Goal: Task Accomplishment & Management: Complete application form

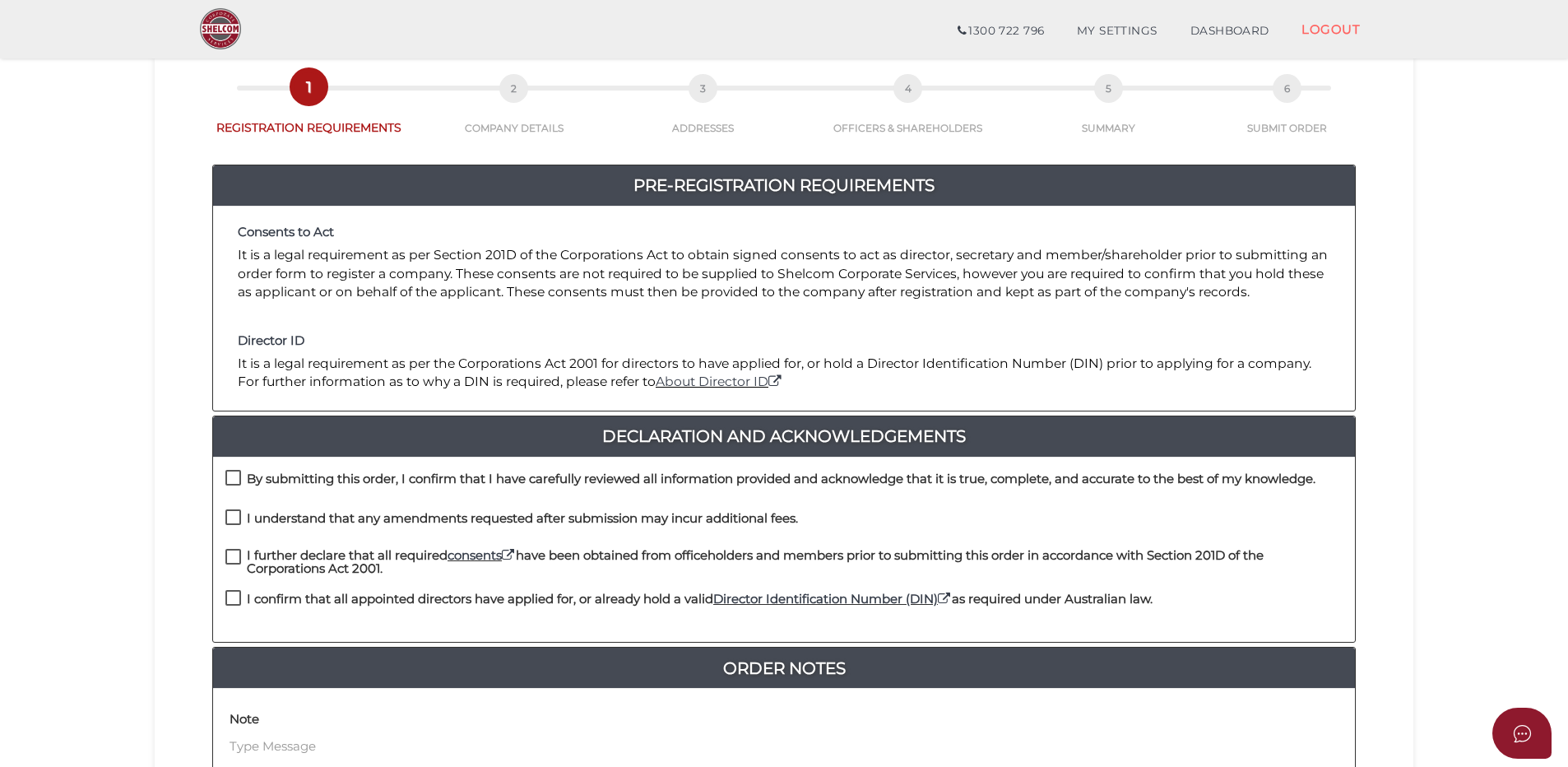
scroll to position [165, 0]
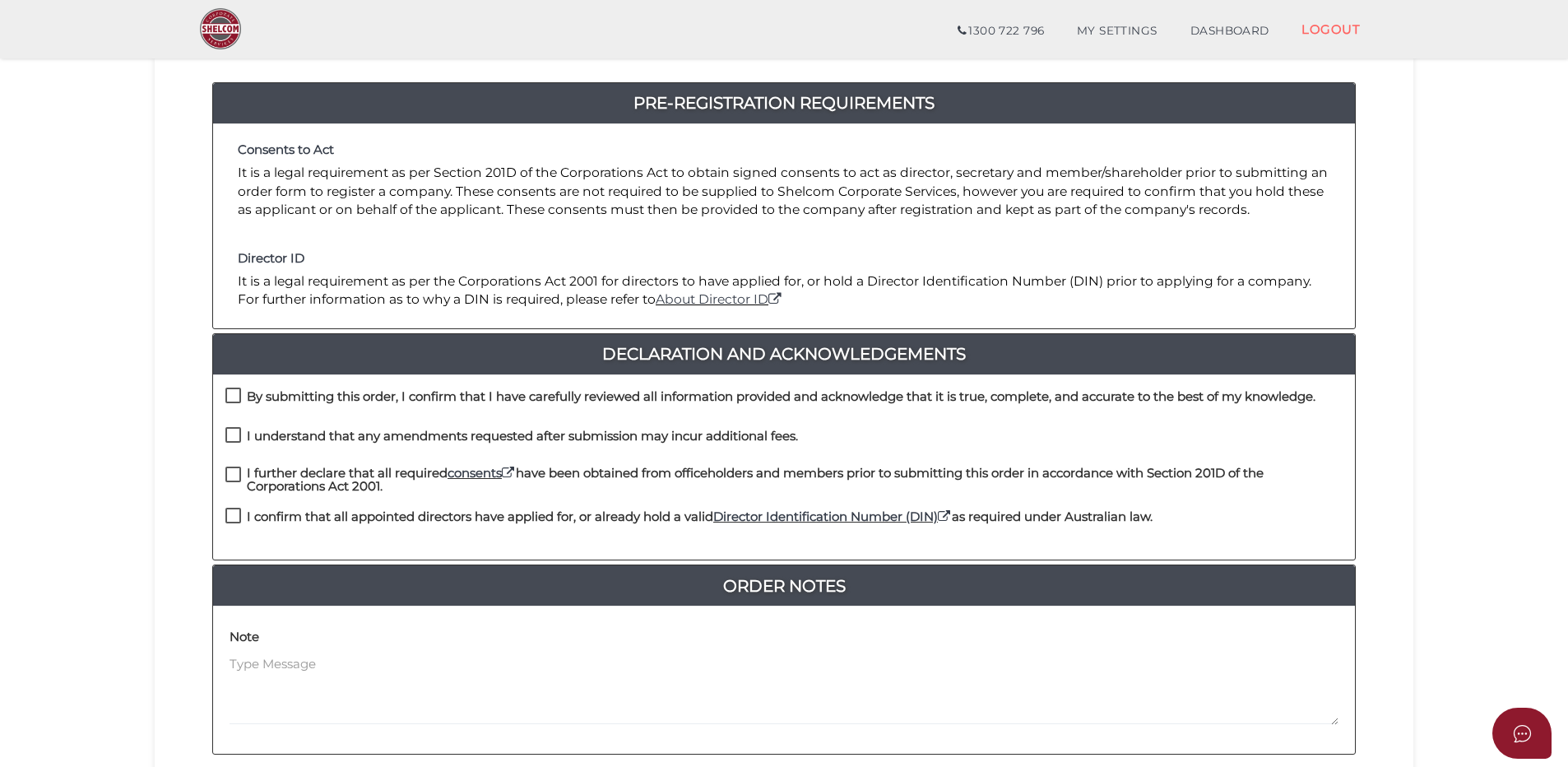
click at [233, 394] on label "By submitting this order, I confirm that I have carefully reviewed all informat…" at bounding box center [771, 400] width 1090 height 21
checkbox input "true"
click at [234, 433] on label "I understand that any amendments requested after submission may incur additiona…" at bounding box center [512, 440] width 573 height 21
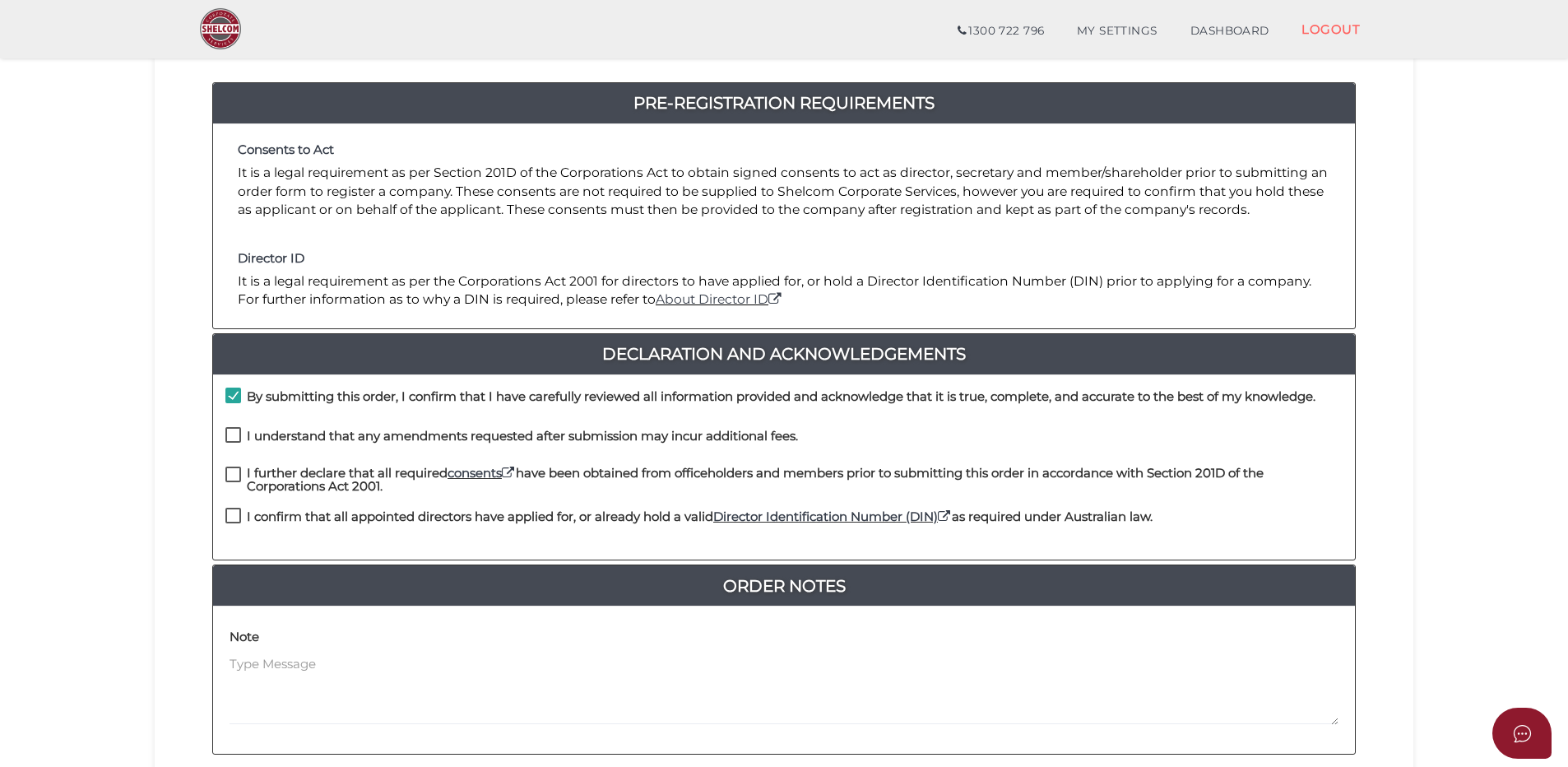
checkbox input "true"
click at [228, 474] on label "I further declare that all required consents have been obtained from officehold…" at bounding box center [784, 477] width 1117 height 21
checkbox input "true"
click at [227, 513] on label "I confirm that all appointed directors have applied for, or already hold a vali…" at bounding box center [689, 520] width 927 height 21
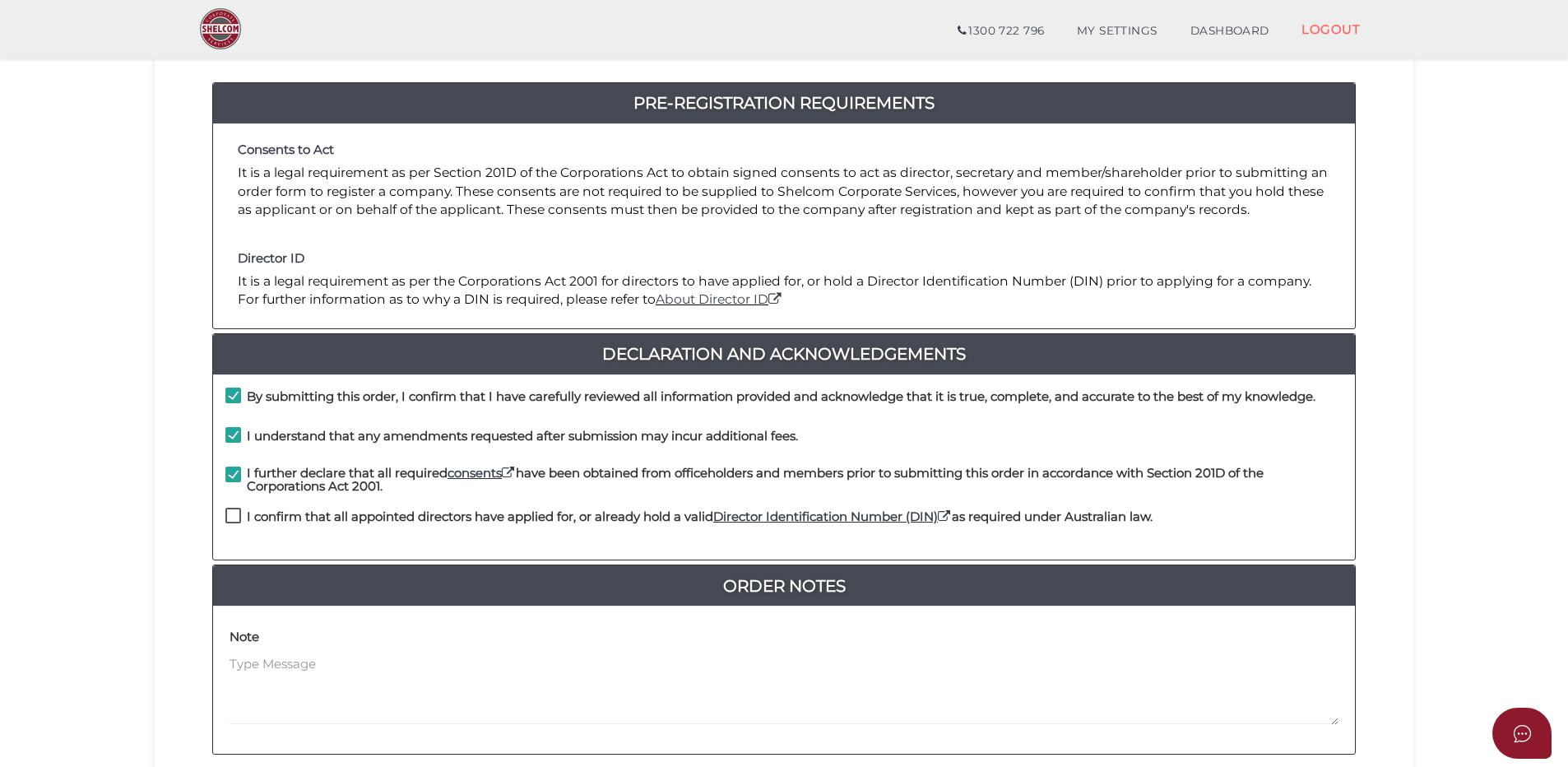
checkbox input "true"
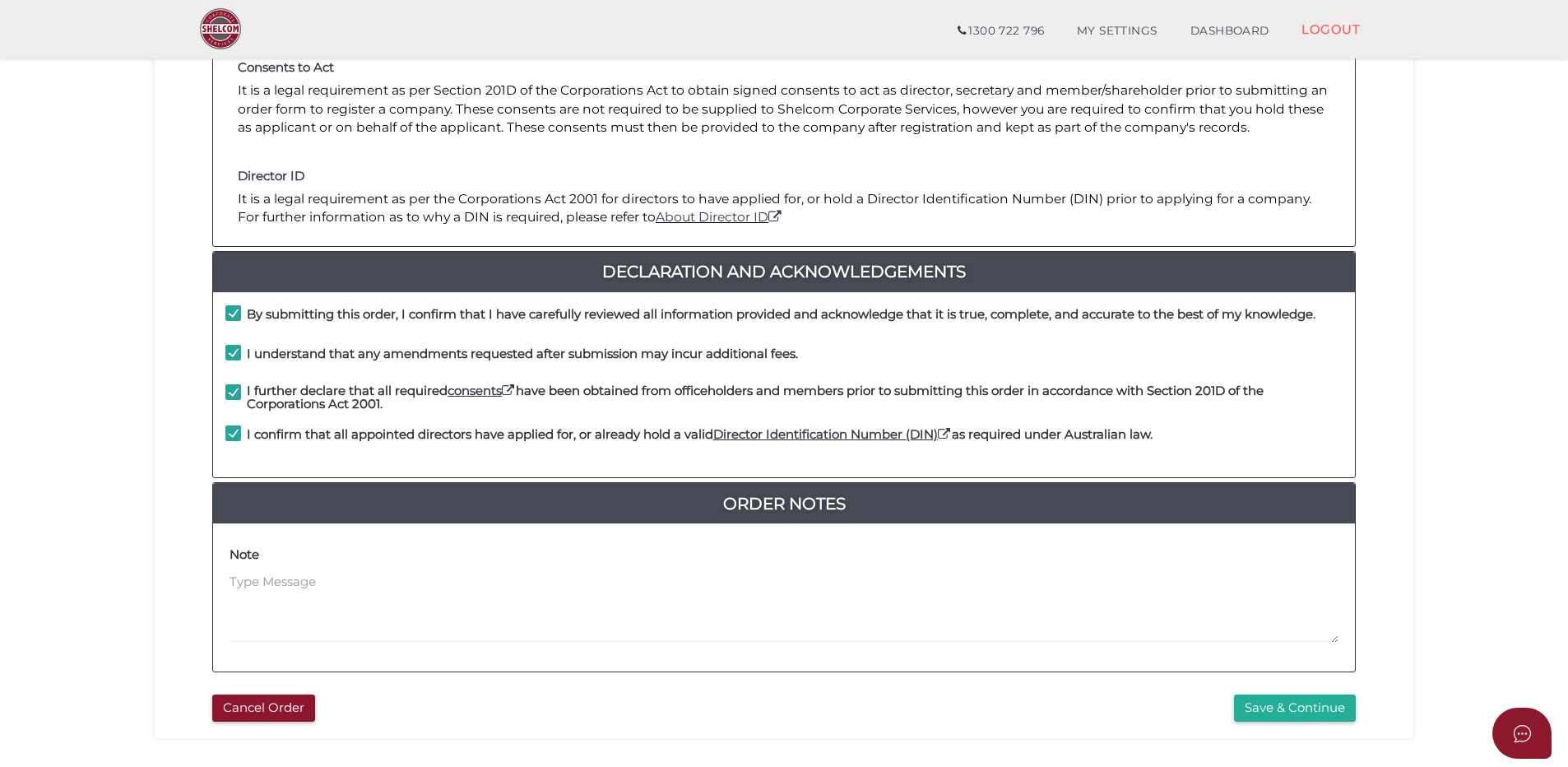
scroll to position [329, 0]
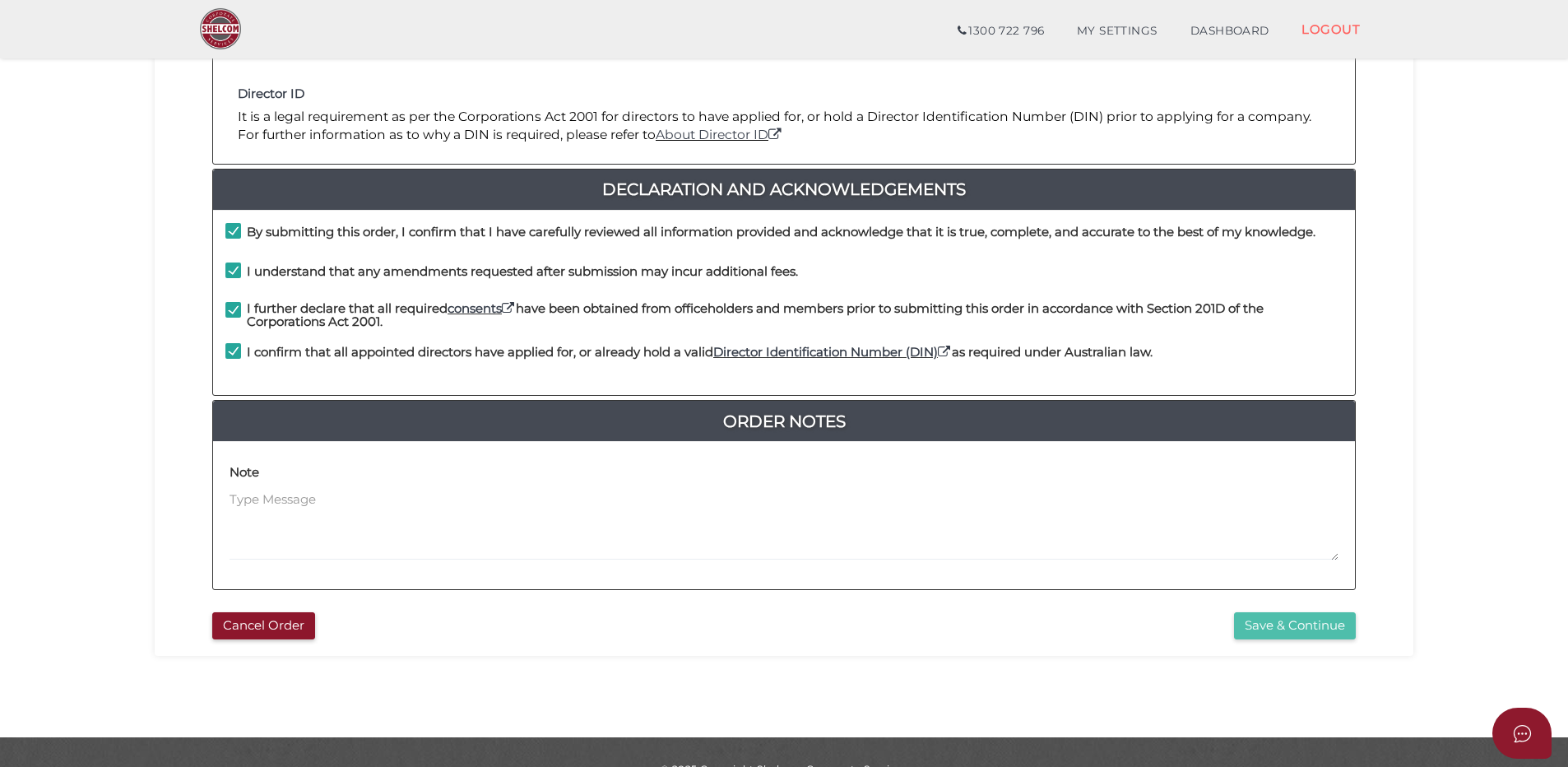
click at [1287, 623] on button "Save & Continue" at bounding box center [1294, 626] width 121 height 27
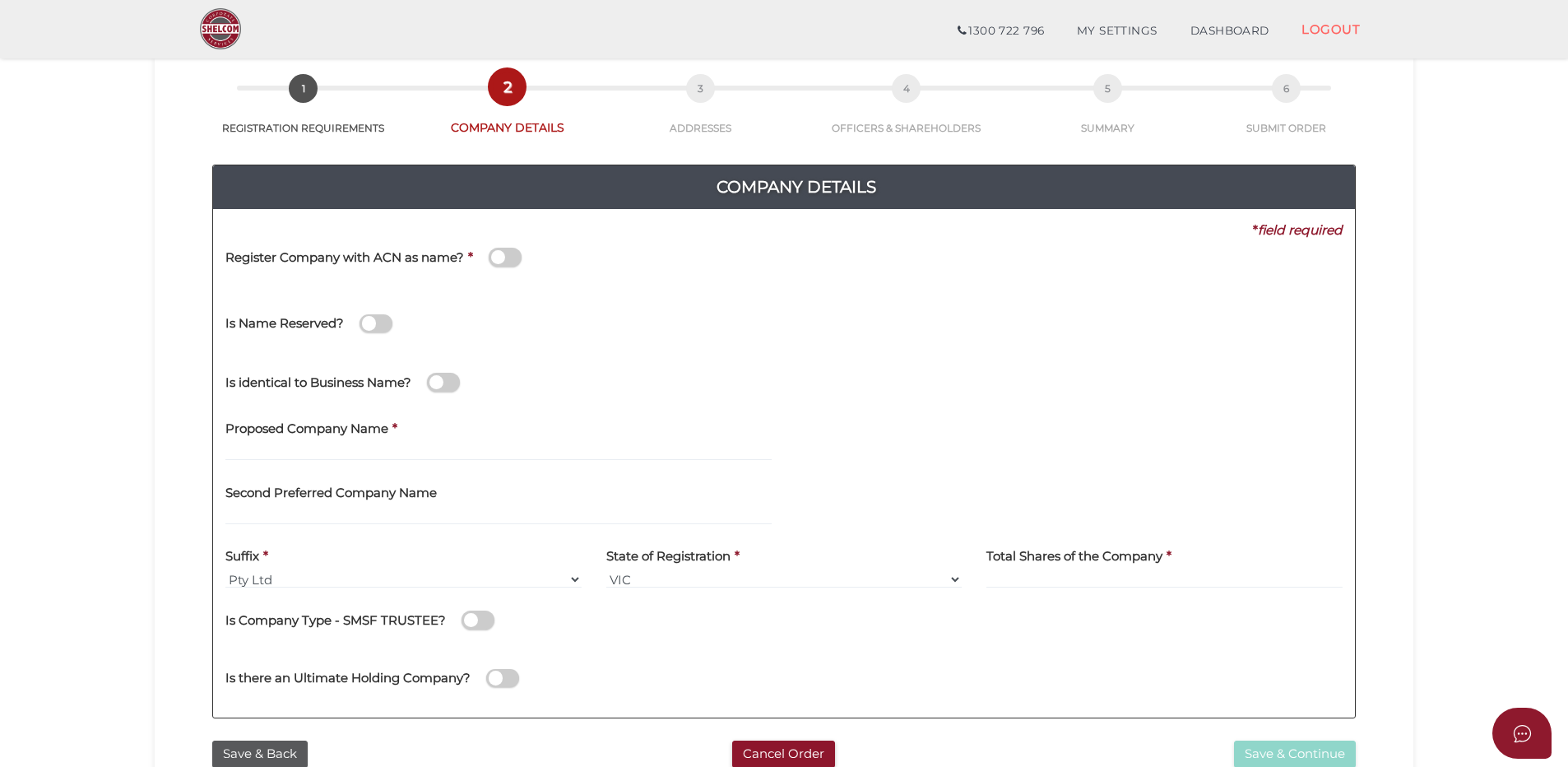
scroll to position [165, 0]
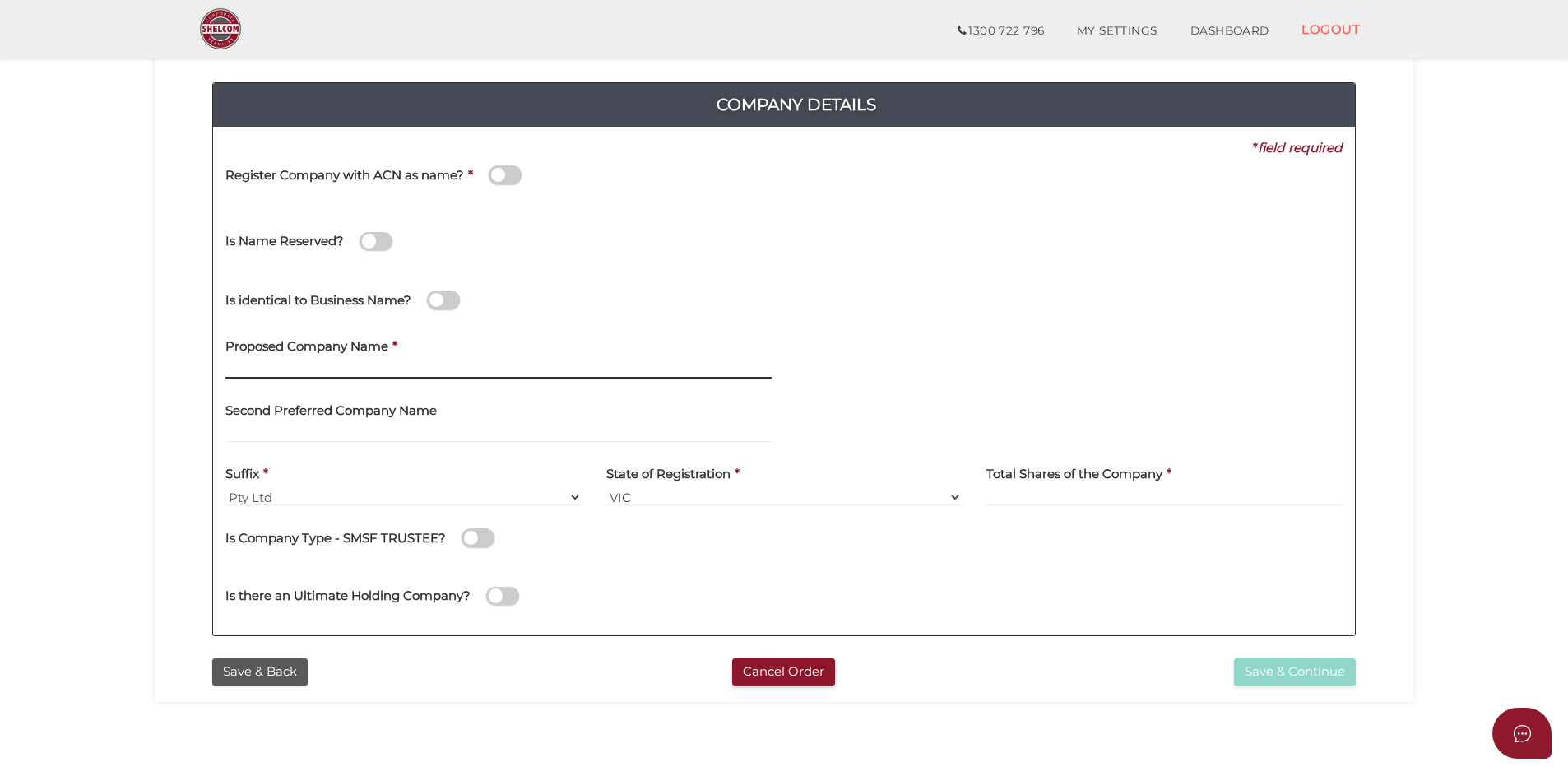
click at [268, 366] on input "text" at bounding box center [498, 370] width 546 height 18
type input "s"
type input "SW"
click at [242, 663] on button "Save & Back" at bounding box center [260, 672] width 95 height 27
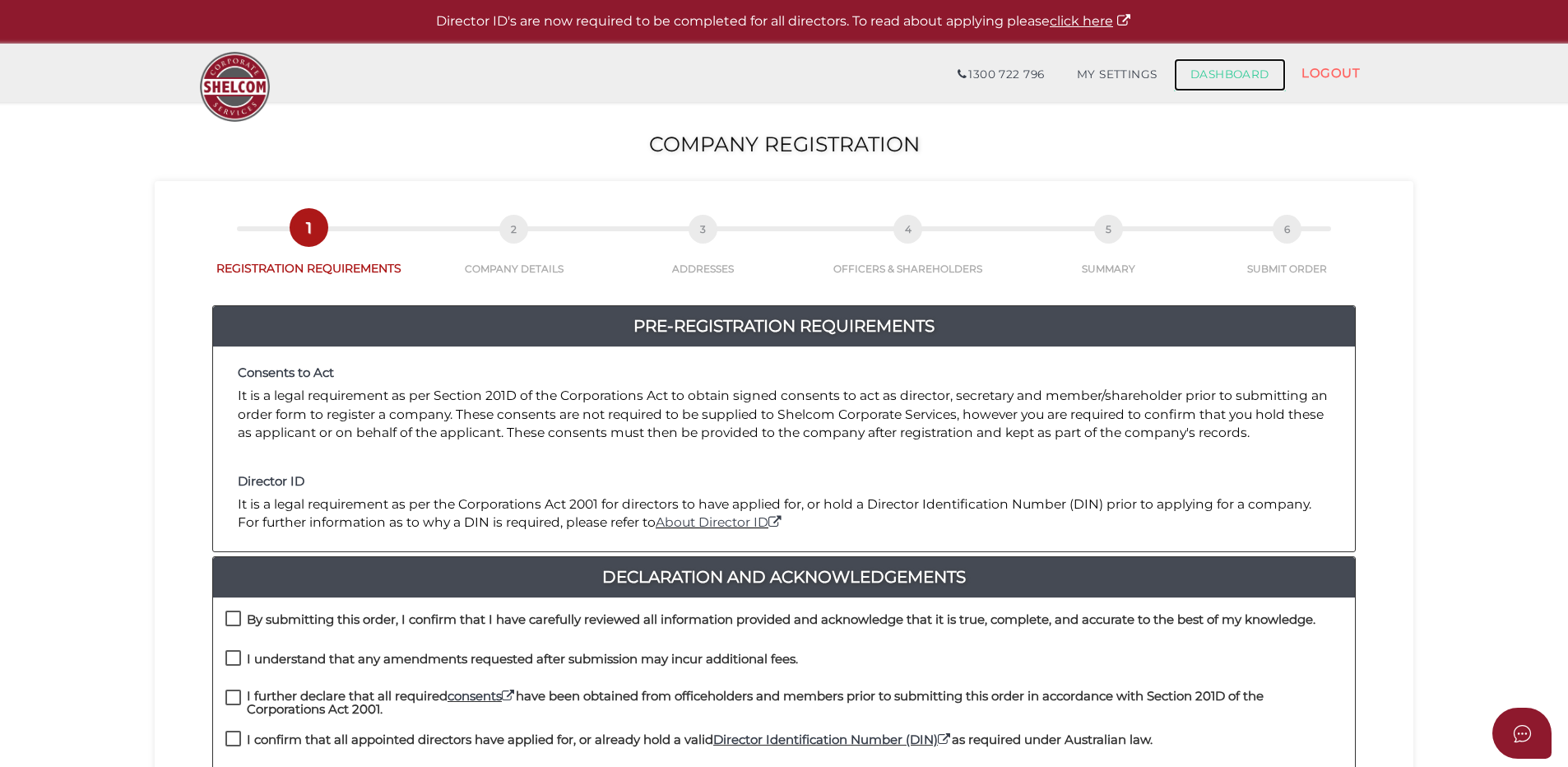
click at [1216, 67] on link "DASHBOARD" at bounding box center [1229, 75] width 111 height 33
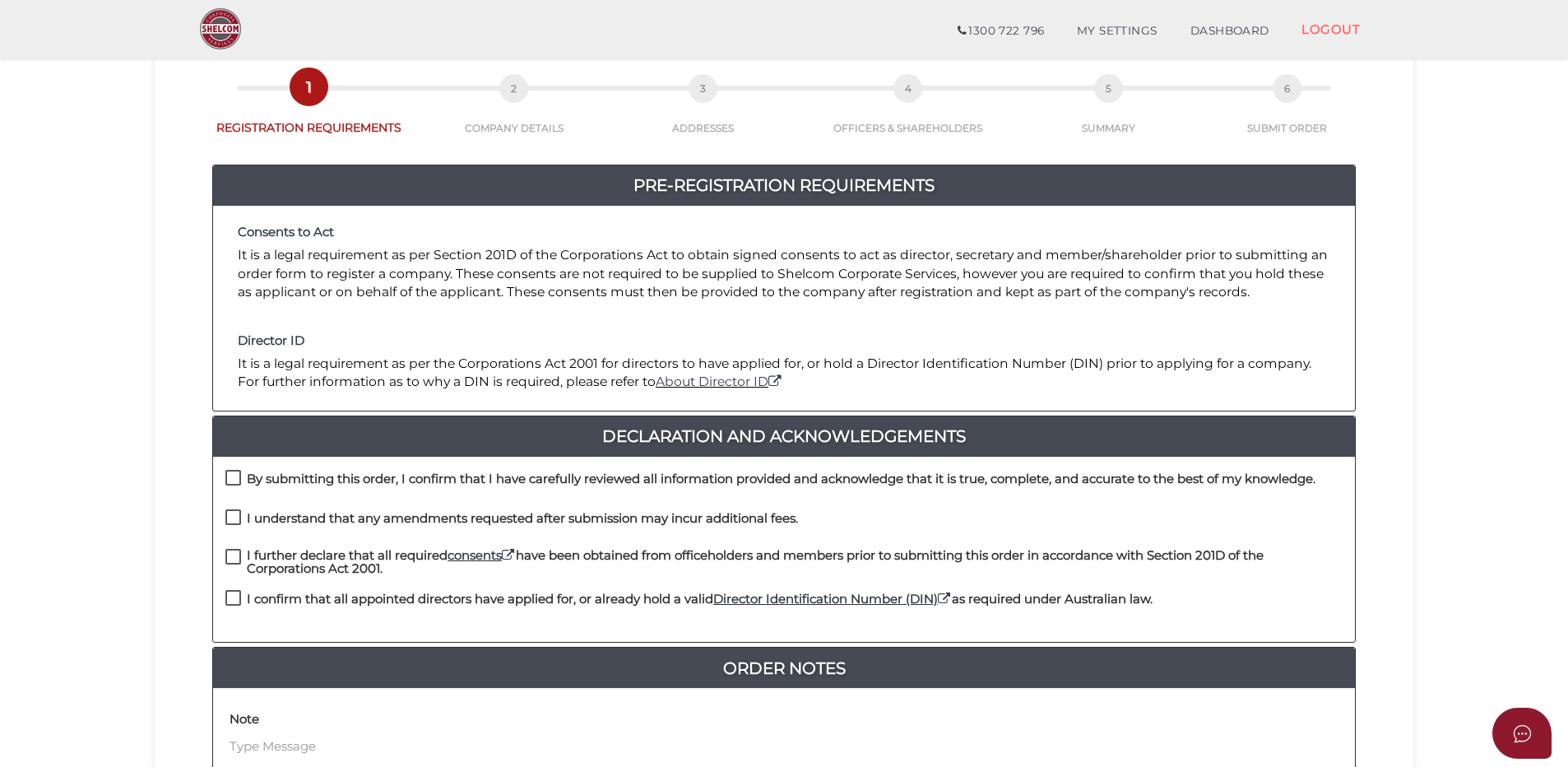
click at [234, 477] on label "By submitting this order, I confirm that I have carefully reviewed all informat…" at bounding box center [771, 482] width 1090 height 21
checkbox input "true"
drag, startPoint x: 227, startPoint y: 511, endPoint x: 229, endPoint y: 519, distance: 8.2
click at [227, 515] on label "I understand that any amendments requested after submission may incur additiona…" at bounding box center [512, 522] width 573 height 21
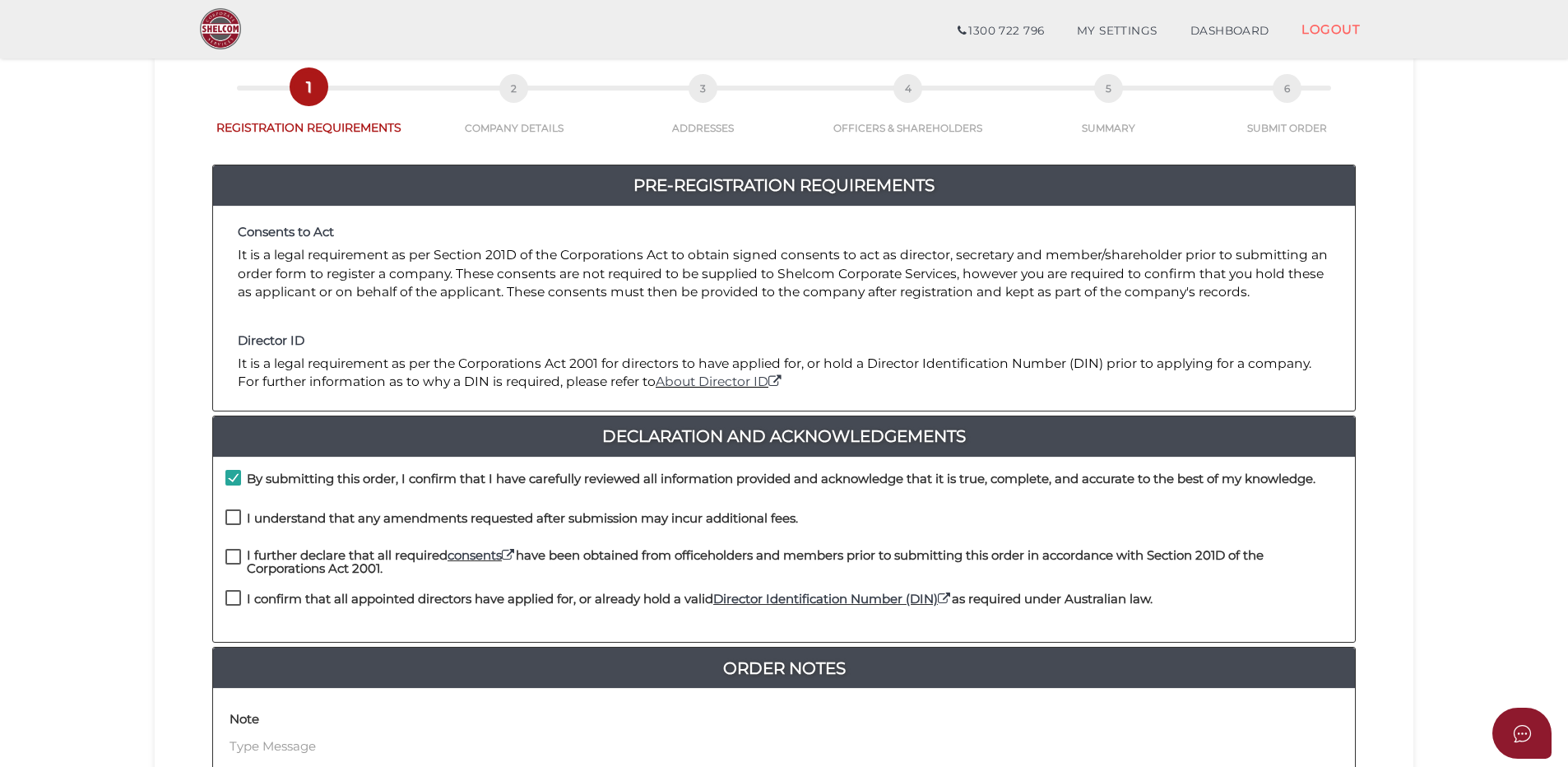
checkbox input "true"
drag, startPoint x: 233, startPoint y: 564, endPoint x: 228, endPoint y: 595, distance: 31.4
click at [233, 575] on div "I further declare that all required consents have been obtained from officehold…" at bounding box center [784, 563] width 1117 height 30
drag, startPoint x: 228, startPoint y: 595, endPoint x: 236, endPoint y: 583, distance: 14.4
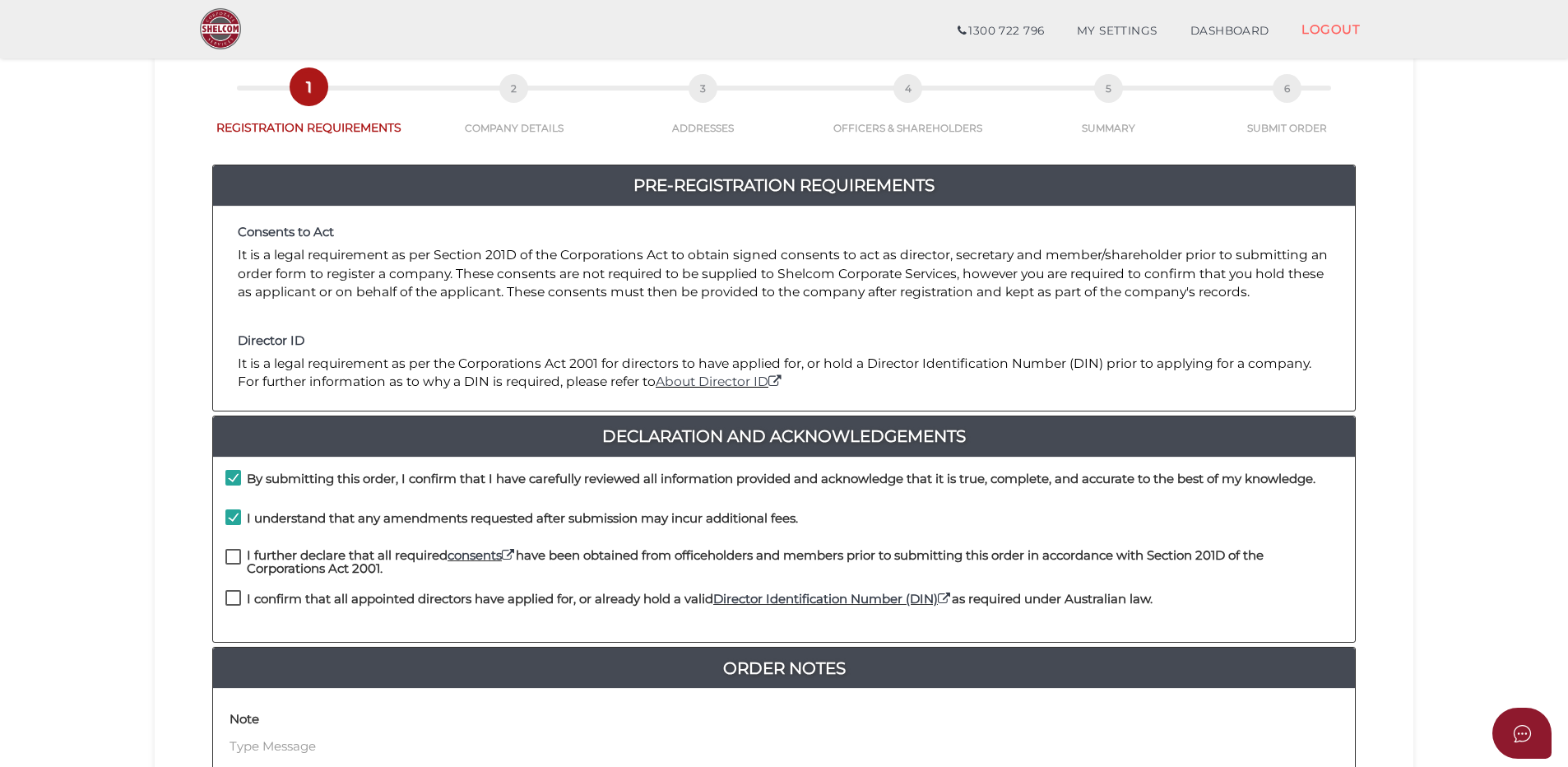
click at [228, 596] on label "I confirm that all appointed directors have applied for, or already hold a vali…" at bounding box center [689, 602] width 927 height 21
checkbox input "true"
click at [232, 550] on label "I further declare that all required consents have been obtained from officehold…" at bounding box center [784, 558] width 1117 height 21
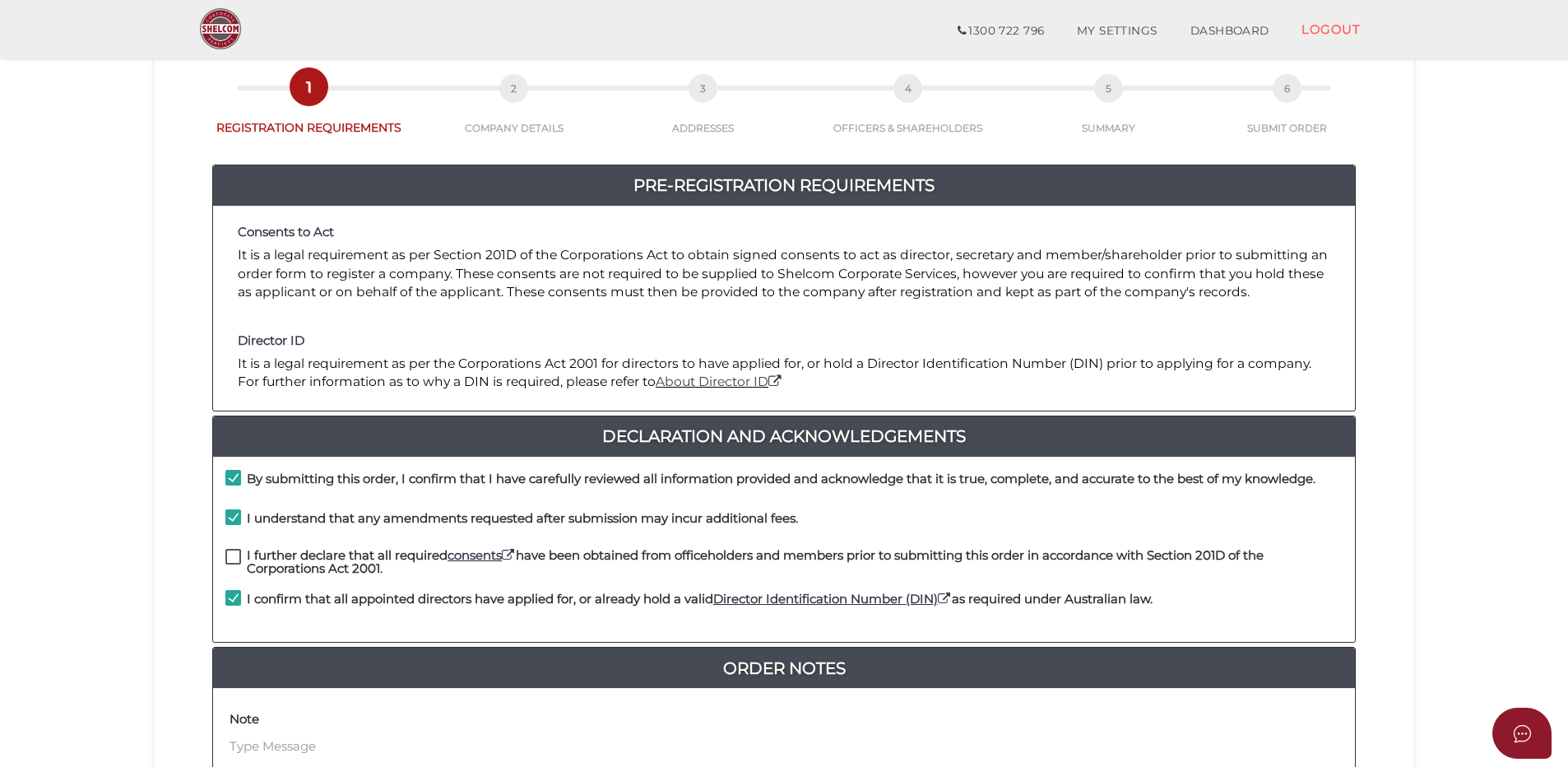
checkbox input "true"
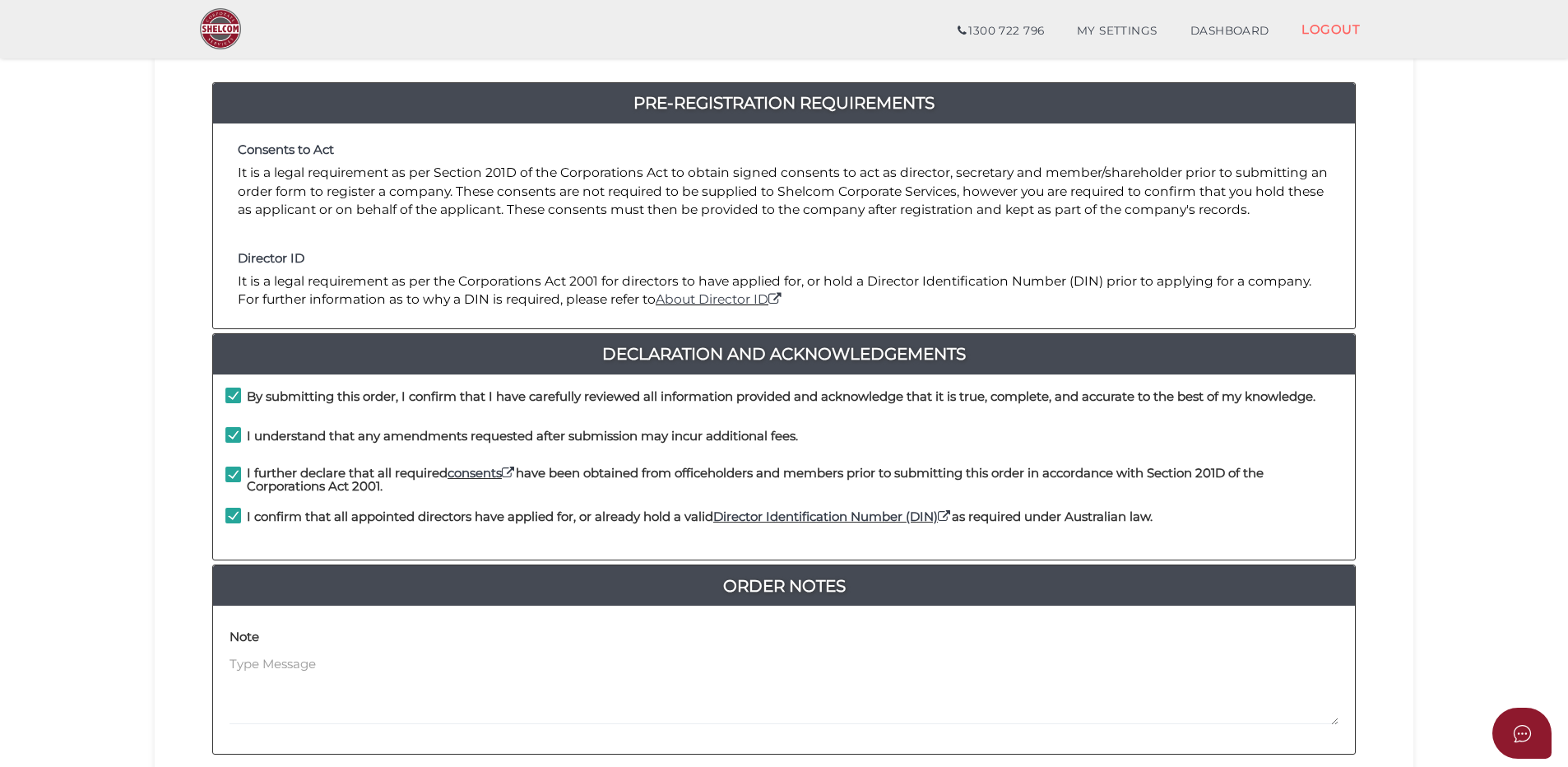
scroll to position [246, 0]
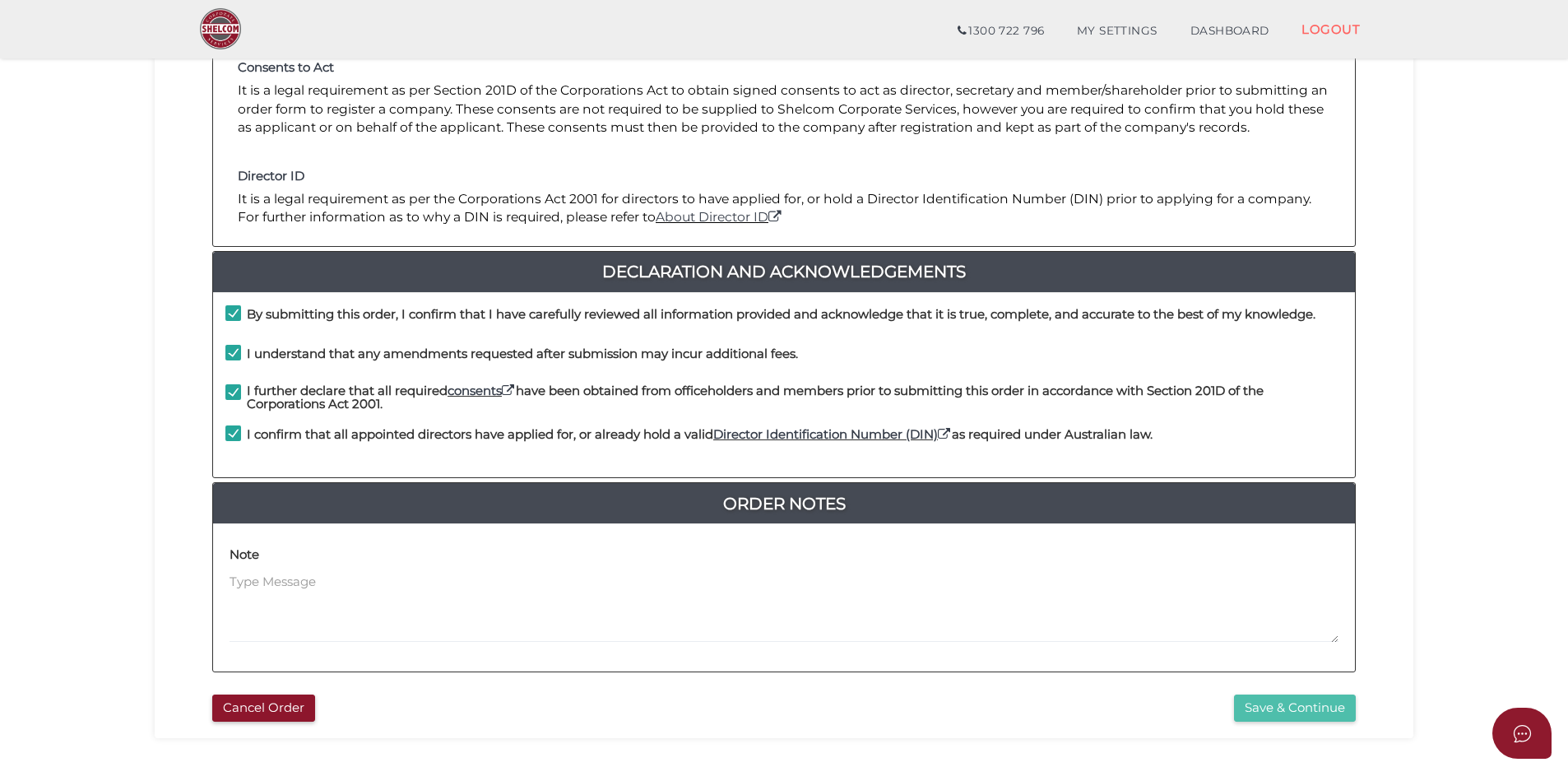
click at [1303, 708] on button "Save & Continue" at bounding box center [1294, 708] width 121 height 27
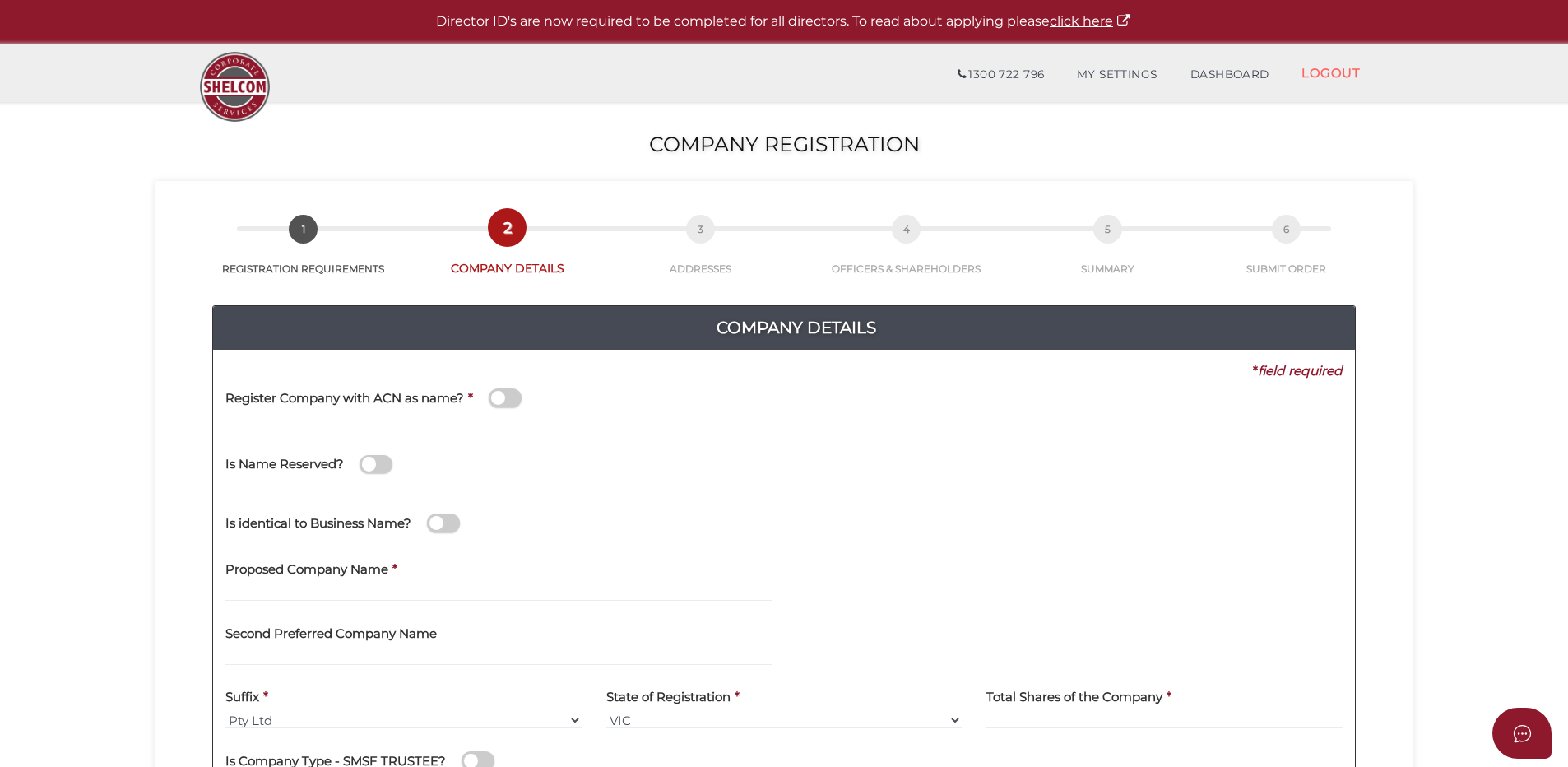
scroll to position [82, 0]
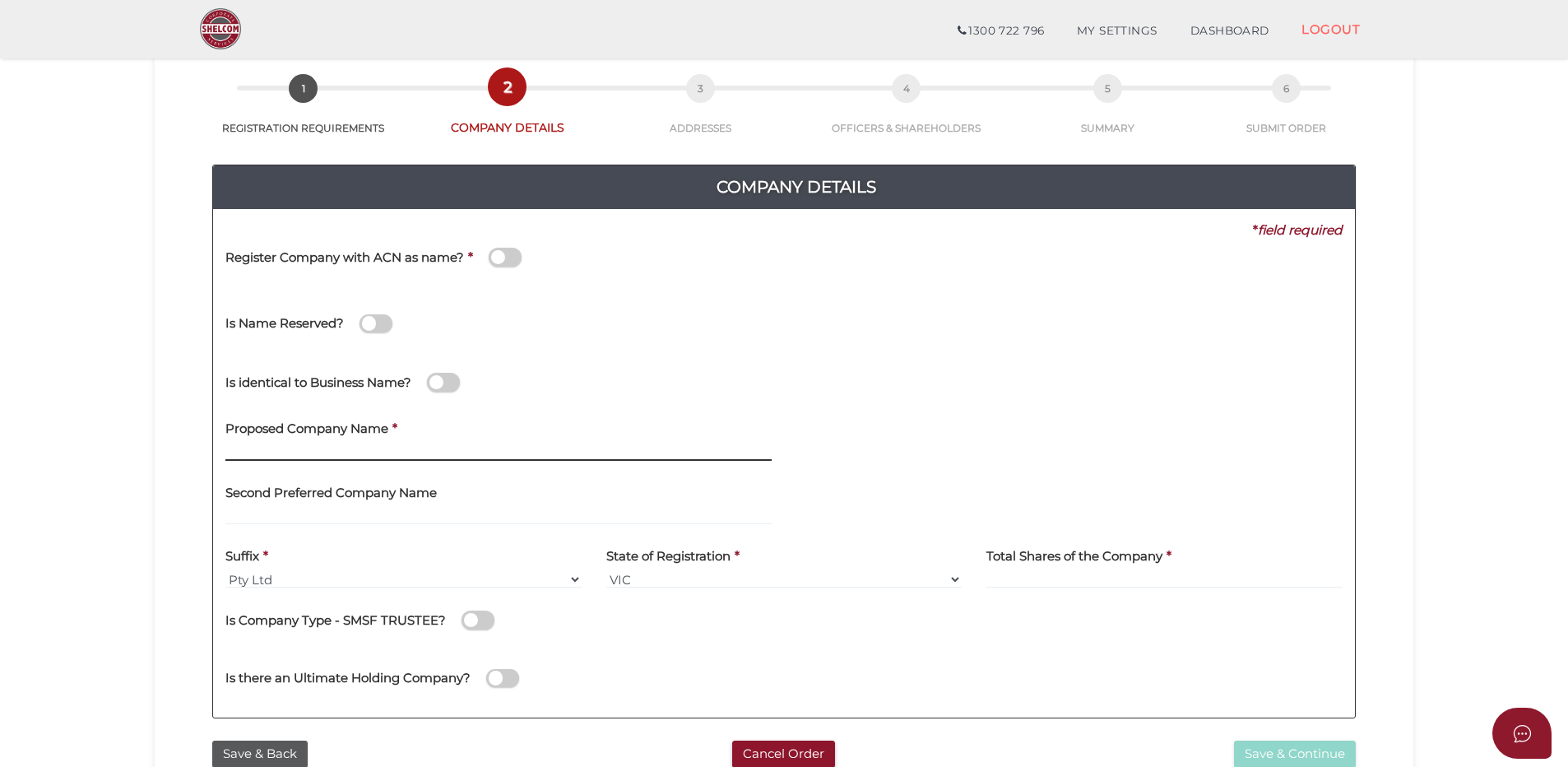
click at [254, 446] on input "text" at bounding box center [498, 451] width 546 height 18
type input "w"
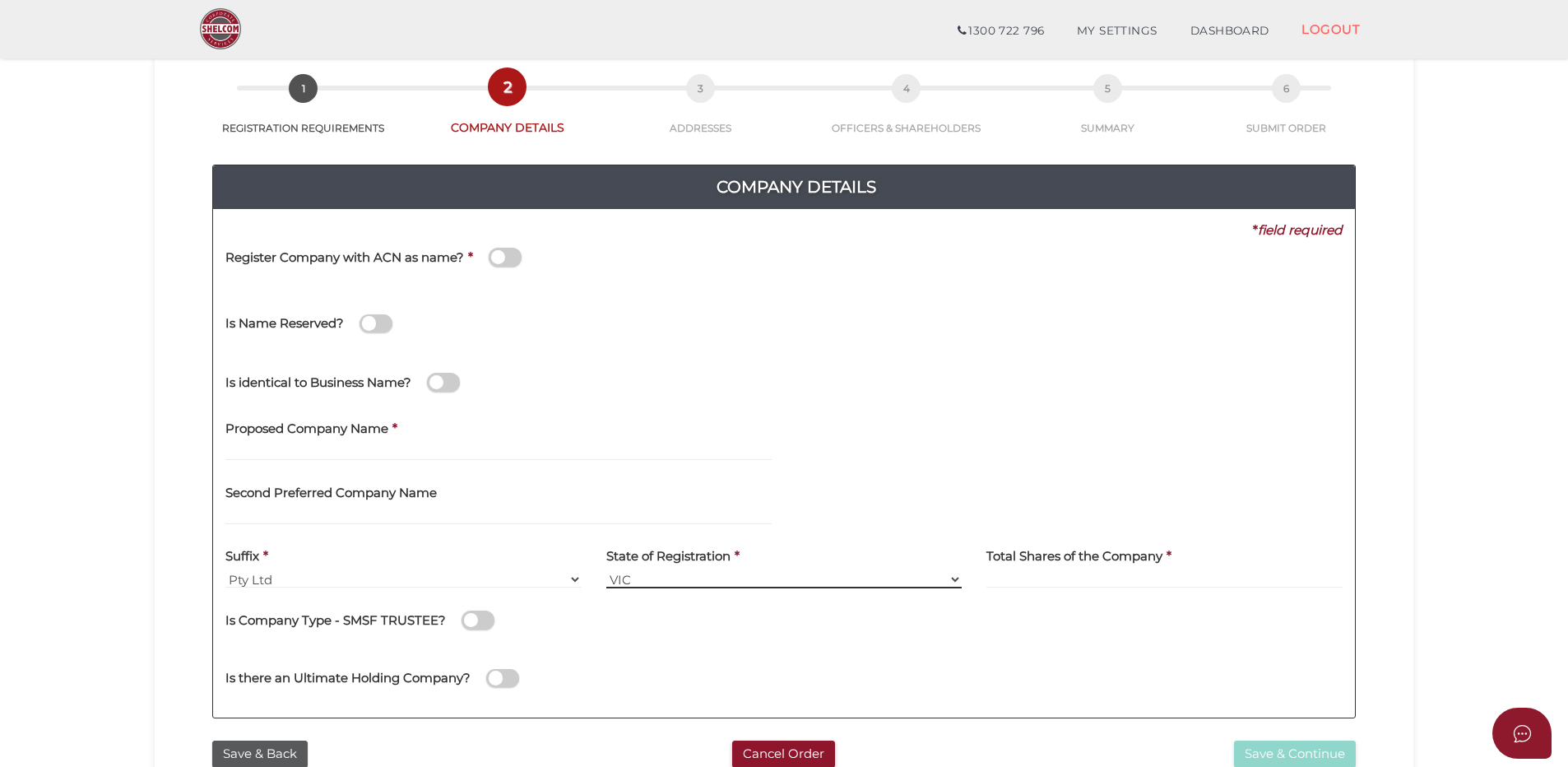
click at [953, 579] on select "VIC ACT NSW NT QLD TAS WA SA" at bounding box center [784, 579] width 356 height 18
click at [606, 570] on select "VIC ACT NSW NT QLD TAS WA SA" at bounding box center [784, 579] width 356 height 18
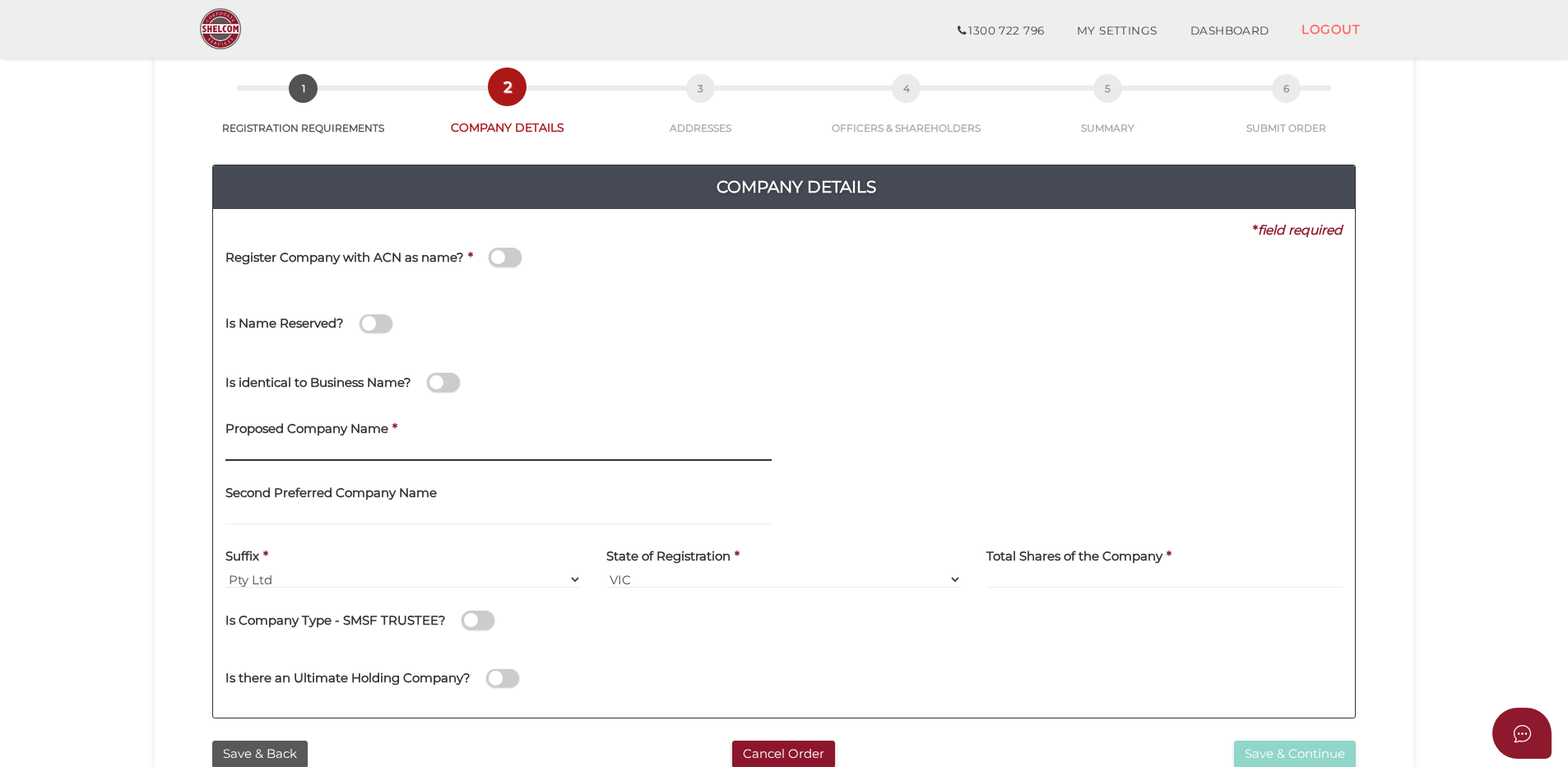
click at [263, 446] on input "text" at bounding box center [498, 451] width 546 height 18
type input "s"
type input "W"
type input "SWEWI AUSSIES"
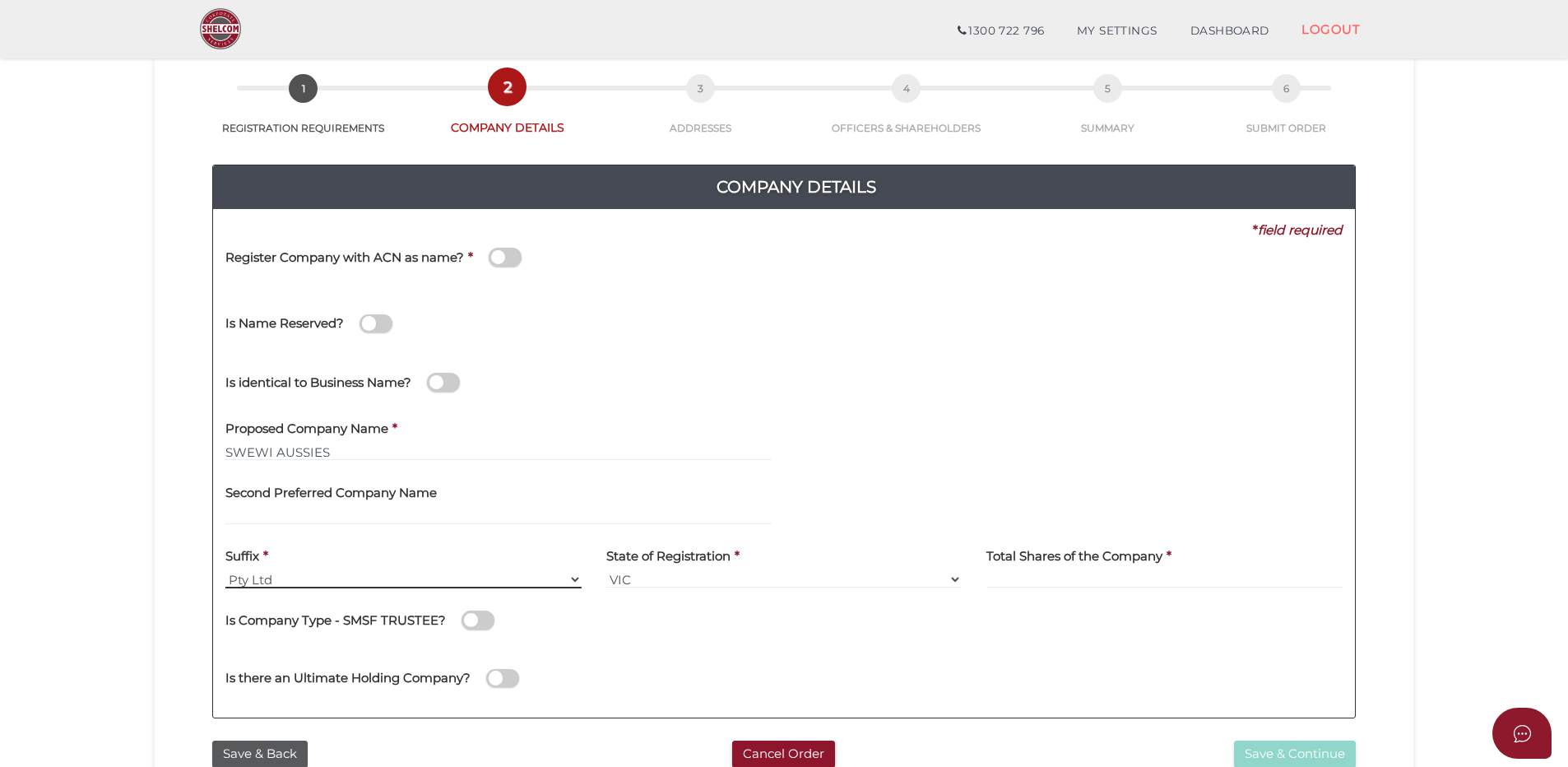
click at [575, 581] on select "Pty Ltd Pty Ltd Pty. Ltd. Pty Limited Proprietary Limited Proprietary Ltd" at bounding box center [404, 579] width 356 height 18
click at [293, 571] on select "Pty Ltd Pty Ltd Pty. Ltd. Pty Limited Proprietary Limited Proprietary Ltd" at bounding box center [404, 579] width 356 height 18
click at [226, 570] on select "Pty Ltd Pty Ltd Pty. Ltd. Pty Limited Proprietary Limited Proprietary Ltd" at bounding box center [404, 579] width 356 height 18
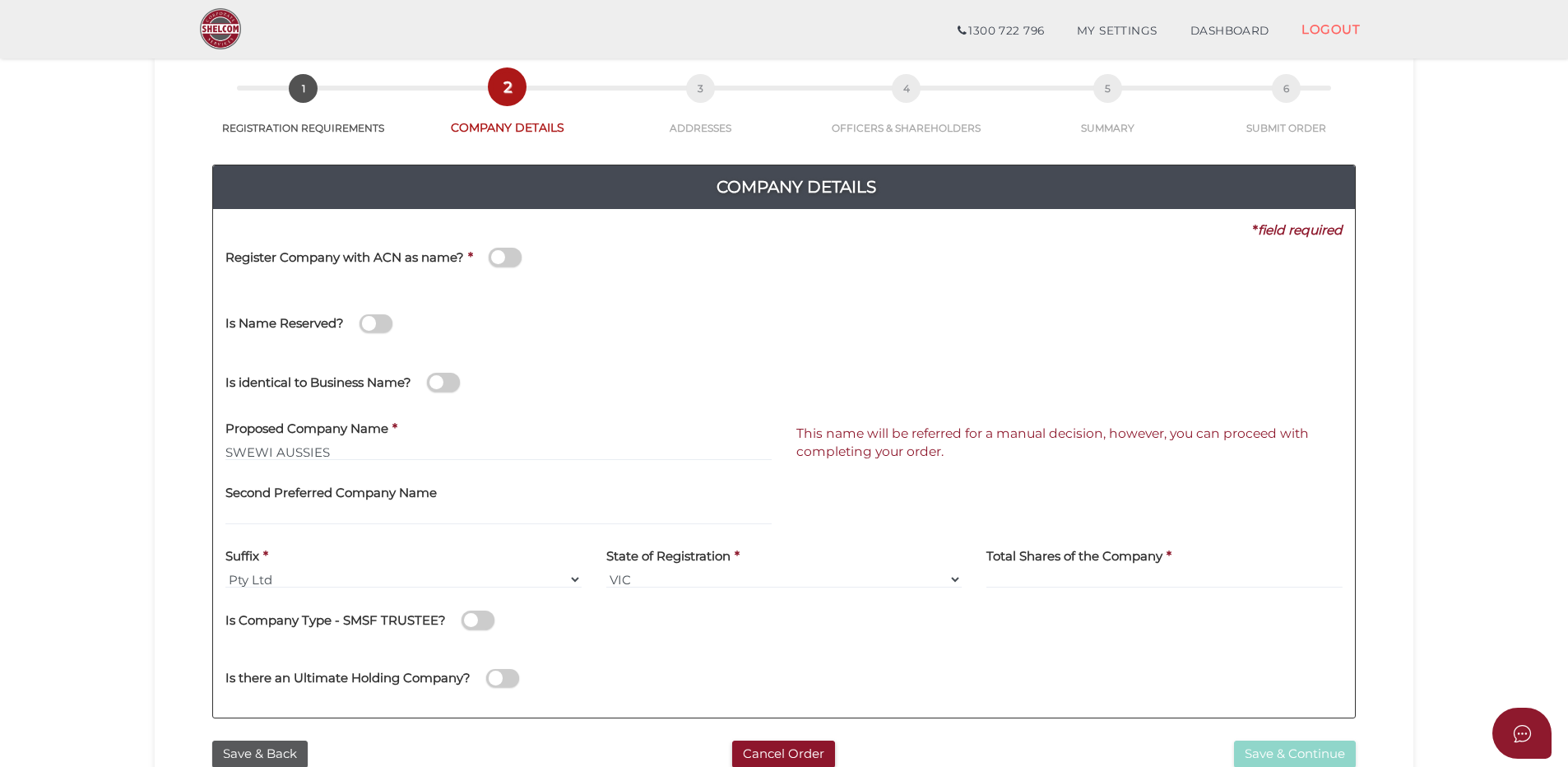
scroll to position [165, 0]
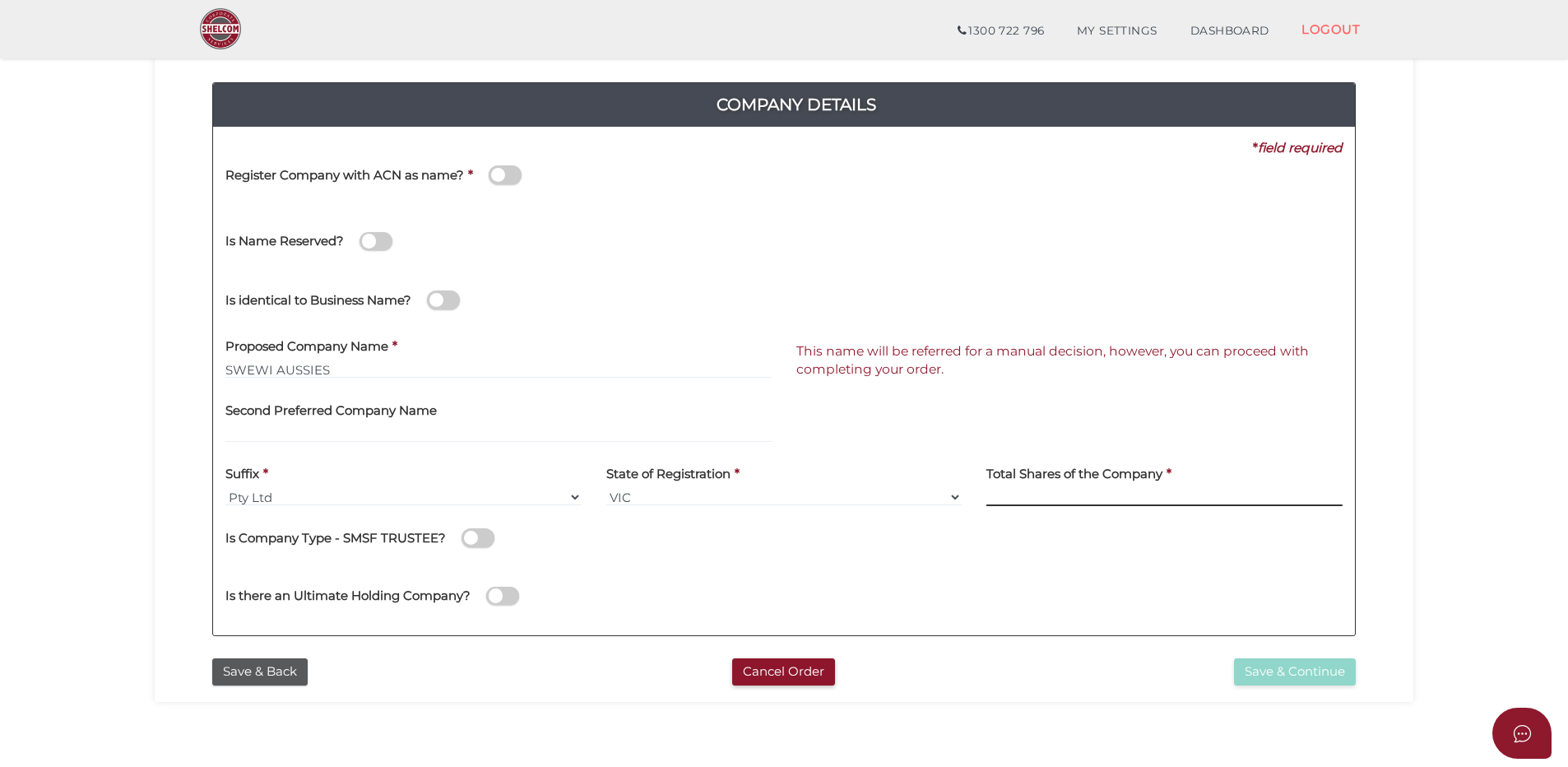
click at [1036, 489] on input at bounding box center [1164, 496] width 356 height 18
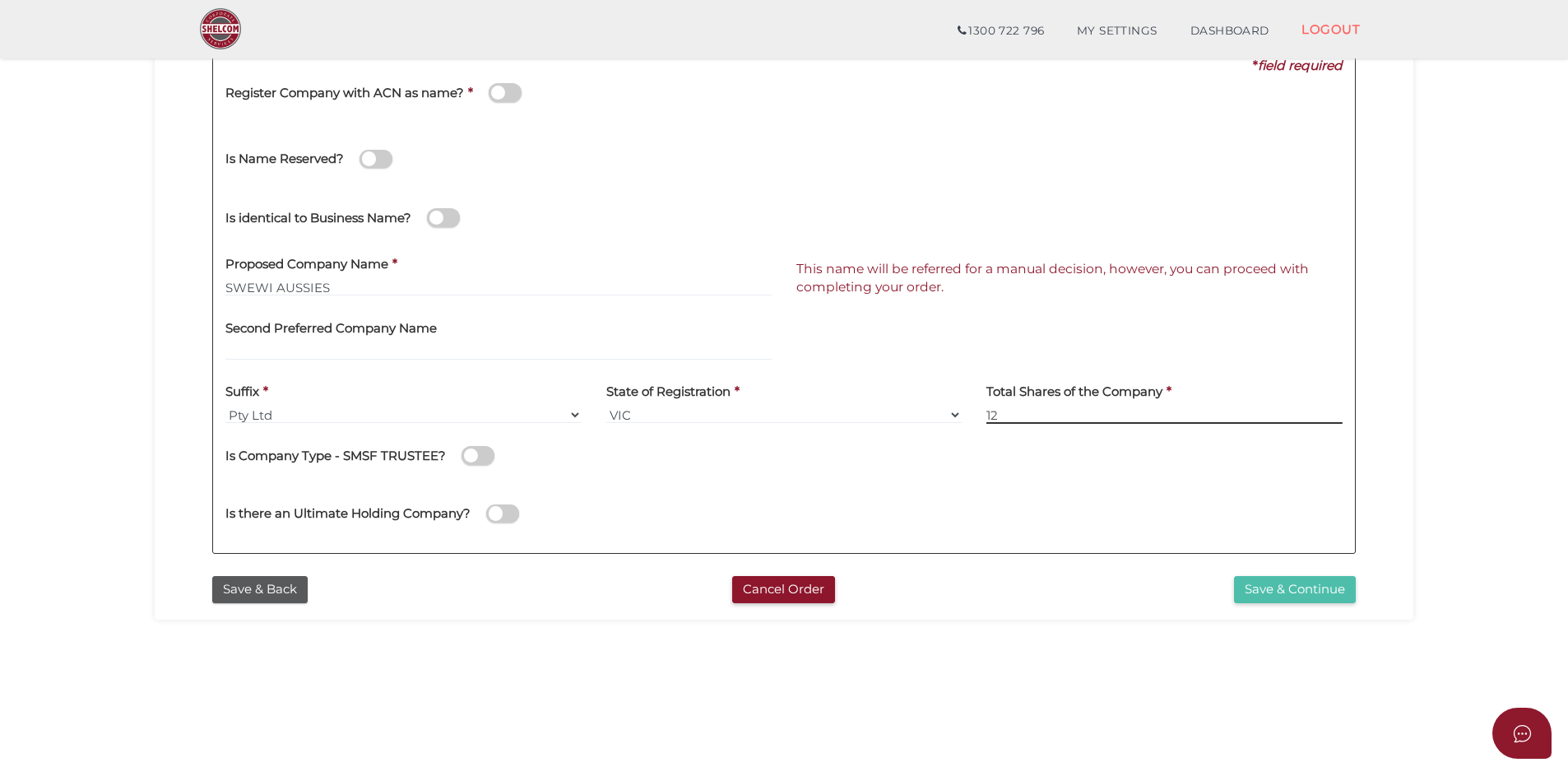
type input "12"
click at [1283, 590] on button "Save & Continue" at bounding box center [1294, 589] width 121 height 27
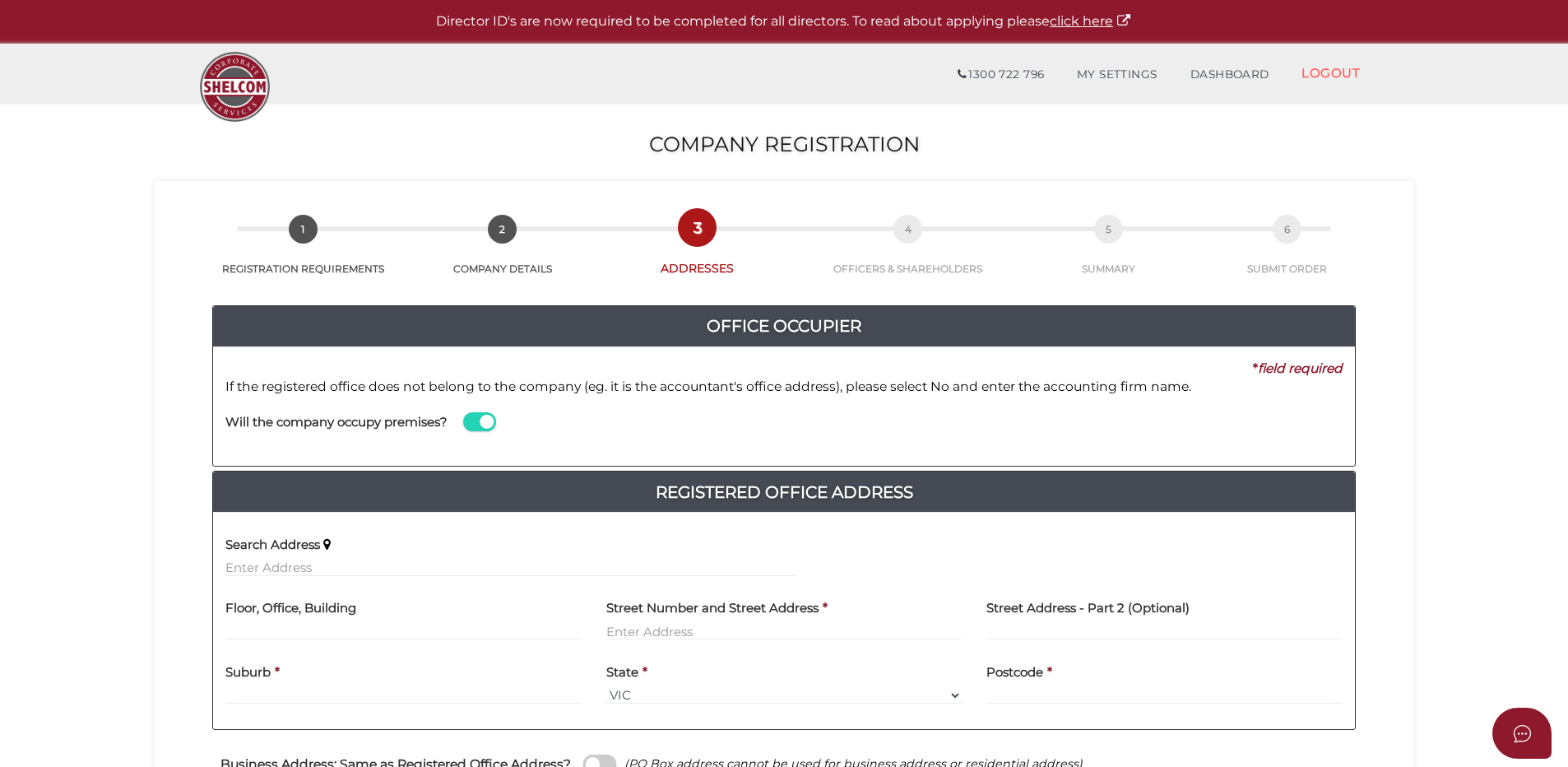
scroll to position [82, 0]
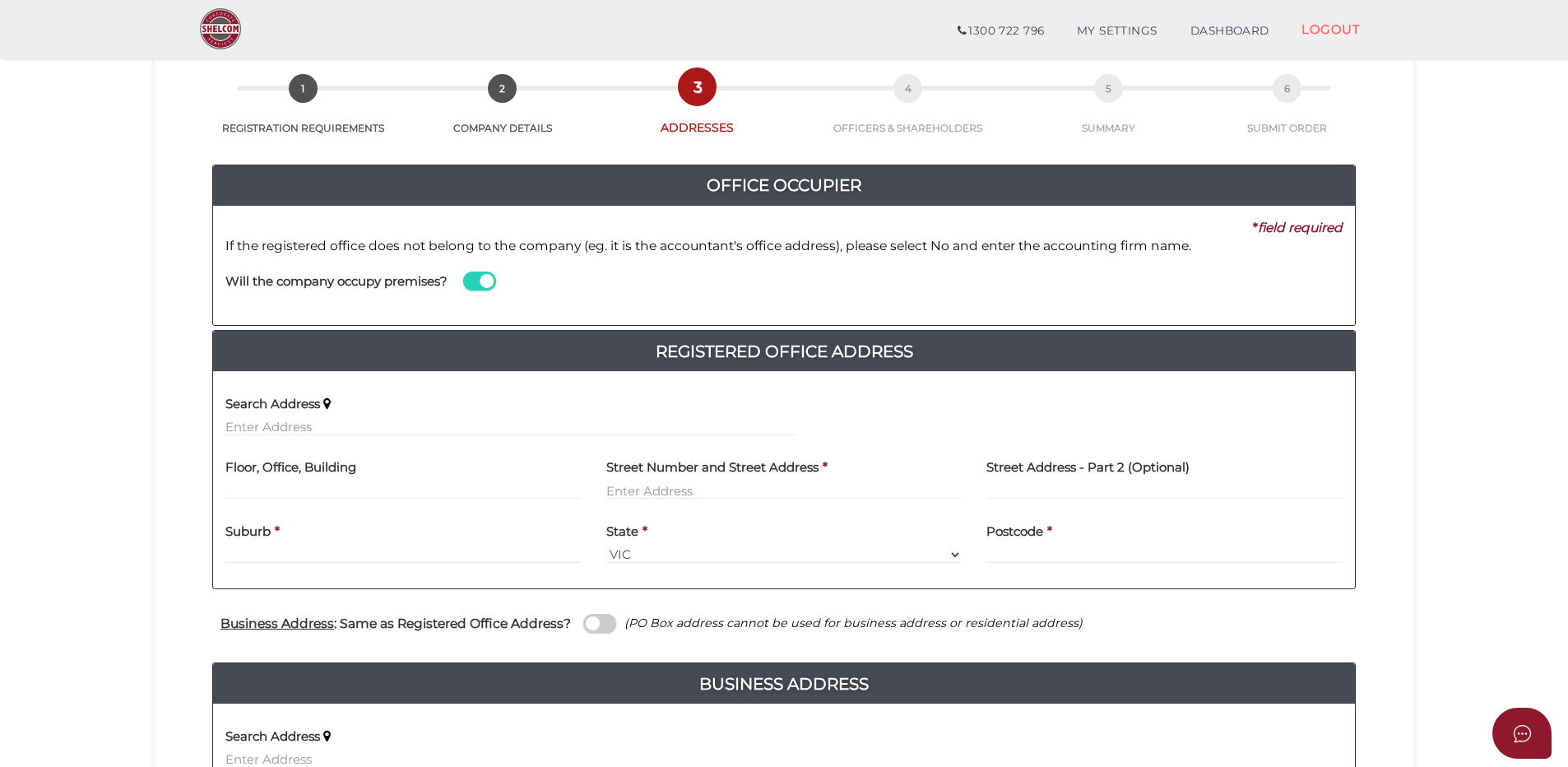
click at [478, 276] on span at bounding box center [479, 281] width 33 height 19
click at [0, 0] on input "checkbox" at bounding box center [0, 0] width 0 height 0
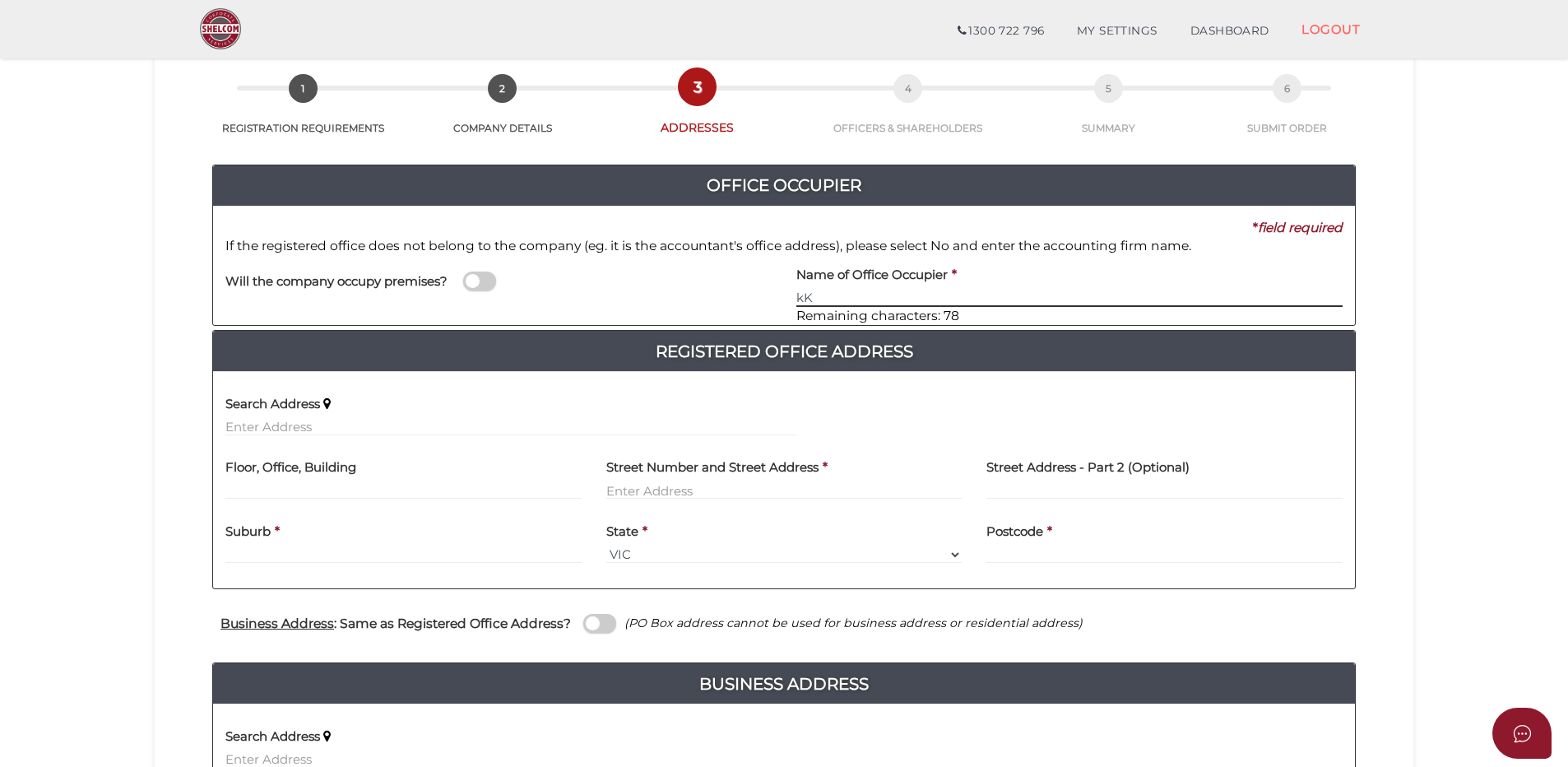
type input "k"
type input "Karaco Accountants"
click at [276, 484] on input "text" at bounding box center [404, 490] width 356 height 18
click at [246, 428] on input "text" at bounding box center [511, 427] width 571 height 18
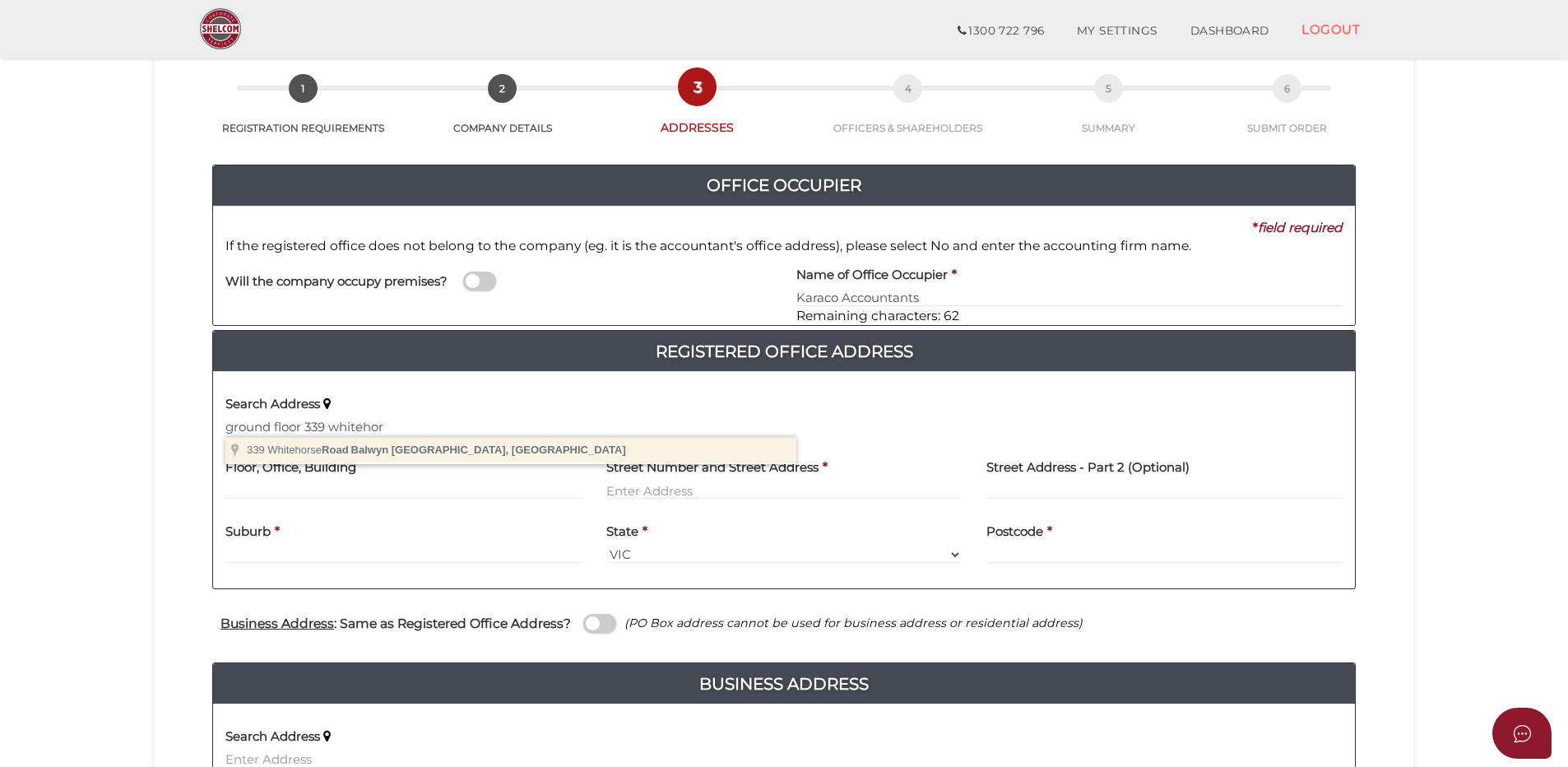
type input "339 Whitehorse Road, Balwyn VIC, Australia"
type input "339 Whitehorse Road"
type input "Balwyn"
select select "VIC"
type input "3103"
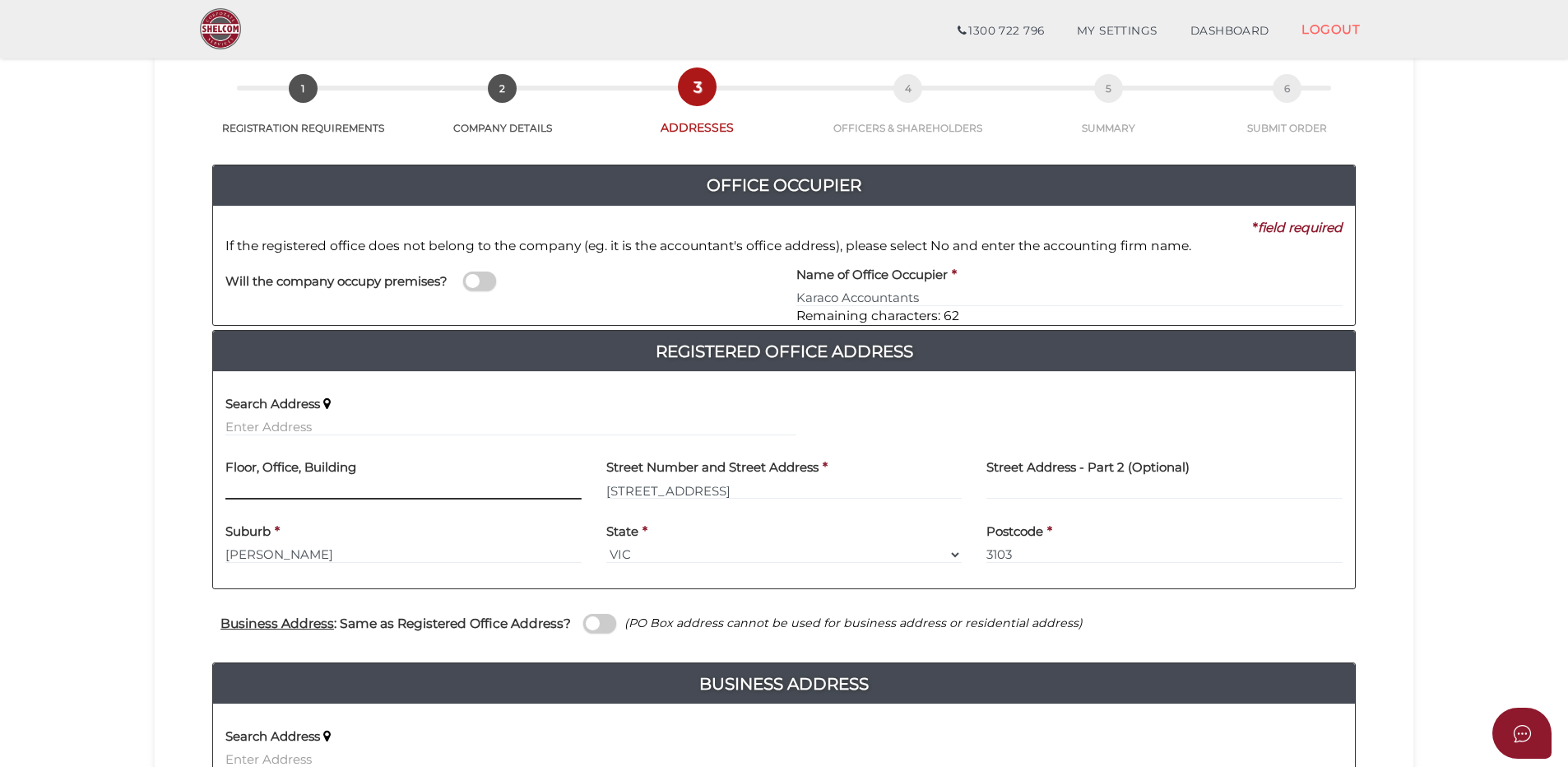
click at [324, 491] on input "text" at bounding box center [404, 490] width 356 height 18
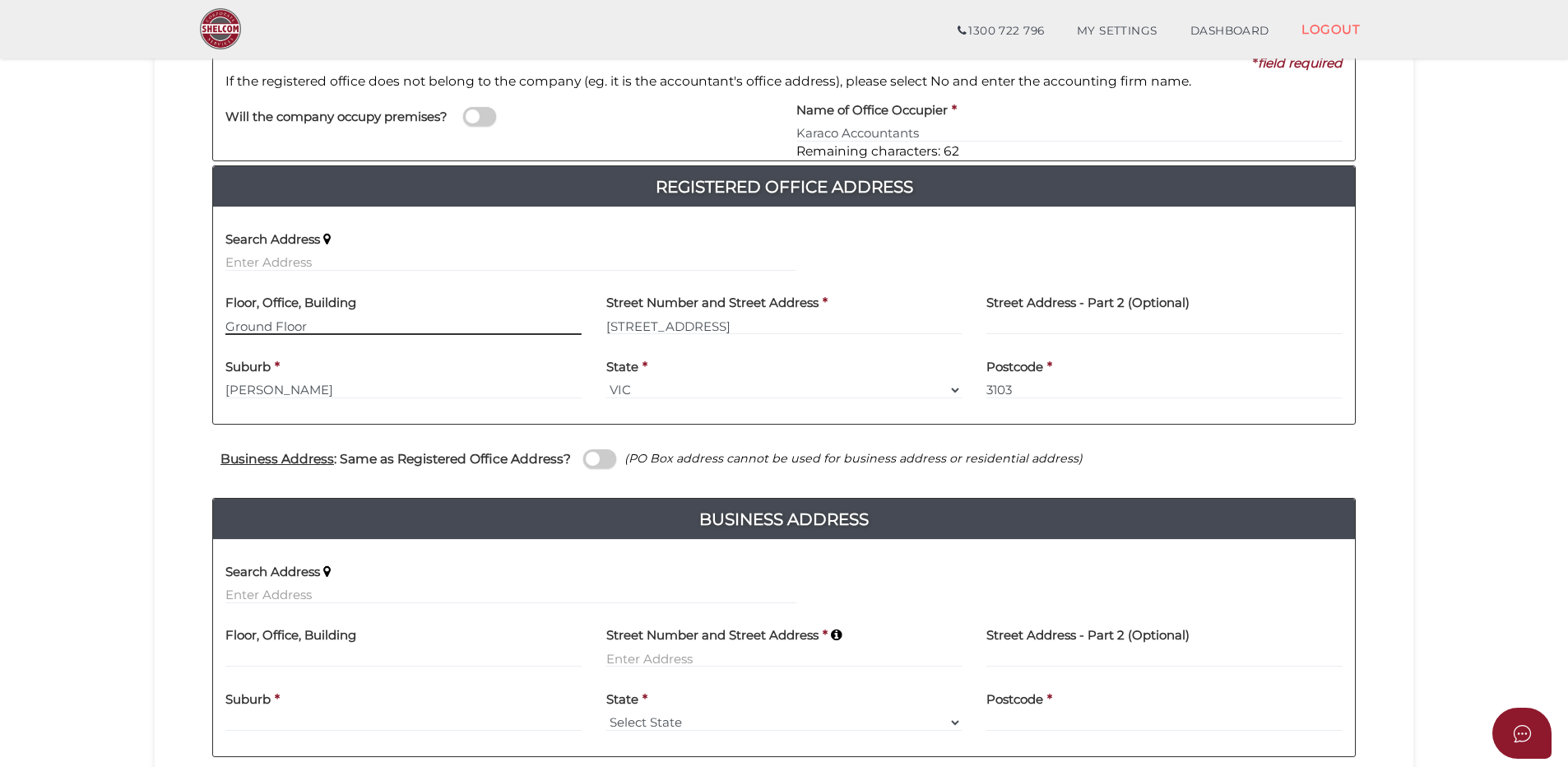
type input "Ground Floor"
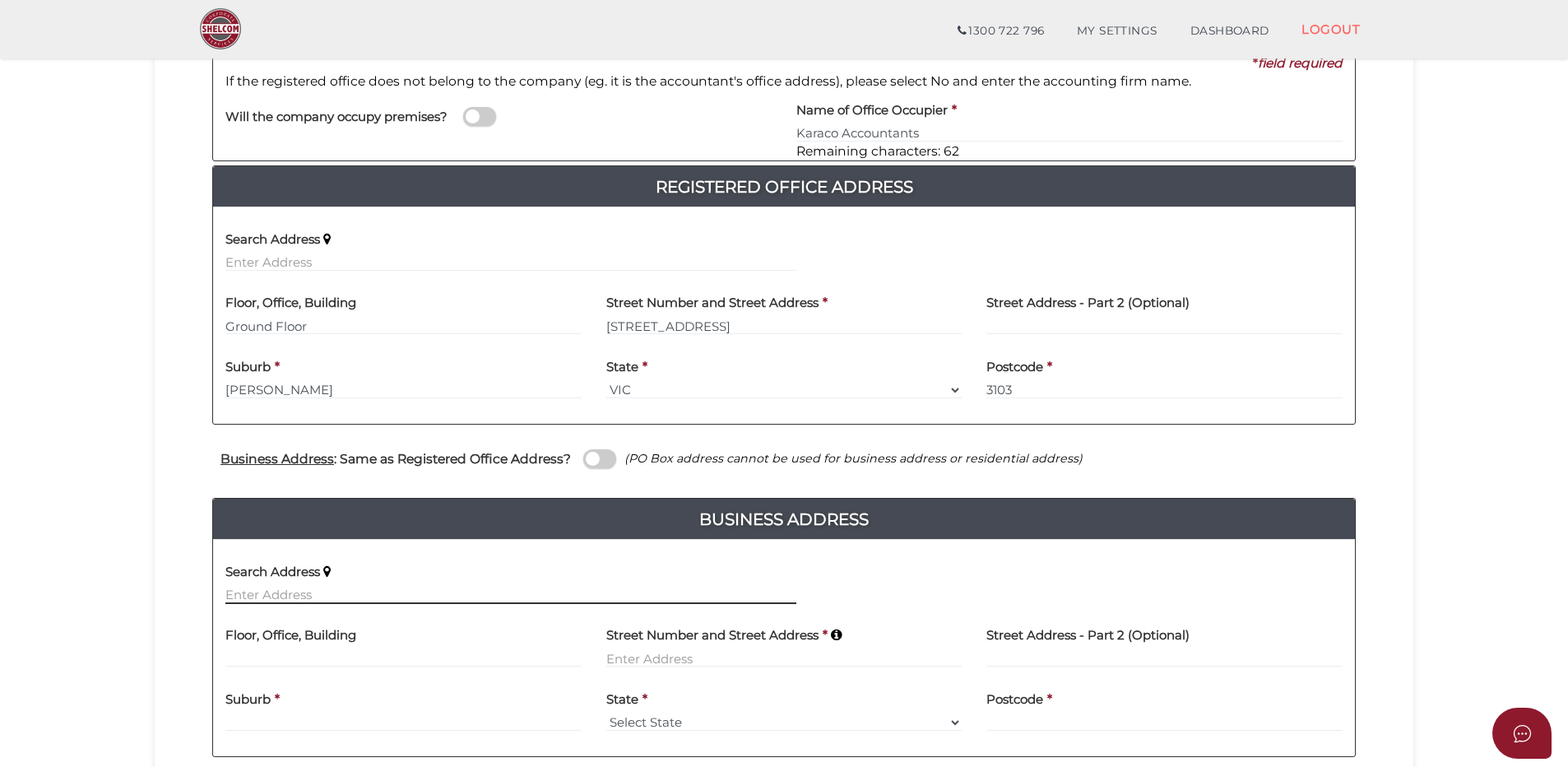
click at [254, 588] on input "text" at bounding box center [511, 594] width 571 height 18
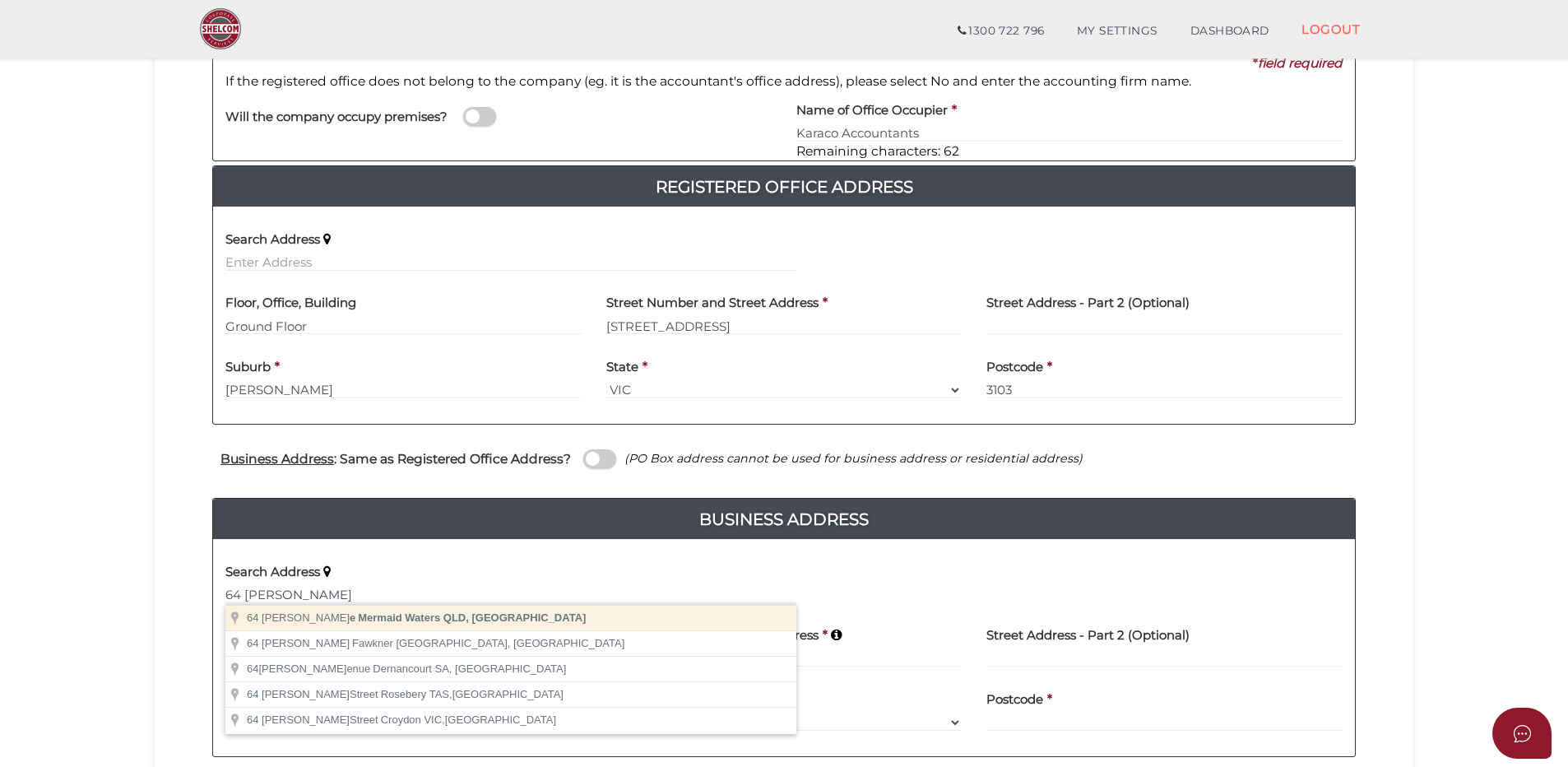
type input "[STREET_ADDRESS][PERSON_NAME]"
type input "[STREET_ADDRESS]"
type input "Mermaid Waters"
select select "QLD"
type input "4218"
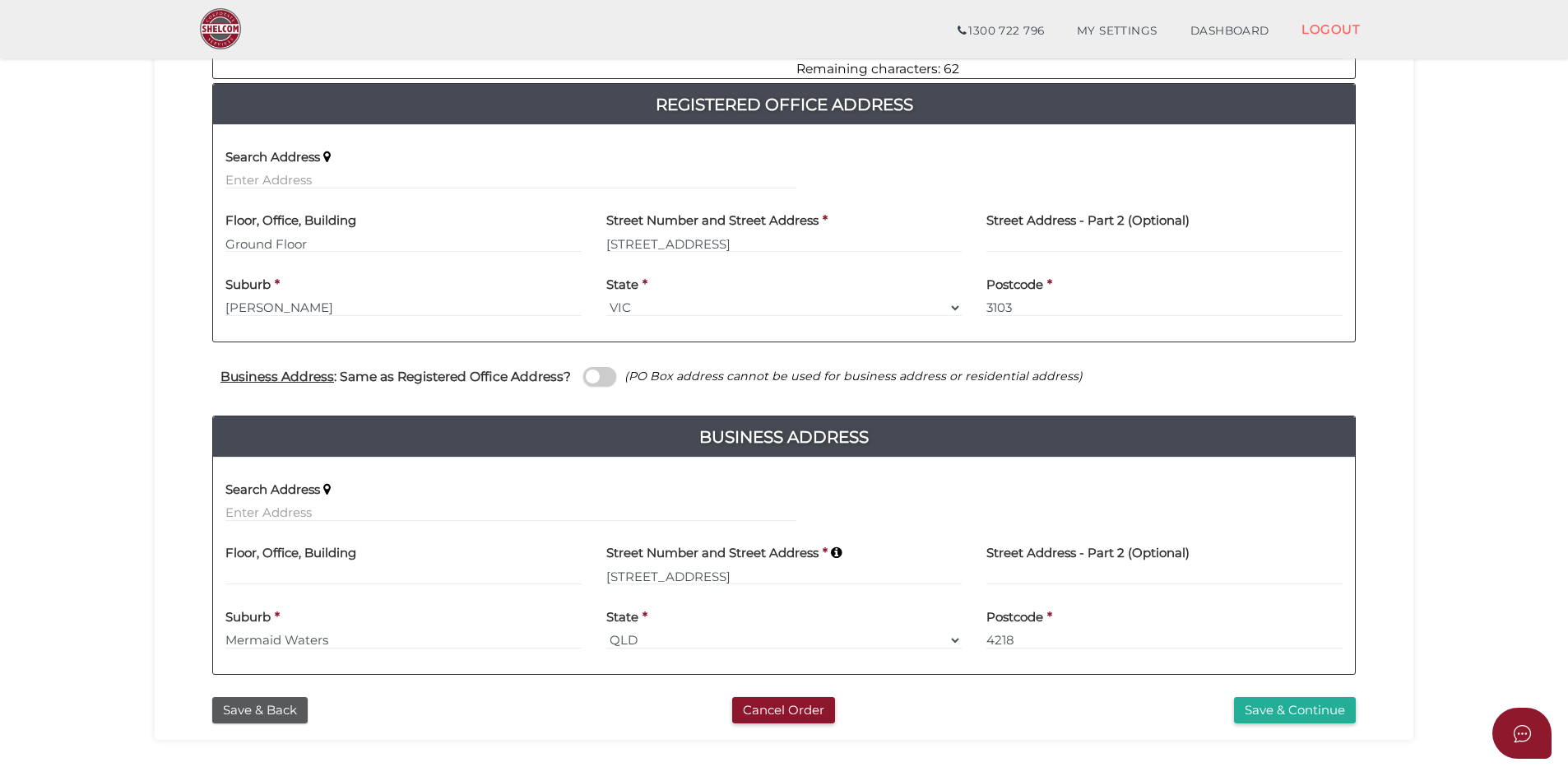
scroll to position [411, 0]
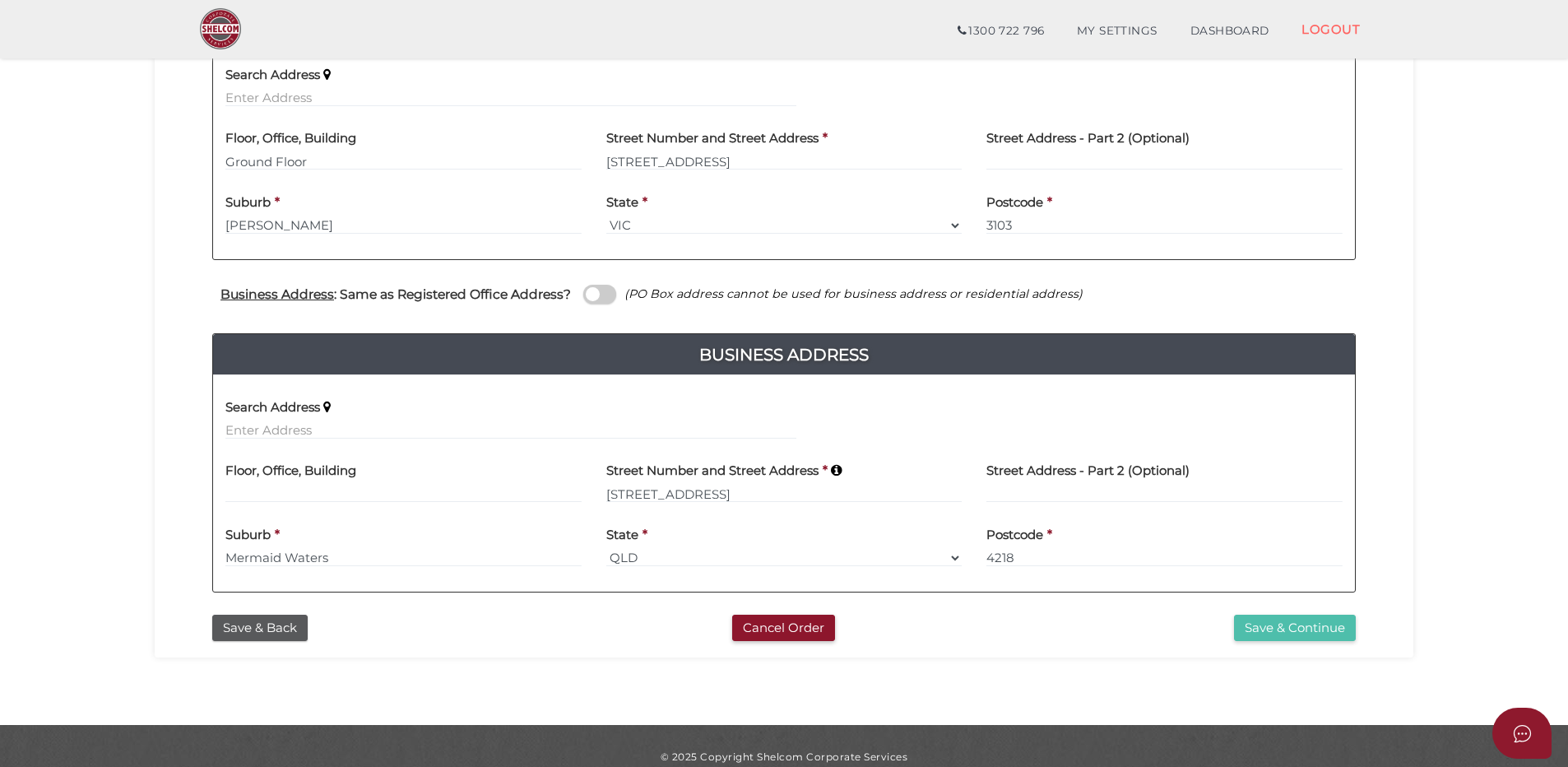
click at [1284, 628] on button "Save & Continue" at bounding box center [1294, 628] width 121 height 27
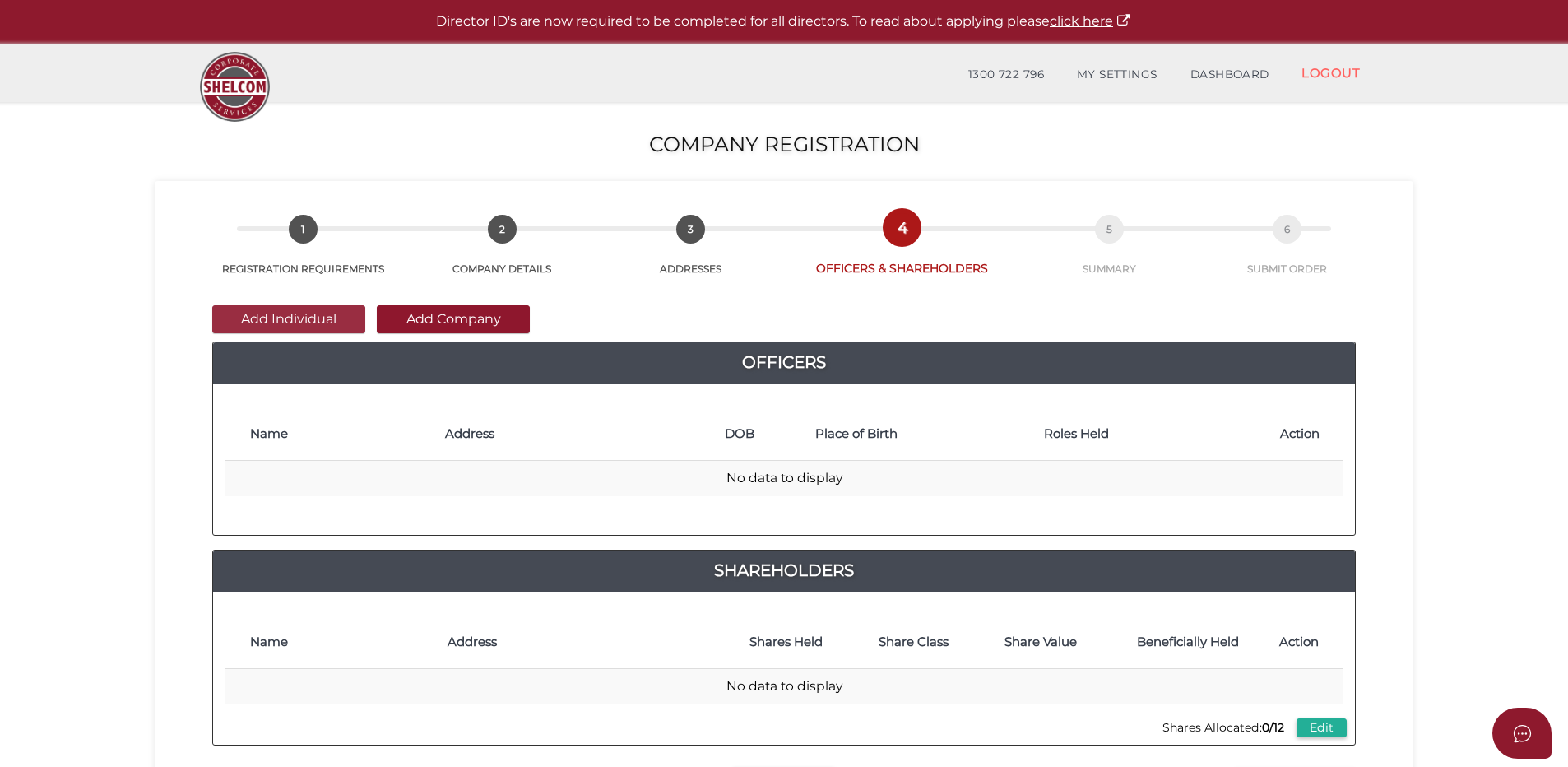
click at [252, 313] on button "Add Individual" at bounding box center [289, 318] width 153 height 28
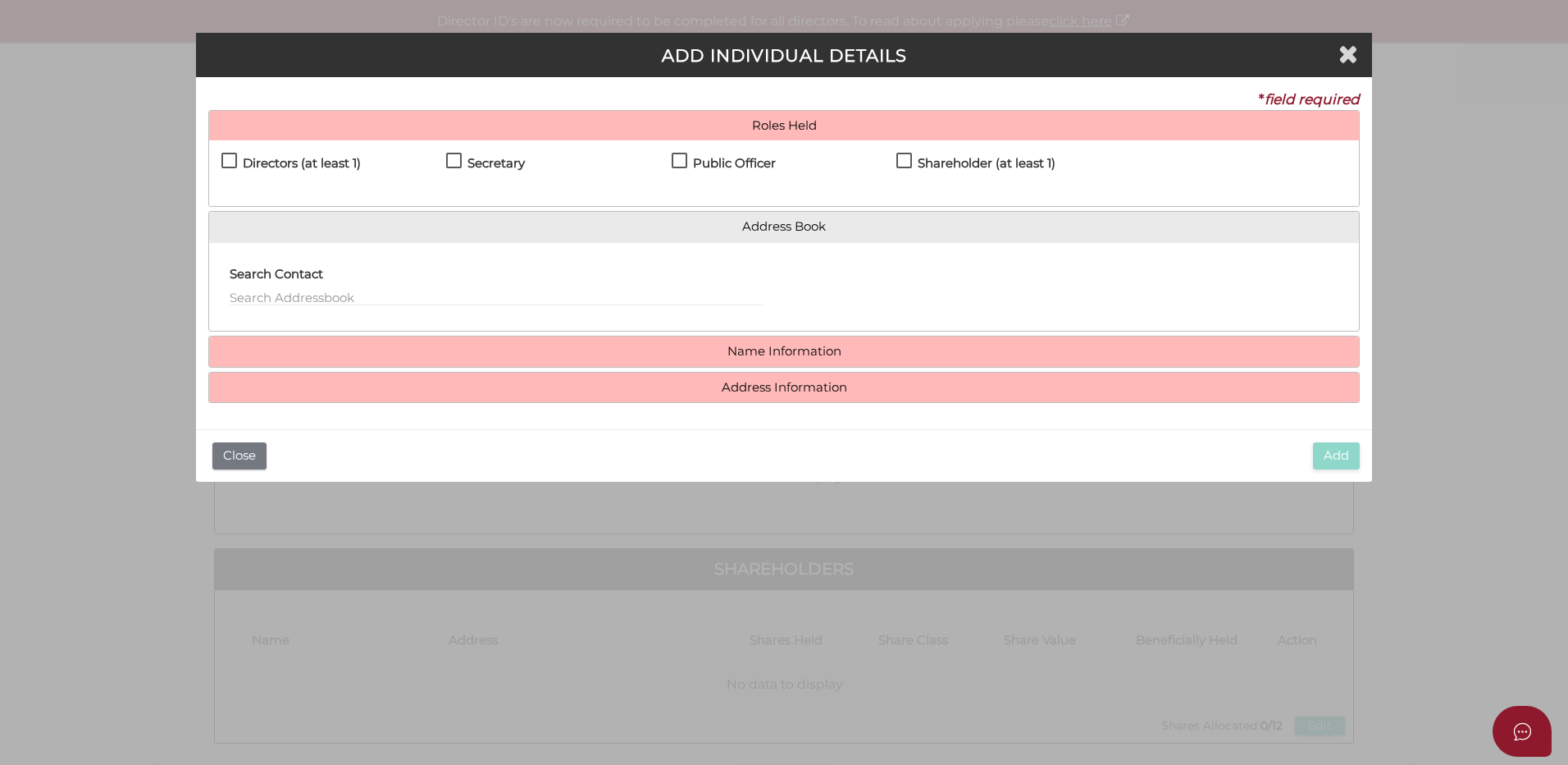
click at [230, 157] on label "Directors (at least 1)" at bounding box center [291, 167] width 140 height 21
checkbox input "true"
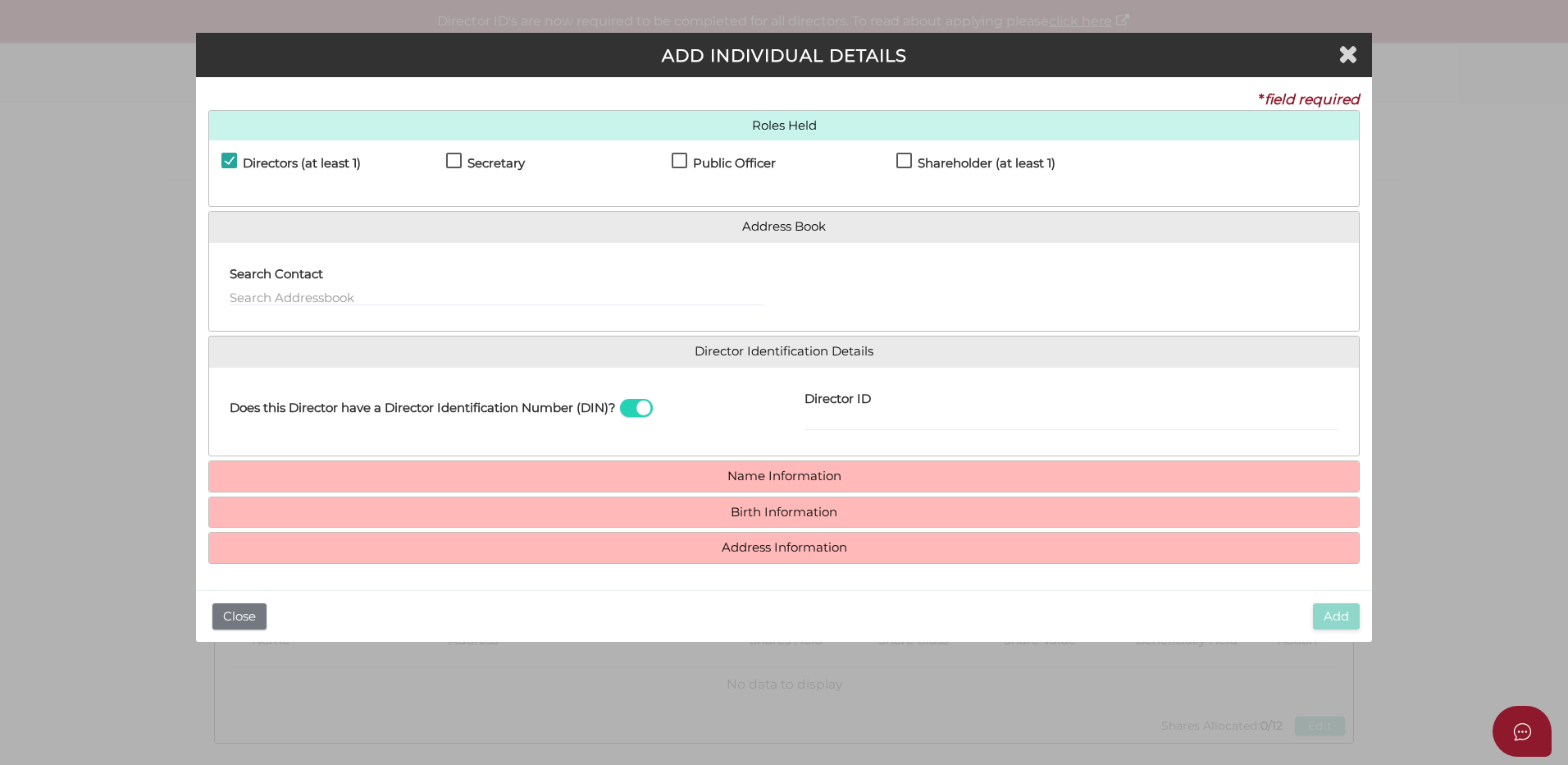
click at [448, 162] on label "Secretary" at bounding box center [486, 167] width 79 height 21
checkbox input "true"
click at [678, 161] on label "Public Officer" at bounding box center [723, 167] width 104 height 21
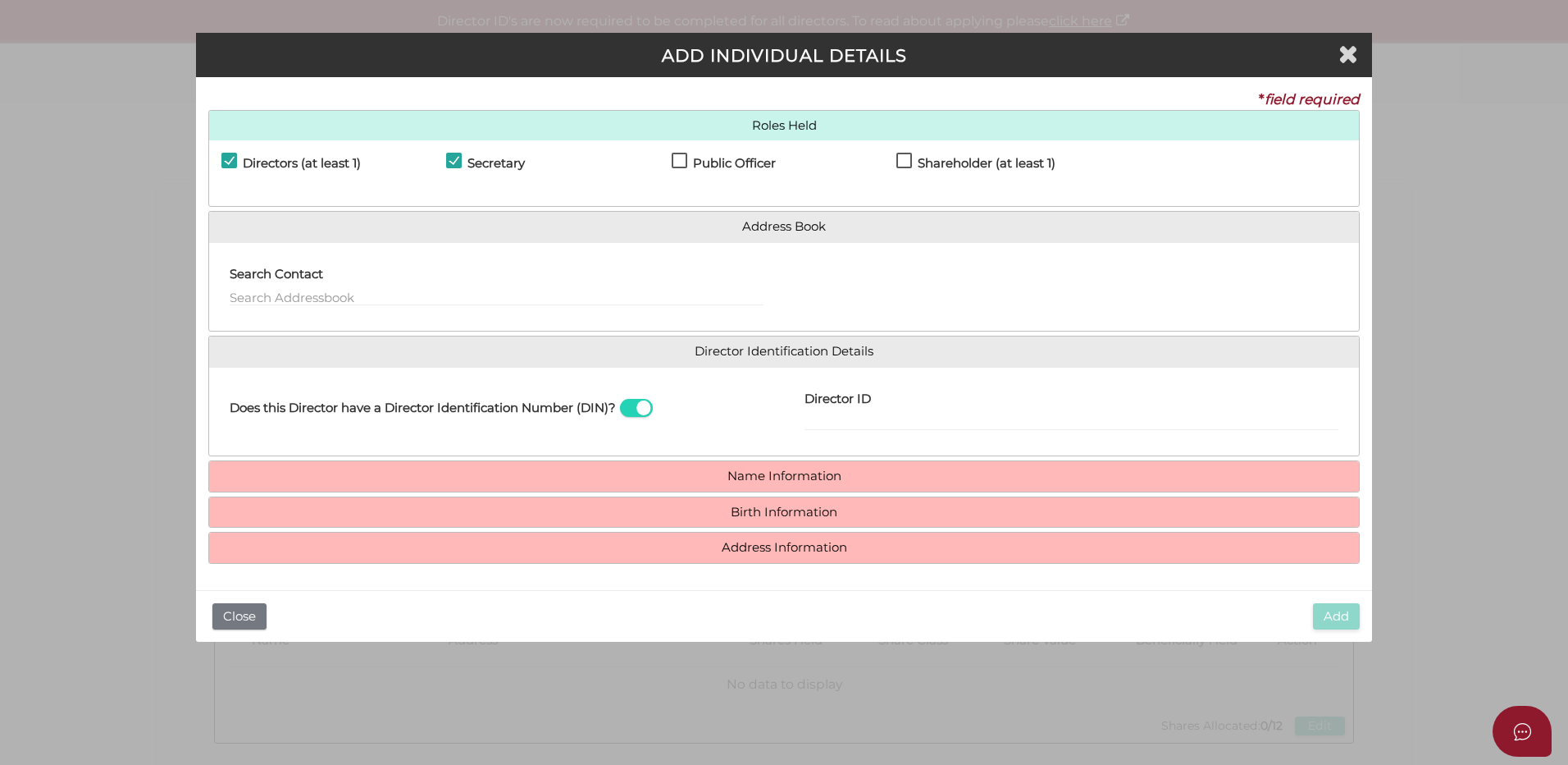
checkbox input "true"
click at [908, 161] on label "Shareholder (at least 1)" at bounding box center [975, 167] width 159 height 21
checkbox input "true"
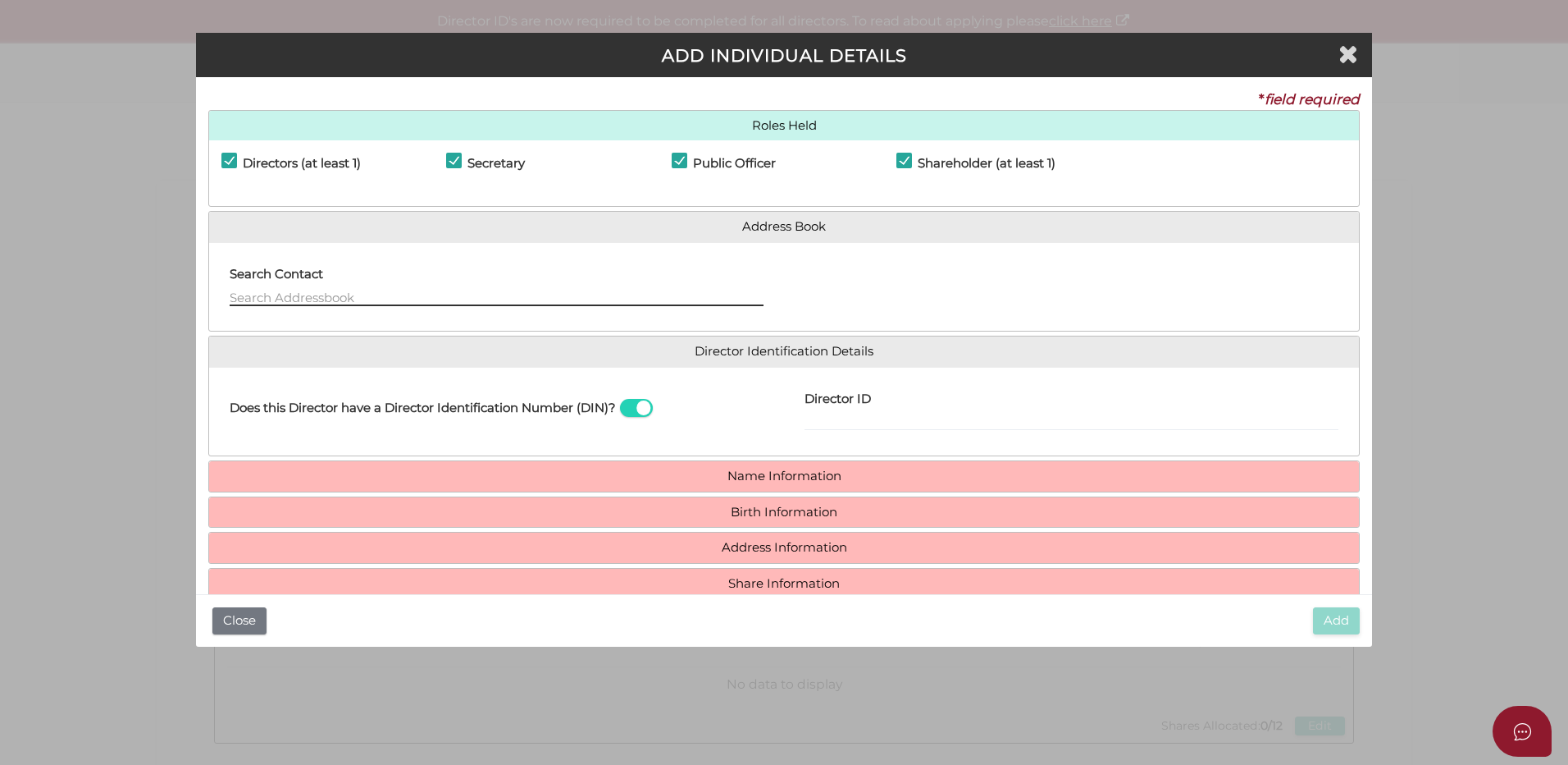
click at [310, 291] on input "text" at bounding box center [497, 297] width 534 height 18
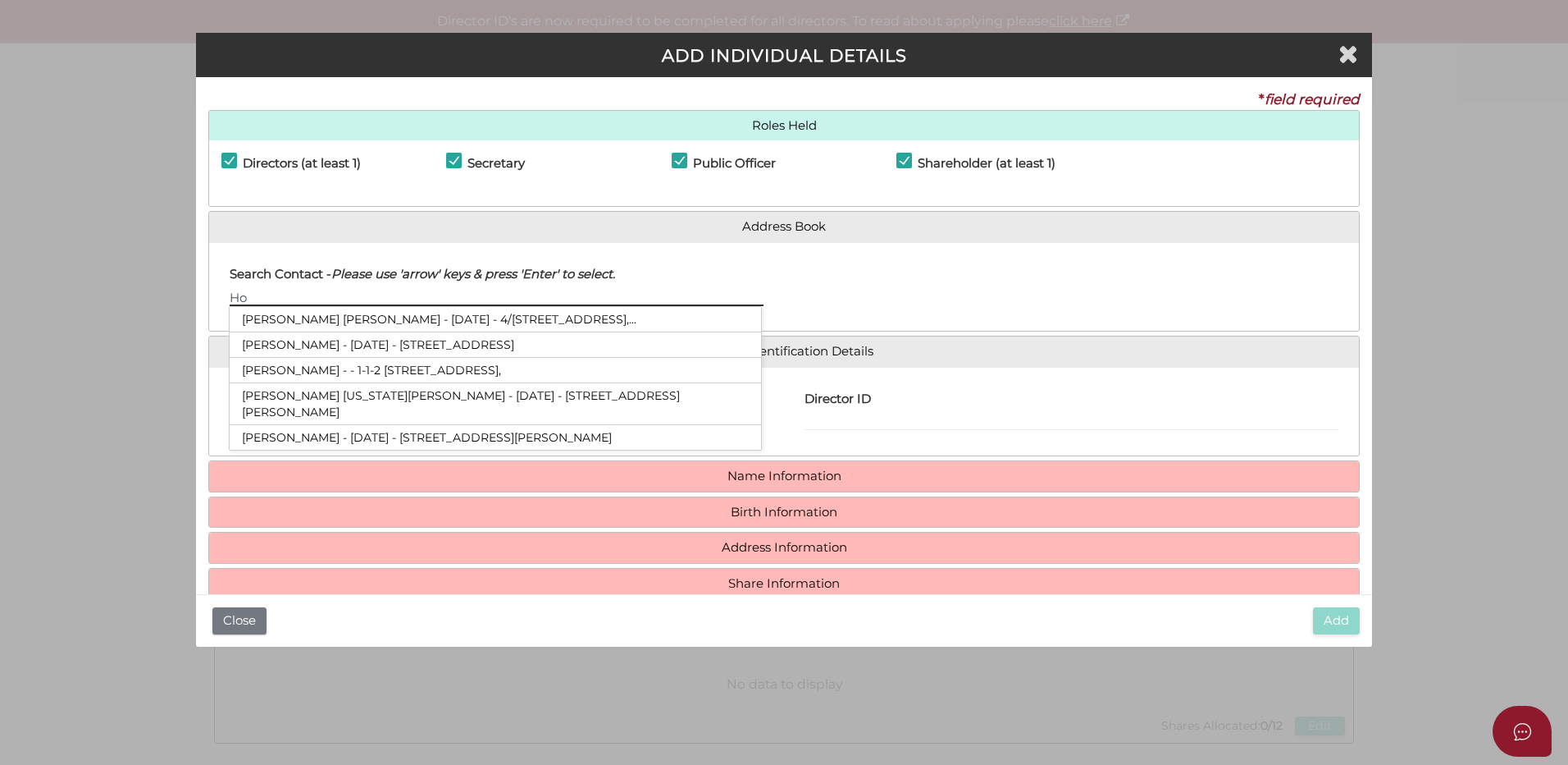
type input "H"
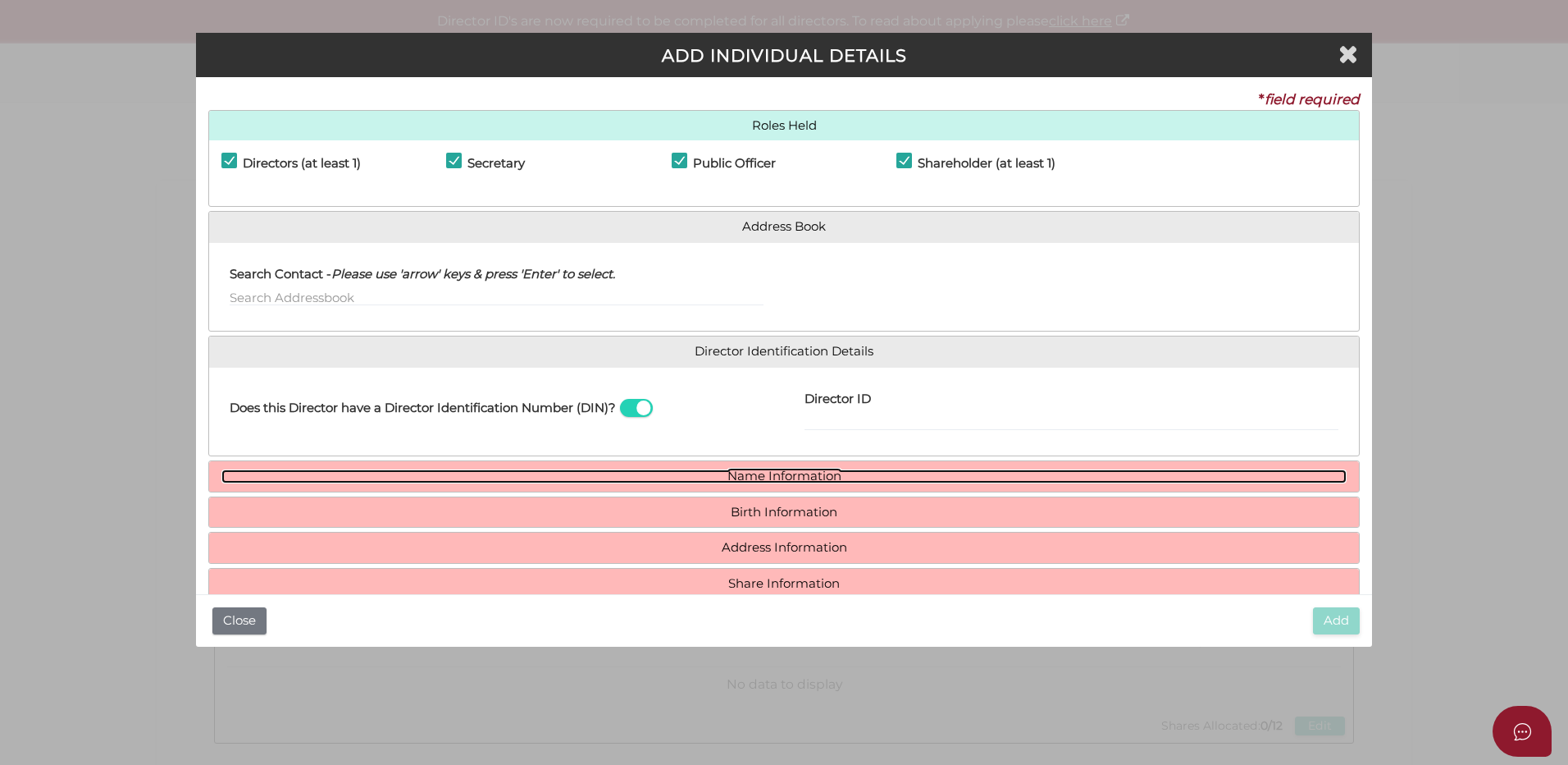
click at [773, 474] on link "Name Information" at bounding box center [784, 476] width 1125 height 14
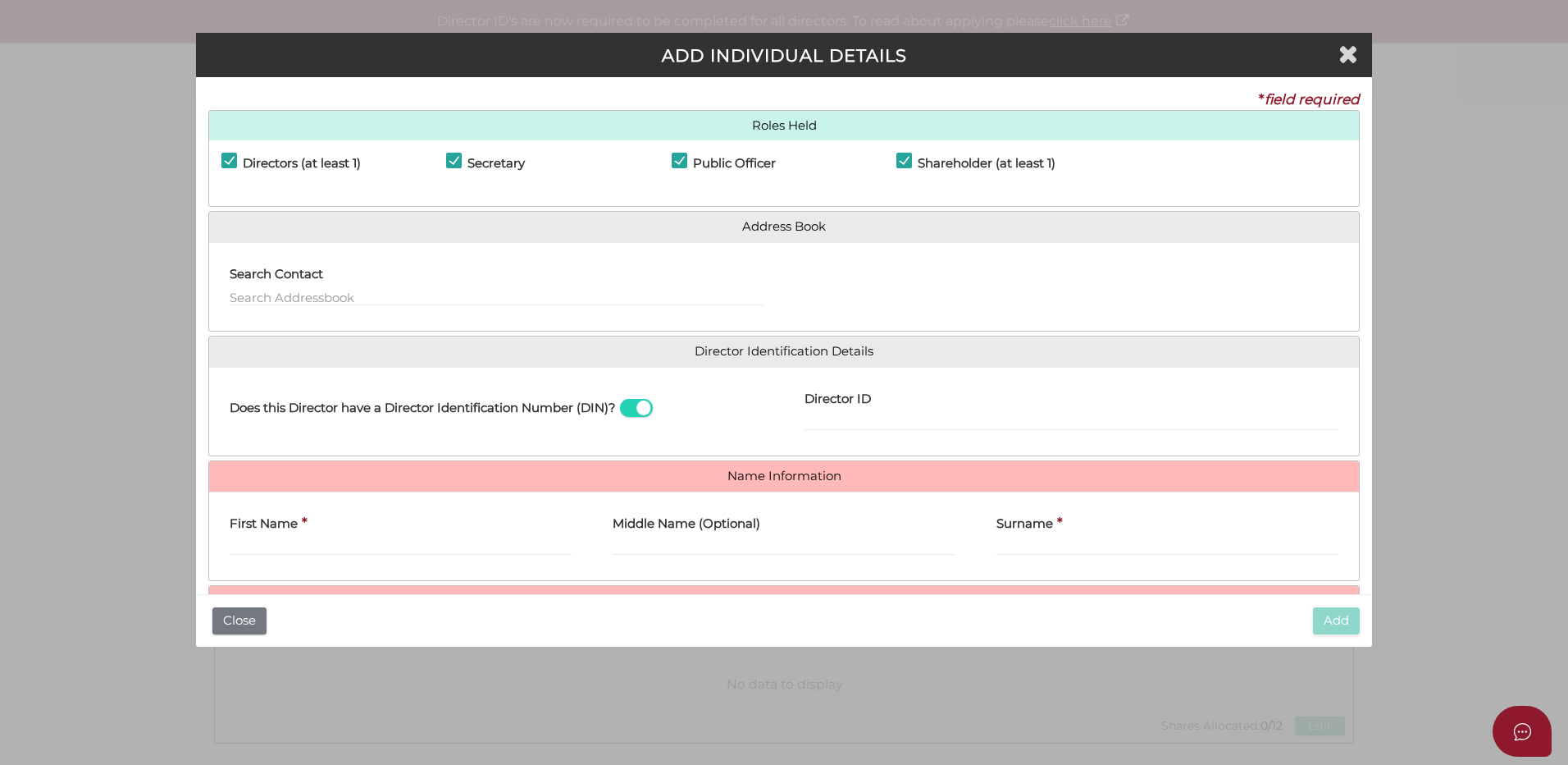
click at [820, 413] on label "Director ID" at bounding box center [837, 397] width 66 height 34
click at [820, 413] on input "Director ID" at bounding box center [1071, 422] width 534 height 18
click at [821, 417] on input "Director ID" at bounding box center [1071, 422] width 534 height 18
paste input "036 035 089 968"
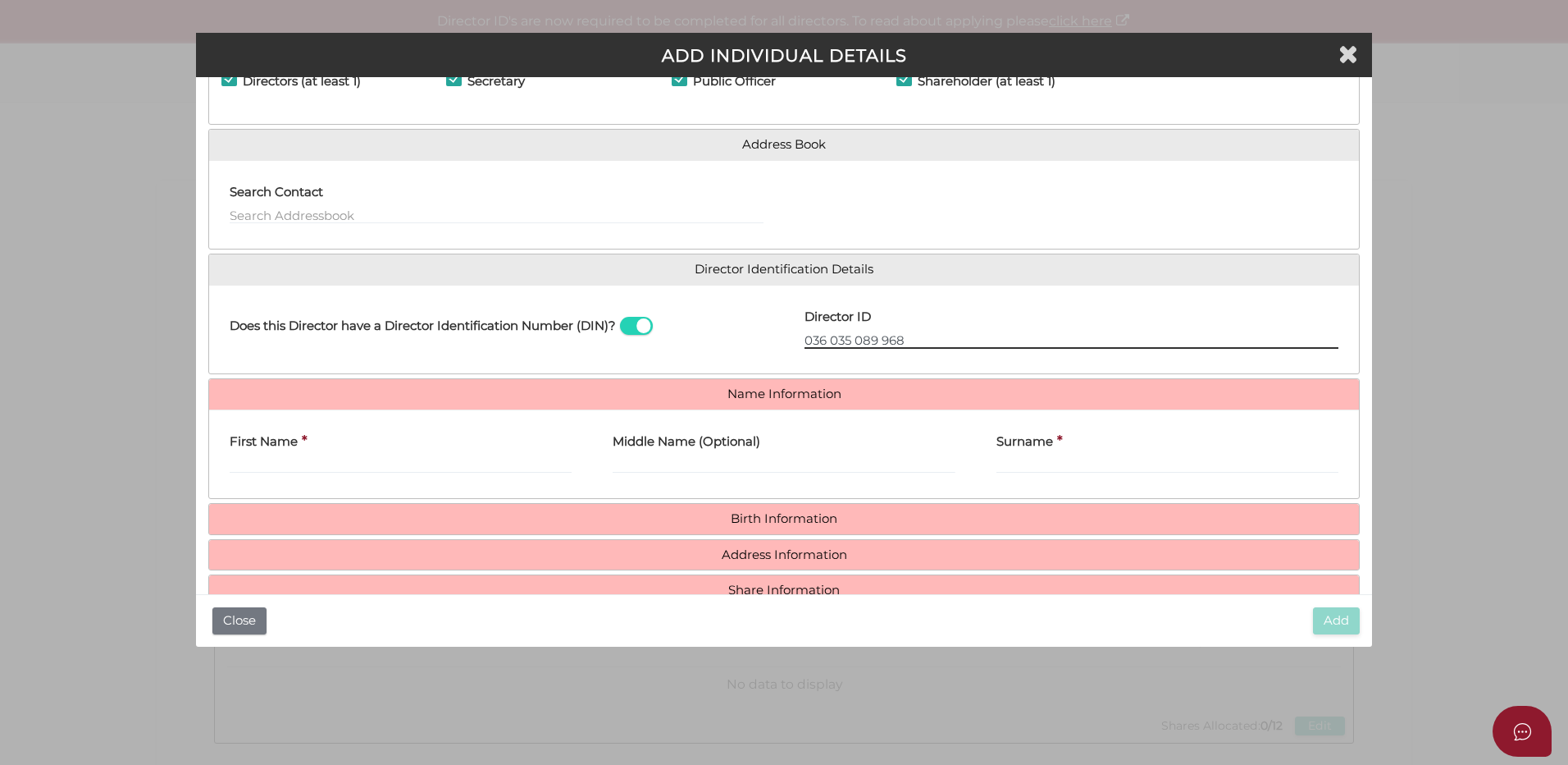
type input "036 035 089 968"
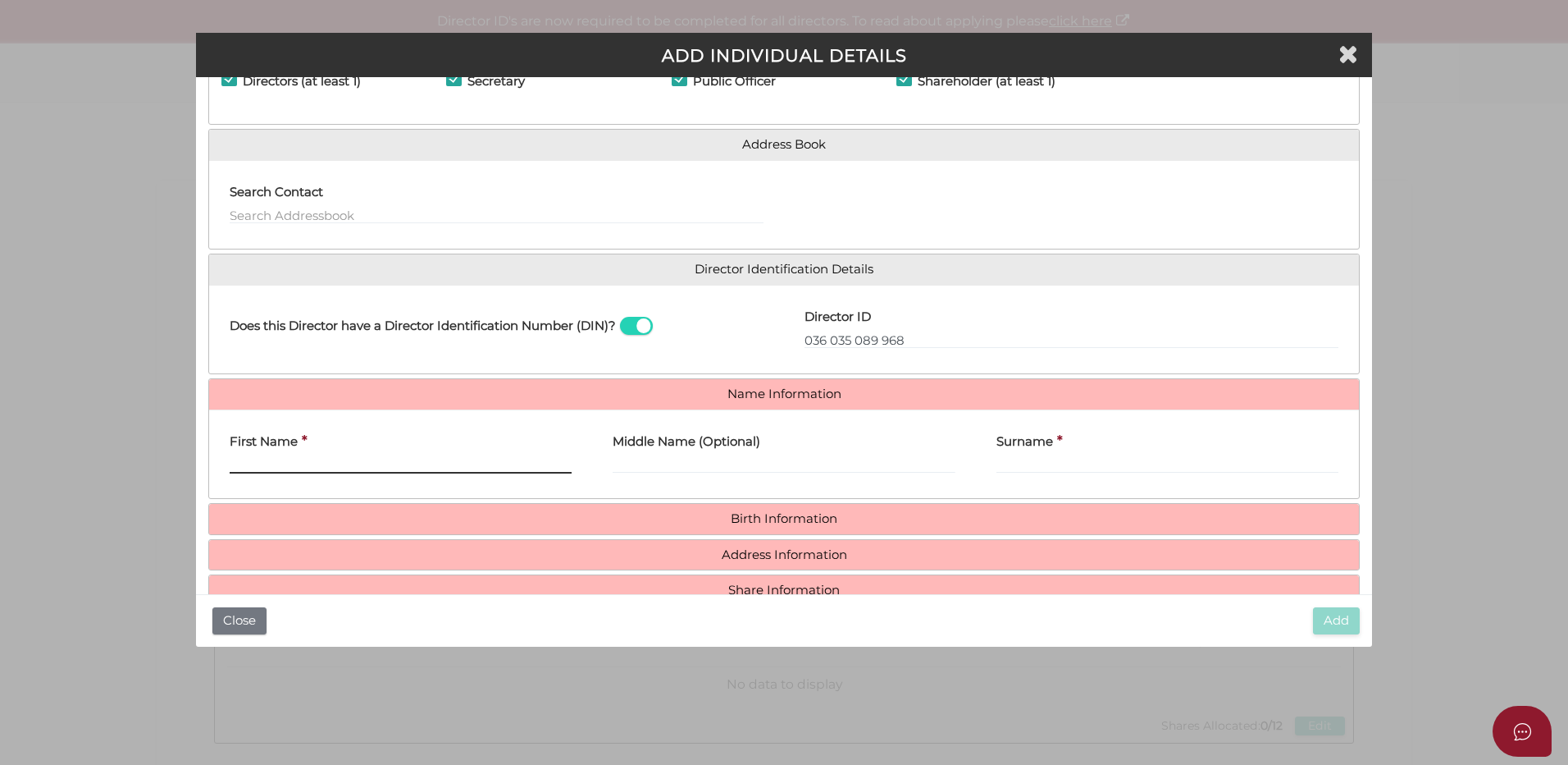
click at [267, 465] on input "First Name" at bounding box center [400, 465] width 342 height 18
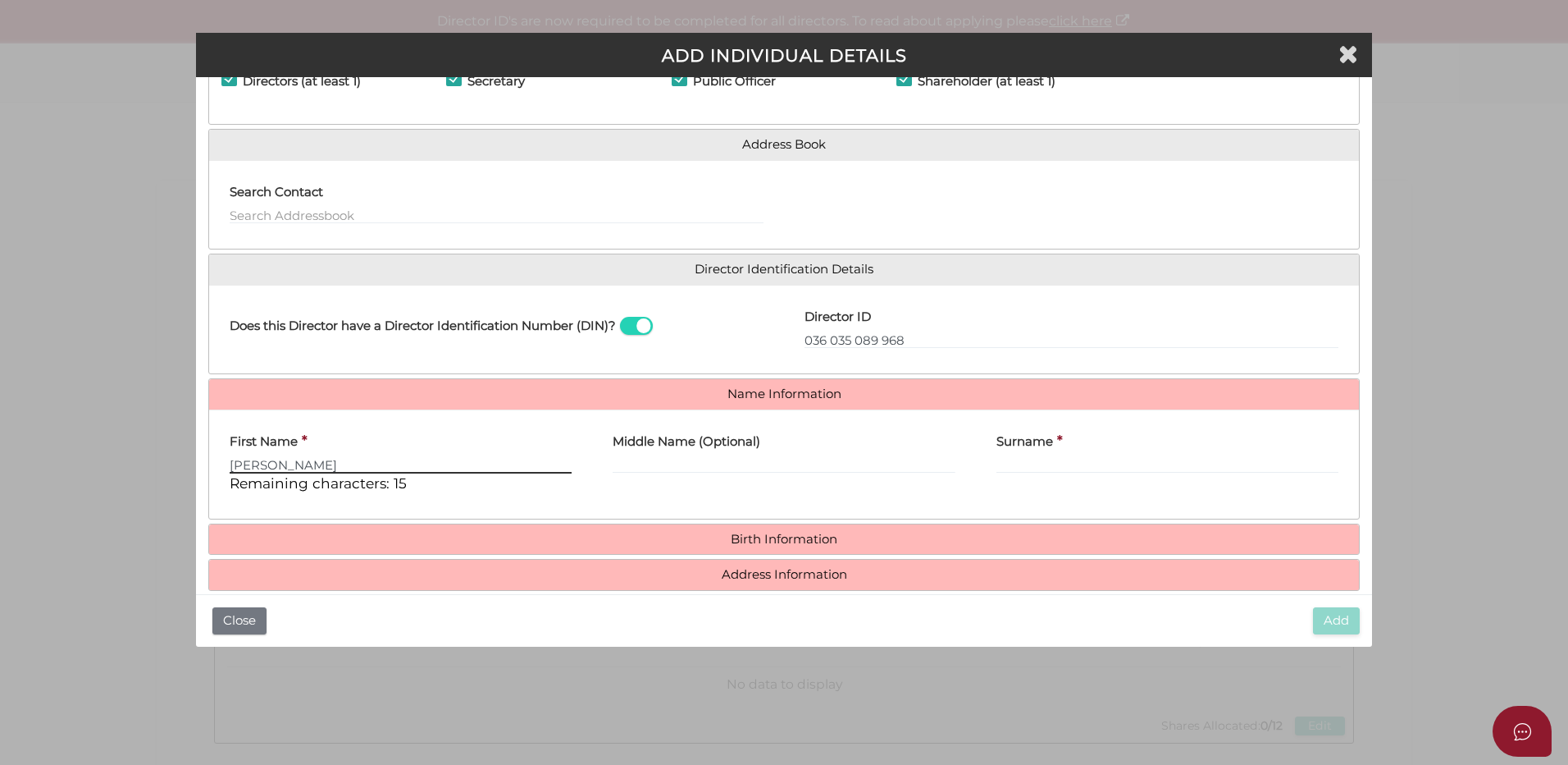
type input "Glenn"
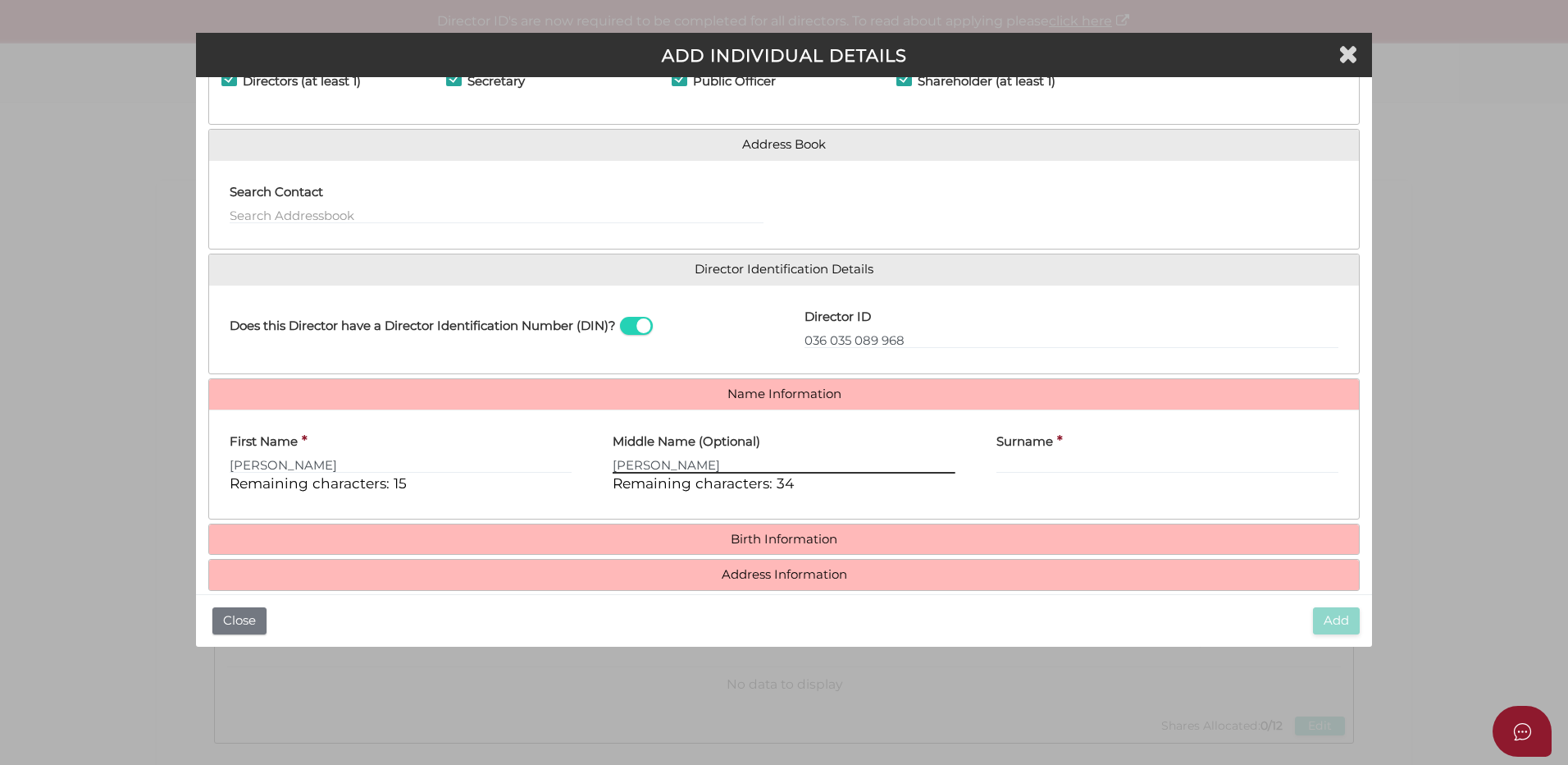
type input "Andrew"
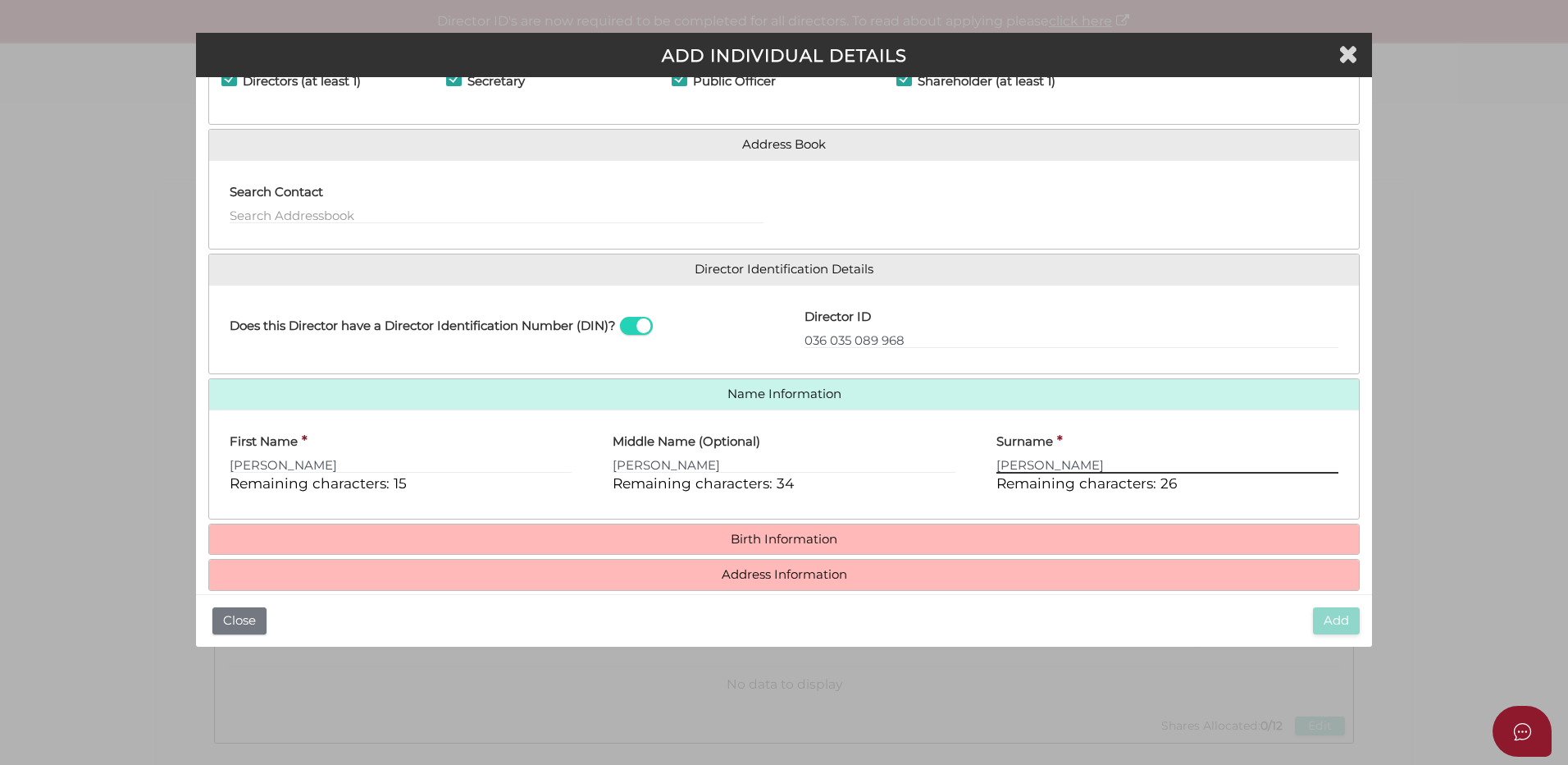
type input "Hogg"
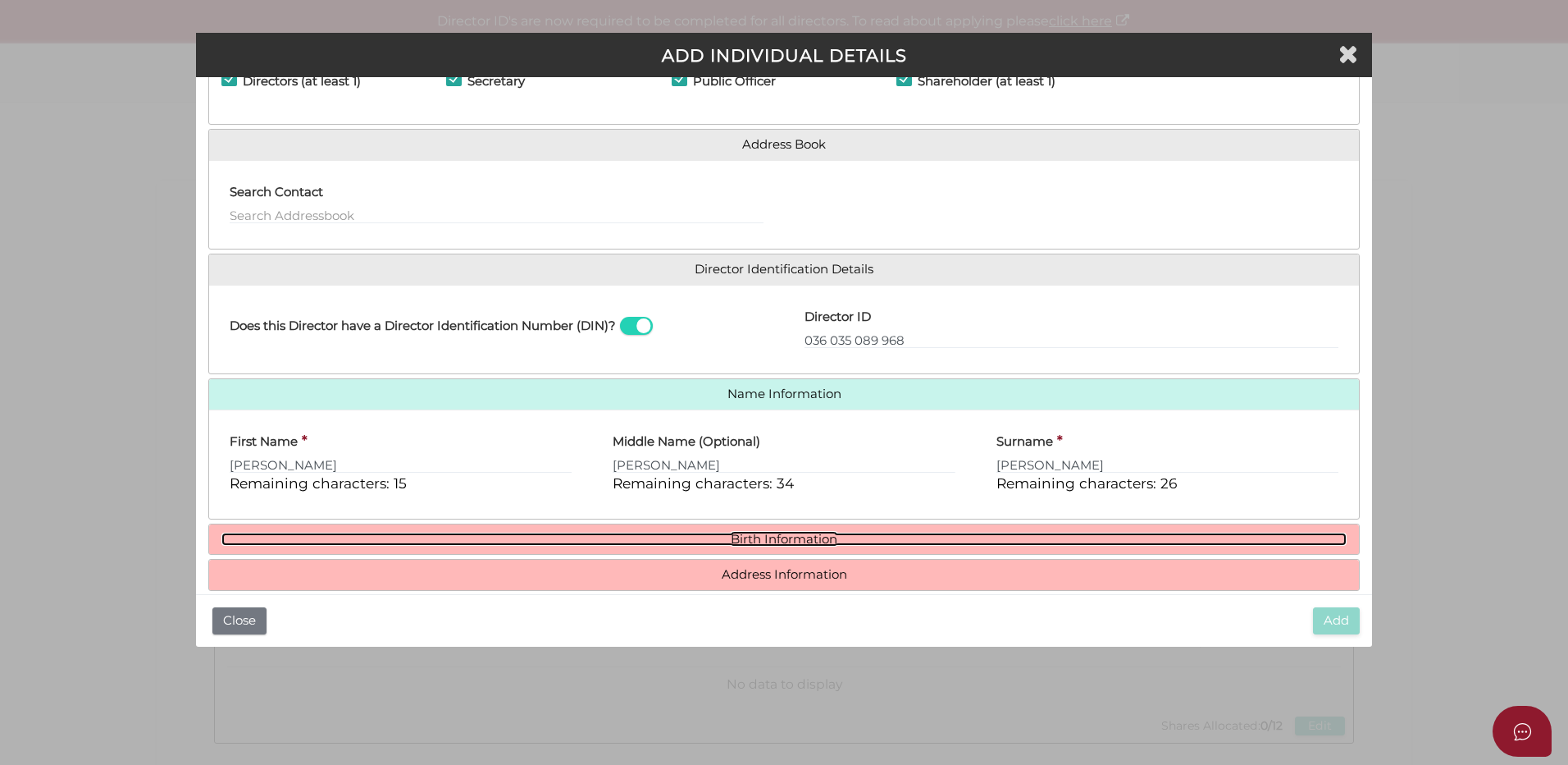
click at [762, 537] on link "Birth Information" at bounding box center [784, 540] width 1125 height 14
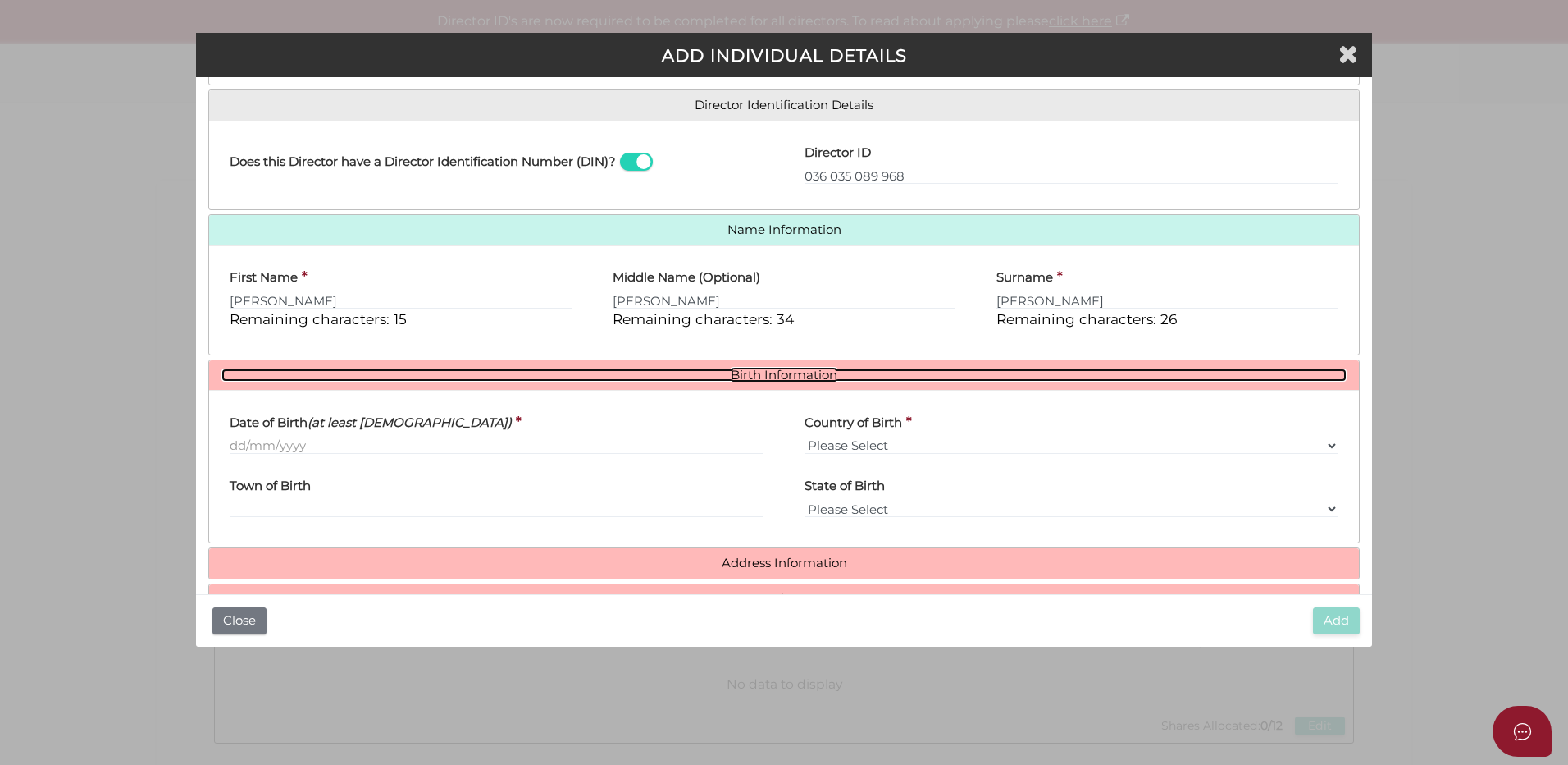
scroll to position [293, 0]
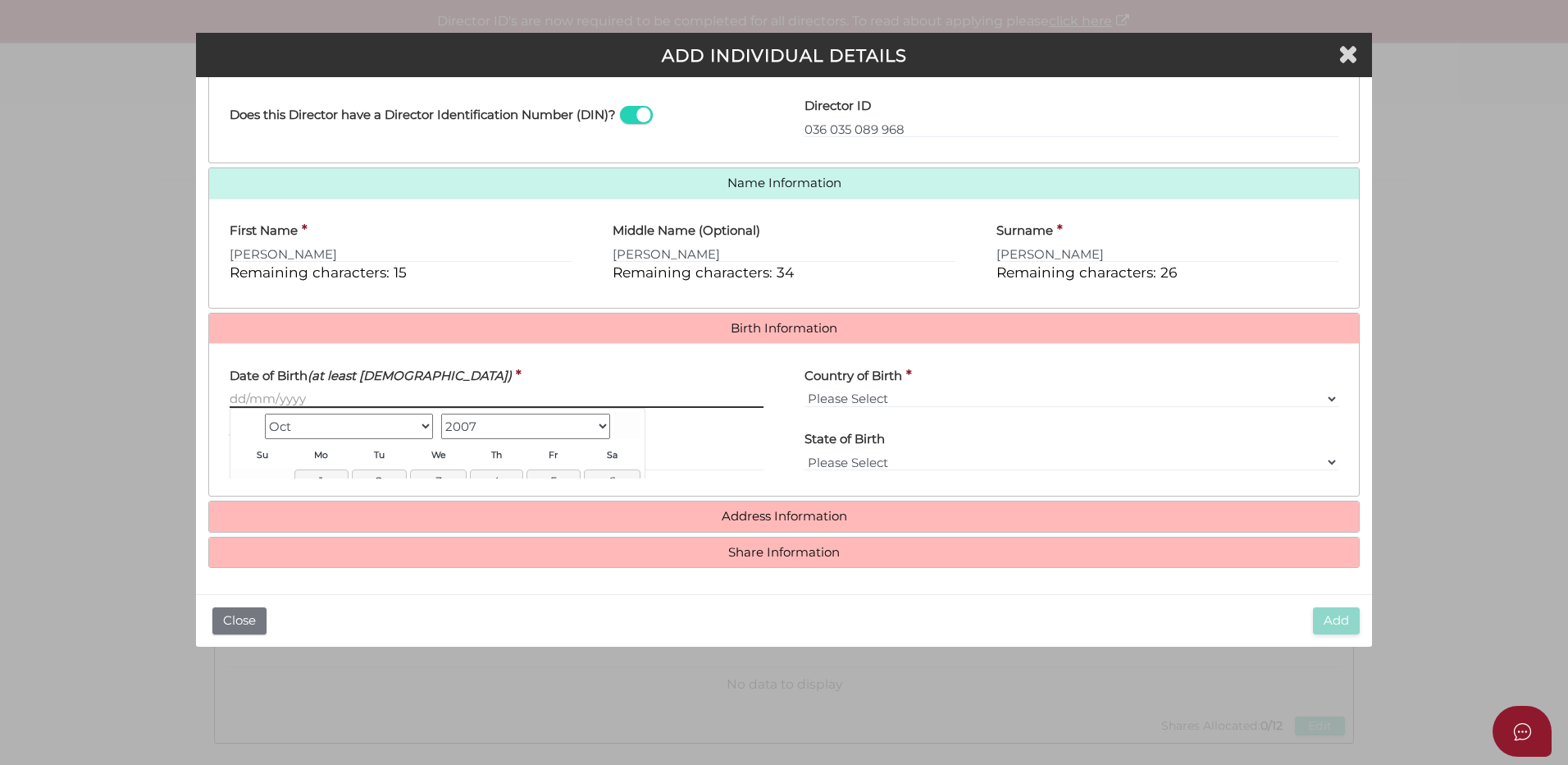
click at [235, 394] on input "Date of Birth (at least 18 years old)" at bounding box center [497, 399] width 534 height 18
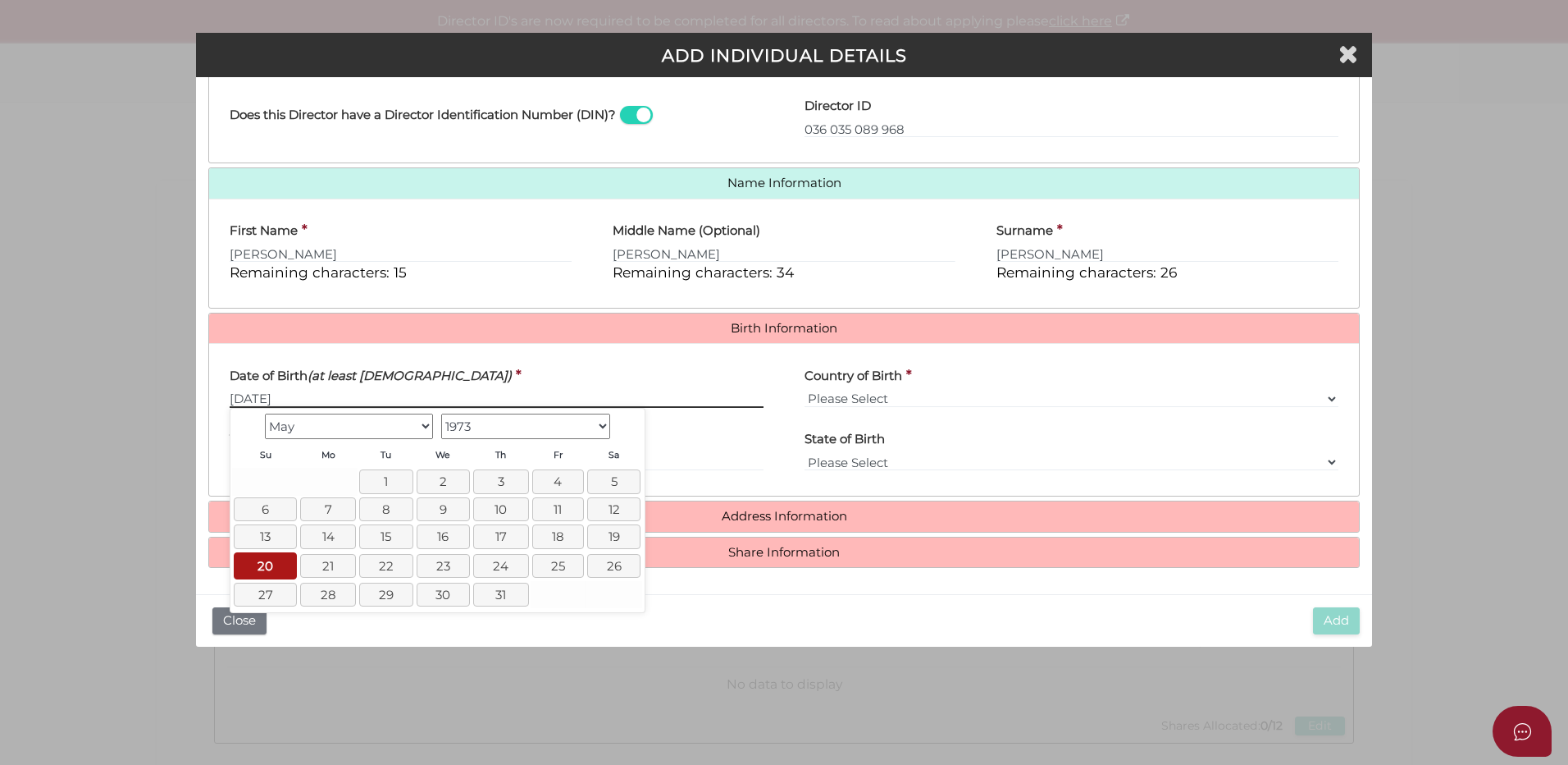
type input "20/05/1973"
click at [904, 711] on div "Pty Ltd ADD INDIVIDUAL DETAILS * field required Roles Held Directors (at least …" at bounding box center [784, 382] width 1568 height 765
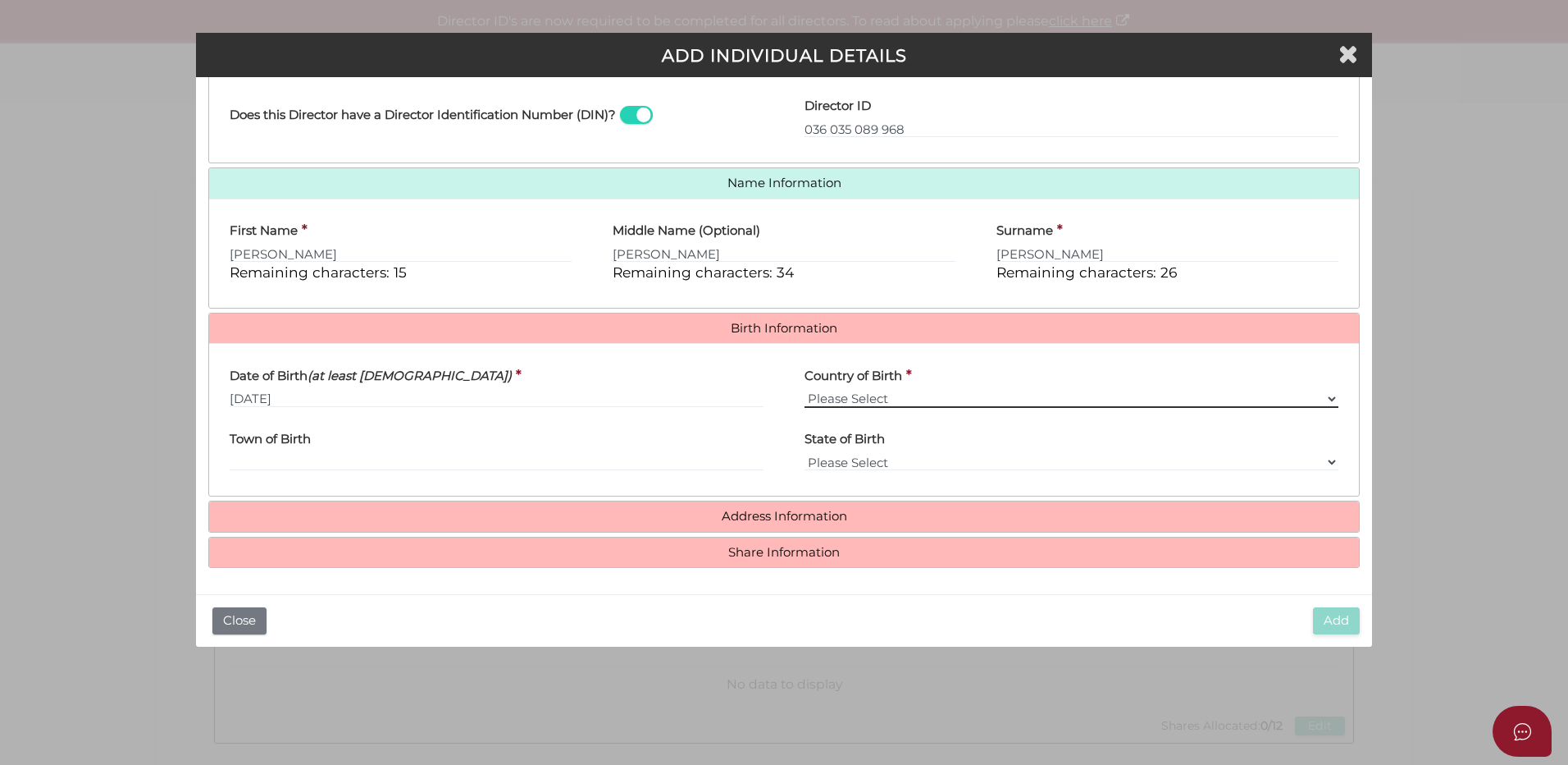
click at [1320, 394] on select "Please Select v Australia Afghanistan Albania Algeria American Samoa Andorra An…" at bounding box center [1071, 399] width 534 height 18
select select "New Zealand"
click at [804, 390] on select "Please Select v Australia Afghanistan Albania Algeria American Samoa Andorra An…" at bounding box center [1071, 399] width 534 height 18
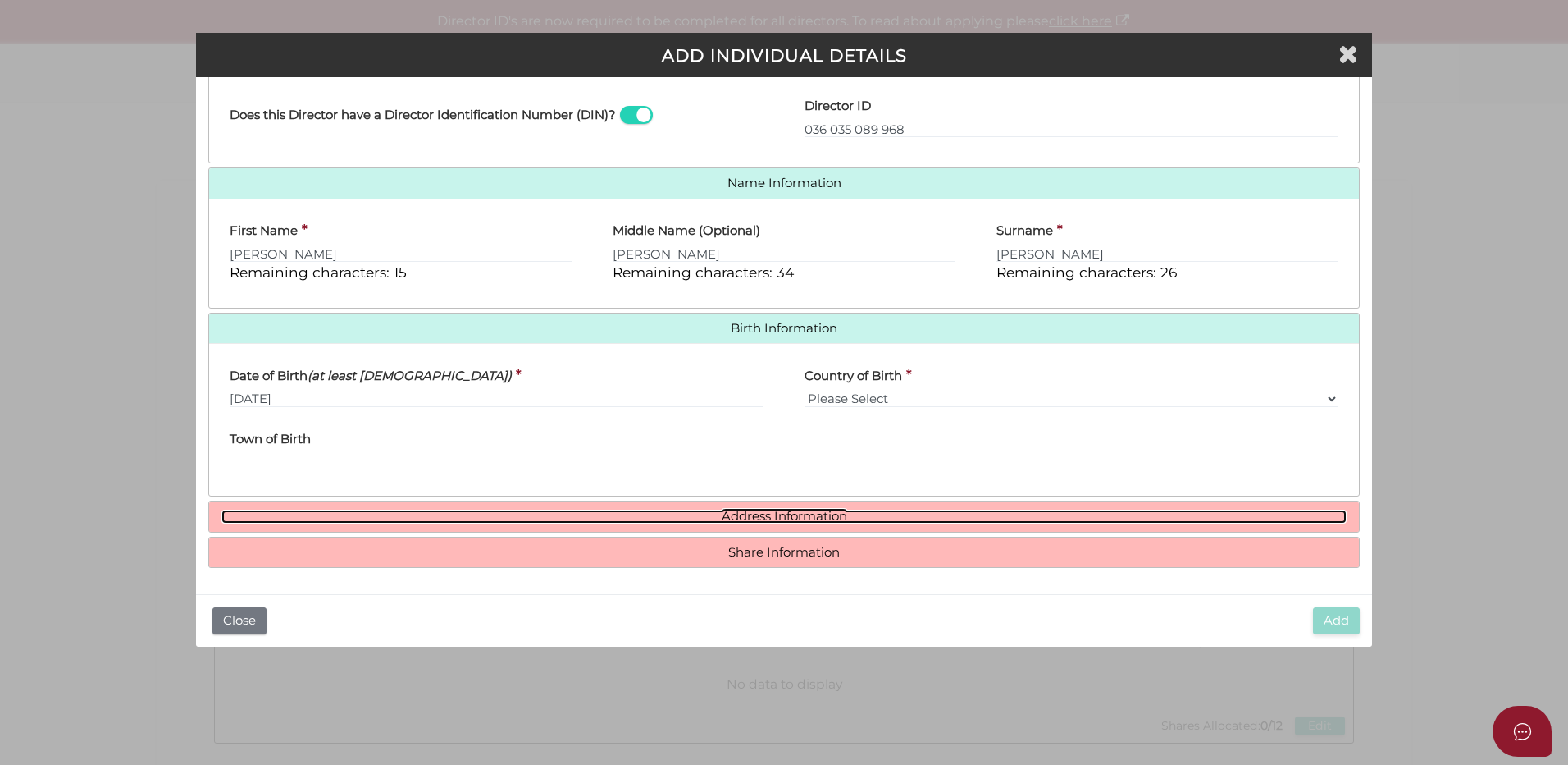
click at [777, 513] on link "Address Information" at bounding box center [784, 517] width 1125 height 14
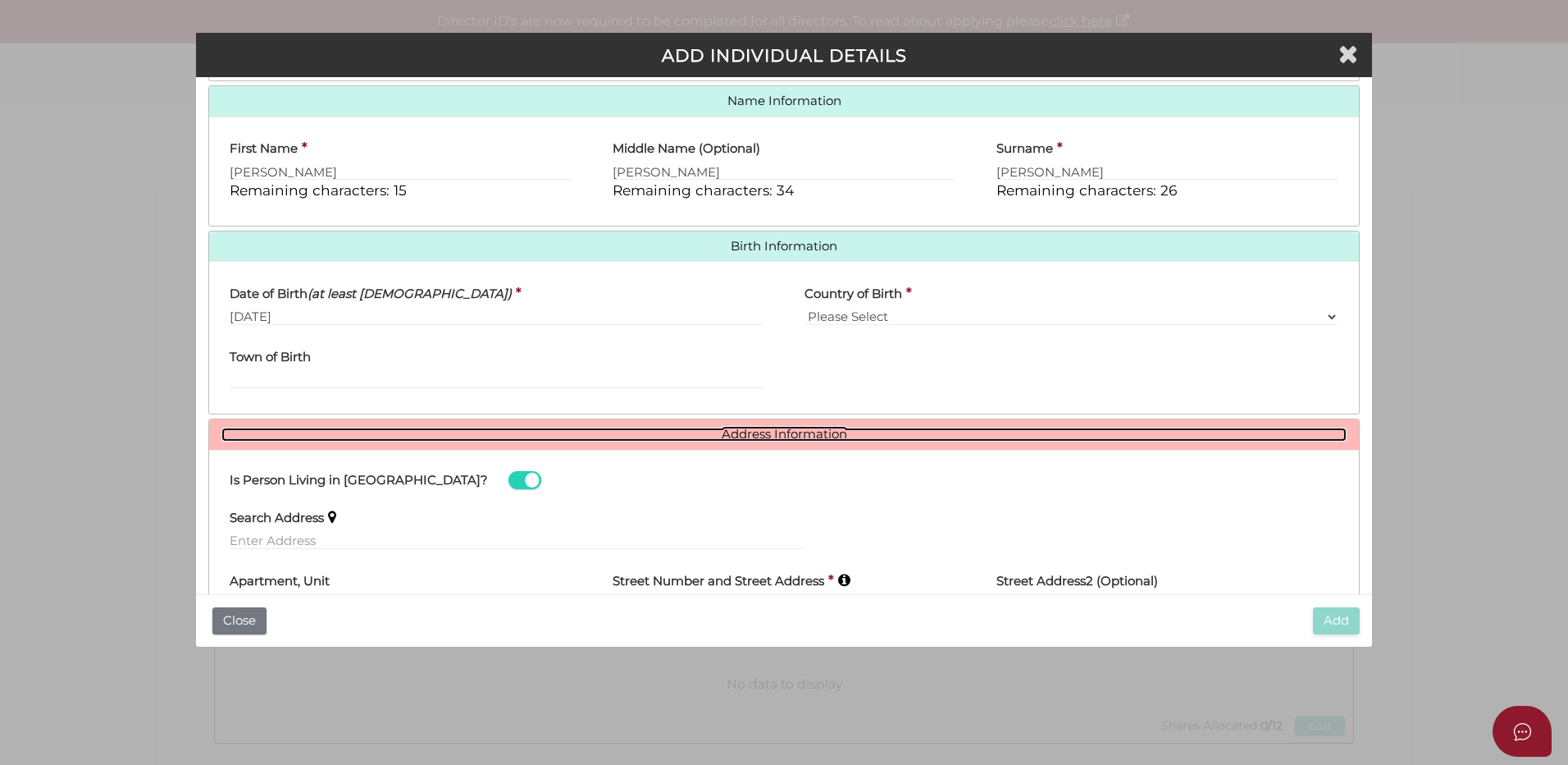
scroll to position [539, 0]
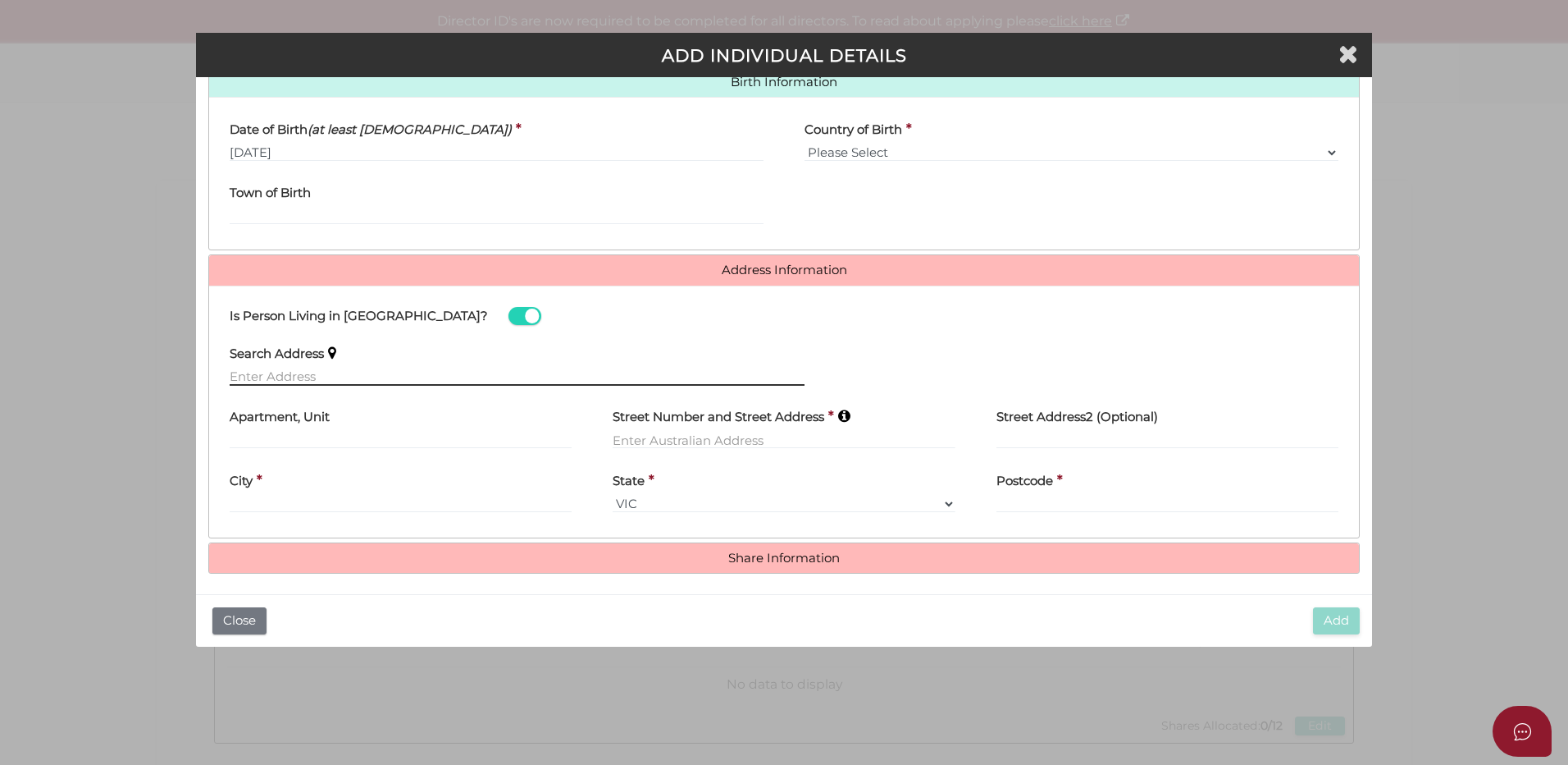
click at [245, 370] on input "text" at bounding box center [516, 377] width 575 height 18
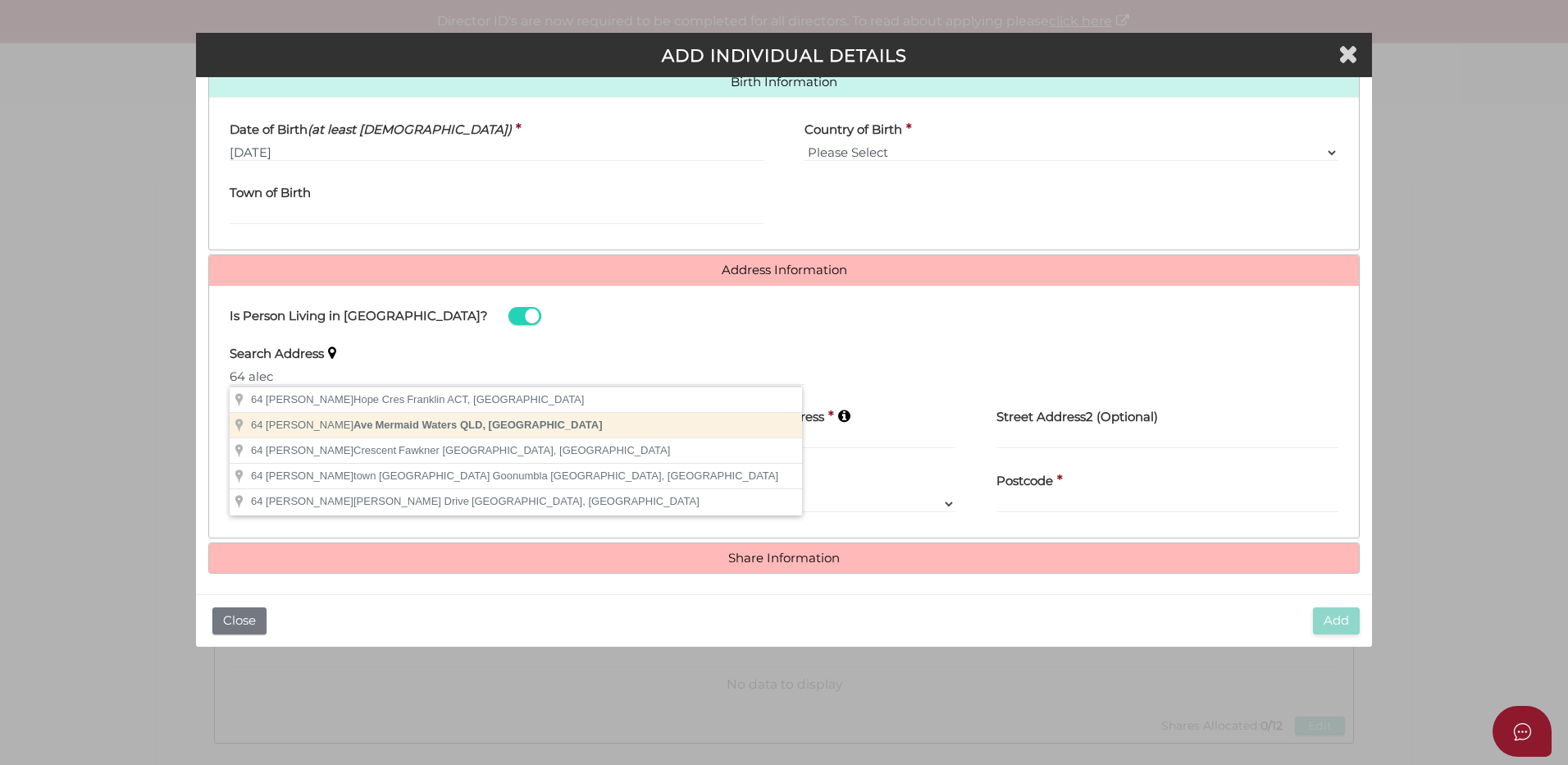
type input "64 Alec Ave, Mermaid Waters QLD, Australia"
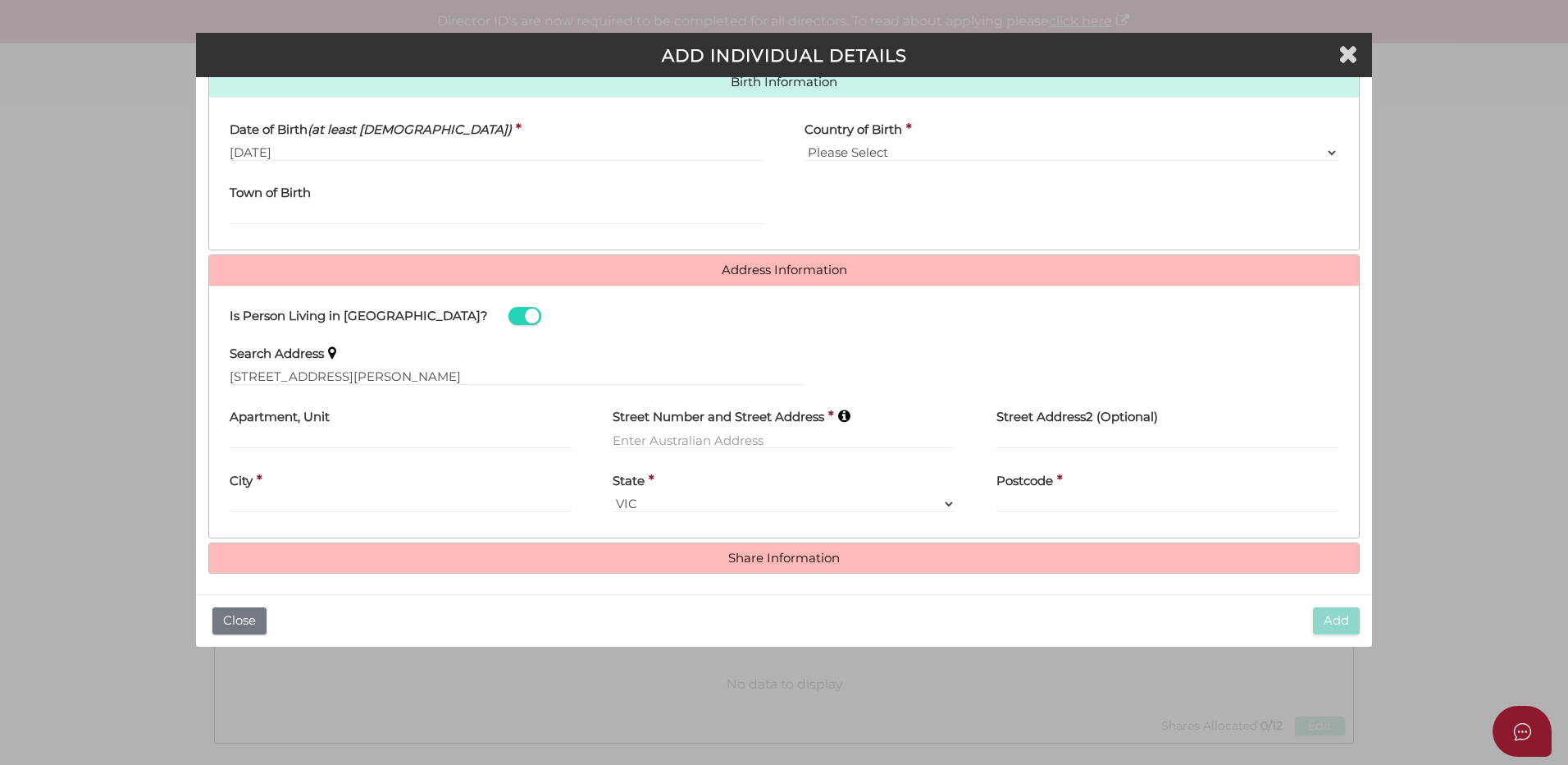
type input "64 Alec Avenue"
type input "Mermaid Waters"
select select "QLD"
type input "4218"
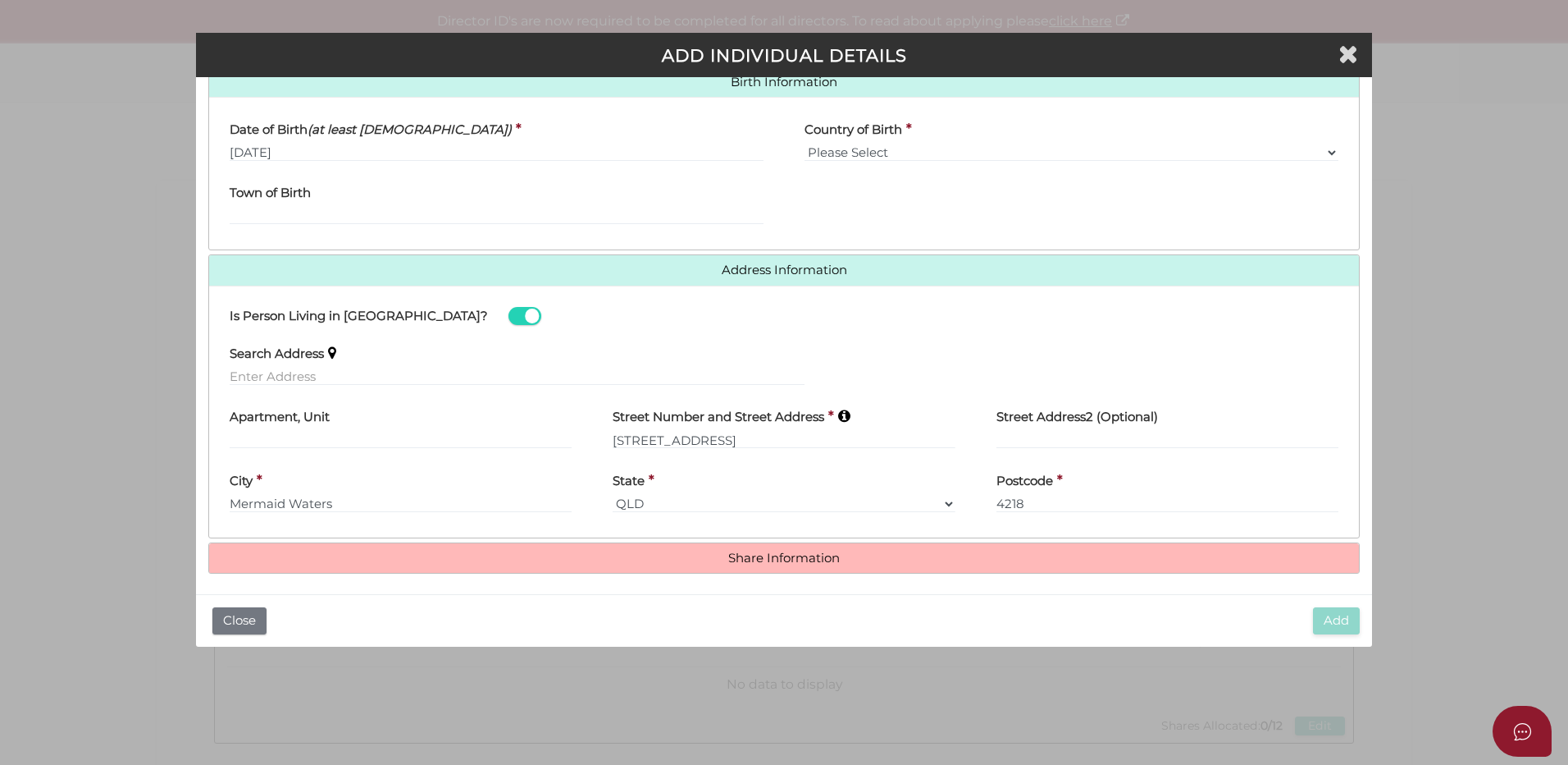
scroll to position [544, 0]
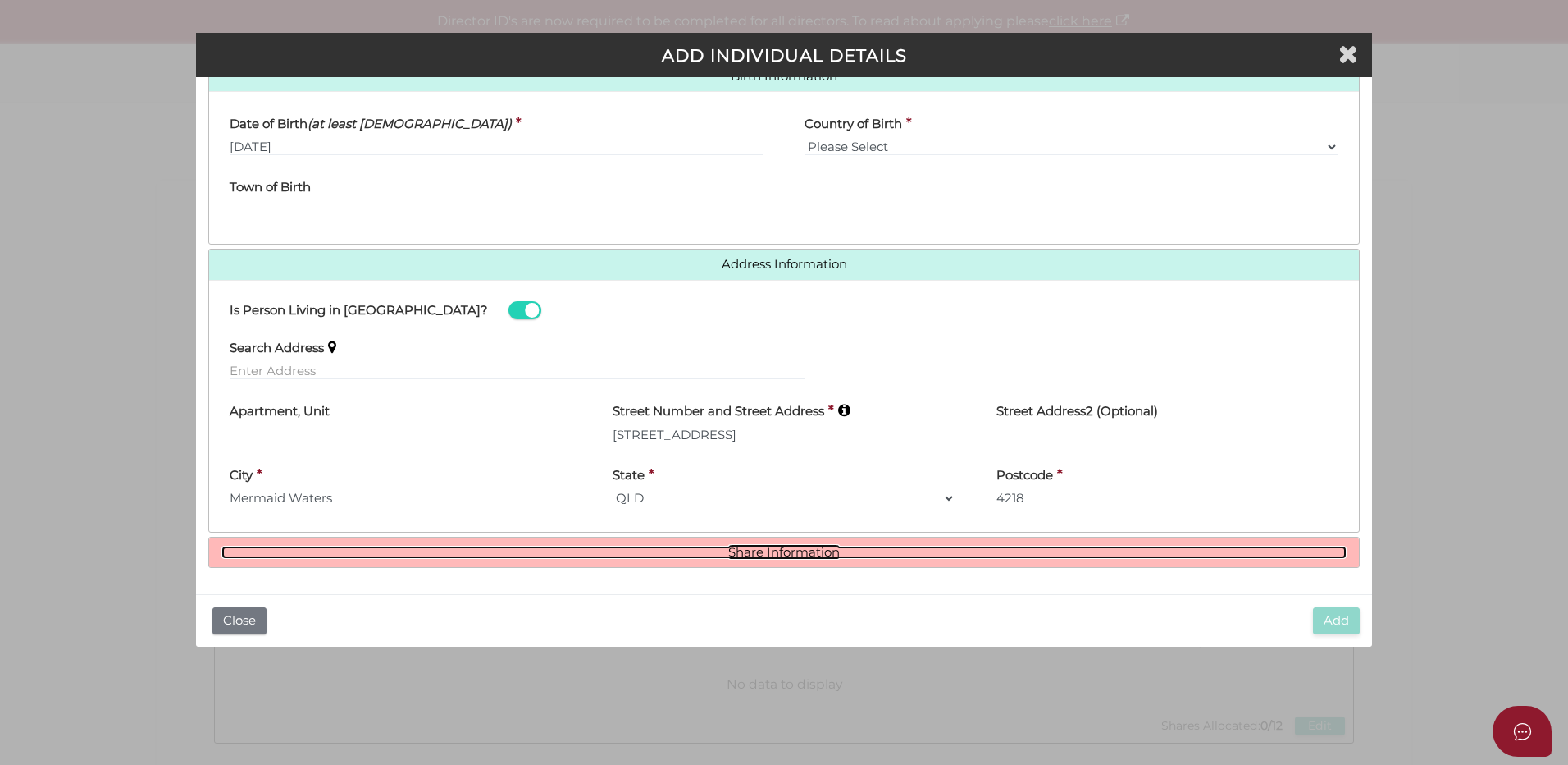
click at [752, 558] on link "Share Information" at bounding box center [784, 552] width 1125 height 14
click at [753, 549] on link "Share Information" at bounding box center [784, 552] width 1125 height 14
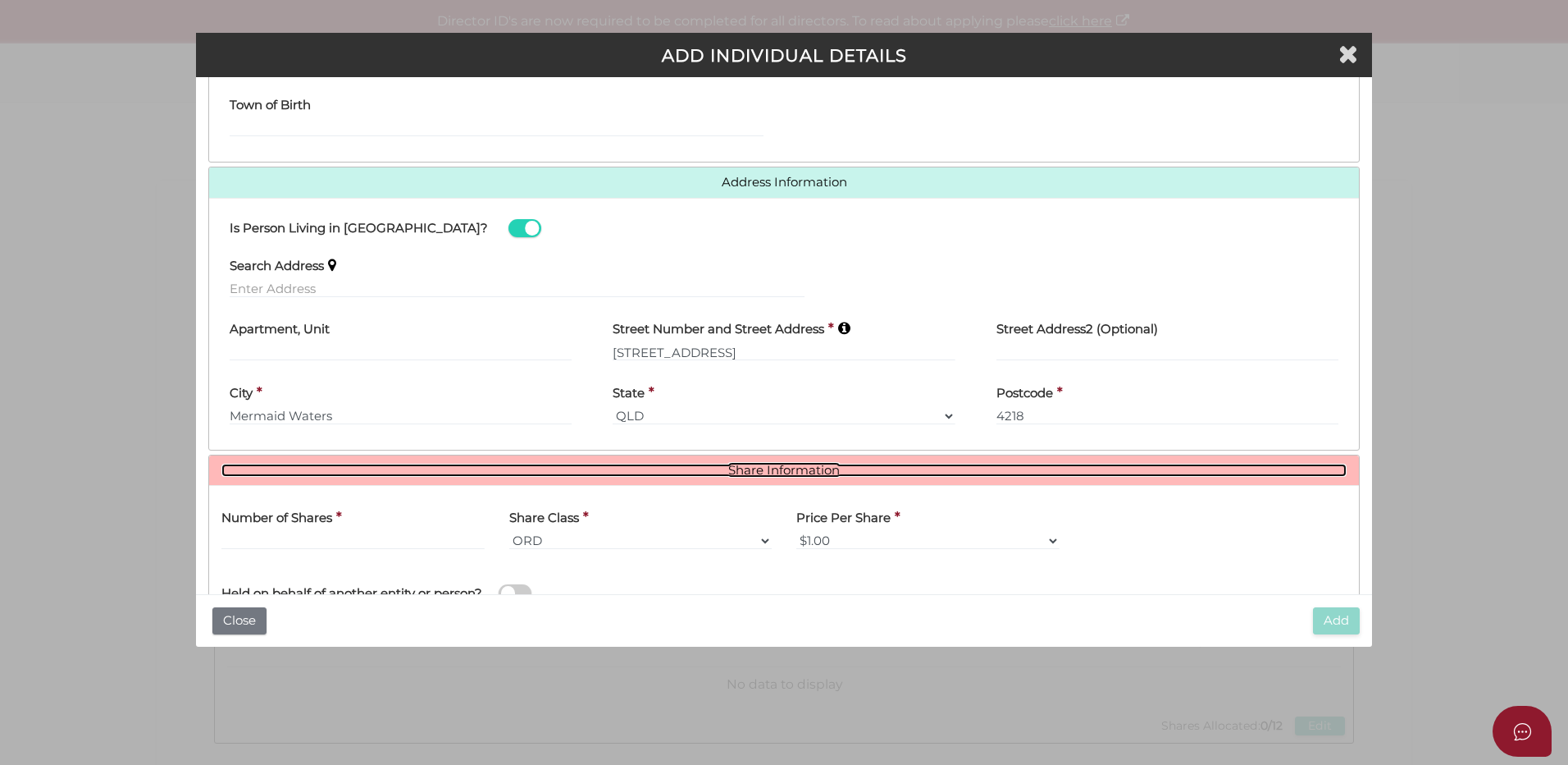
scroll to position [745, 0]
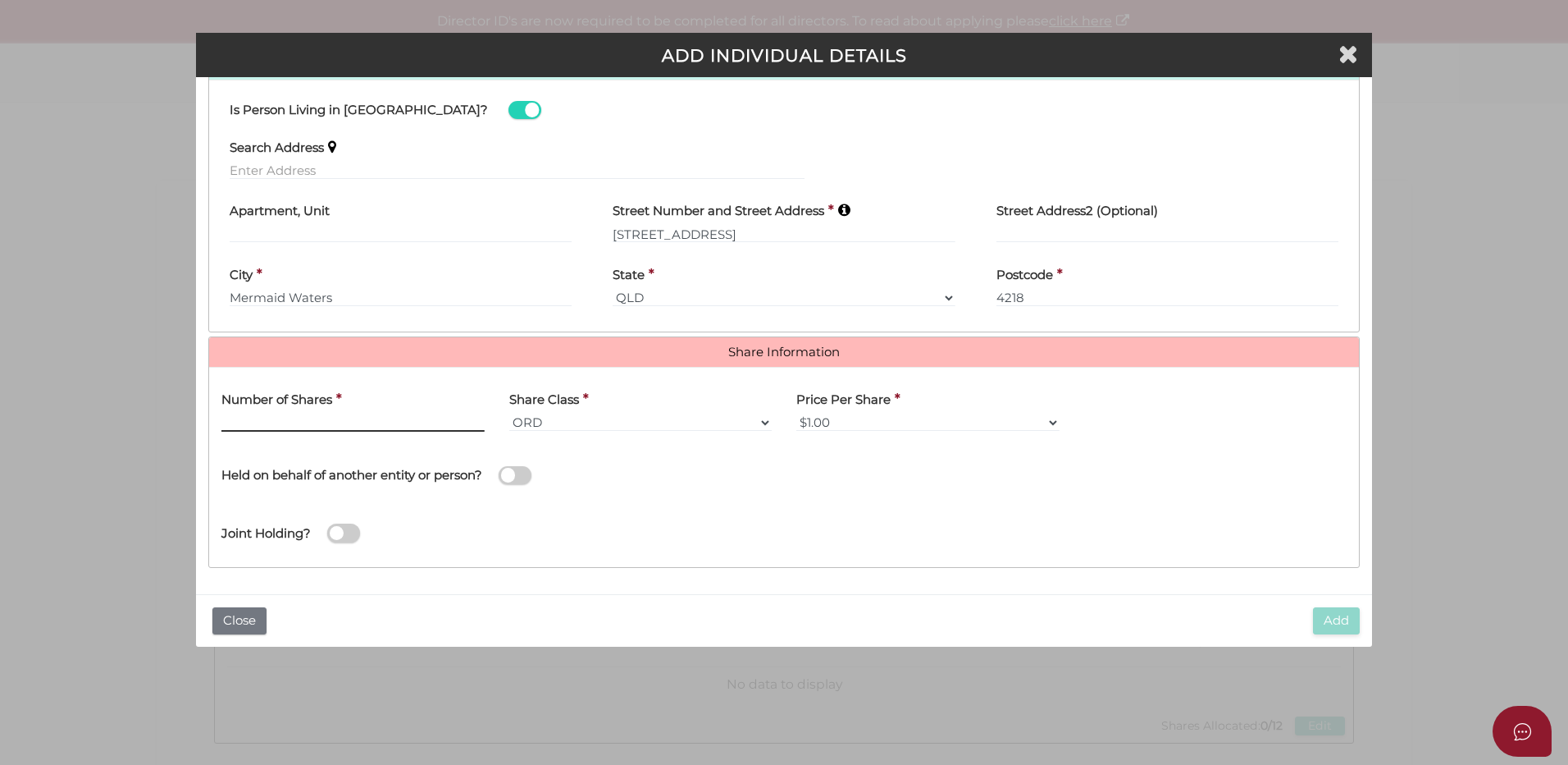
click at [309, 416] on input "text" at bounding box center [353, 422] width 264 height 18
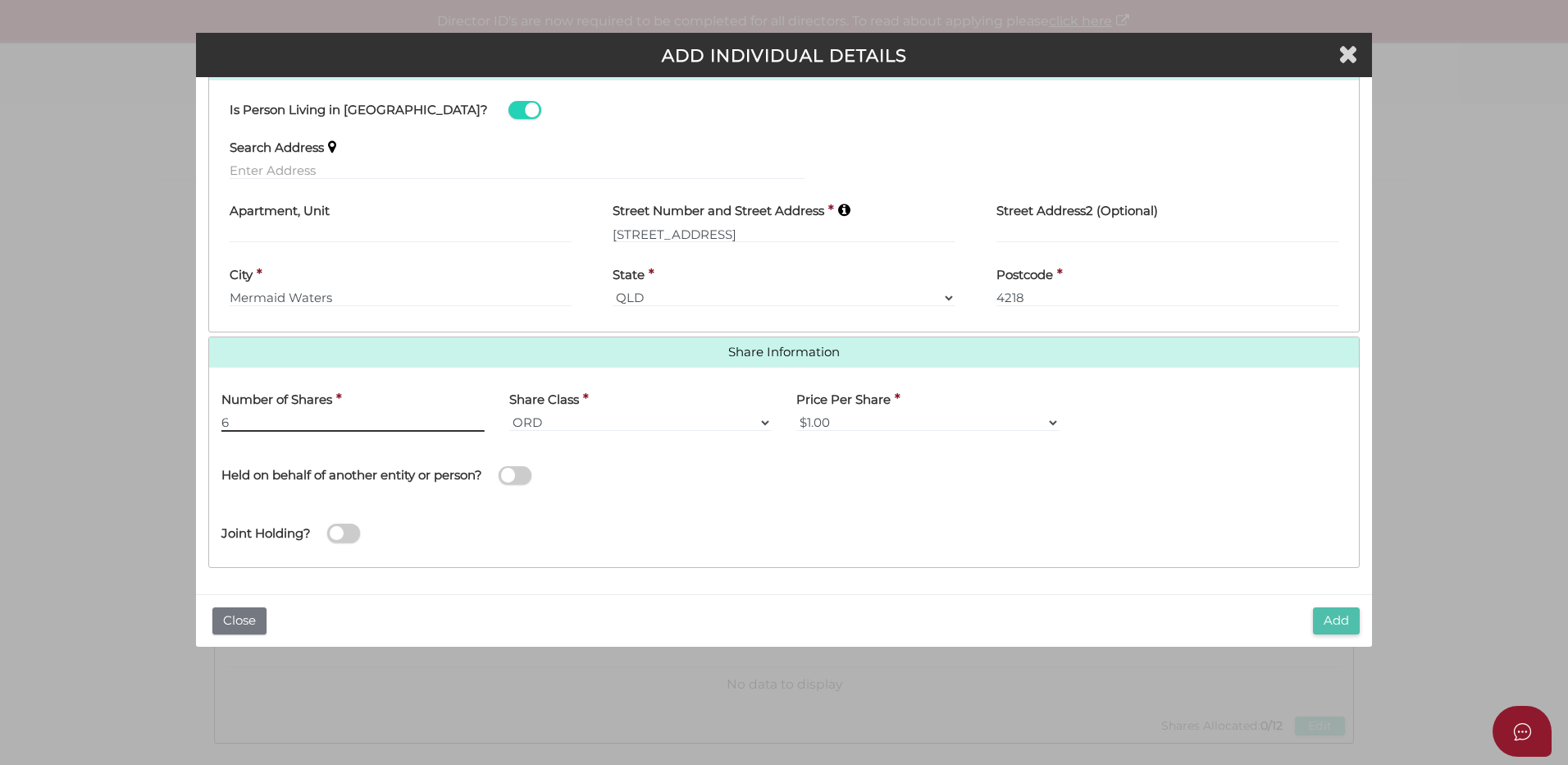
type input "6"
click at [1340, 620] on button "Add" at bounding box center [1337, 621] width 47 height 27
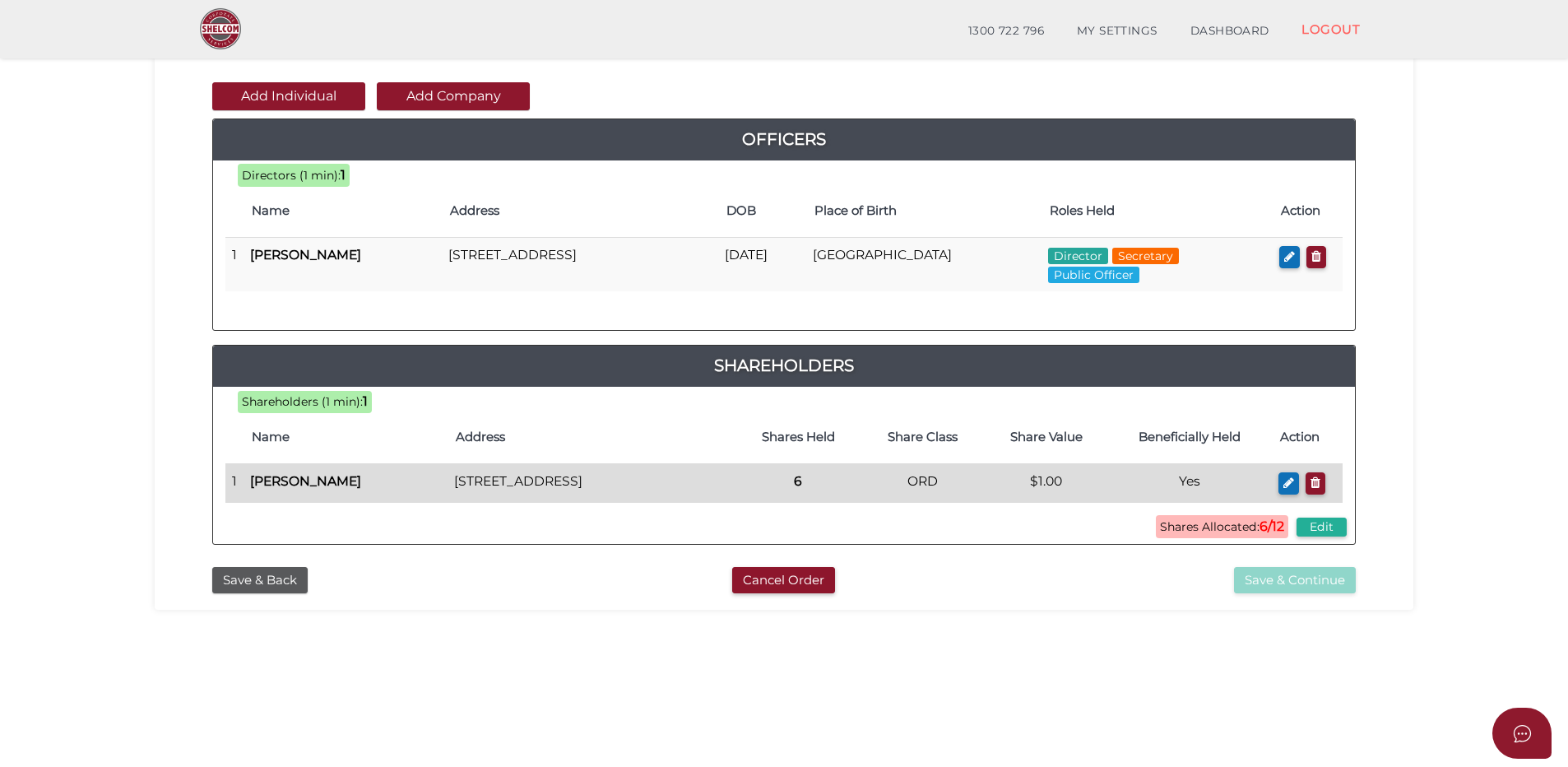
scroll to position [82, 0]
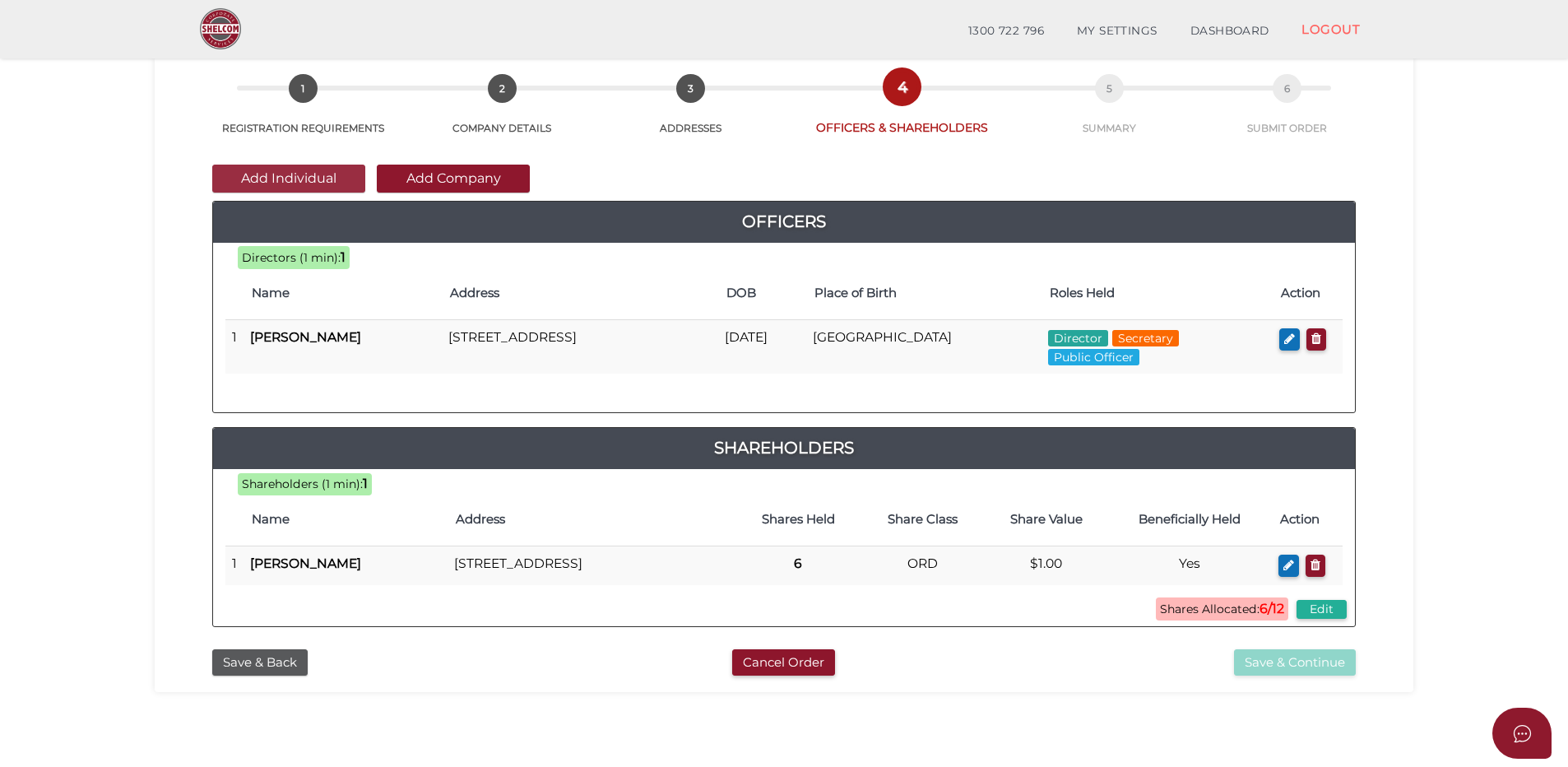
click at [281, 174] on button "Add Individual" at bounding box center [289, 178] width 153 height 28
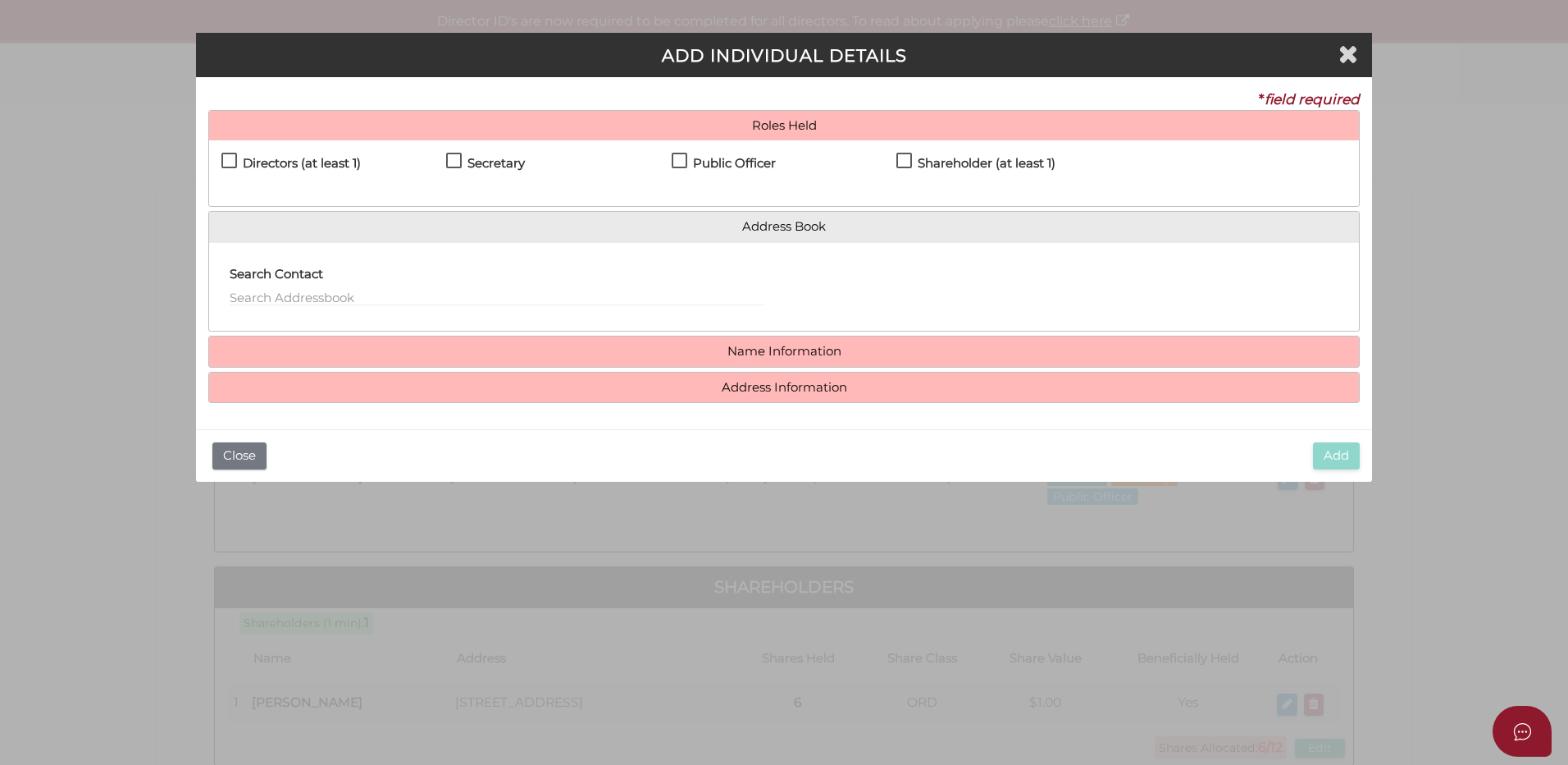
click at [899, 161] on label "Shareholder (at least 1)" at bounding box center [975, 167] width 159 height 21
checkbox input "true"
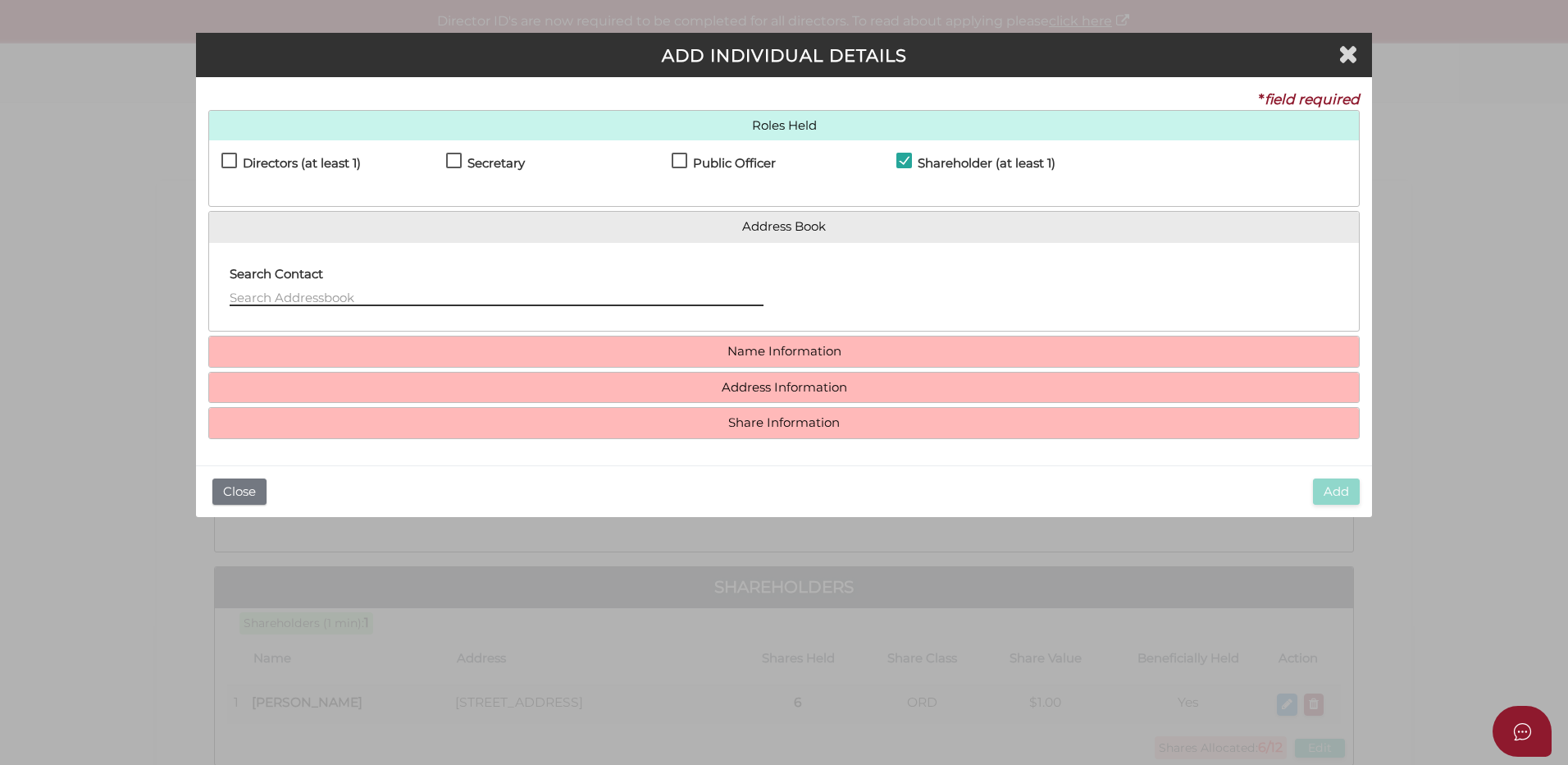
click at [359, 292] on input "text" at bounding box center [497, 297] width 534 height 18
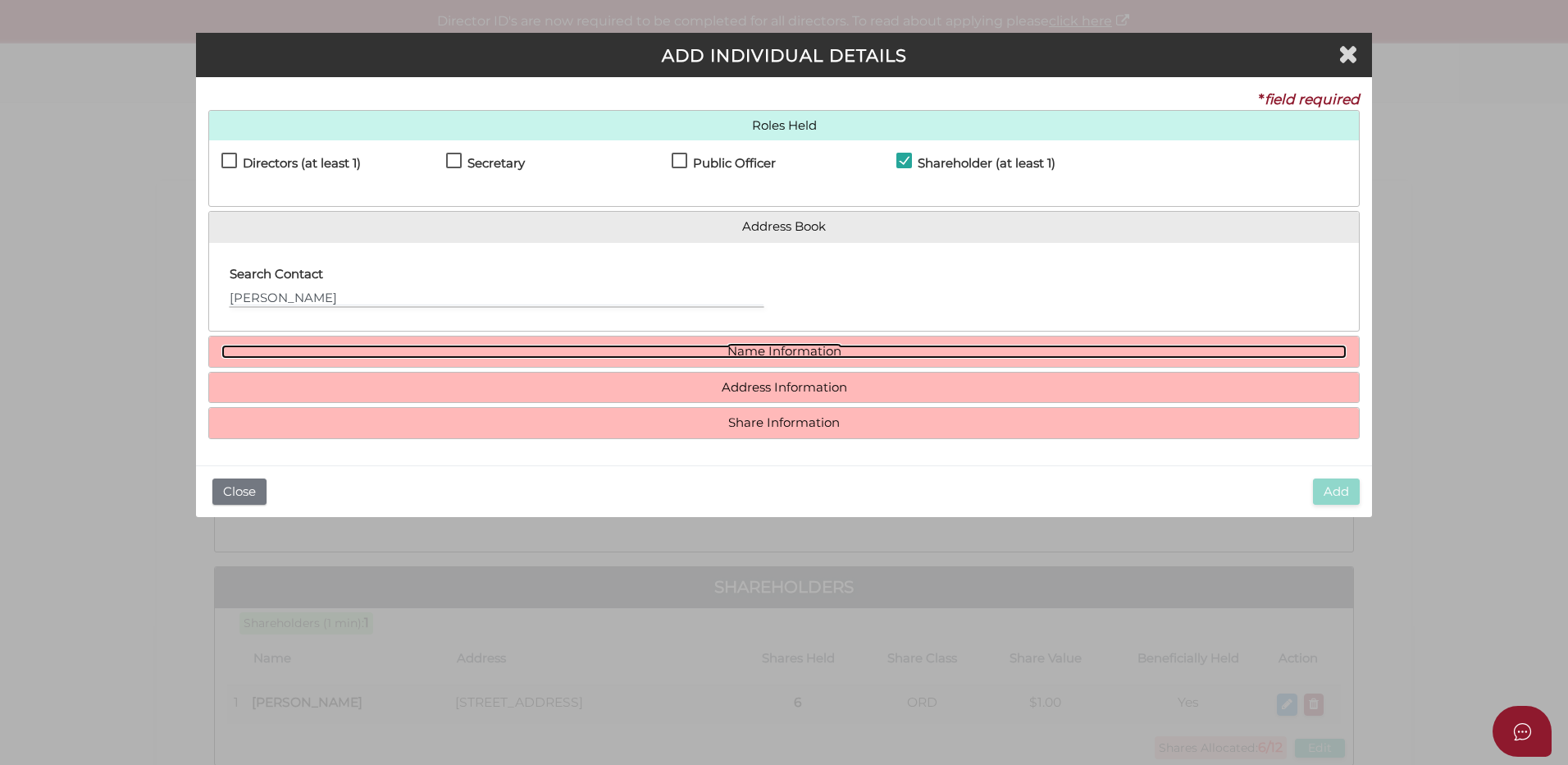
click at [740, 348] on link "Name Information" at bounding box center [784, 352] width 1125 height 14
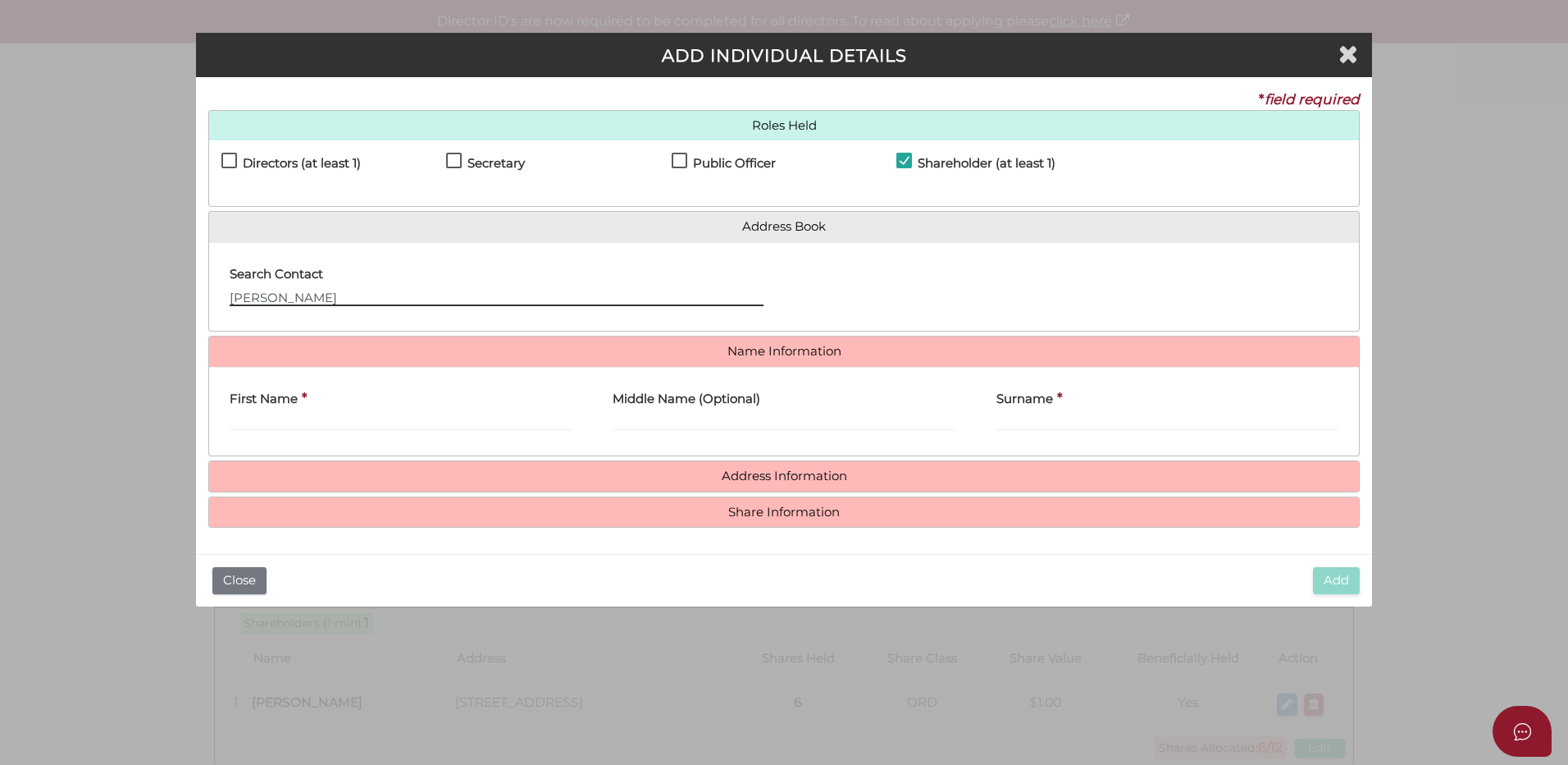
click at [278, 301] on input "brei" at bounding box center [497, 297] width 534 height 18
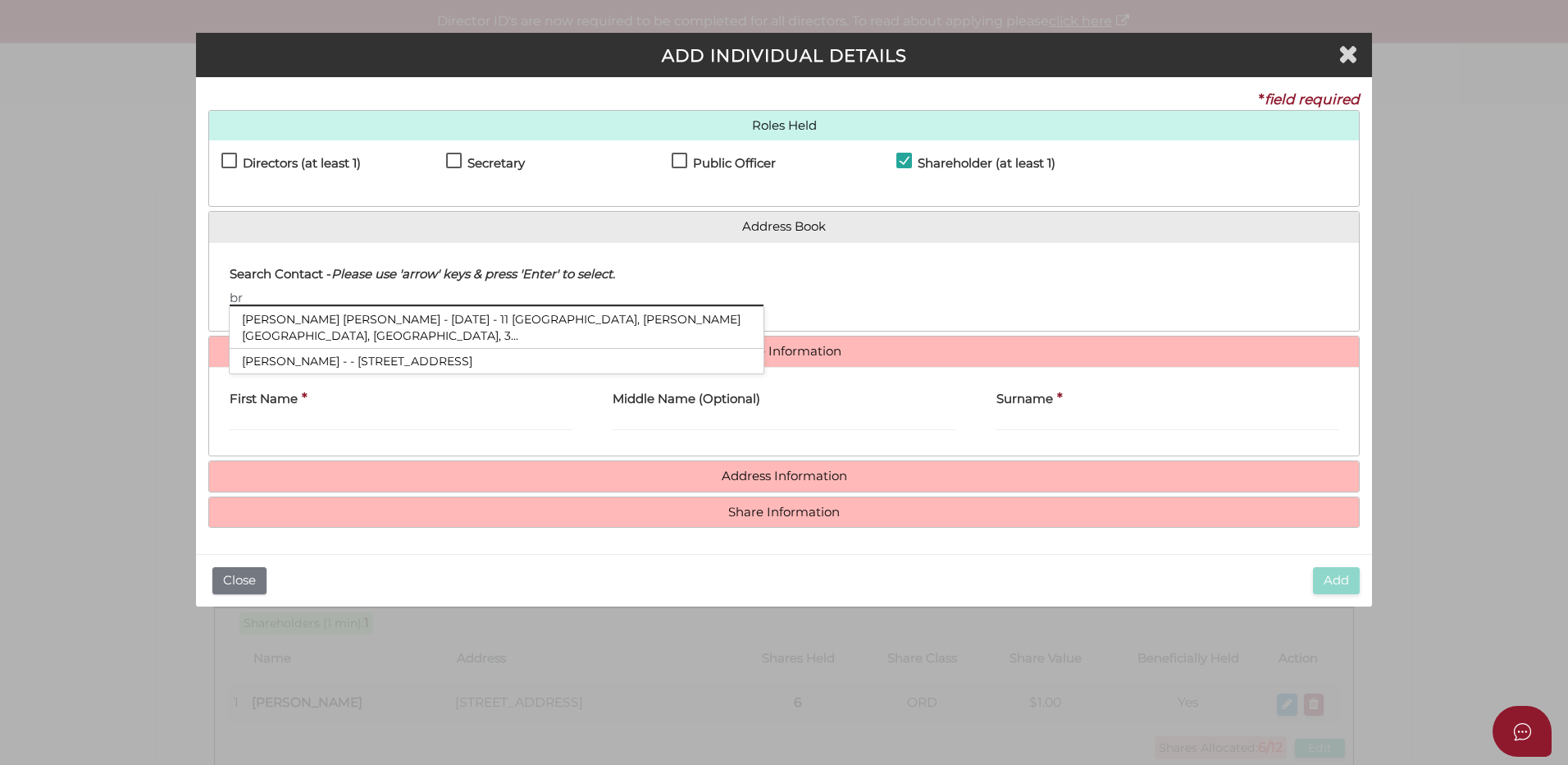
type input "b"
type input "B"
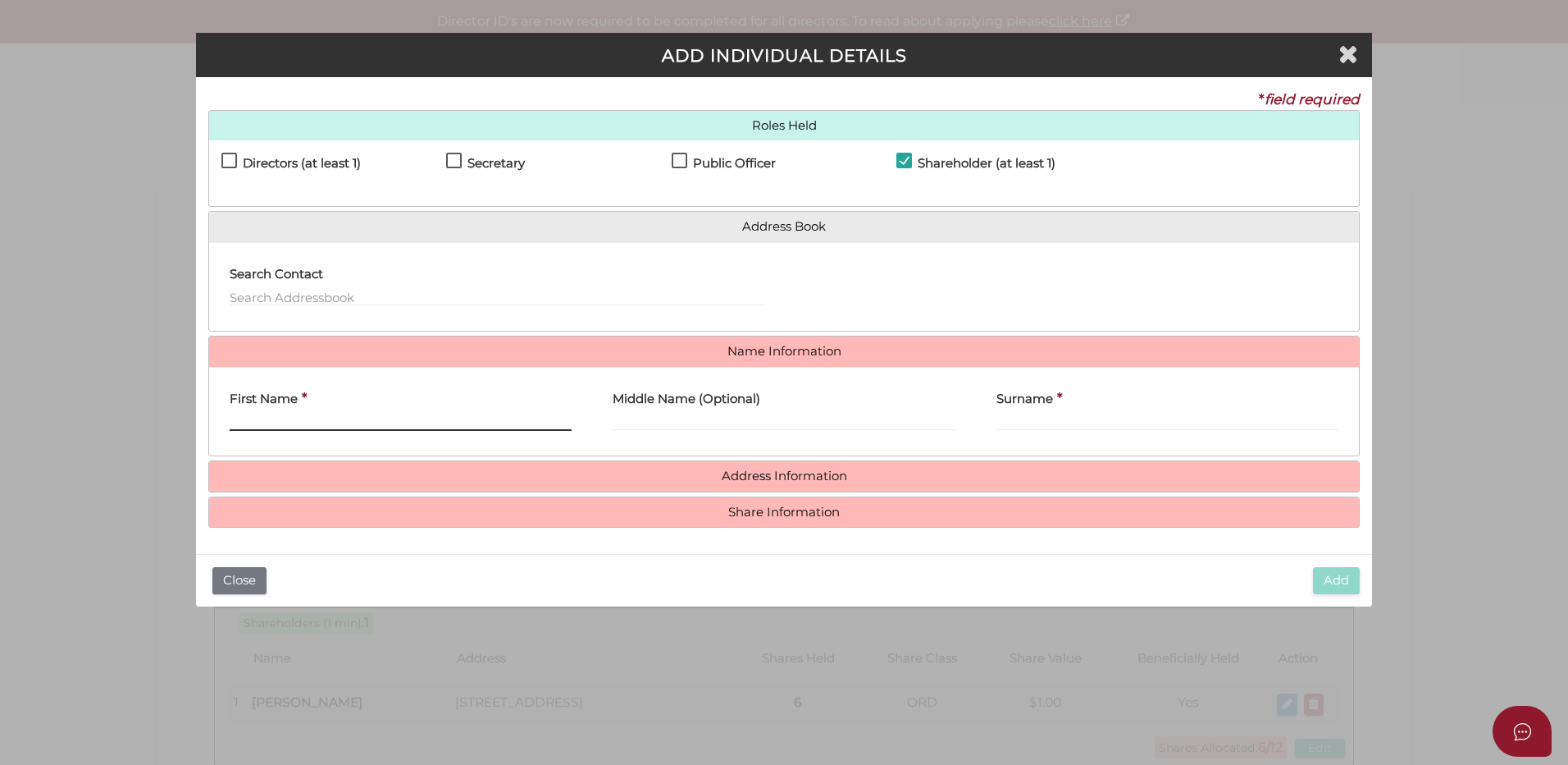
click at [253, 417] on input "First Name" at bounding box center [400, 422] width 342 height 18
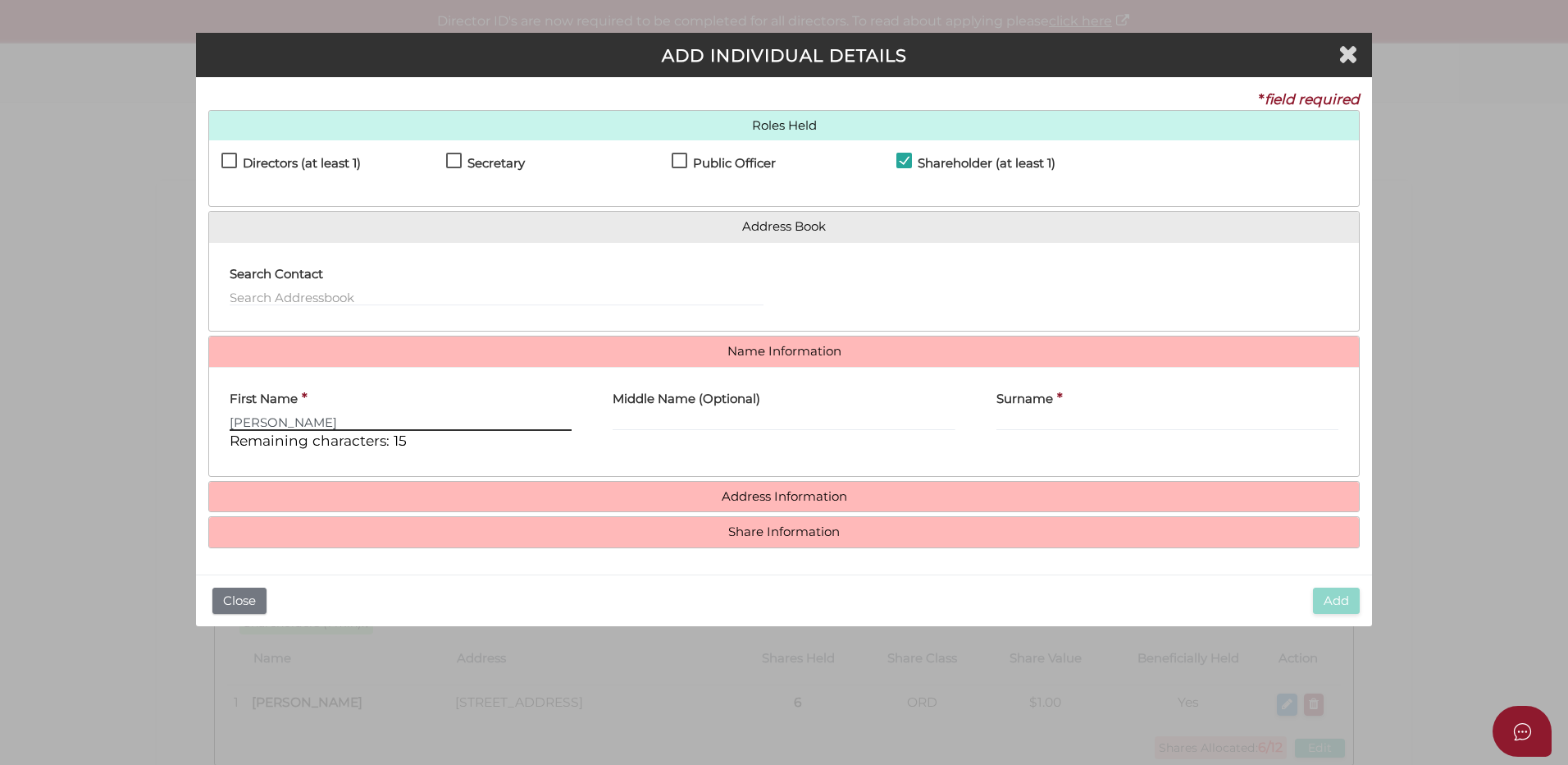
type input "Frida"
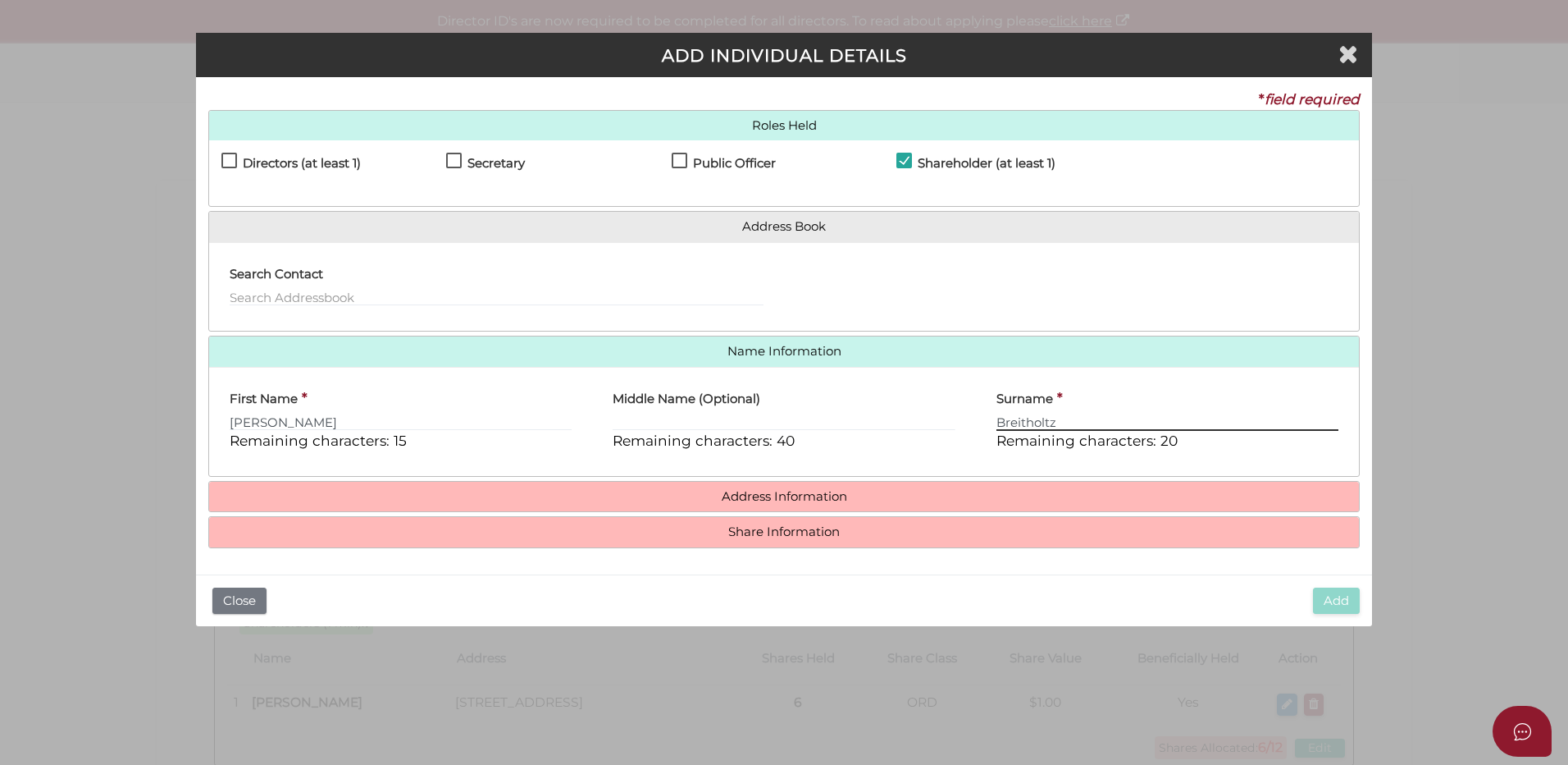
type input "Breitholtz"
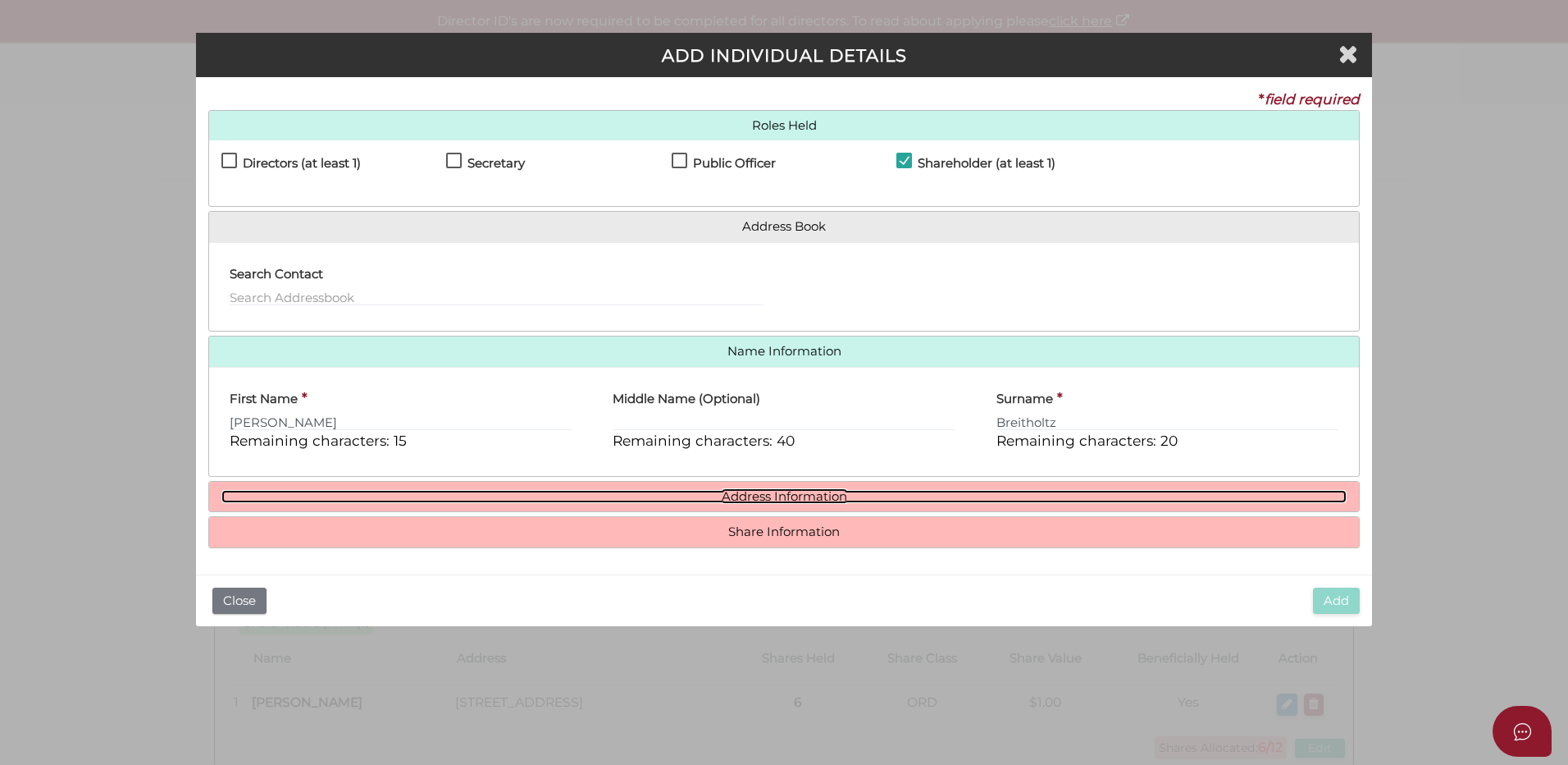
click at [786, 490] on link "Address Information" at bounding box center [784, 497] width 1125 height 14
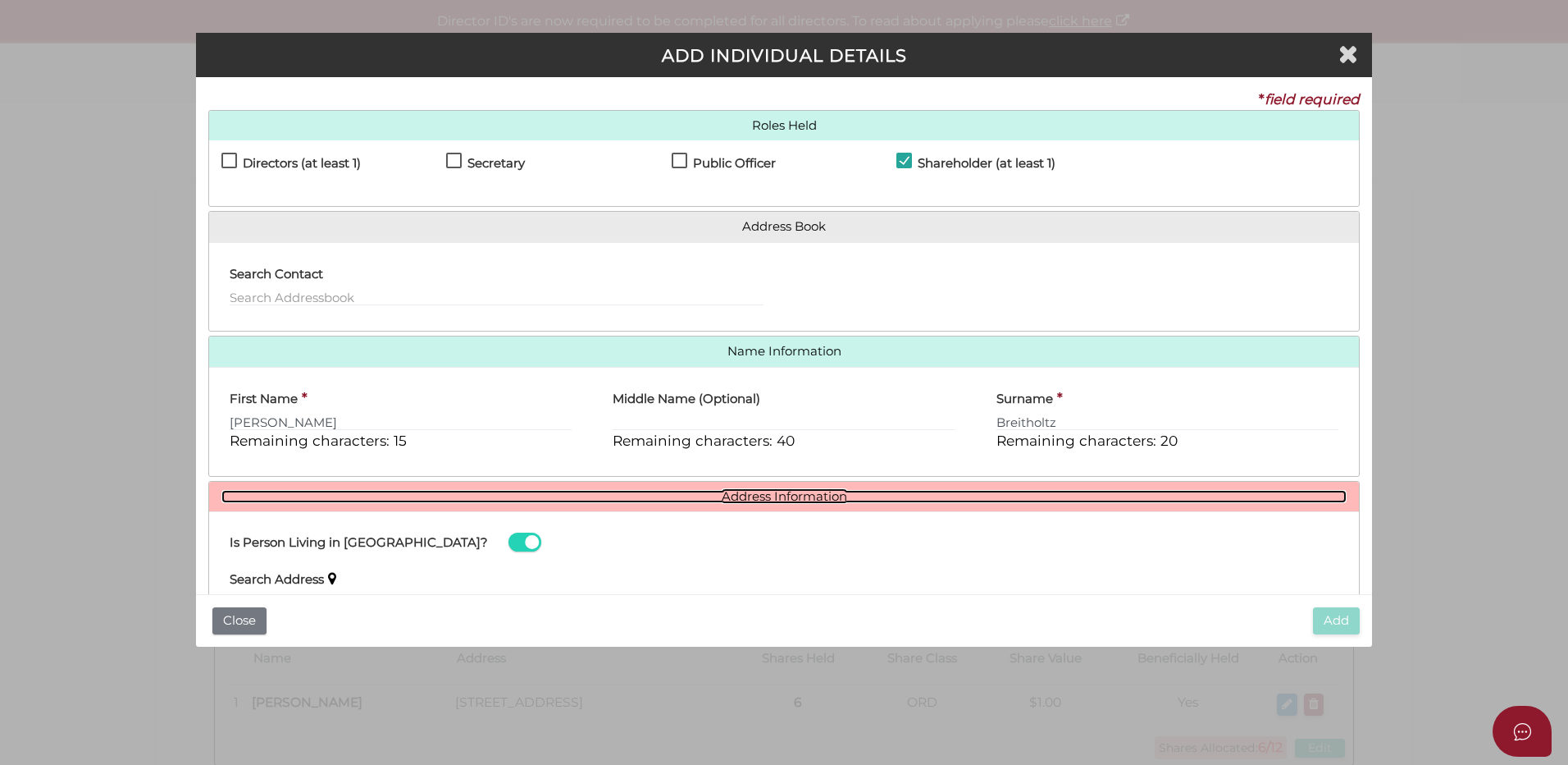
scroll to position [164, 0]
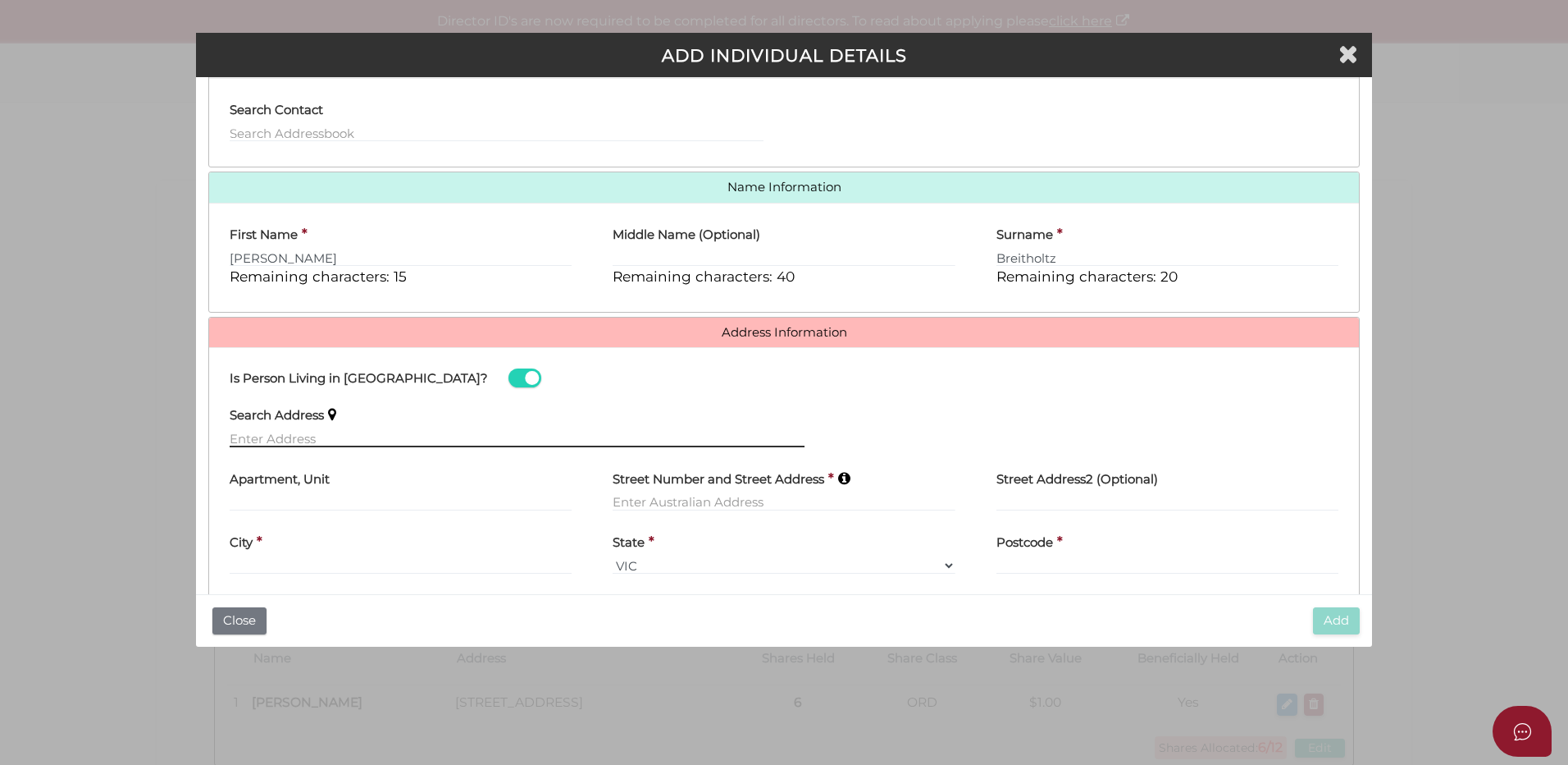
click at [292, 439] on input "text" at bounding box center [516, 438] width 575 height 18
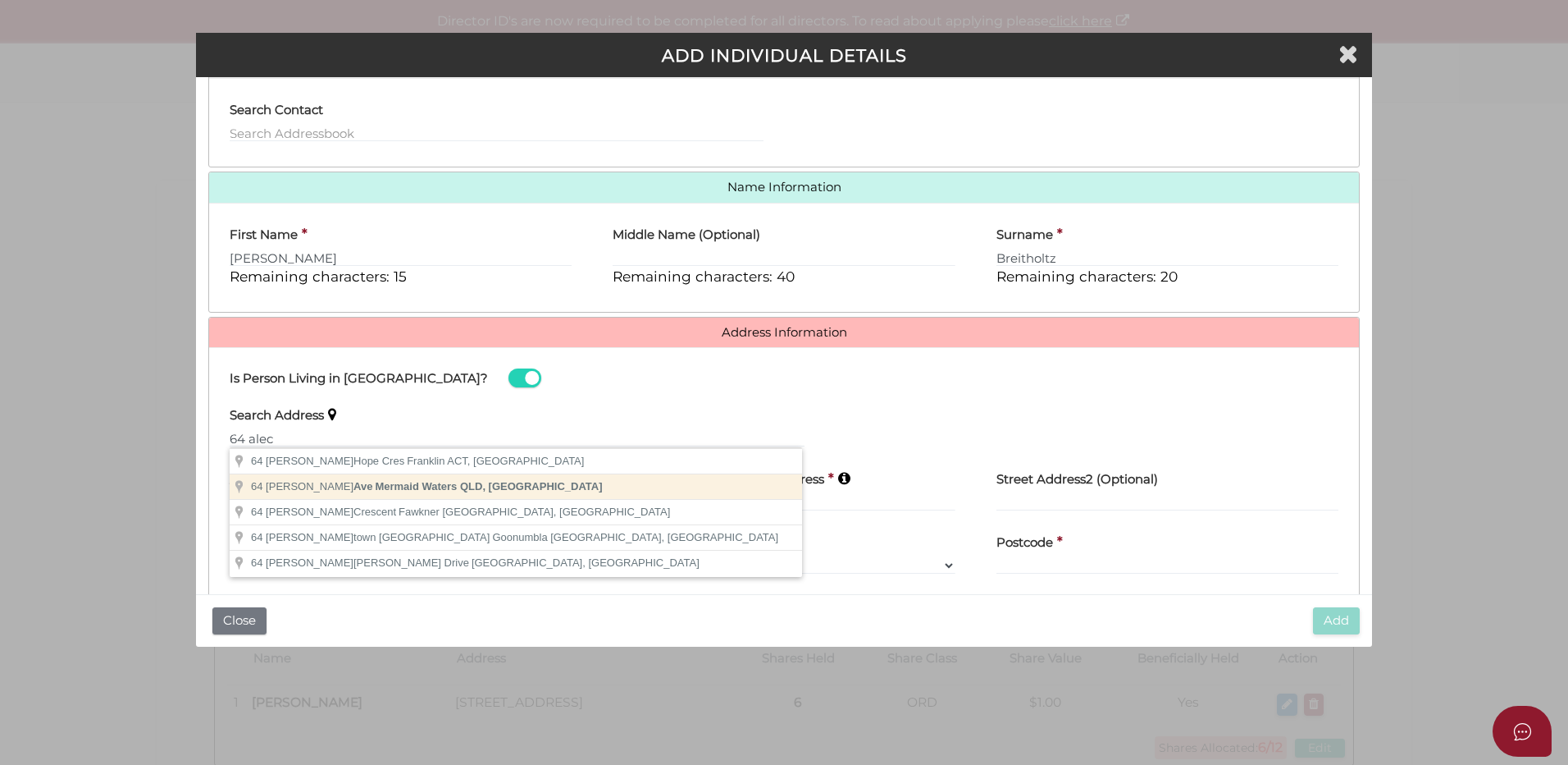
type input "64 Alec Ave, Mermaid Waters QLD, Australia"
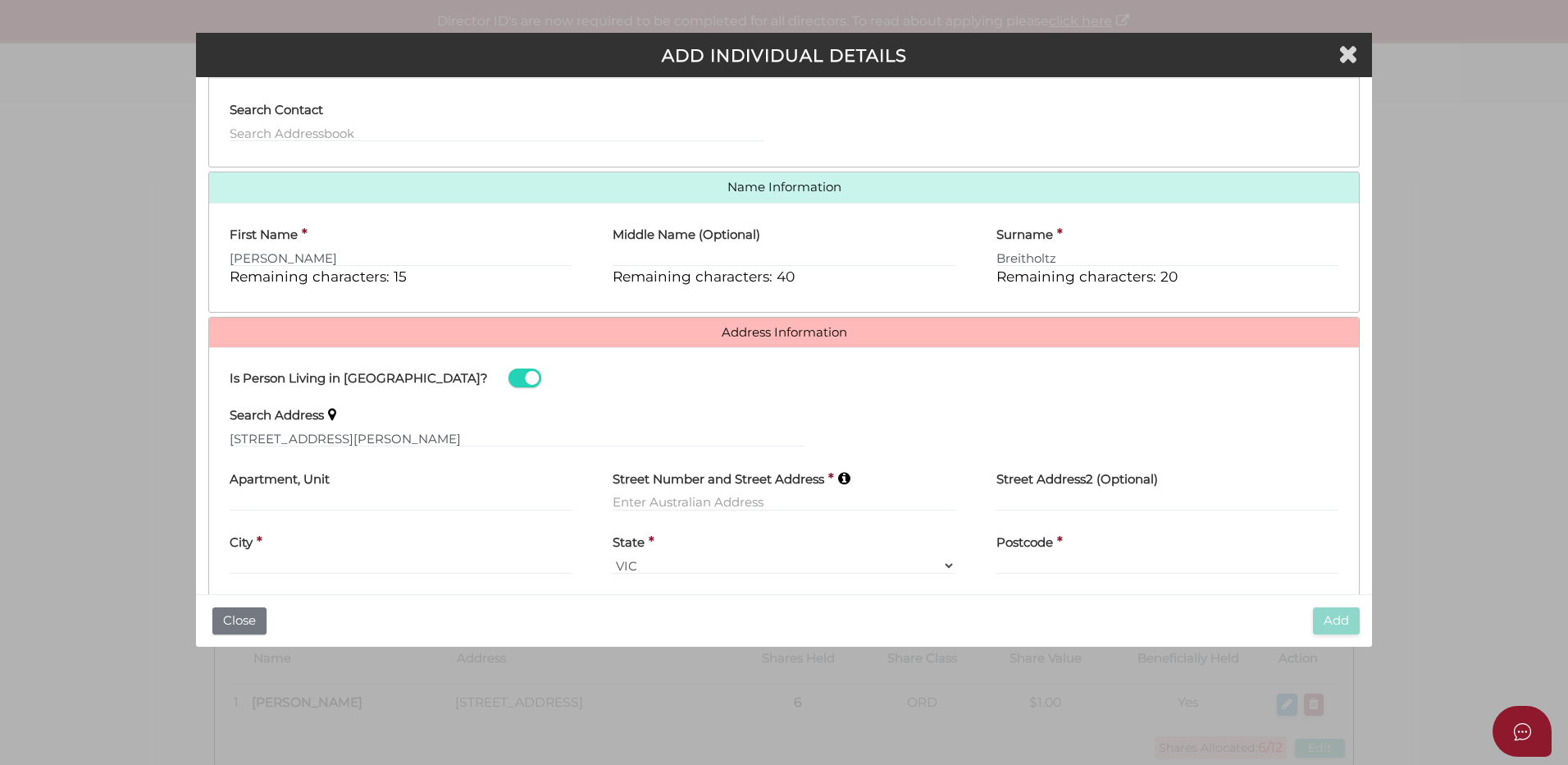
type input "[STREET_ADDRESS]"
type input "Mermaid Waters"
select select "QLD"
type input "4218"
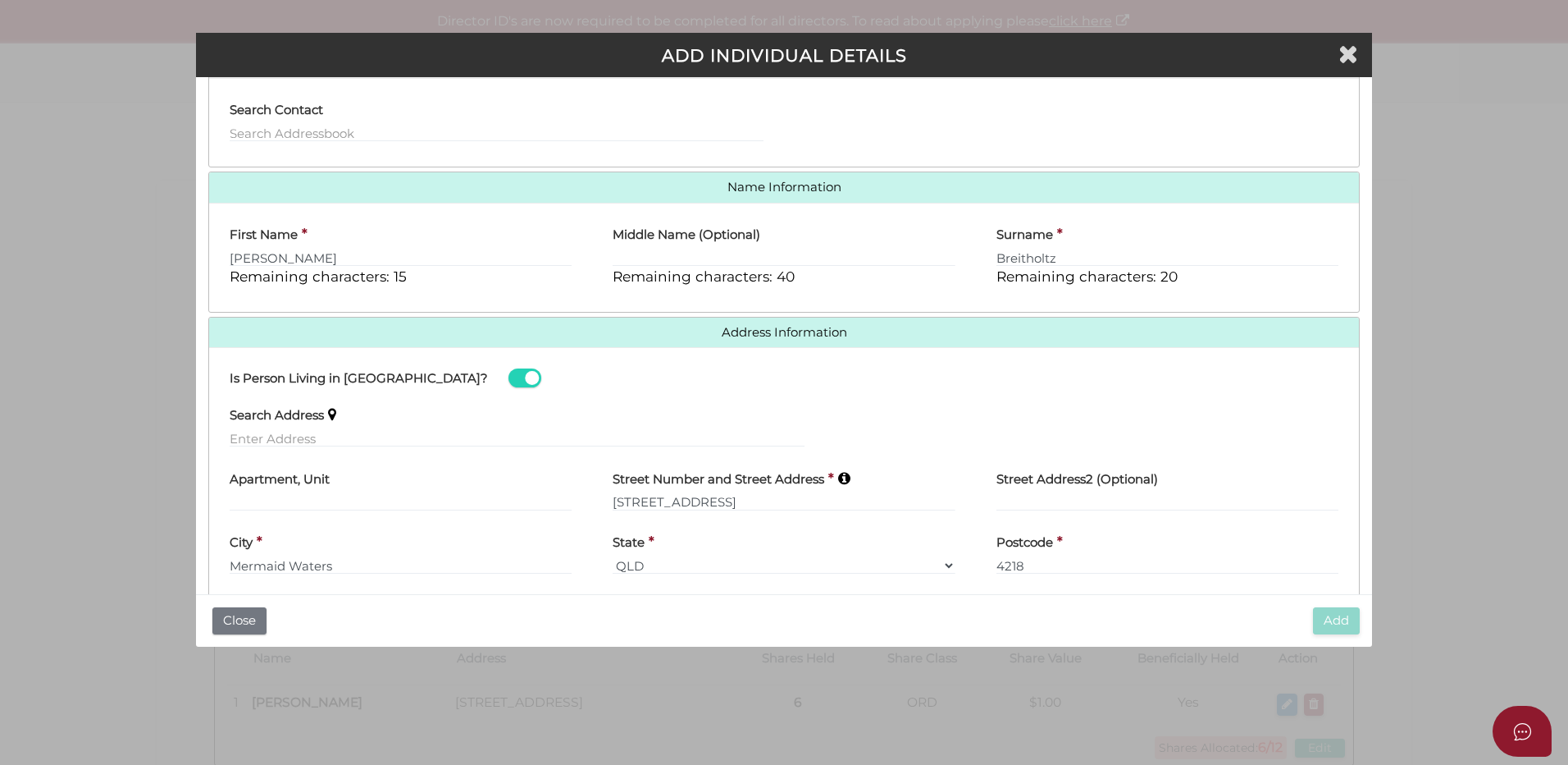
scroll to position [232, 0]
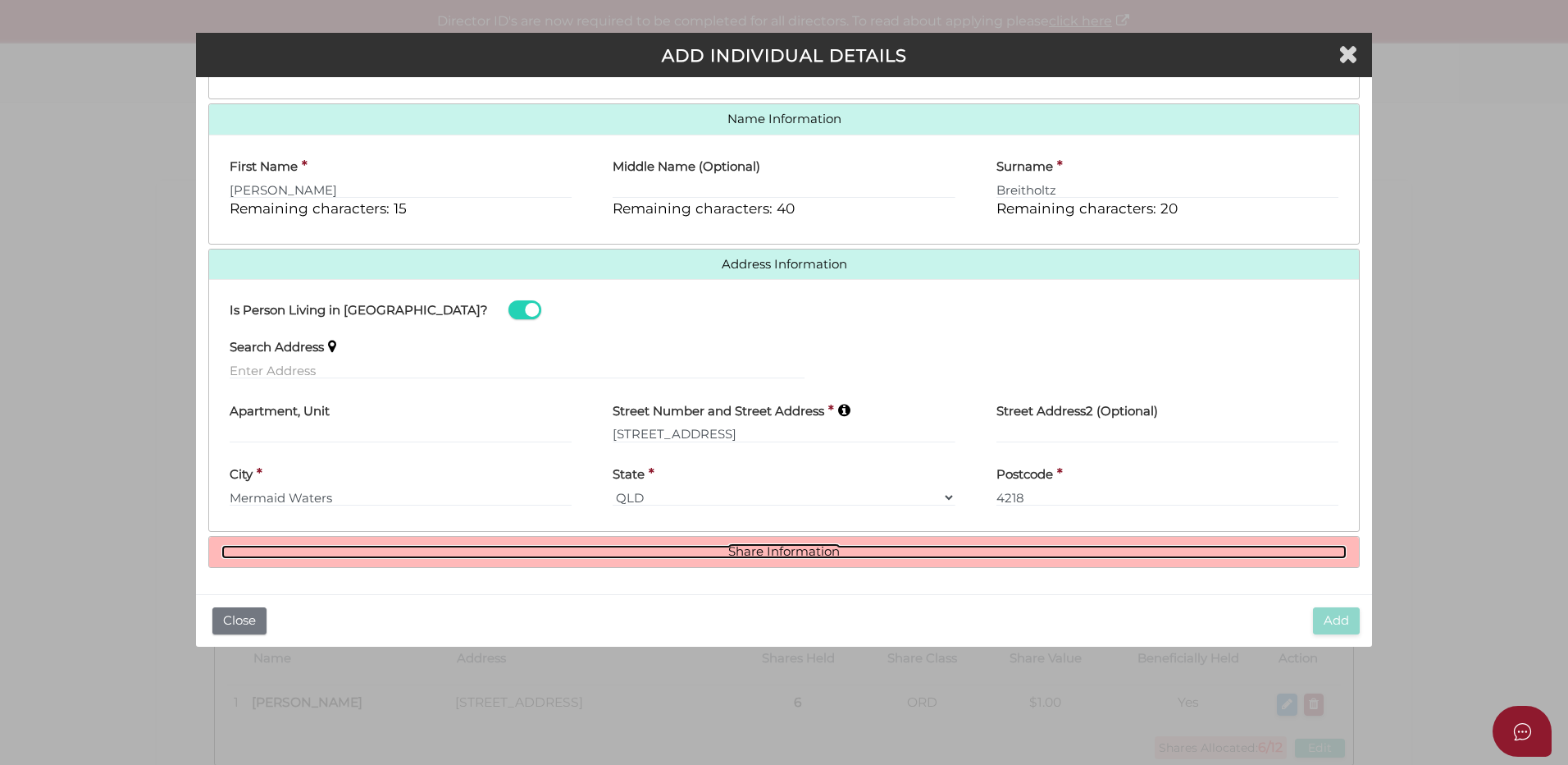
click at [732, 552] on link "Share Information" at bounding box center [784, 552] width 1125 height 14
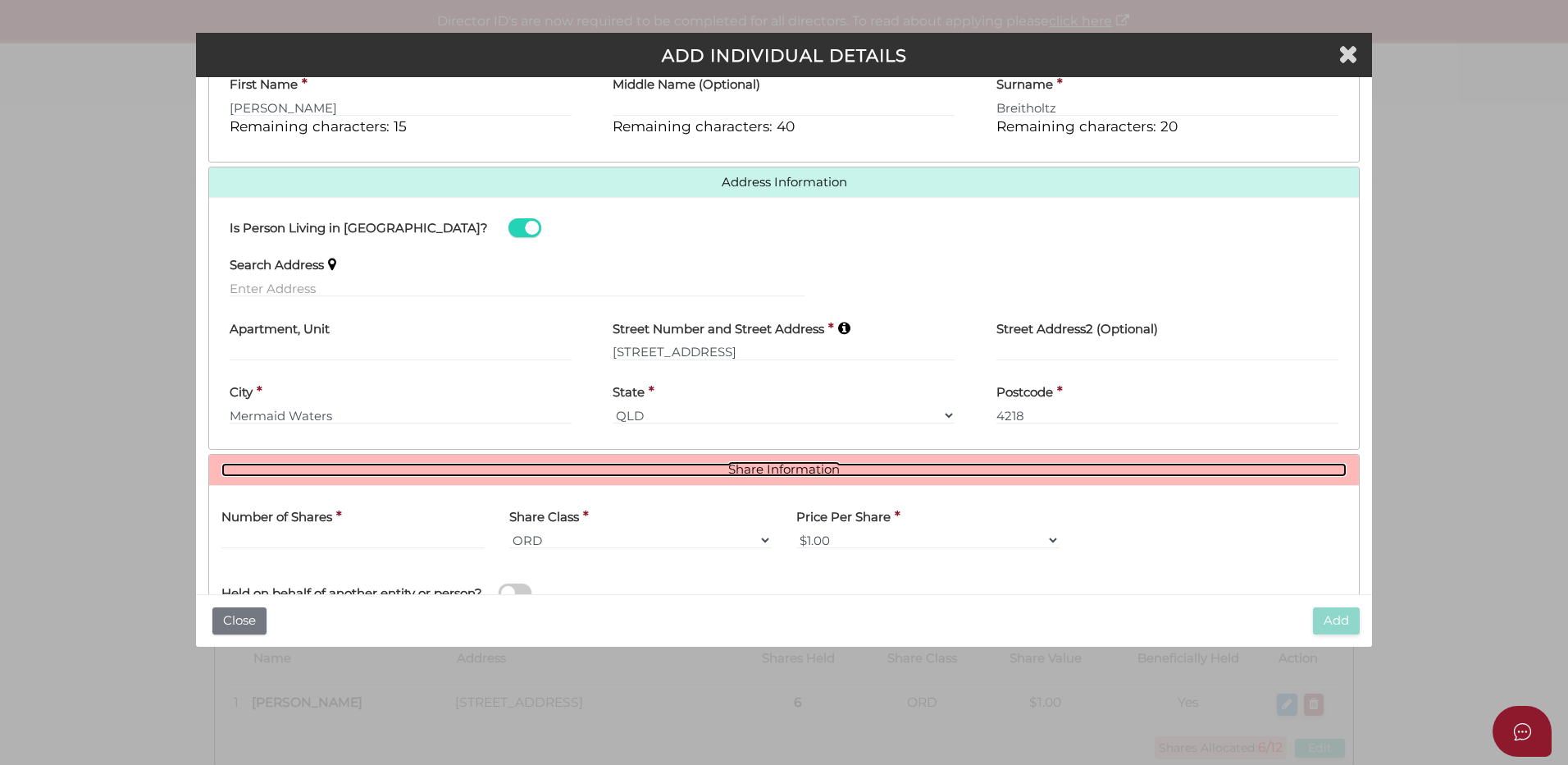
scroll to position [396, 0]
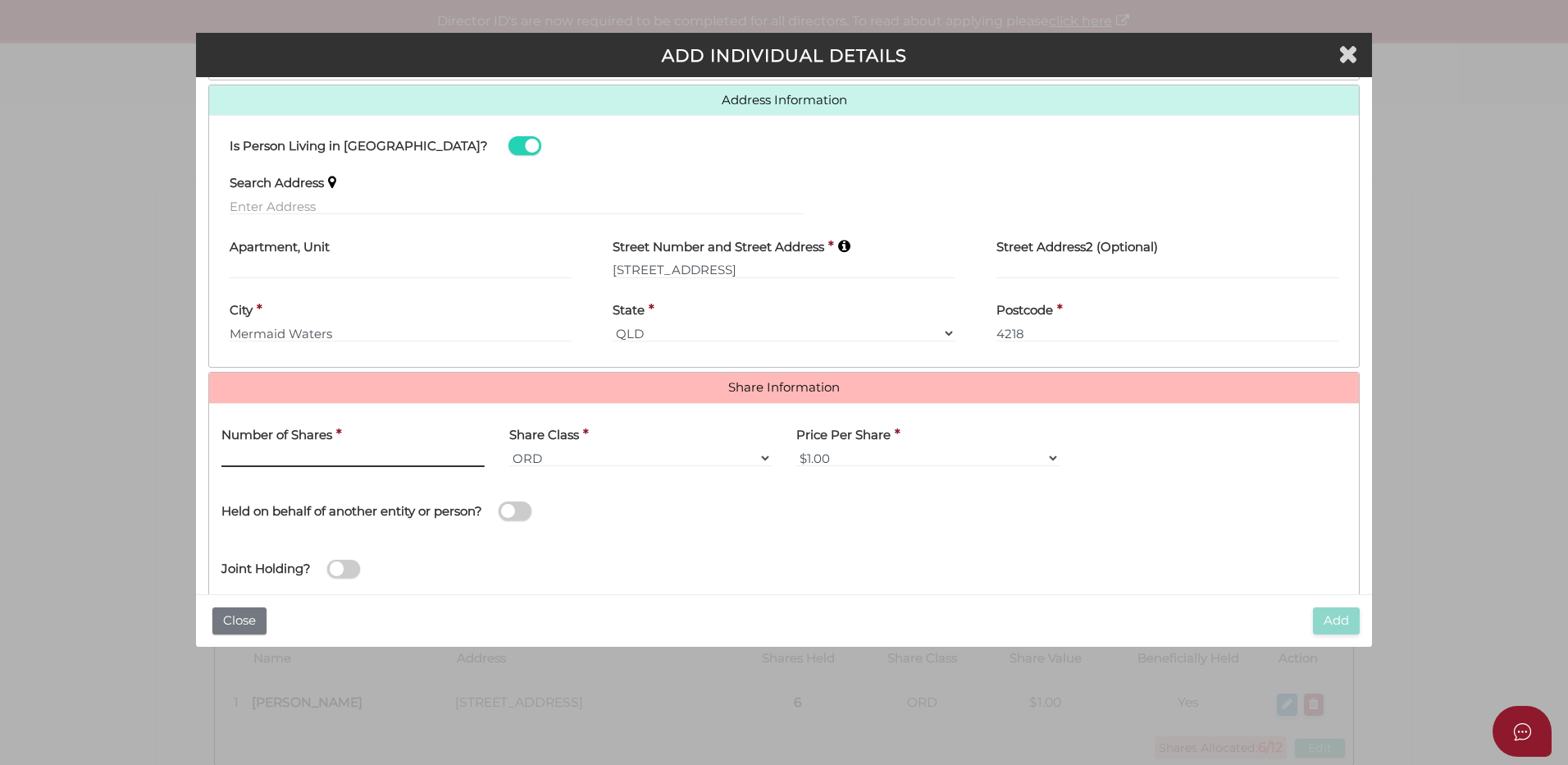
click at [368, 460] on input "text" at bounding box center [353, 457] width 264 height 18
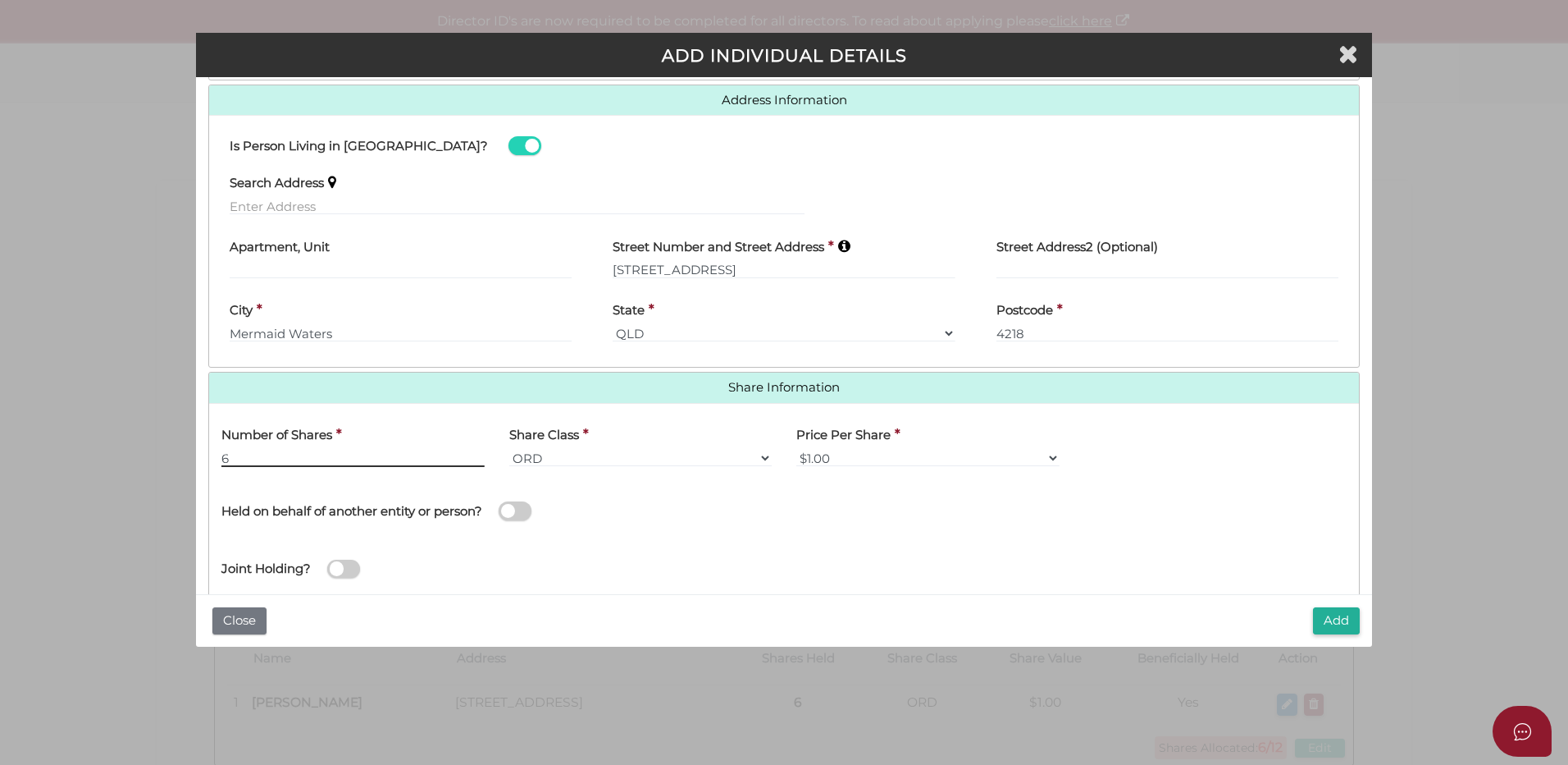
scroll to position [432, 0]
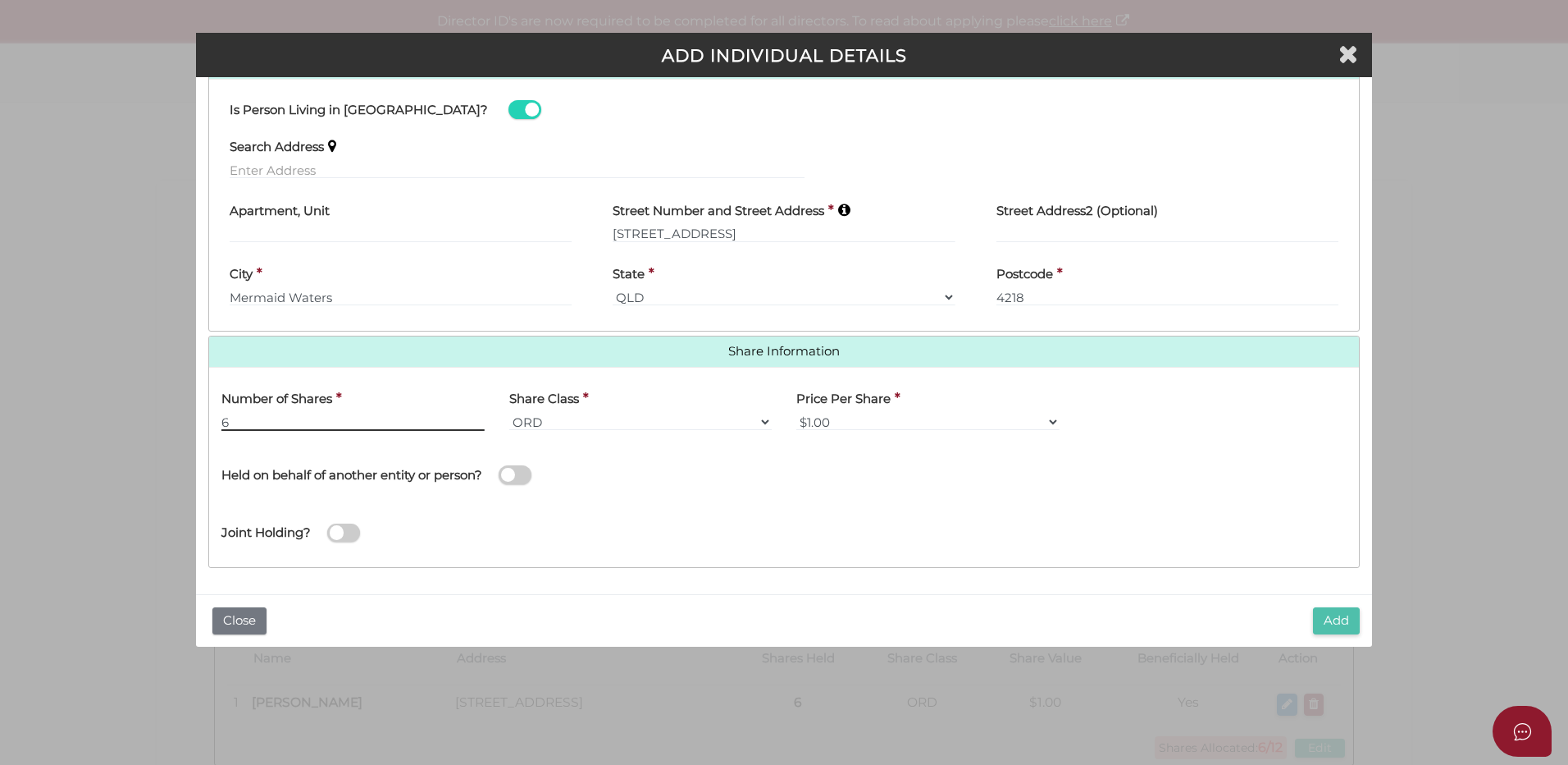
type input "6"
click at [1339, 618] on button "Add" at bounding box center [1337, 621] width 47 height 27
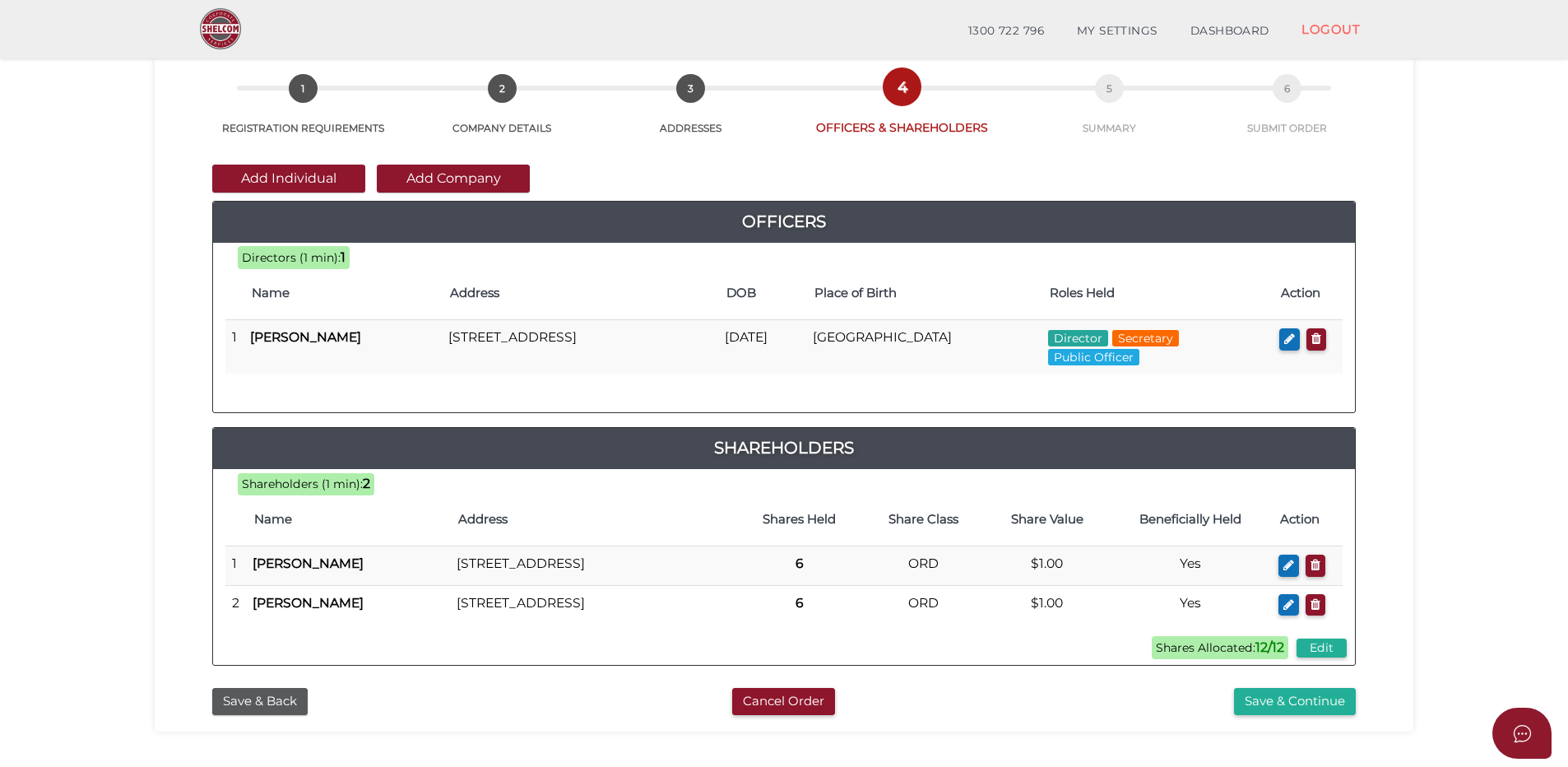
scroll to position [165, 0]
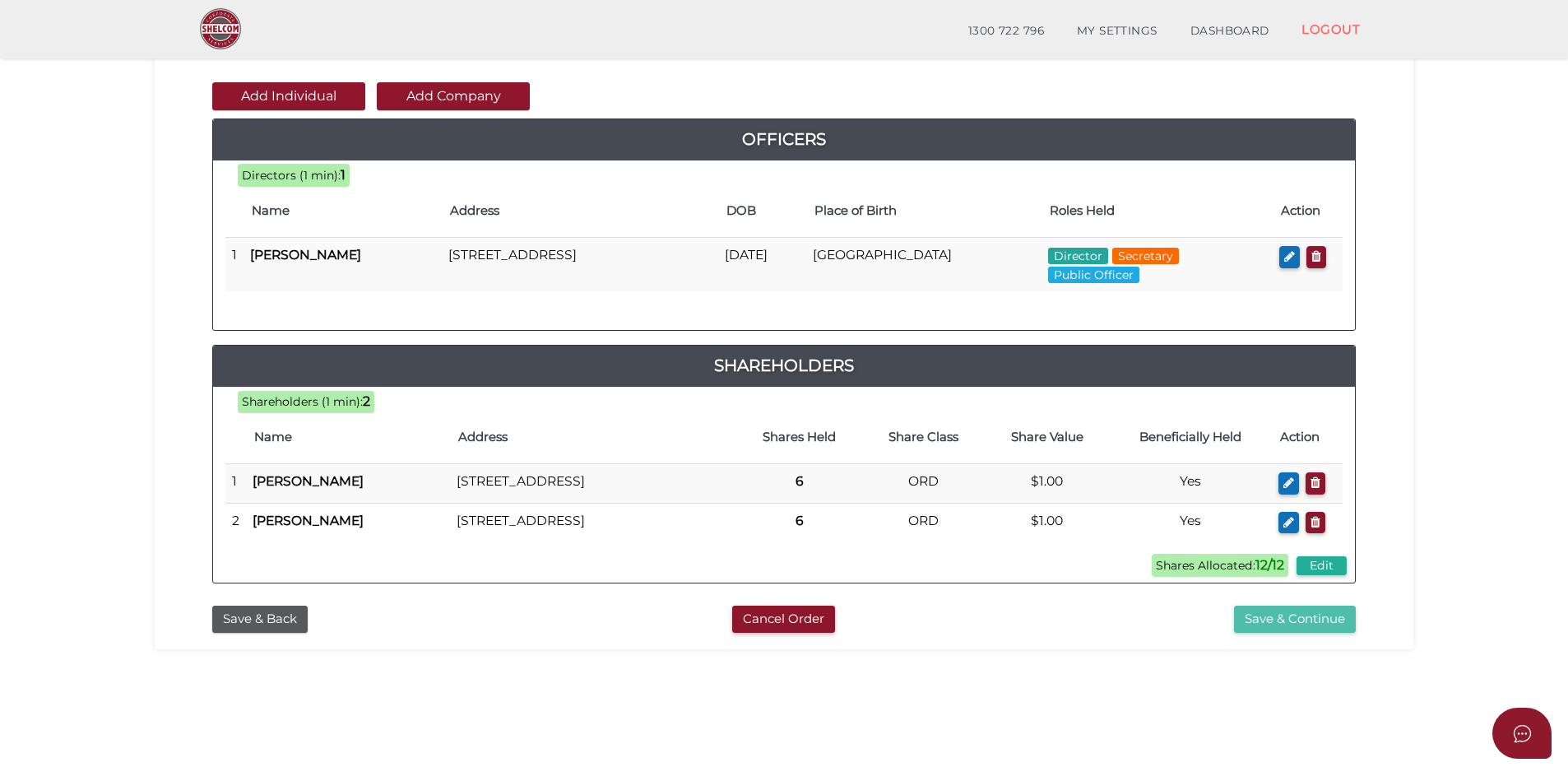
click at [1313, 632] on button "Save & Continue" at bounding box center [1294, 619] width 121 height 27
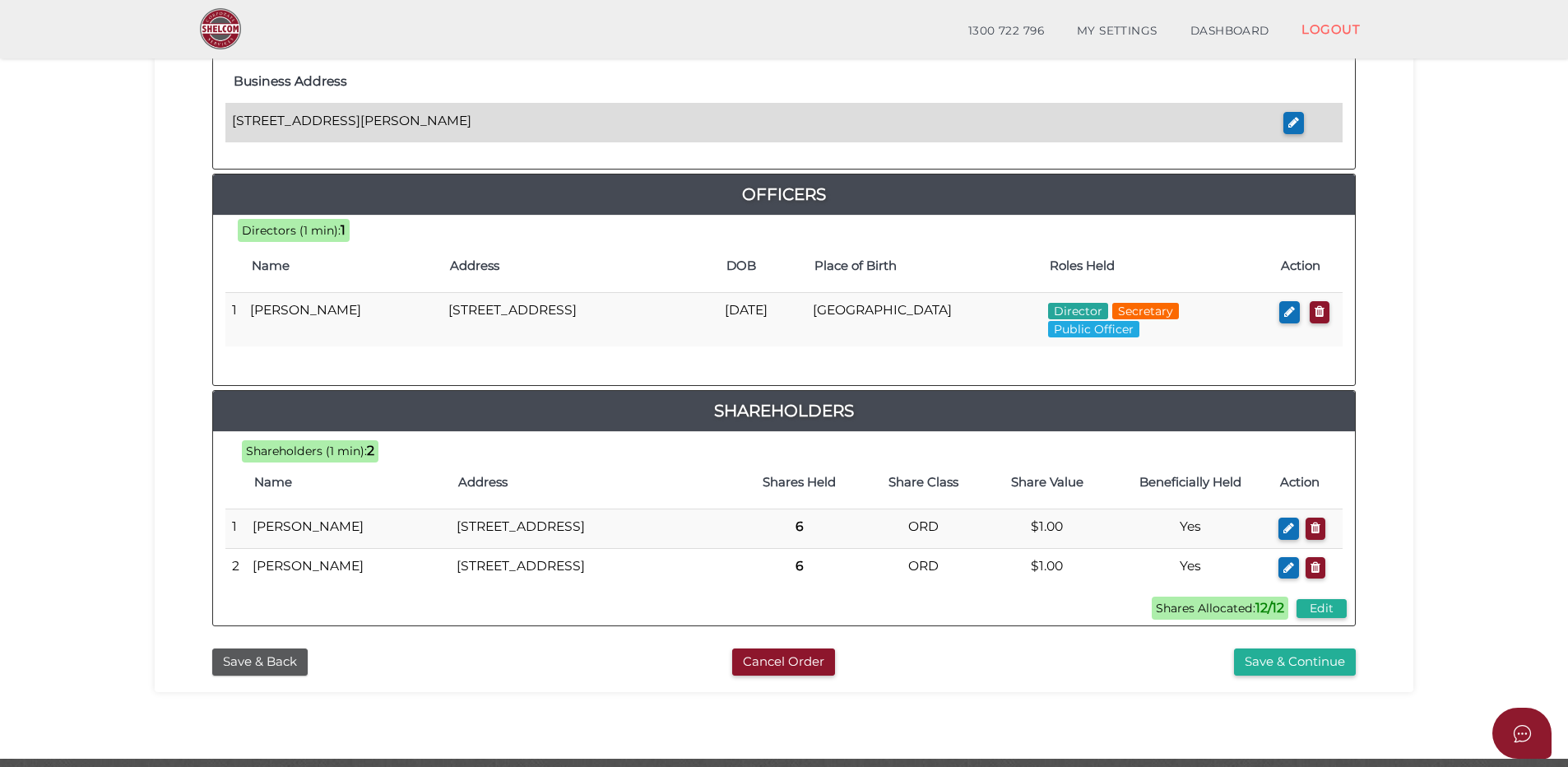
scroll to position [740, 0]
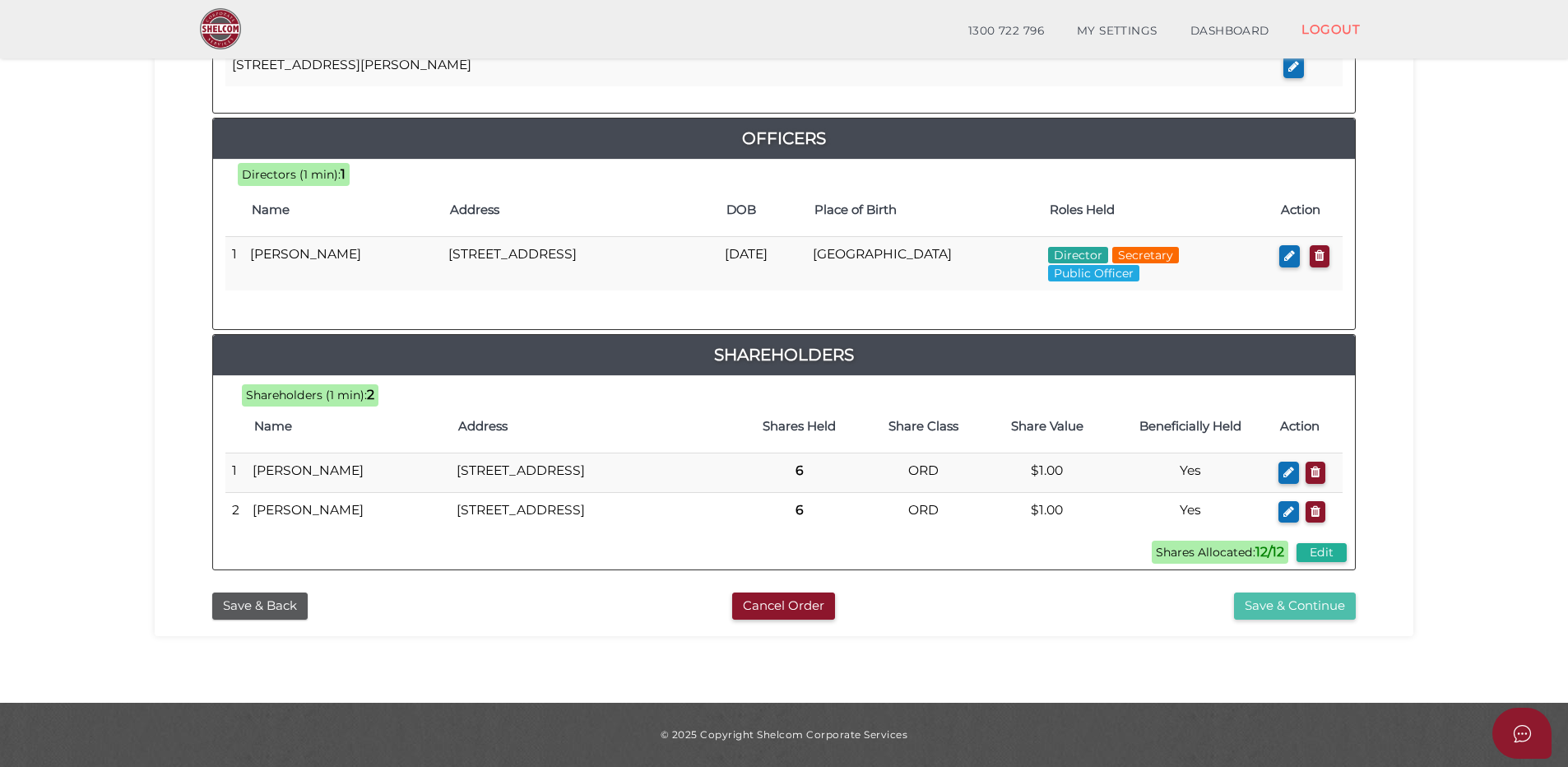
click at [1277, 606] on button "Save & Continue" at bounding box center [1294, 606] width 121 height 27
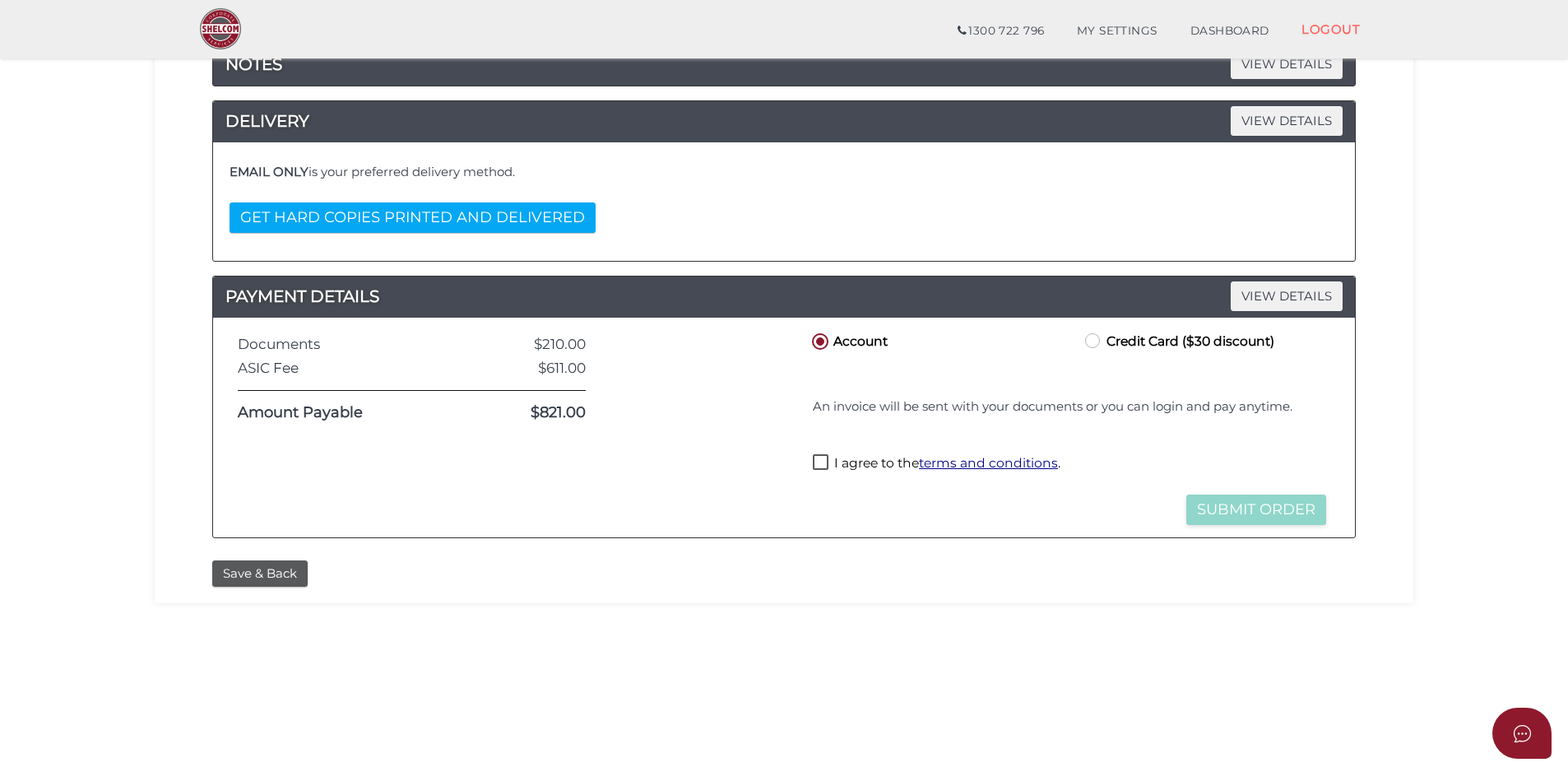
scroll to position [329, 0]
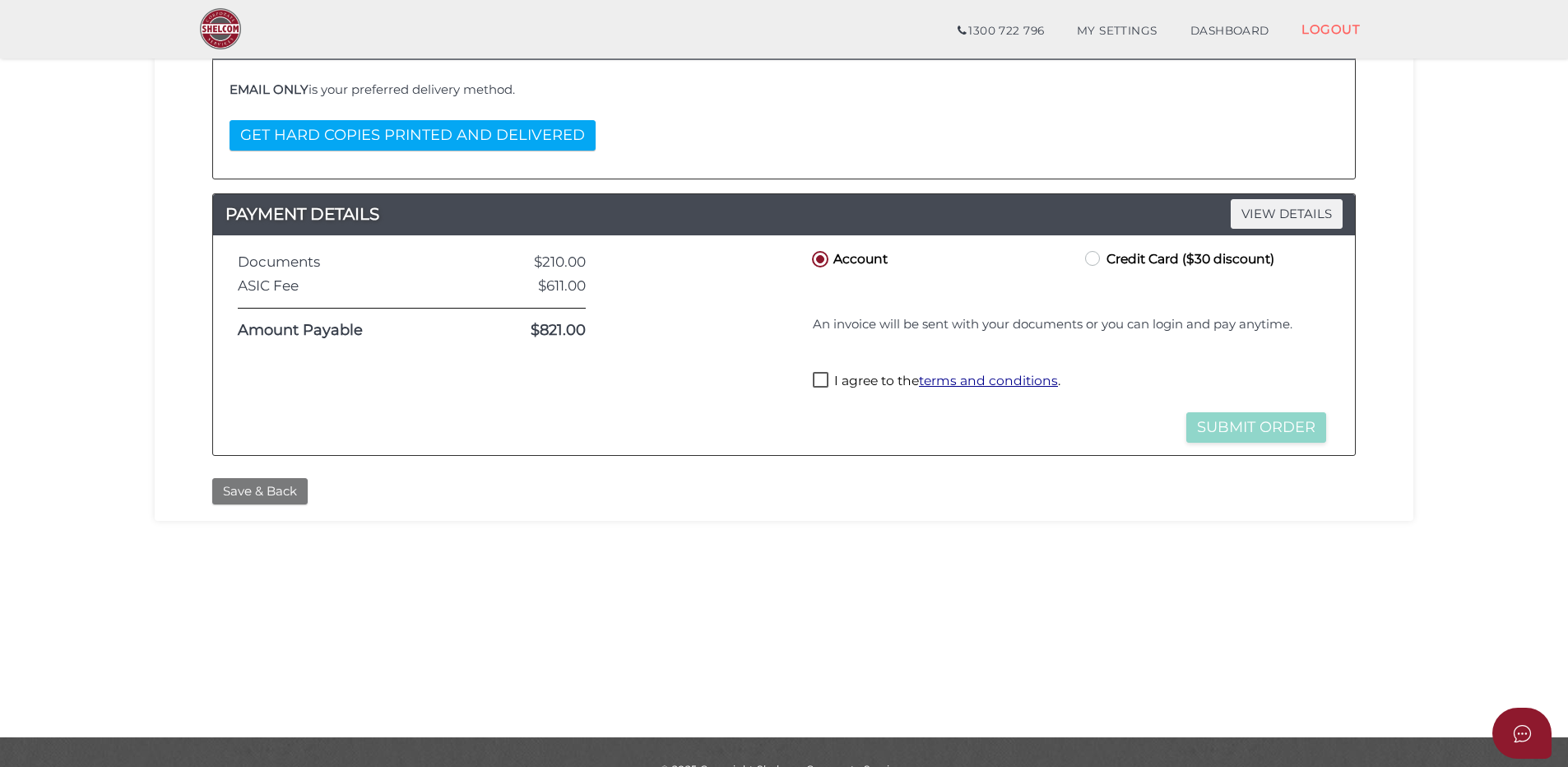
click at [239, 488] on button "Save & Back" at bounding box center [260, 491] width 95 height 27
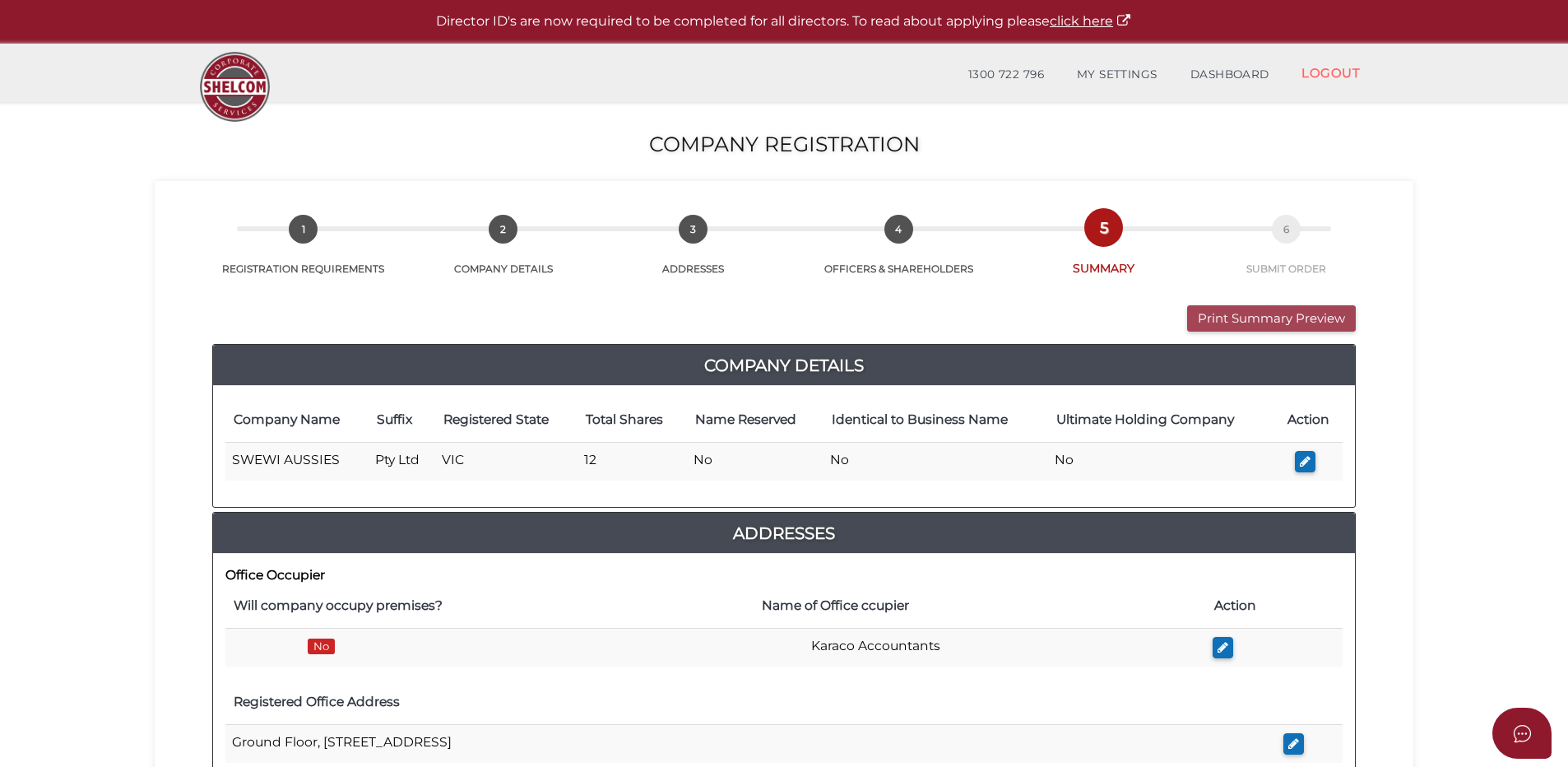
click at [1248, 315] on button "Print Summary Preview" at bounding box center [1271, 318] width 169 height 27
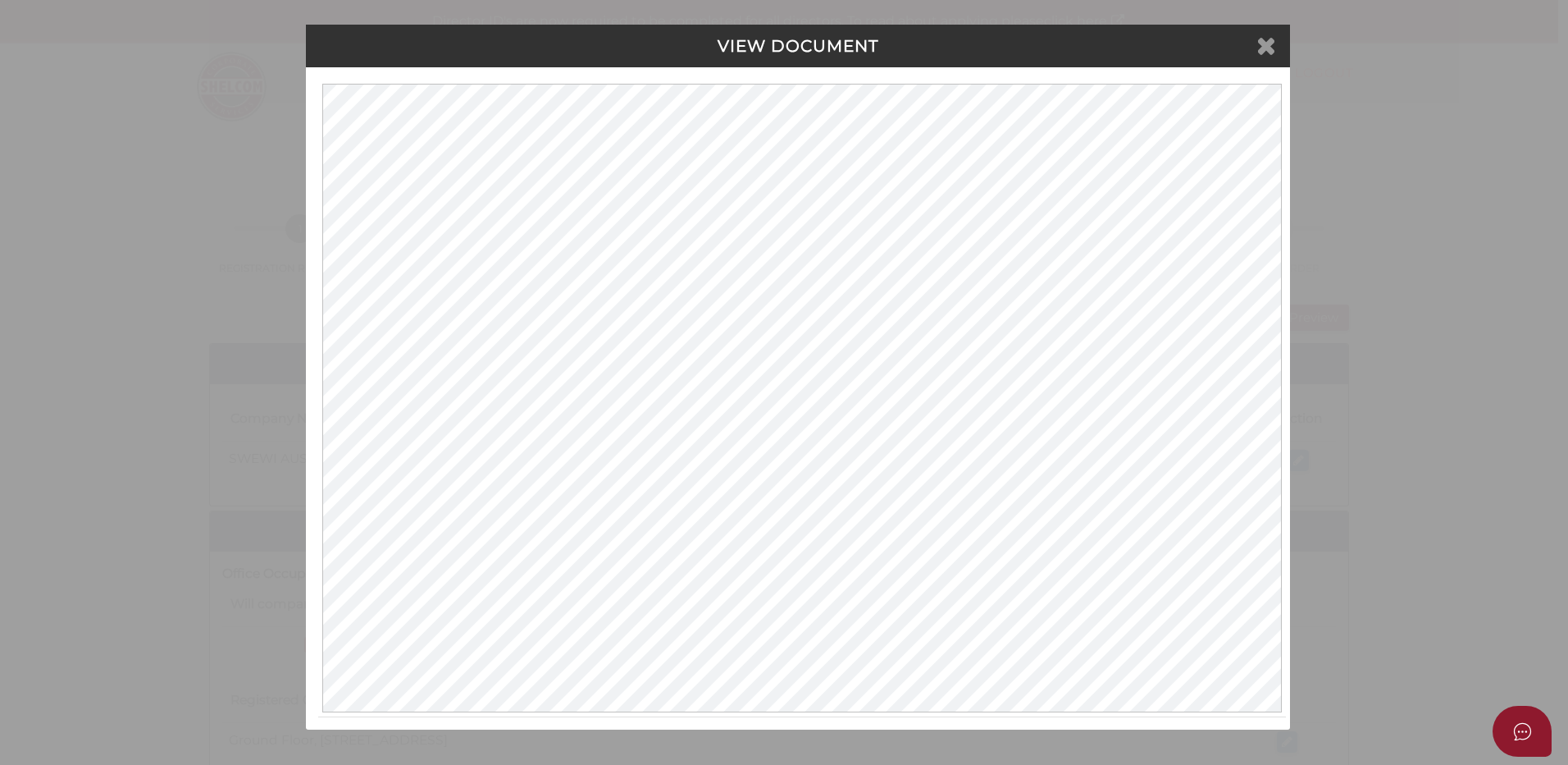
click at [1266, 48] on icon at bounding box center [1266, 45] width 20 height 24
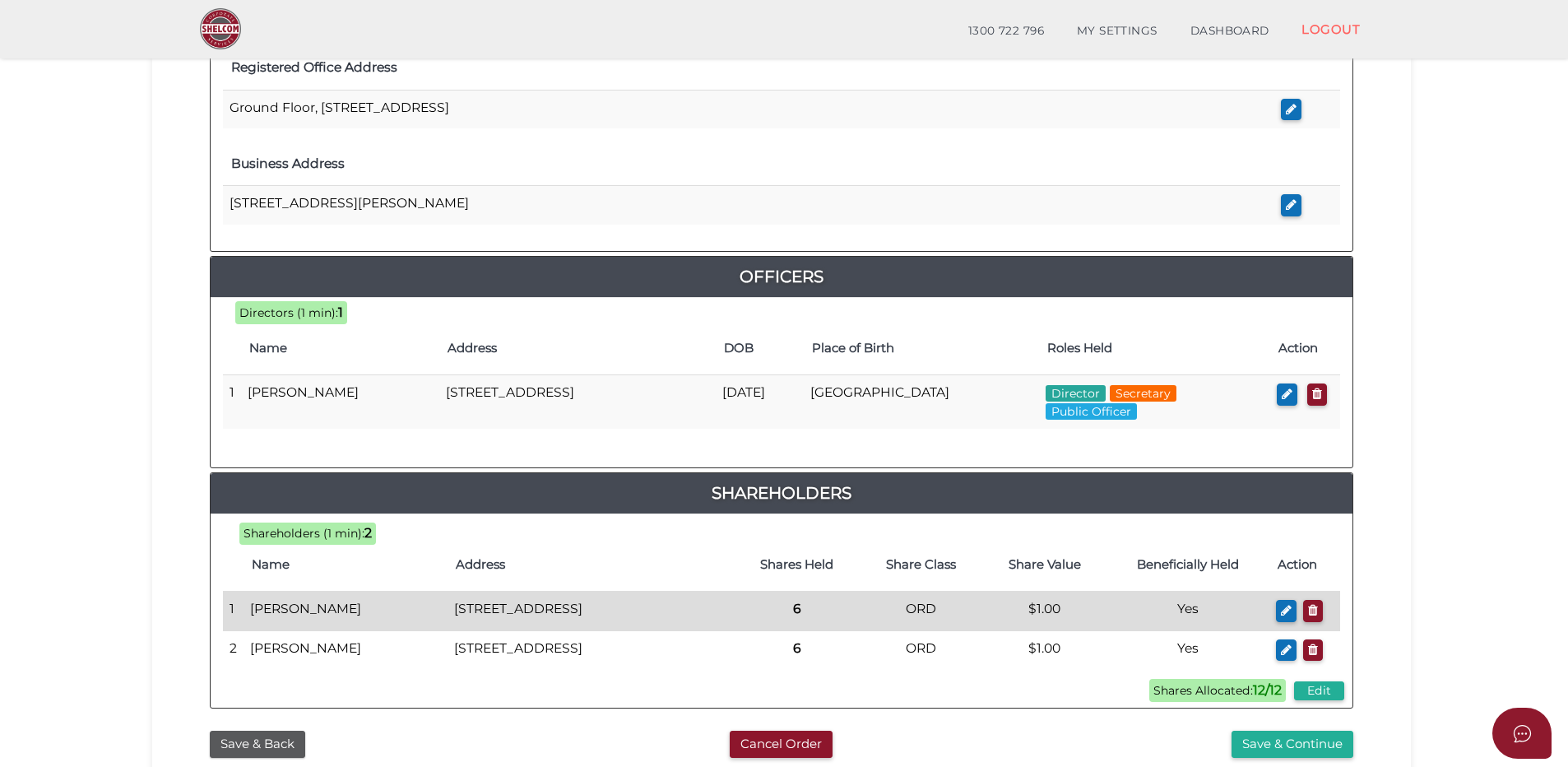
scroll to position [740, 0]
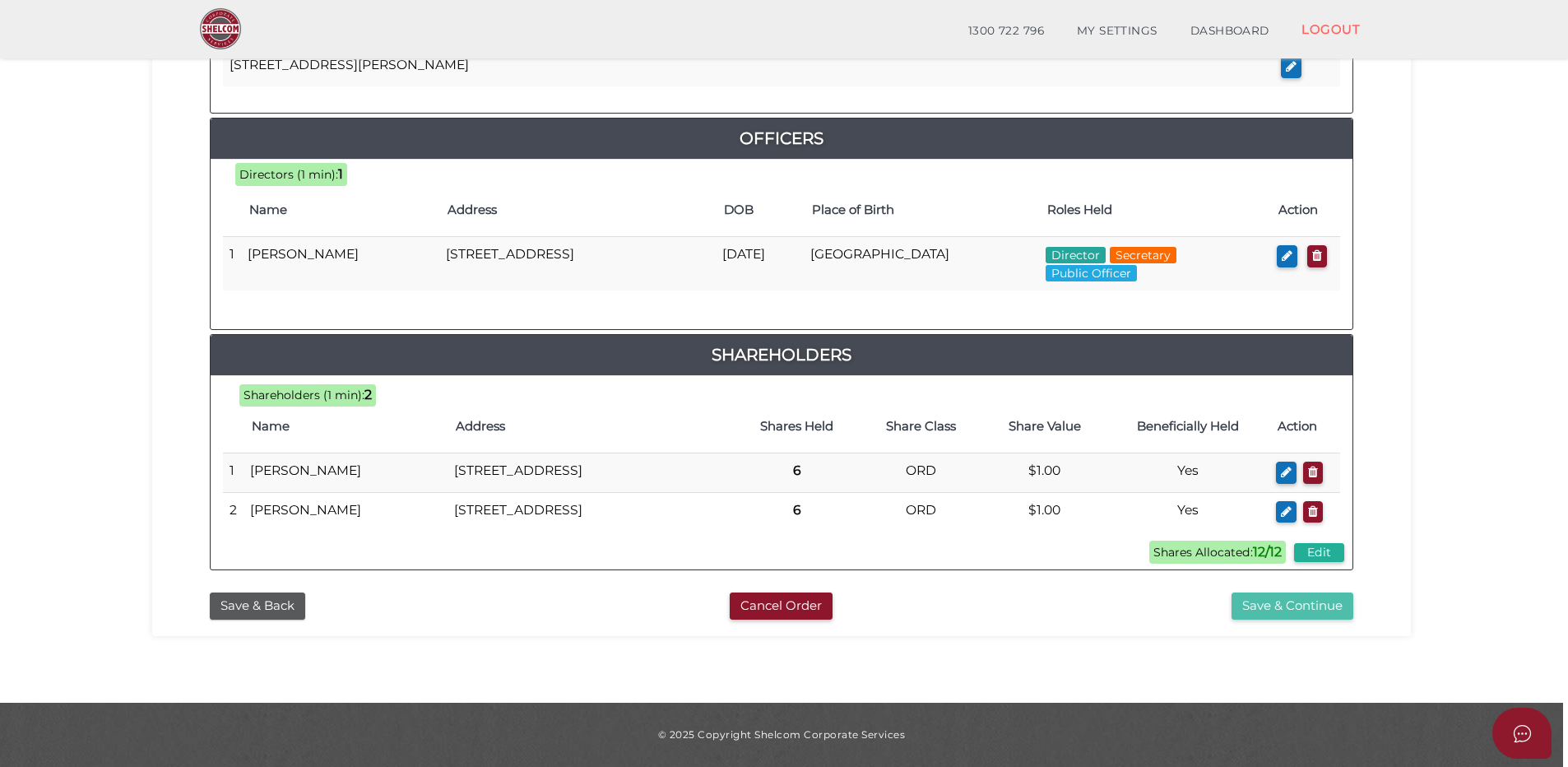
click at [1298, 605] on button "Save & Continue" at bounding box center [1291, 606] width 121 height 27
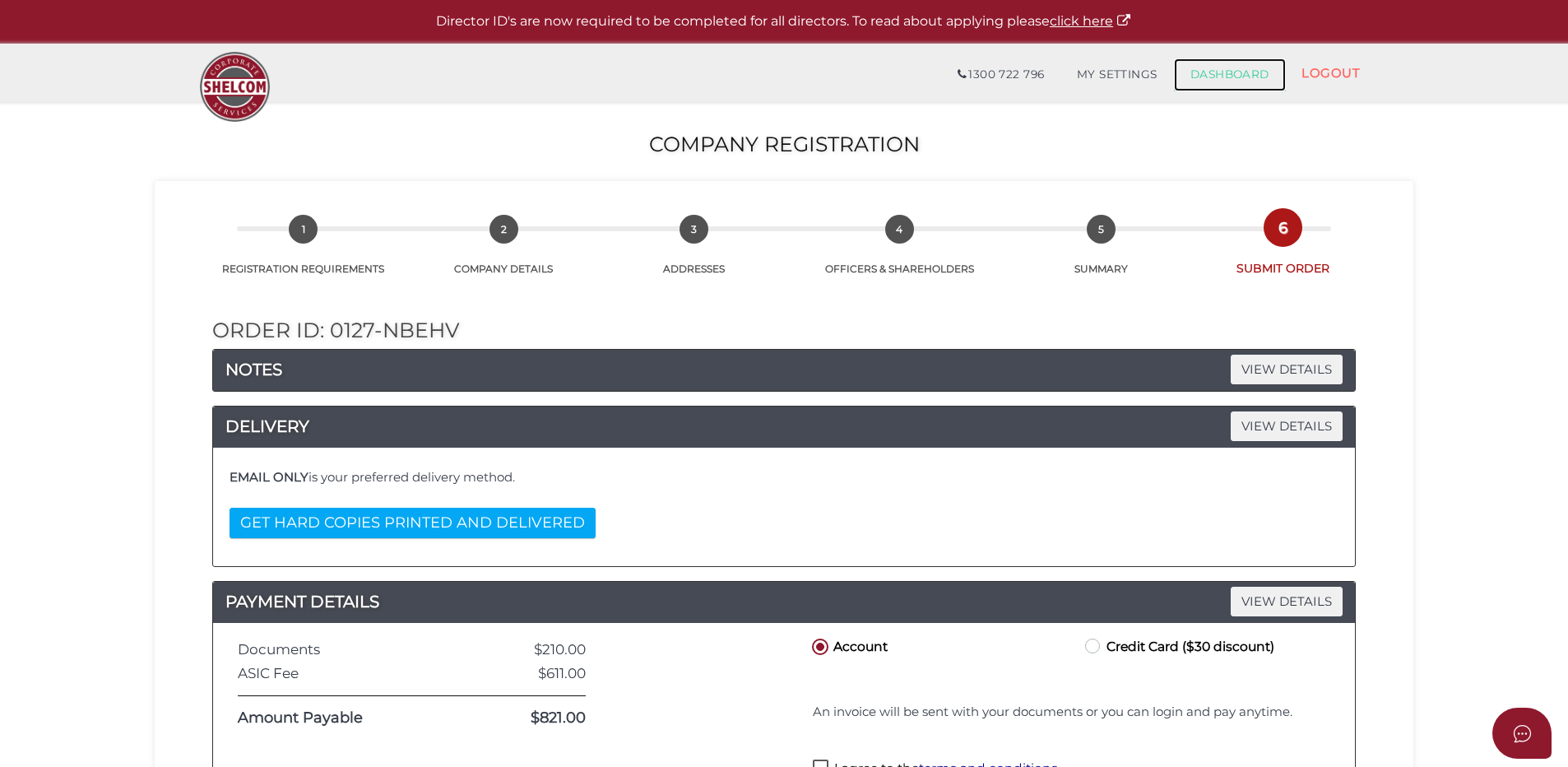
click at [1225, 69] on link "DASHBOARD" at bounding box center [1229, 75] width 111 height 33
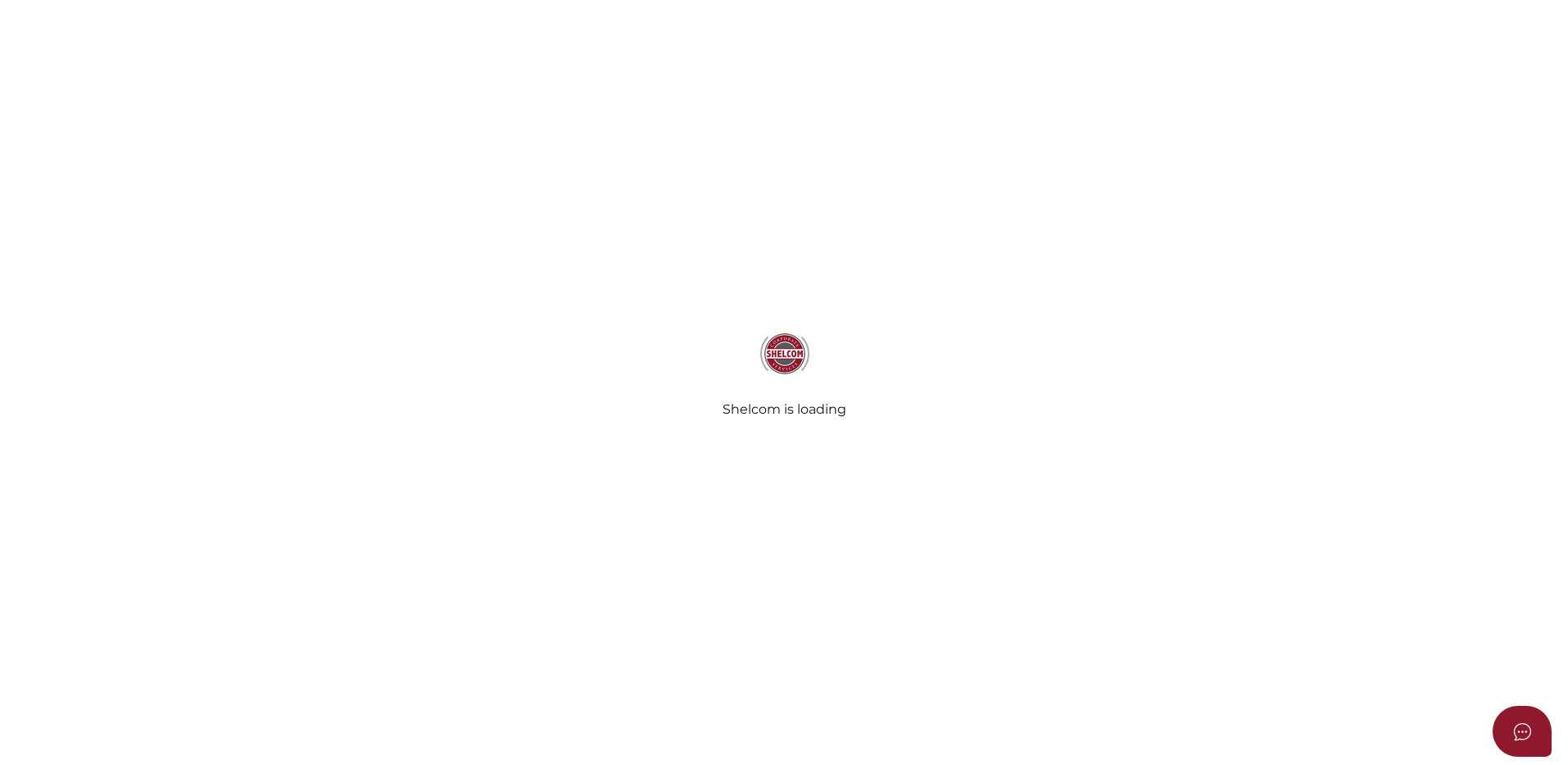
select select
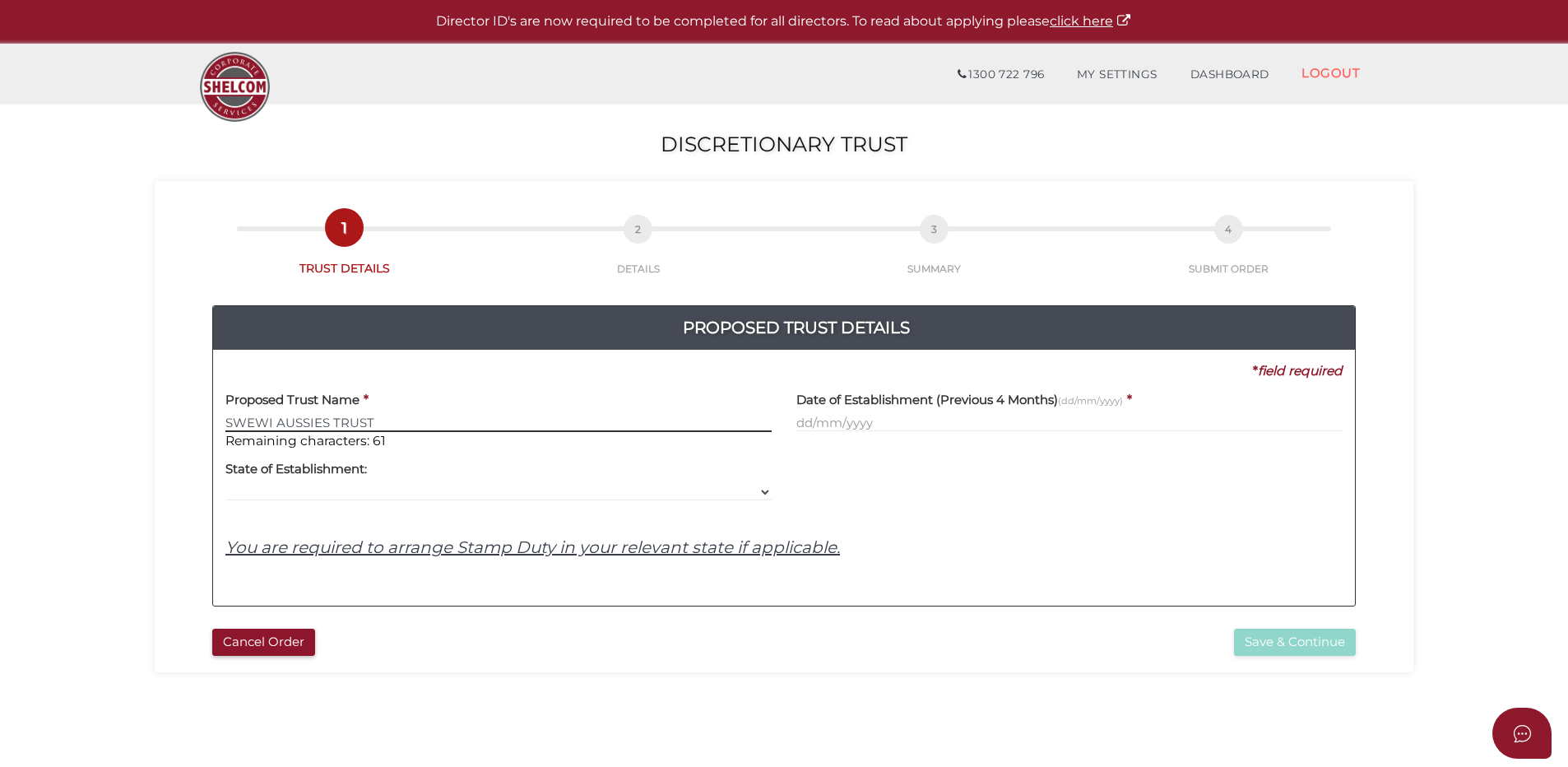
type input "SWEWI AUSSIES TRUST"
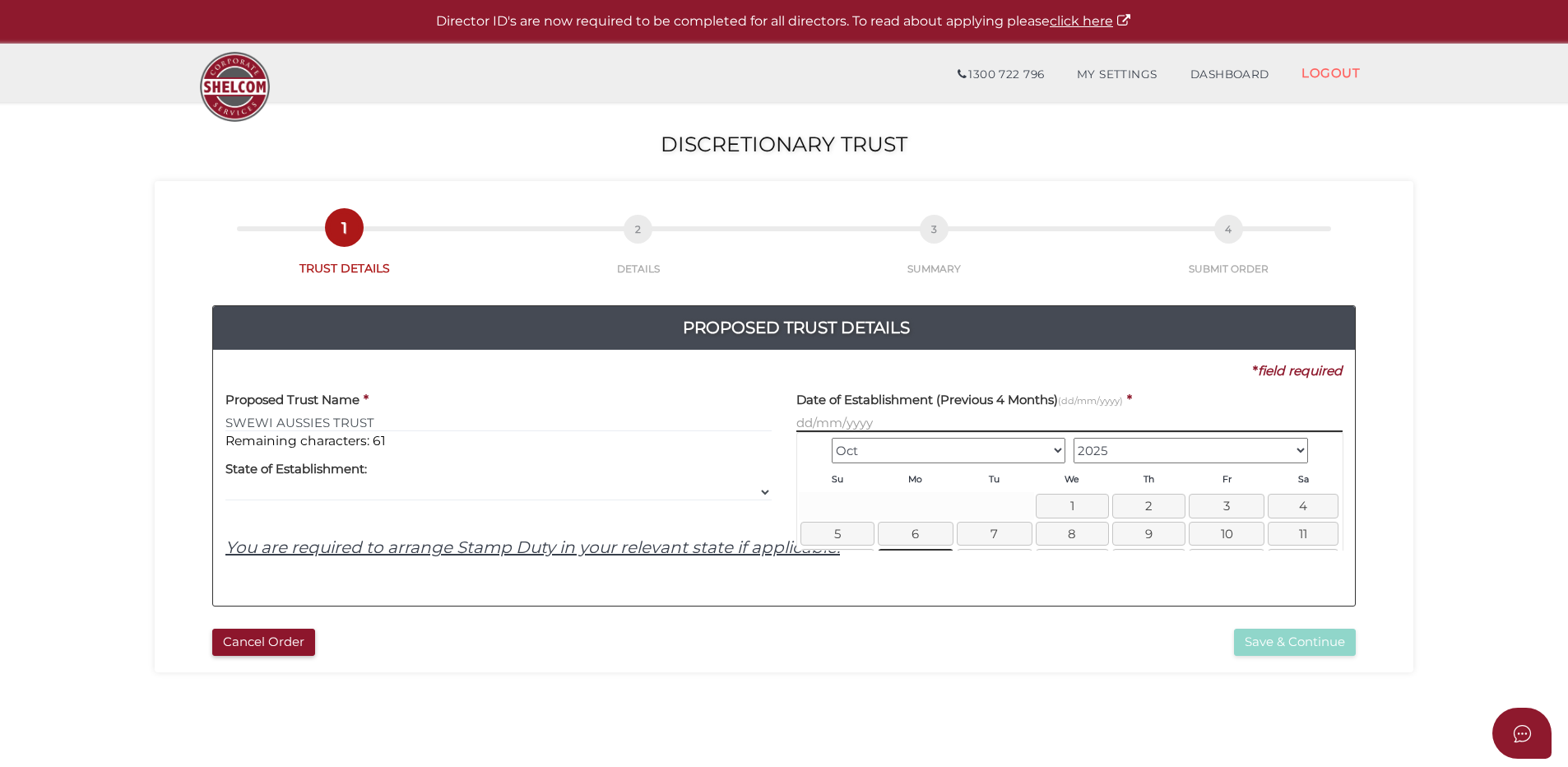
click at [815, 422] on input "text" at bounding box center [1069, 423] width 546 height 18
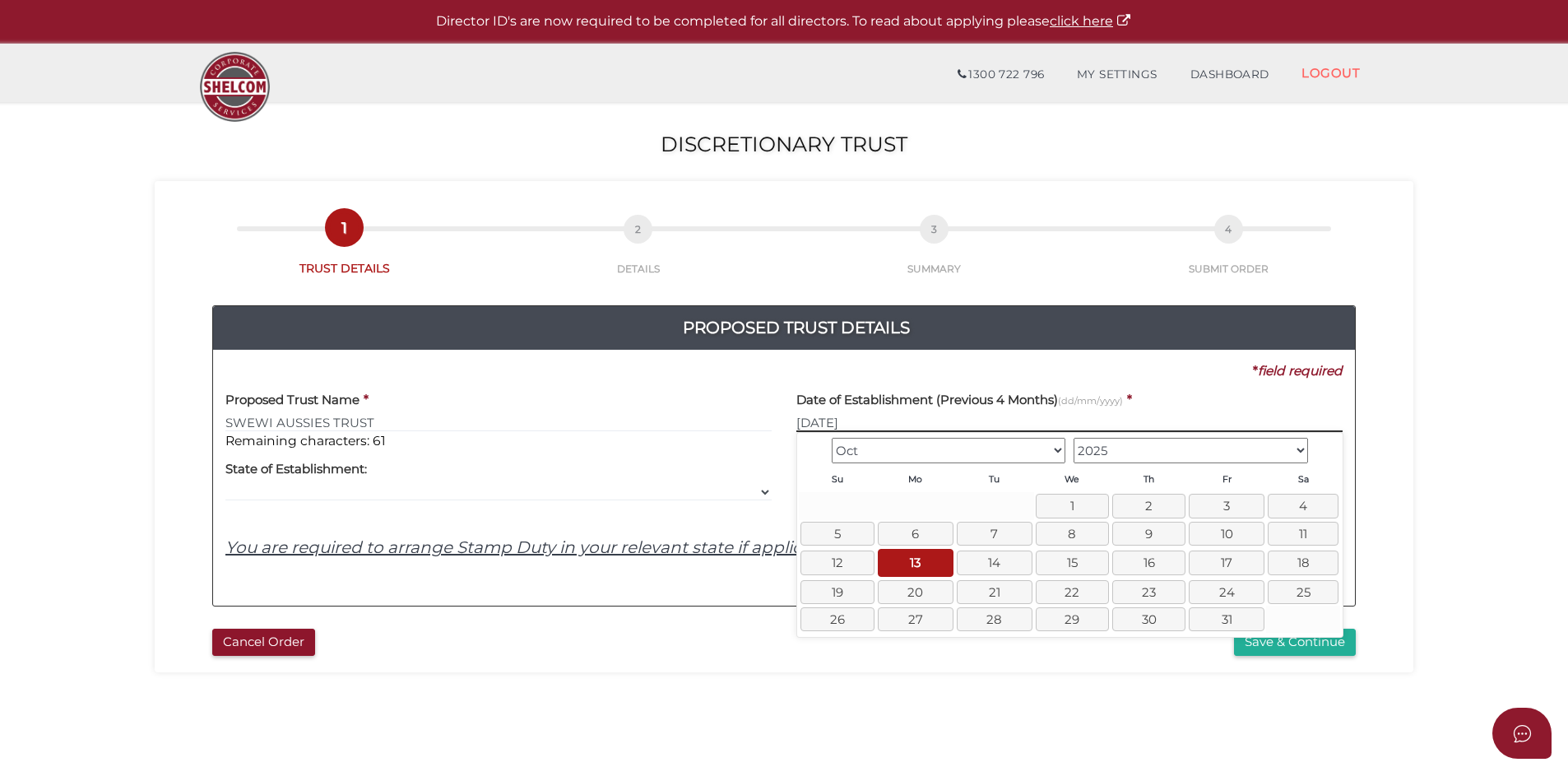
type input "[DATE]"
click at [379, 481] on div "Yes No No State of Establishment: VIC ACT [GEOGRAPHIC_DATA] NT QLD TAS [GEOGRAP…" at bounding box center [498, 476] width 546 height 52
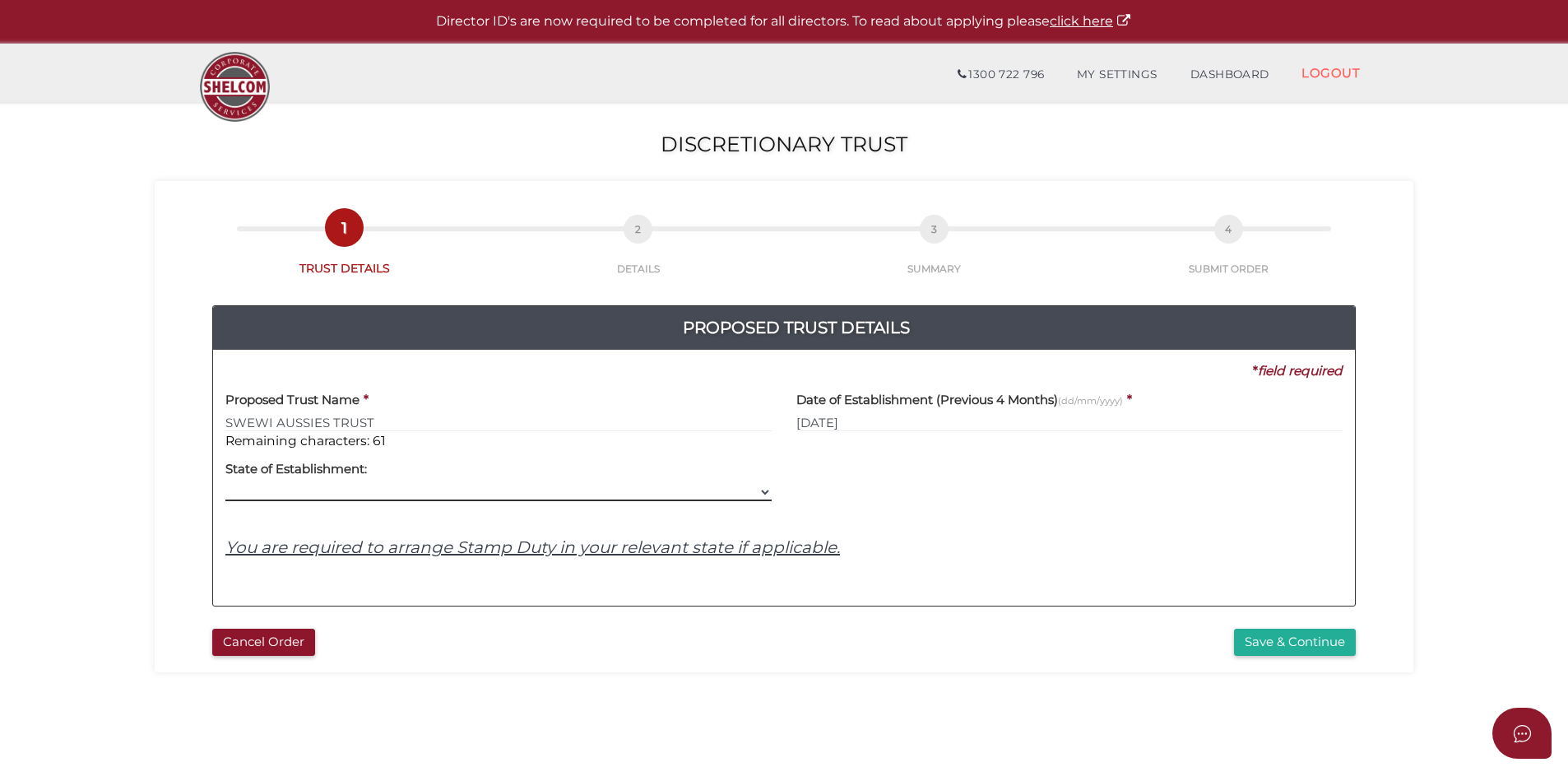
click at [768, 493] on select "VIC ACT NSW NT QLD TAS WA SA" at bounding box center [498, 492] width 546 height 18
select select "VIC"
click at [226, 483] on select "VIC ACT NSW NT QLD TAS WA SA" at bounding box center [498, 492] width 546 height 18
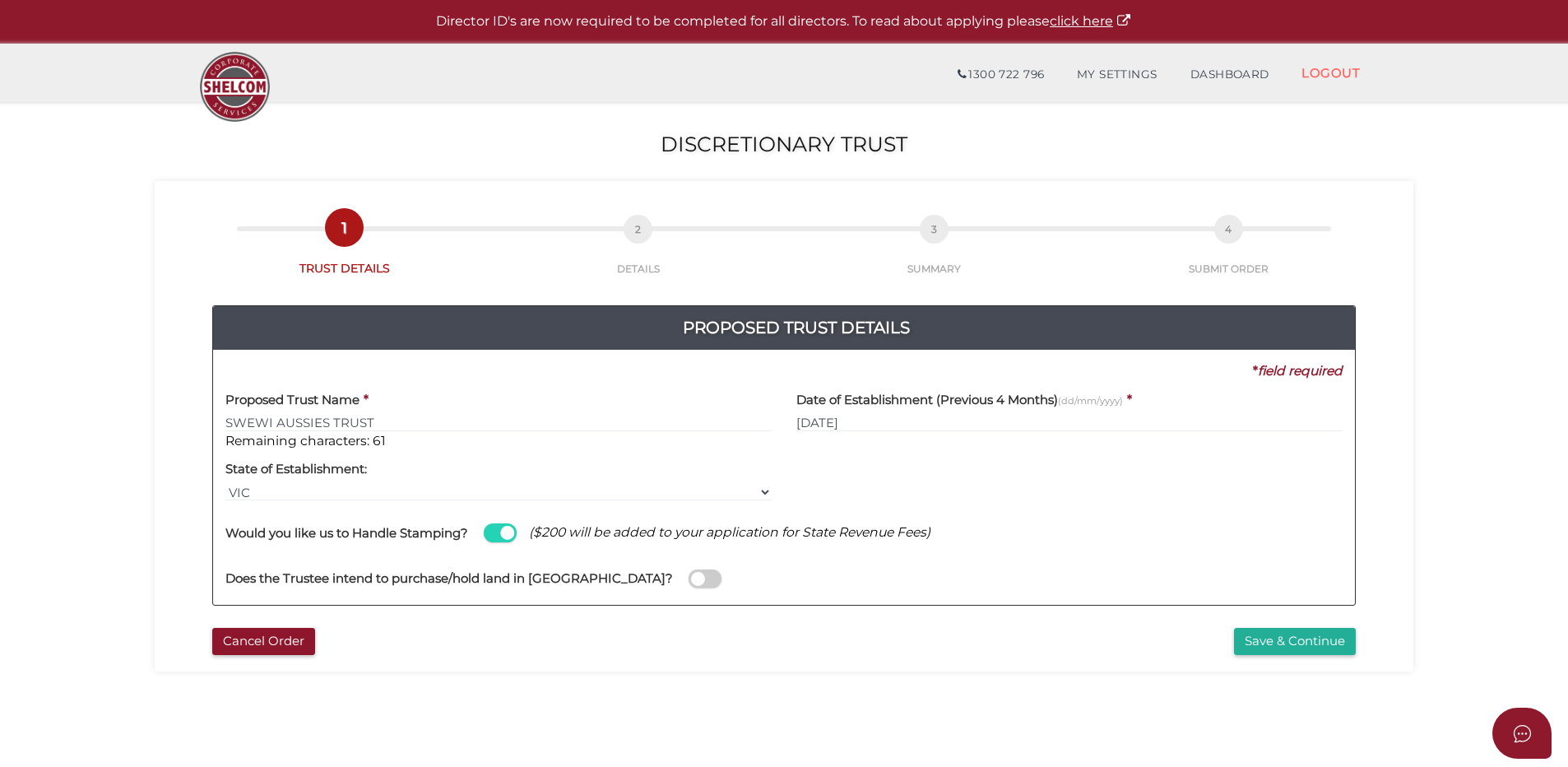
drag, startPoint x: 610, startPoint y: 574, endPoint x: 626, endPoint y: 575, distance: 16.0
click at [689, 574] on span at bounding box center [705, 578] width 33 height 19
click at [0, 0] on input "checkbox" at bounding box center [0, 0] width 0 height 0
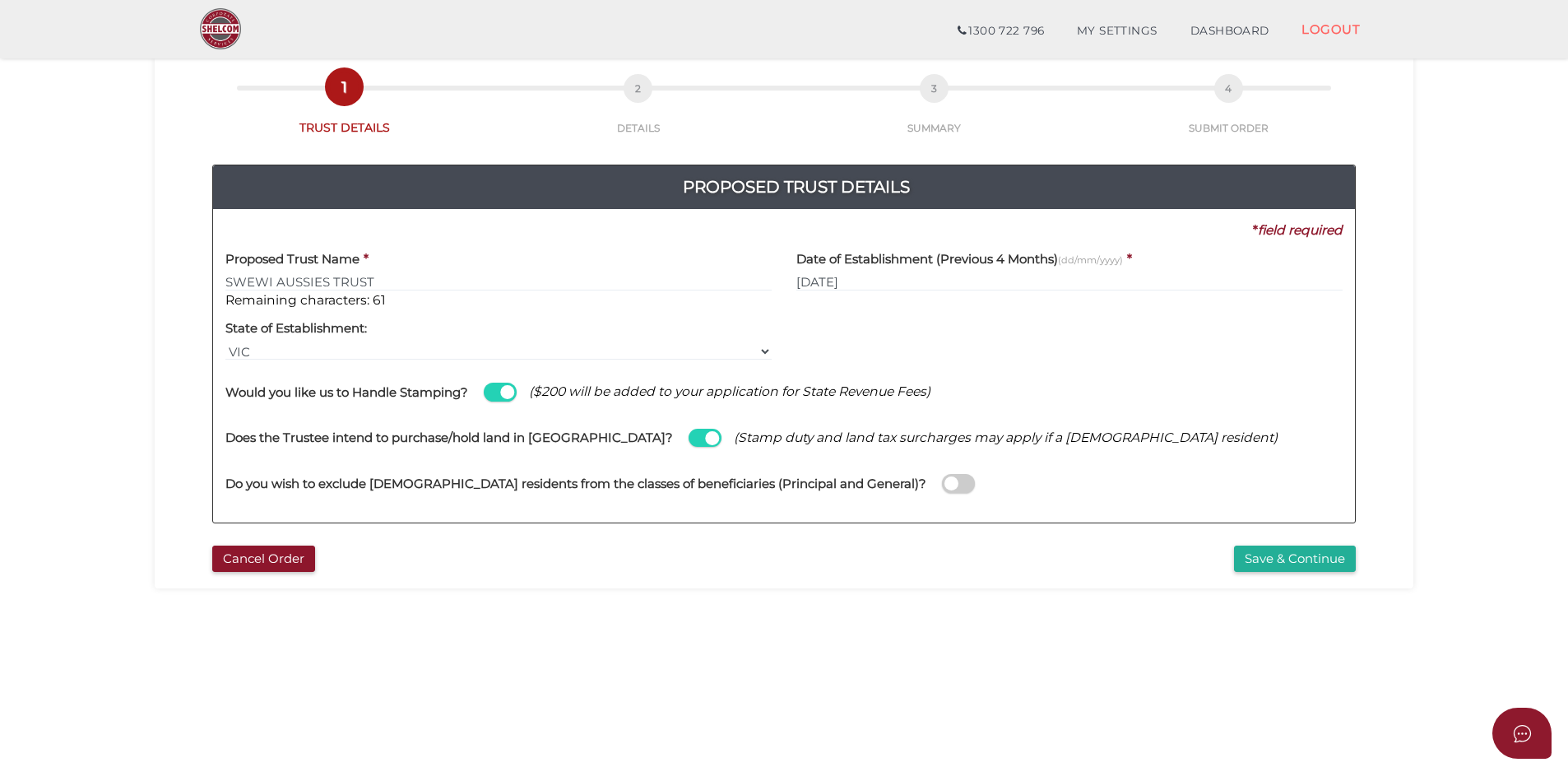
scroll to position [165, 0]
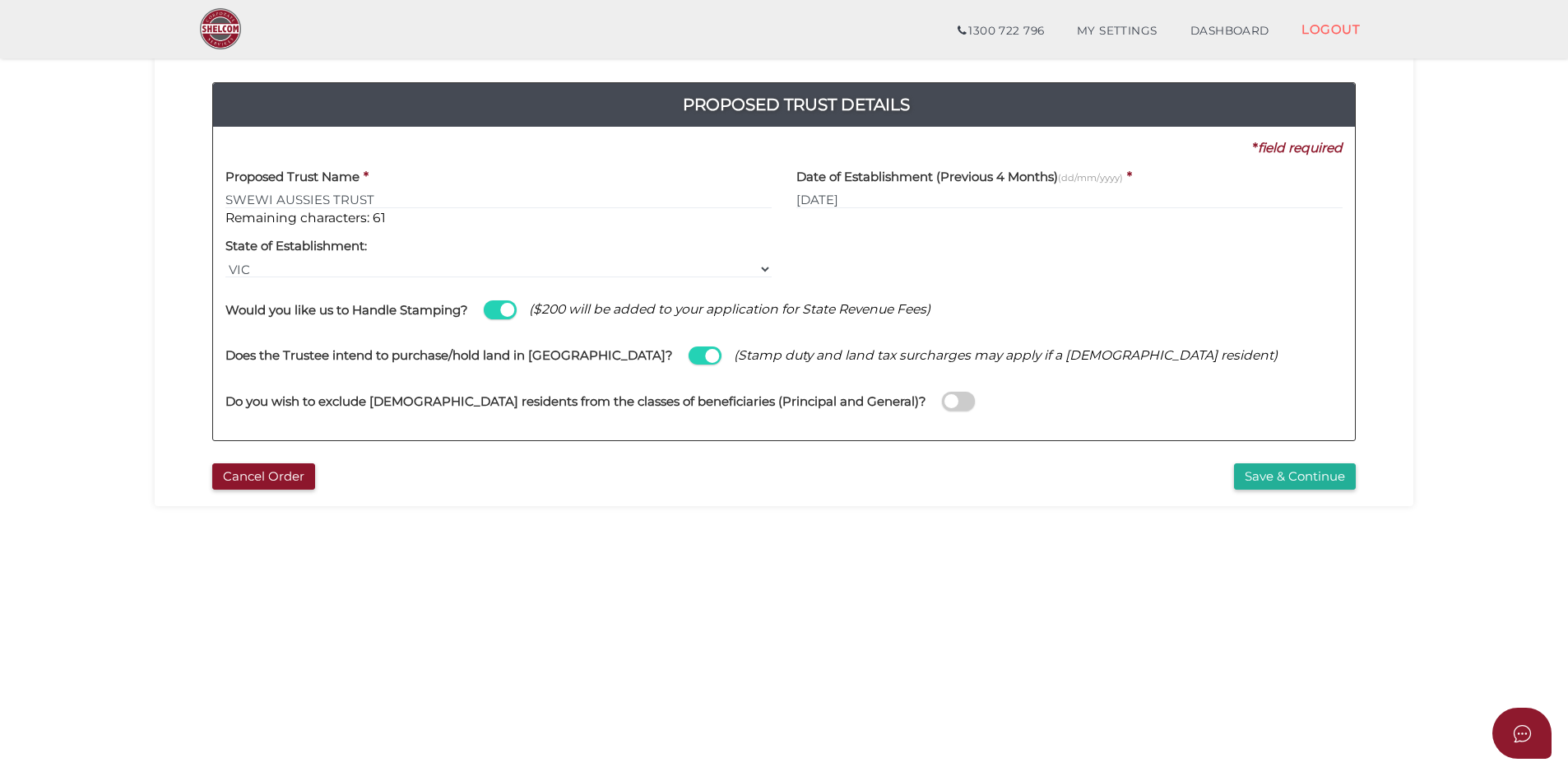
click at [941, 397] on span at bounding box center [958, 400] width 33 height 19
click at [0, 0] on input "checkbox" at bounding box center [0, 0] width 0 height 0
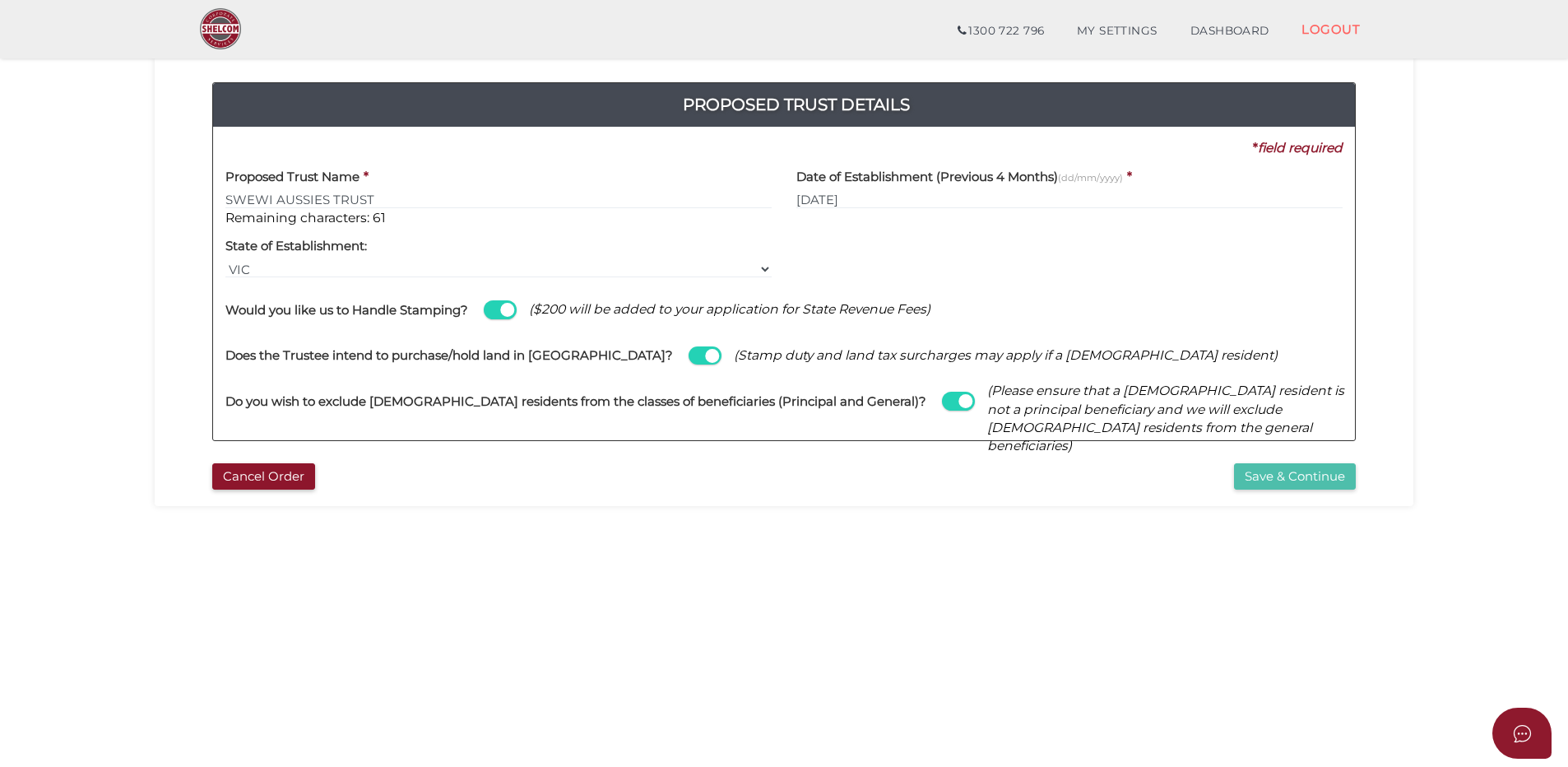
click at [1289, 471] on button "Save & Continue" at bounding box center [1294, 477] width 121 height 27
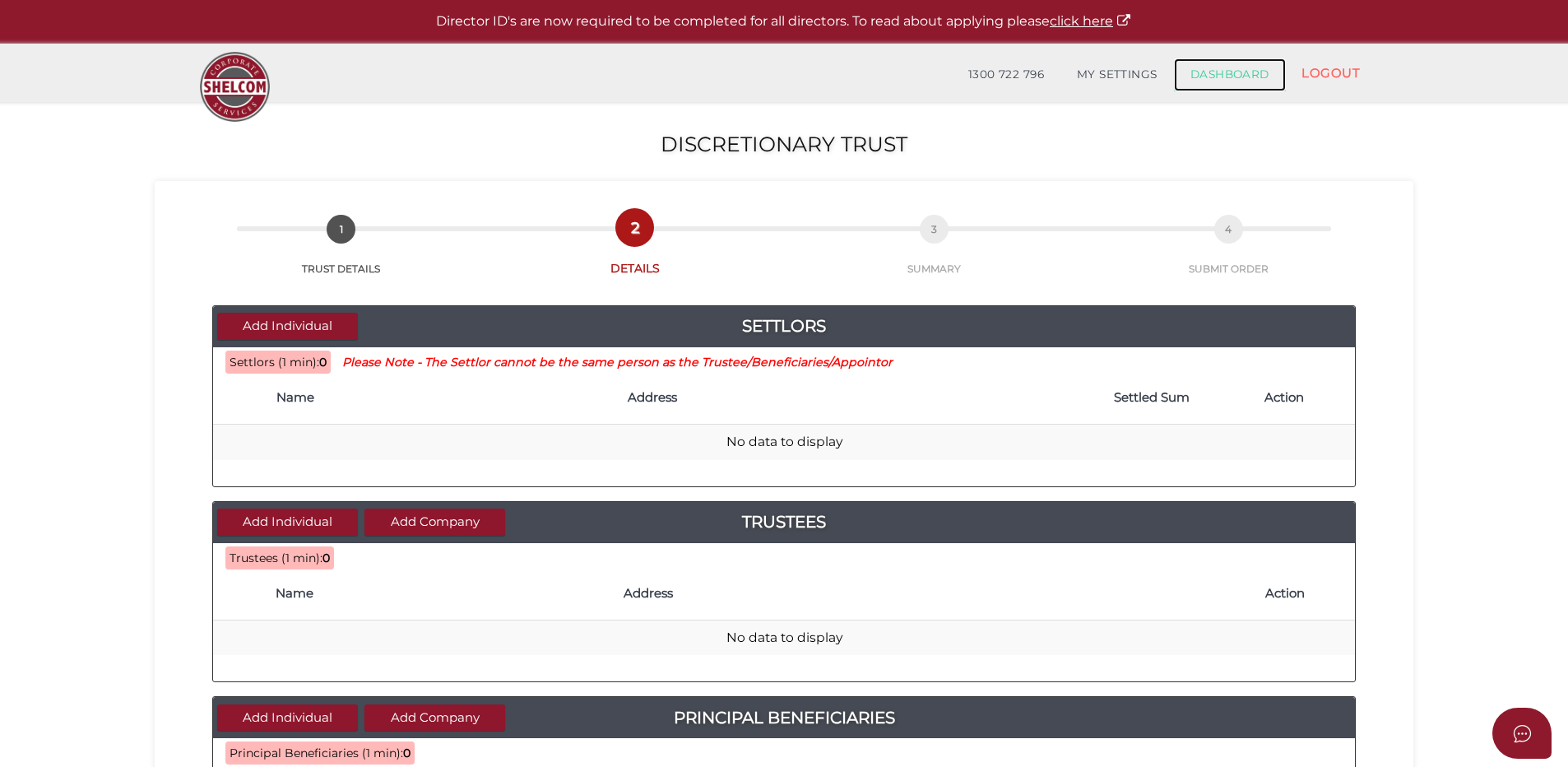
click at [1213, 70] on link "DASHBOARD" at bounding box center [1229, 75] width 111 height 33
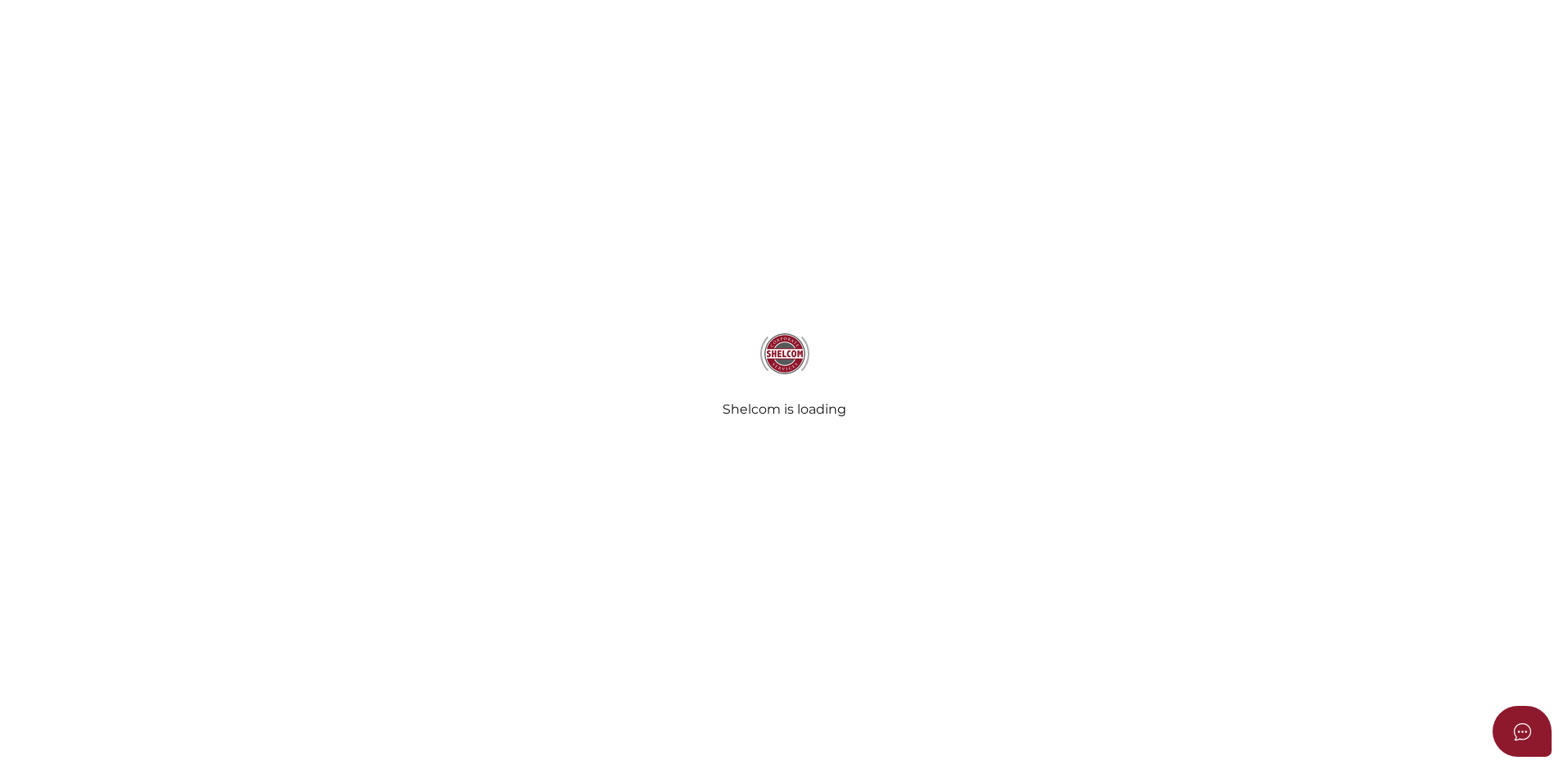
type input "SWEWI AUSSIES TRUST"
type input "[DATE]"
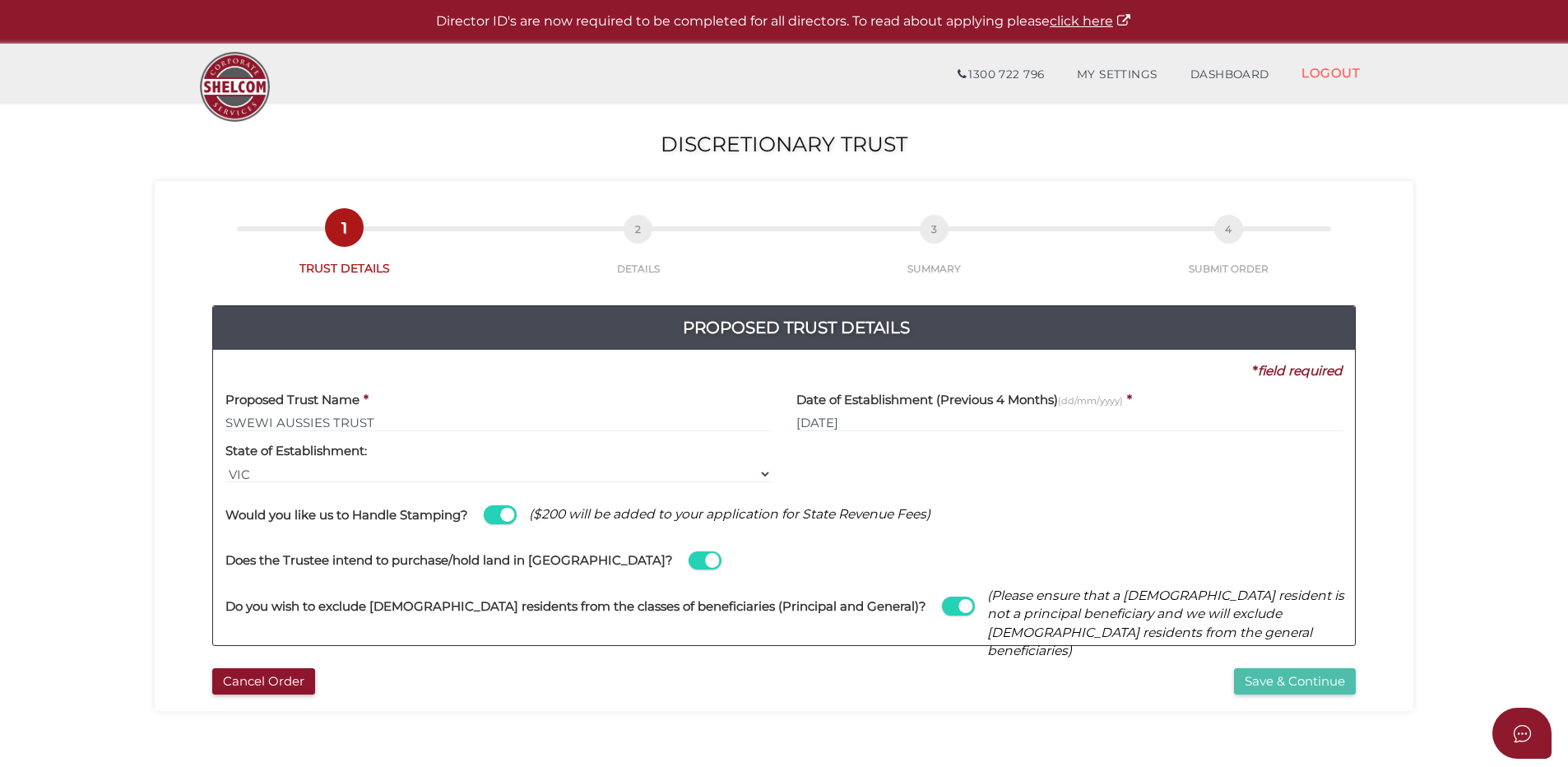
click at [1276, 673] on button "Save & Continue" at bounding box center [1294, 682] width 121 height 27
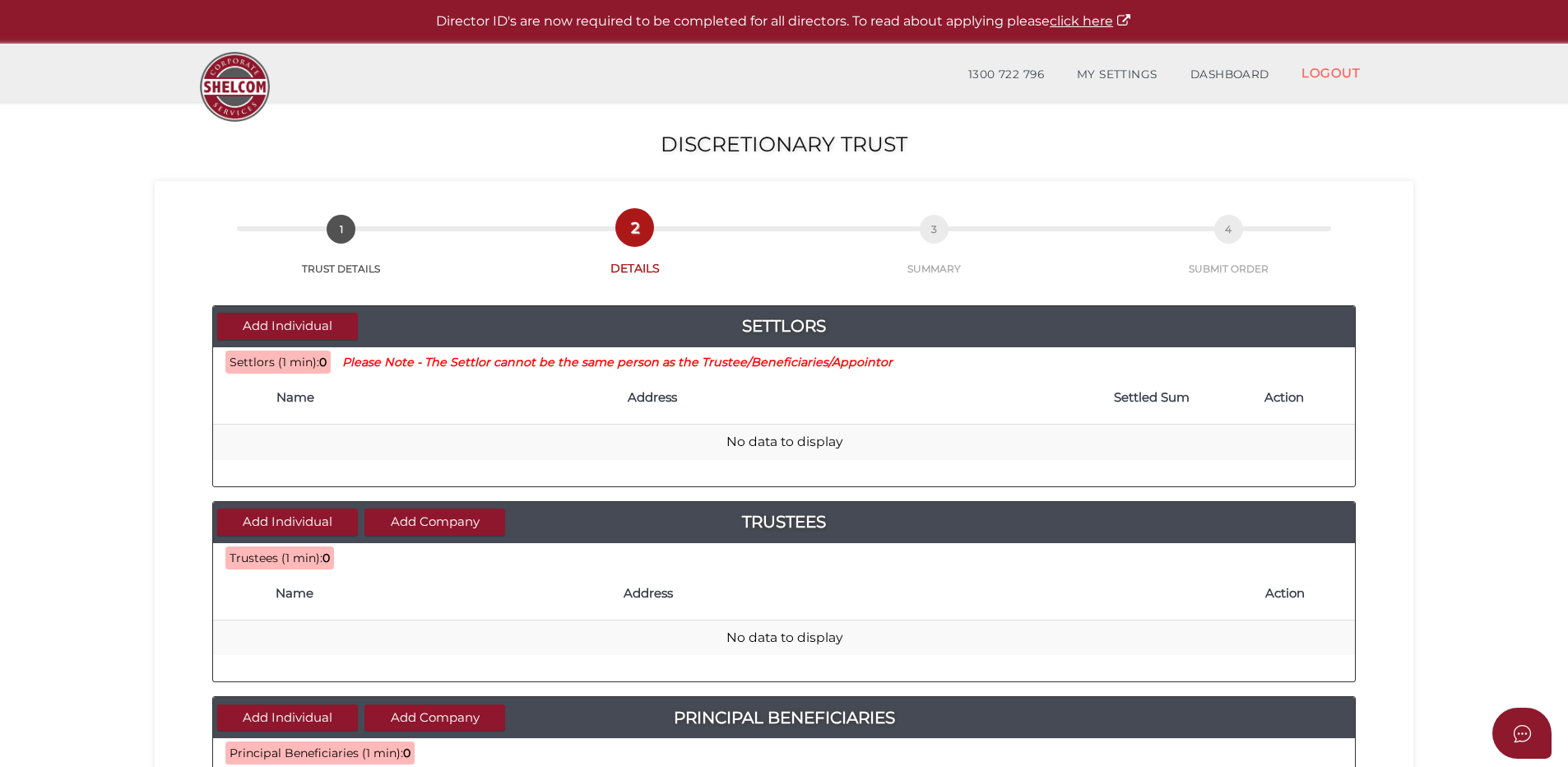
click at [334, 409] on th "Name" at bounding box center [443, 397] width 352 height 53
click at [276, 321] on button "Add Individual" at bounding box center [288, 326] width 140 height 27
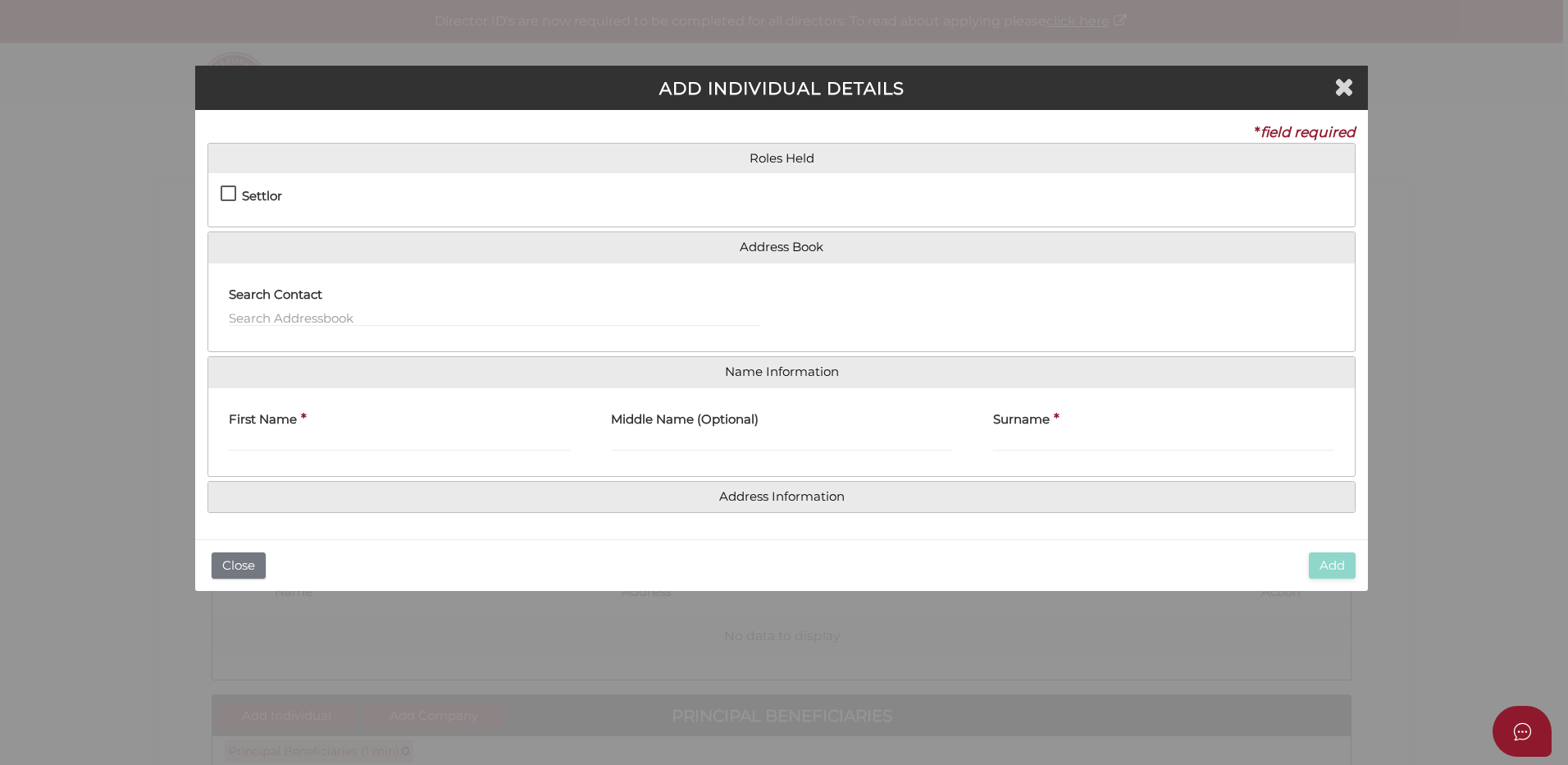
click at [233, 192] on label "Settlor" at bounding box center [251, 199] width 62 height 21
checkbox input "true"
type input "10"
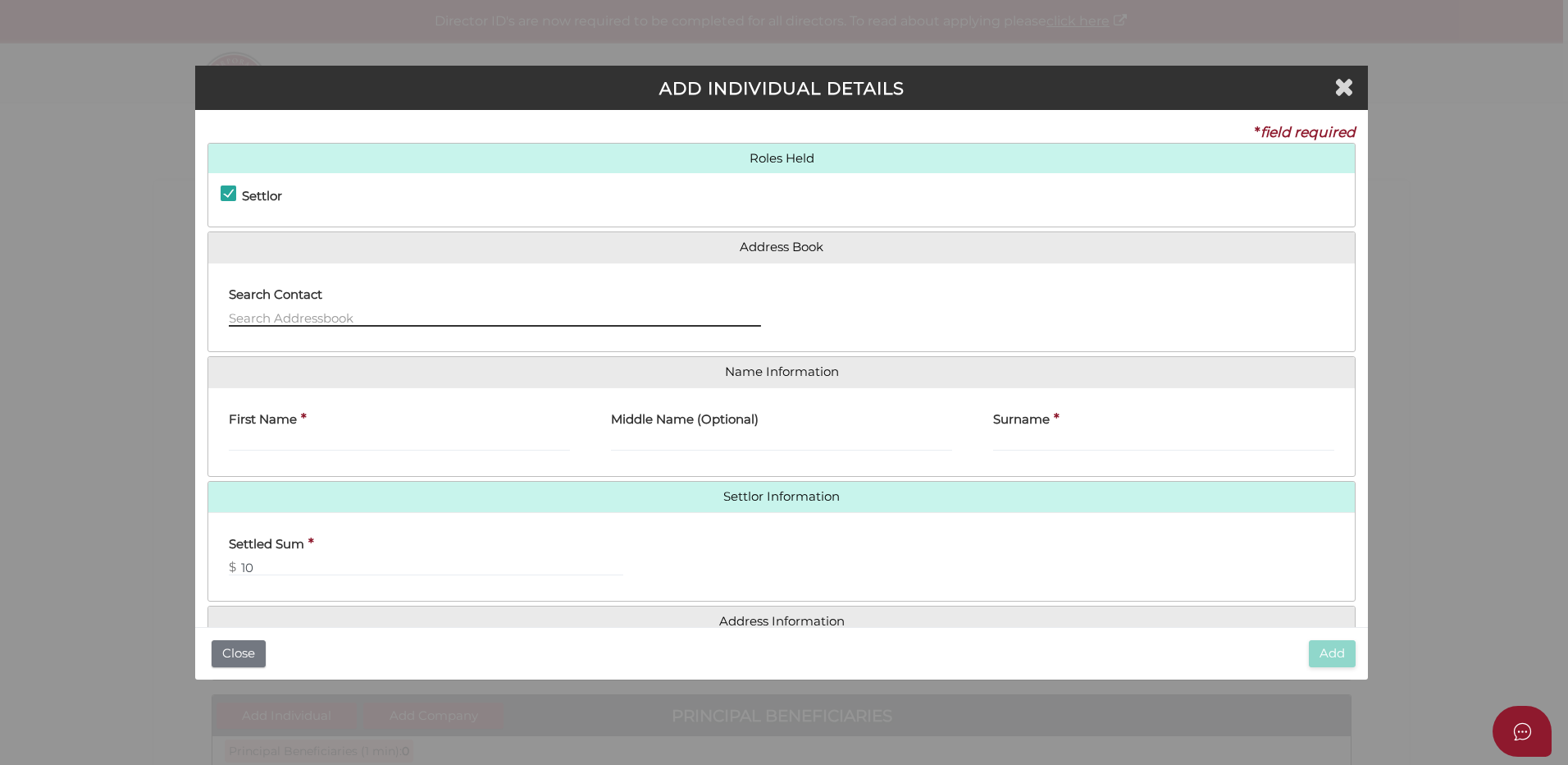
click at [304, 313] on input "text" at bounding box center [495, 317] width 533 height 18
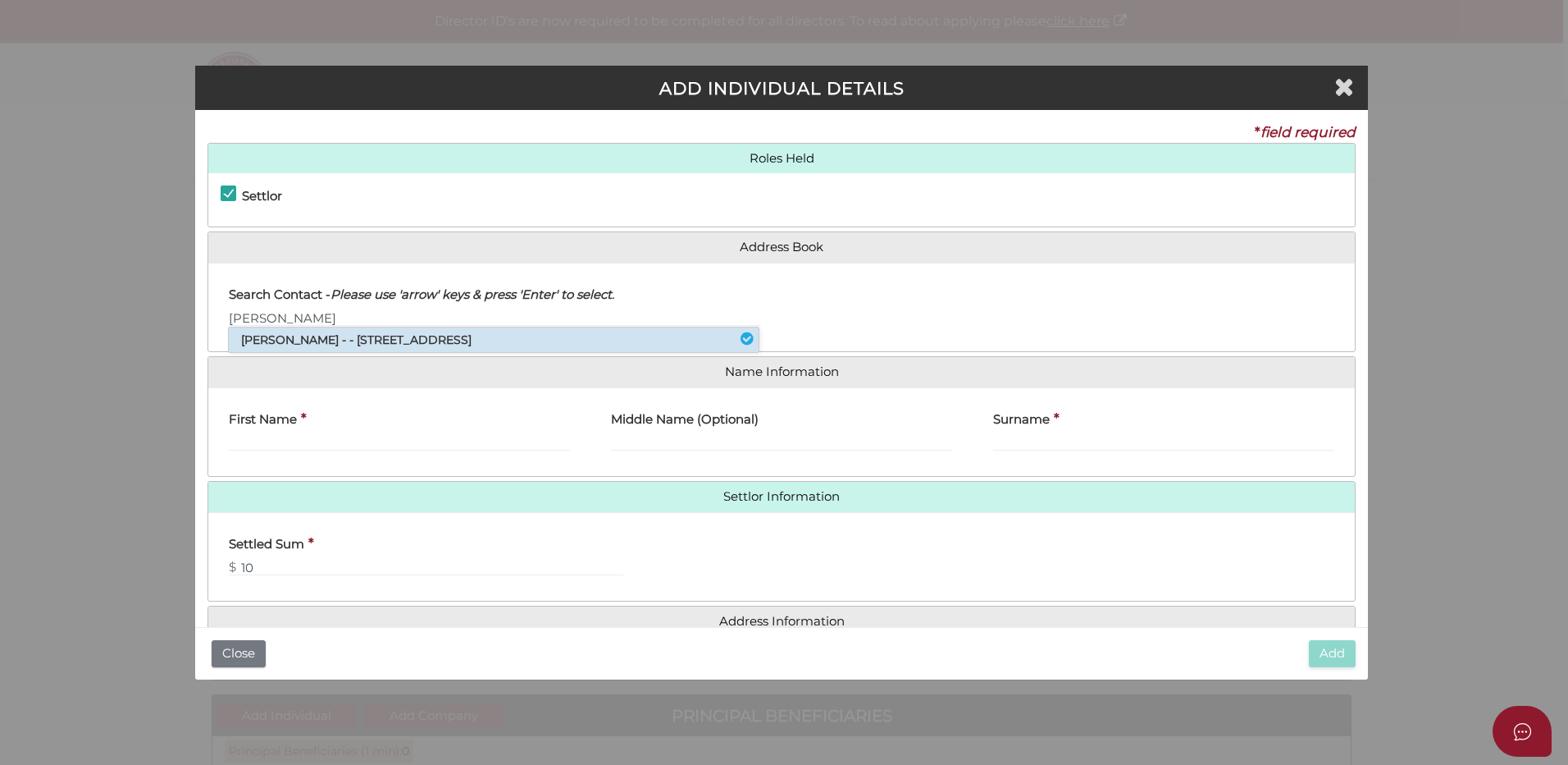
click at [317, 333] on li "Tony Giannopoulos - - 339 Whitehorse Road, Balwyn, VIC, 3103" at bounding box center [493, 339] width 530 height 24
type input "Tony"
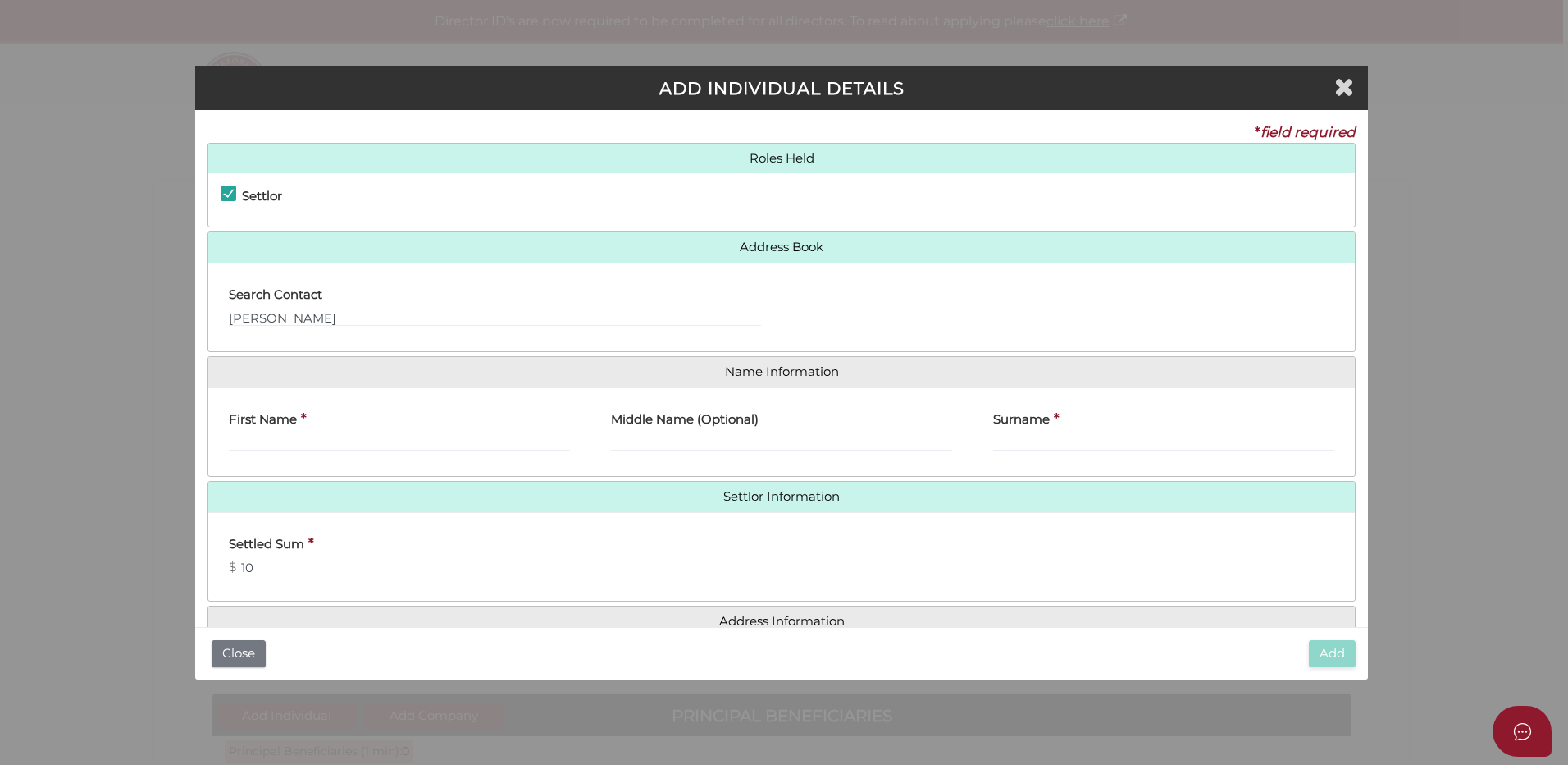
type input "Tony"
type input "Giannopoulos"
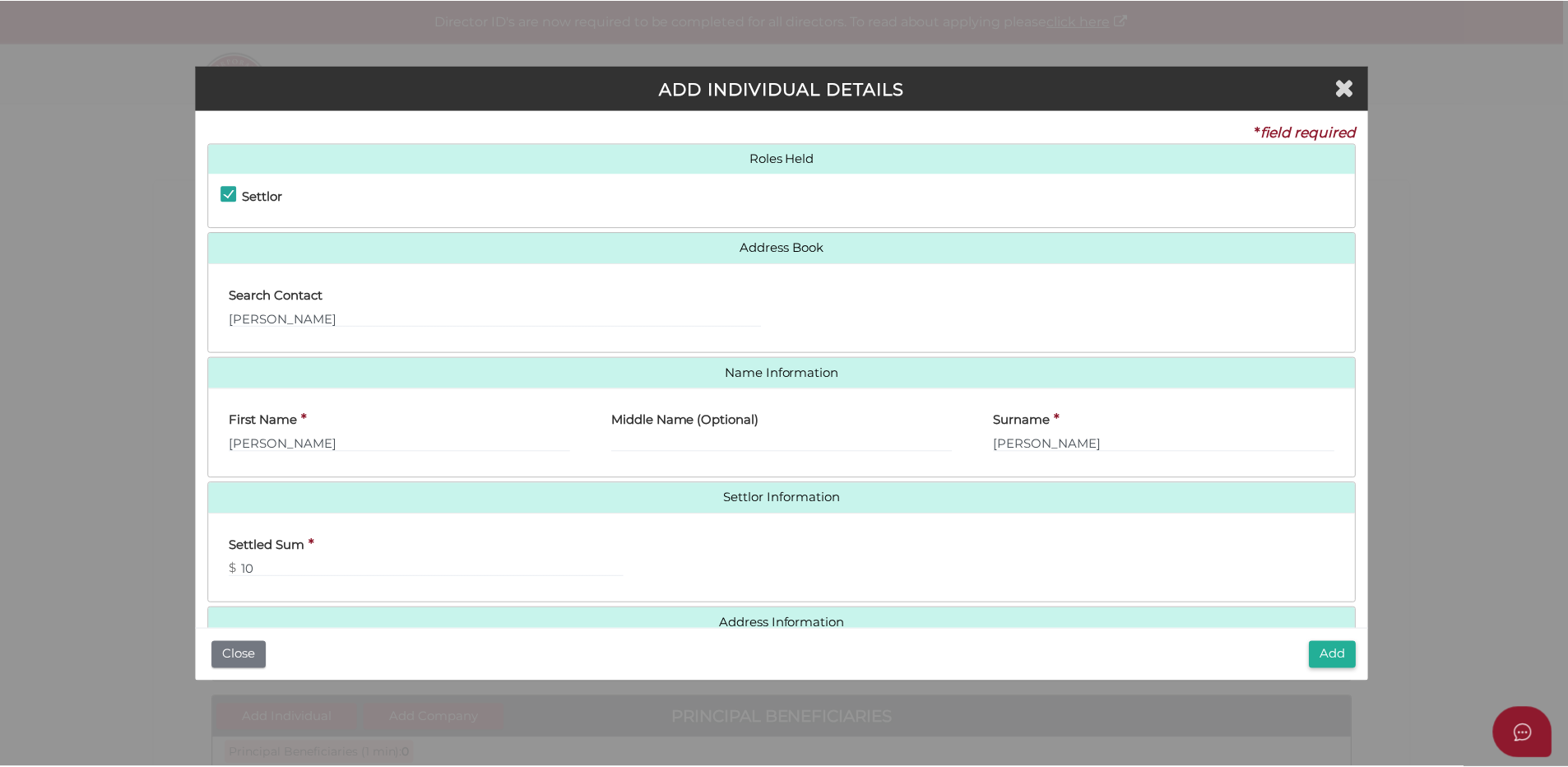
scroll to position [37, 0]
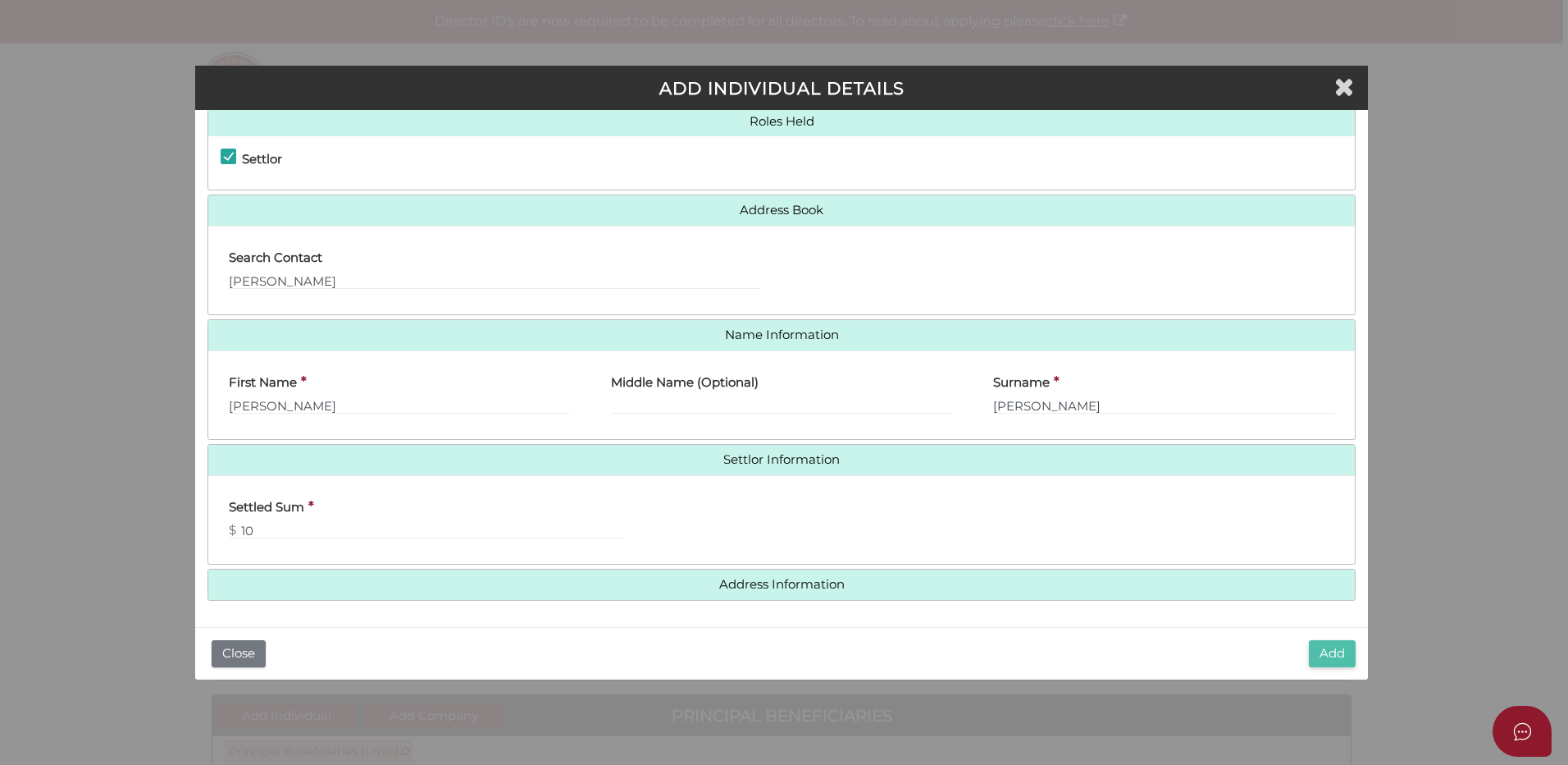
click at [1336, 657] on button "Add" at bounding box center [1332, 654] width 47 height 27
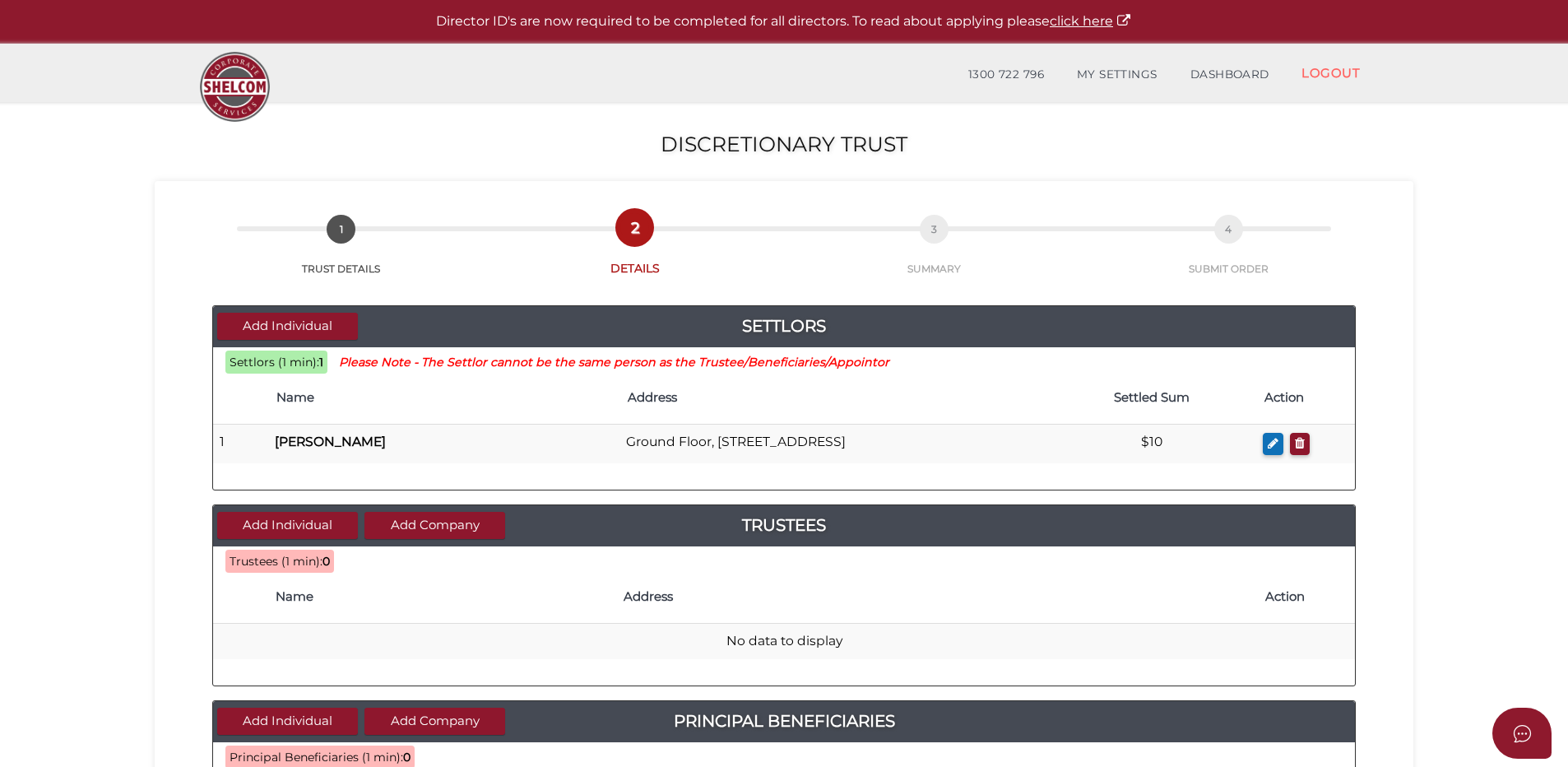
scroll to position [82, 0]
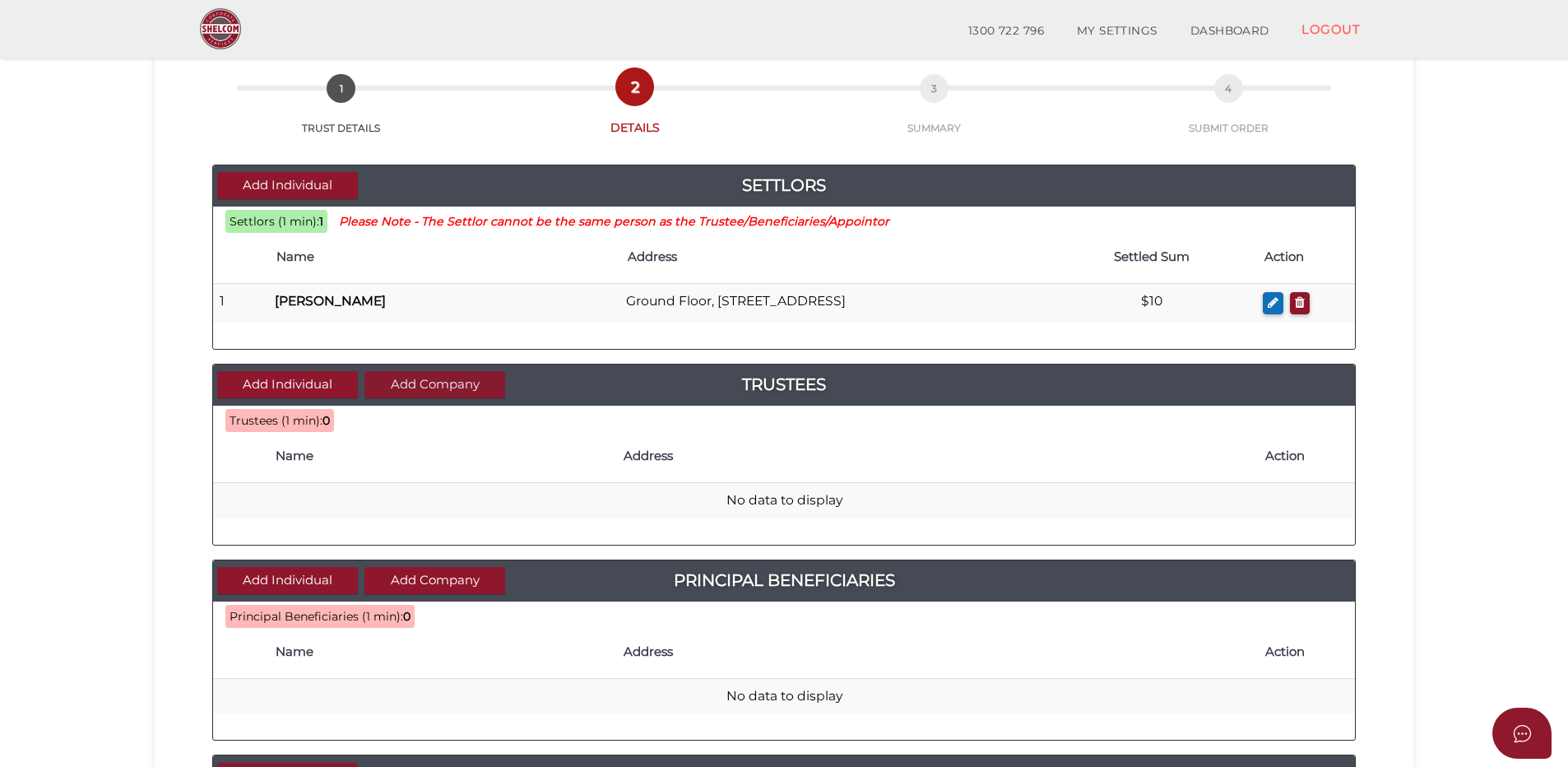
click at [443, 376] on button "Add Company" at bounding box center [434, 385] width 140 height 27
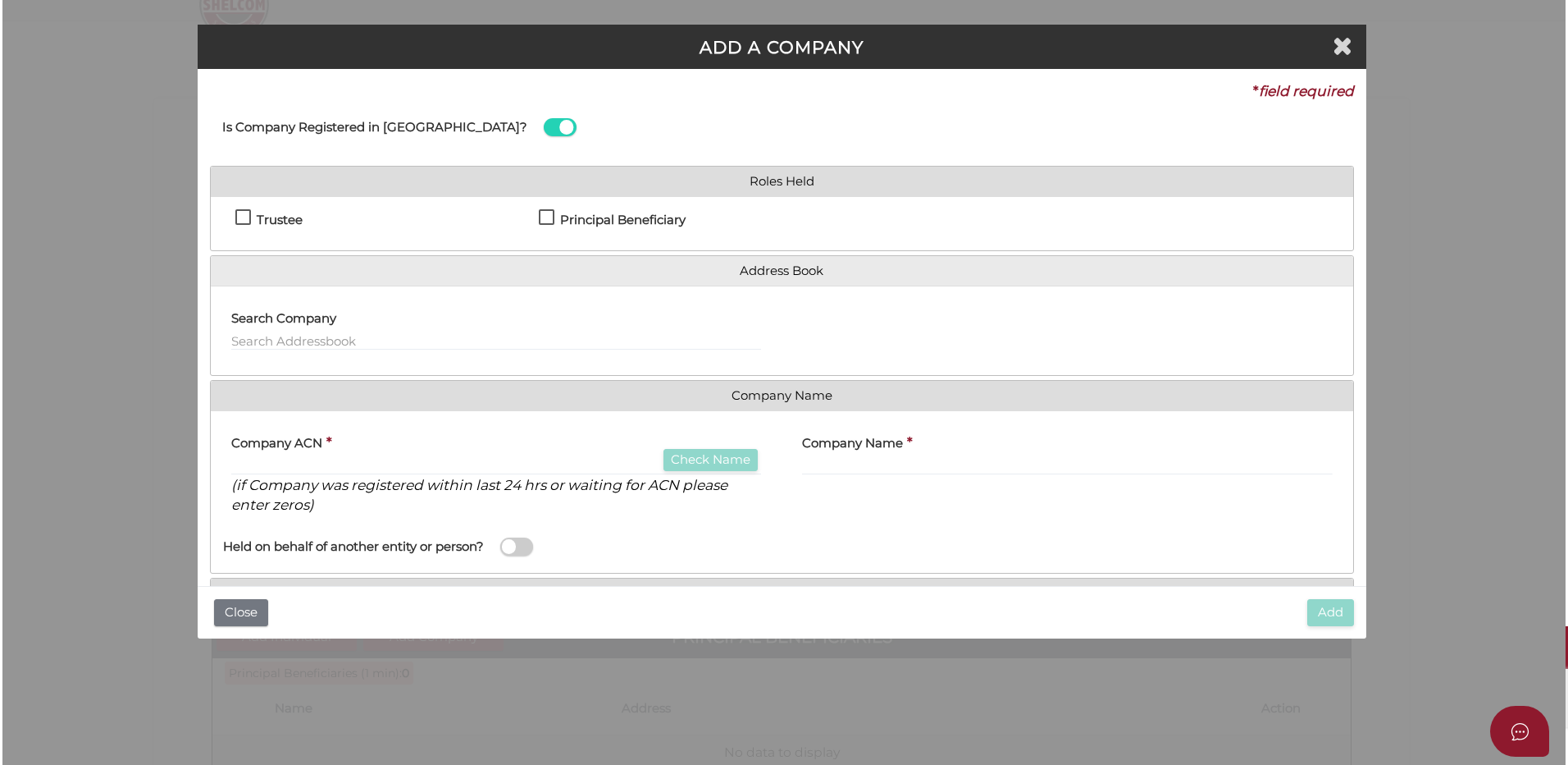
scroll to position [0, 0]
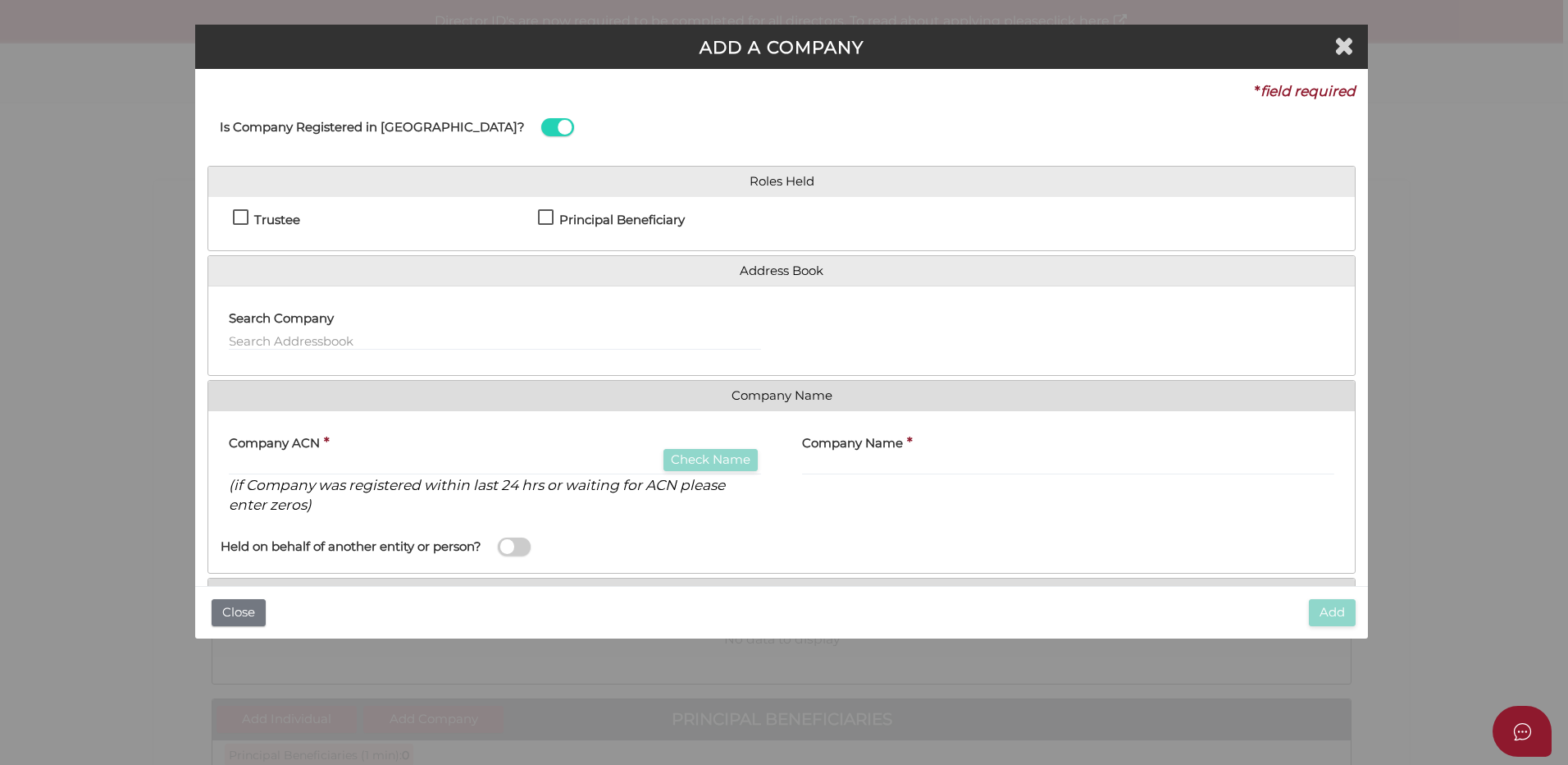
click at [241, 213] on label "Trustee" at bounding box center [266, 223] width 67 height 21
checkbox input "true"
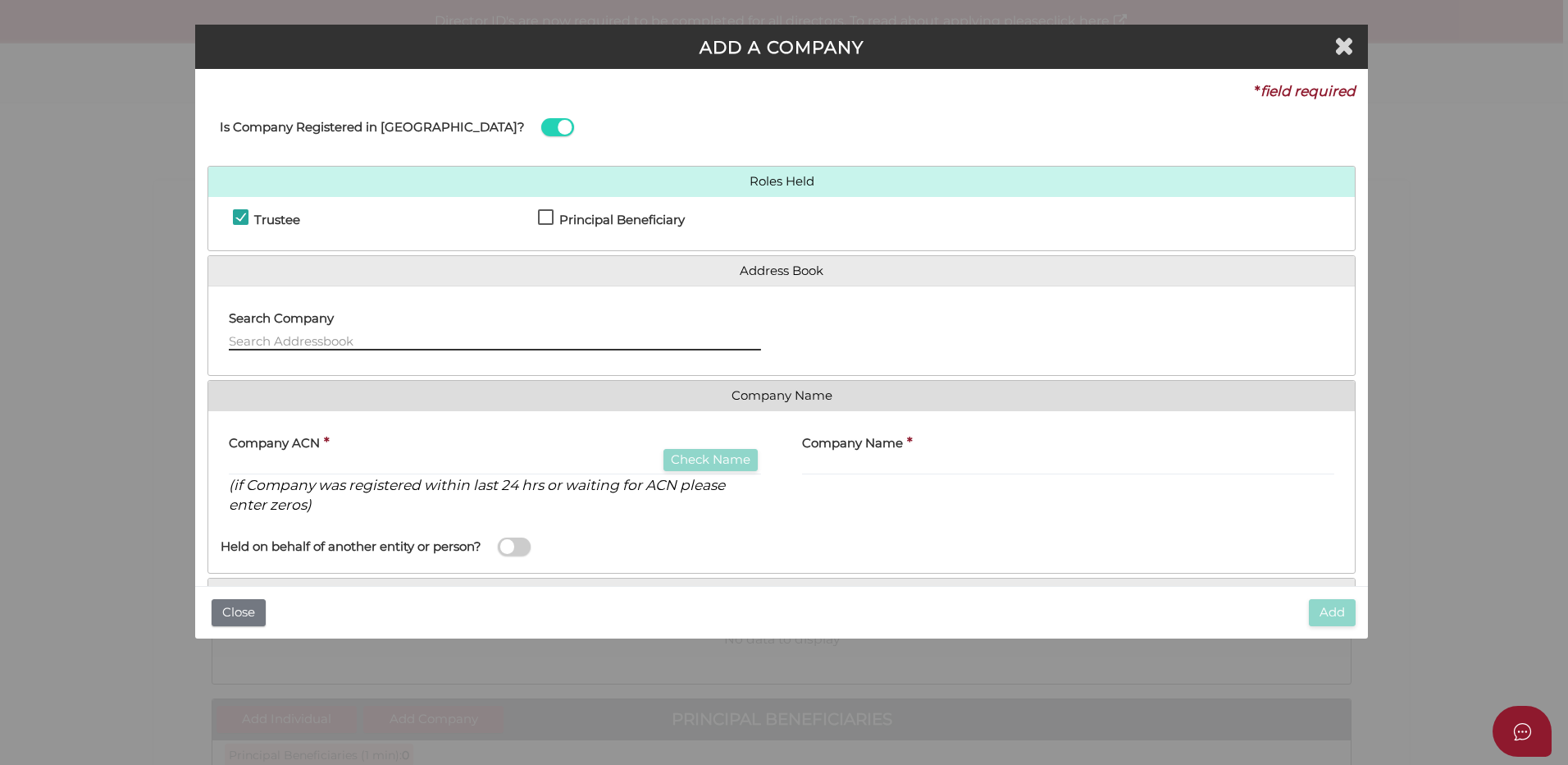
click at [292, 335] on input "text" at bounding box center [495, 341] width 533 height 18
type input "s"
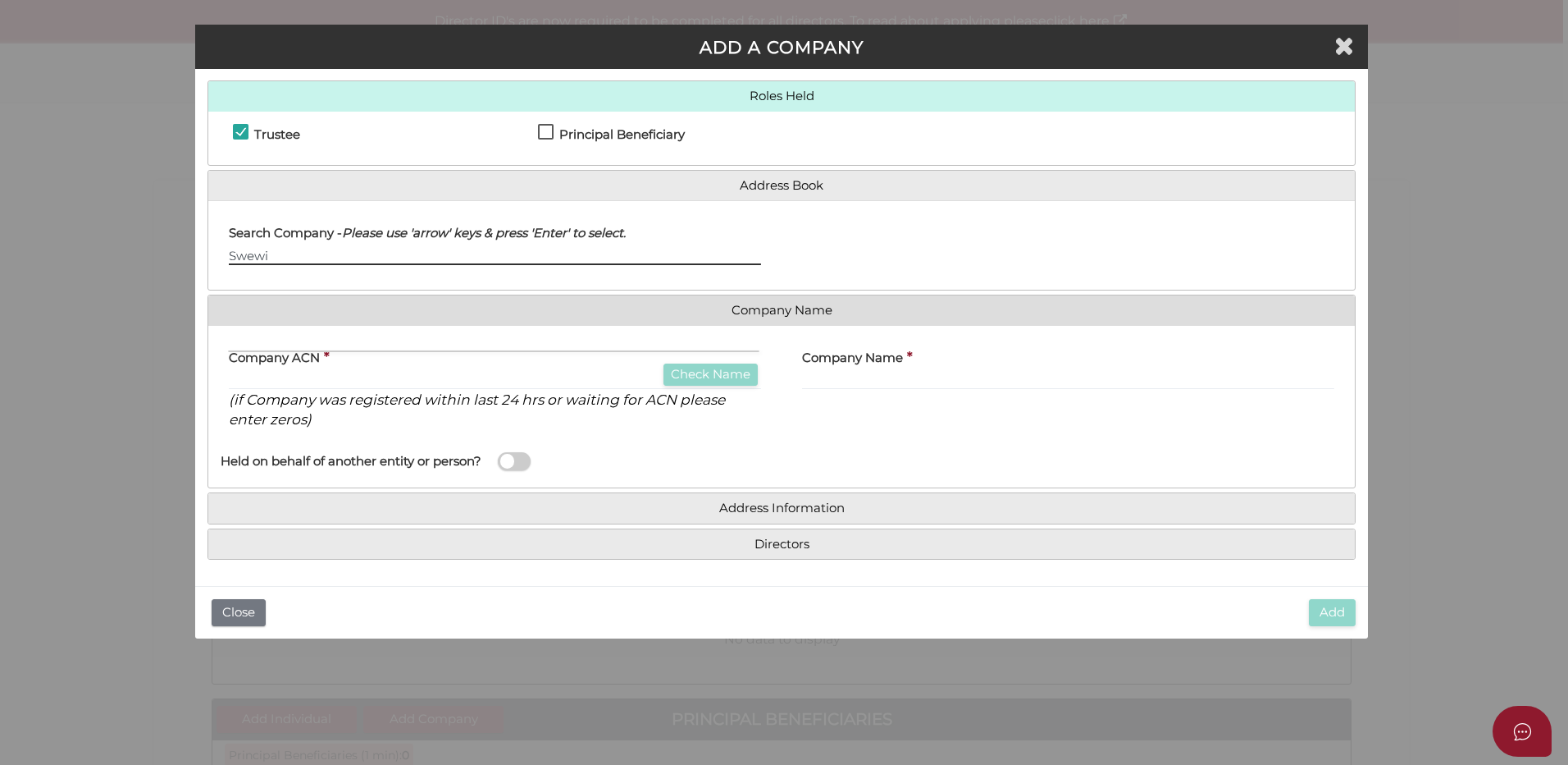
type input "Swewi"
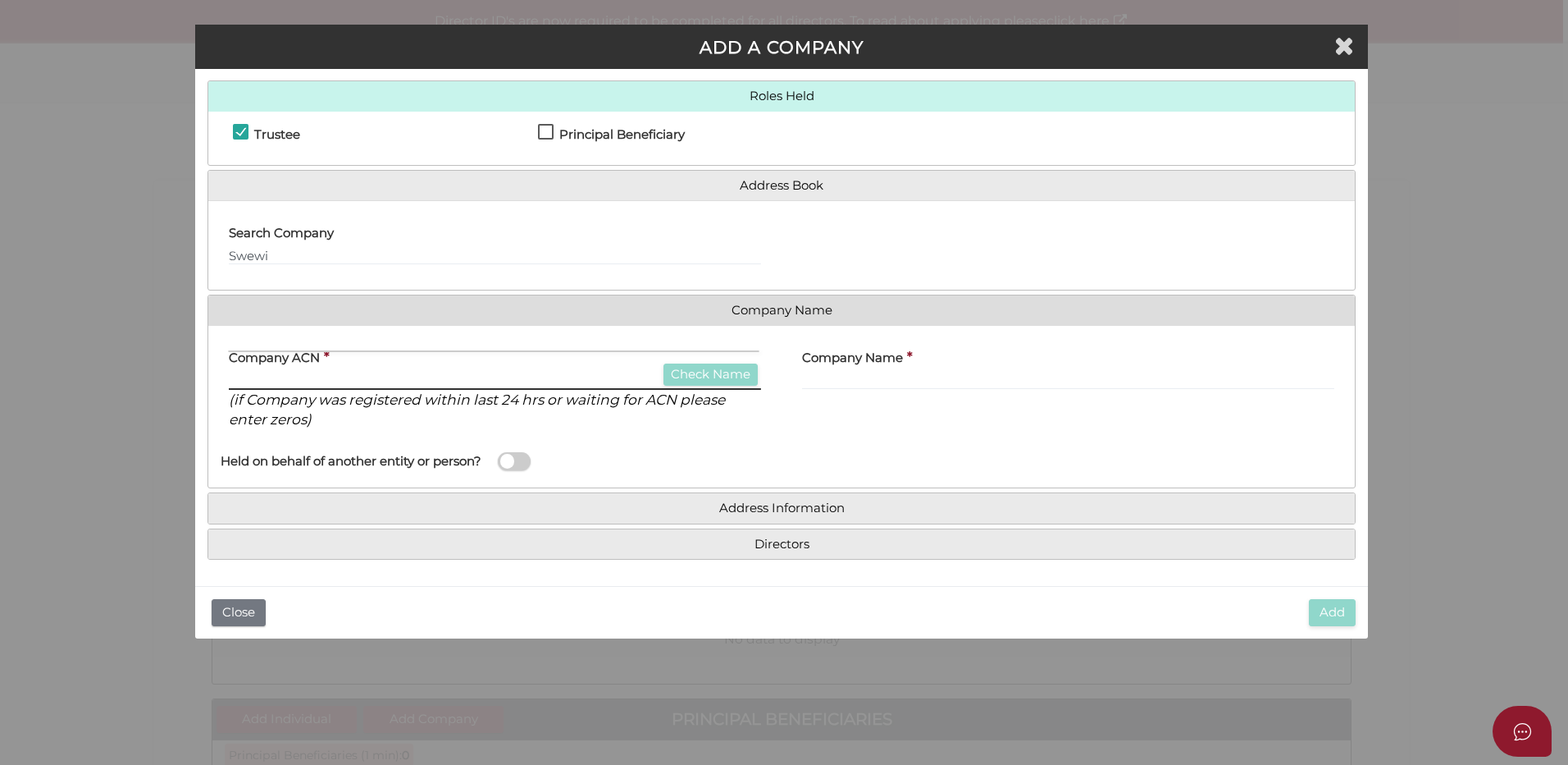
click at [272, 380] on input "text" at bounding box center [495, 380] width 533 height 18
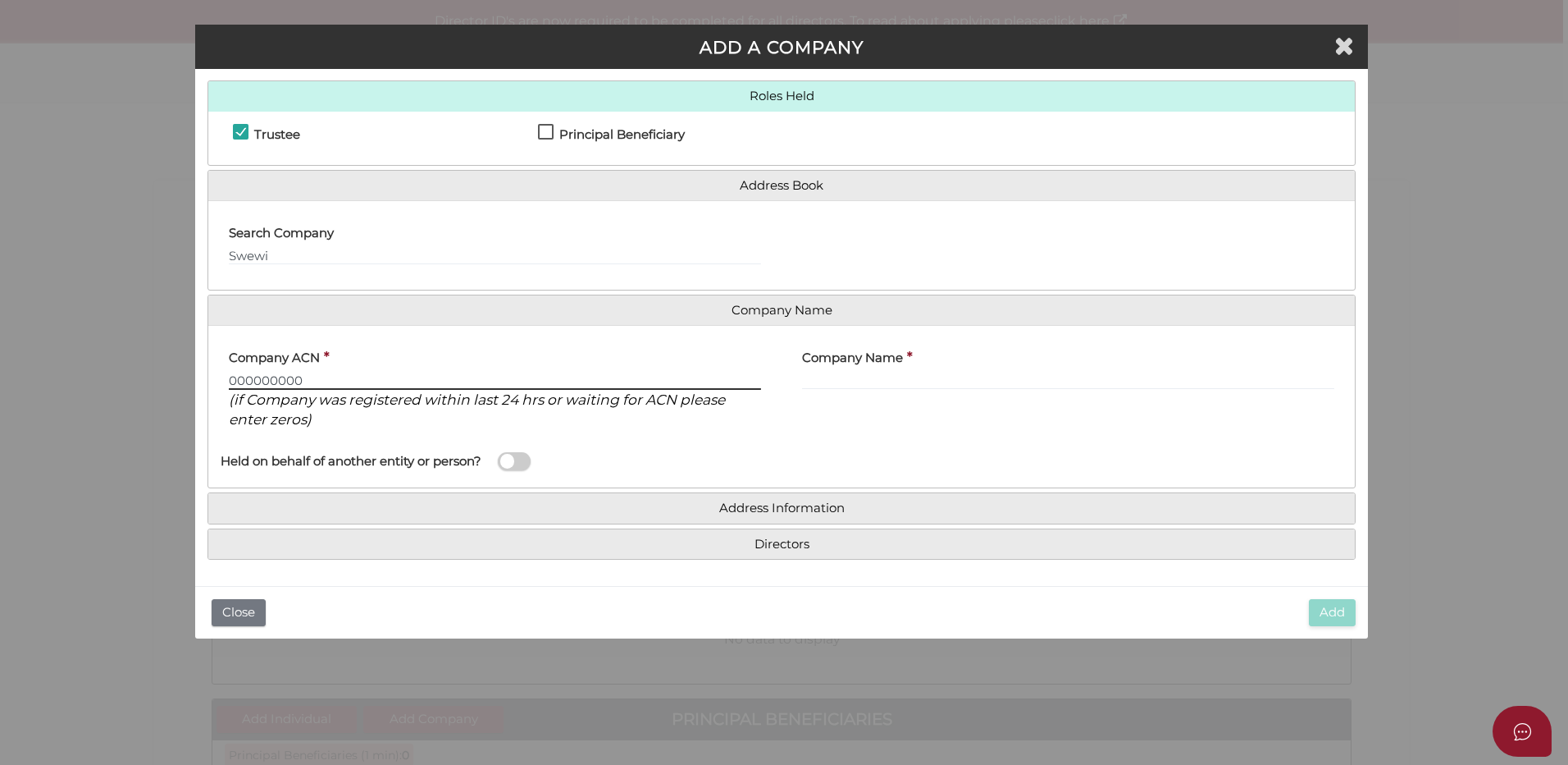
type input "000000000"
click at [848, 371] on input "text" at bounding box center [1069, 380] width 533 height 18
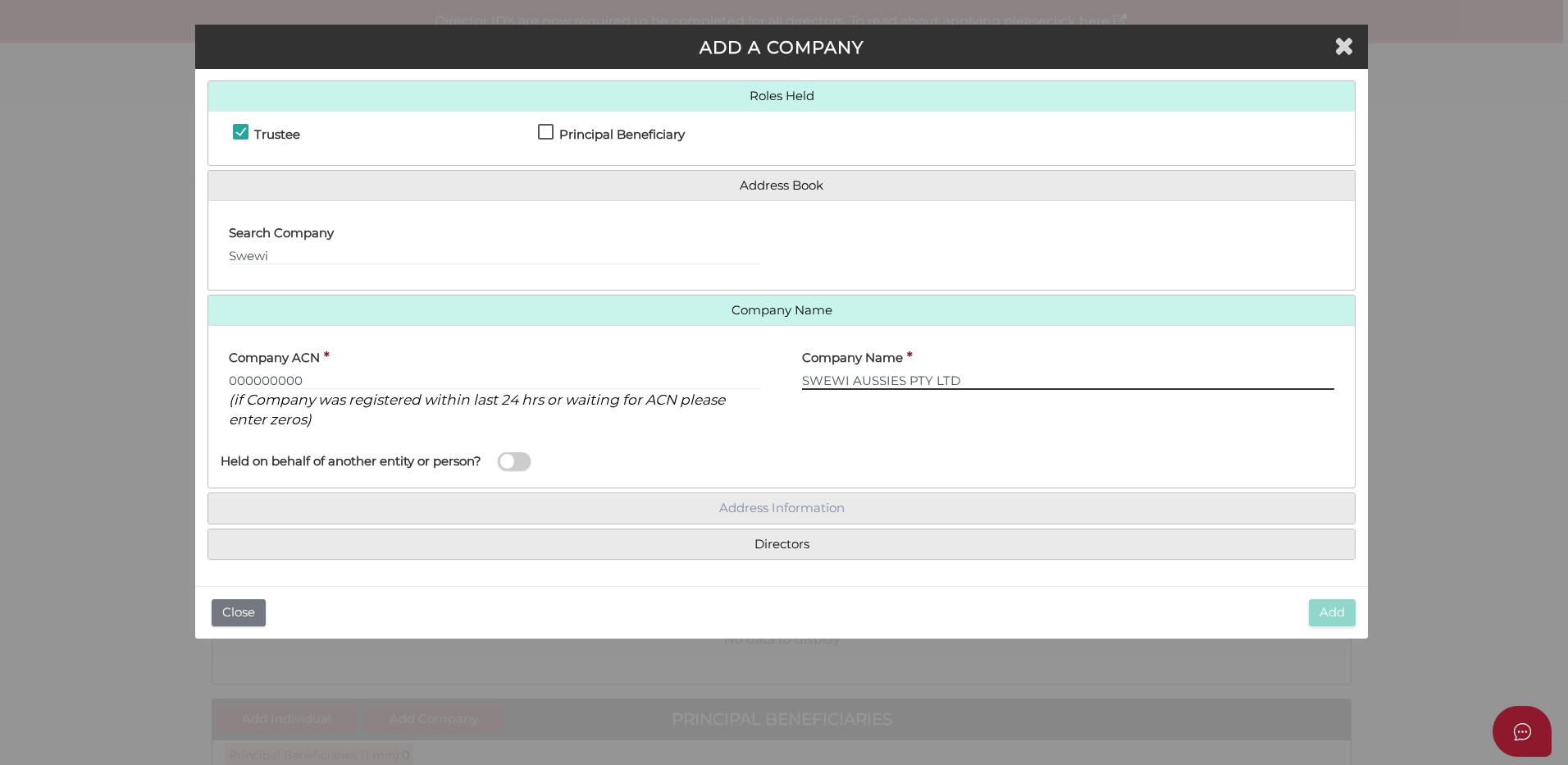
type input "SWEWI AUSSIES PTY LTD"
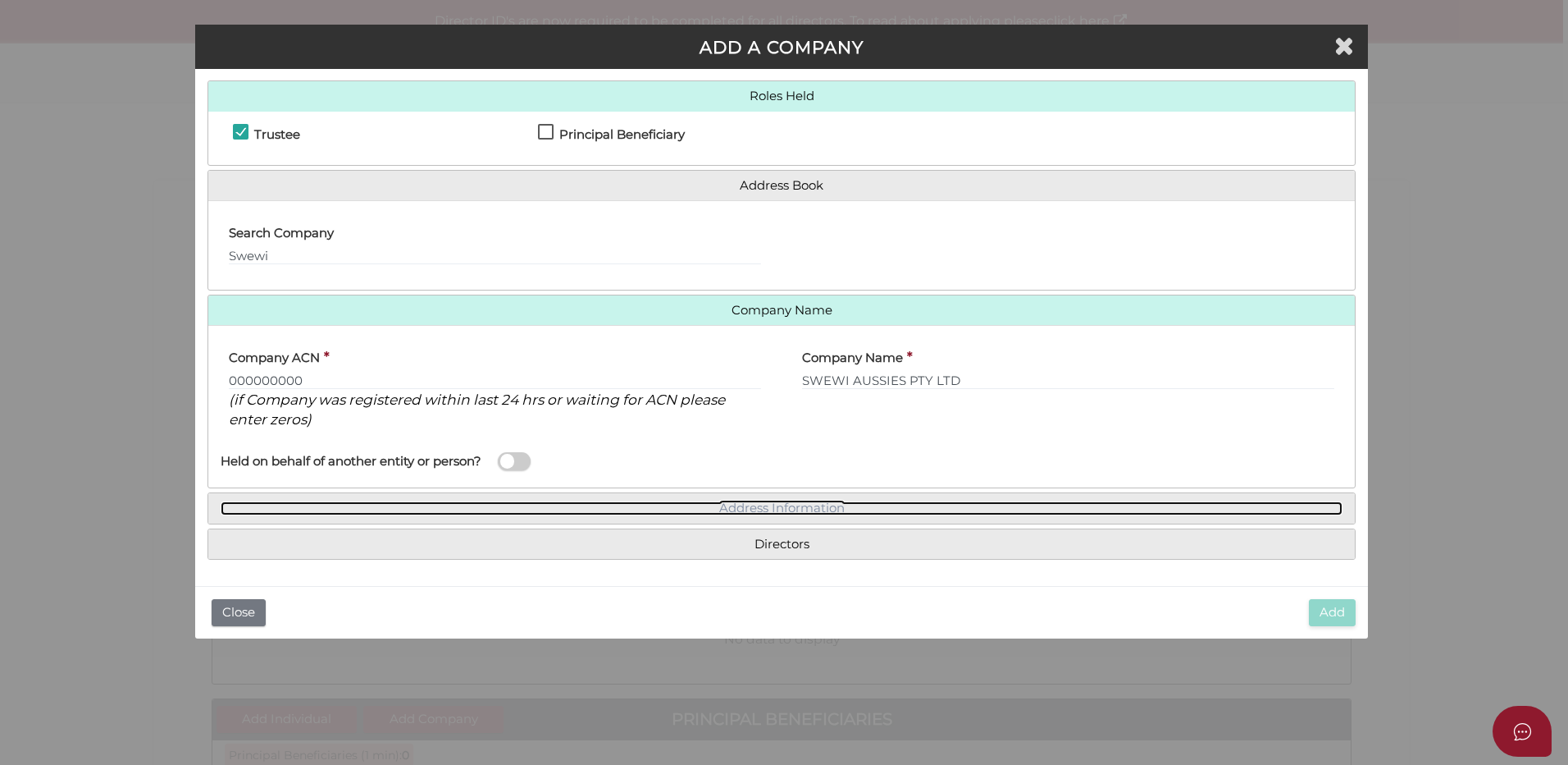
click at [748, 506] on link "Address Information" at bounding box center [781, 509] width 1122 height 14
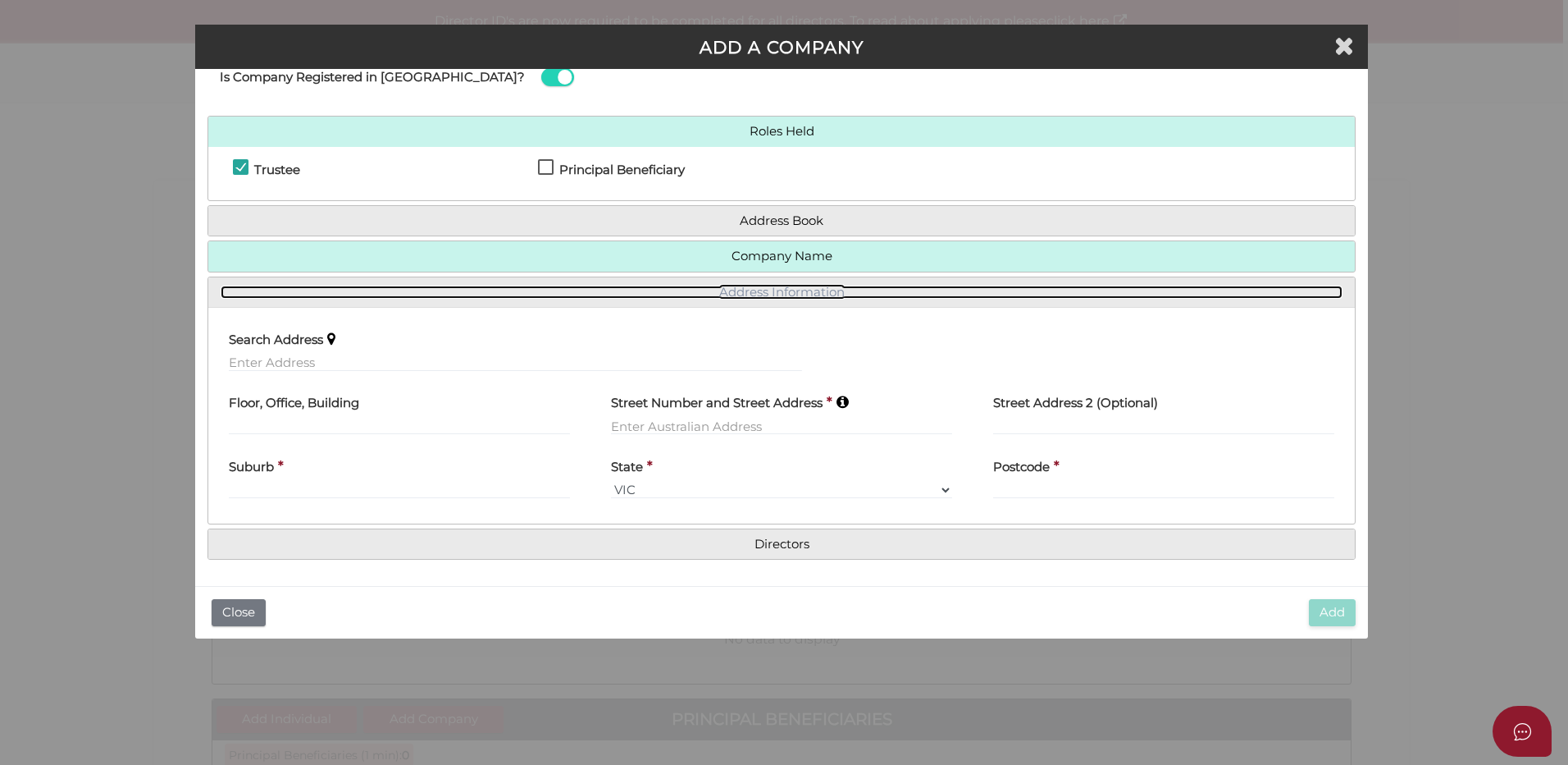
scroll to position [50, 0]
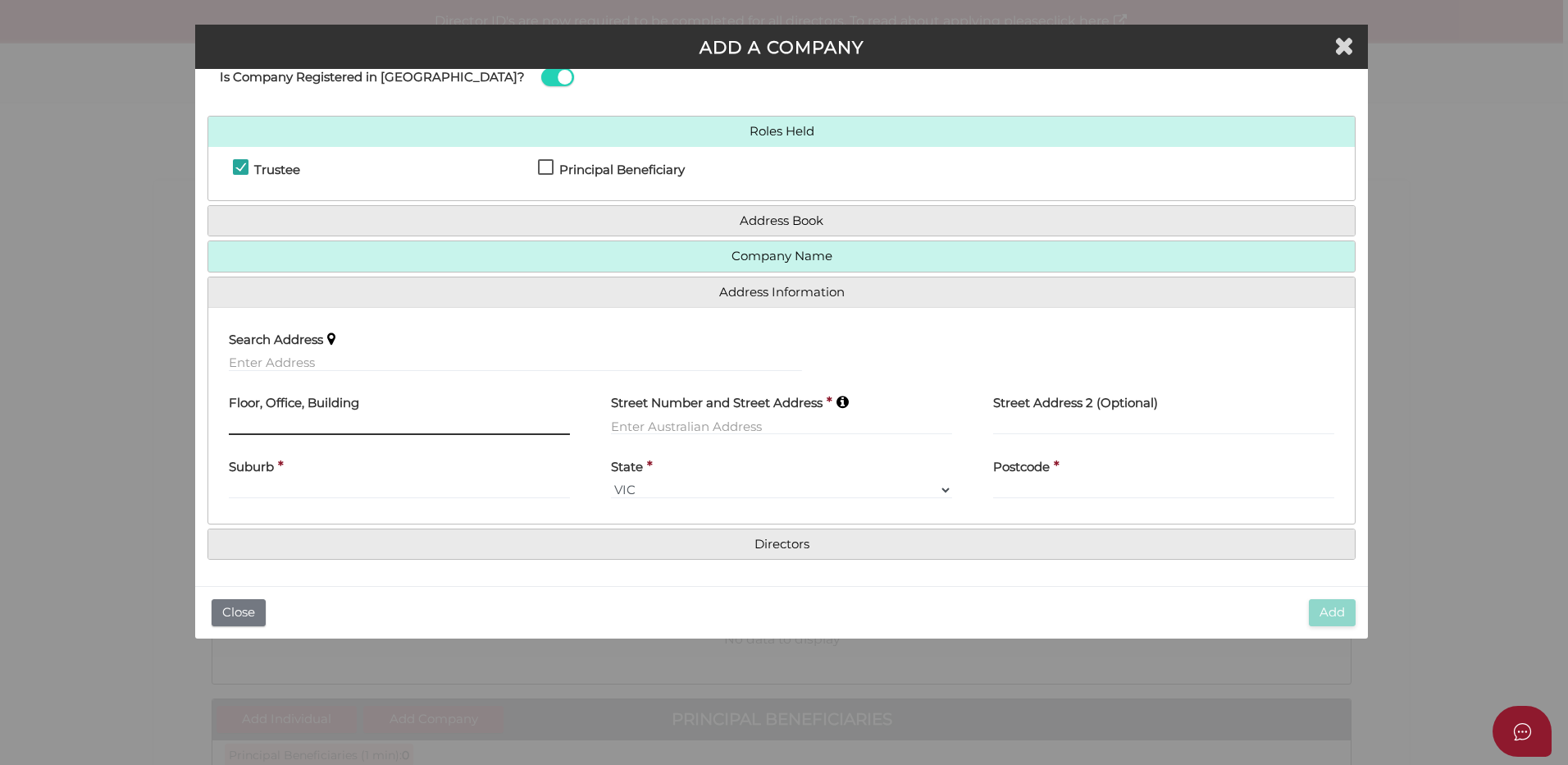
click at [239, 421] on input "text" at bounding box center [399, 426] width 342 height 18
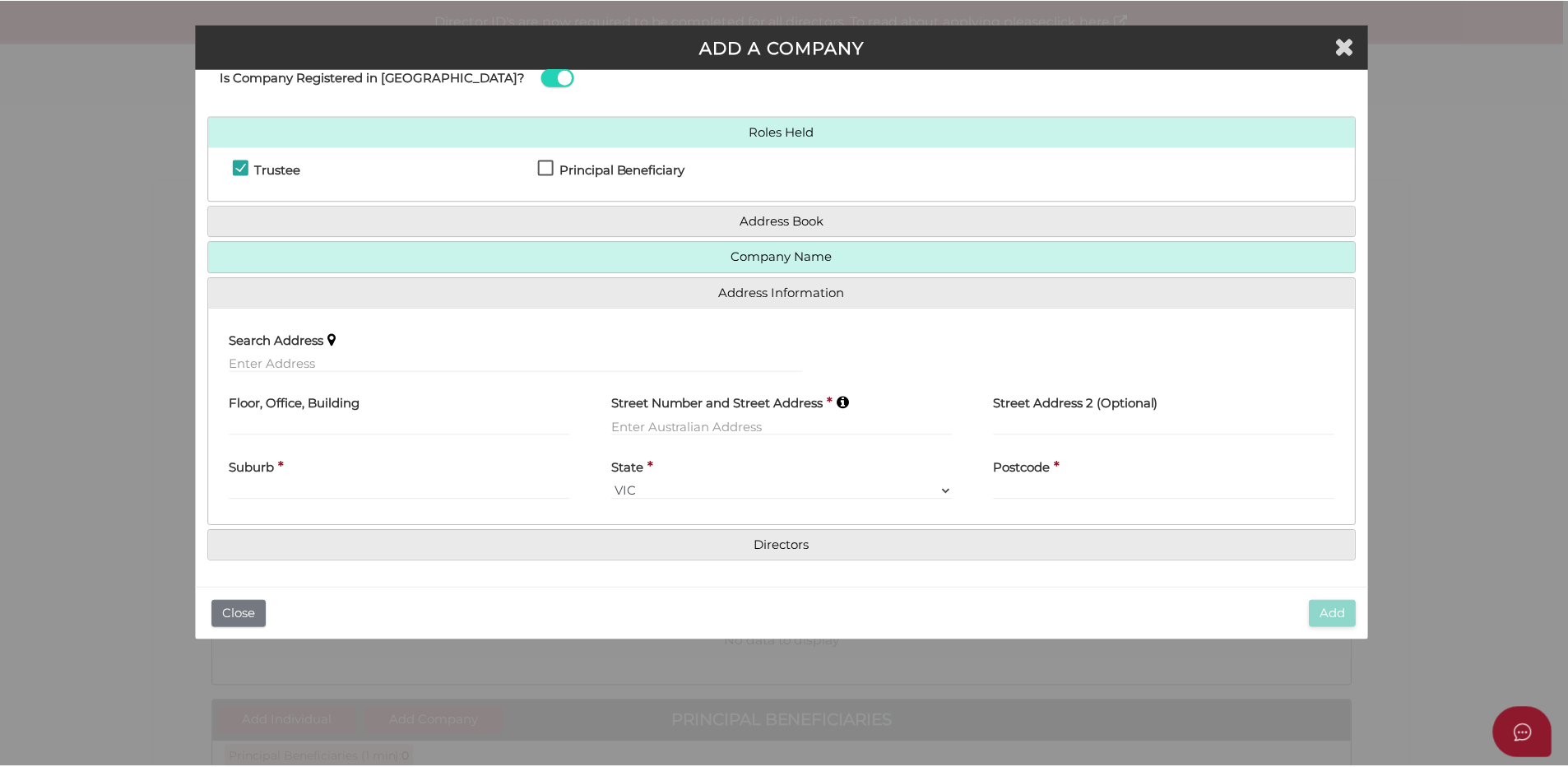
scroll to position [0, 0]
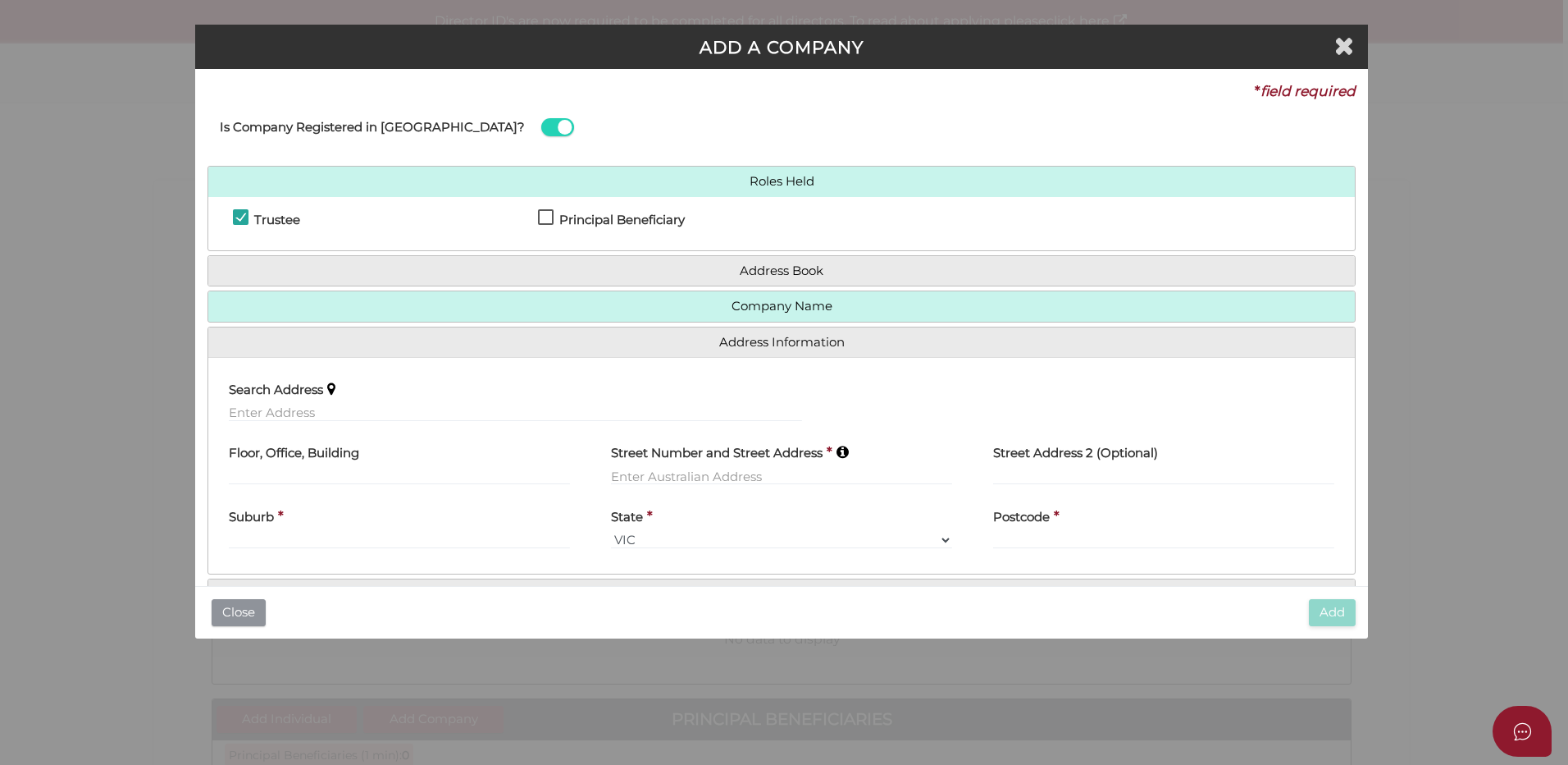
click at [240, 609] on button "Close" at bounding box center [238, 613] width 54 height 27
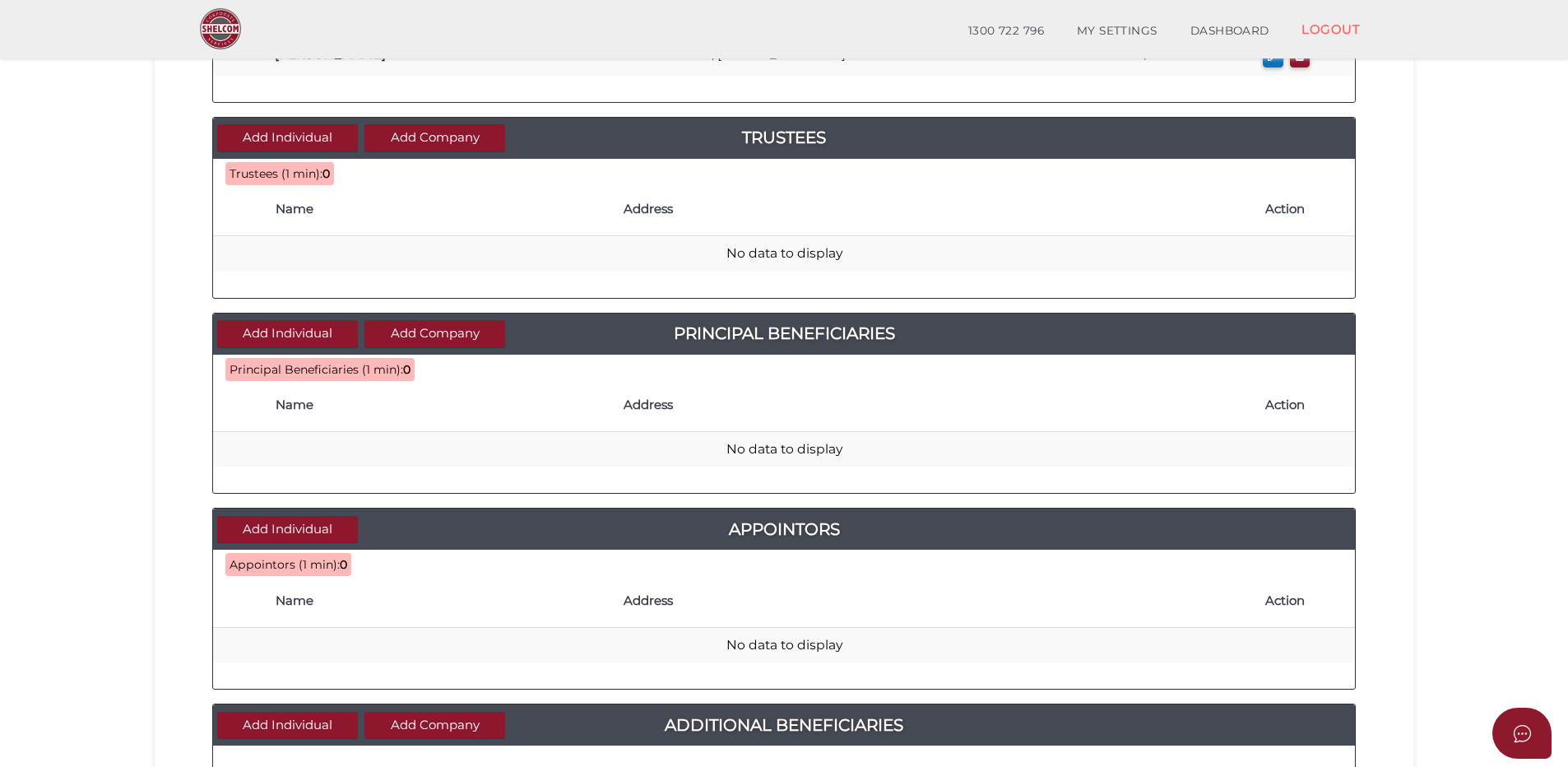
scroll to position [494, 0]
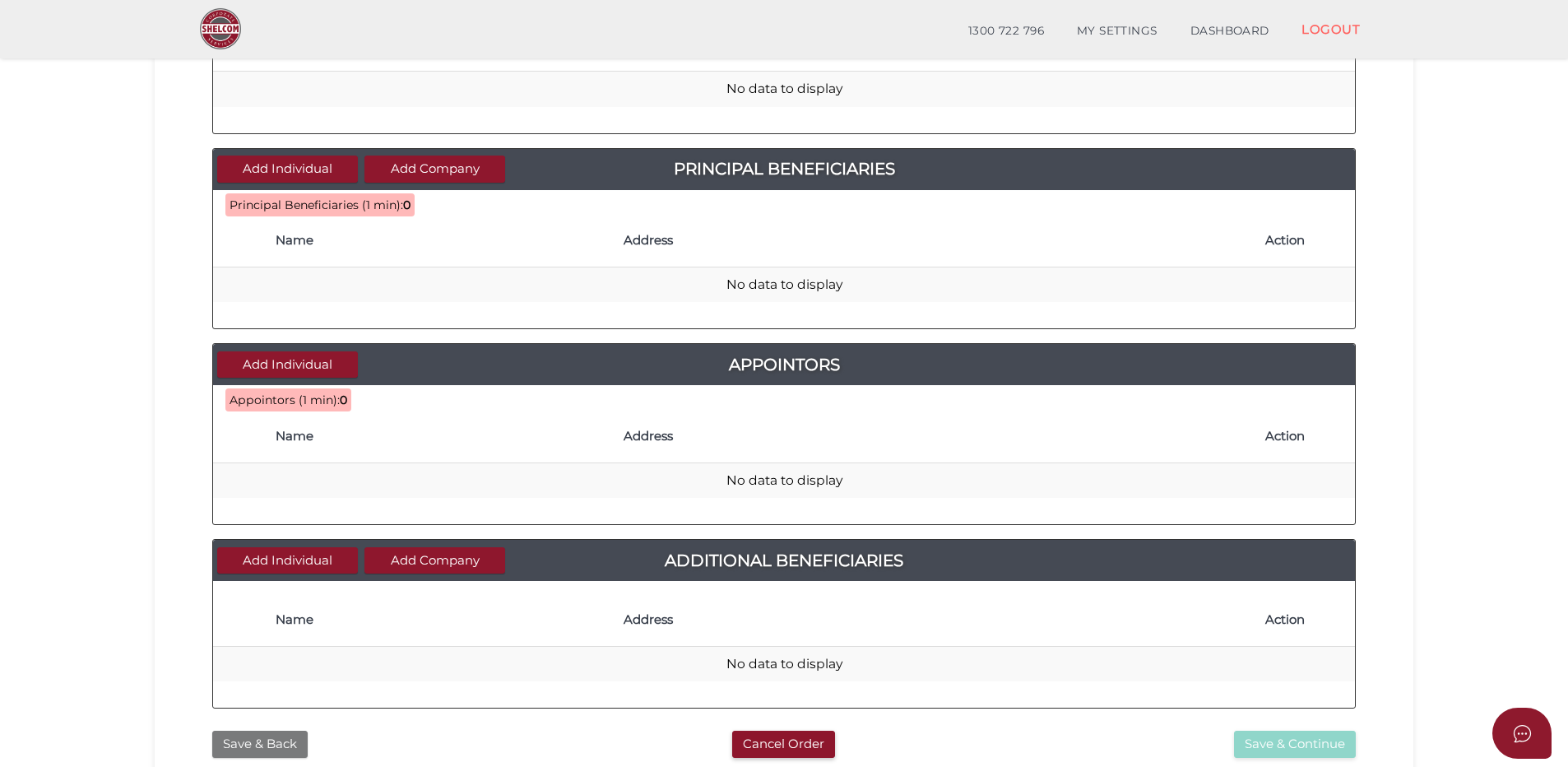
click at [274, 741] on button "Save & Back" at bounding box center [260, 744] width 95 height 27
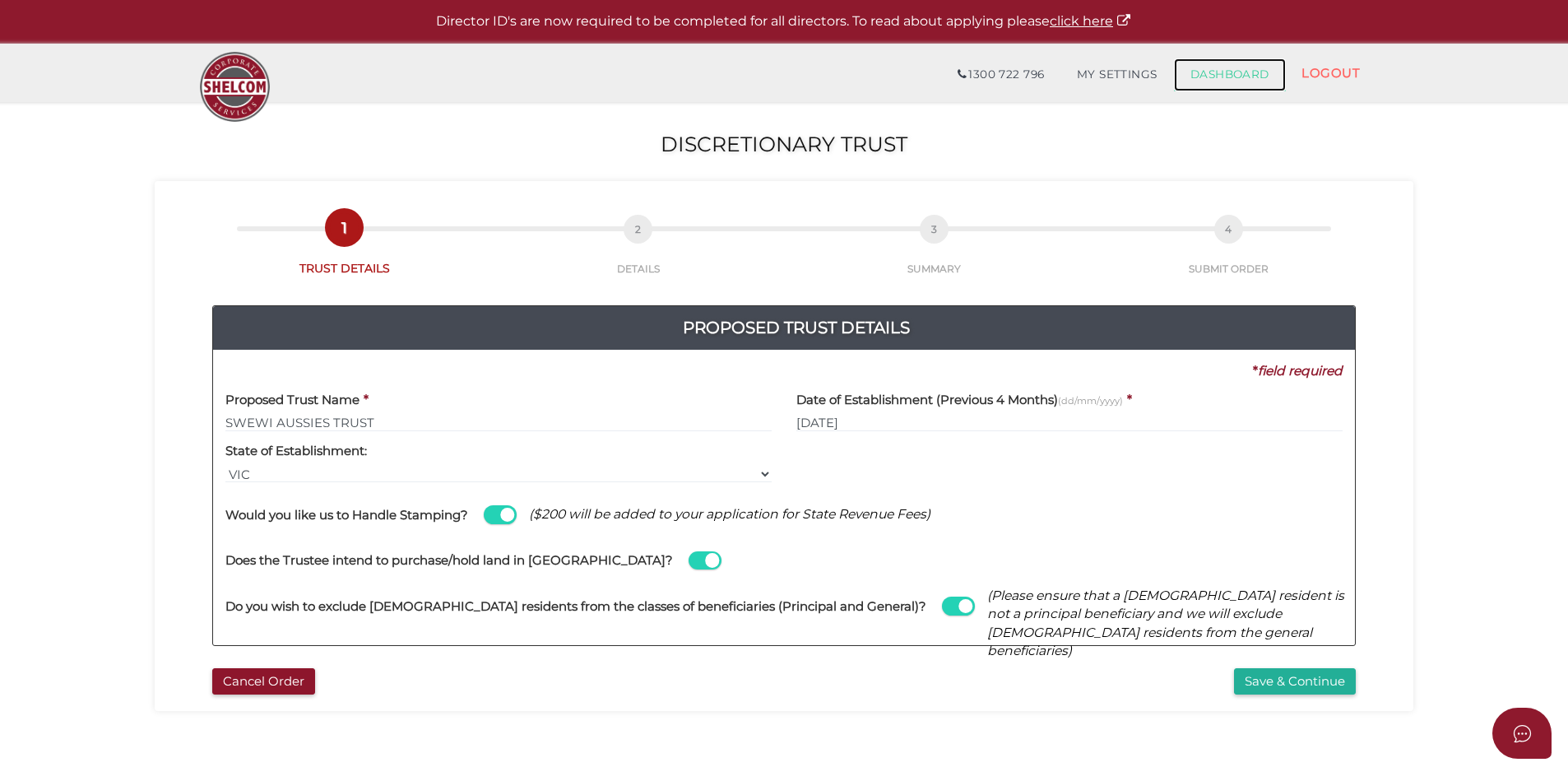
click at [1226, 72] on link "DASHBOARD" at bounding box center [1229, 75] width 111 height 33
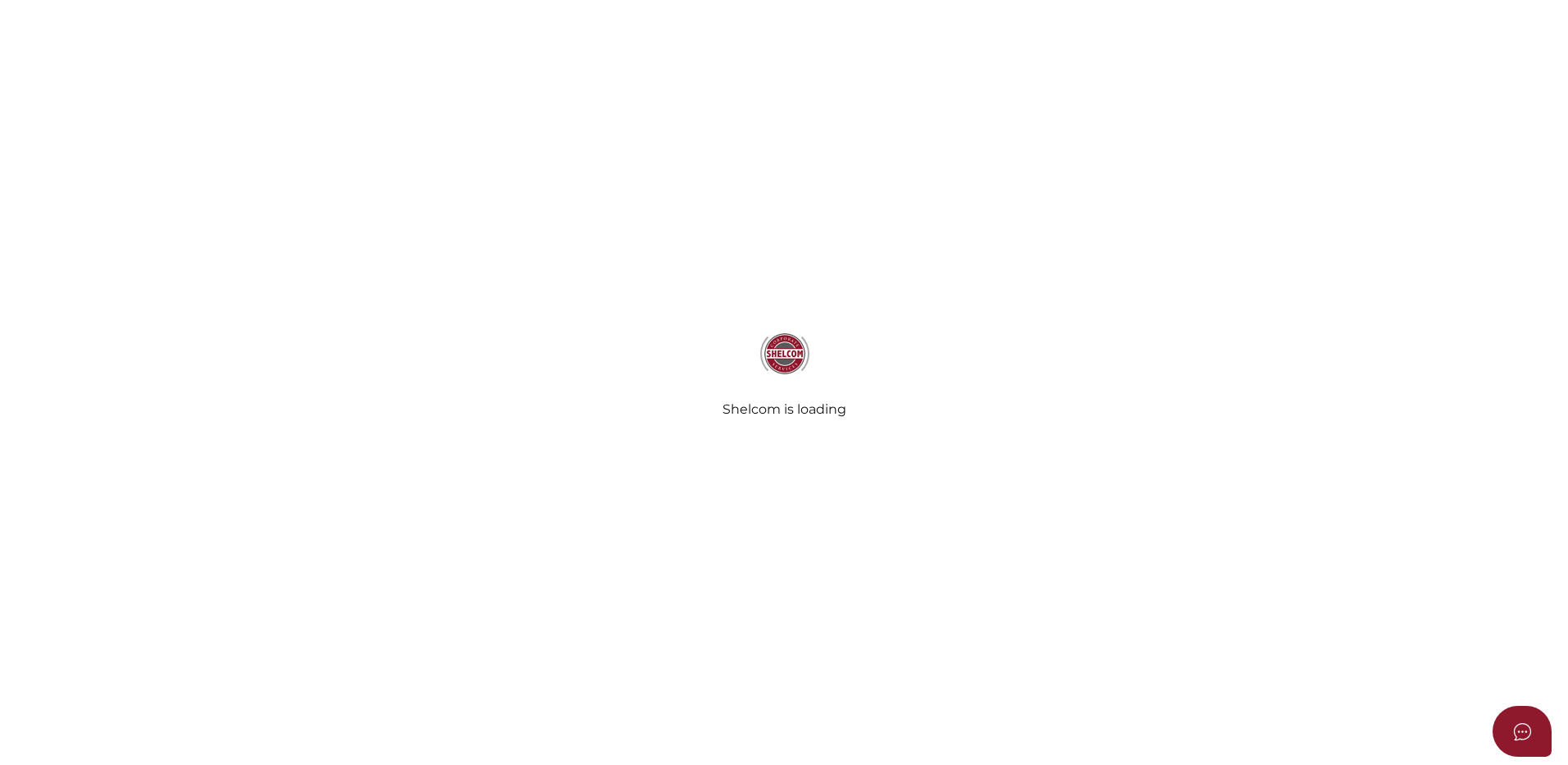
type input "SWEWI AUSSIES TRUST"
type input "[DATE]"
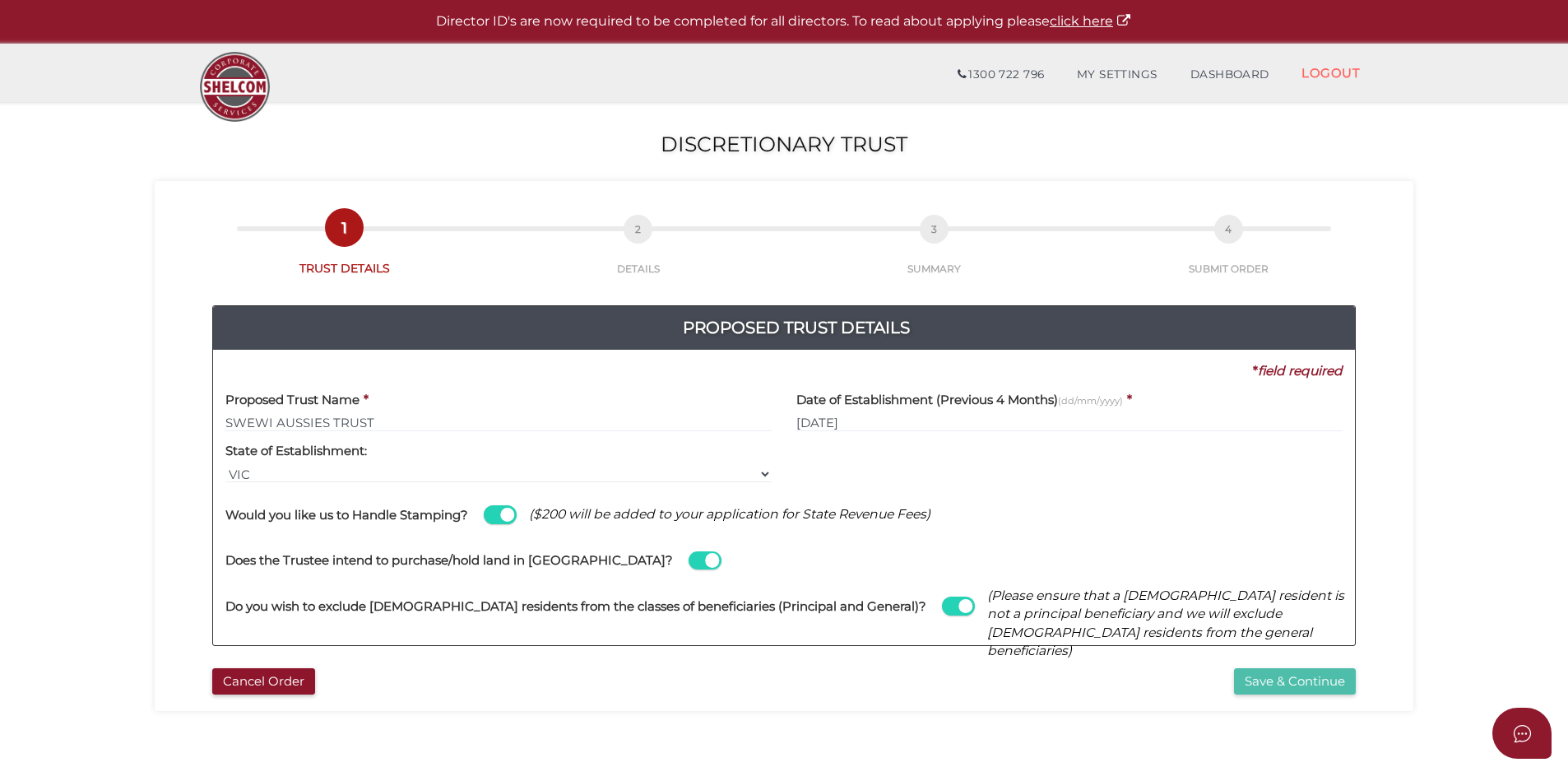
click at [1270, 679] on button "Save & Continue" at bounding box center [1294, 682] width 121 height 27
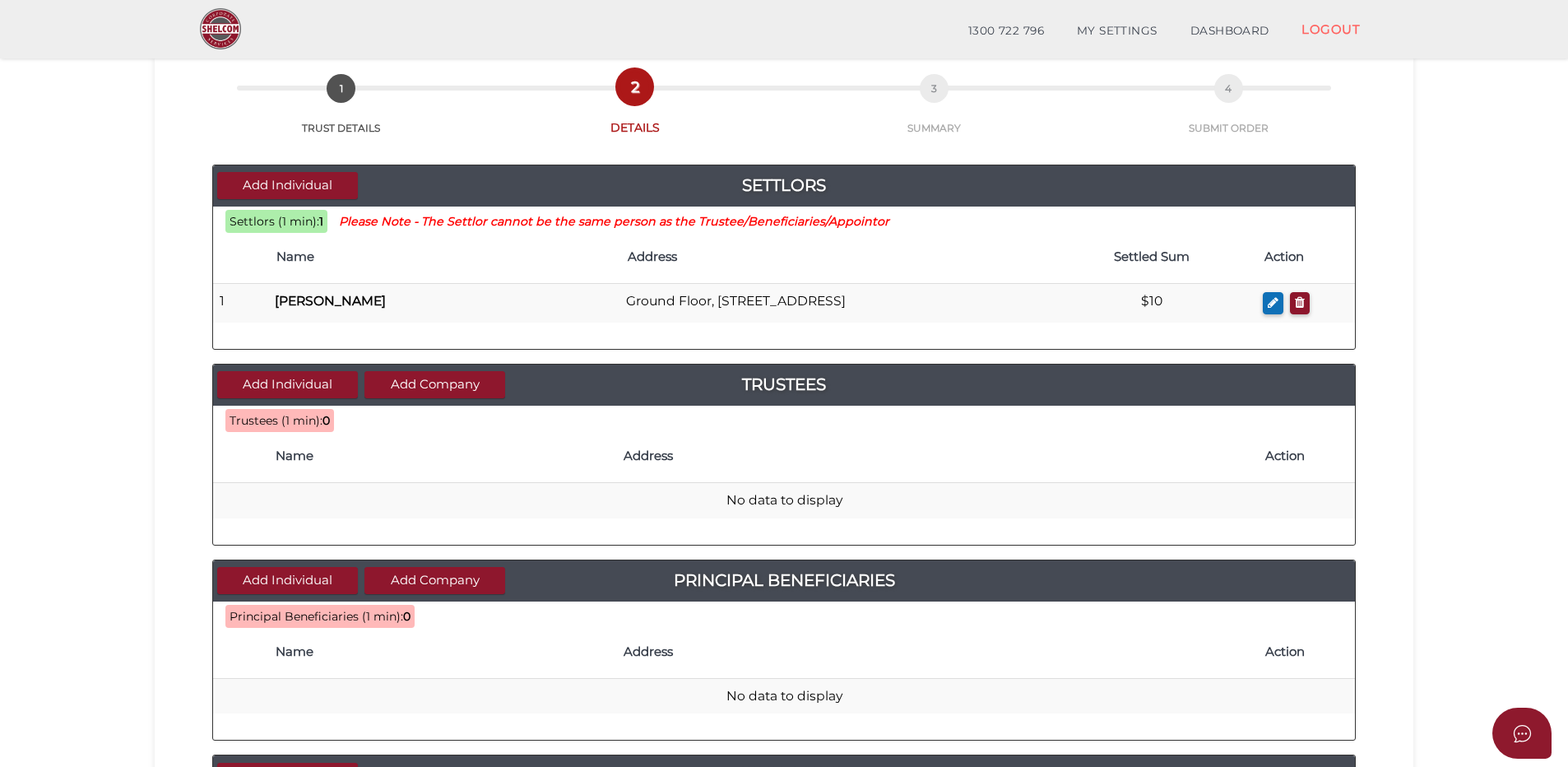
scroll to position [165, 0]
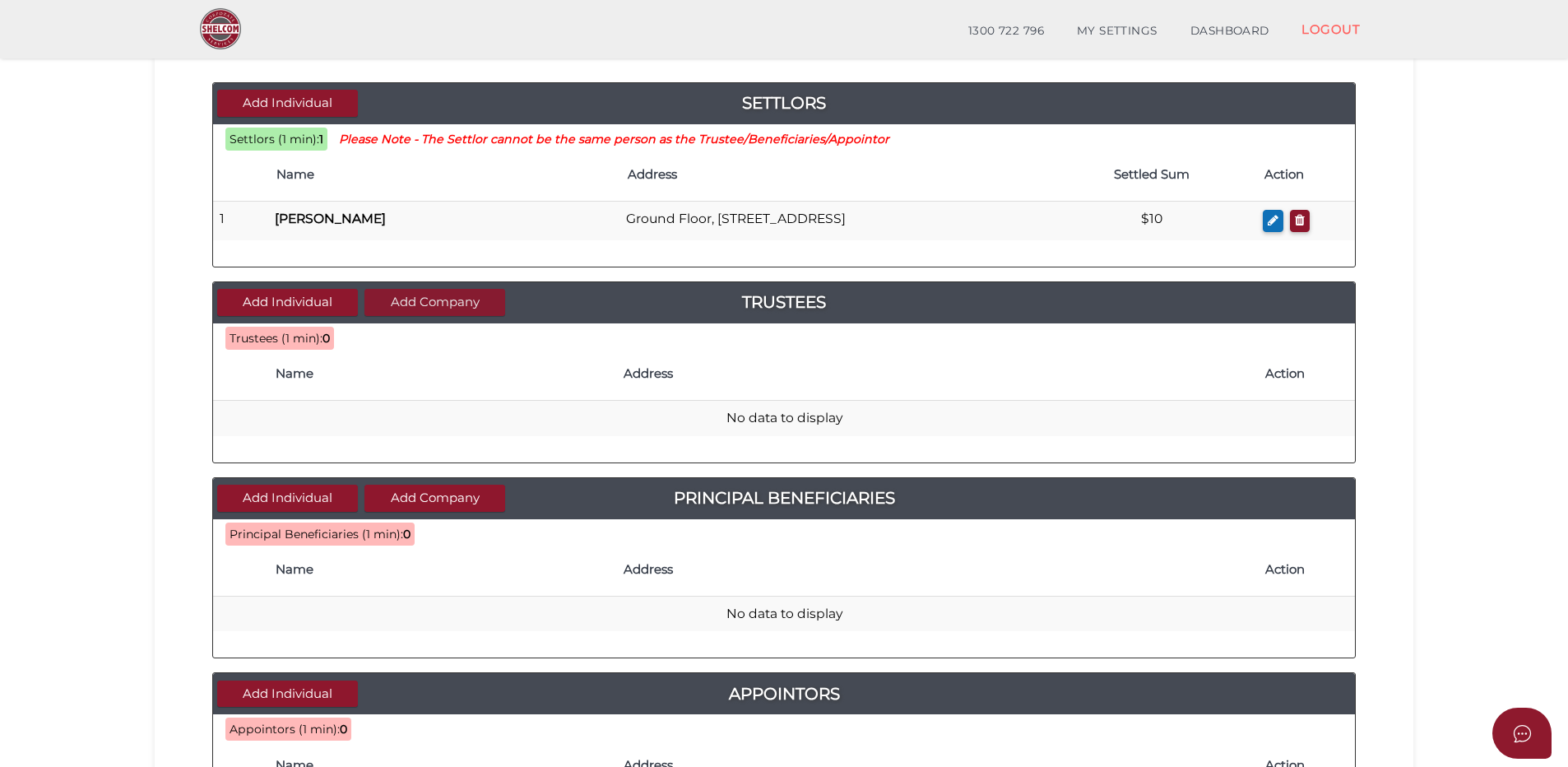
click at [421, 301] on button "Add Company" at bounding box center [434, 302] width 140 height 27
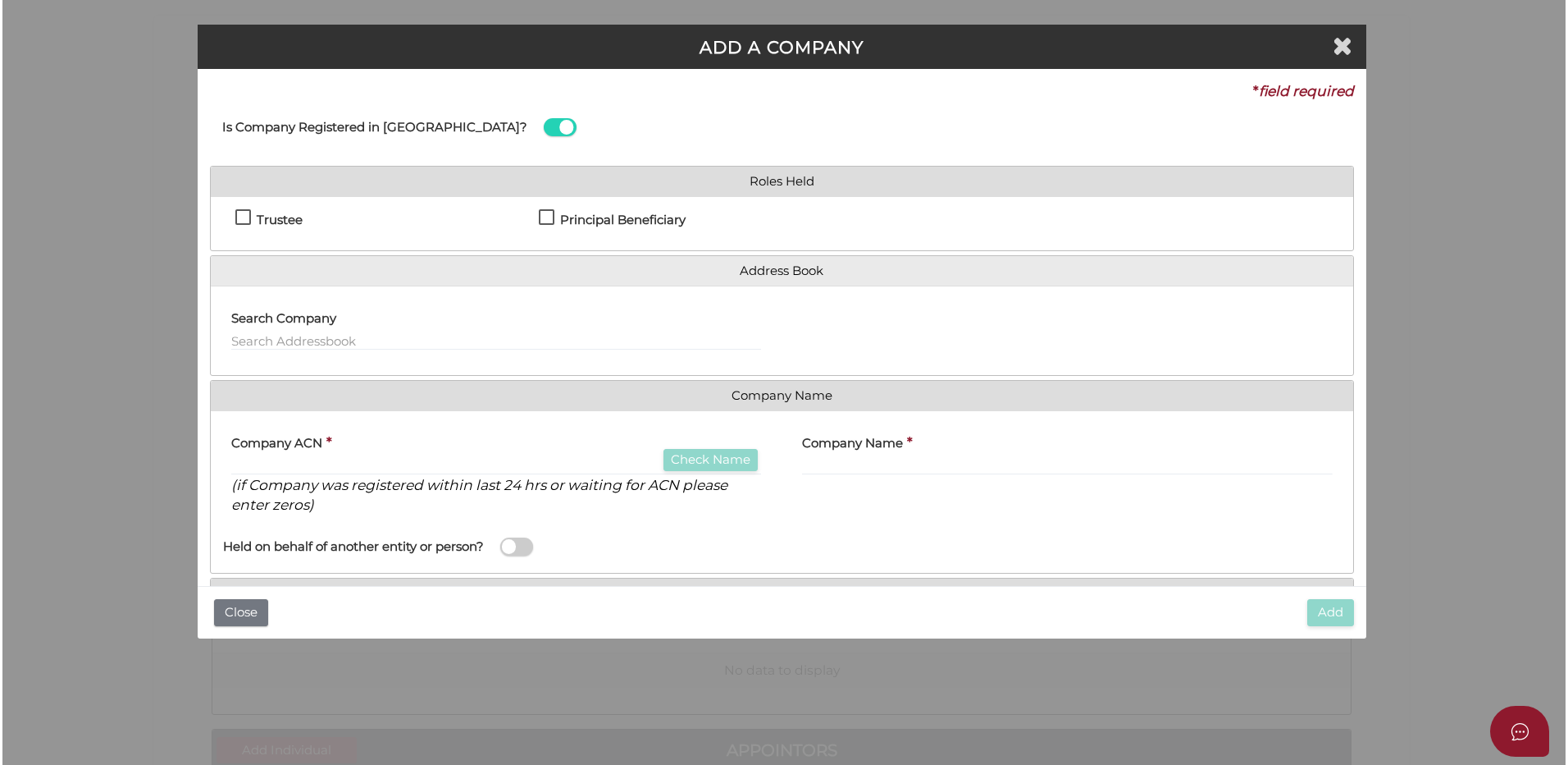
scroll to position [0, 0]
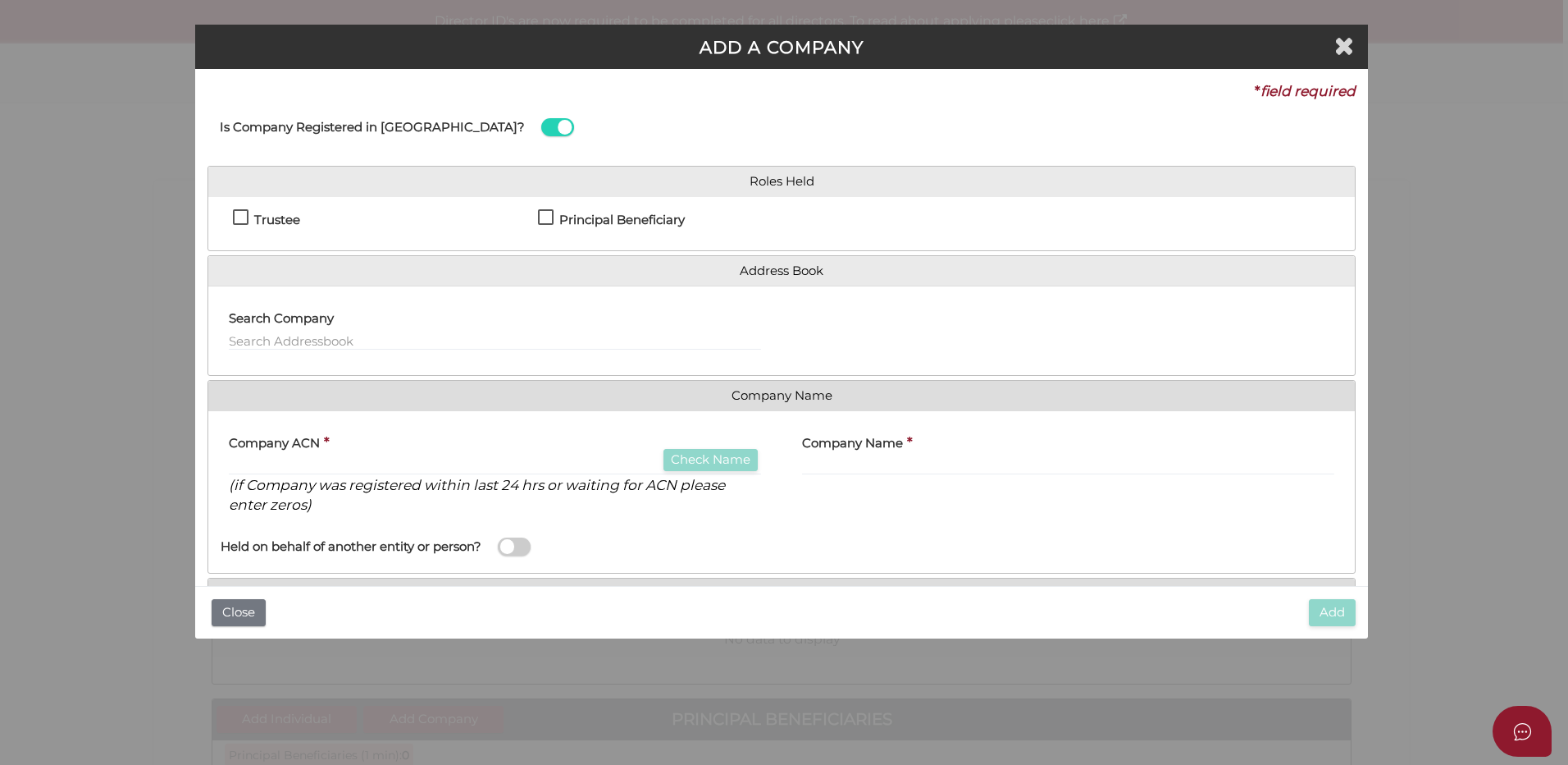
click at [228, 213] on div "Trustee" at bounding box center [373, 223] width 305 height 29
click at [237, 218] on label "Trustee" at bounding box center [266, 223] width 67 height 21
checkbox input "true"
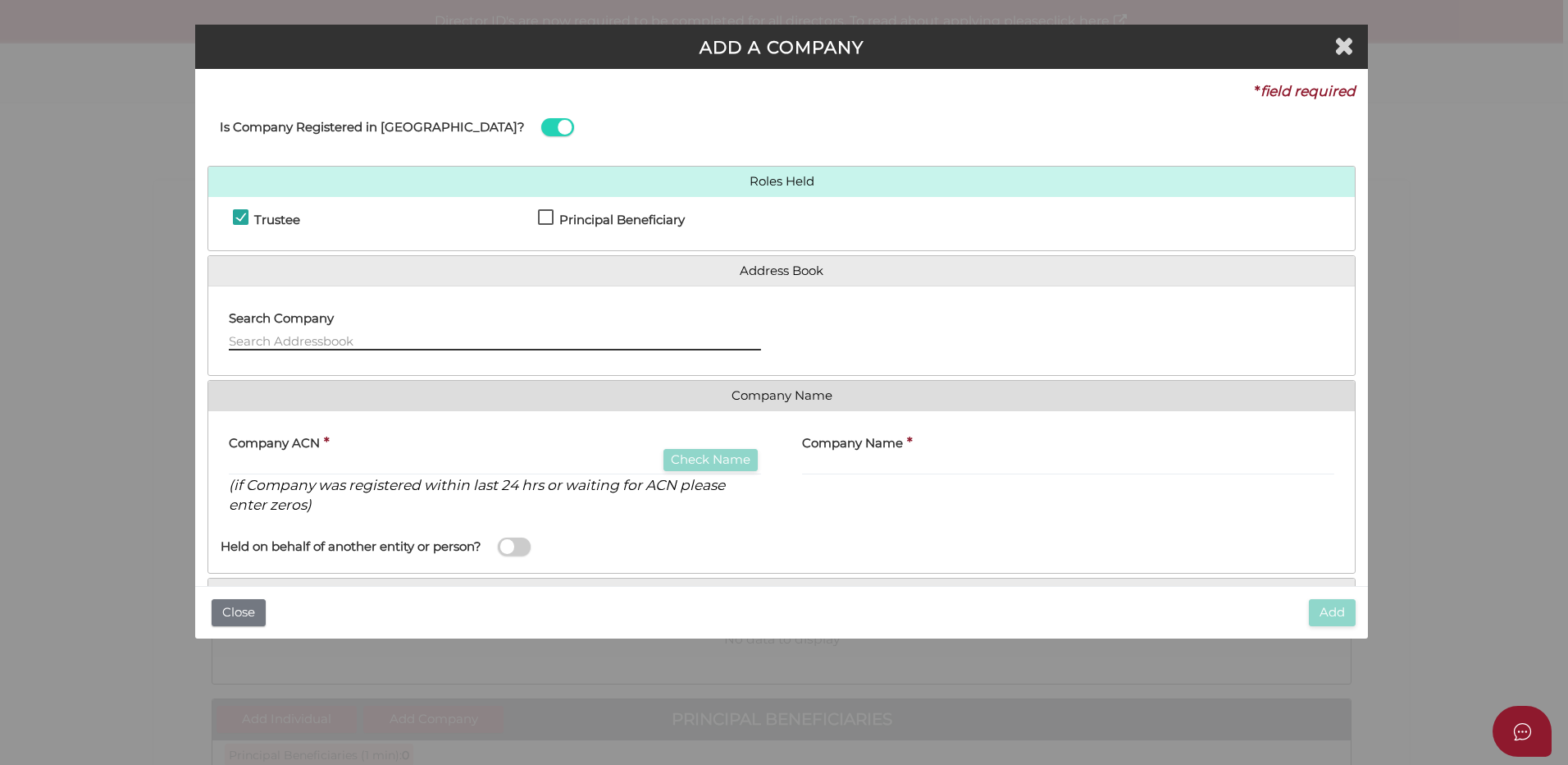
click at [312, 335] on input "text" at bounding box center [495, 341] width 533 height 18
type input "s"
type input "SWEWI AUSSIES PTY LTD"
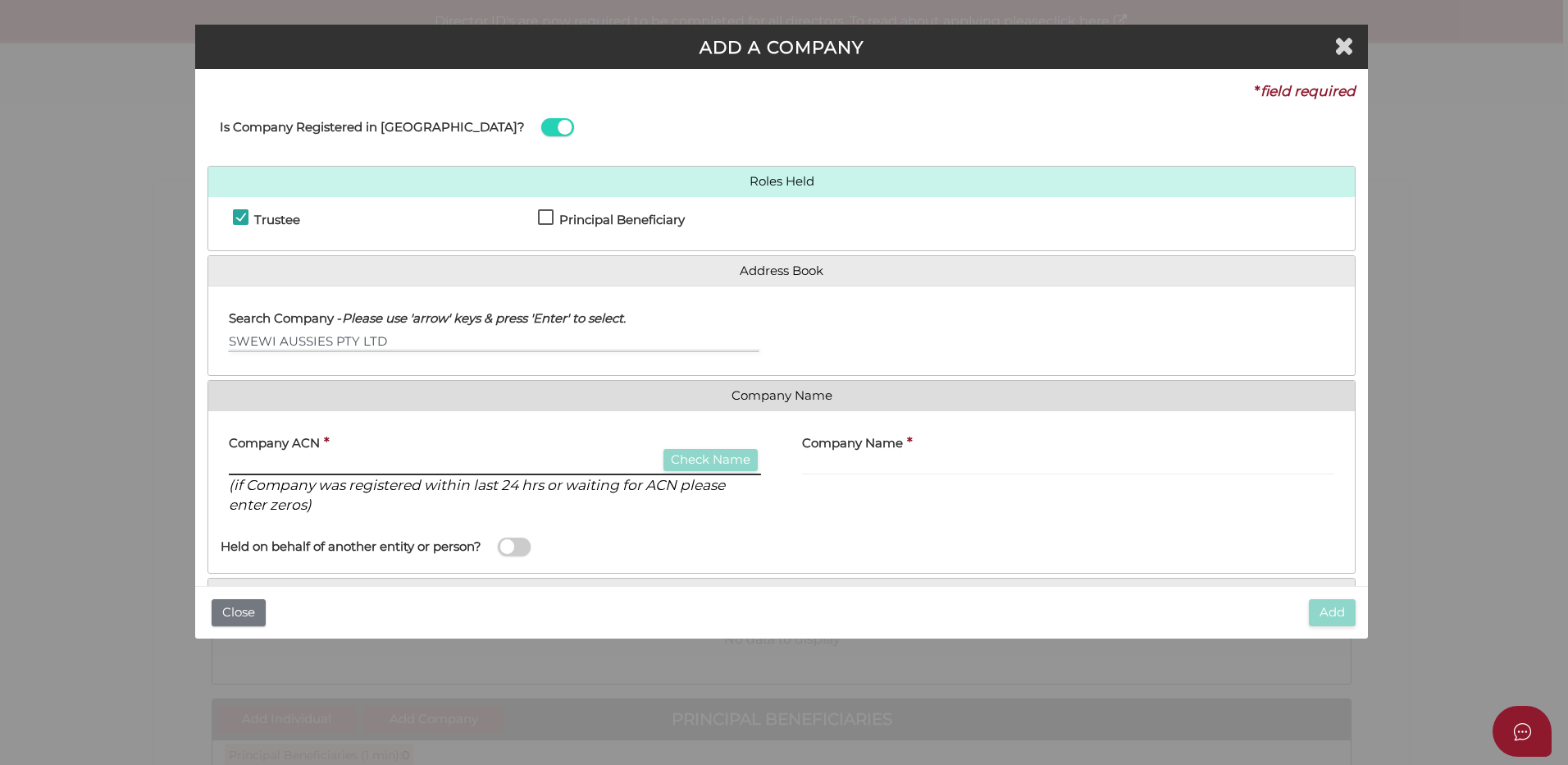
click at [310, 458] on input "text" at bounding box center [495, 466] width 533 height 18
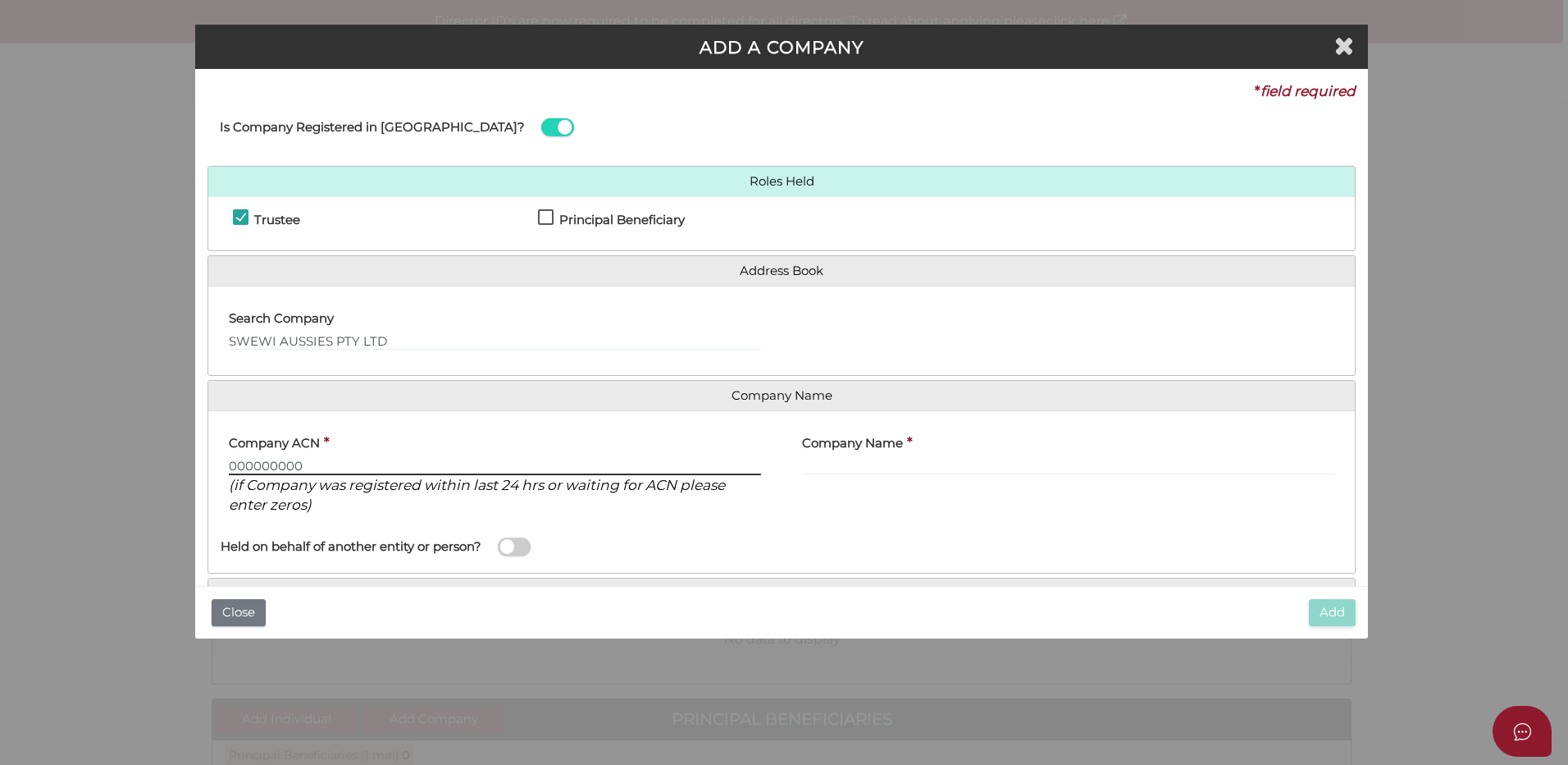
type input "000000000"
click at [395, 333] on input "SWEWI AUSSIES PTY LTD" at bounding box center [495, 341] width 533 height 18
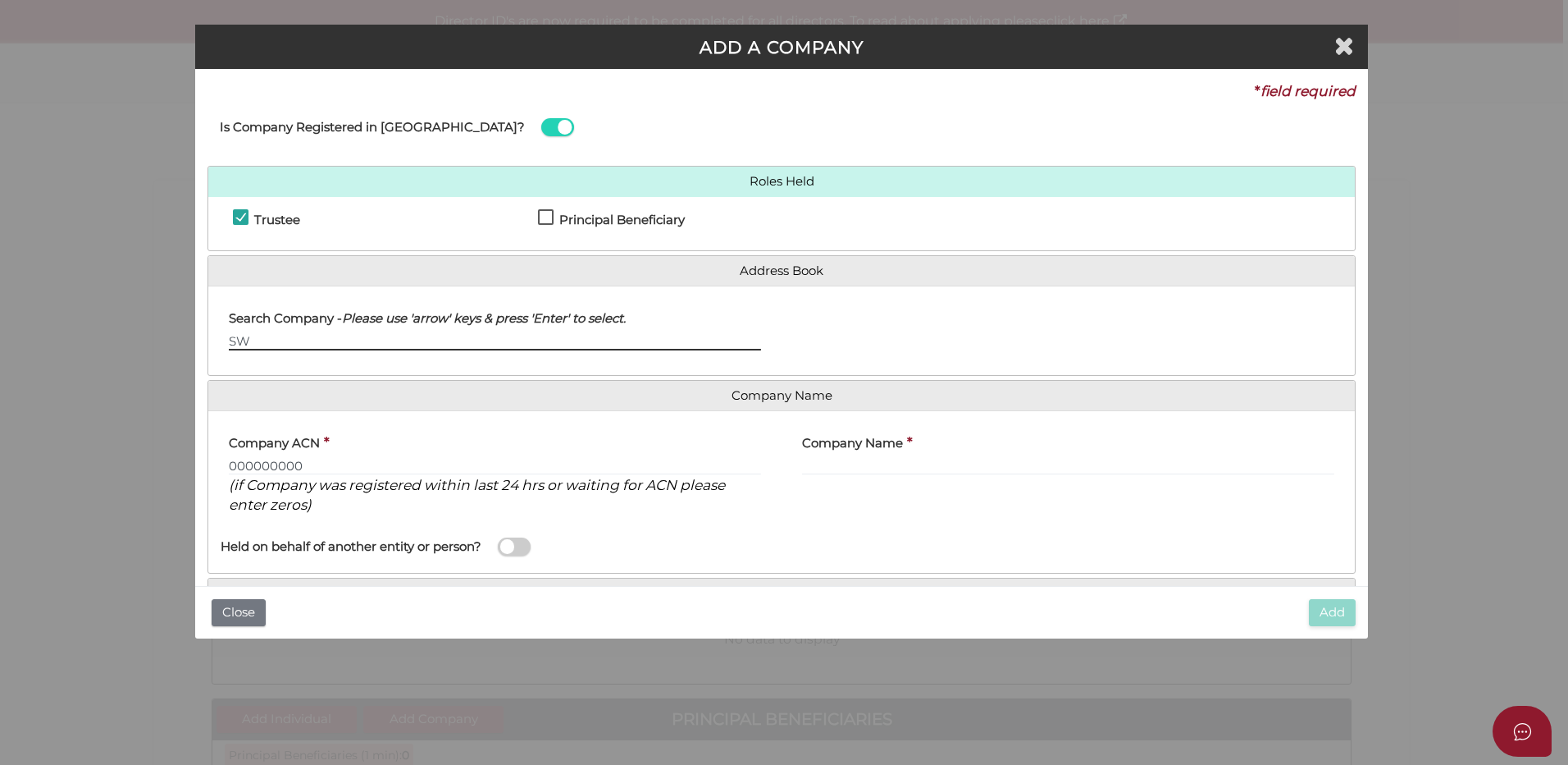
type input "S"
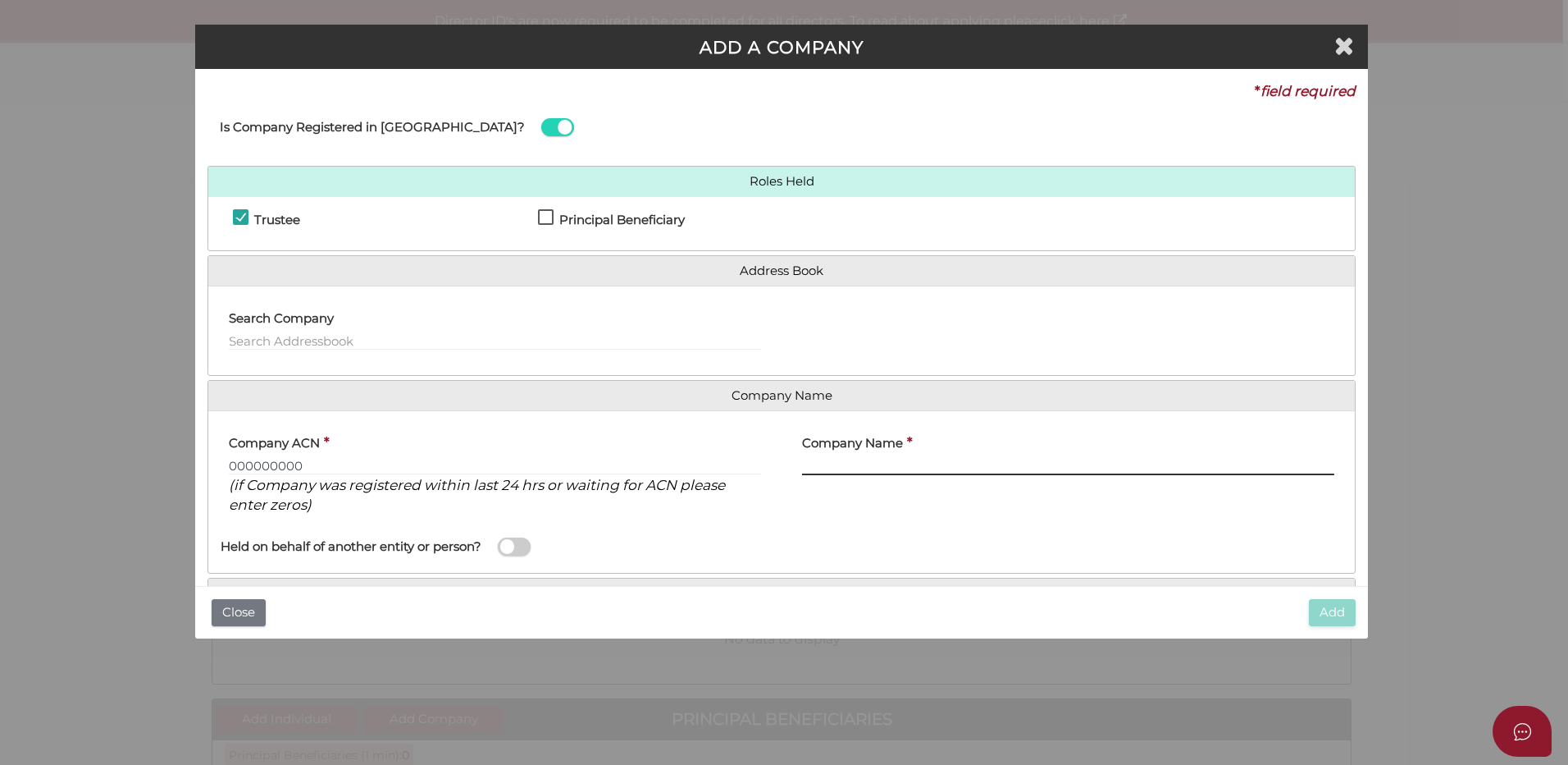
click at [865, 458] on input "text" at bounding box center [1069, 466] width 533 height 18
type input "s"
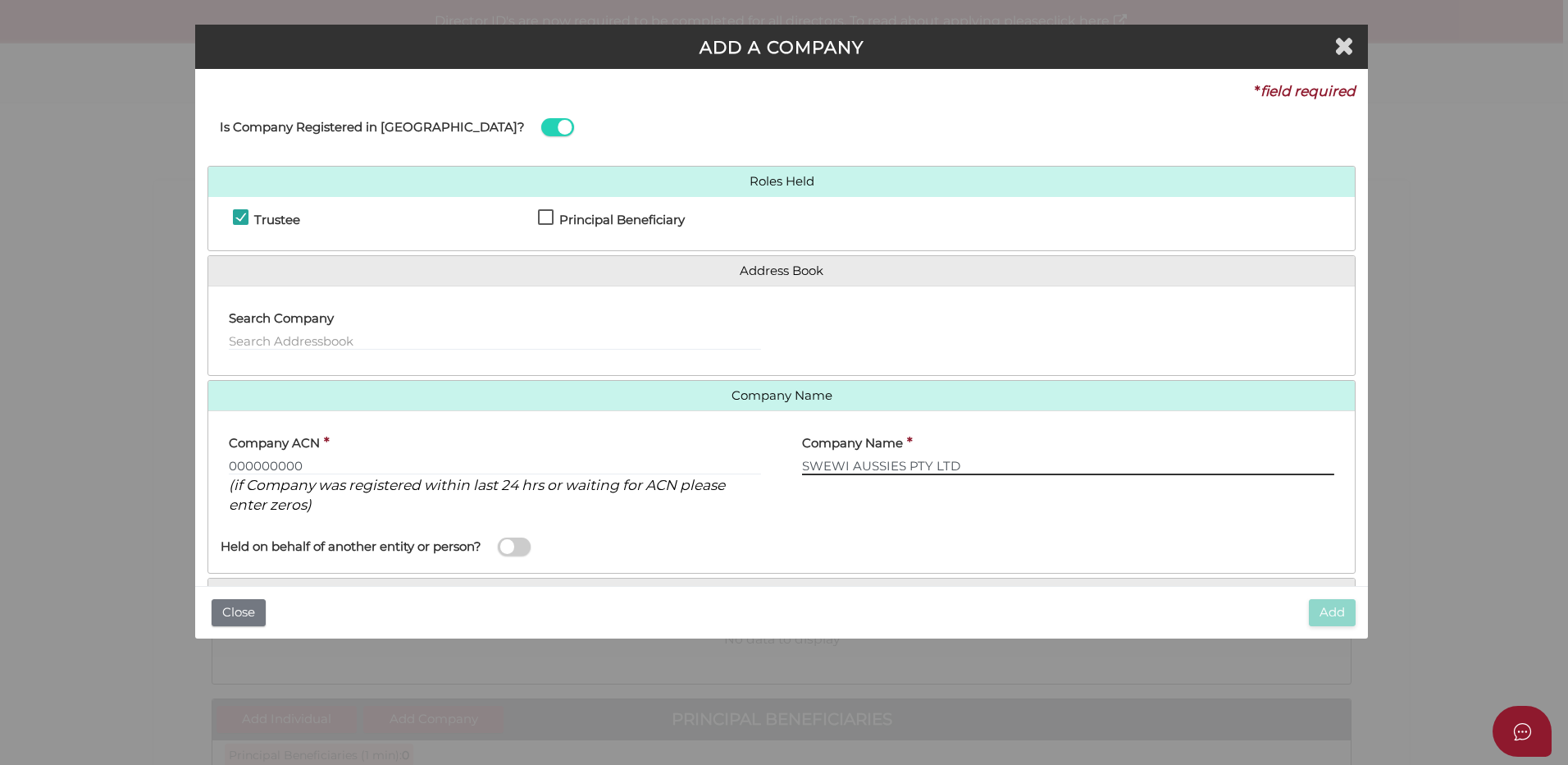
scroll to position [82, 0]
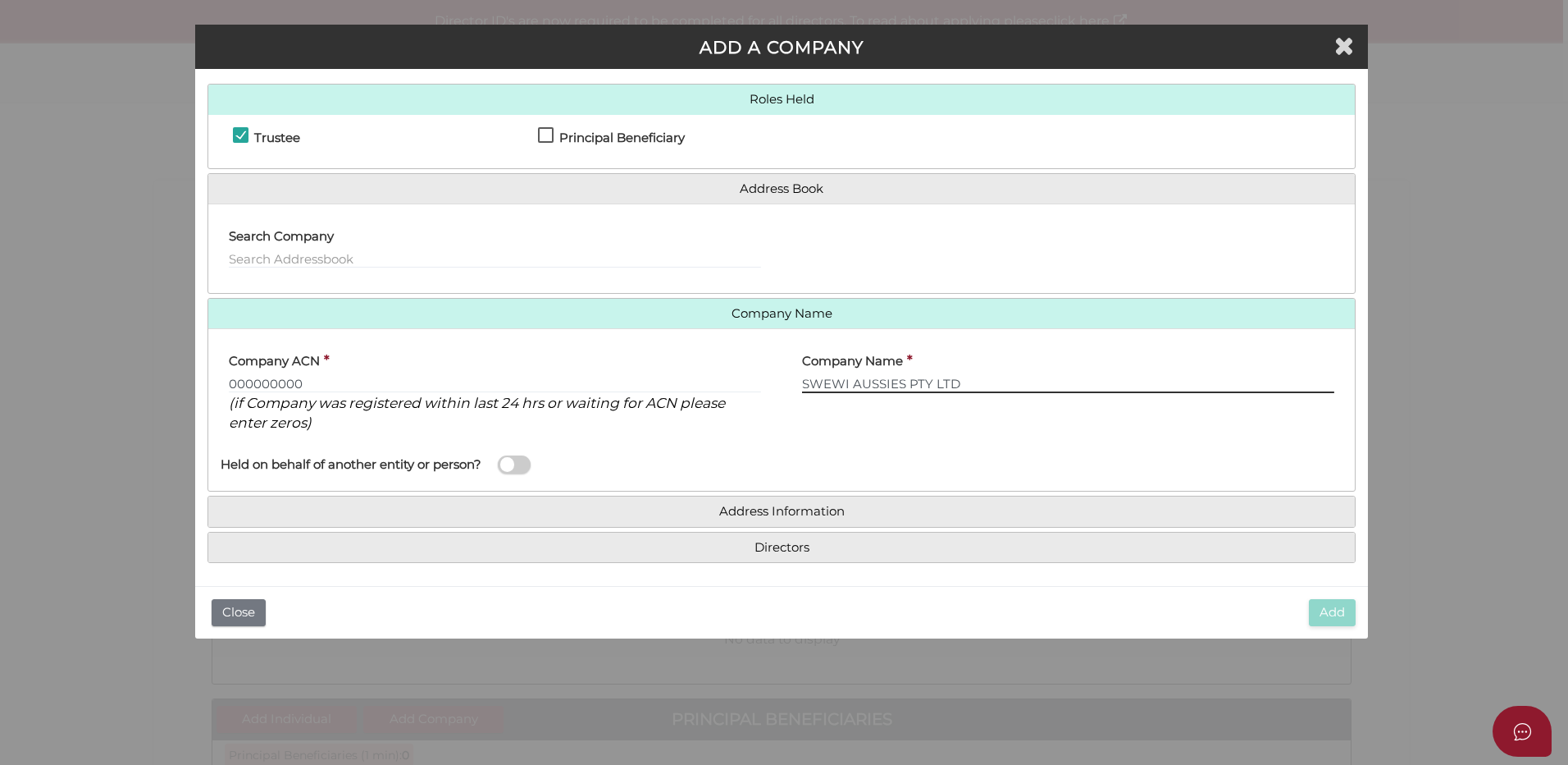
type input "SWEWI AUSSIES PTY LTD"
click at [317, 380] on input "000000000" at bounding box center [495, 384] width 533 height 18
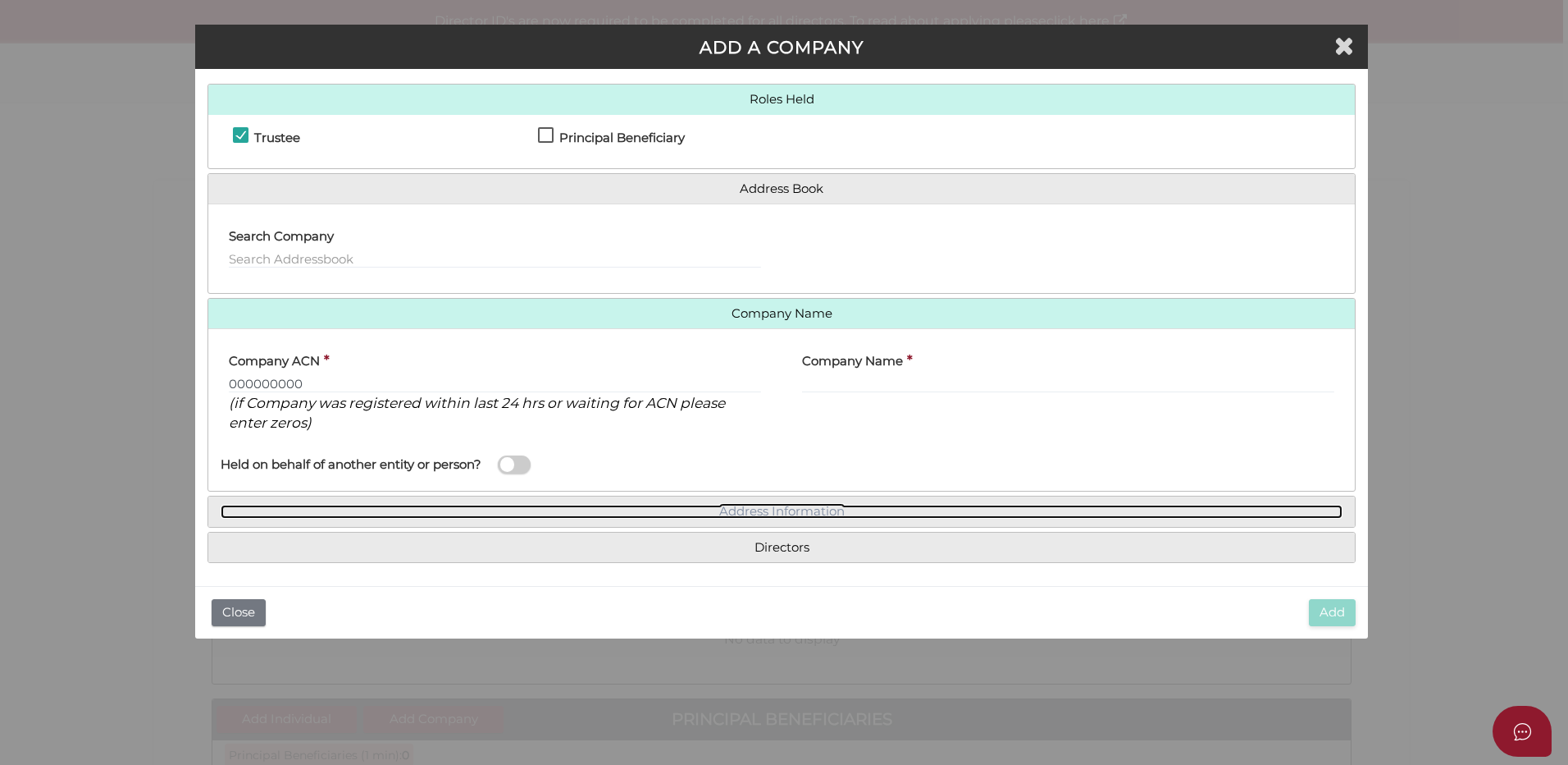
click at [751, 507] on link "Address Information" at bounding box center [781, 512] width 1122 height 14
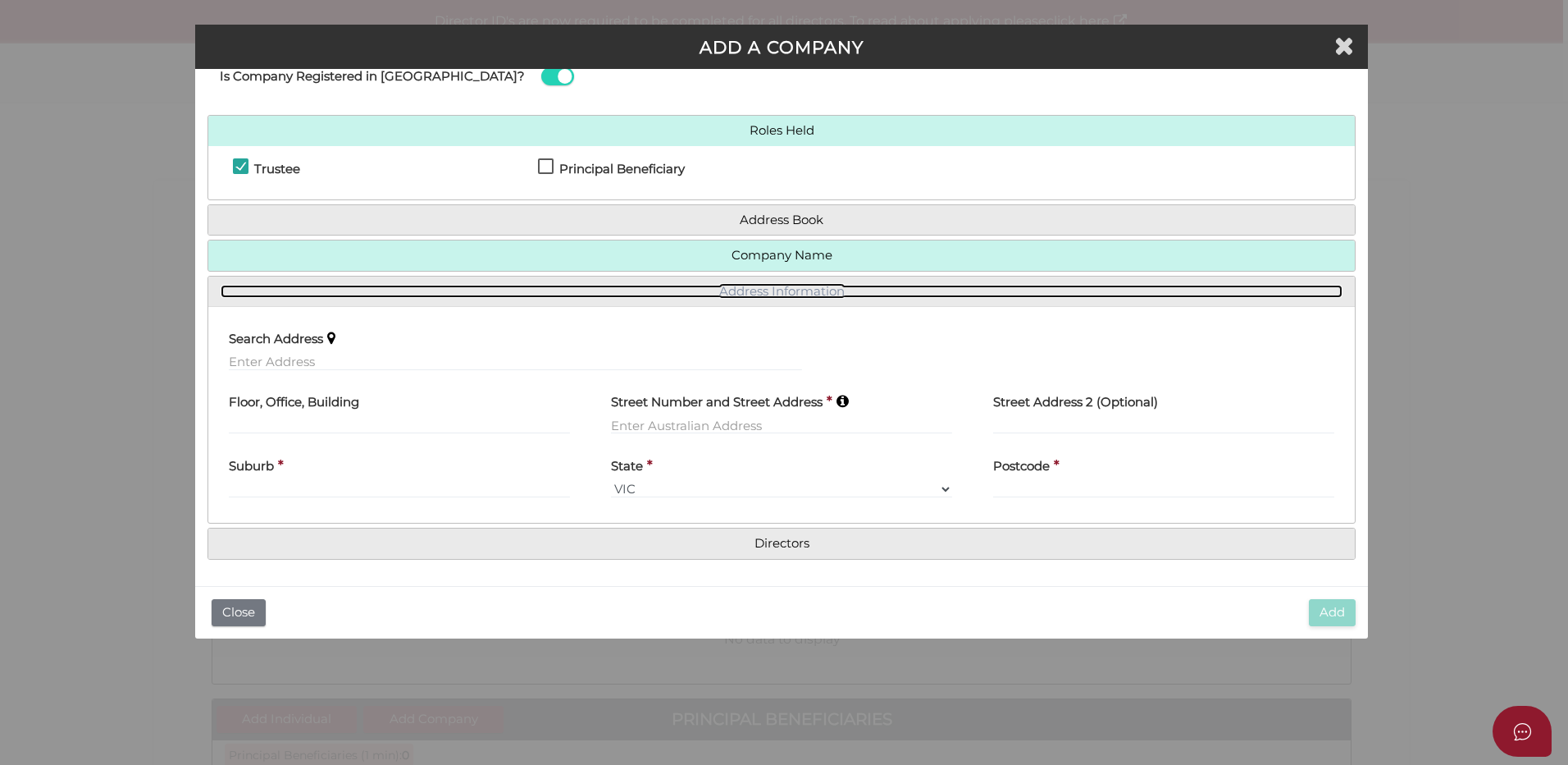
scroll to position [50, 0]
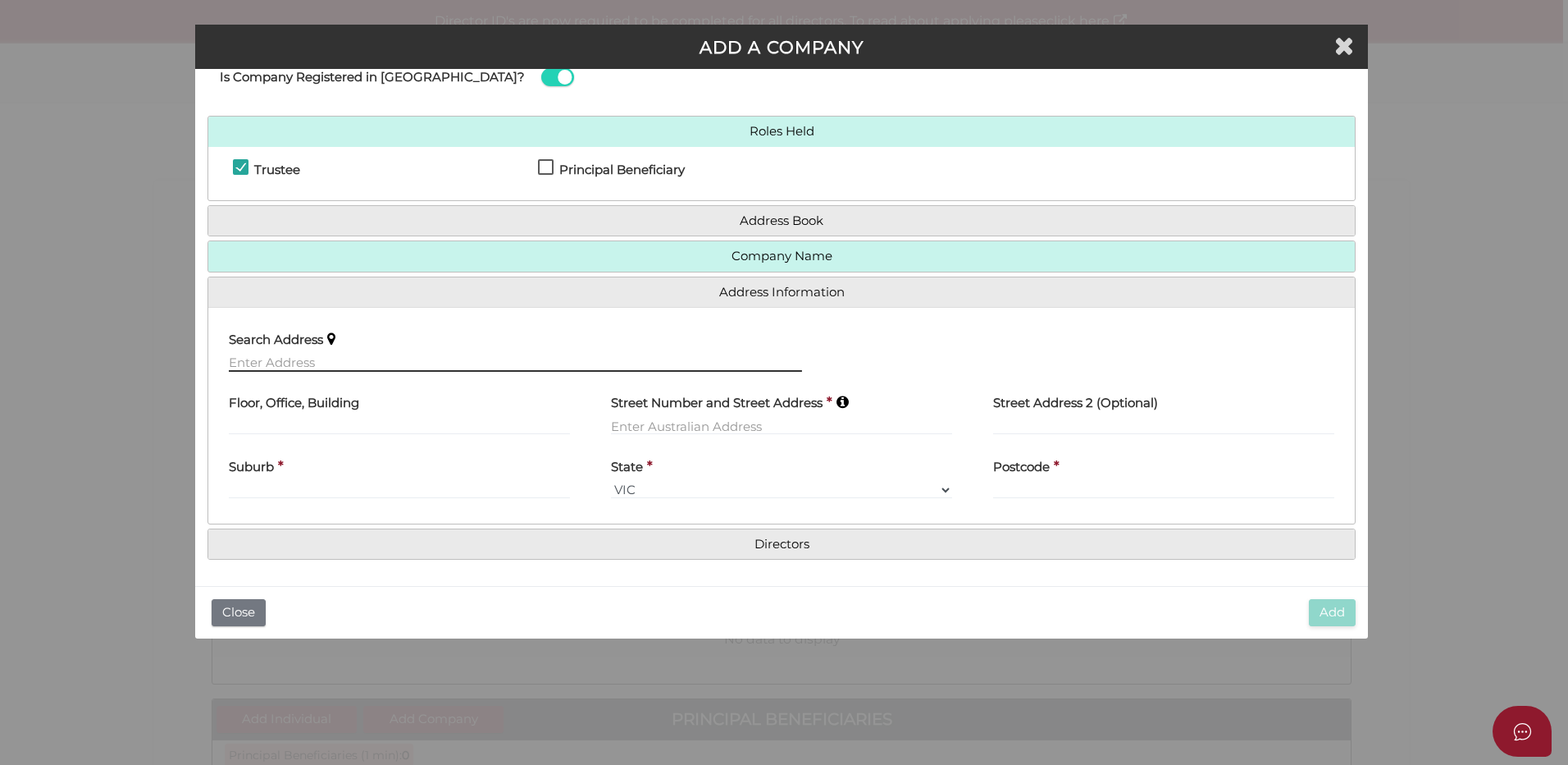
click at [274, 361] on input "text" at bounding box center [515, 362] width 573 height 18
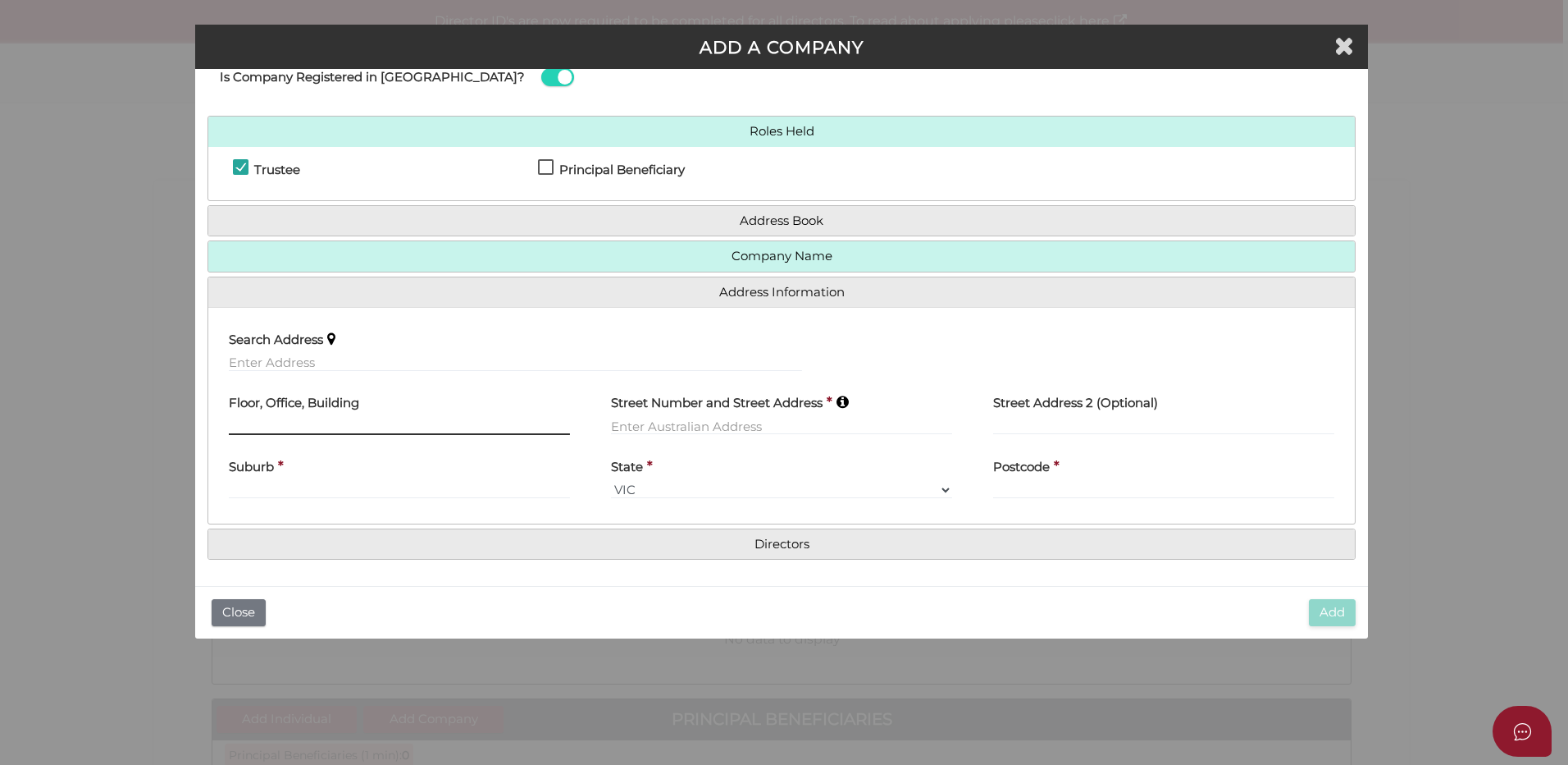
click at [304, 422] on input "text" at bounding box center [399, 426] width 342 height 18
type input "6"
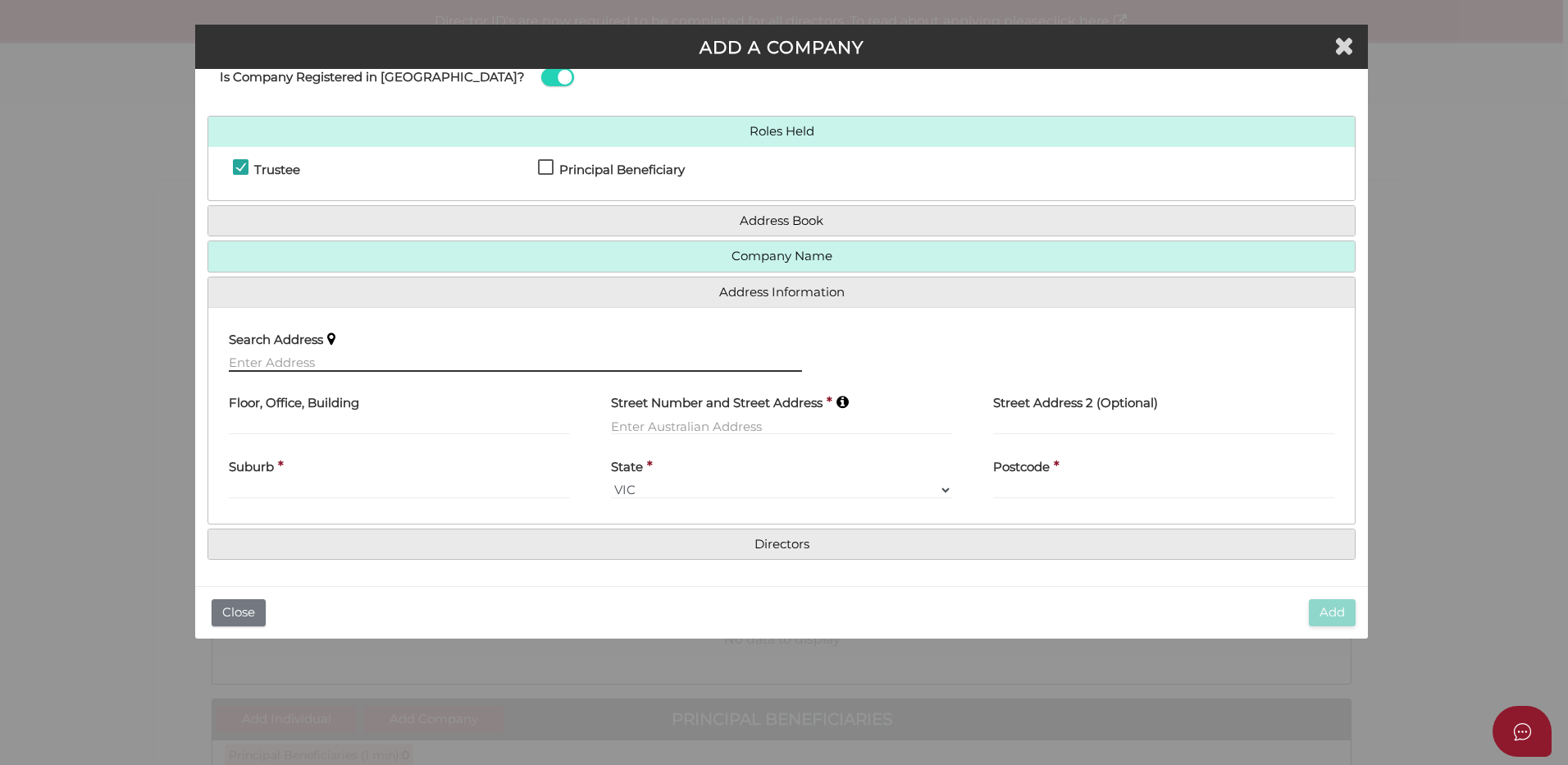
click at [303, 367] on input "text" at bounding box center [515, 362] width 573 height 18
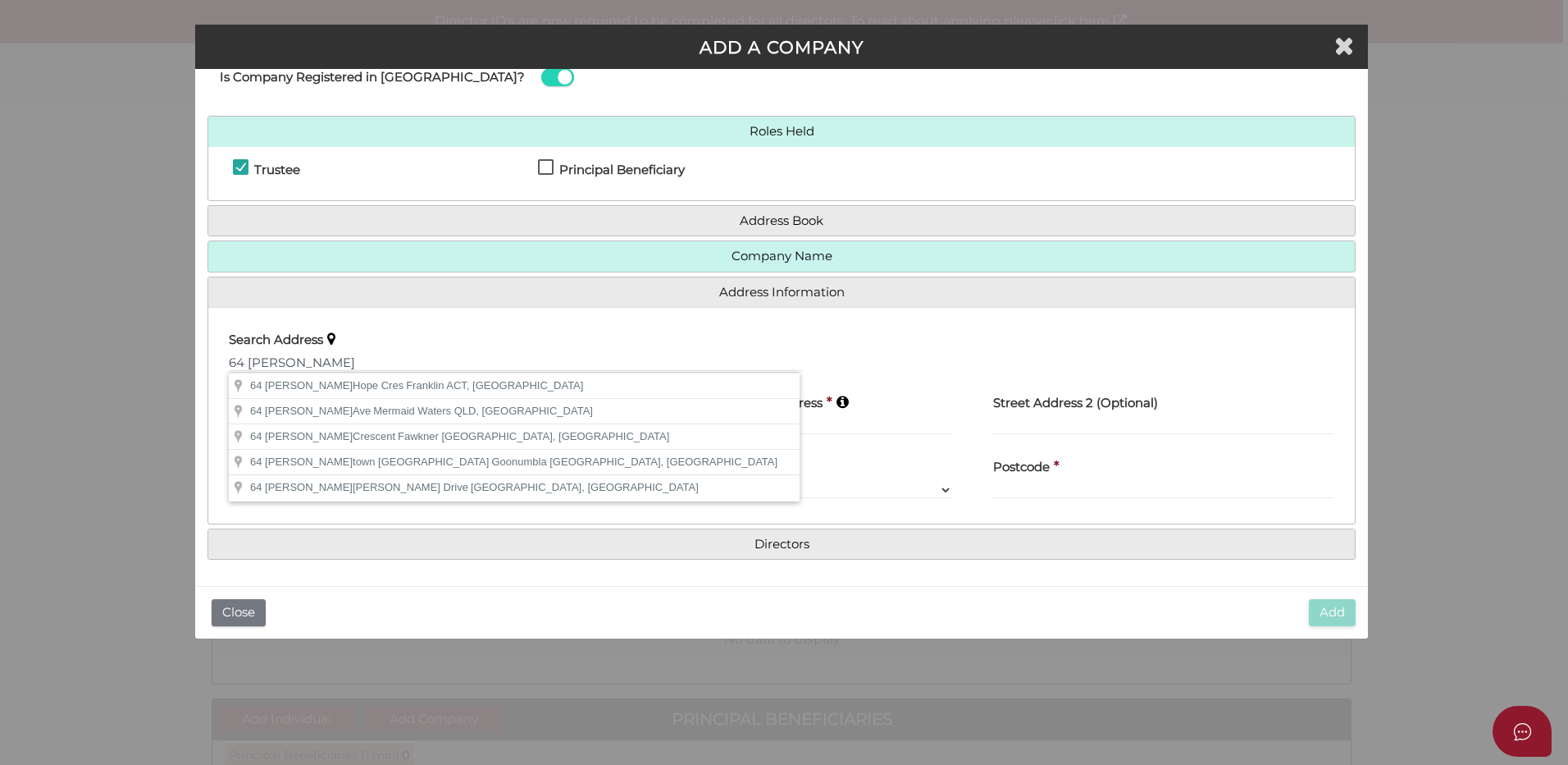
scroll to position [32, 0]
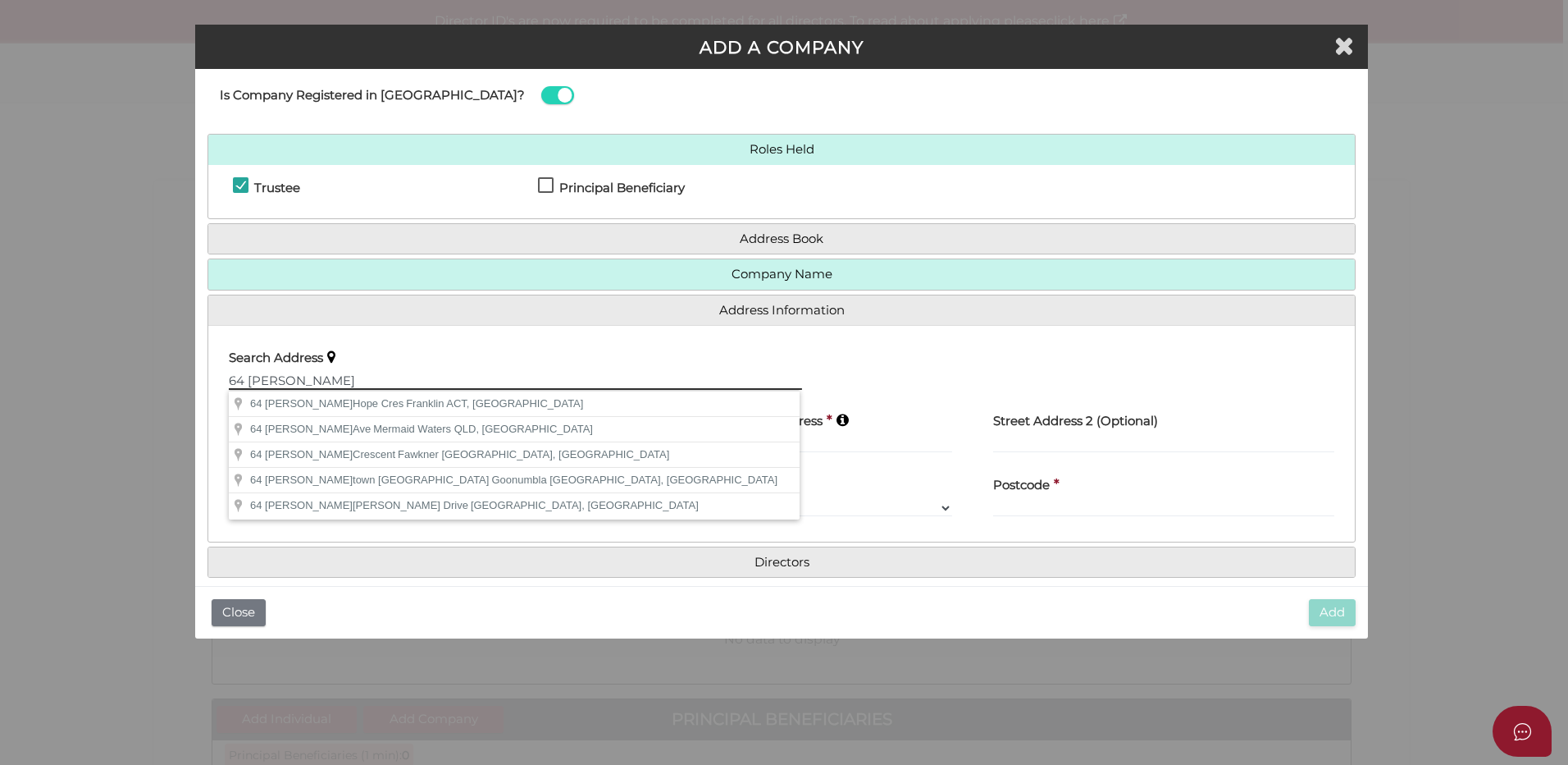
click at [345, 372] on input "64 [PERSON_NAME]" at bounding box center [515, 380] width 573 height 18
click at [342, 377] on input "[STREET_ADDRESS]" at bounding box center [515, 380] width 573 height 18
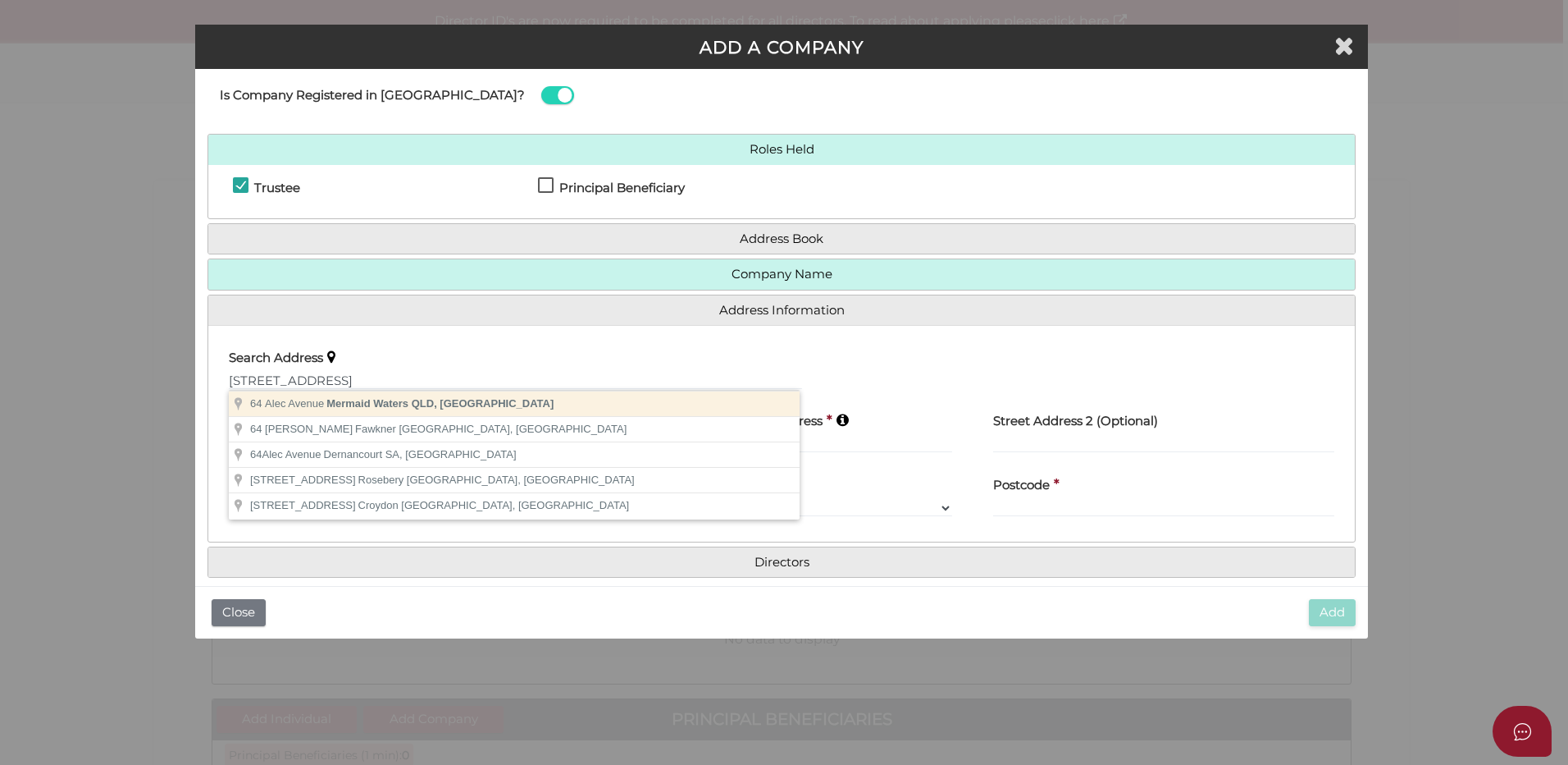
type input "64 Alec Avenue, Mermaid Waters QLD, Australia"
type input "[STREET_ADDRESS]"
type input "Mermaid Waters"
select select "QLD"
type input "4218"
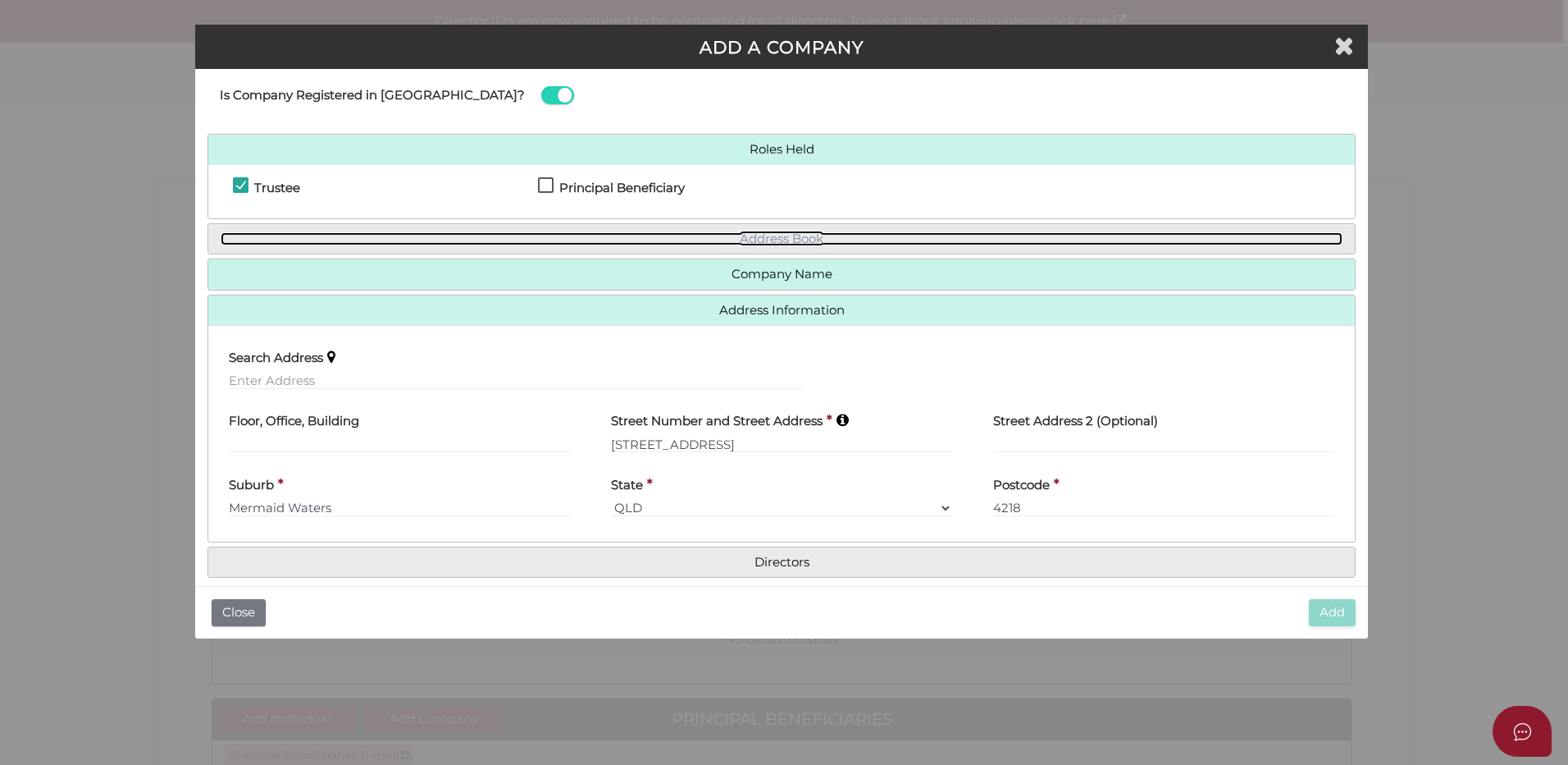
click at [740, 236] on link "Address Book" at bounding box center [781, 239] width 1122 height 14
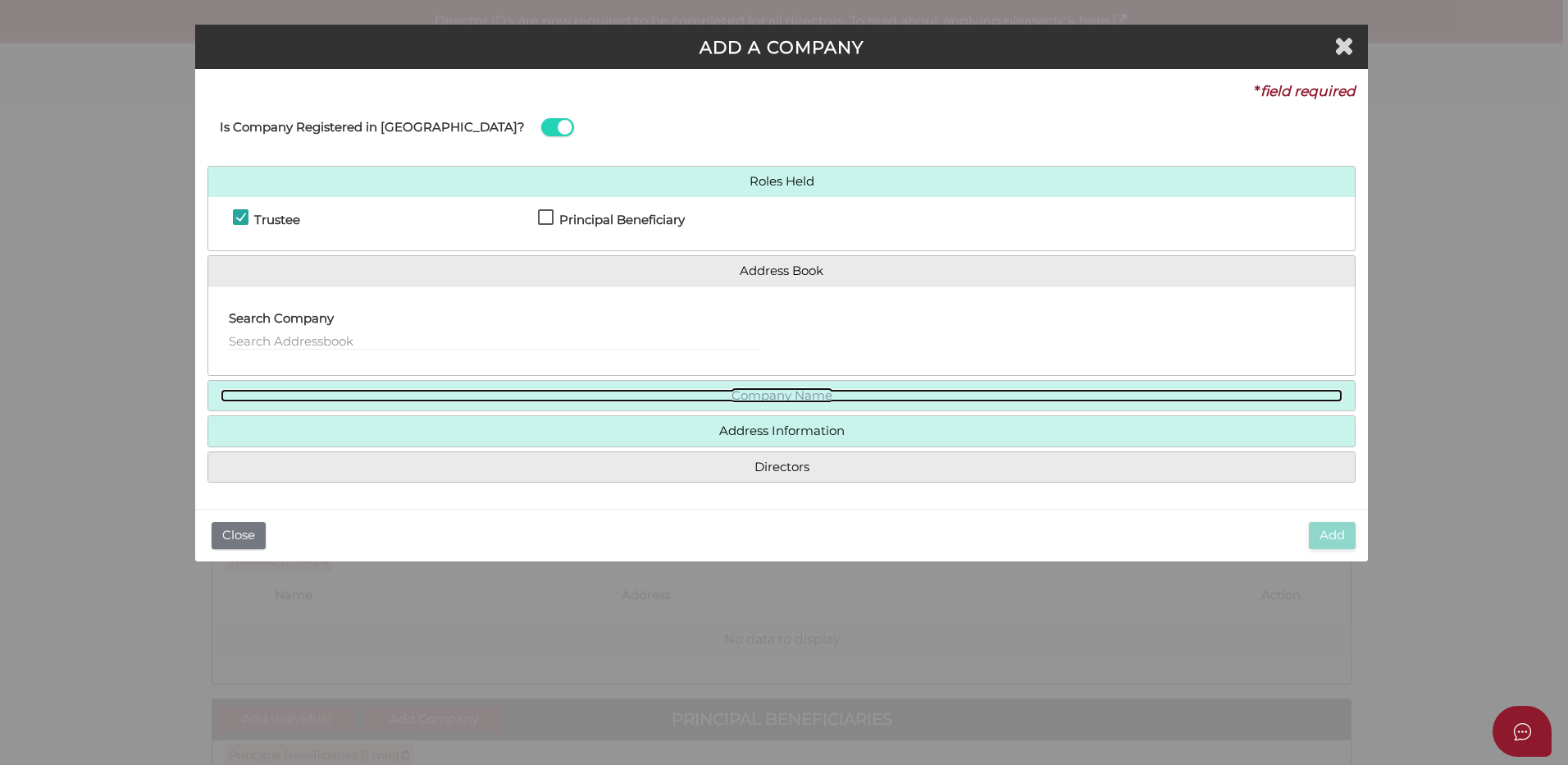
click at [797, 390] on link "Company Name" at bounding box center [781, 396] width 1122 height 14
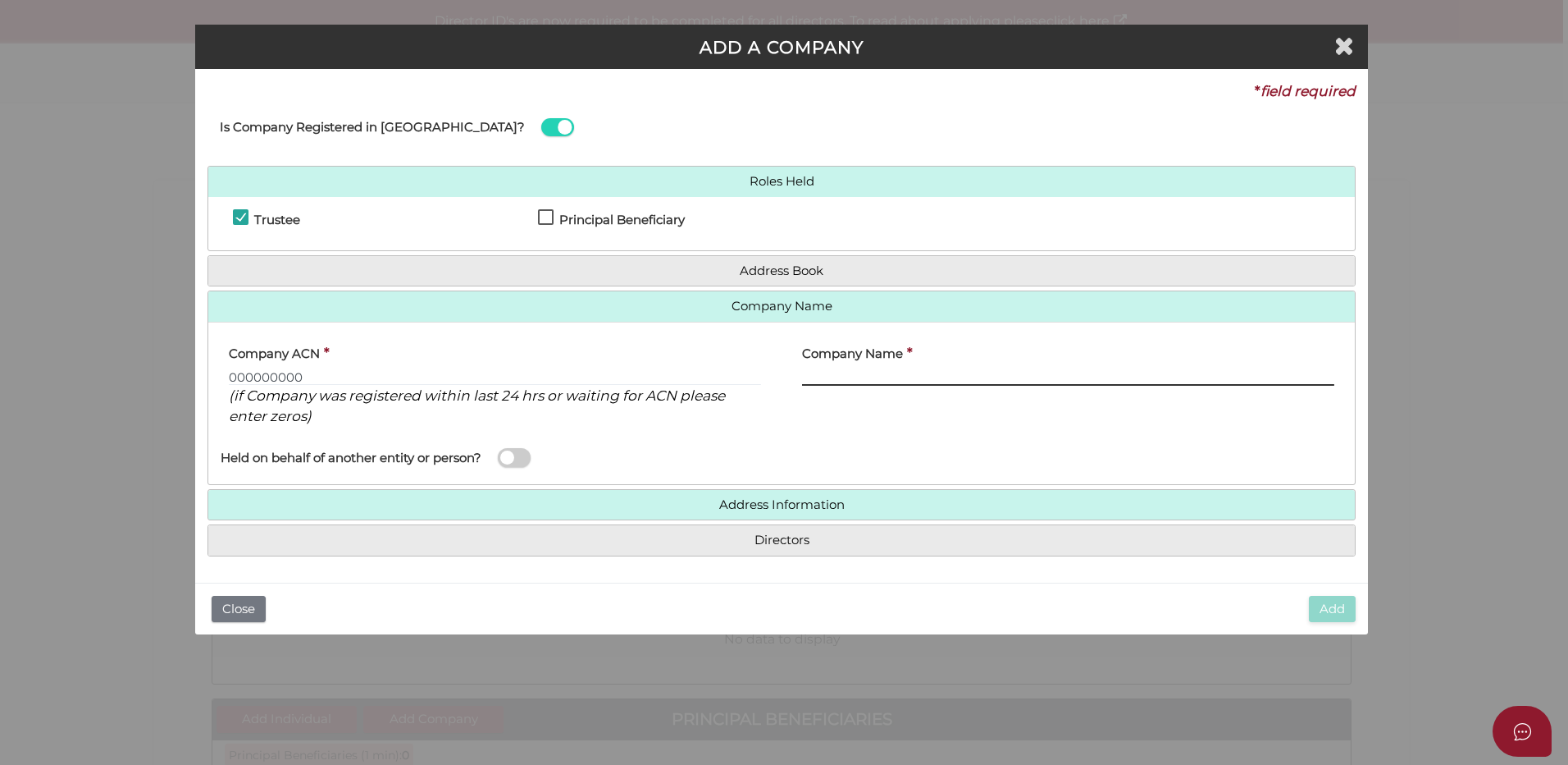
click at [853, 376] on input "text" at bounding box center [1069, 377] width 533 height 18
type input "SWEWI AUSSIES PTY LTD"
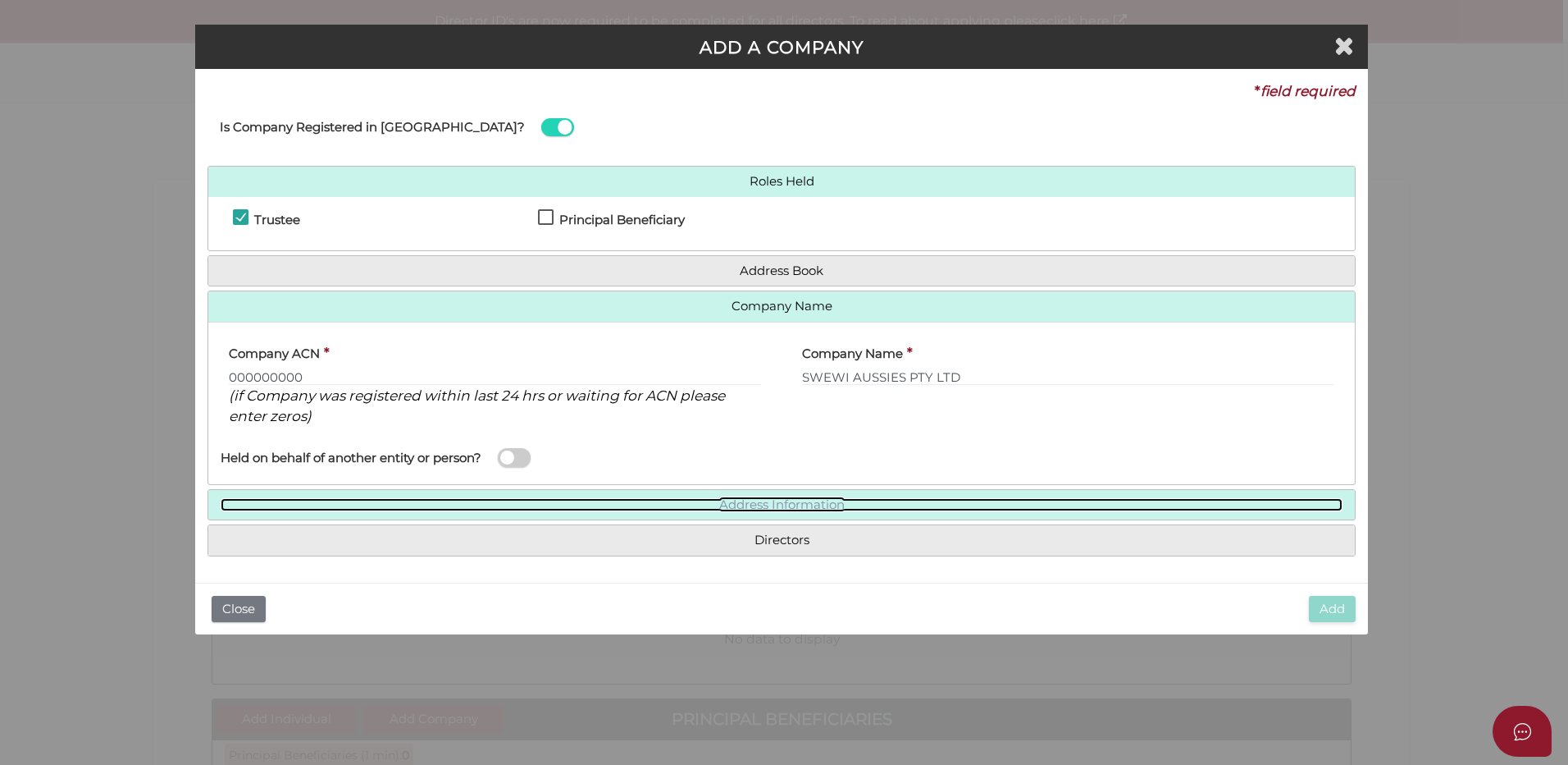
click at [797, 503] on link "Address Information" at bounding box center [781, 505] width 1122 height 14
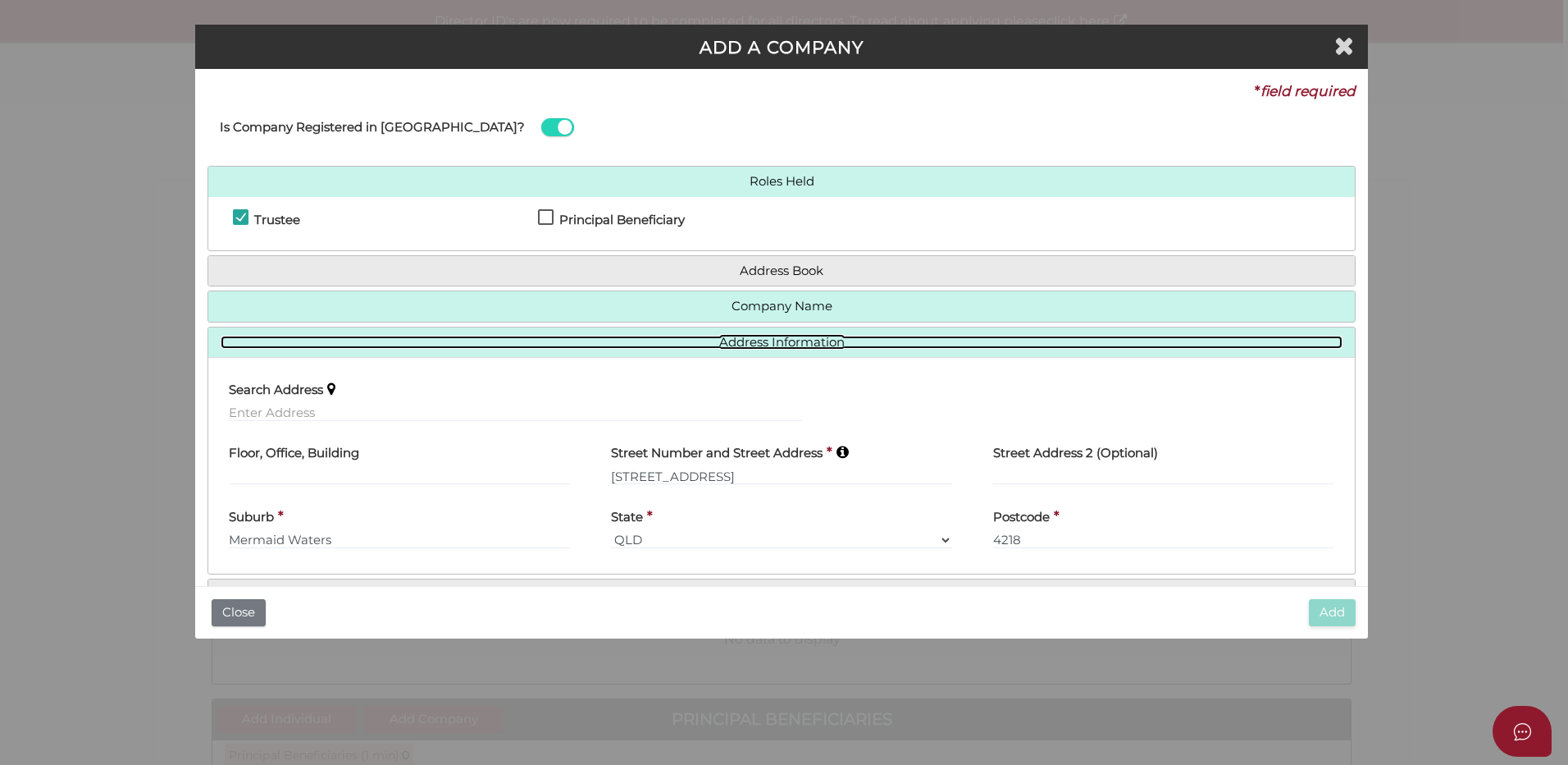
scroll to position [50, 0]
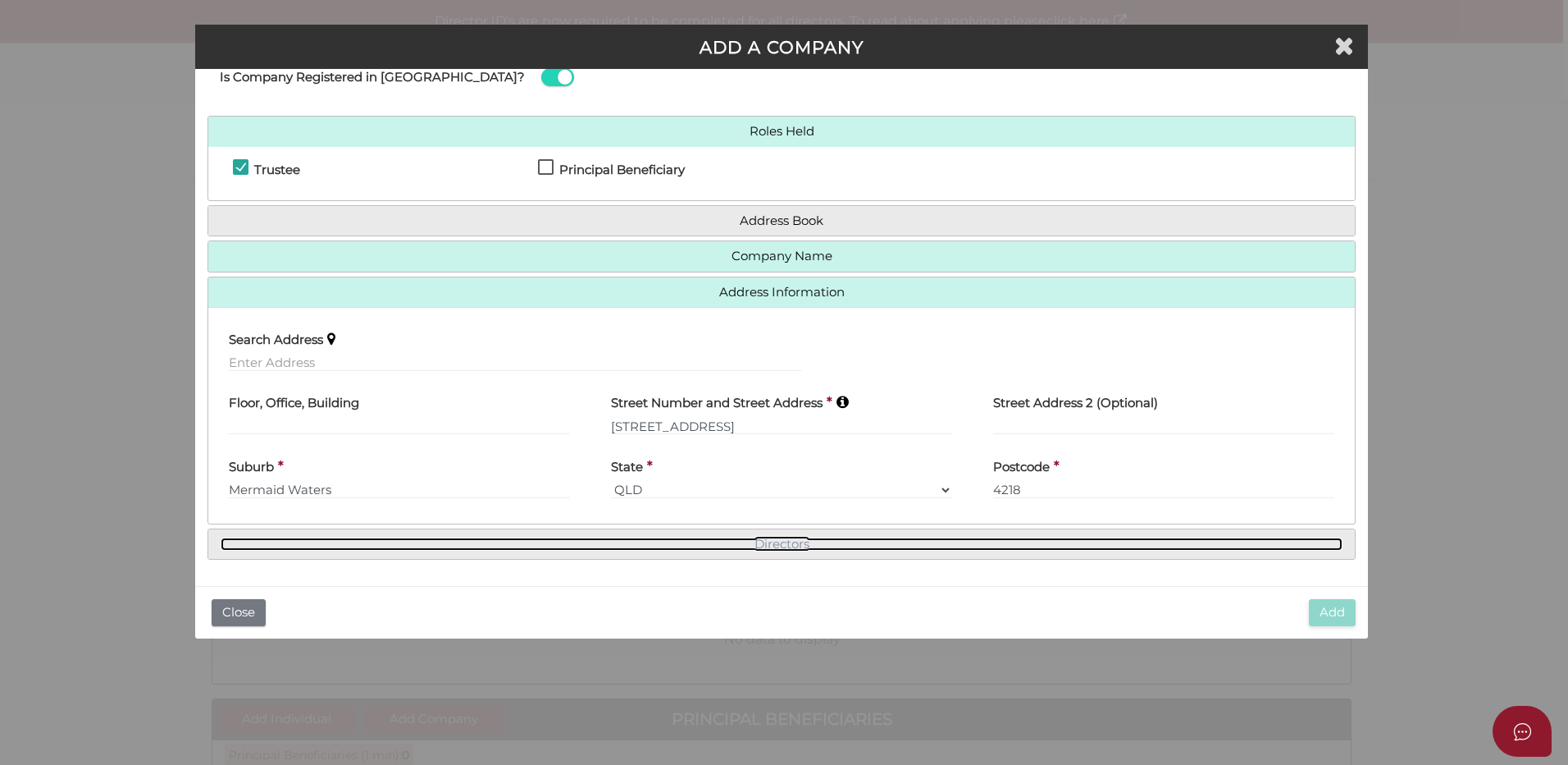
click at [773, 546] on link "Directors" at bounding box center [781, 544] width 1122 height 14
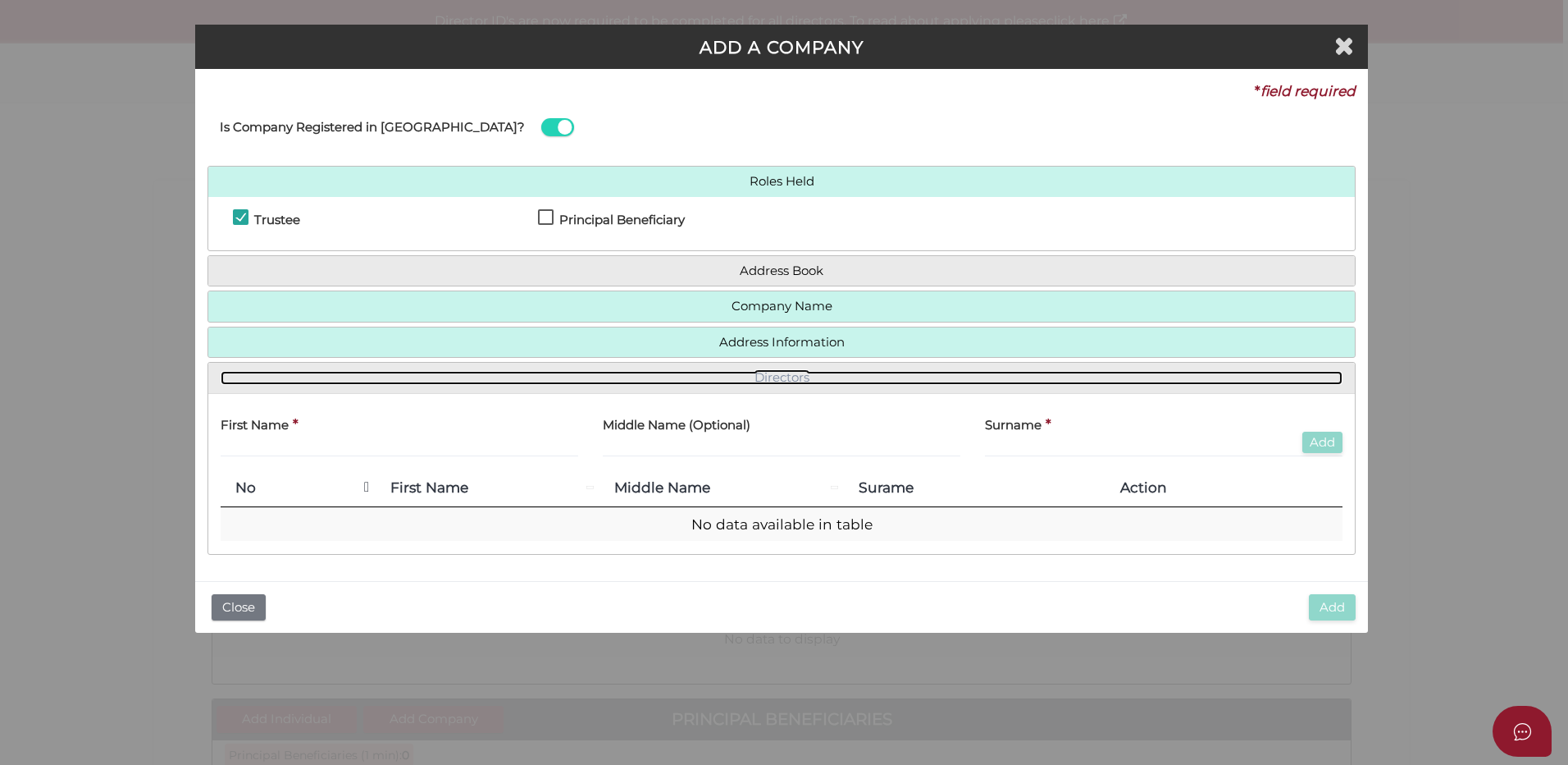
scroll to position [0, 0]
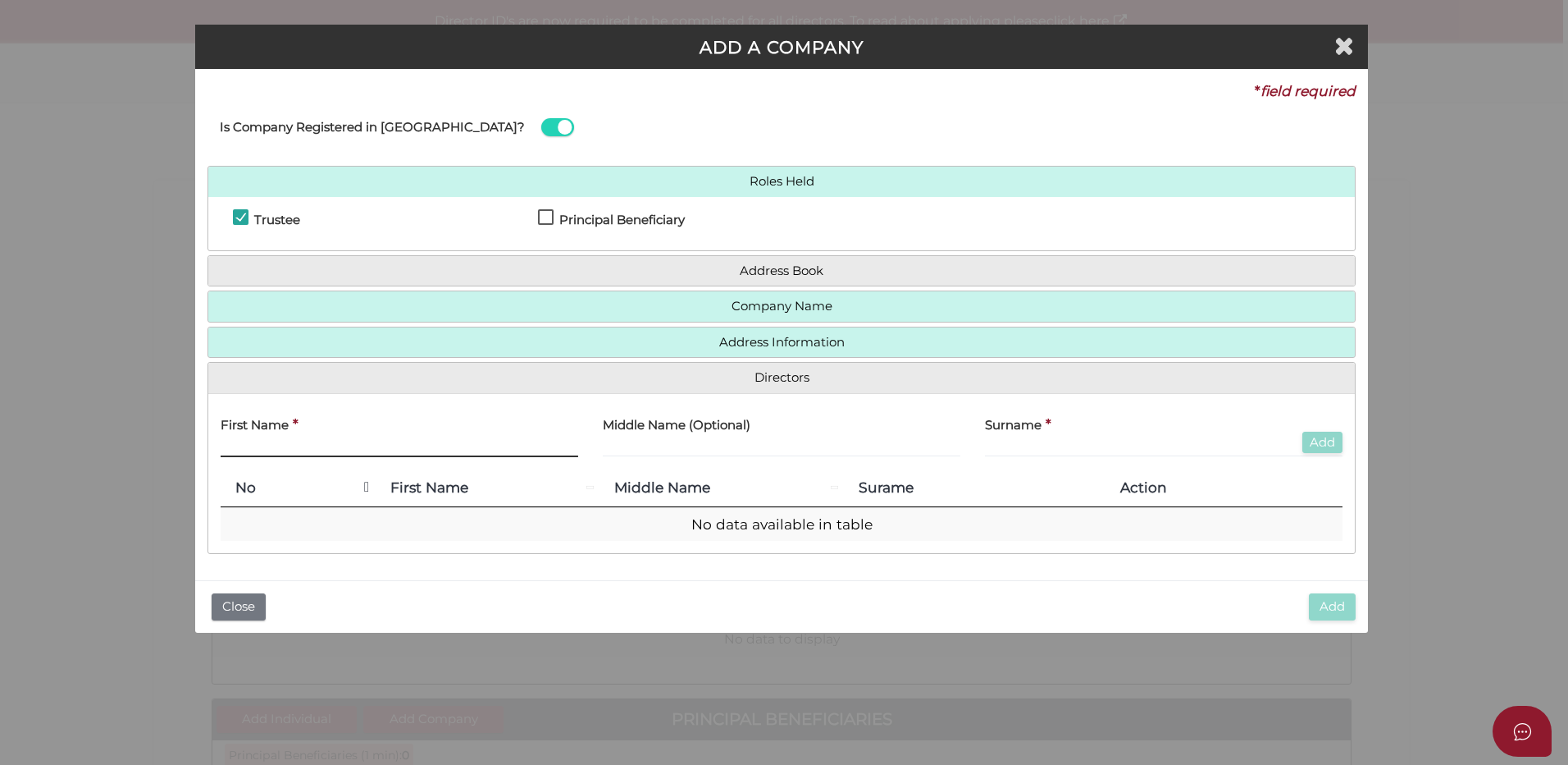
click at [290, 449] on input "text" at bounding box center [399, 448] width 358 height 18
type input "g"
type input "Glenn"
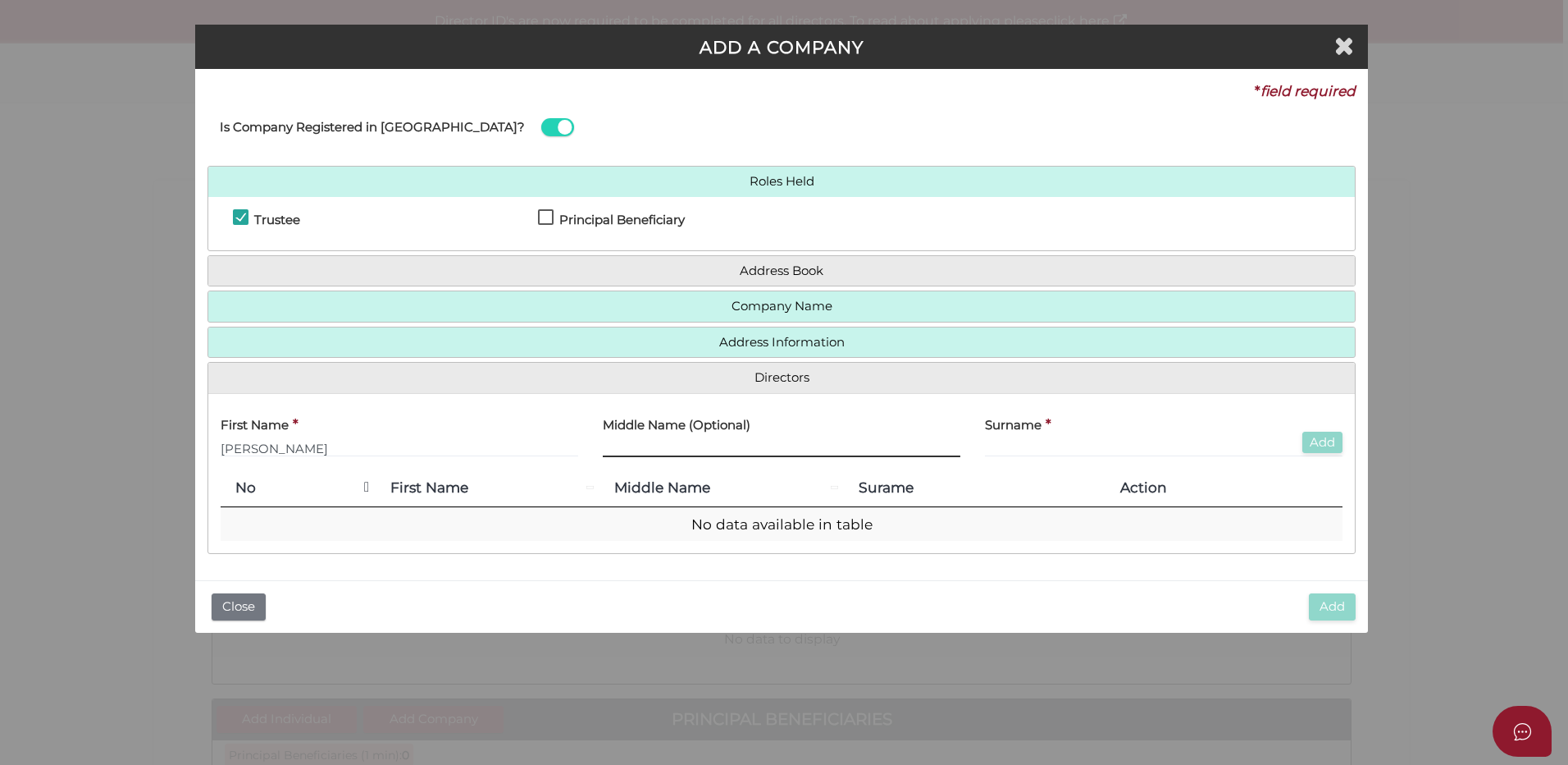
type input "H"
type input "Andrew"
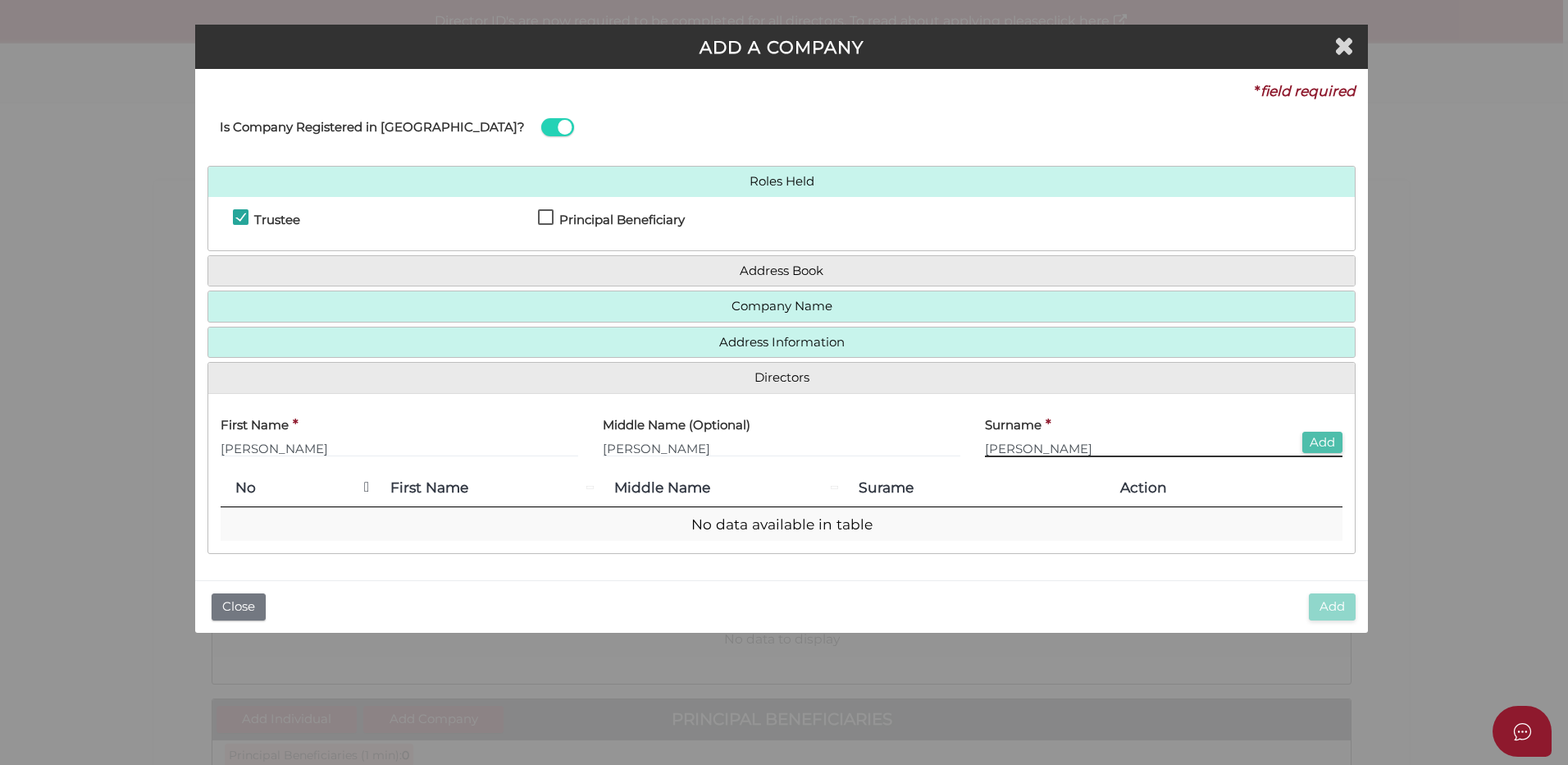
type input "[PERSON_NAME]"
click at [1318, 439] on button "Add" at bounding box center [1322, 442] width 40 height 22
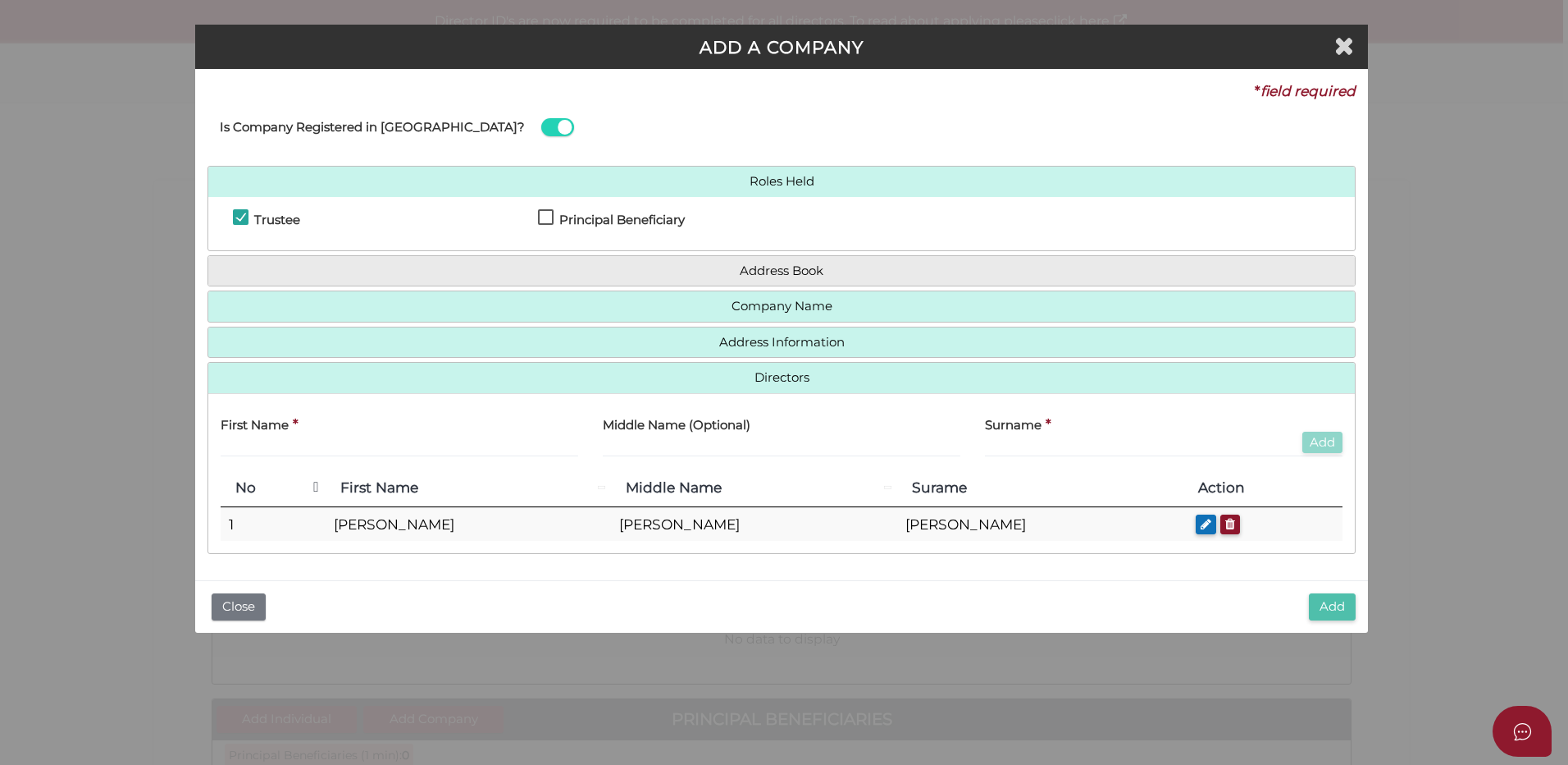
click at [1327, 598] on button "Add" at bounding box center [1332, 606] width 47 height 27
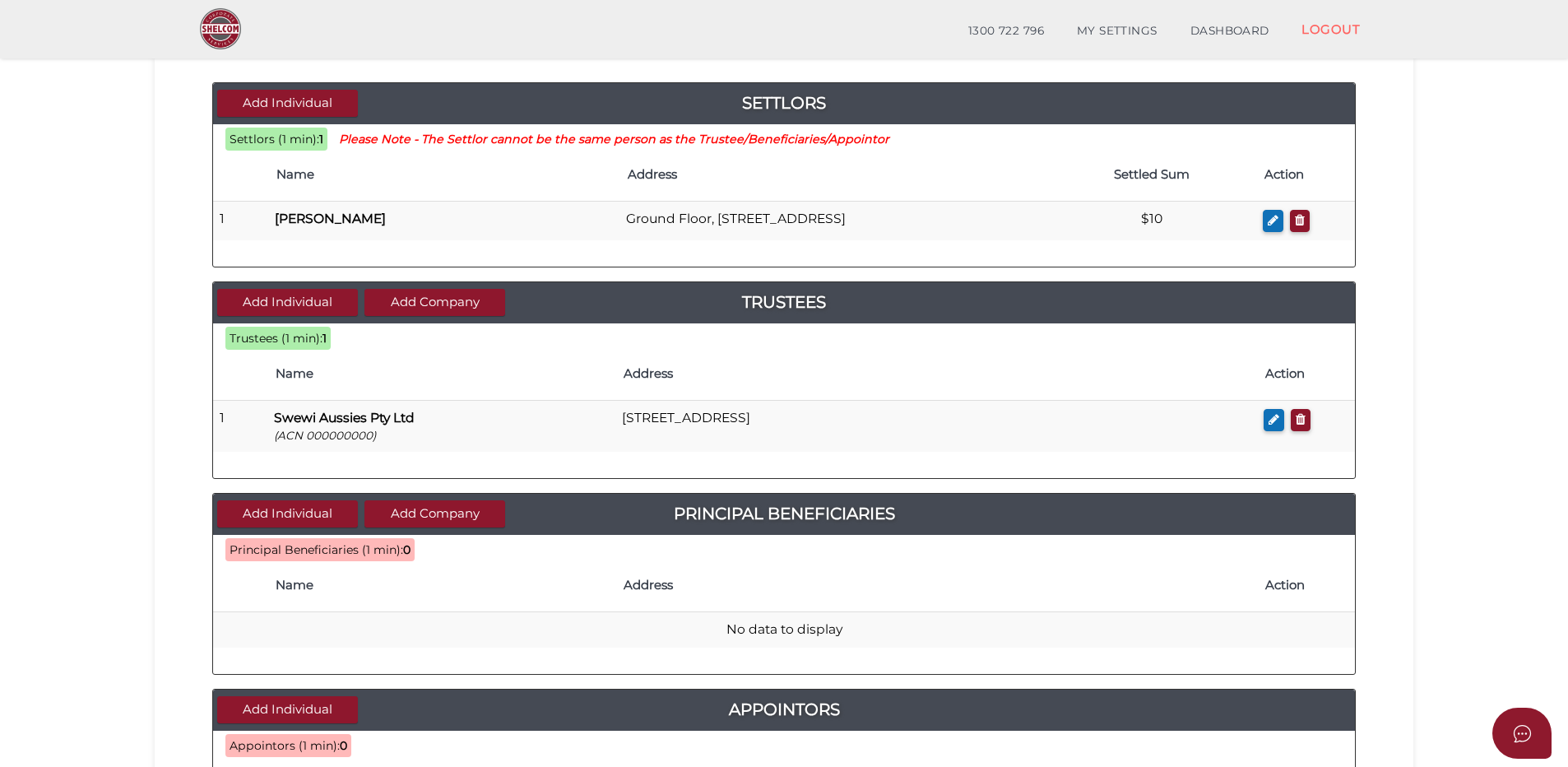
scroll to position [246, 0]
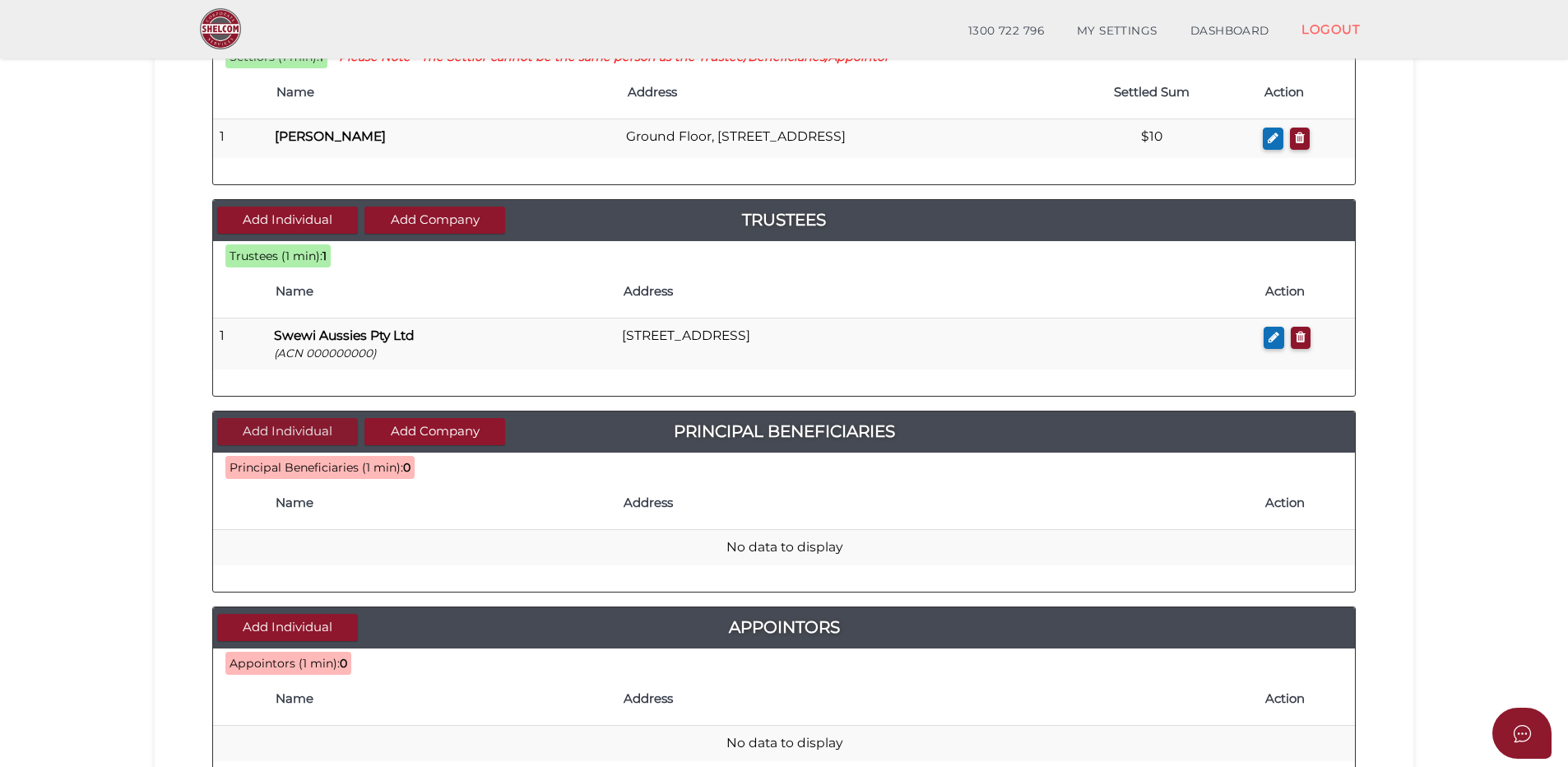
click at [283, 425] on button "Add Individual" at bounding box center [288, 432] width 140 height 27
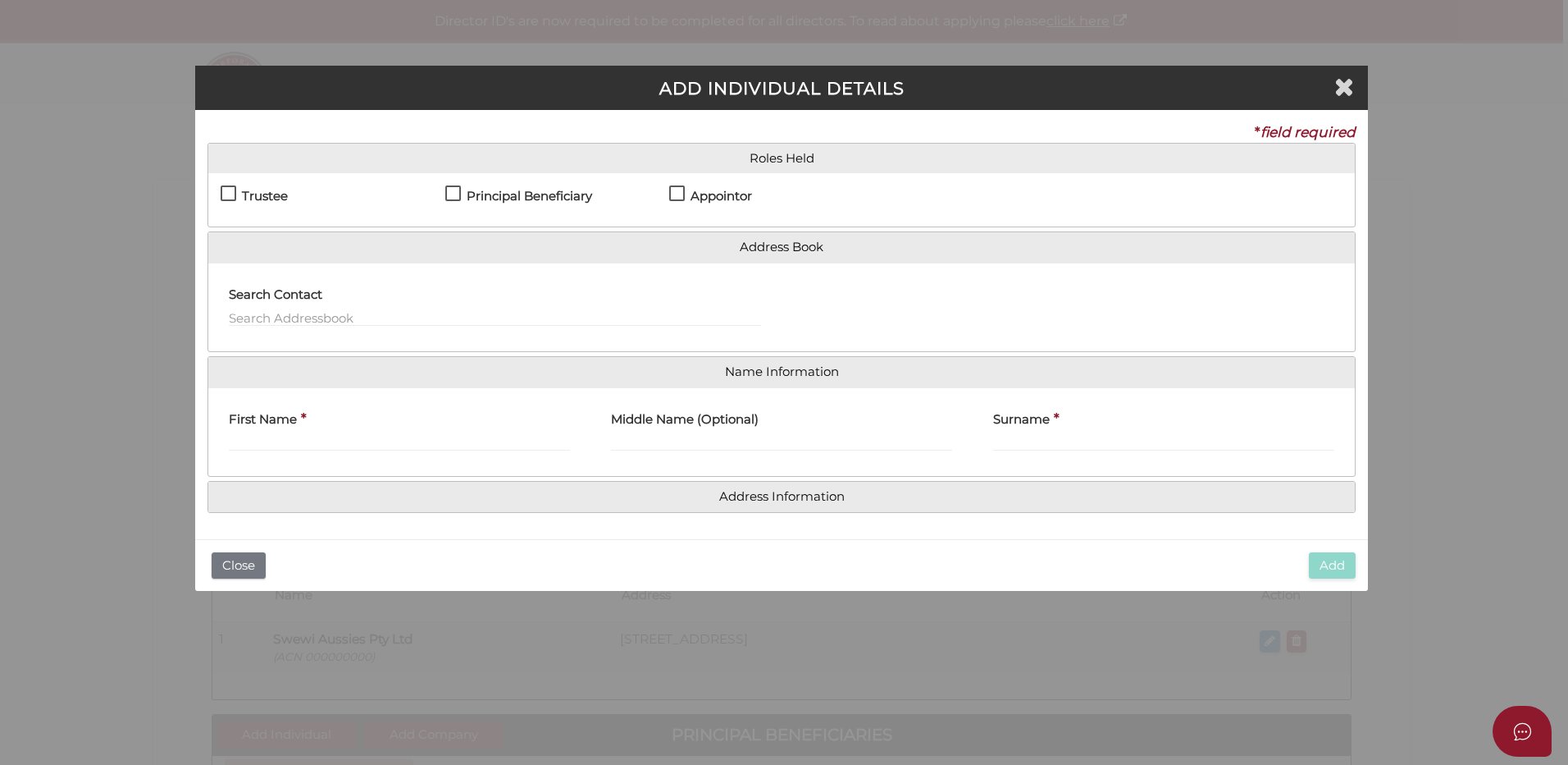
click at [452, 189] on label "Principal Beneficiary" at bounding box center [519, 199] width 147 height 21
checkbox input "true"
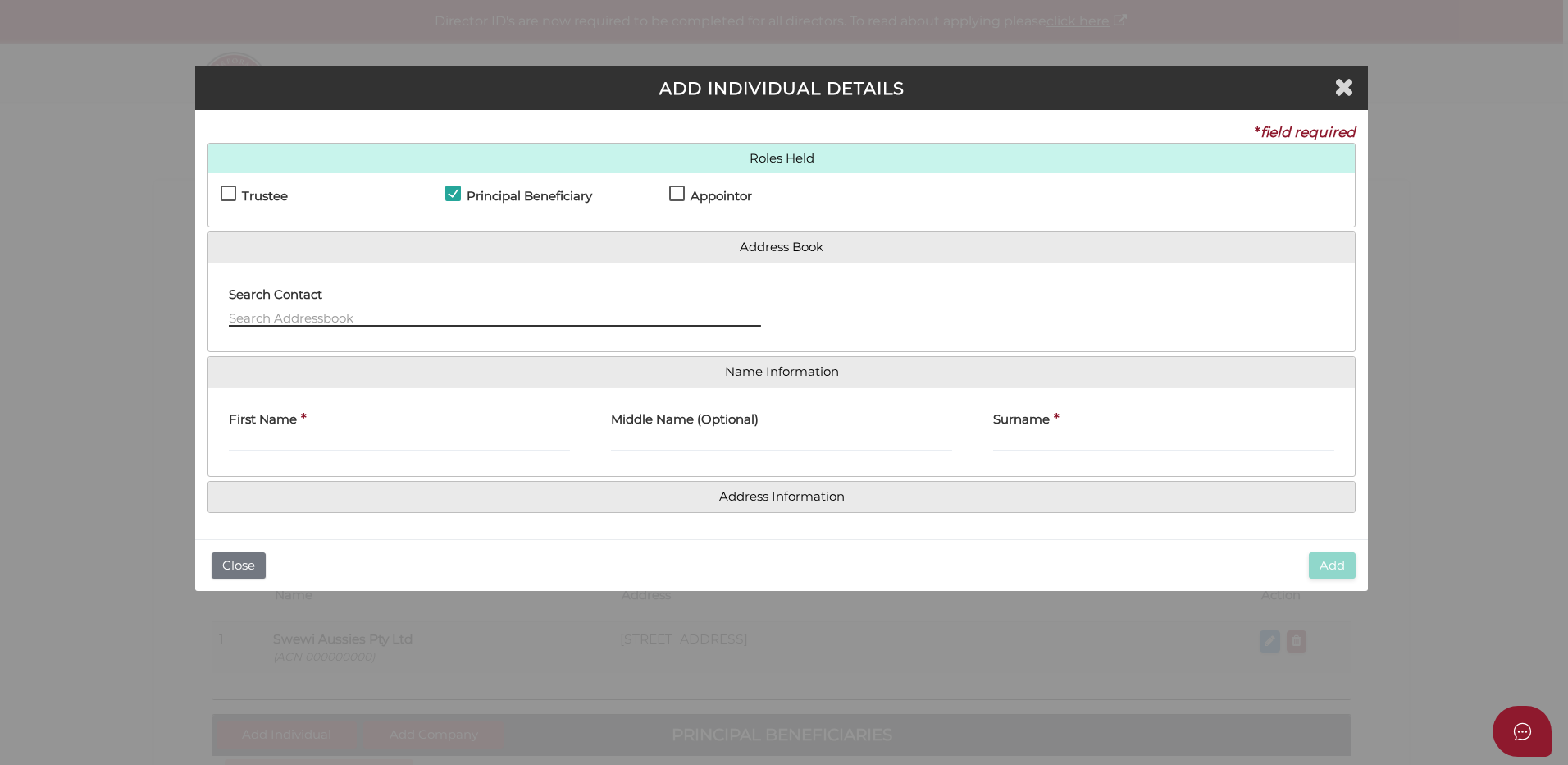
click at [286, 314] on input "text" at bounding box center [495, 317] width 533 height 18
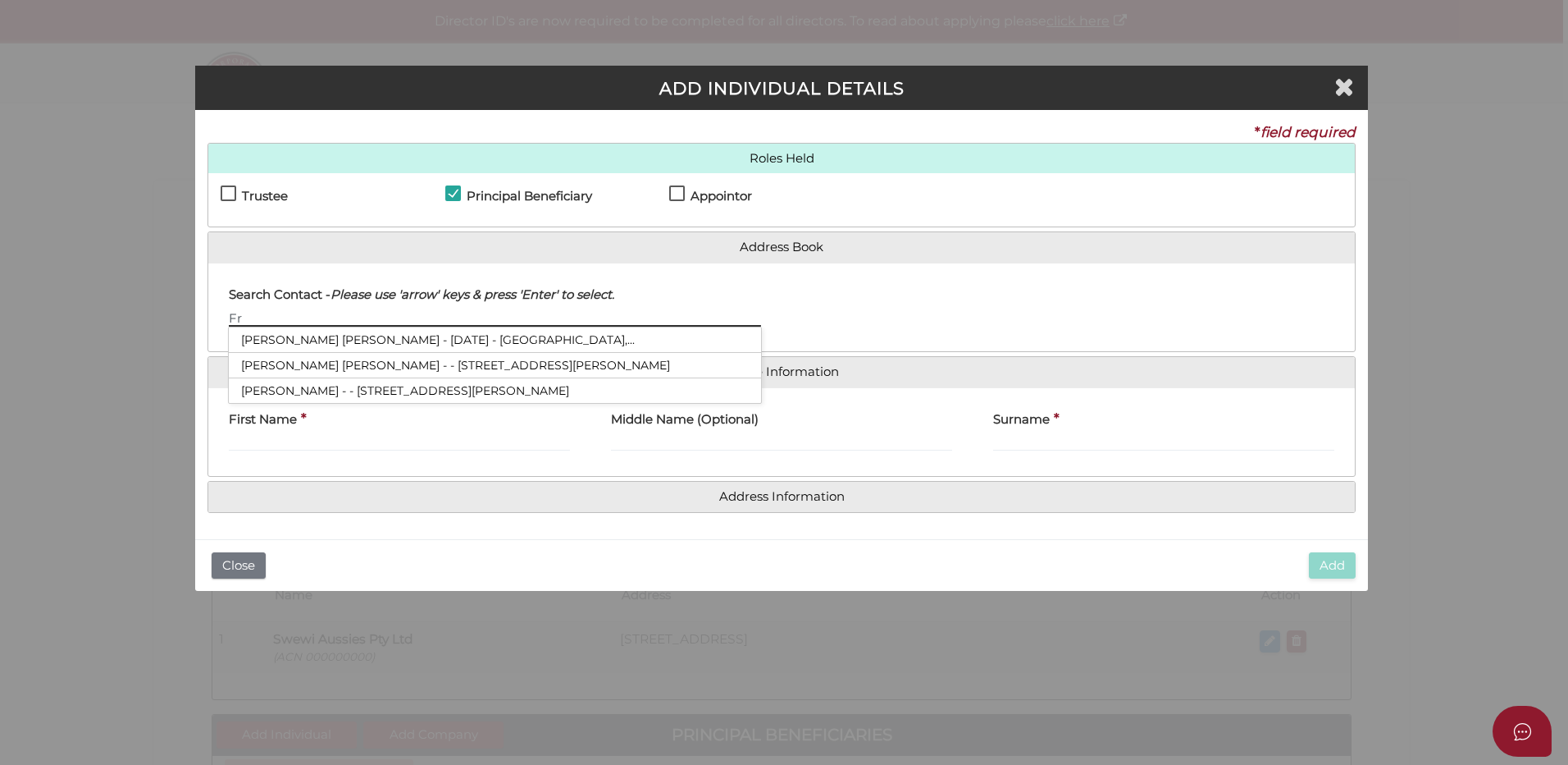
type input "F"
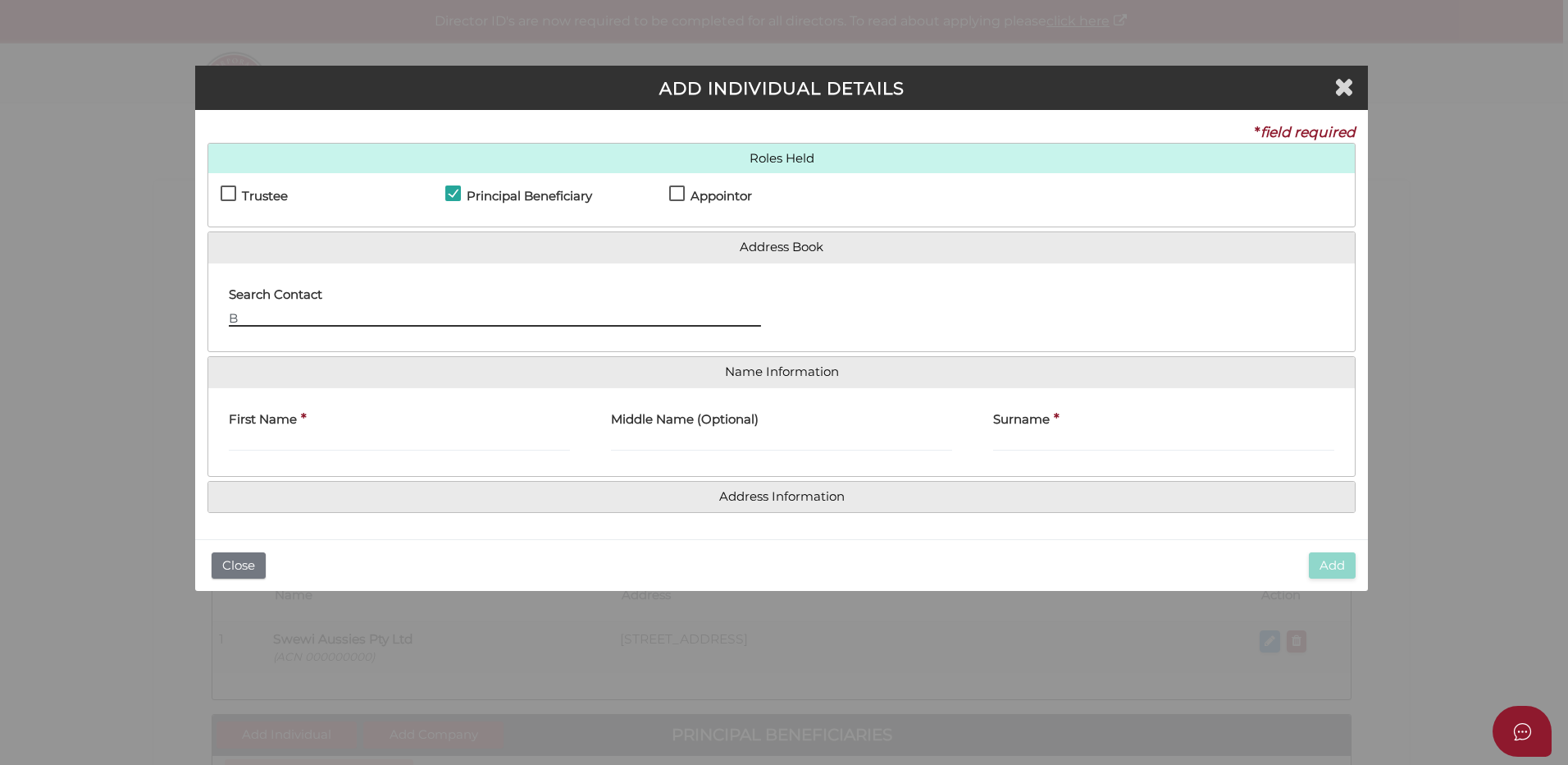
click at [265, 315] on input "B" at bounding box center [495, 317] width 533 height 18
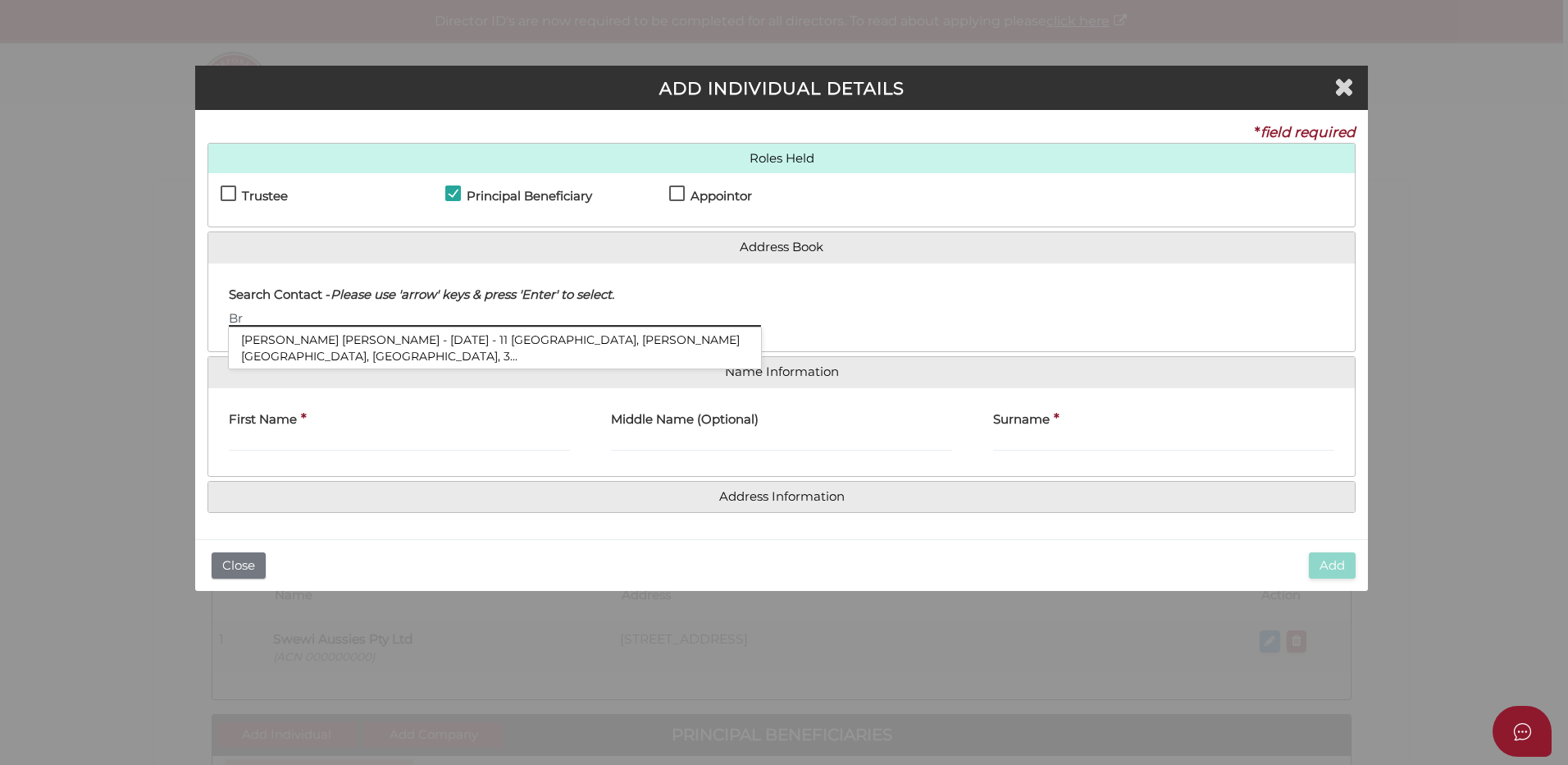
type input "B"
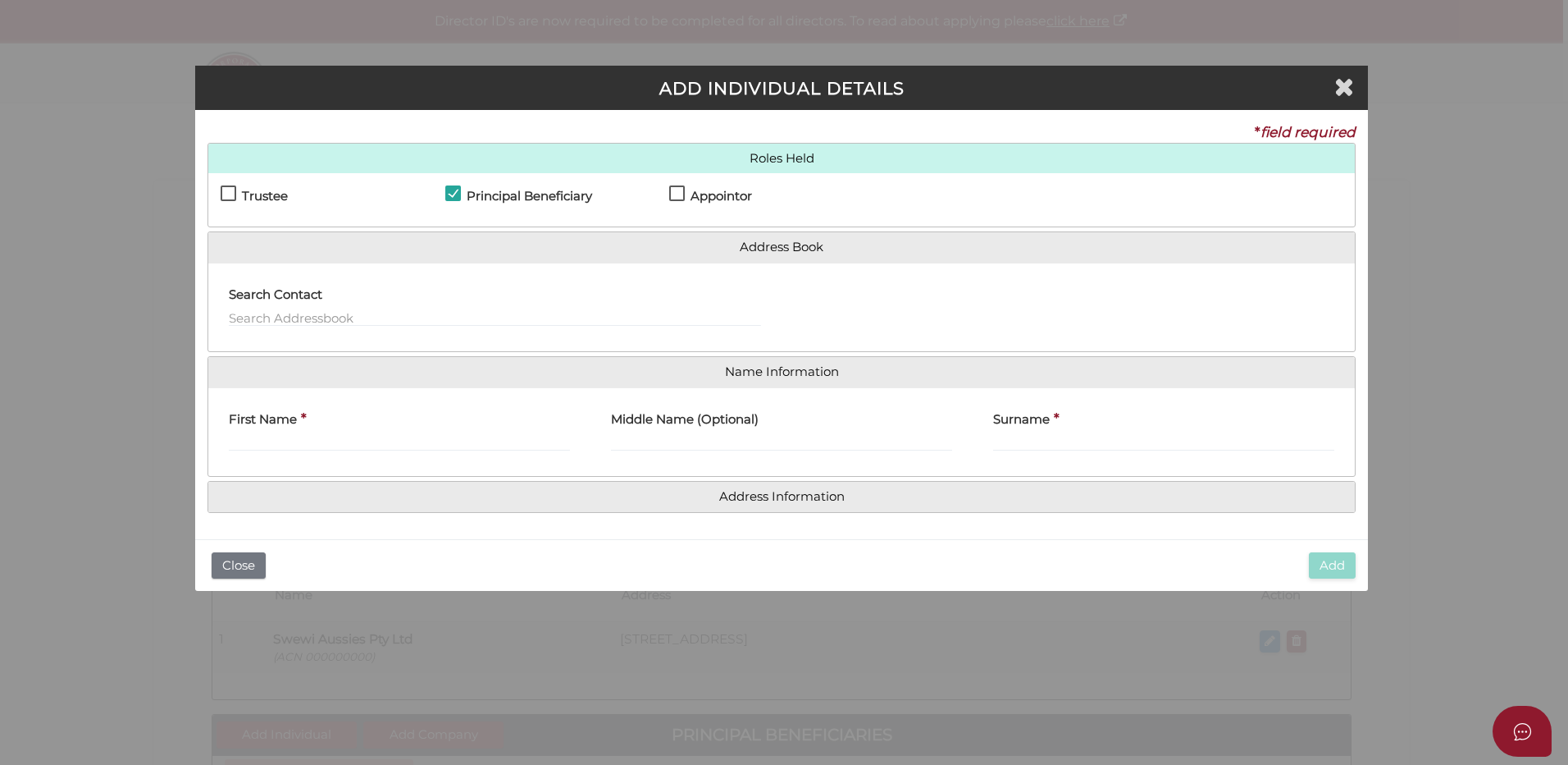
click at [273, 432] on label "First Name" at bounding box center [263, 417] width 68 height 34
click at [273, 433] on input "First Name" at bounding box center [399, 442] width 342 height 18
click at [1042, 434] on input "Surname" at bounding box center [1164, 442] width 342 height 18
click at [325, 444] on input "Breitholtz" at bounding box center [399, 442] width 342 height 18
type input "B"
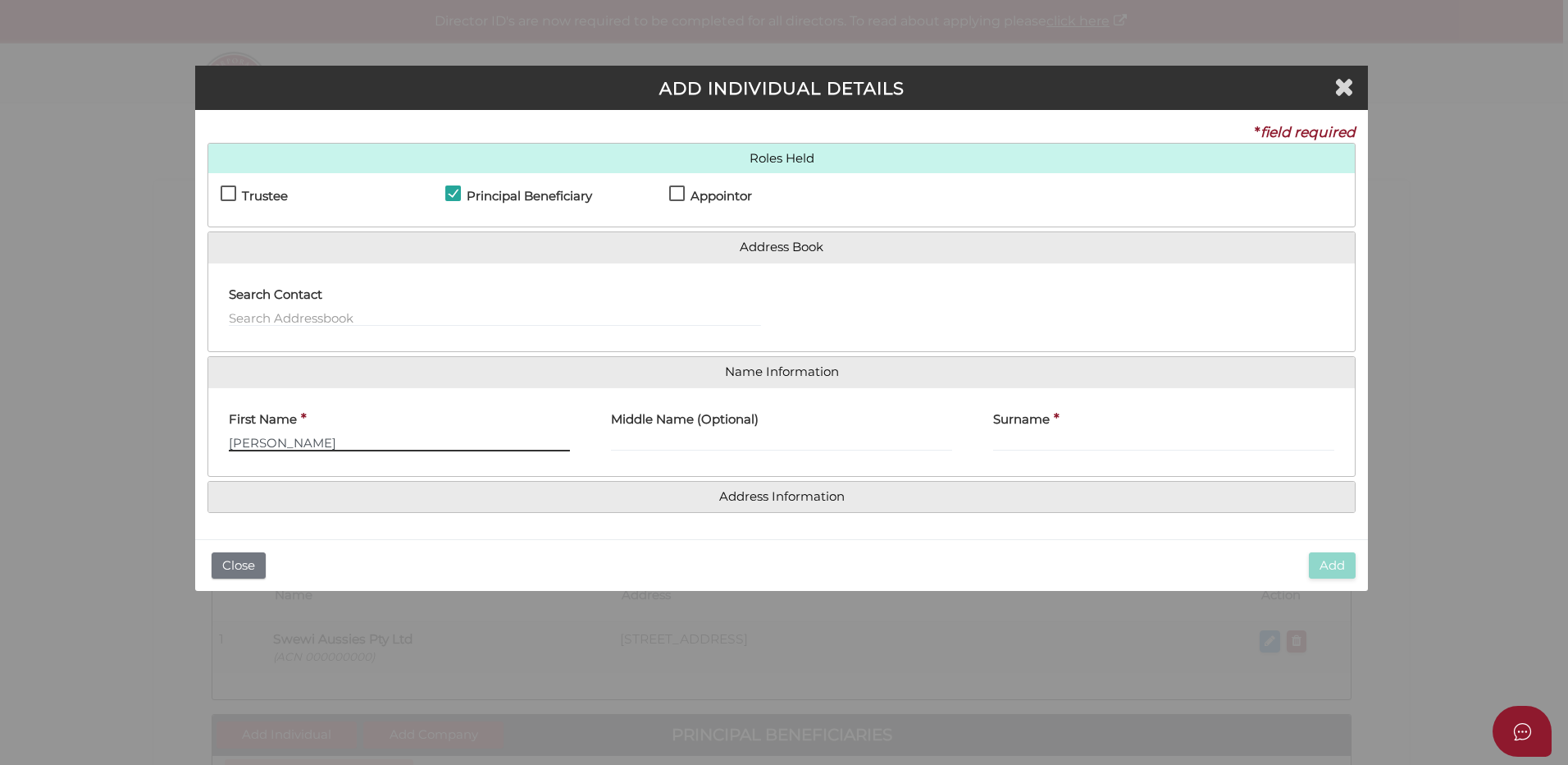
type input "Frida"
click at [1027, 433] on label "Surname" at bounding box center [1021, 417] width 56 height 34
click at [1027, 433] on input "Surname" at bounding box center [1164, 442] width 342 height 18
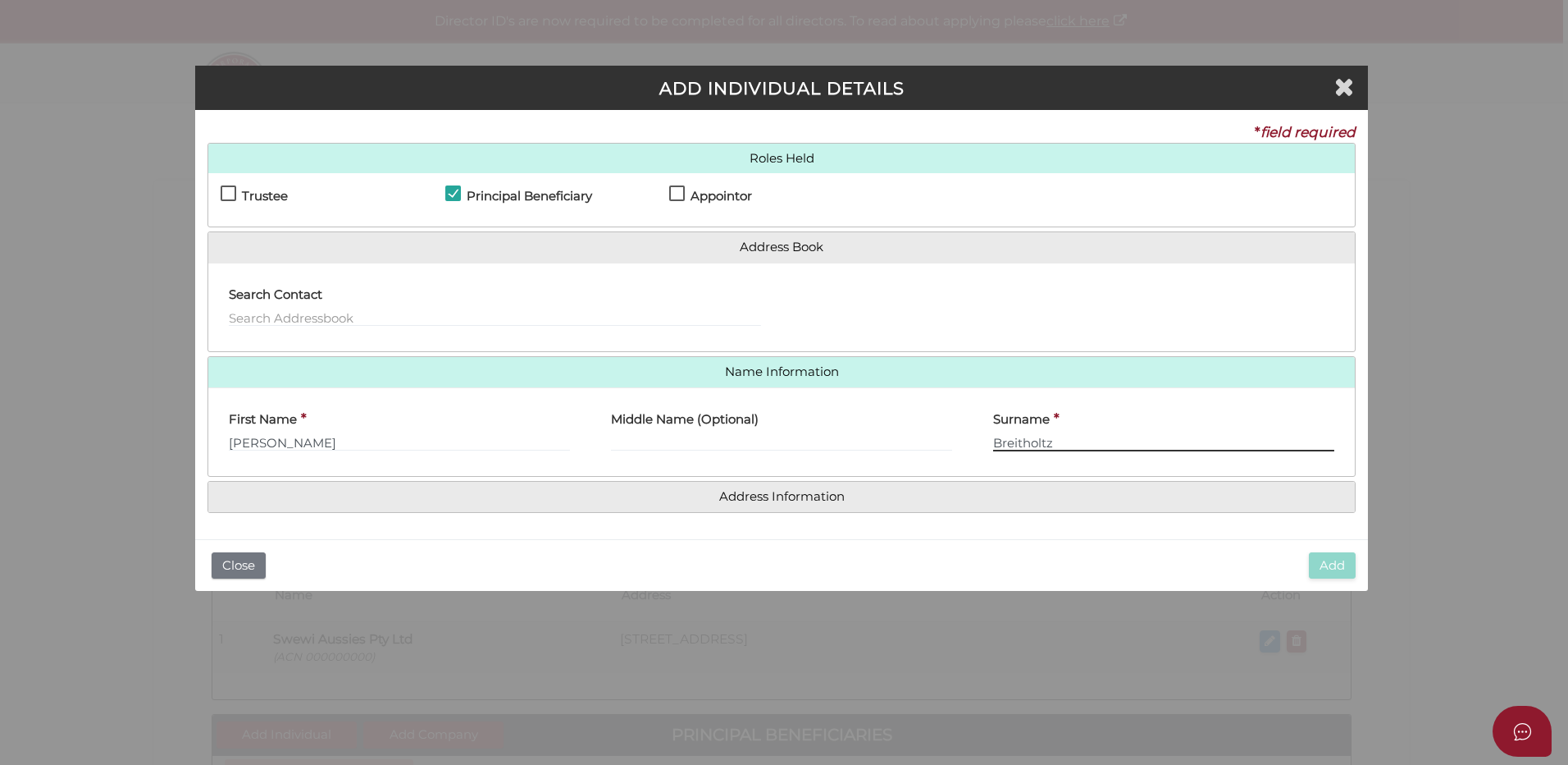
type input "Breitholtz"
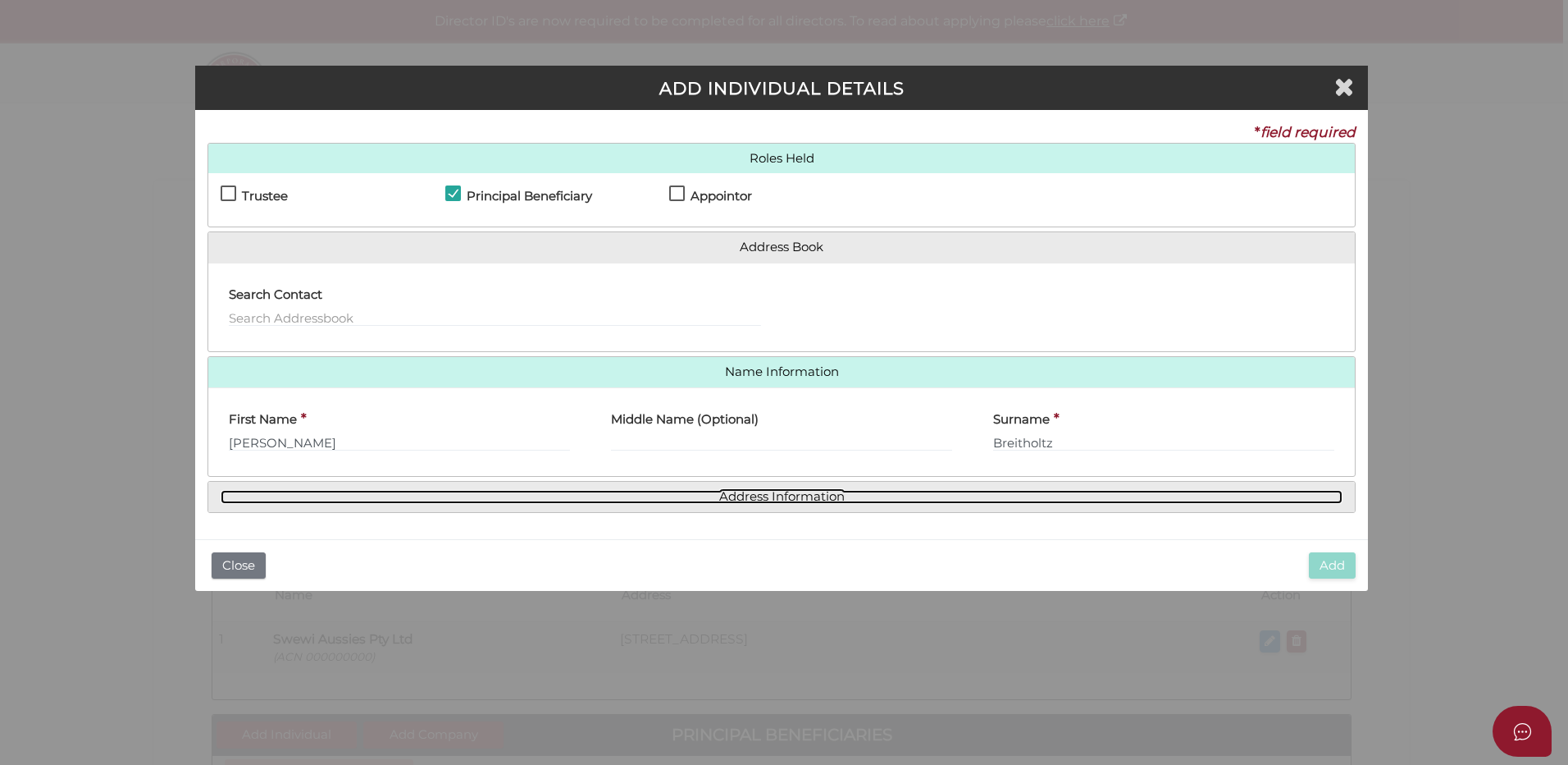
click at [750, 492] on link "Address Information" at bounding box center [781, 497] width 1122 height 14
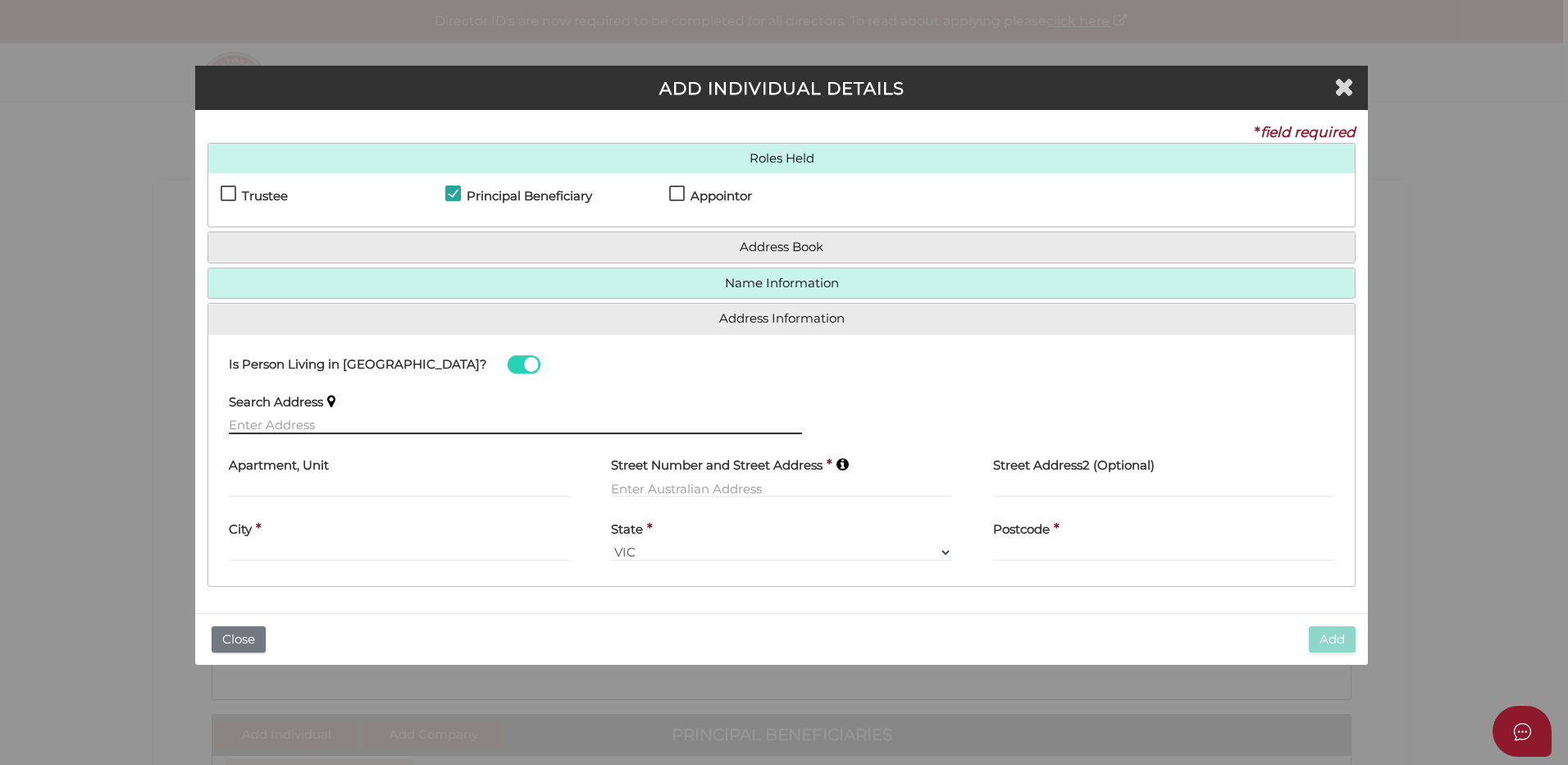
click at [246, 425] on input "text" at bounding box center [515, 425] width 573 height 18
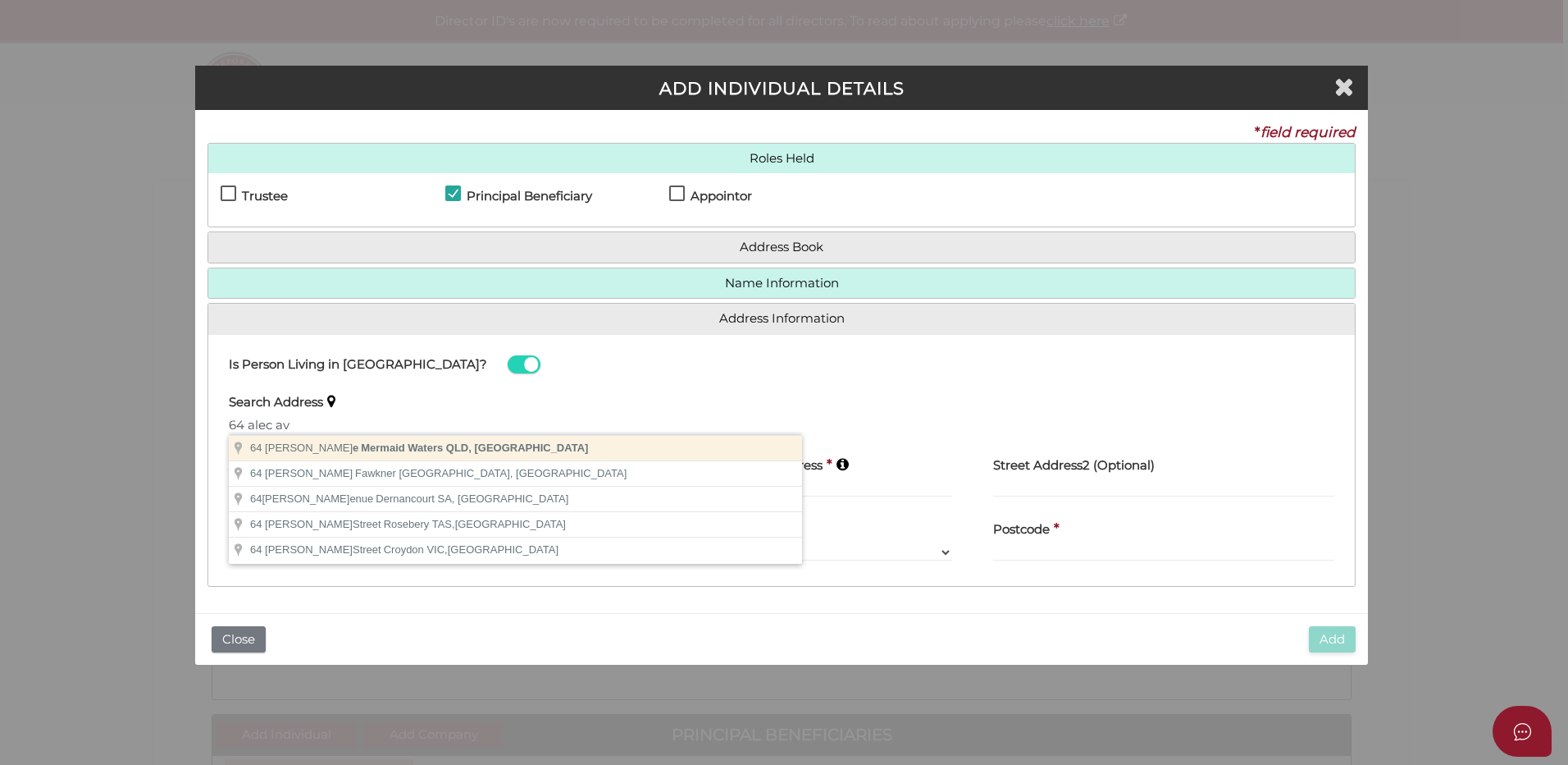
type input "[STREET_ADDRESS][PERSON_NAME]"
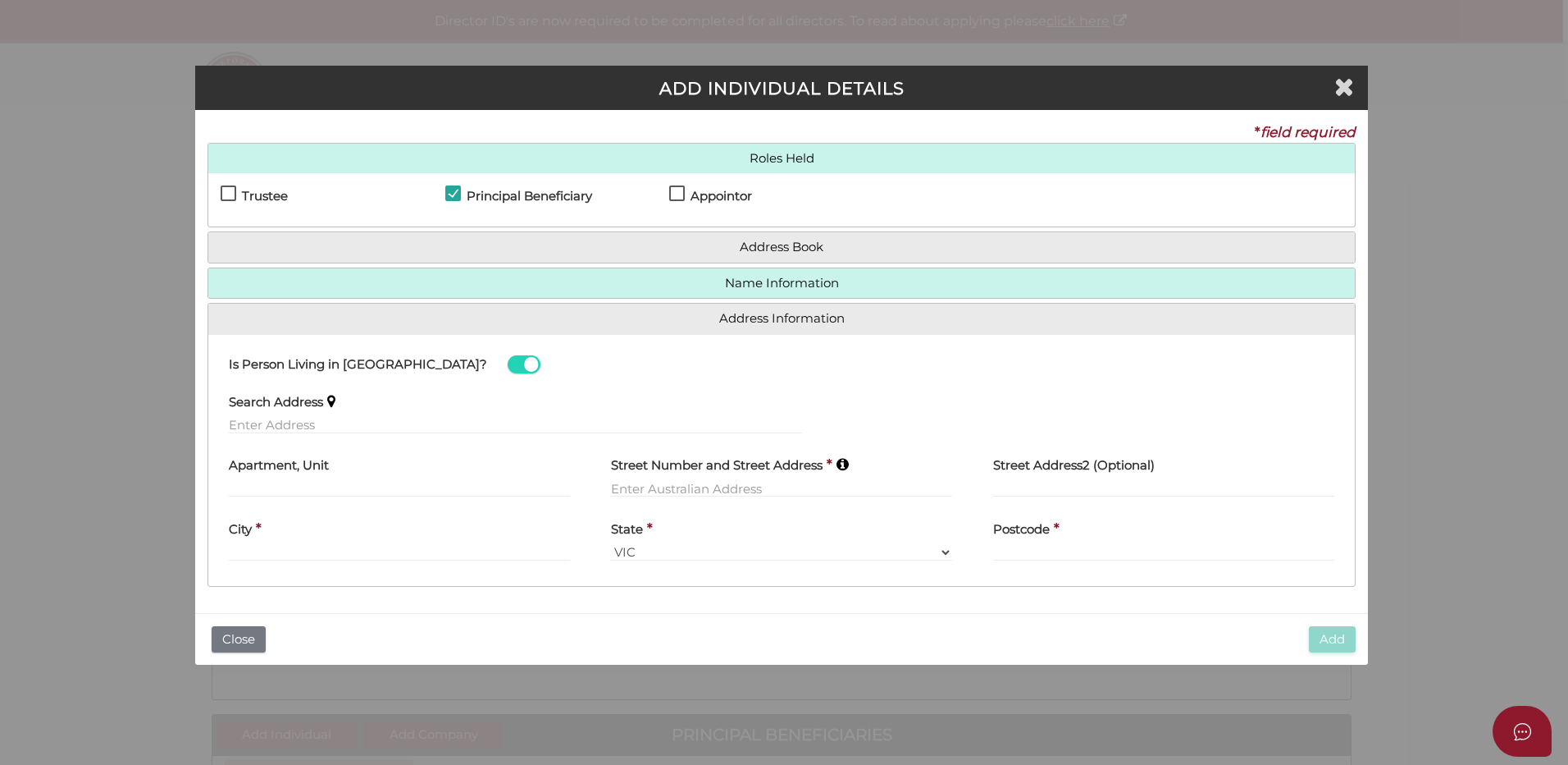
type input "[STREET_ADDRESS]"
type input "Mermaid Waters"
select select "QLD"
type input "4218"
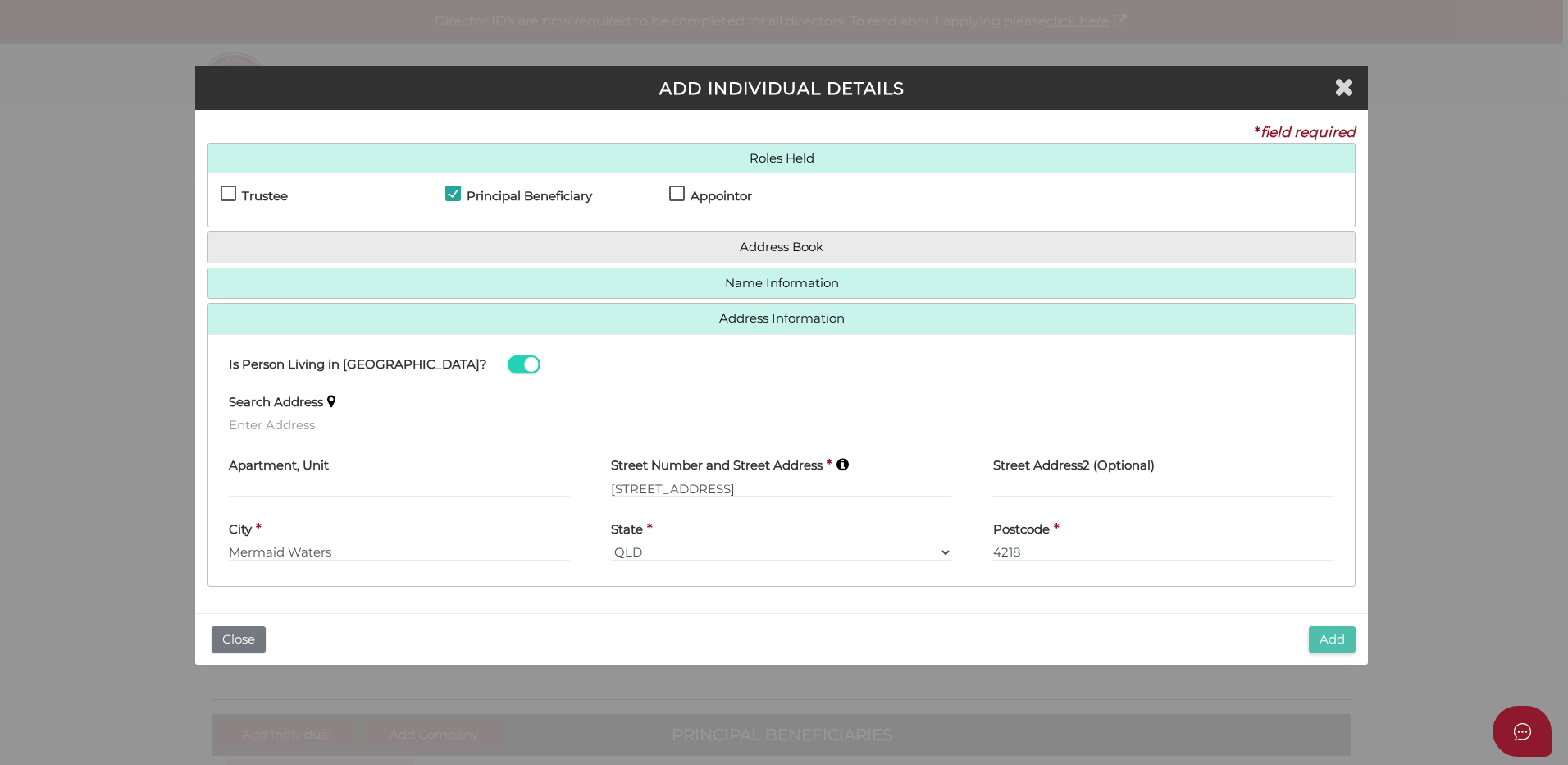
click at [1334, 638] on button "Add" at bounding box center [1332, 639] width 47 height 27
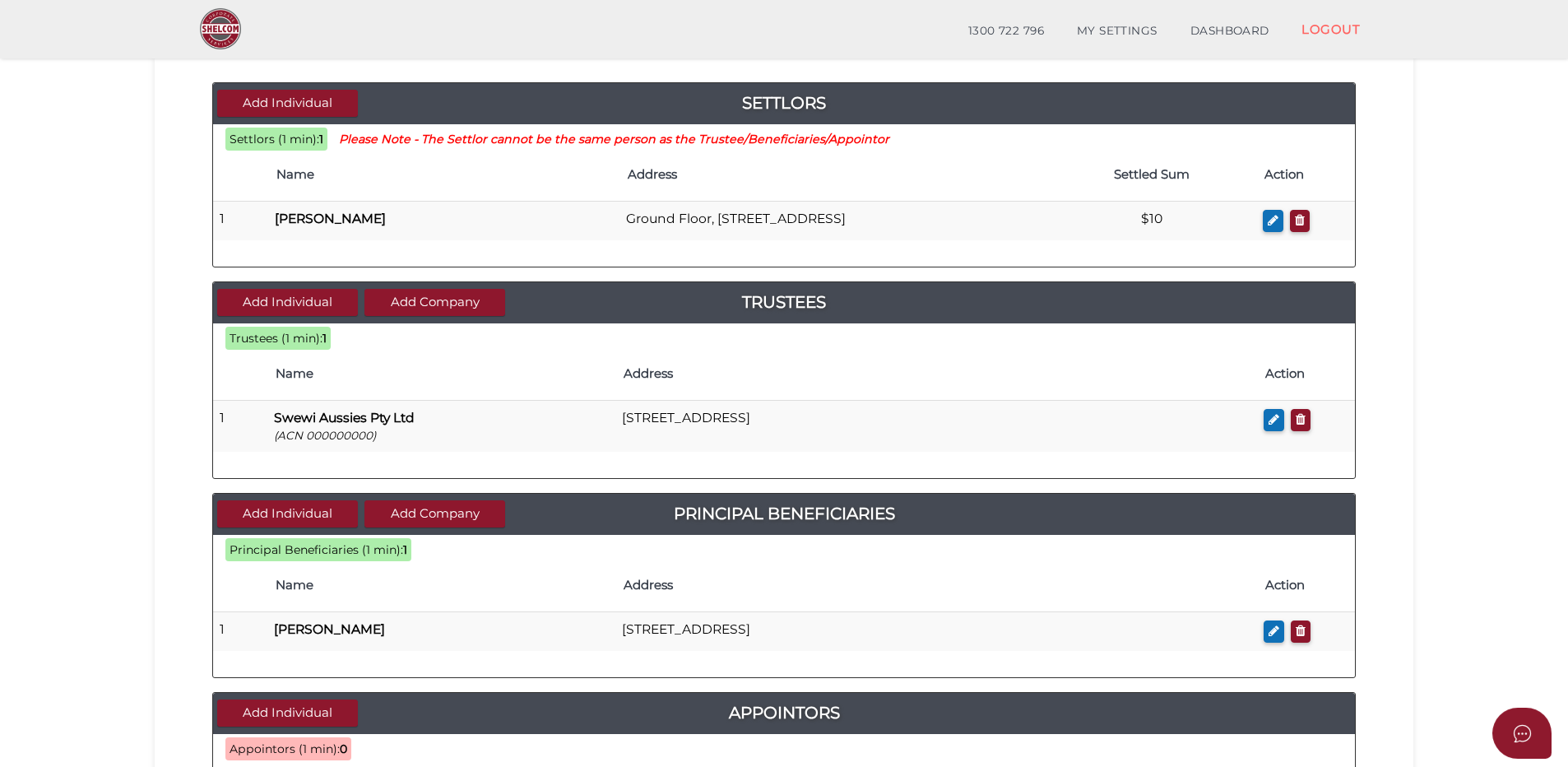
scroll to position [246, 0]
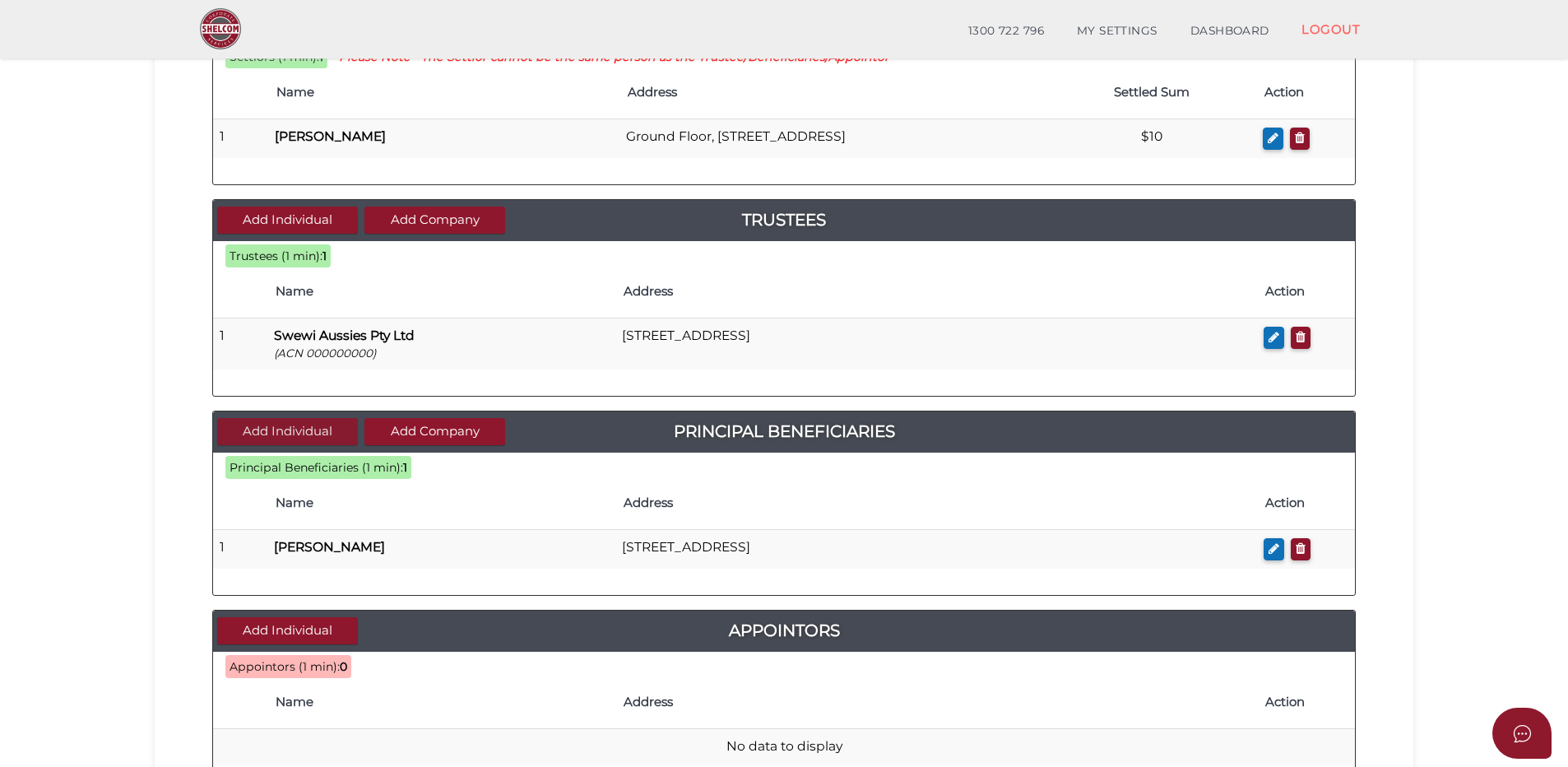
click at [282, 432] on button "Add Individual" at bounding box center [288, 432] width 140 height 27
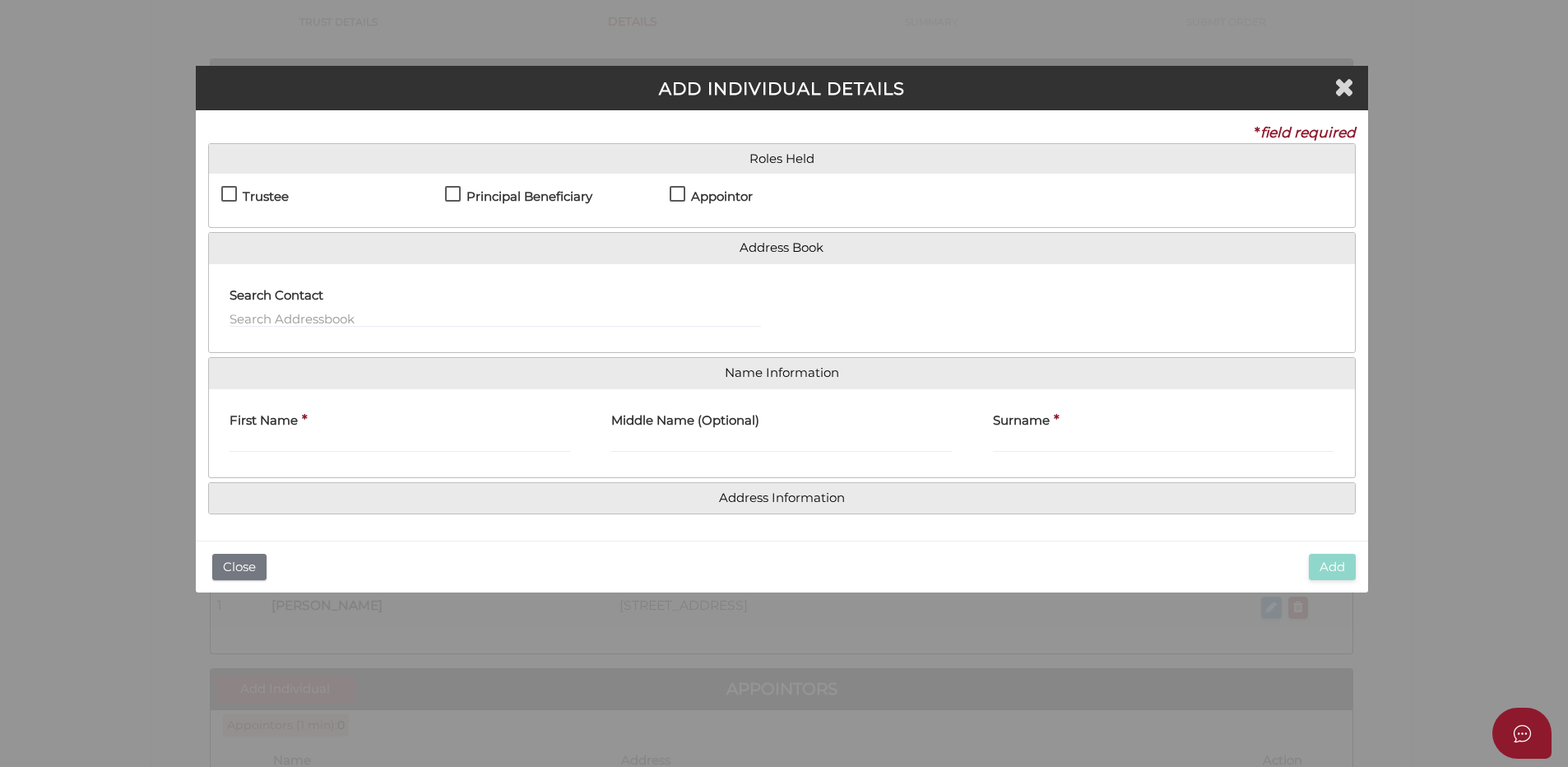
scroll to position [0, 0]
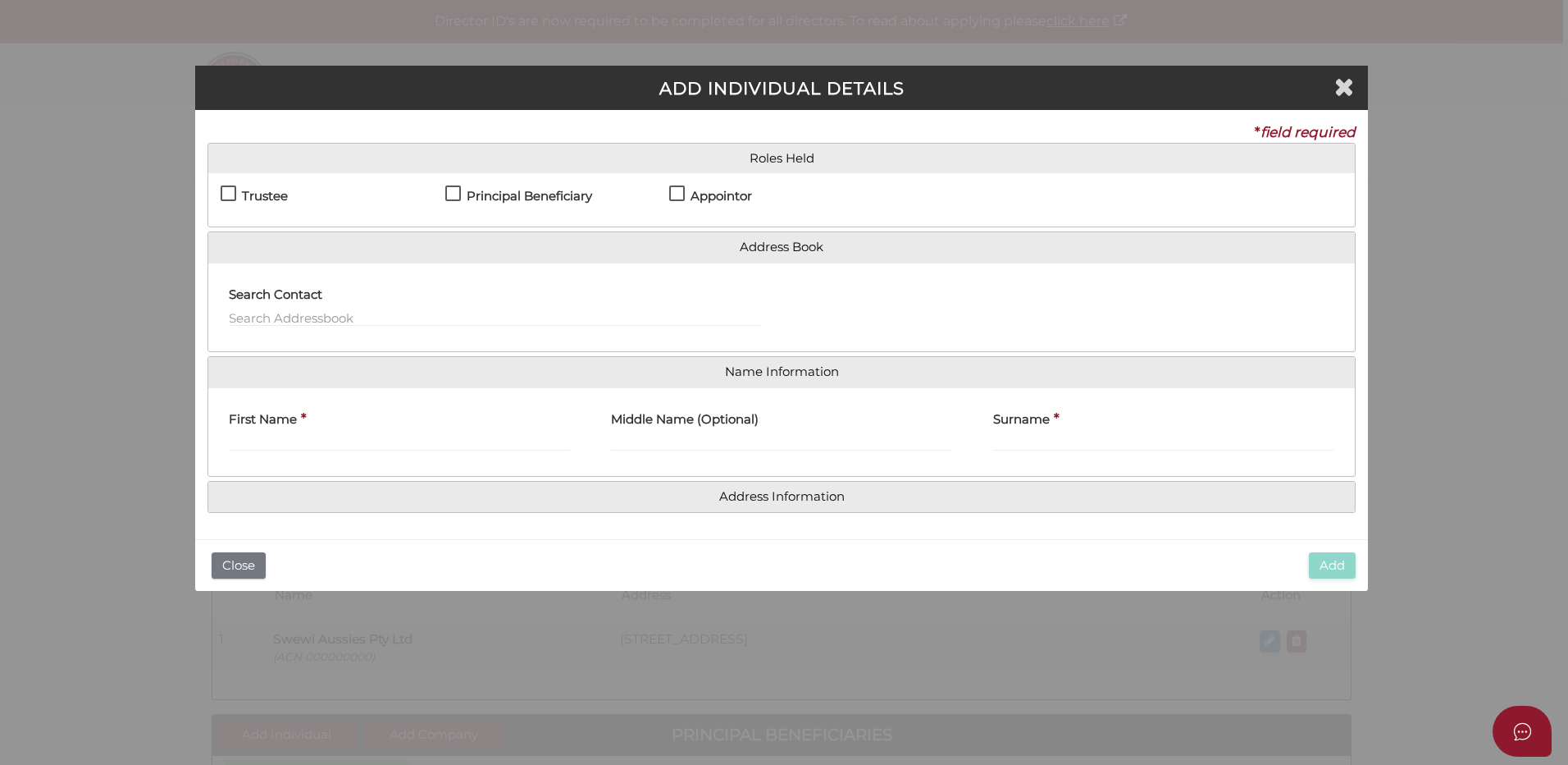
click at [457, 191] on label "Principal Beneficiary" at bounding box center [519, 199] width 147 height 21
checkbox input "true"
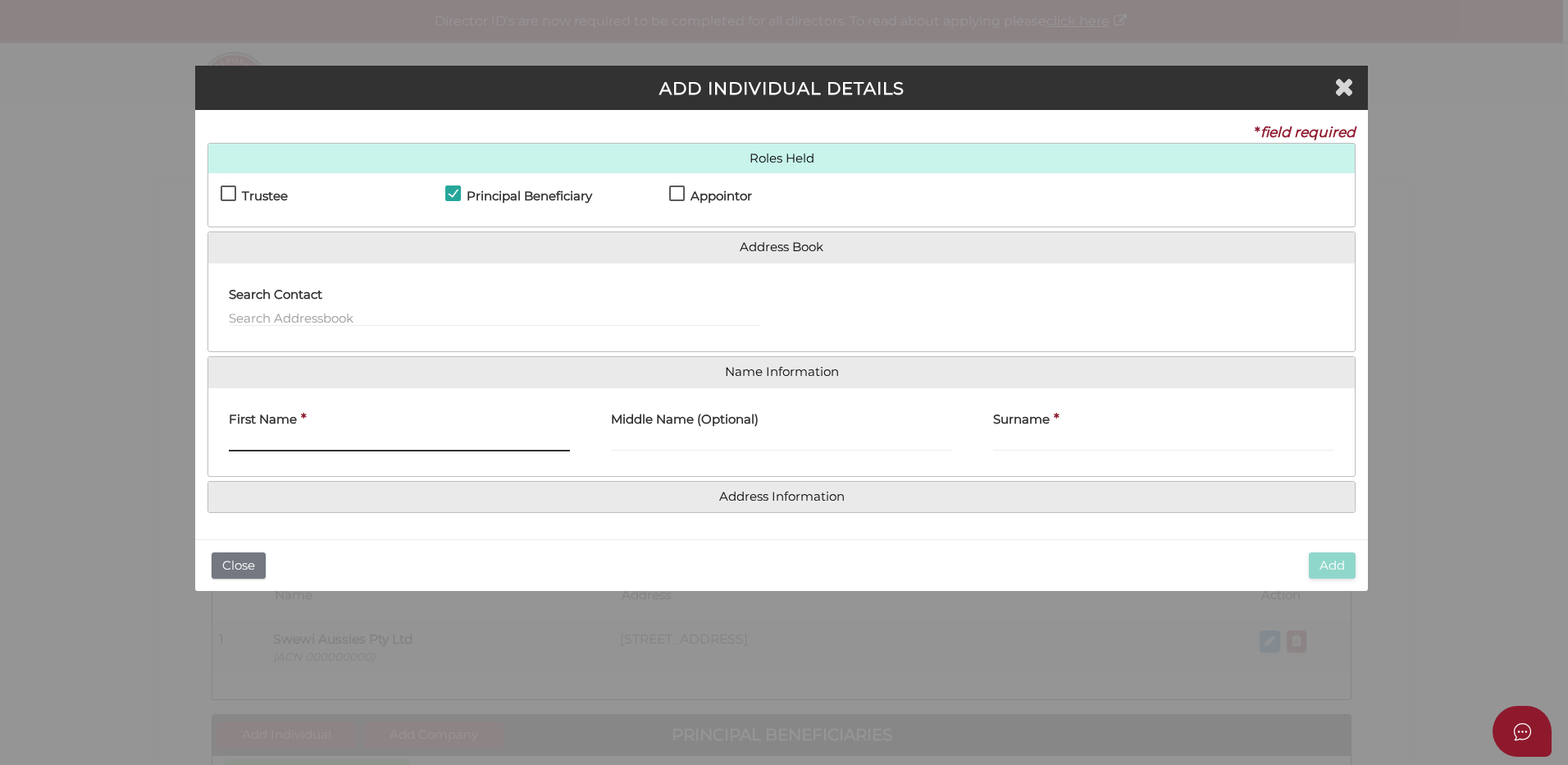
click at [255, 438] on input "First Name" at bounding box center [399, 442] width 342 height 18
type input "Vegas"
click at [670, 448] on input "Middle Name (Optional)" at bounding box center [782, 442] width 342 height 18
type input "Max"
click at [1062, 442] on input "Surname" at bounding box center [1164, 442] width 342 height 18
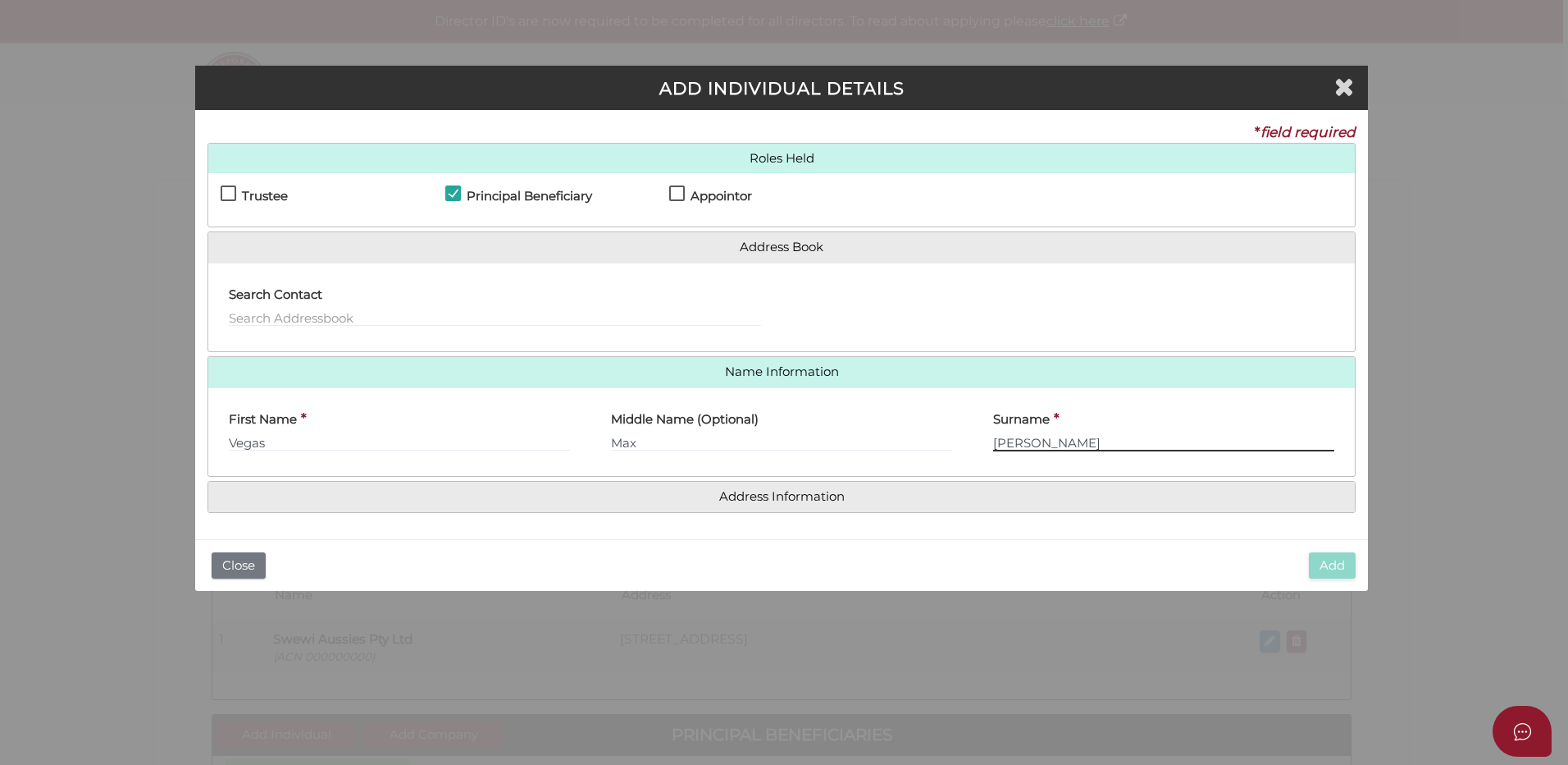
type input "[PERSON_NAME]"
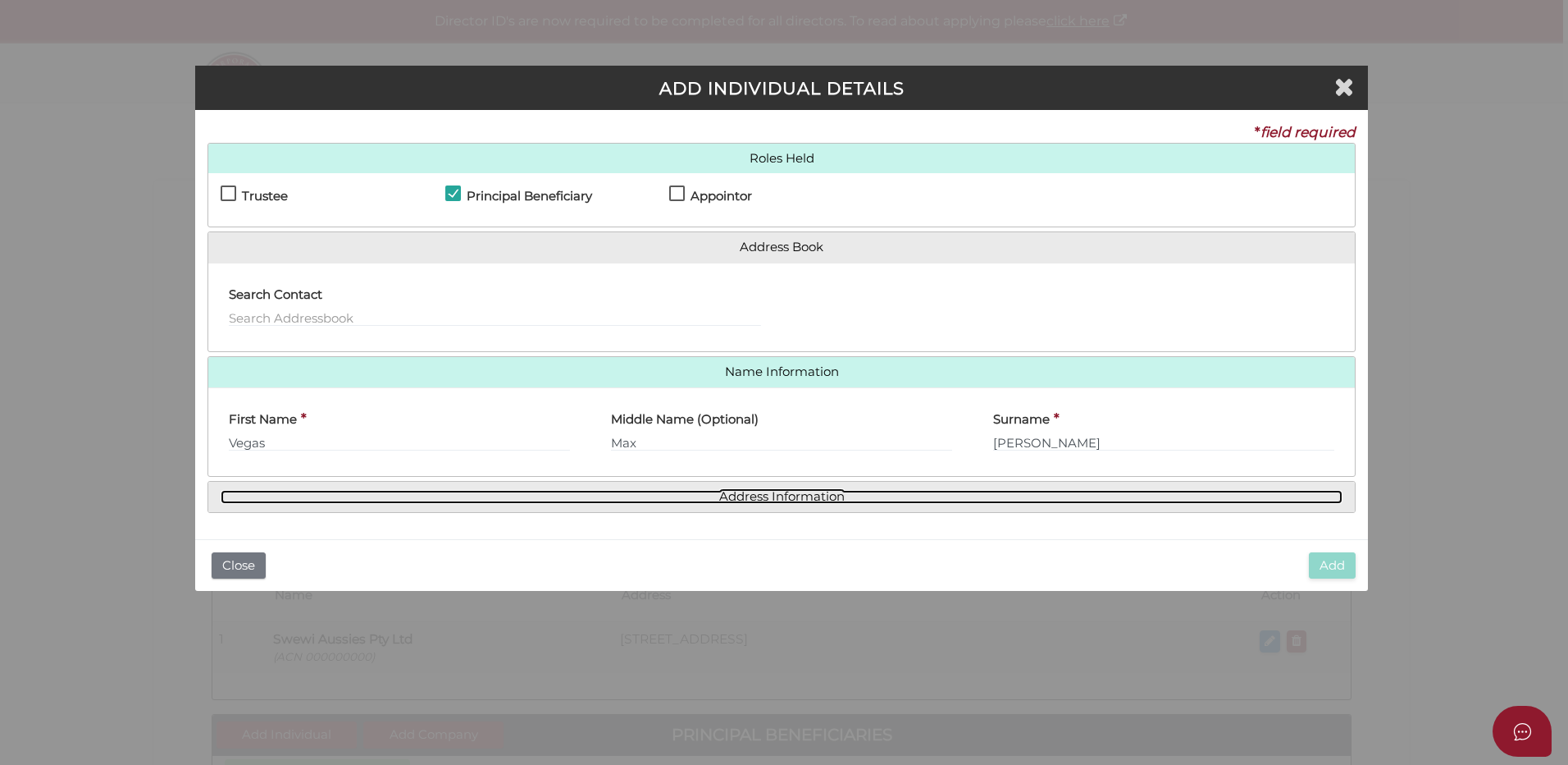
click at [797, 495] on link "Address Information" at bounding box center [781, 497] width 1122 height 14
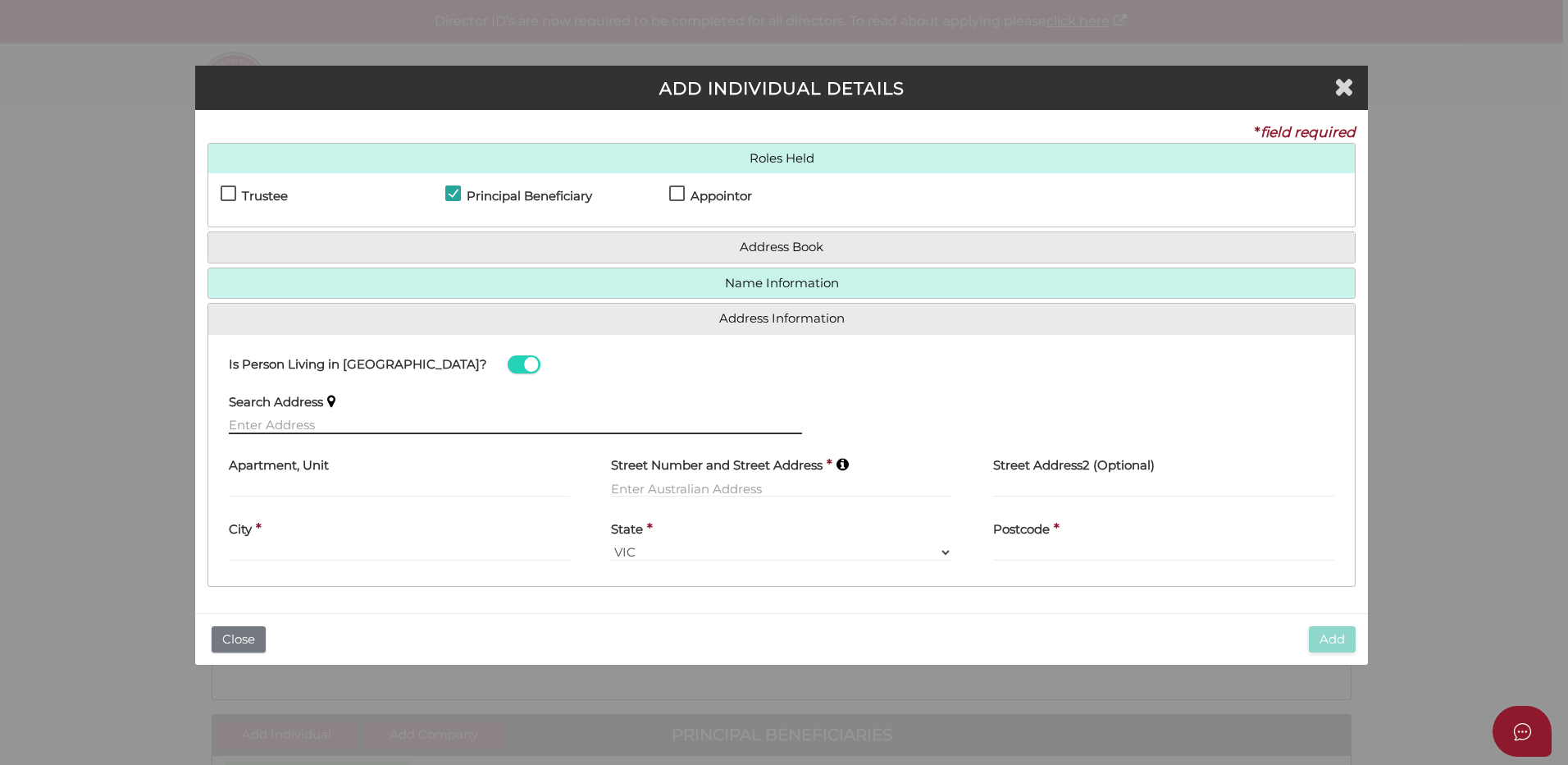
click at [272, 422] on input "text" at bounding box center [515, 425] width 573 height 18
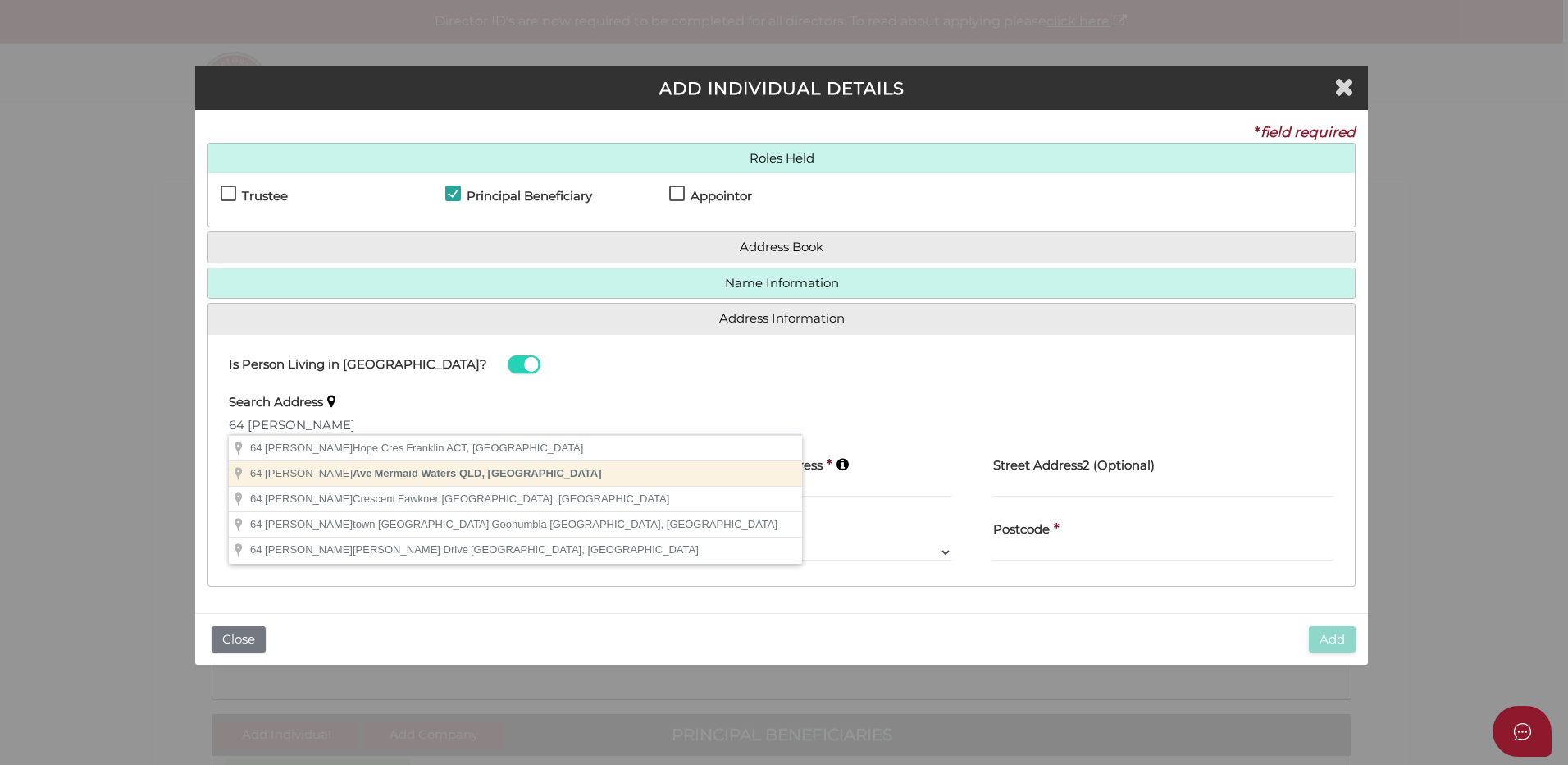
type input "[STREET_ADDRESS][PERSON_NAME]"
type input "[STREET_ADDRESS]"
type input "Mermaid Waters"
select select "QLD"
type input "4218"
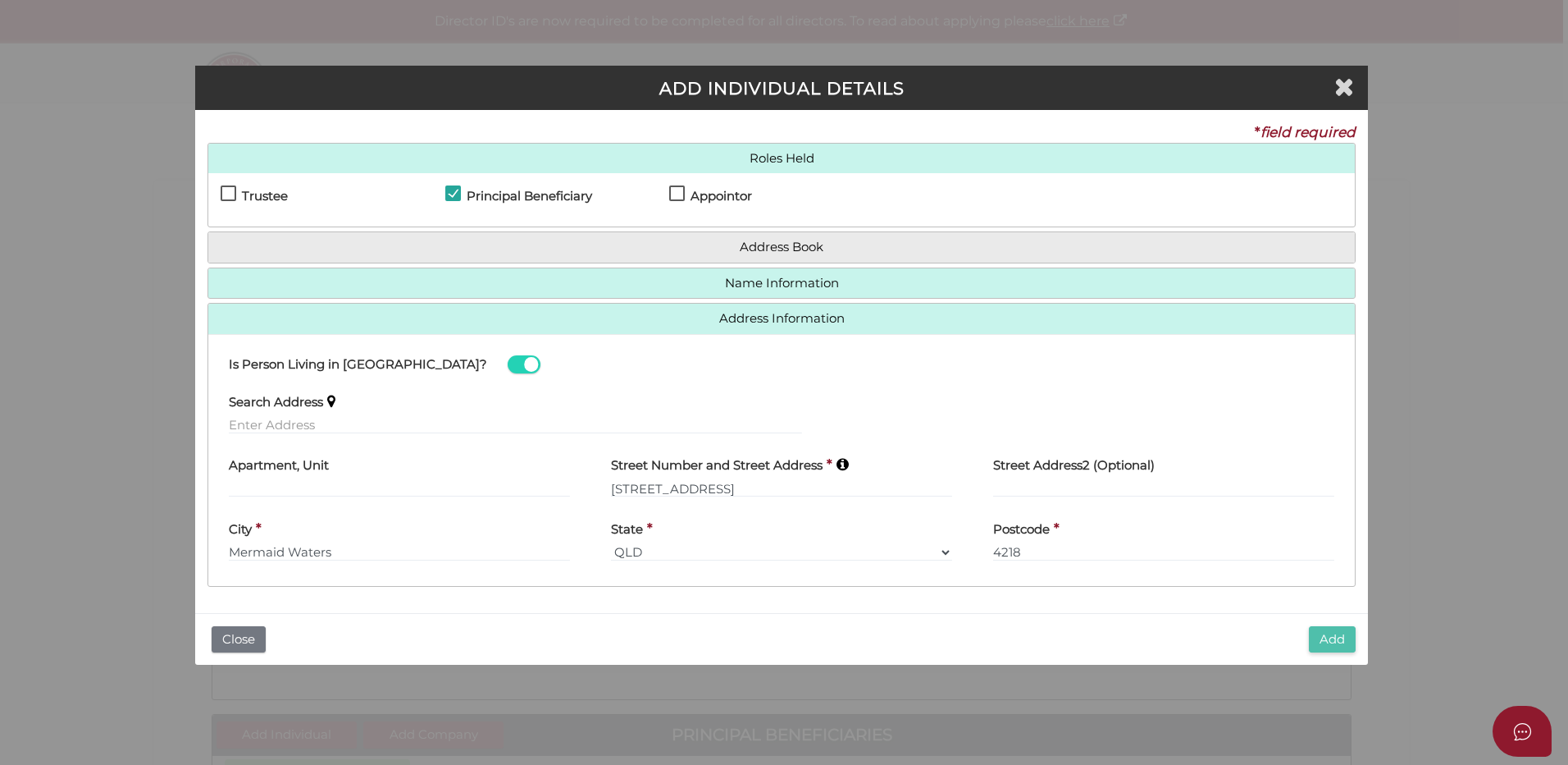
click at [1333, 637] on button "Add" at bounding box center [1332, 639] width 47 height 27
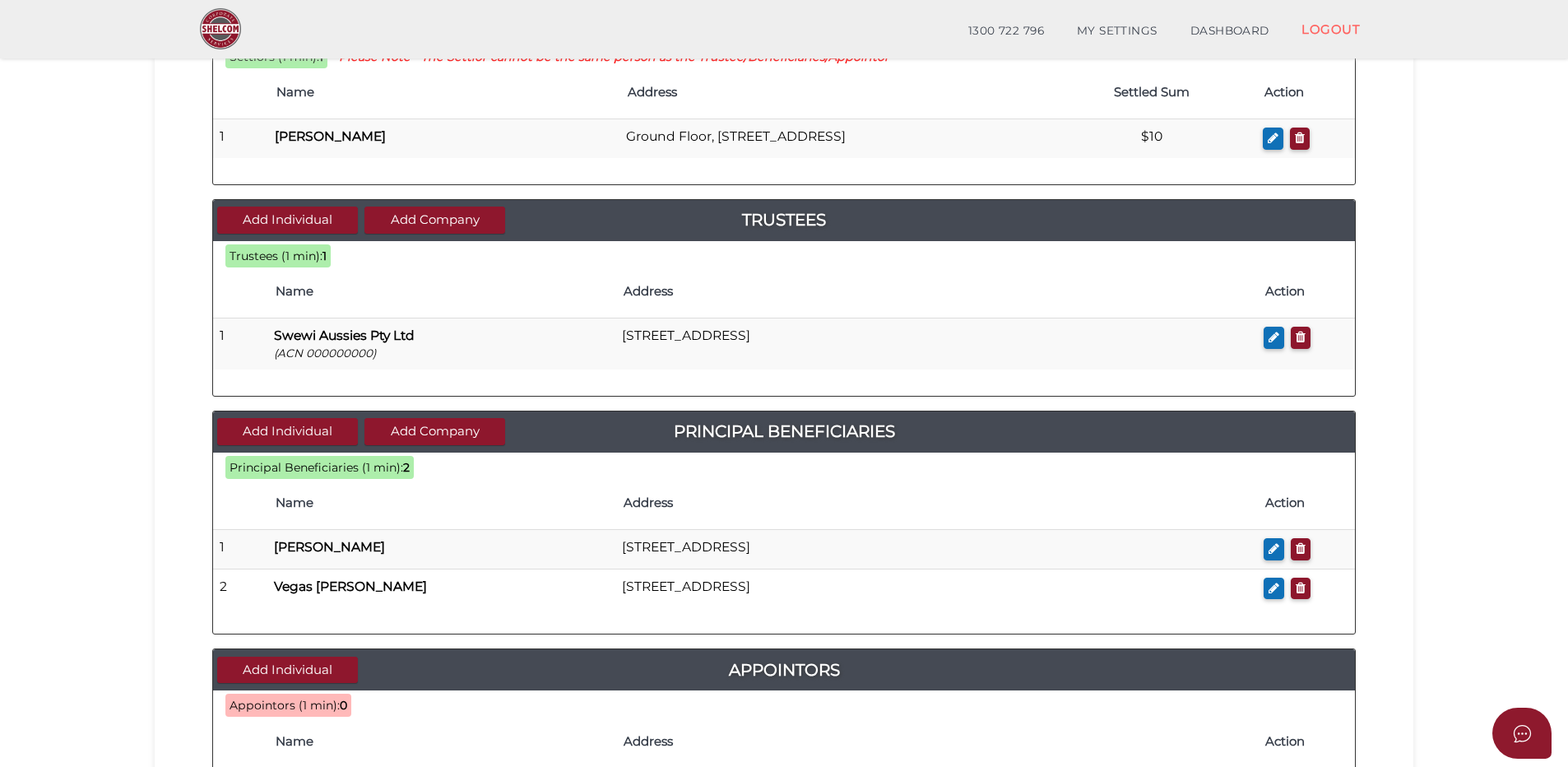
scroll to position [329, 0]
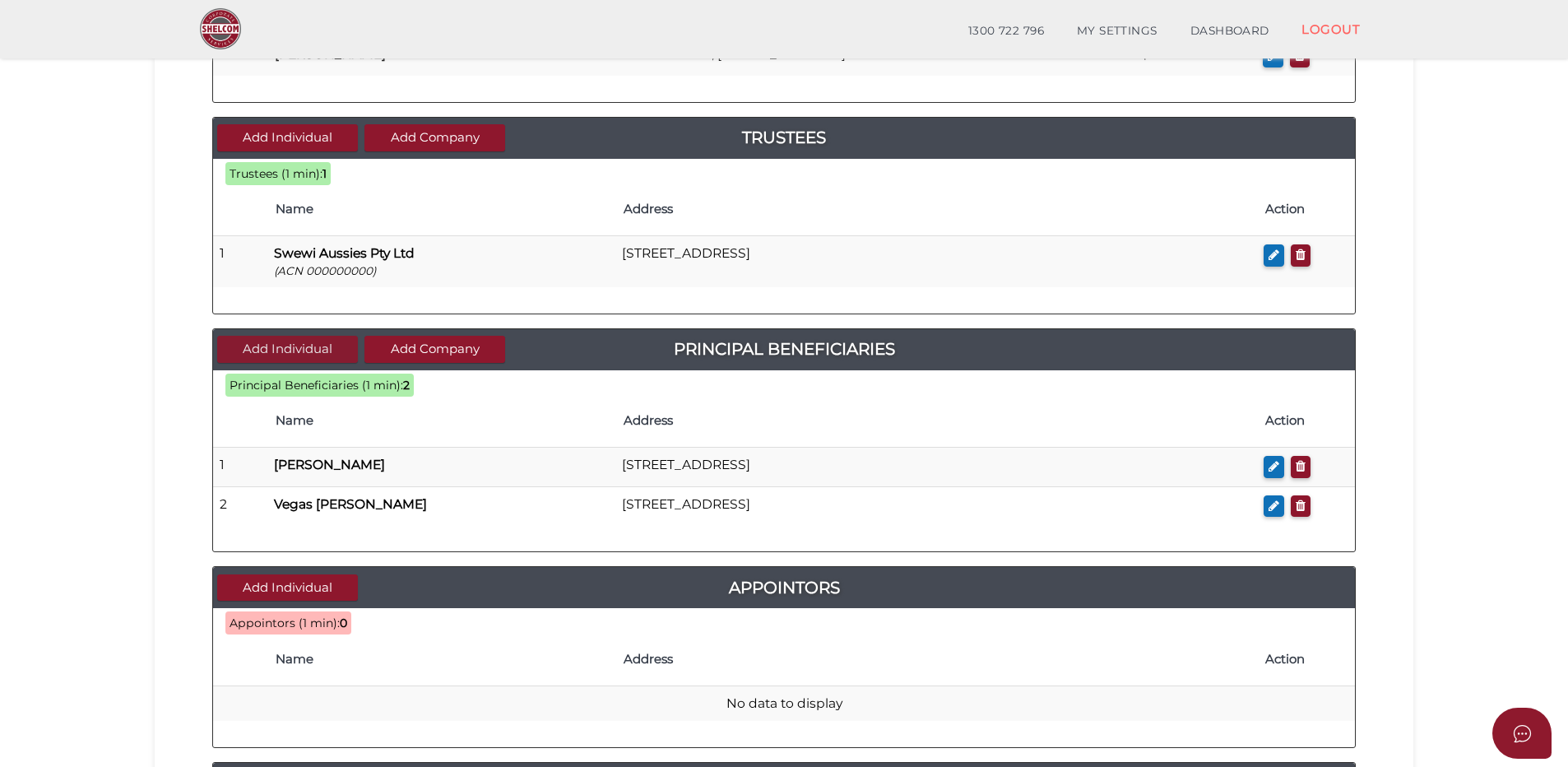
click at [285, 341] on button "Add Individual" at bounding box center [288, 349] width 140 height 27
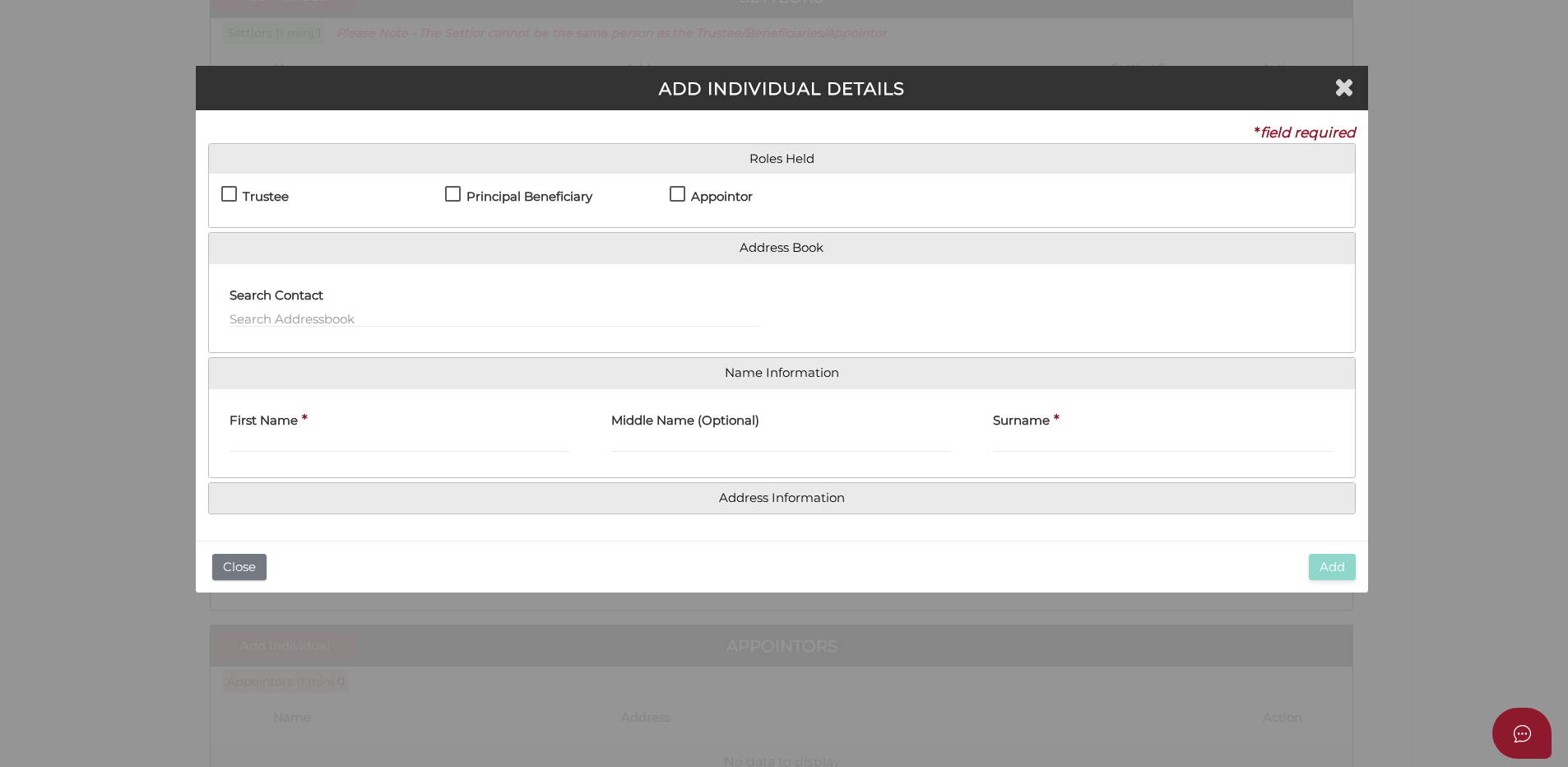
scroll to position [0, 0]
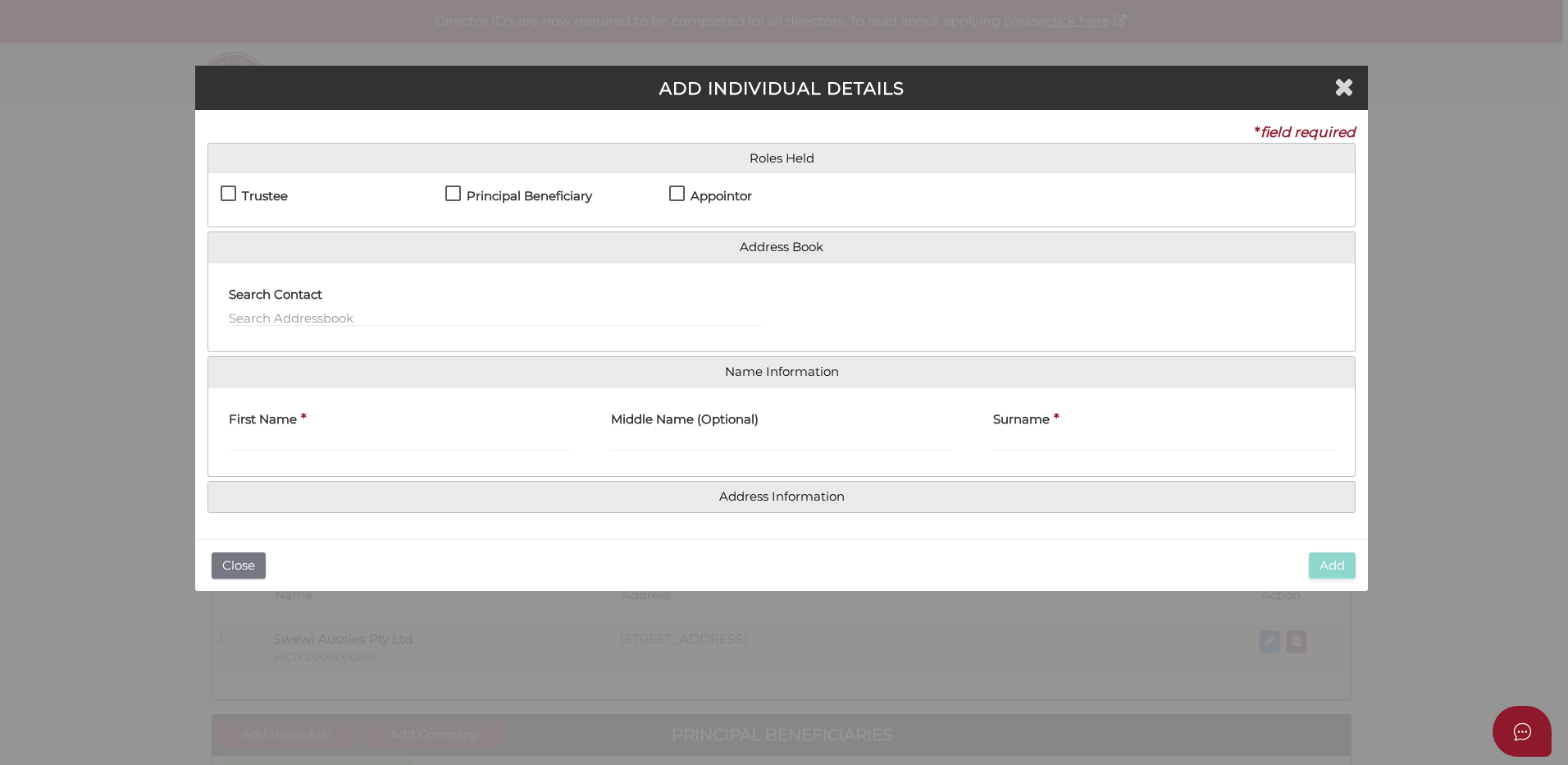
click at [448, 189] on label "Principal Beneficiary" at bounding box center [519, 199] width 147 height 21
checkbox input "true"
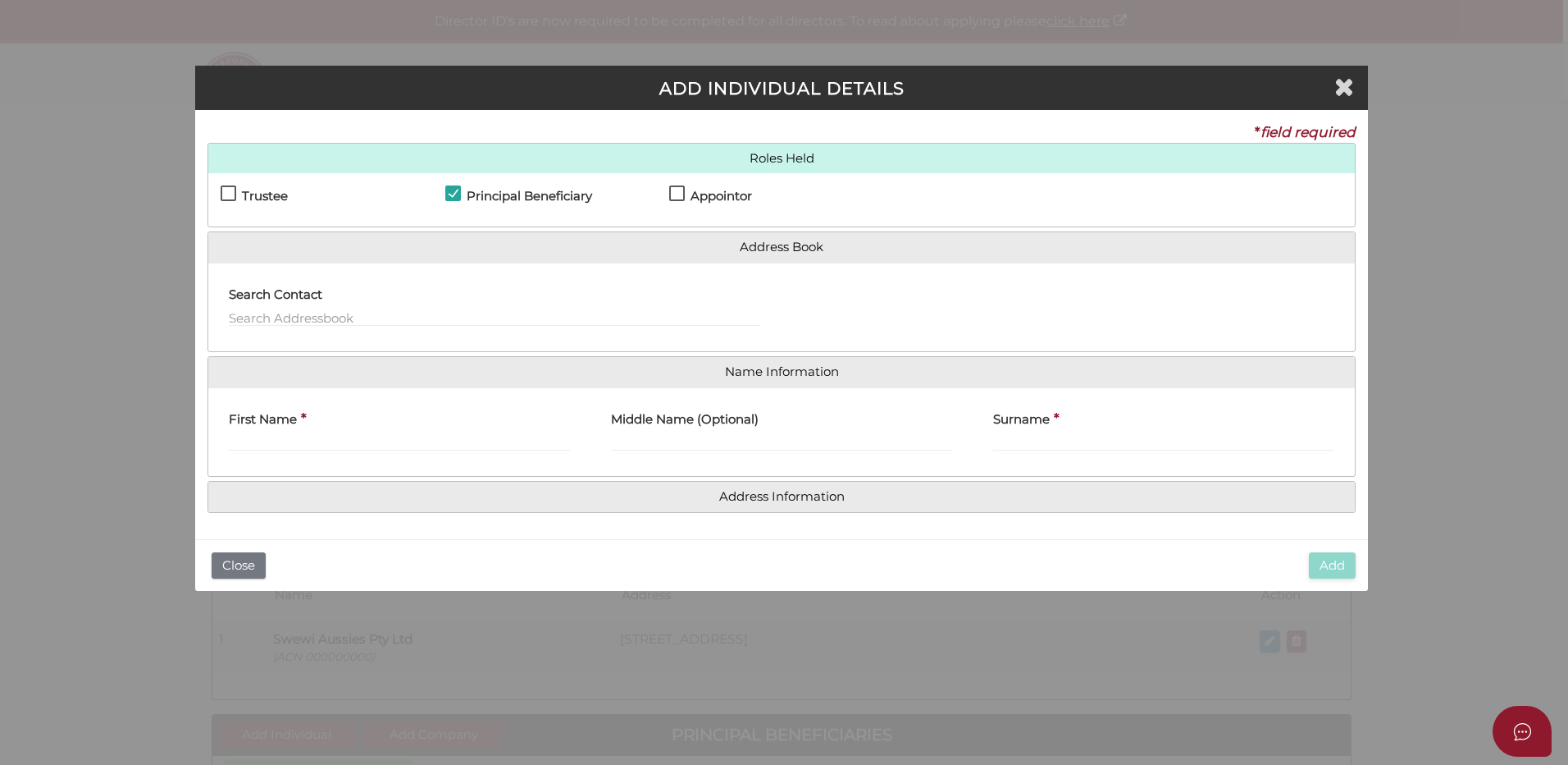
click at [280, 429] on label "First Name" at bounding box center [263, 417] width 68 height 34
click at [280, 433] on input "First Name" at bounding box center [399, 442] width 342 height 18
type input "s"
type input "Sighsten"
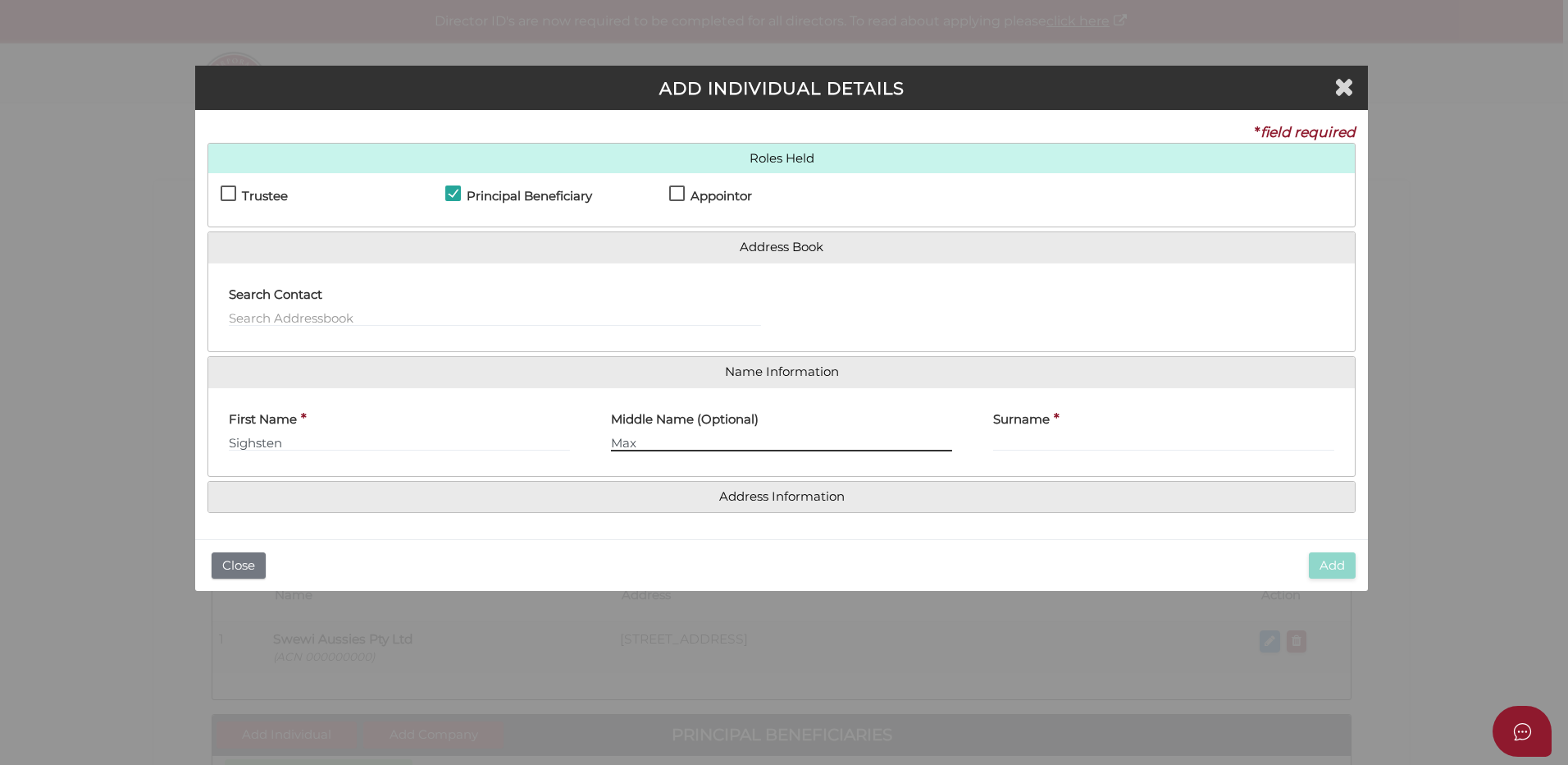
type input "Max"
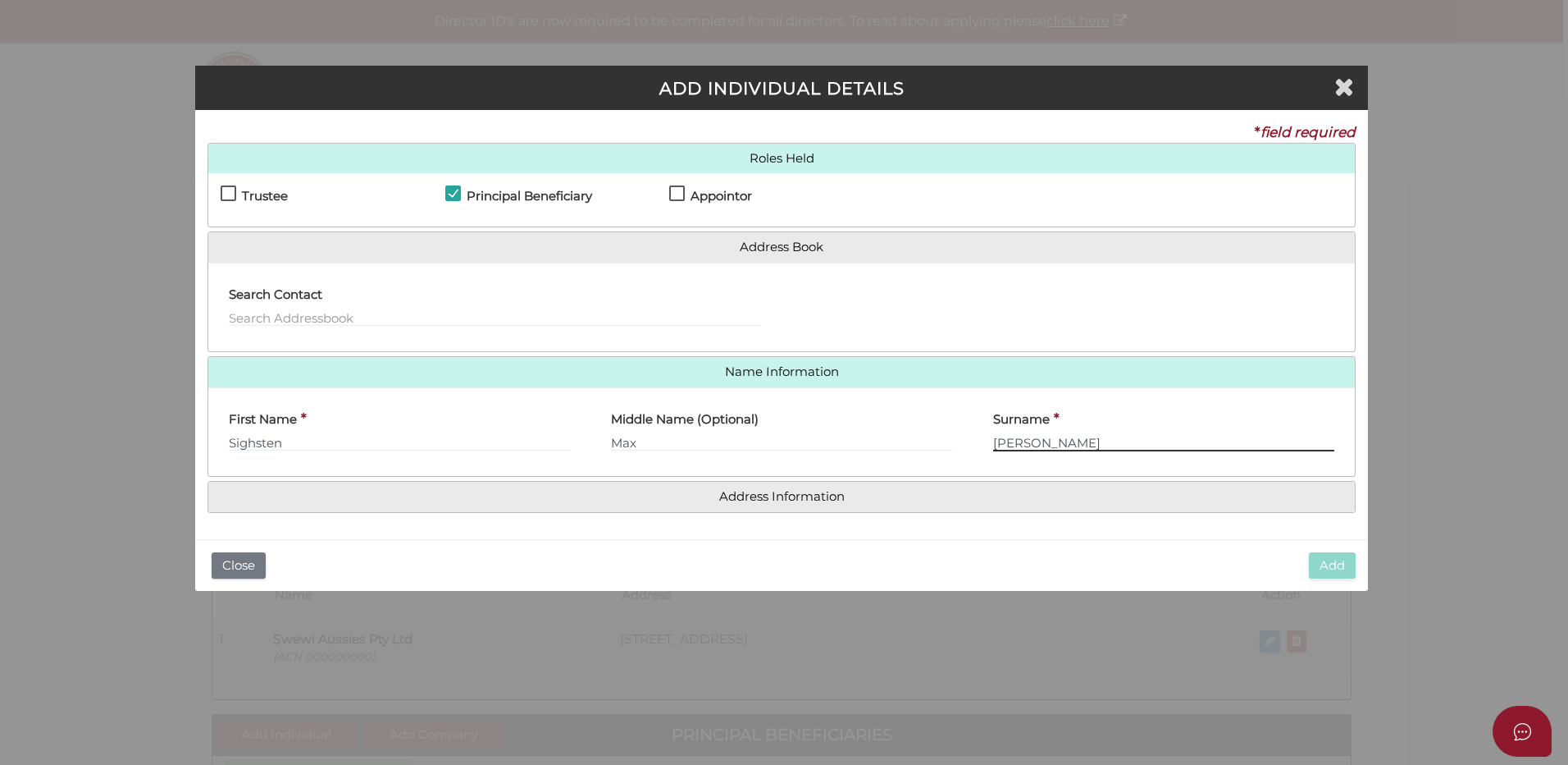
type input "[PERSON_NAME]"
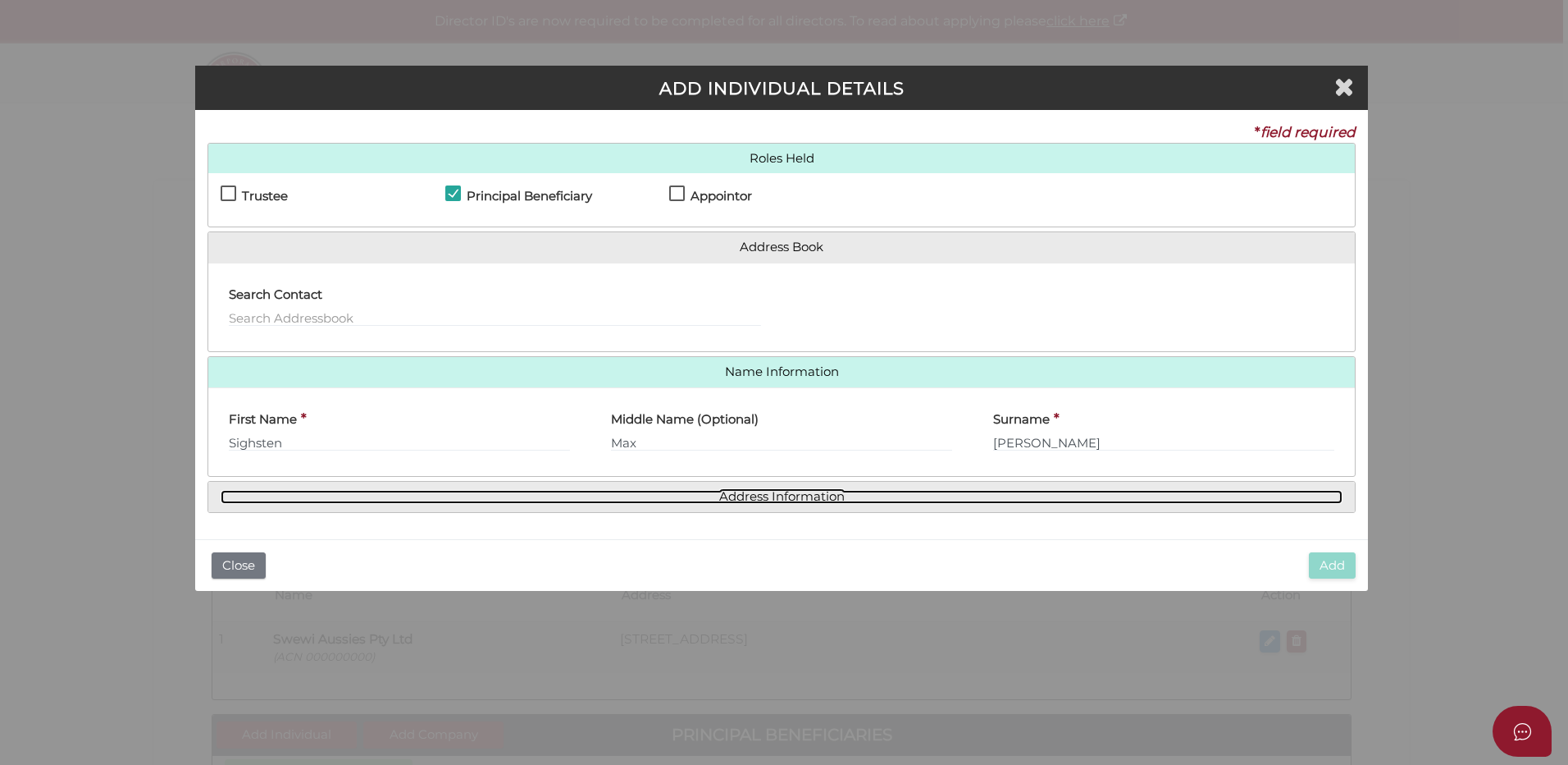
click at [753, 501] on link "Address Information" at bounding box center [781, 497] width 1122 height 14
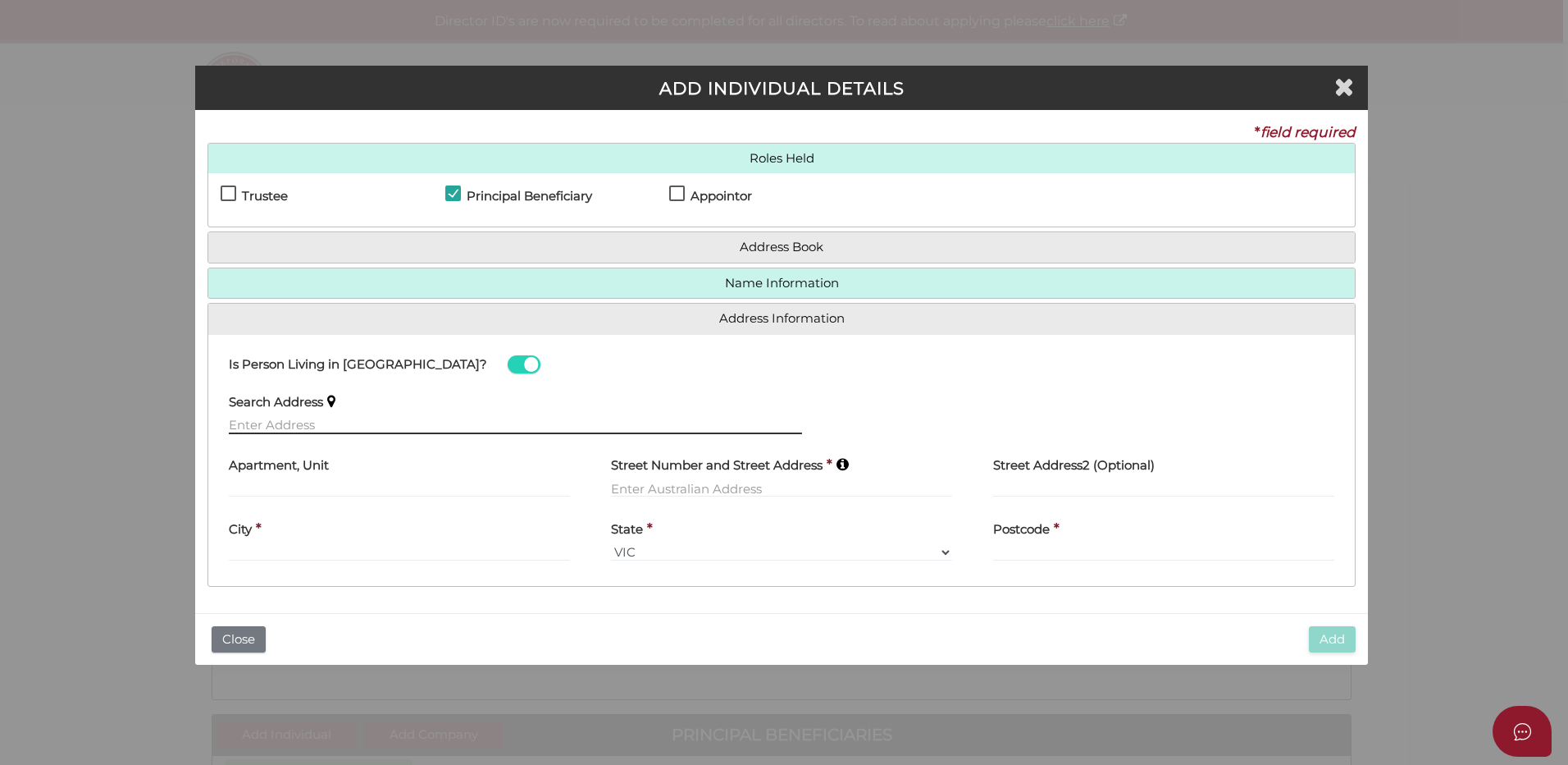
click at [250, 421] on input "text" at bounding box center [515, 425] width 573 height 18
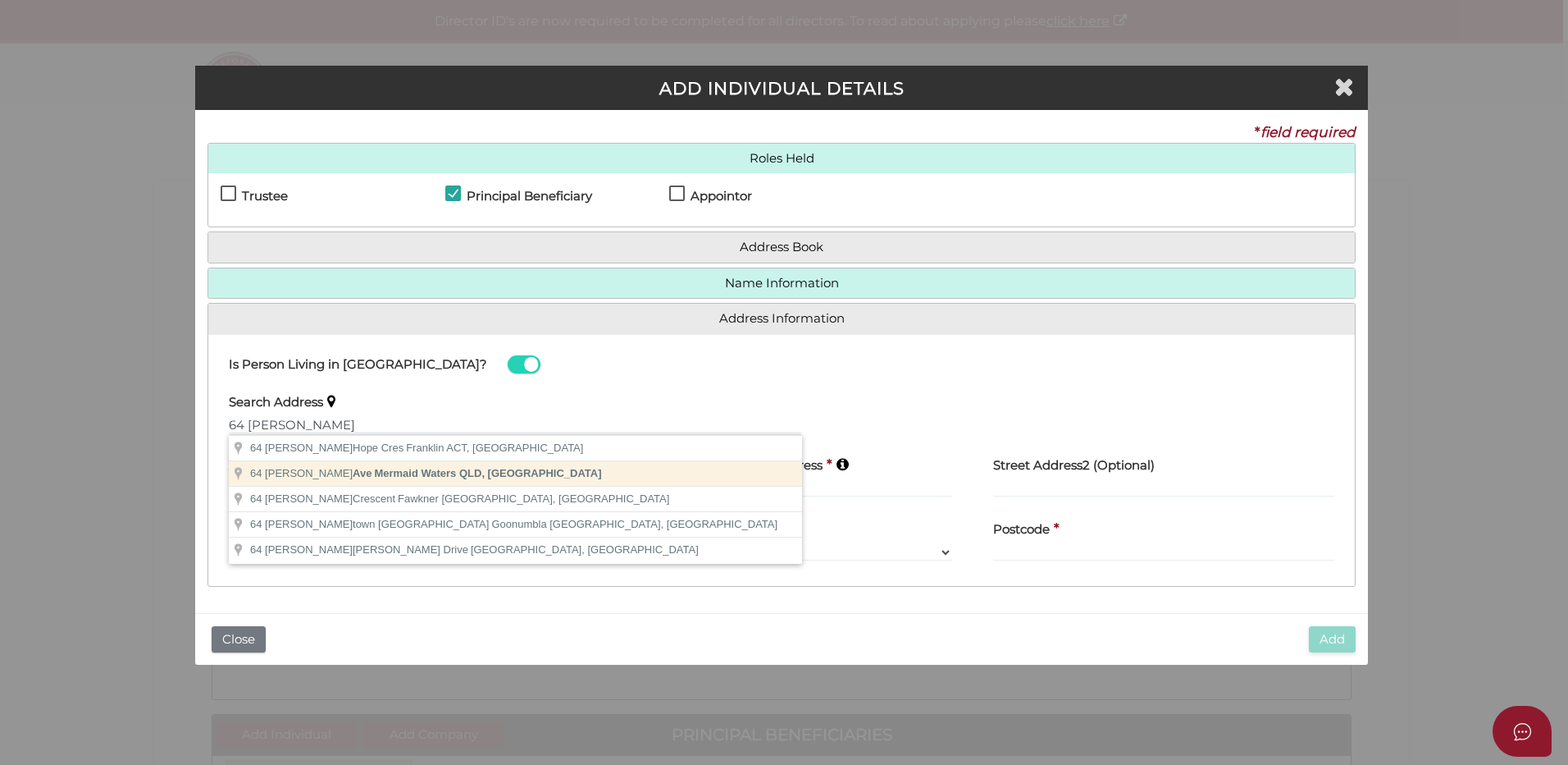
type input "[STREET_ADDRESS][PERSON_NAME]"
type input "[STREET_ADDRESS]"
type input "Mermaid Waters"
select select "QLD"
type input "4218"
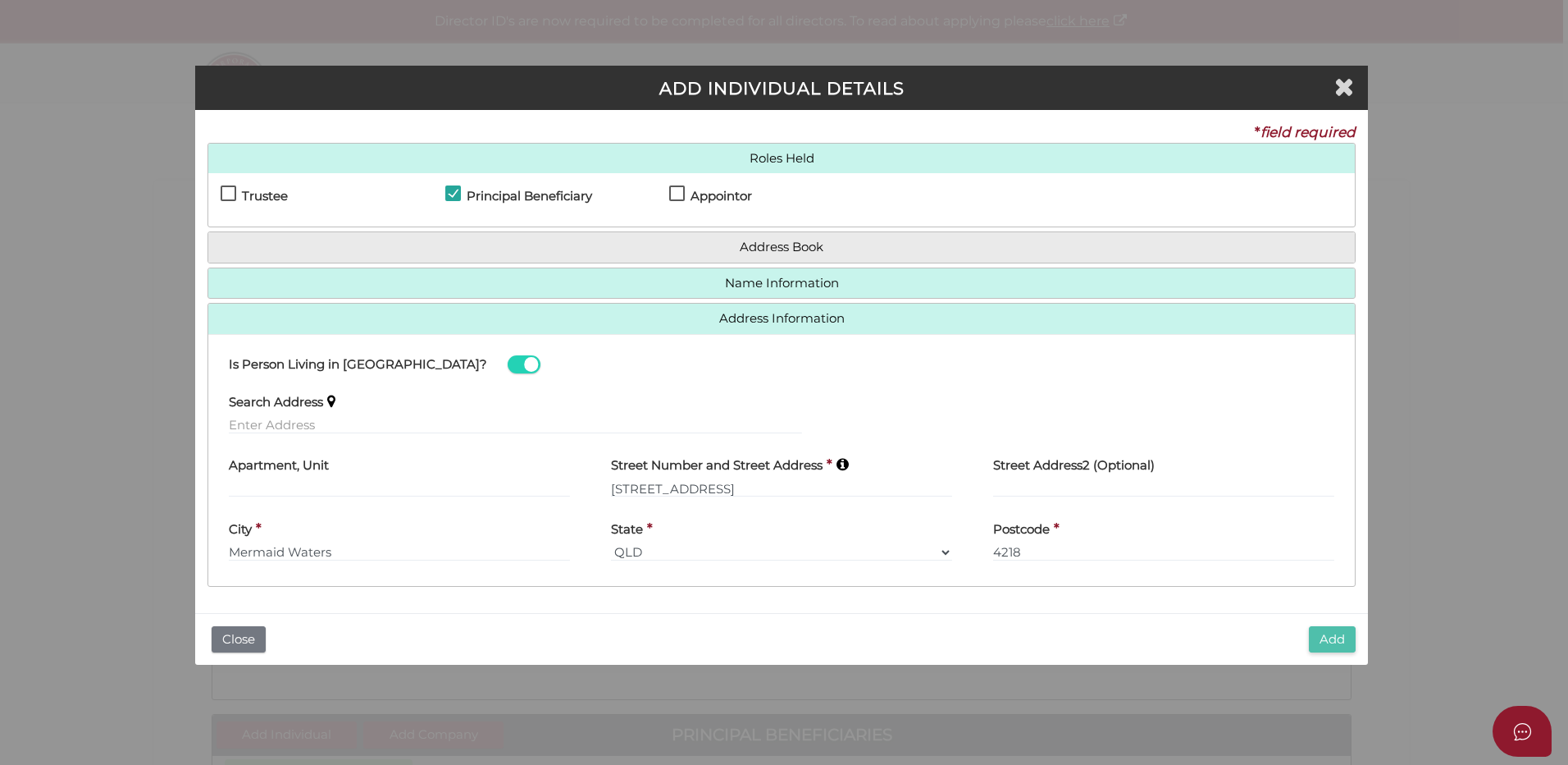
click at [1325, 633] on button "Add" at bounding box center [1332, 639] width 47 height 27
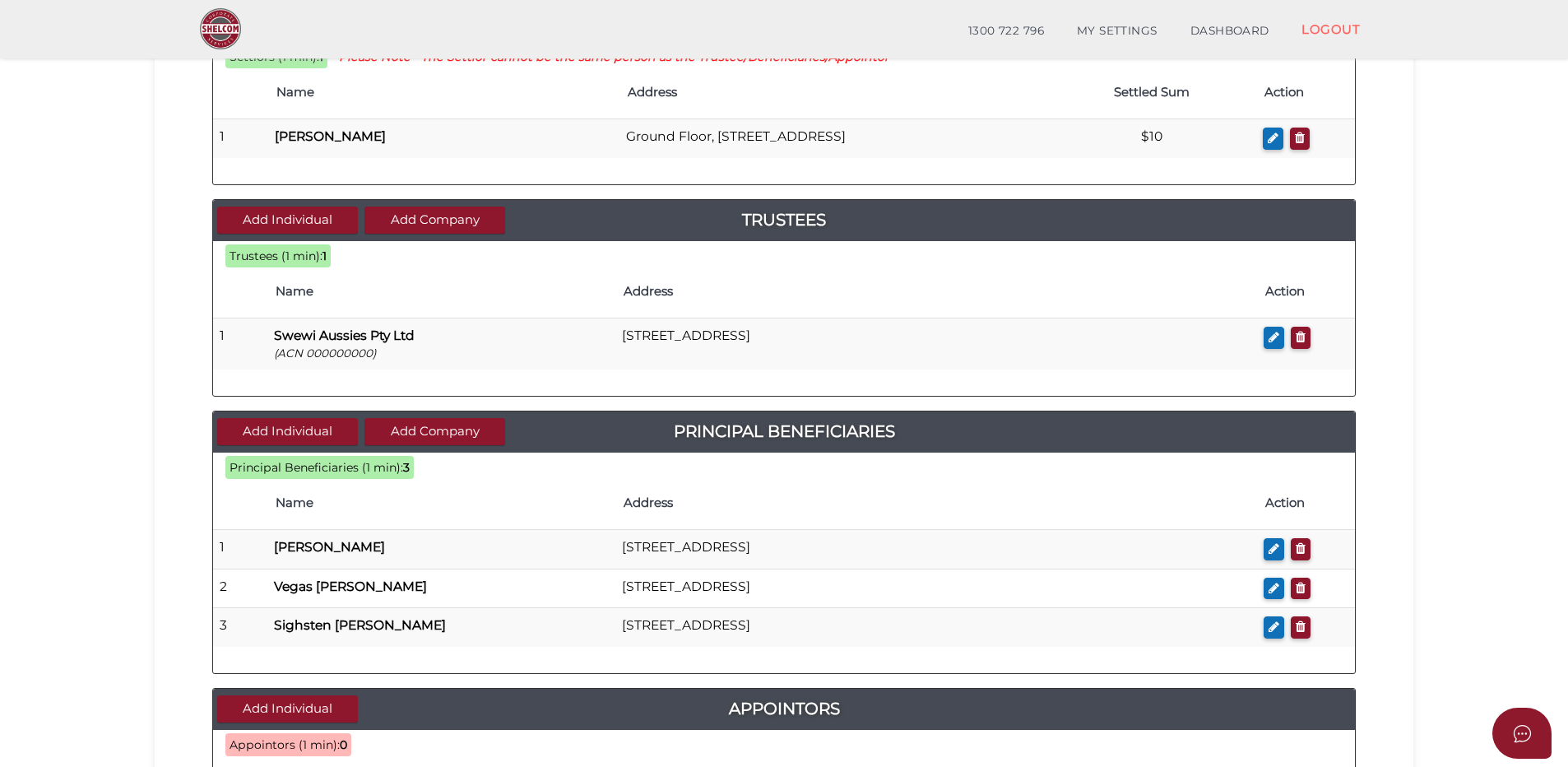
scroll to position [329, 0]
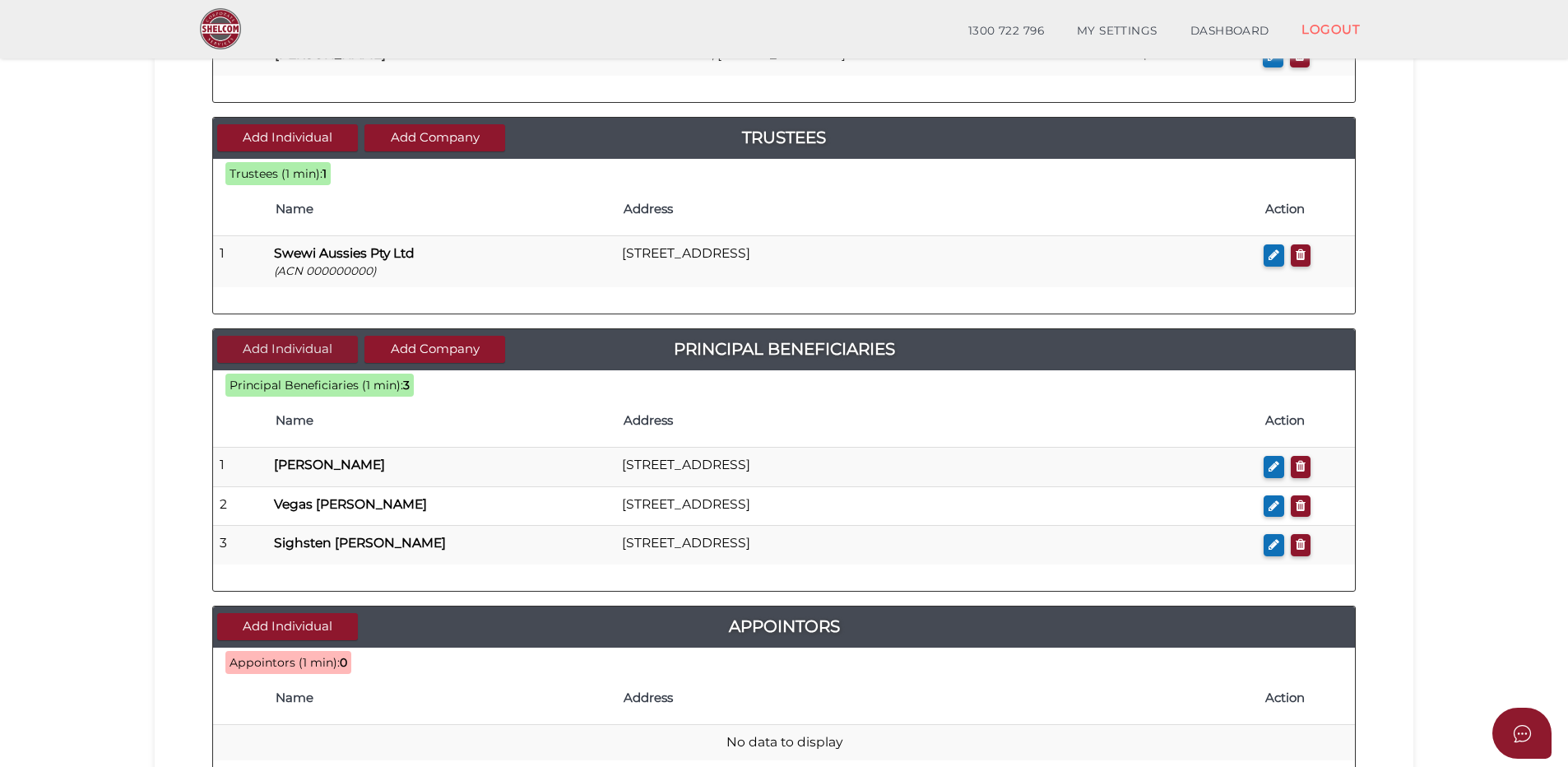
click at [284, 344] on button "Add Individual" at bounding box center [288, 349] width 140 height 27
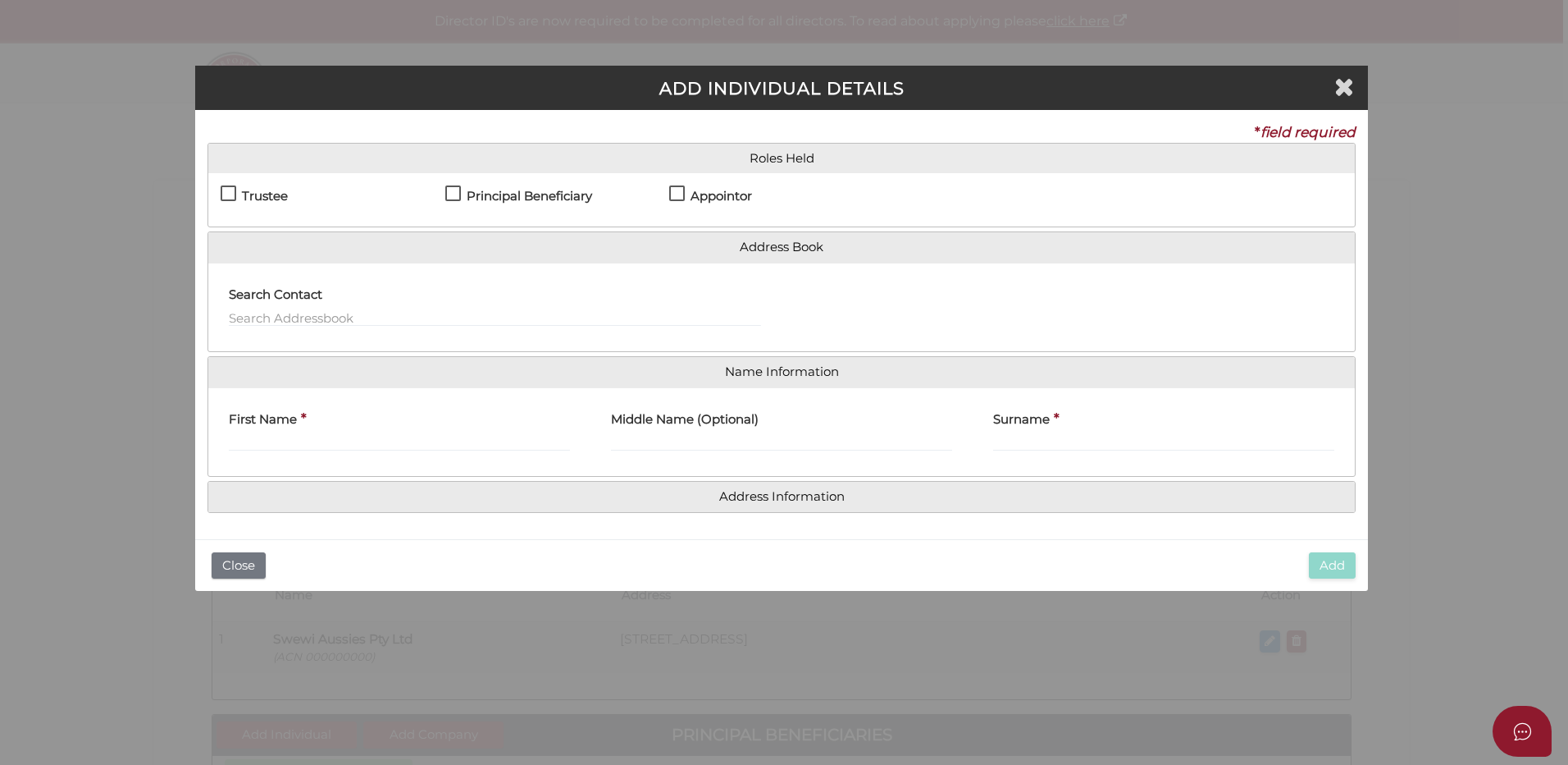
click at [453, 194] on label "Principal Beneficiary" at bounding box center [519, 199] width 147 height 21
checkbox input "true"
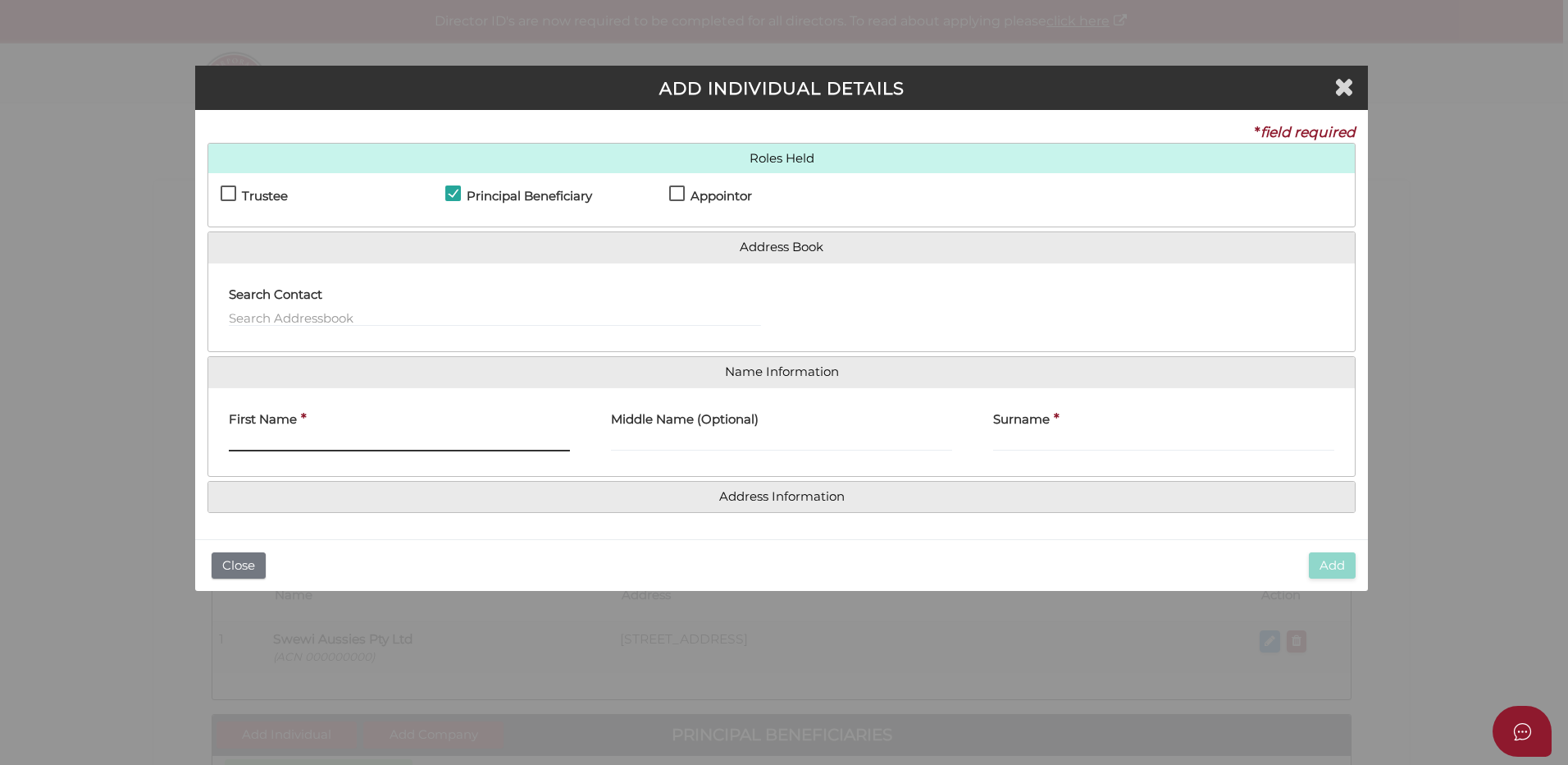
click at [256, 441] on input "First Name" at bounding box center [399, 442] width 342 height 18
type input "[PERSON_NAME]"
click at [1036, 439] on input "Surname" at bounding box center [1164, 442] width 342 height 18
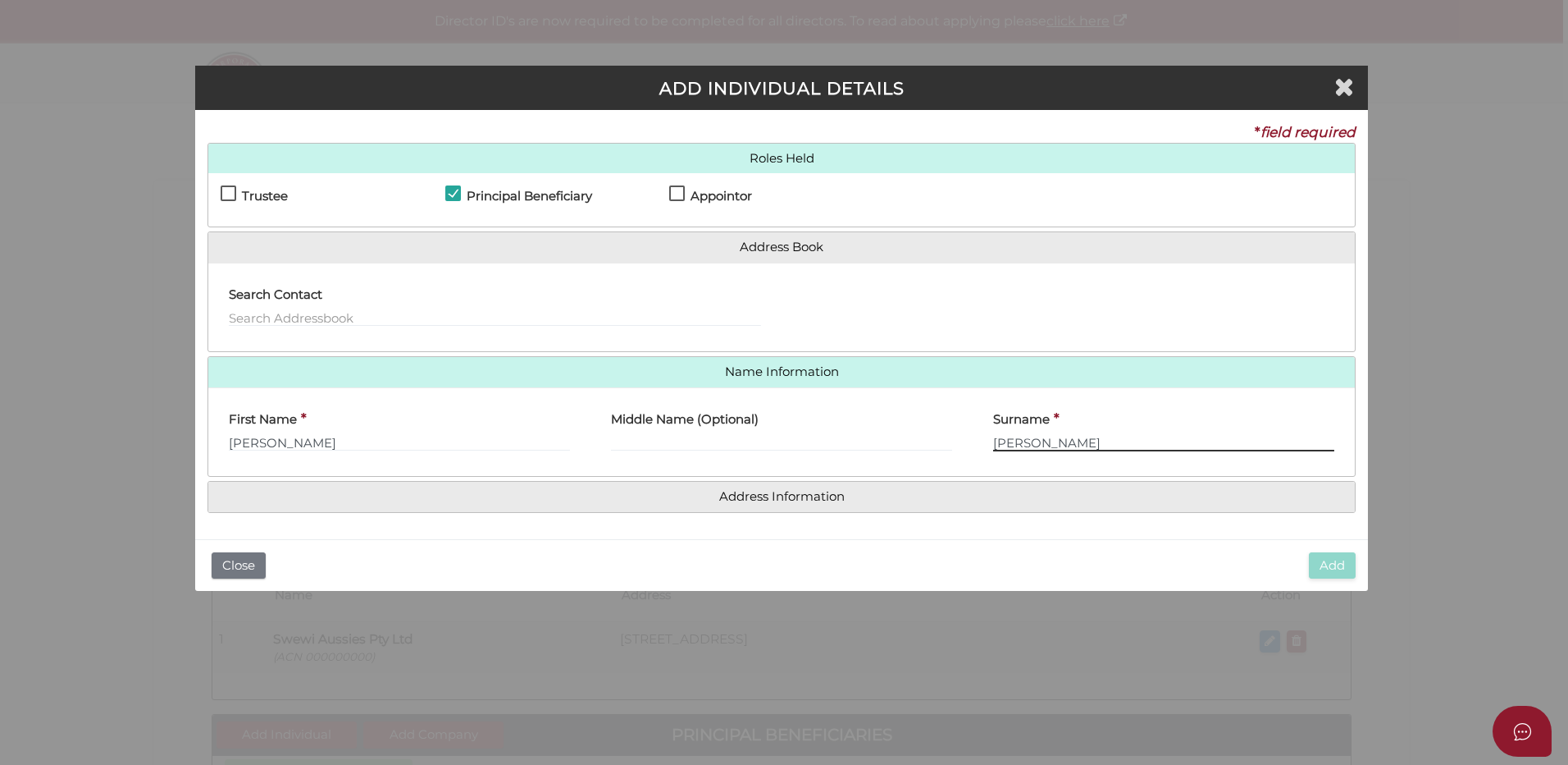
type input "[PERSON_NAME]"
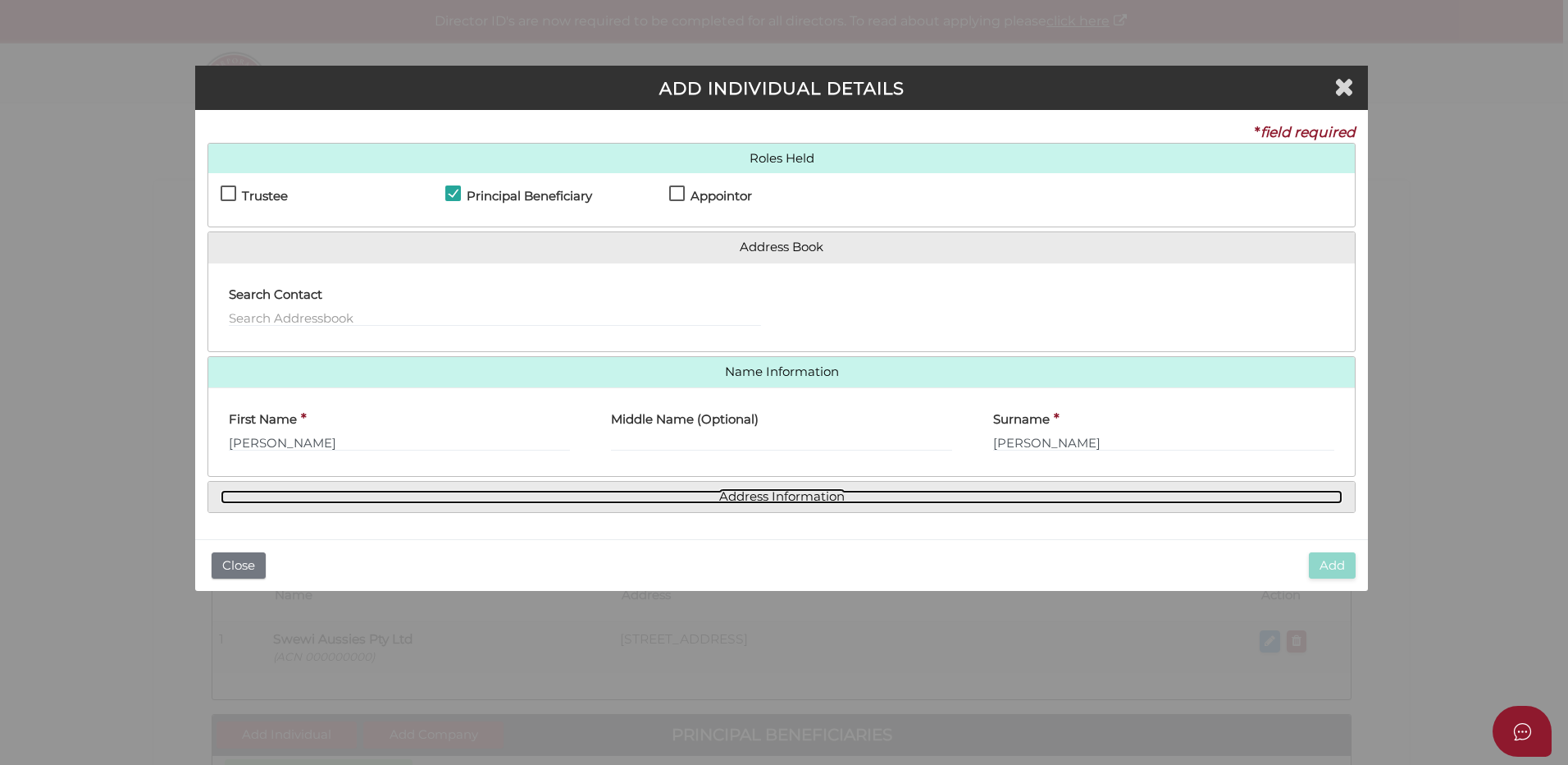
click at [800, 492] on link "Address Information" at bounding box center [781, 497] width 1122 height 14
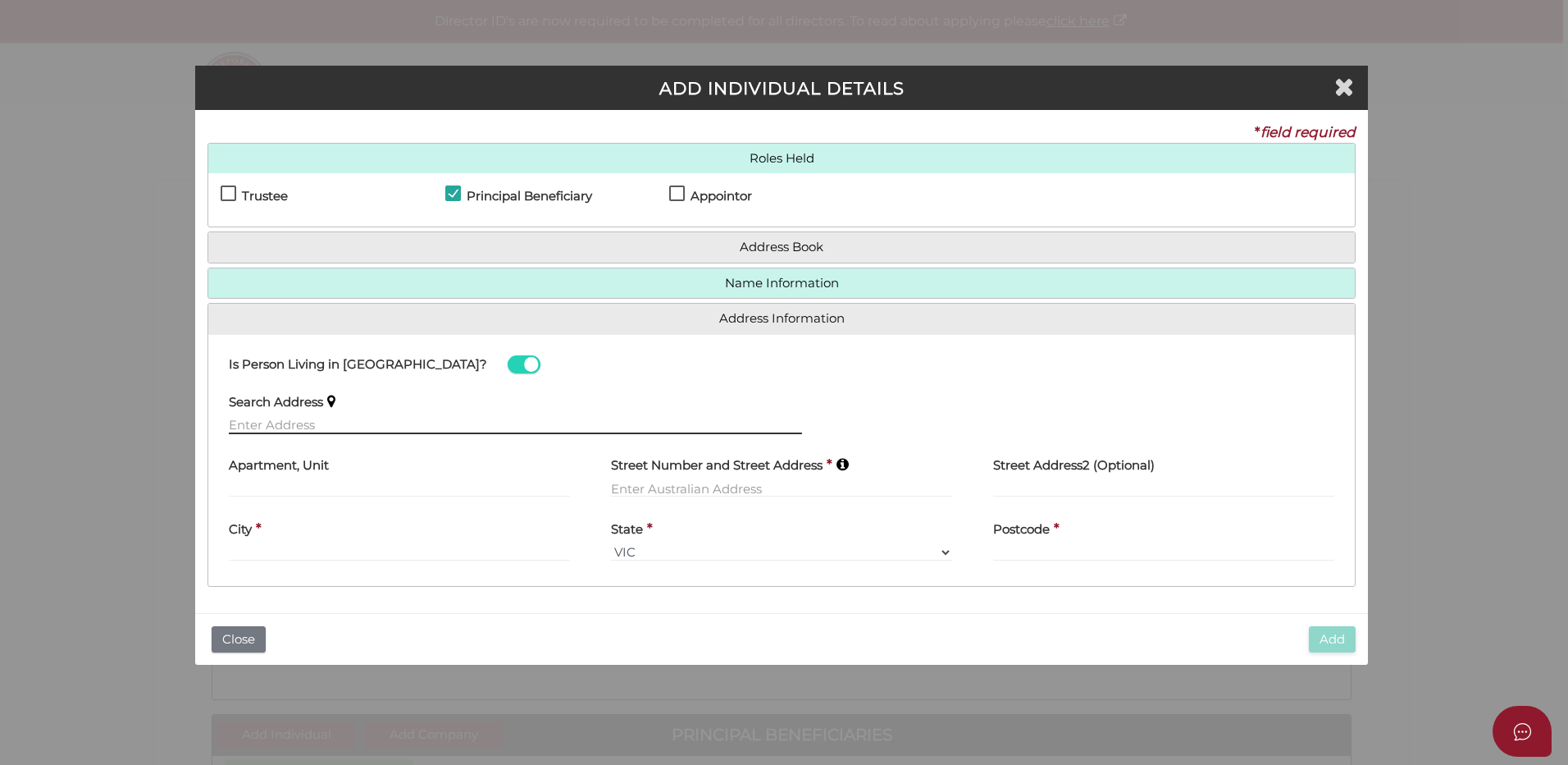
click at [262, 423] on input "text" at bounding box center [515, 425] width 573 height 18
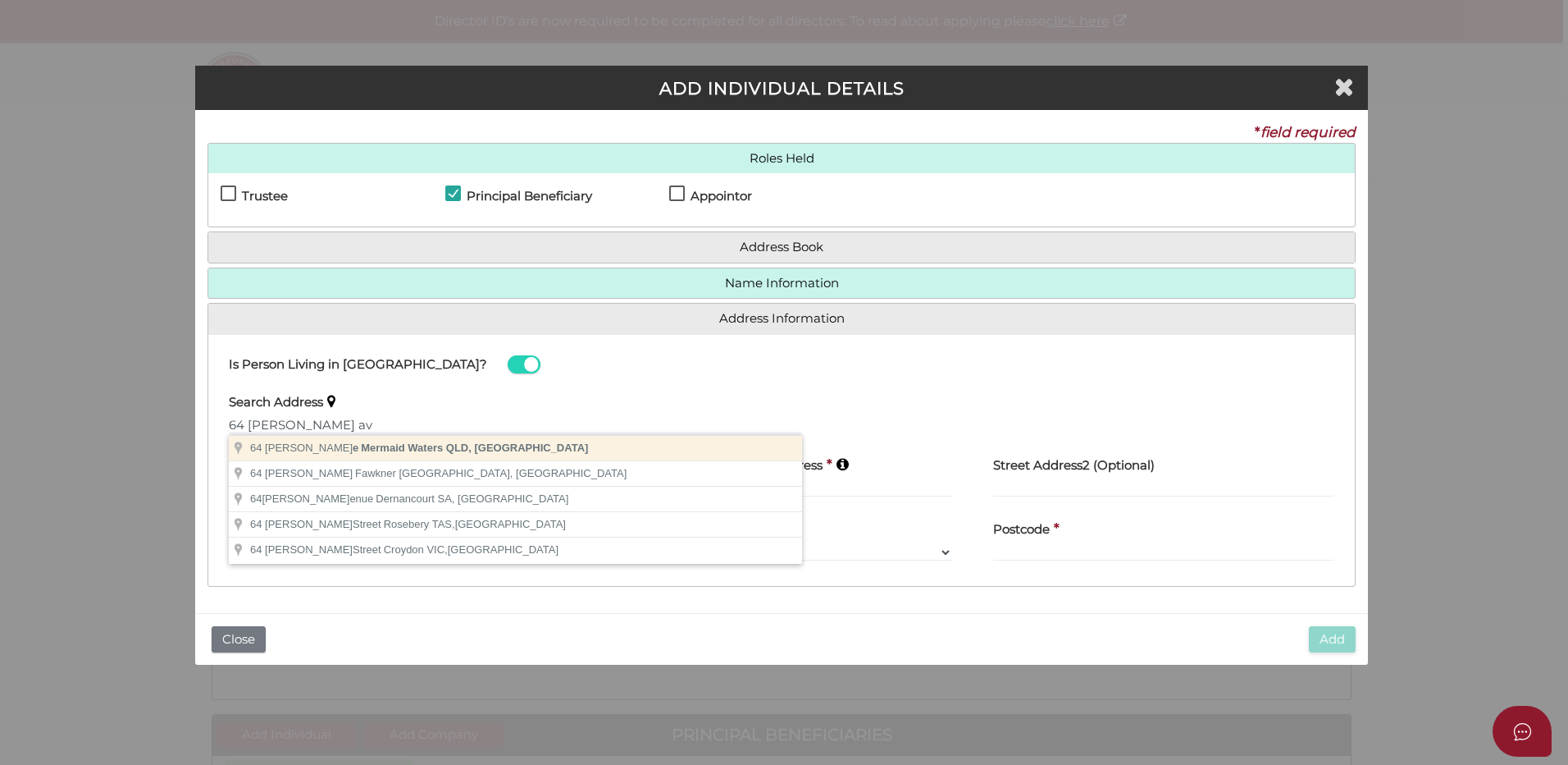
type input "[STREET_ADDRESS][PERSON_NAME]"
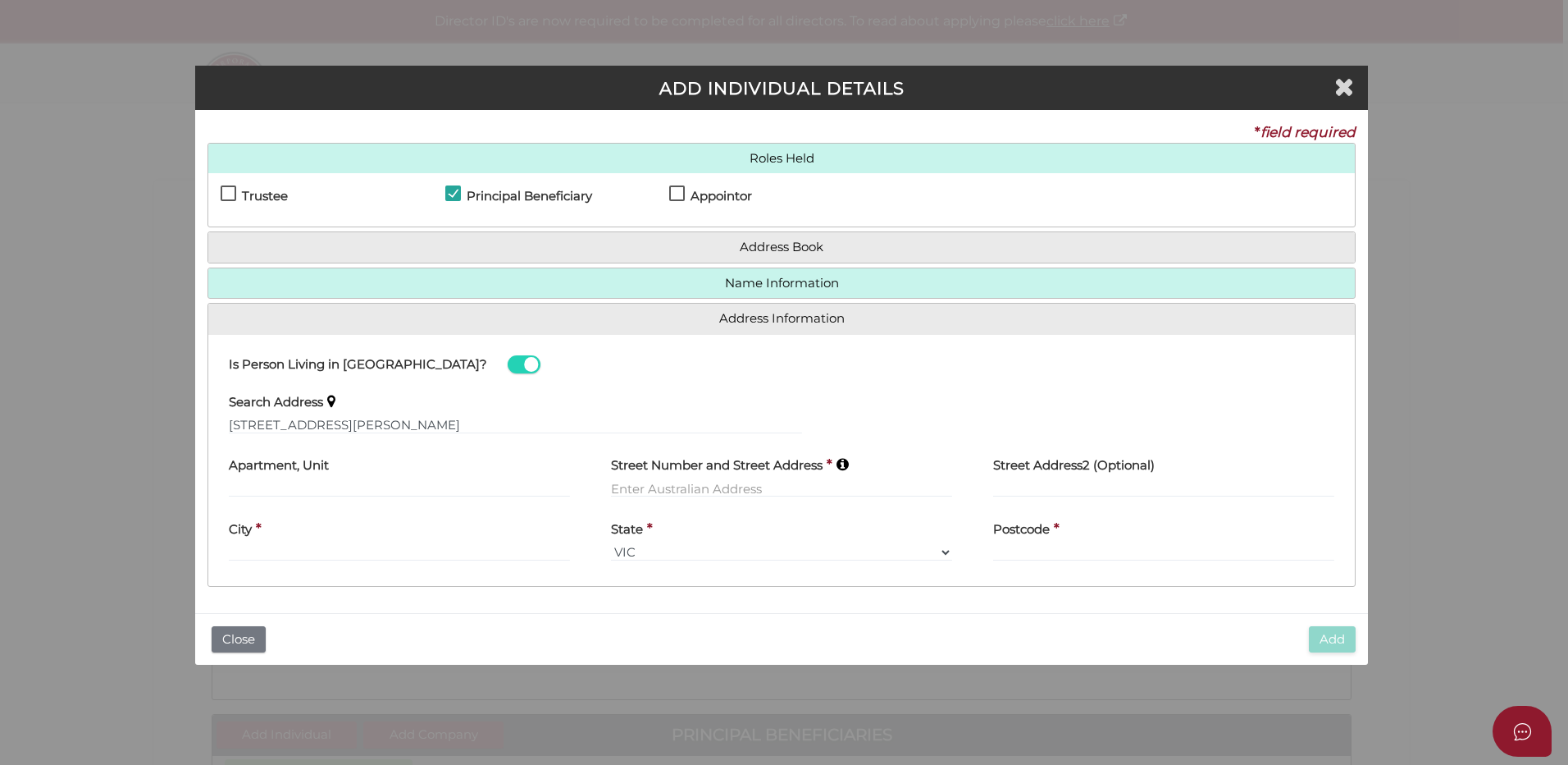
type input "[STREET_ADDRESS]"
type input "Mermaid Waters"
select select "QLD"
type input "4218"
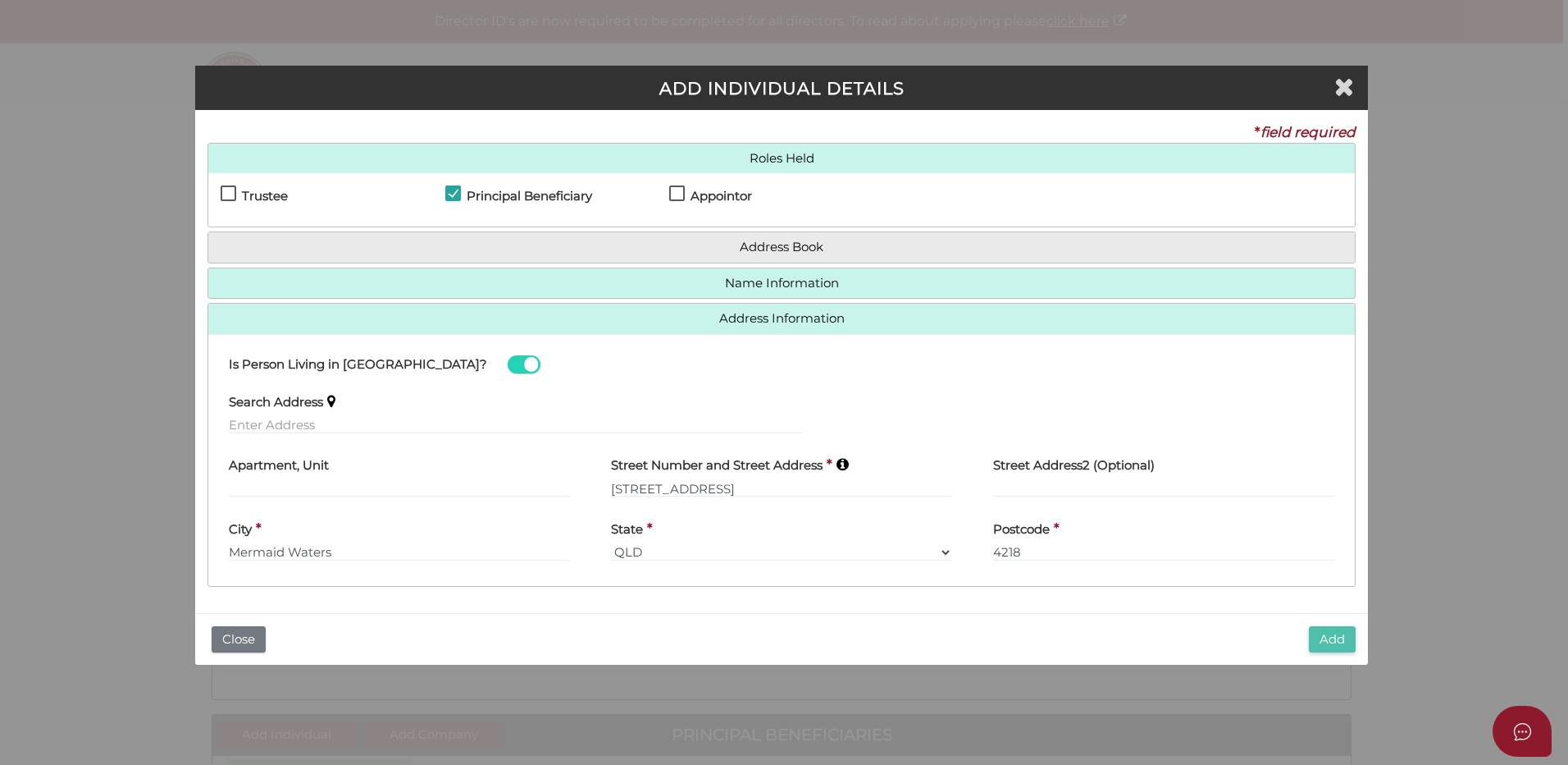
click at [1330, 639] on button "Add" at bounding box center [1332, 639] width 47 height 27
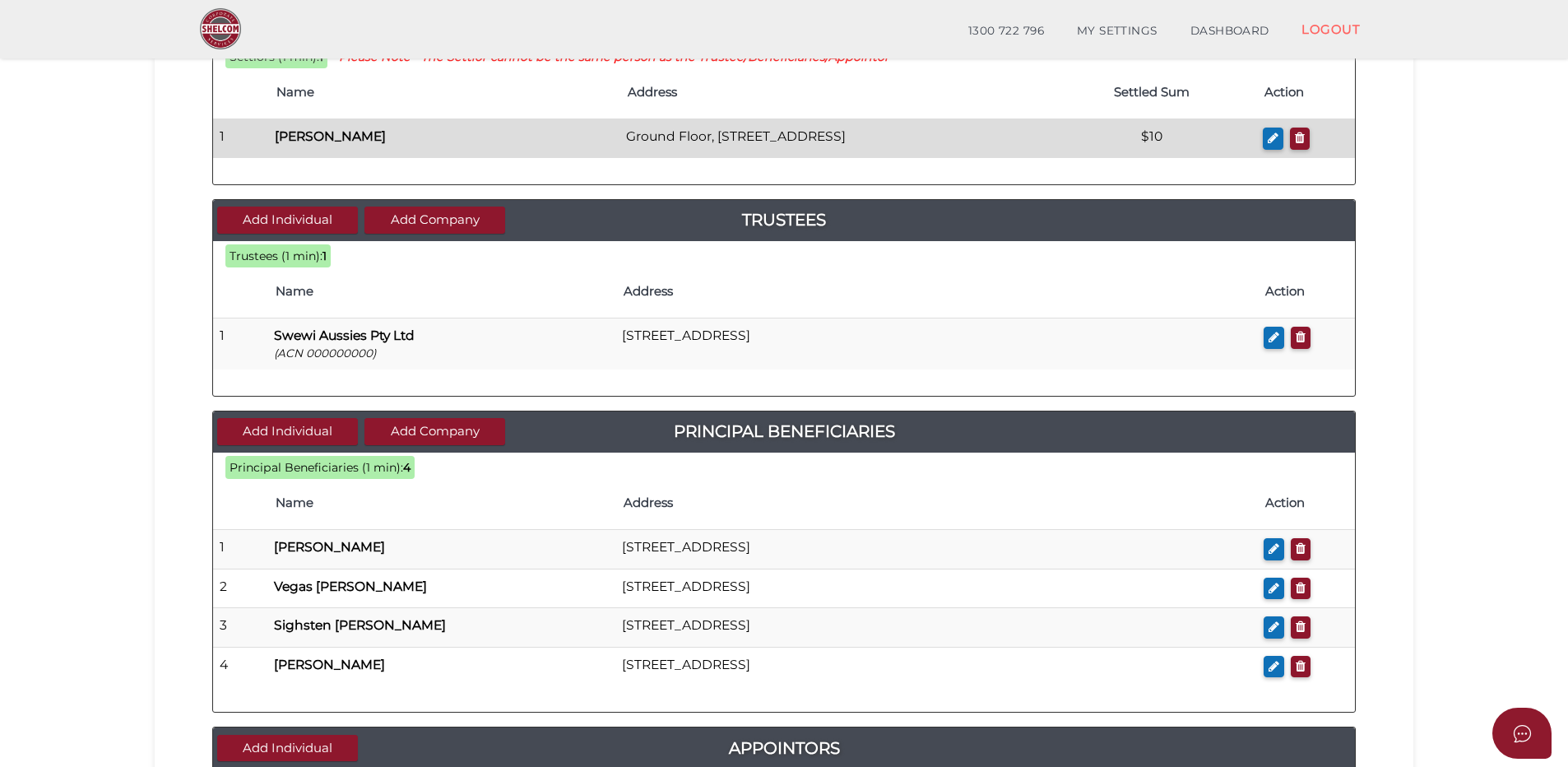
scroll to position [329, 0]
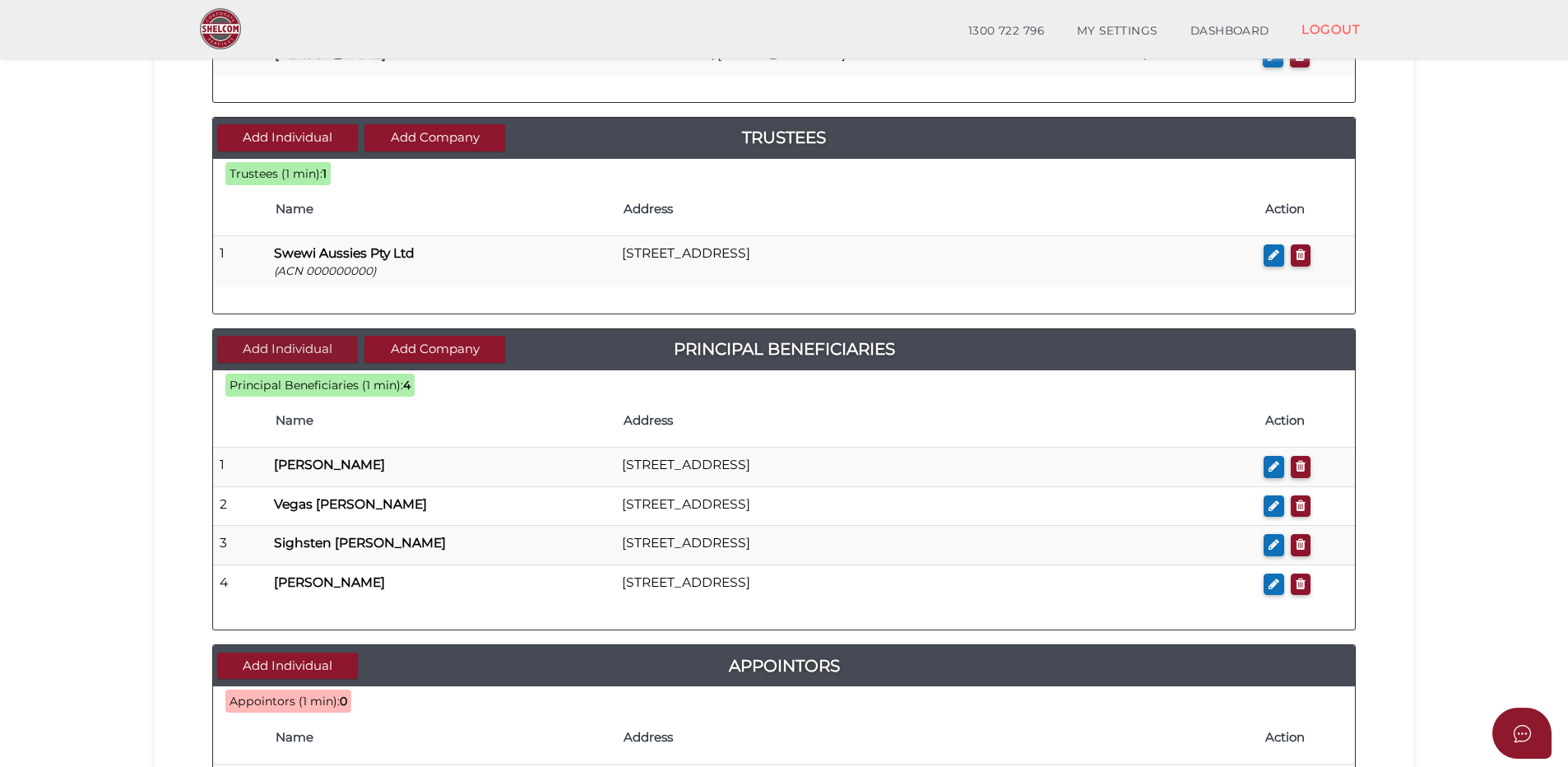
click at [260, 346] on button "Add Individual" at bounding box center [288, 349] width 140 height 27
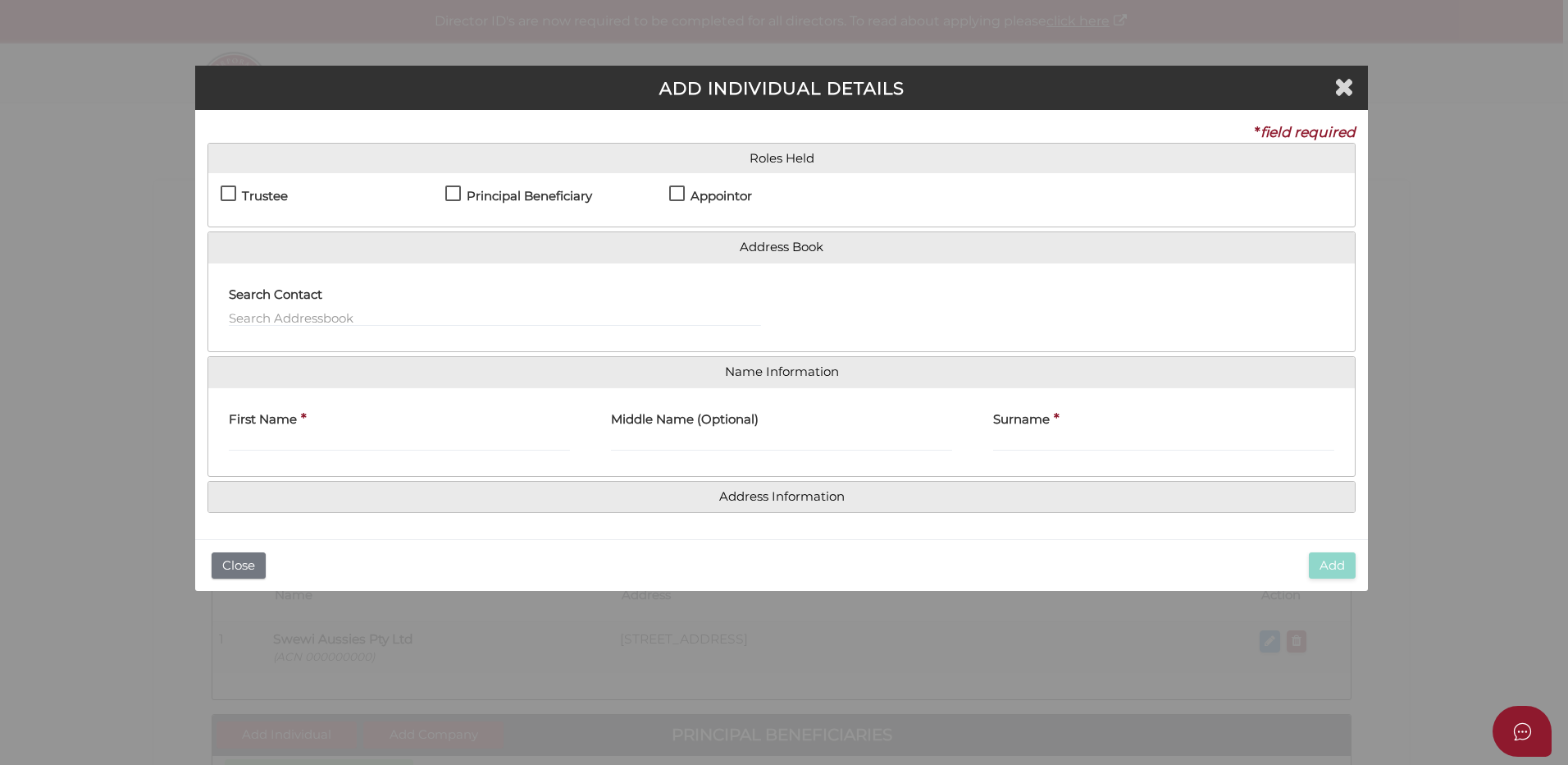
click at [455, 190] on label "Principal Beneficiary" at bounding box center [519, 199] width 147 height 21
checkbox input "true"
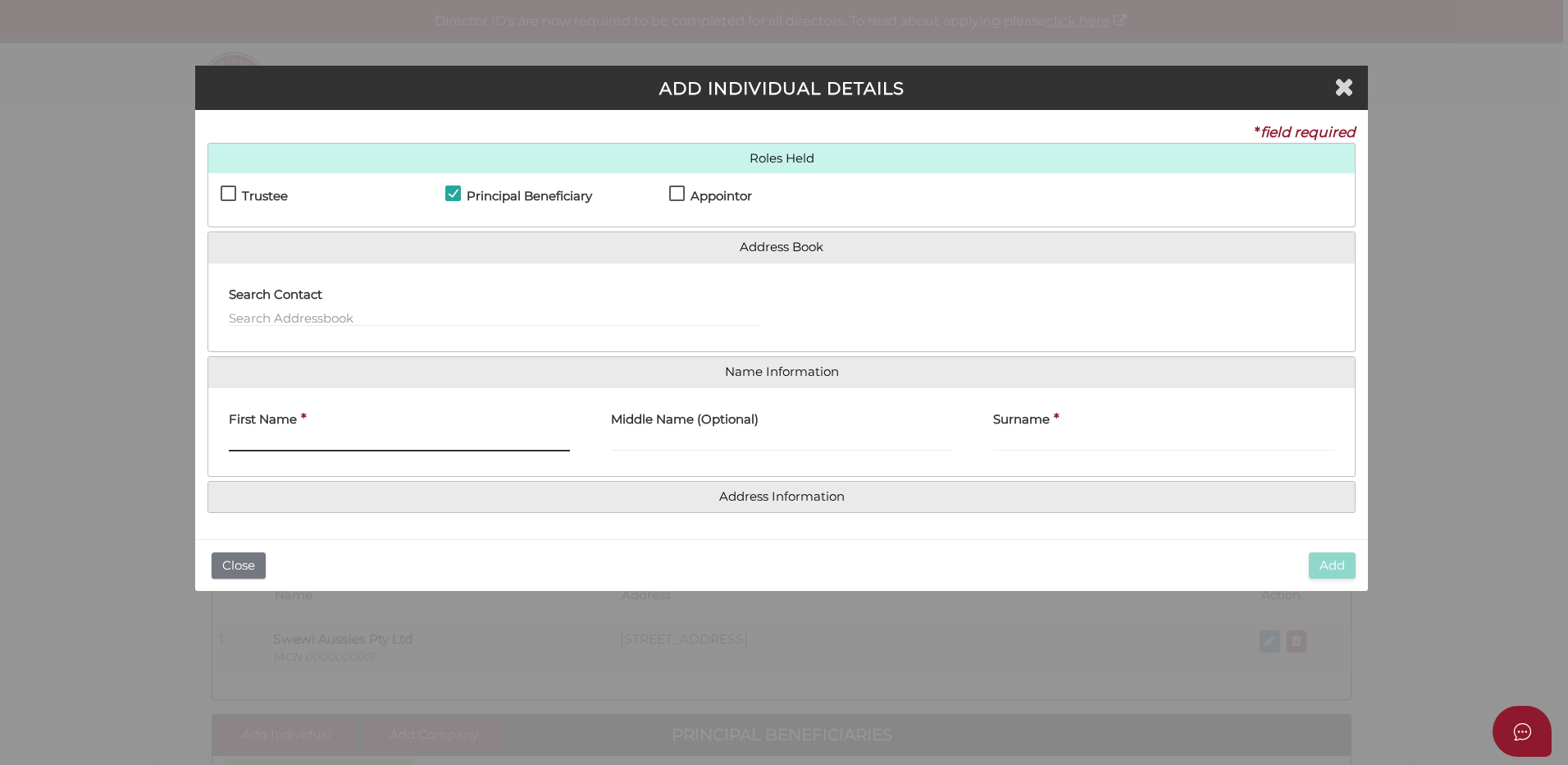
click at [299, 437] on input "First Name" at bounding box center [399, 442] width 342 height 18
type input "[PERSON_NAME]"
click at [648, 431] on label "Middle Name (Optional)" at bounding box center [685, 417] width 148 height 34
click at [648, 433] on input "Middle Name (Optional)" at bounding box center [782, 442] width 342 height 18
type input "Max"
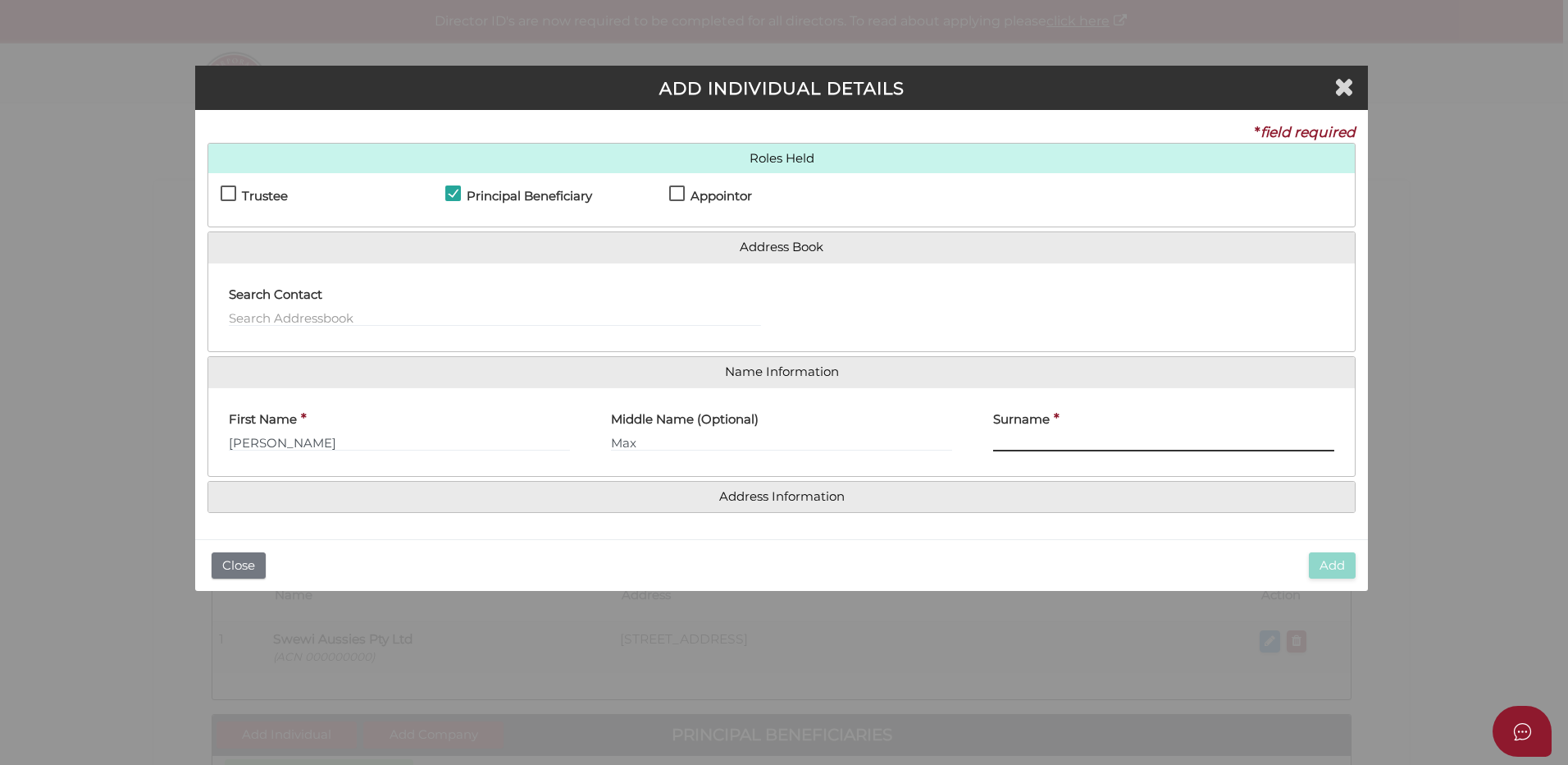
click at [1031, 436] on input "Surname" at bounding box center [1164, 442] width 342 height 18
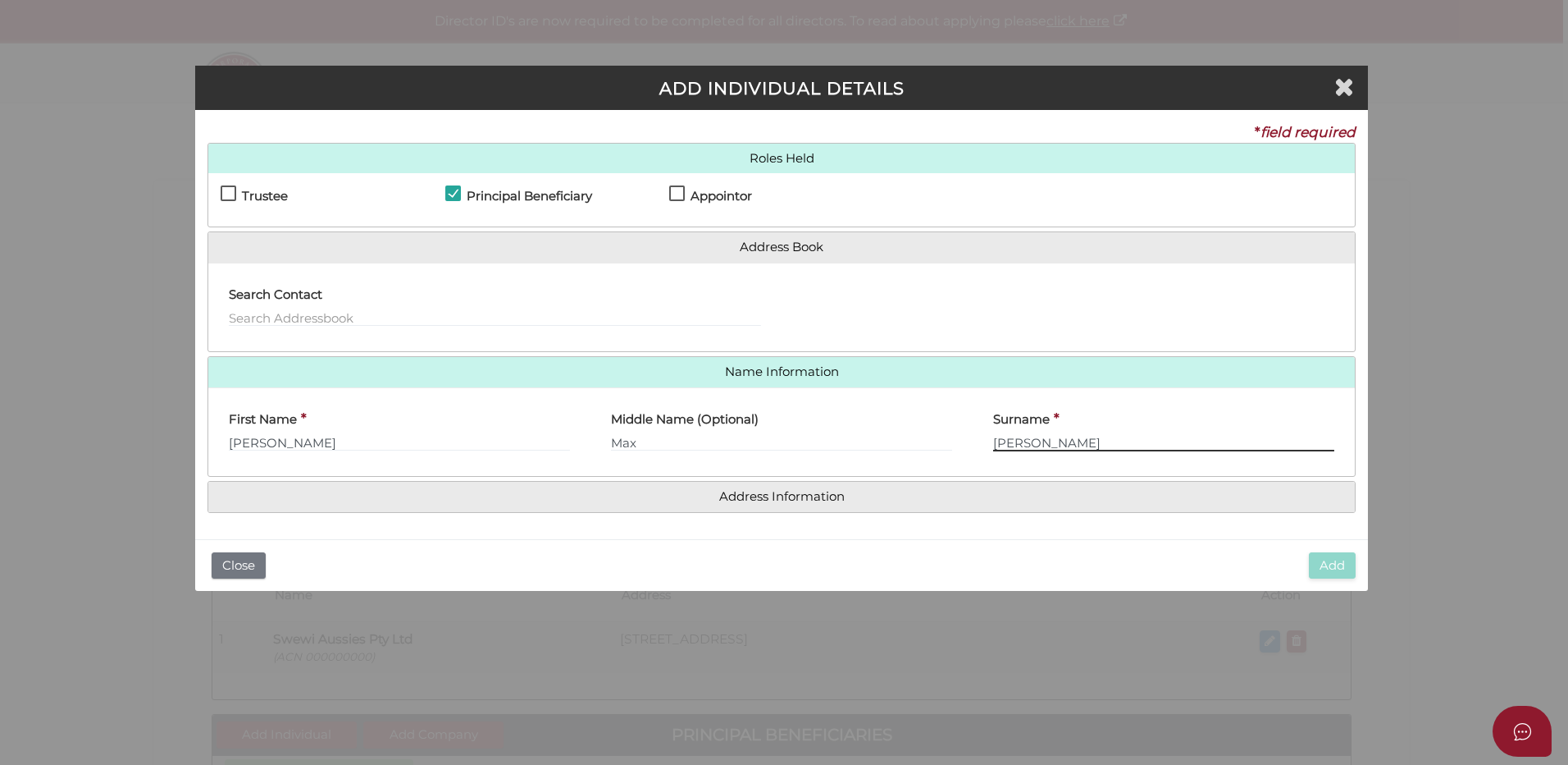
type input "[PERSON_NAME]"
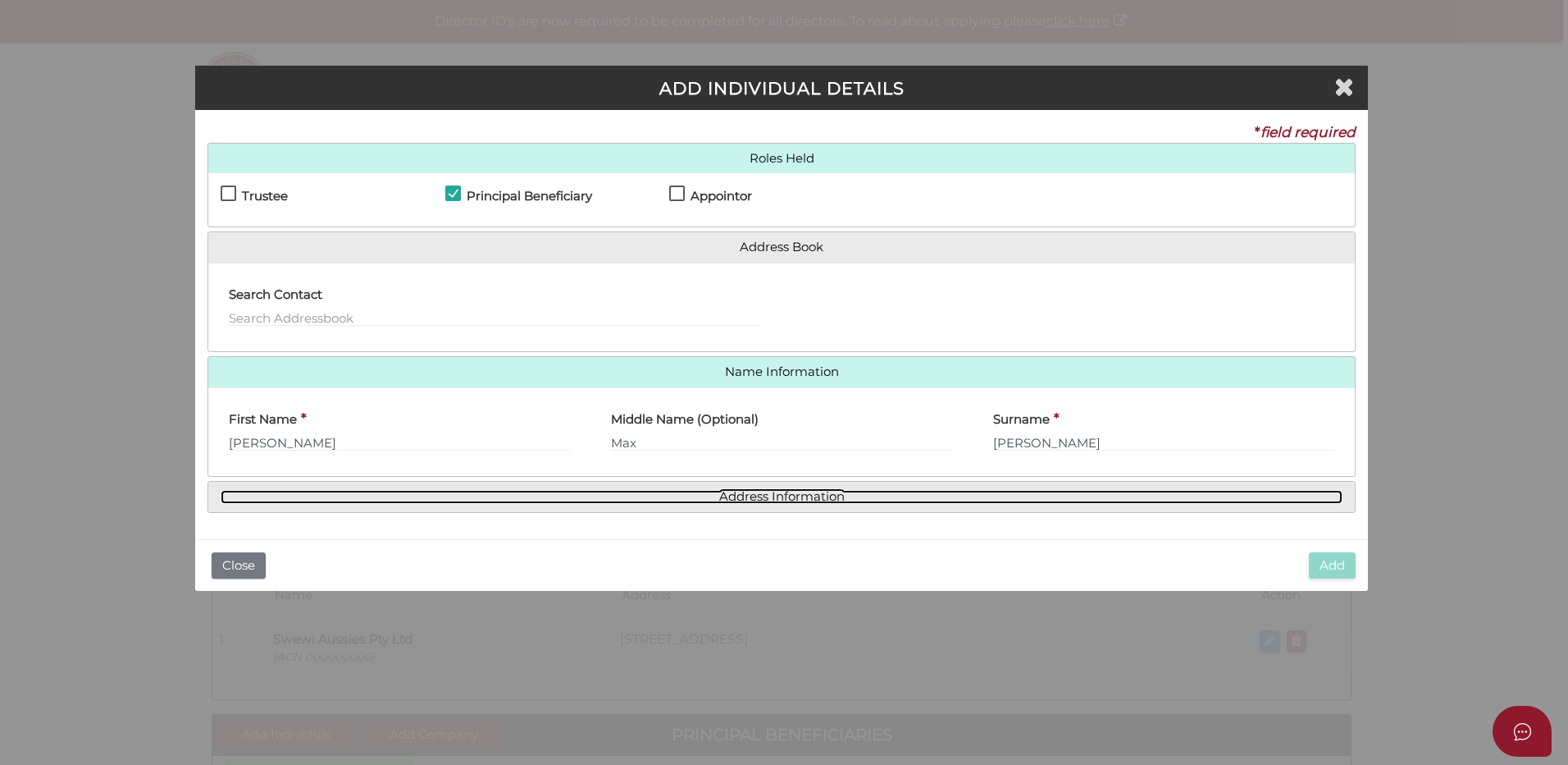
click at [794, 500] on link "Address Information" at bounding box center [781, 497] width 1122 height 14
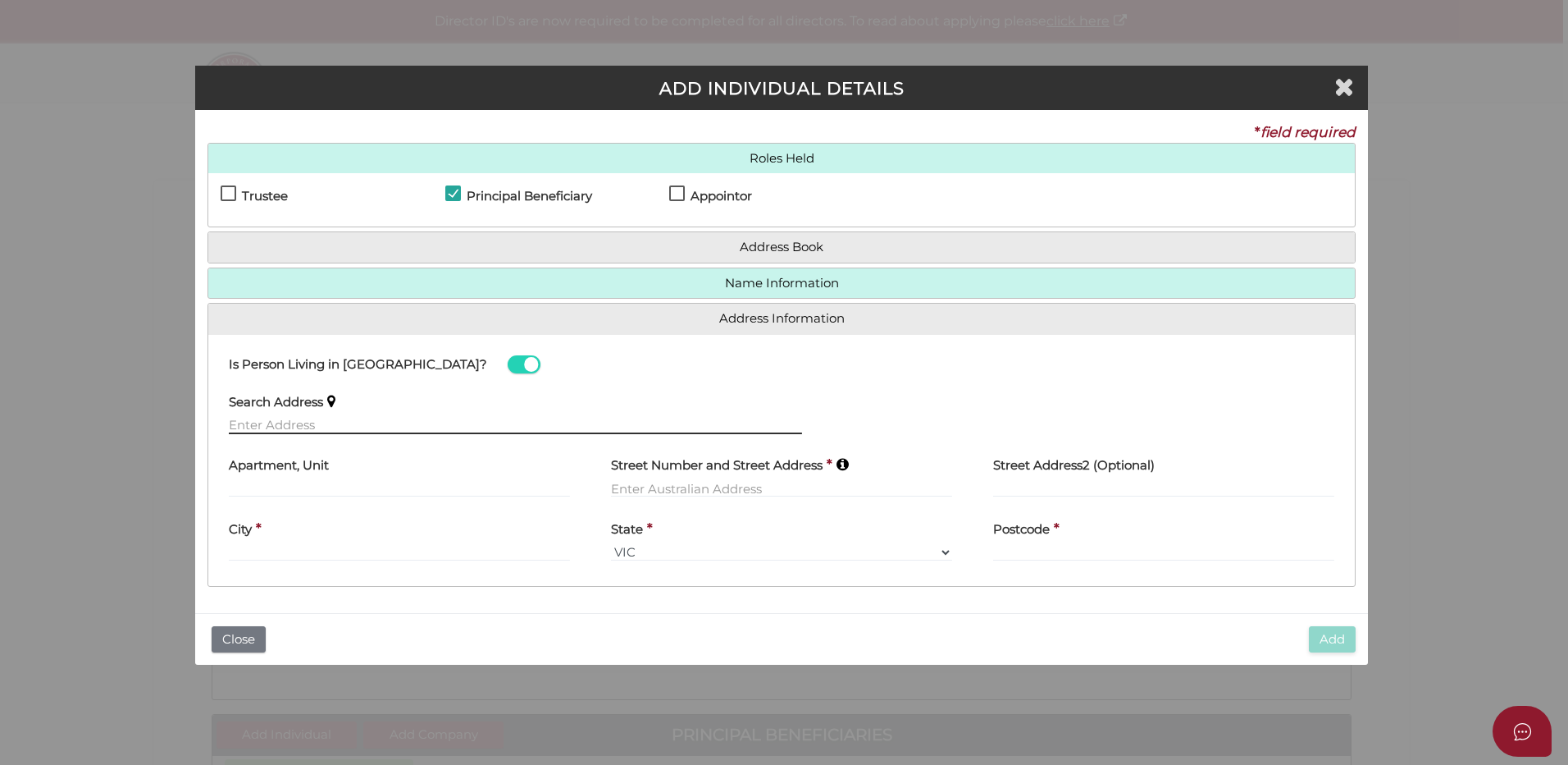
click at [318, 422] on input "text" at bounding box center [515, 425] width 573 height 18
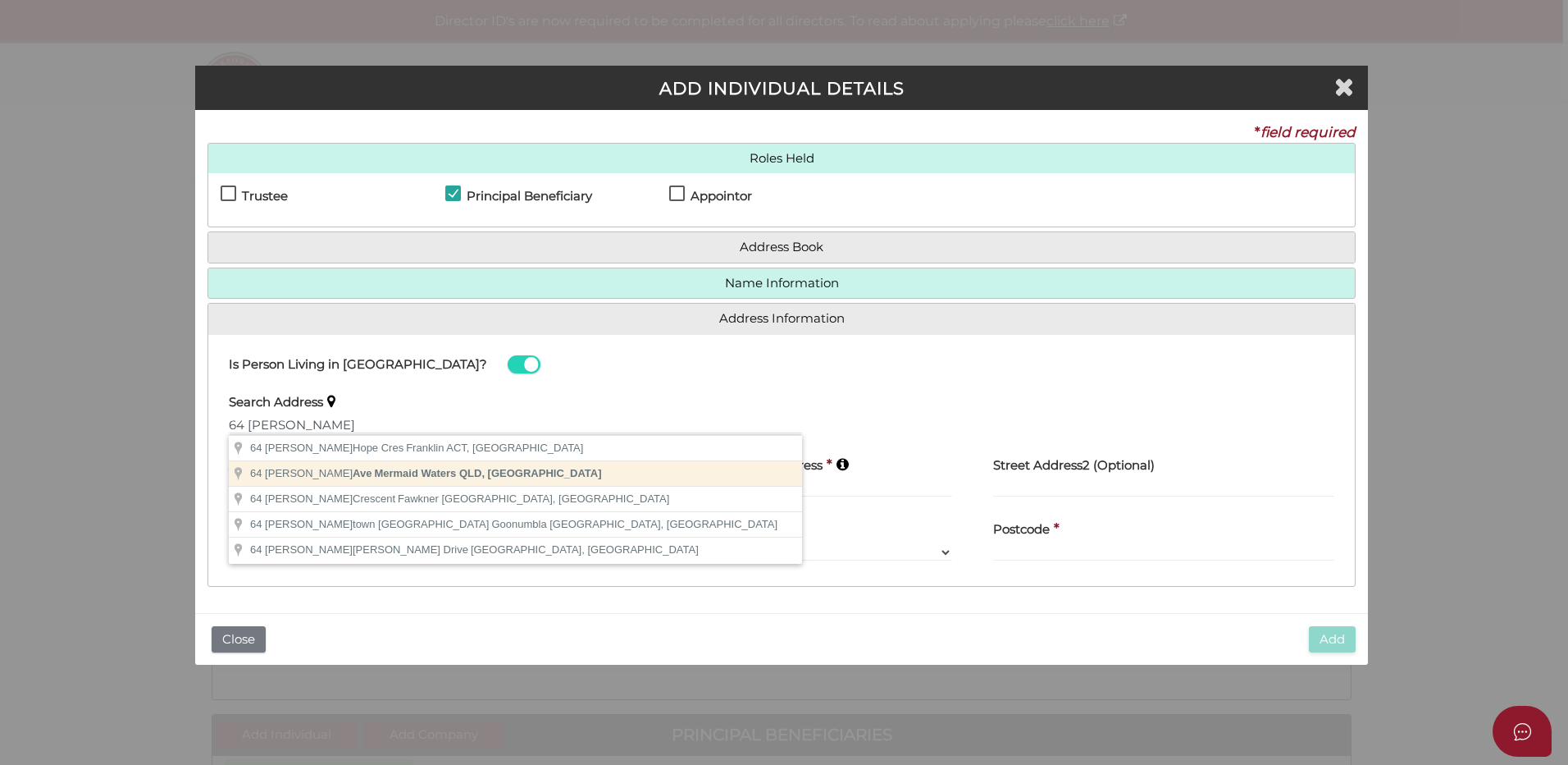
type input "[STREET_ADDRESS][PERSON_NAME]"
type input "64 Alec Avenue"
type input "Mermaid Waters"
select select "QLD"
type input "4218"
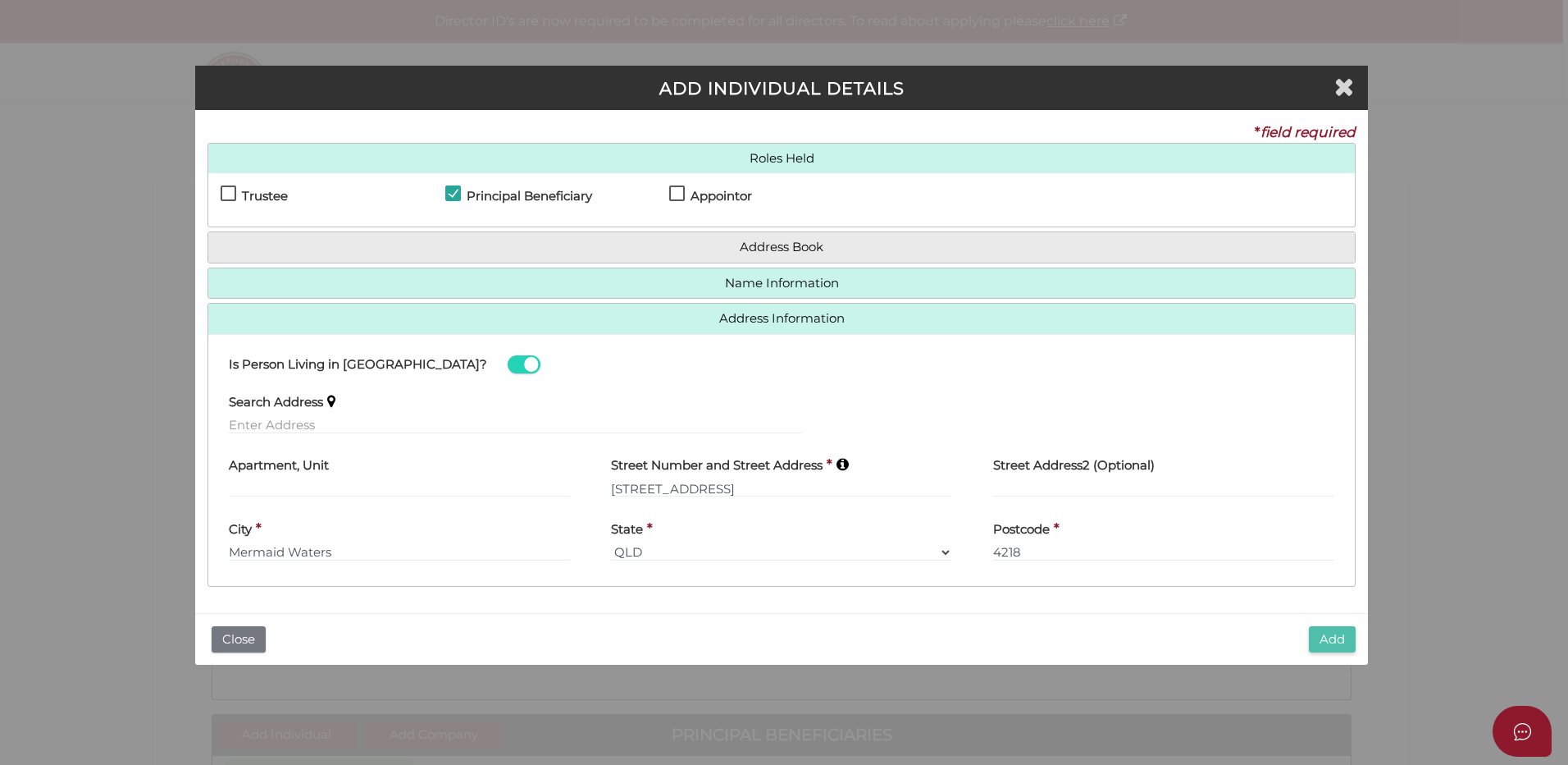
click at [1326, 635] on button "Add" at bounding box center [1332, 639] width 47 height 27
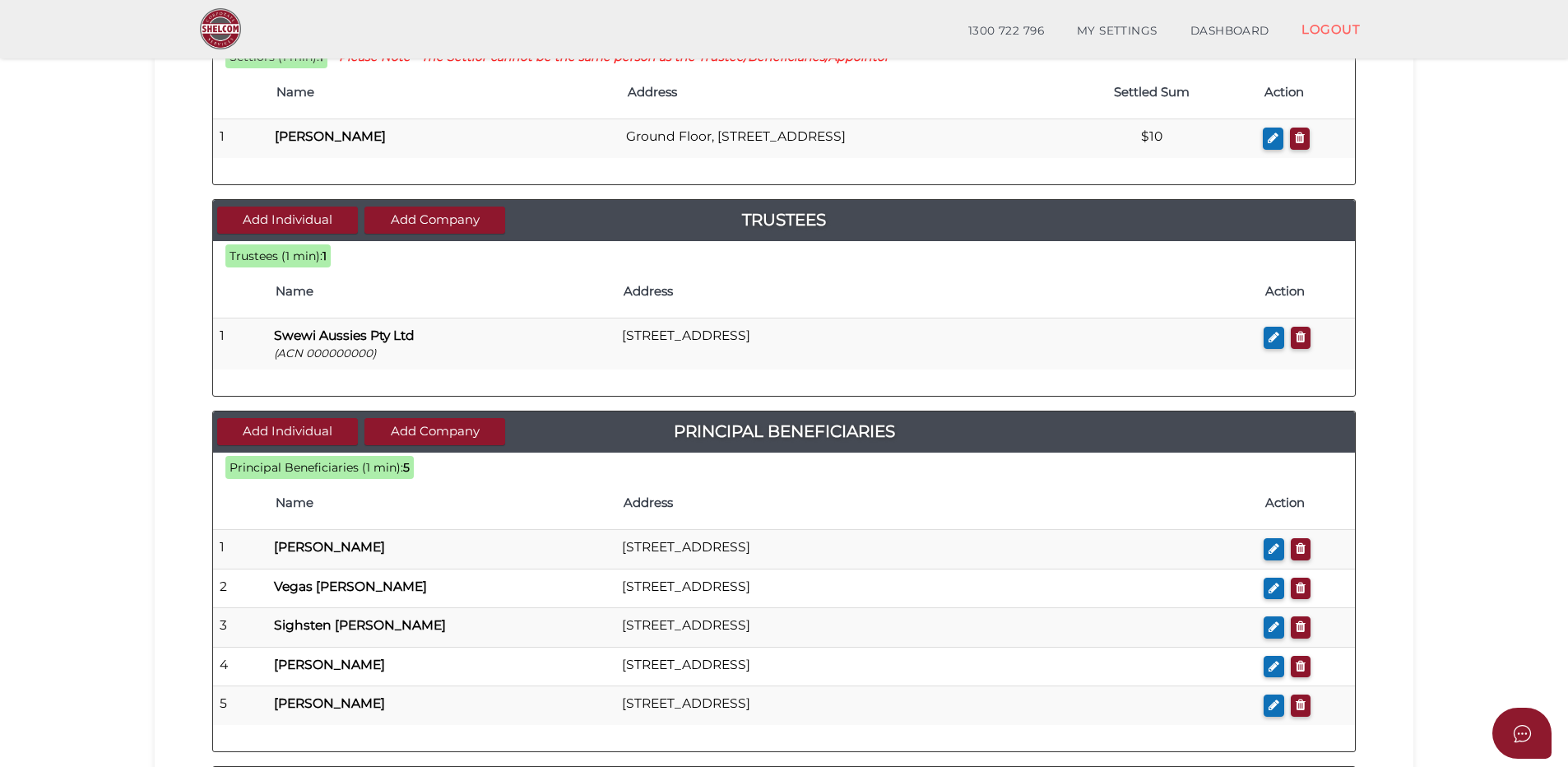
scroll to position [329, 0]
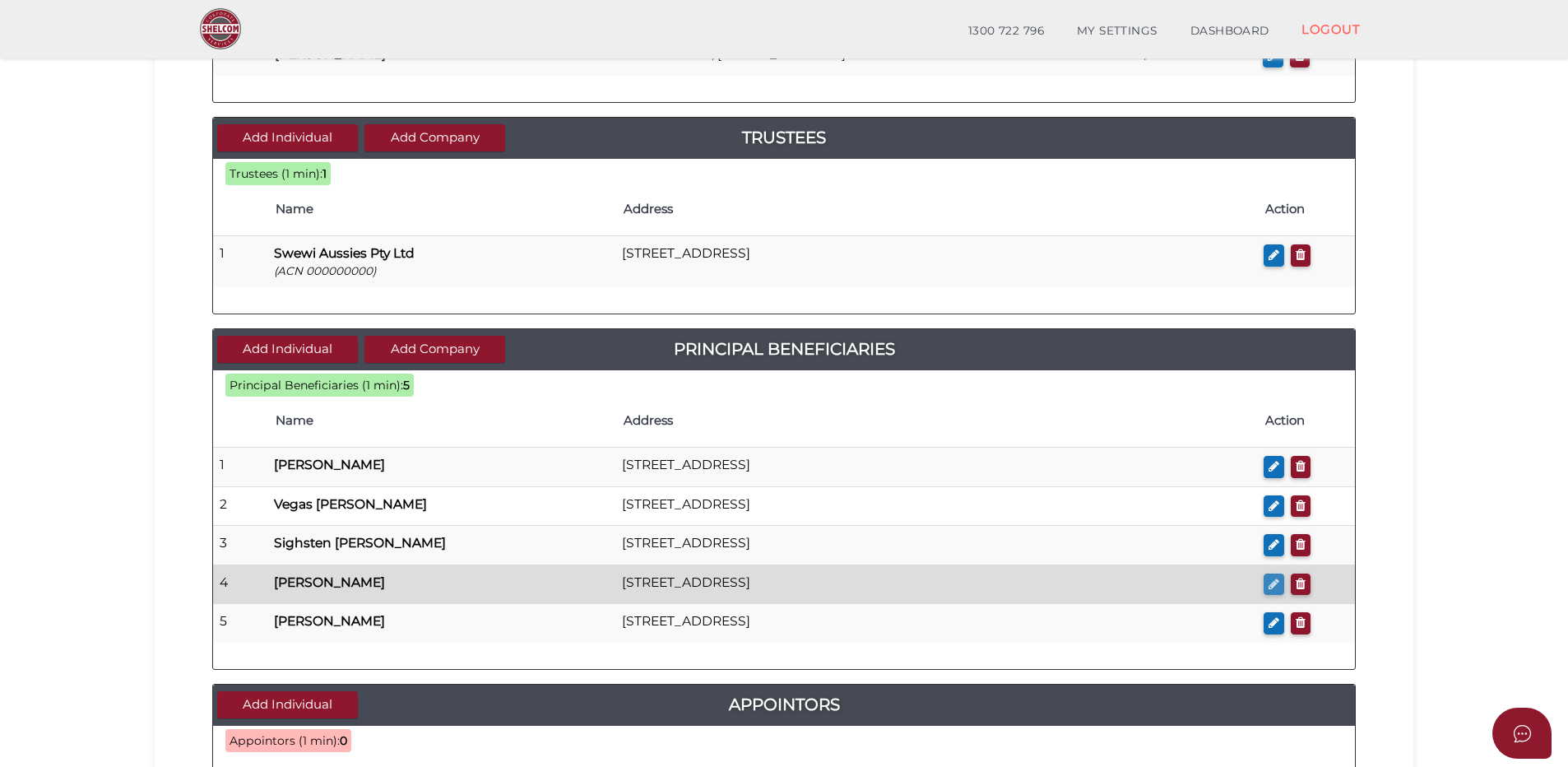
click at [1273, 584] on icon "button" at bounding box center [1274, 584] width 11 height 13
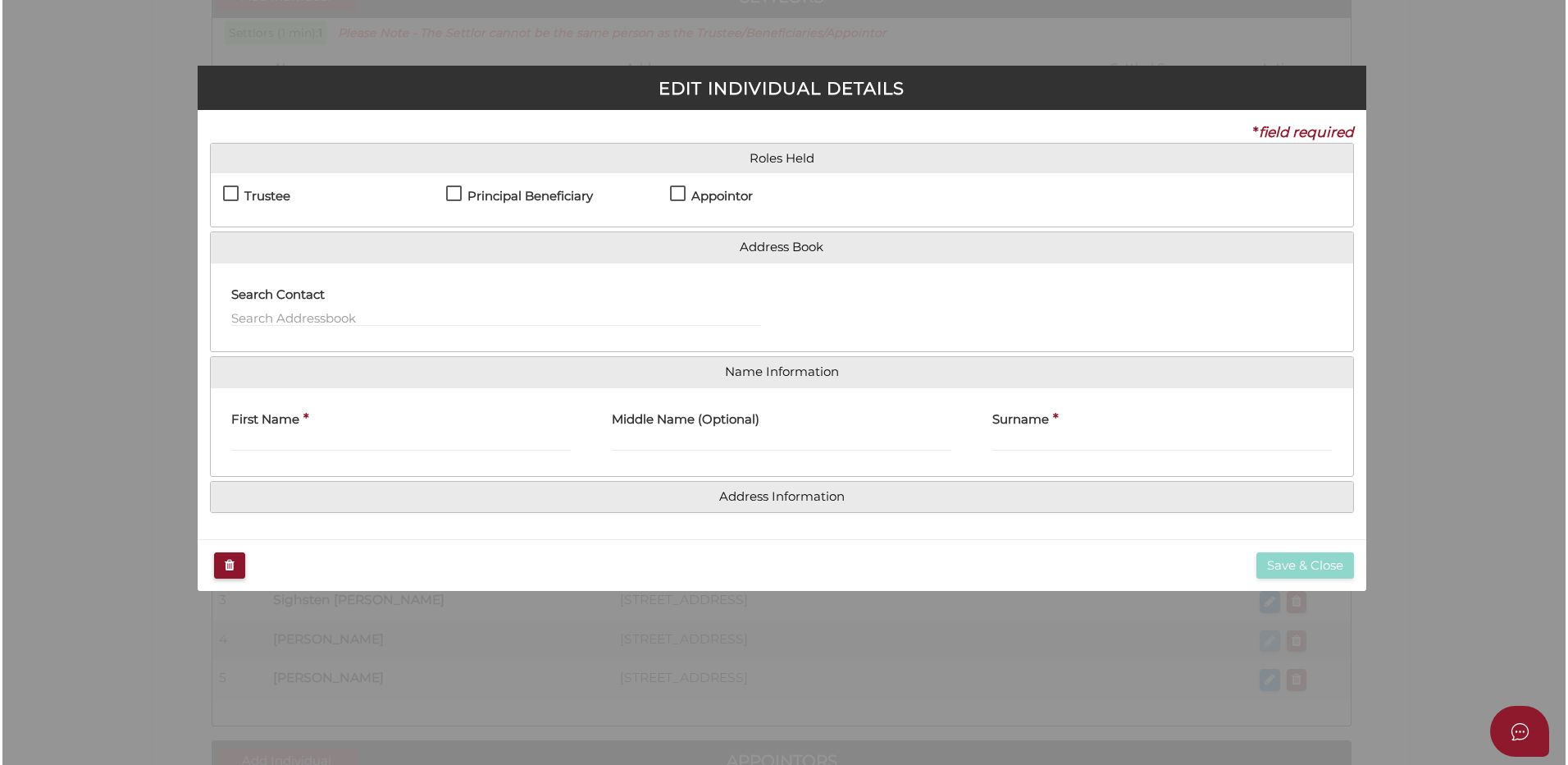
scroll to position [0, 0]
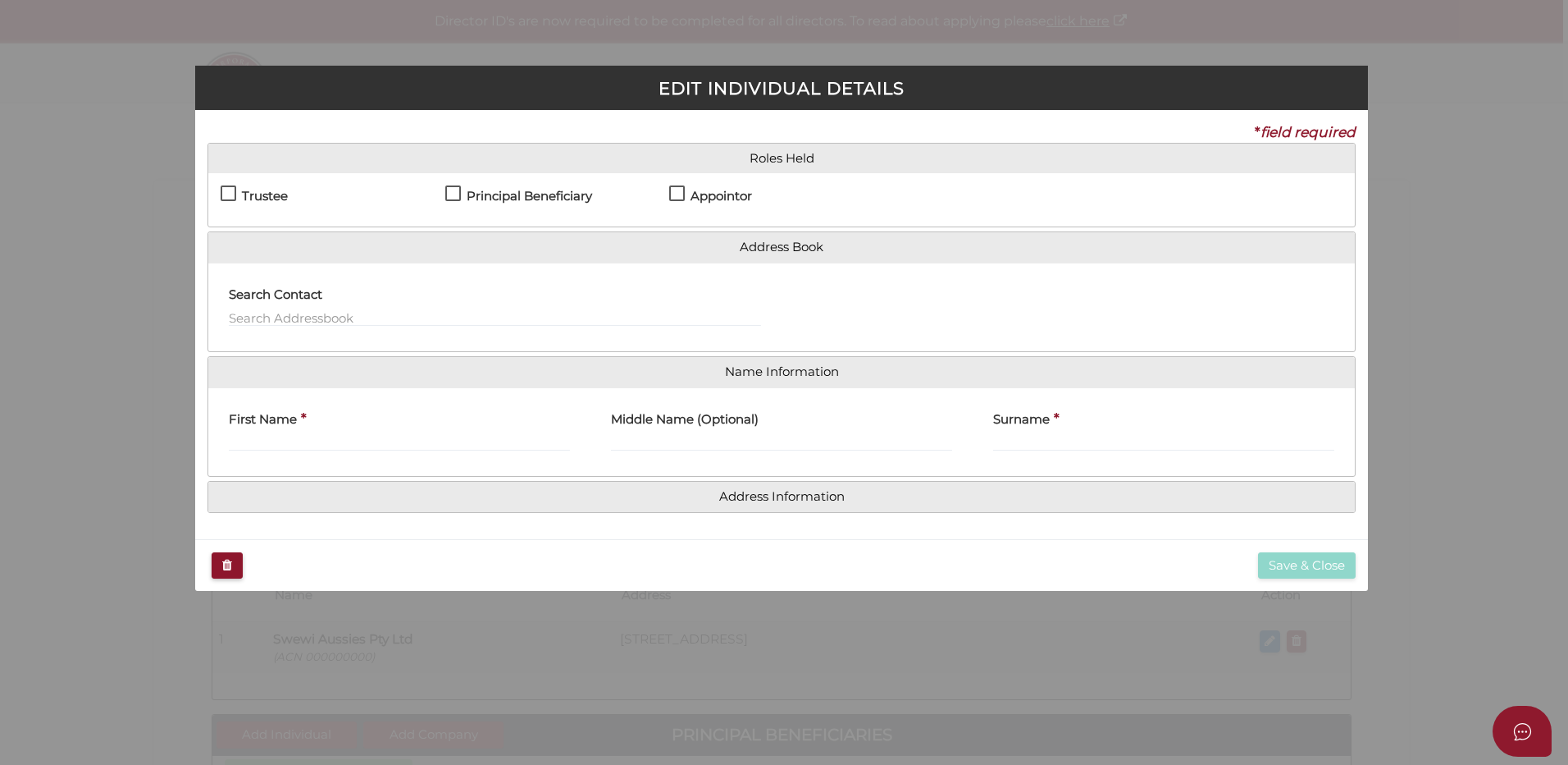
checkbox input "true"
type input "[PERSON_NAME]"
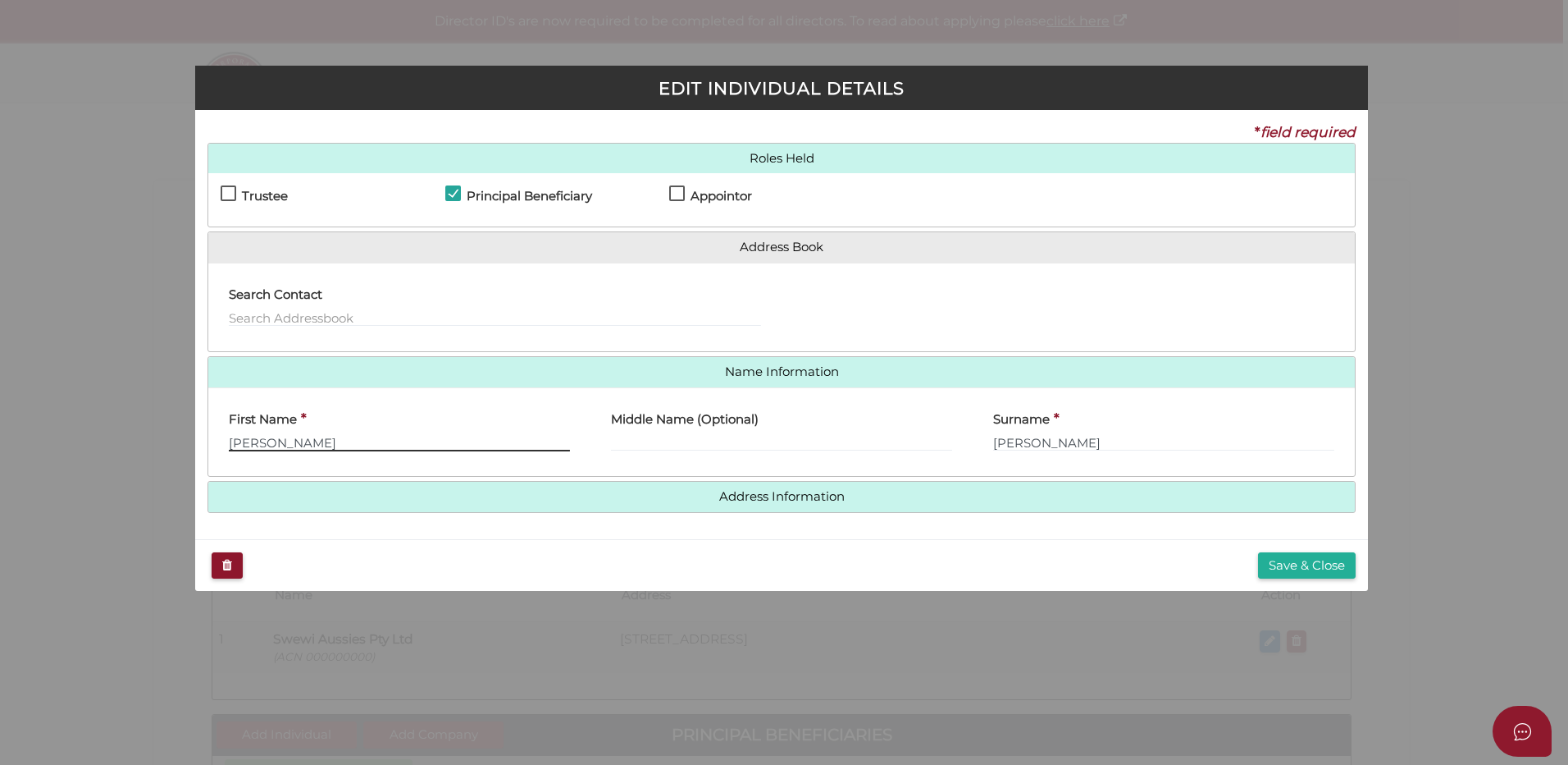
drag, startPoint x: 270, startPoint y: 446, endPoint x: 284, endPoint y: 446, distance: 14.0
click at [273, 446] on input "[PERSON_NAME]" at bounding box center [399, 442] width 342 height 18
type input "[PERSON_NAME]"
click at [1305, 566] on button "Save & Close" at bounding box center [1306, 566] width 98 height 27
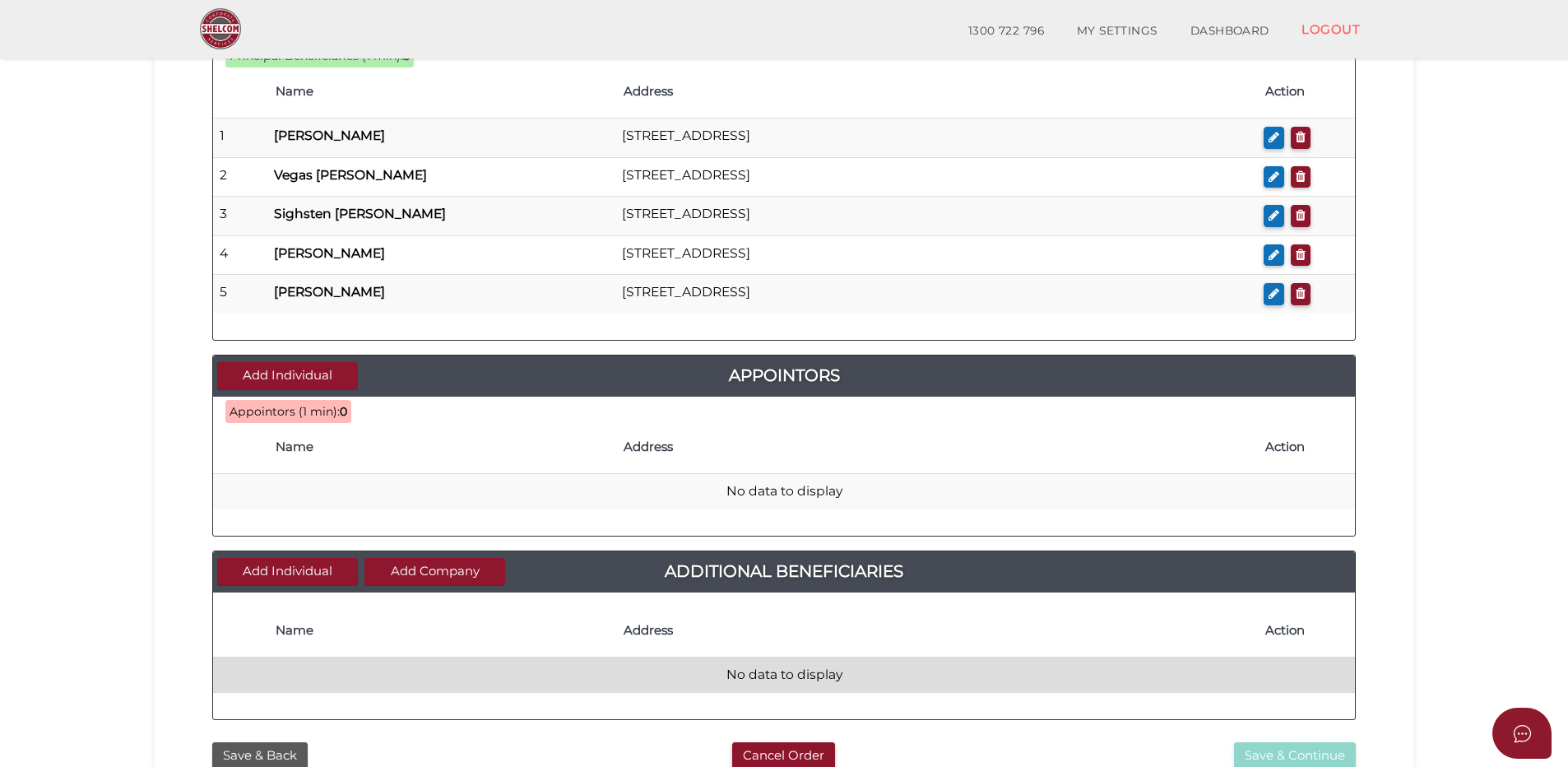
scroll to position [740, 0]
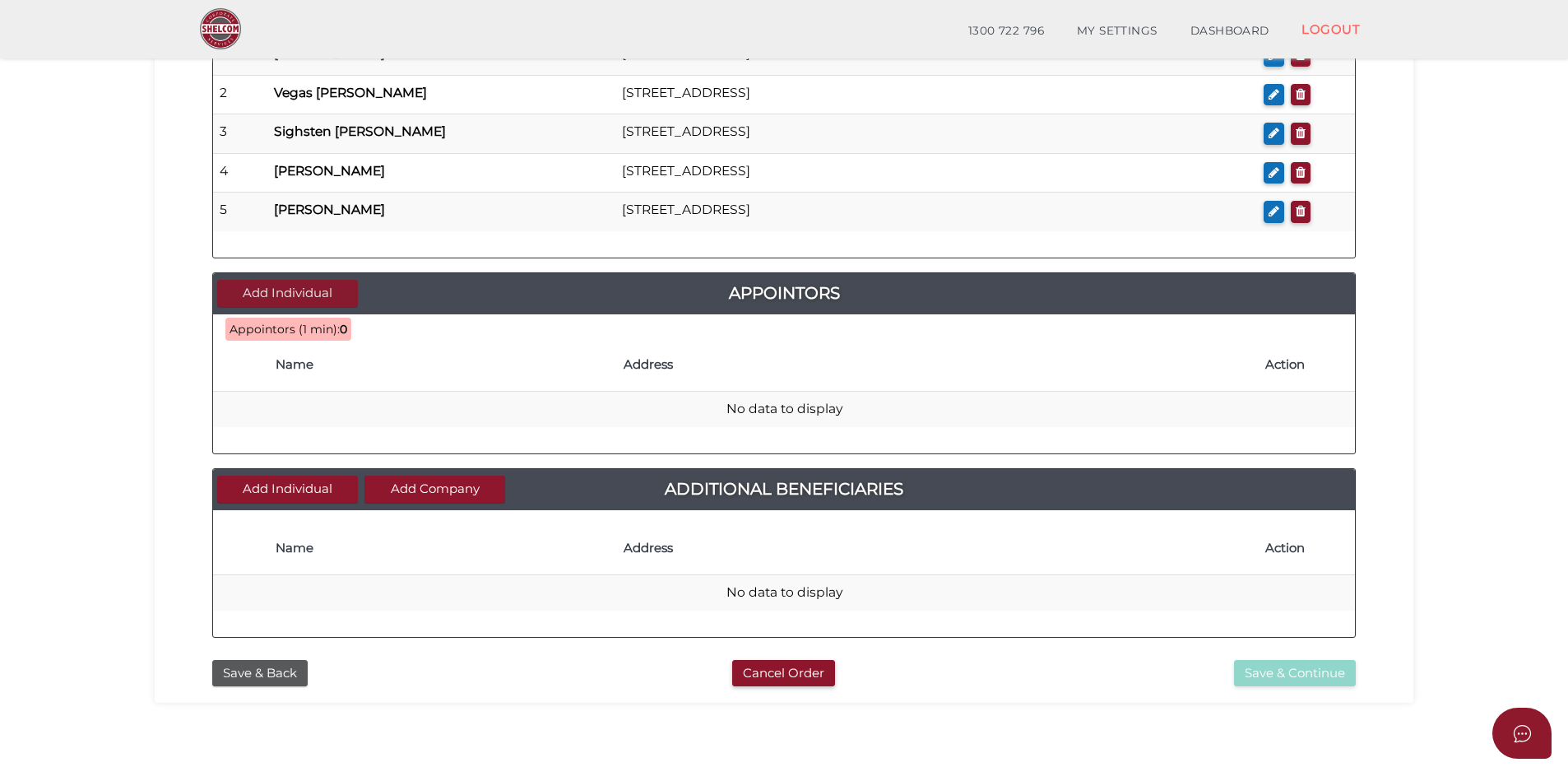
click at [304, 285] on button "Add Individual" at bounding box center [288, 293] width 140 height 27
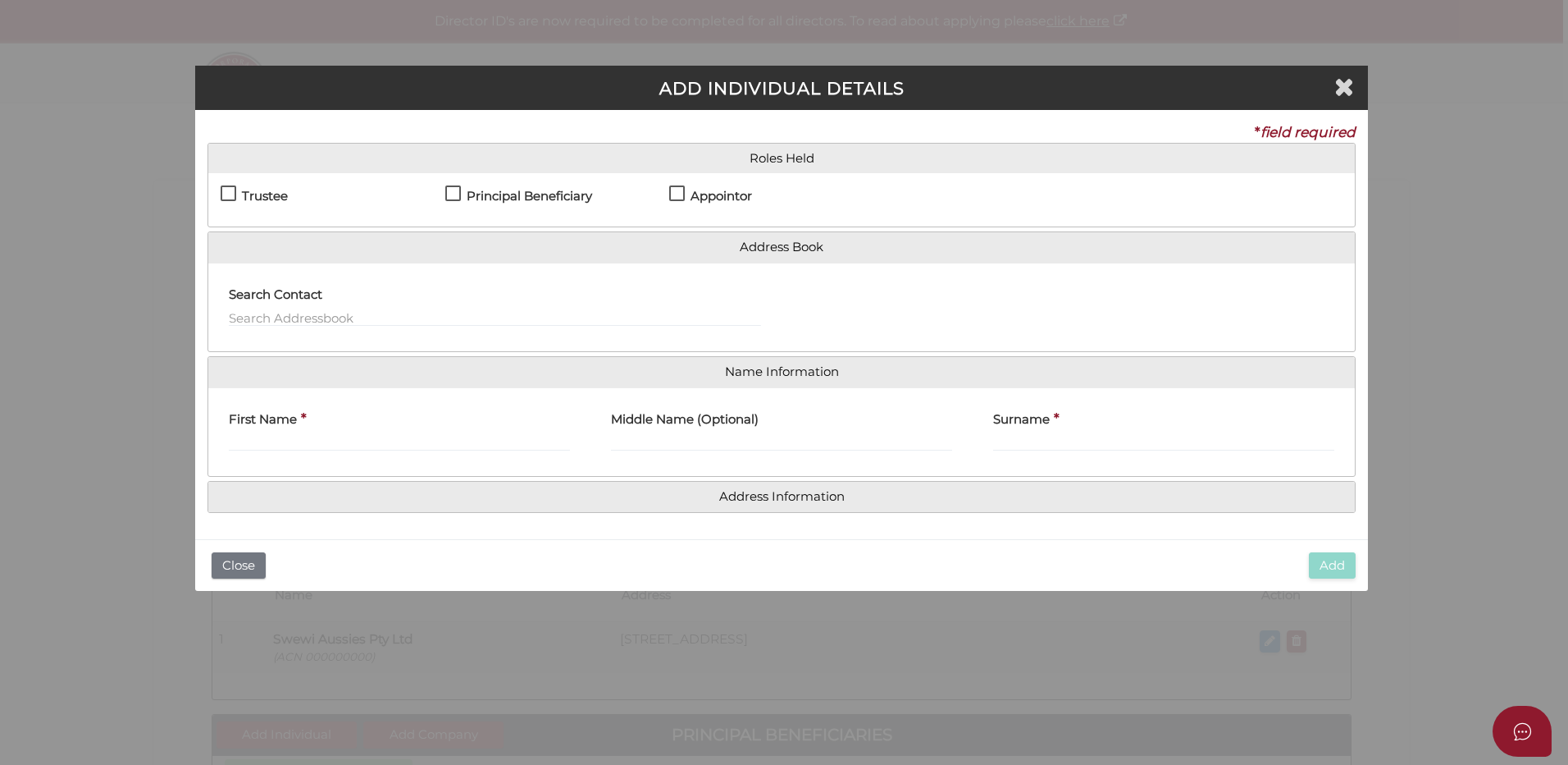
click at [677, 189] on label "Appointor" at bounding box center [710, 199] width 82 height 21
checkbox input "true"
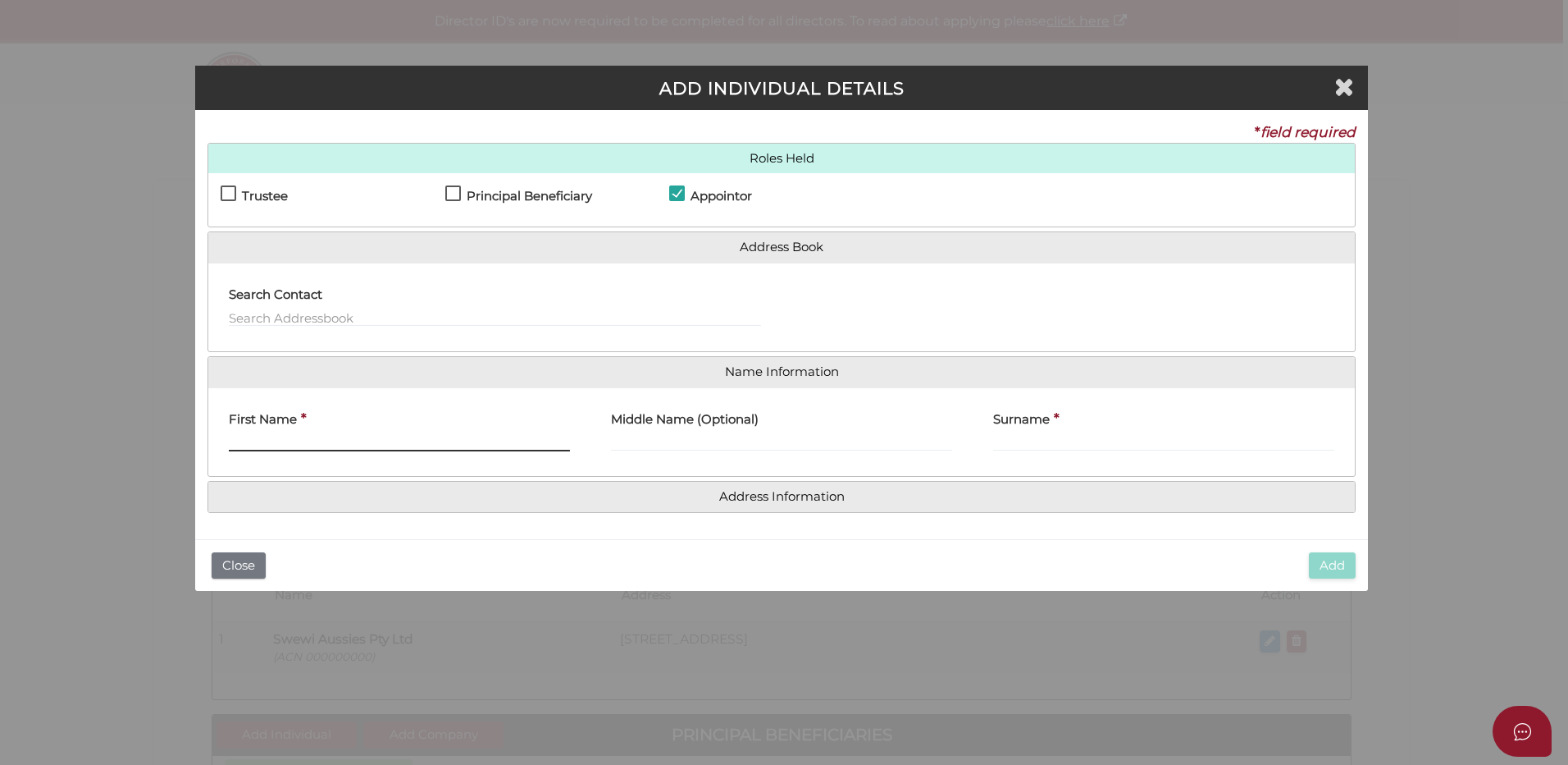
click at [250, 441] on input "First Name" at bounding box center [399, 442] width 342 height 18
type input "Glenn"
type input "Andrew"
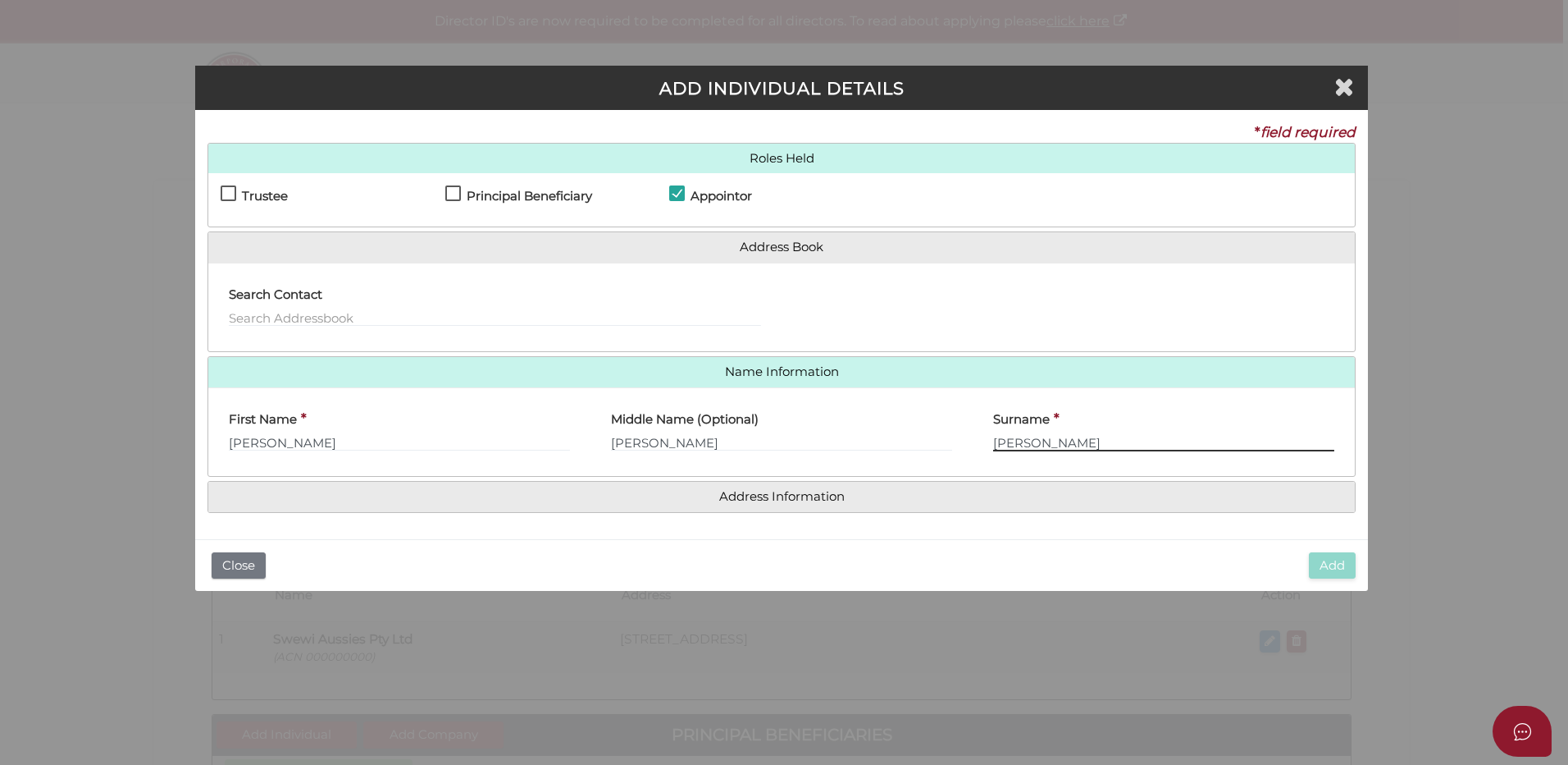
type input "Hogg"
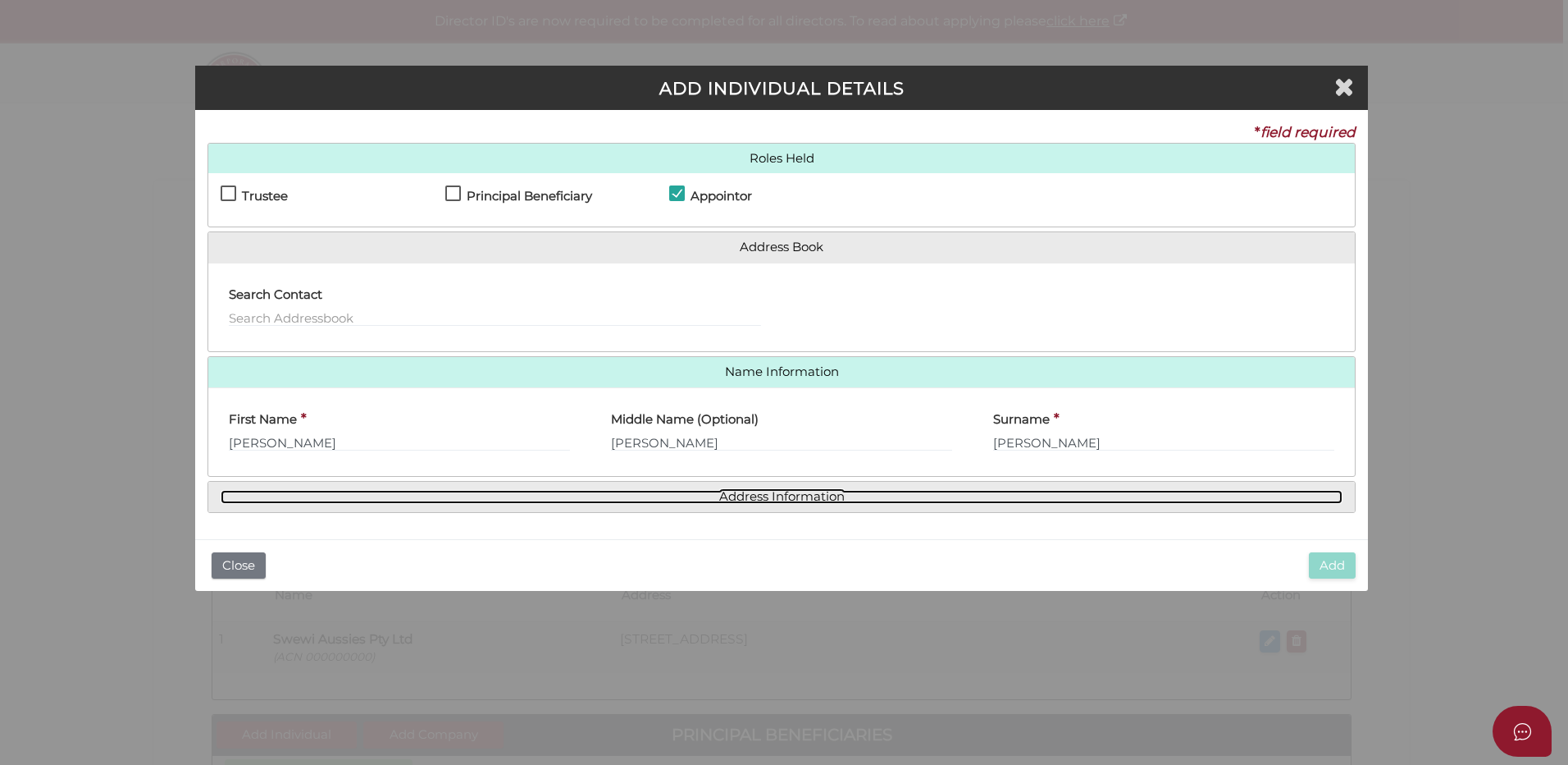
click at [773, 490] on link "Address Information" at bounding box center [781, 497] width 1122 height 14
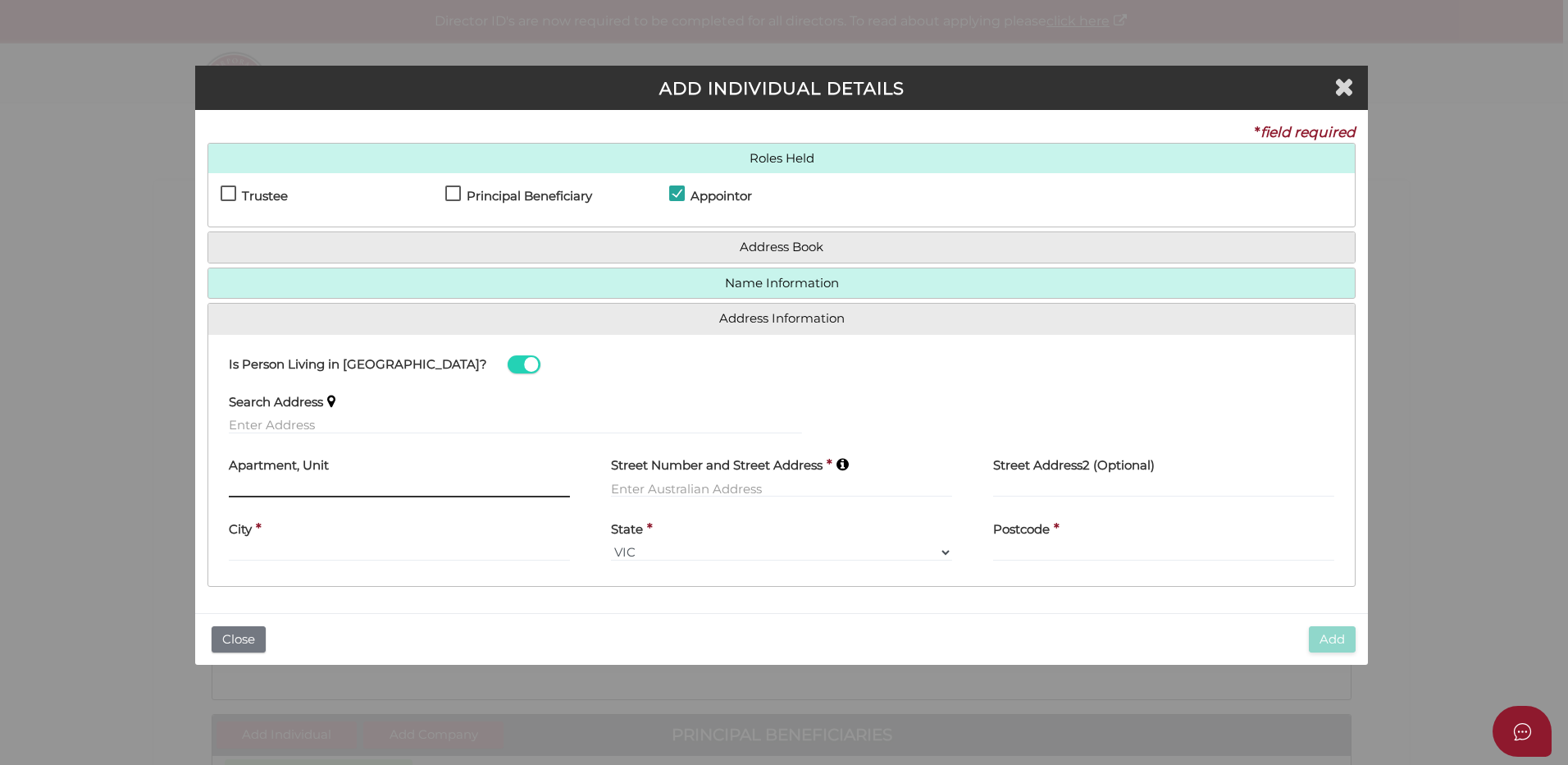
click at [274, 484] on input "text" at bounding box center [399, 488] width 342 height 18
click at [652, 482] on input "text" at bounding box center [782, 488] width 342 height 18
click at [287, 412] on label "Search Address" at bounding box center [275, 399] width 94 height 34
click at [283, 420] on input "text" at bounding box center [515, 425] width 573 height 18
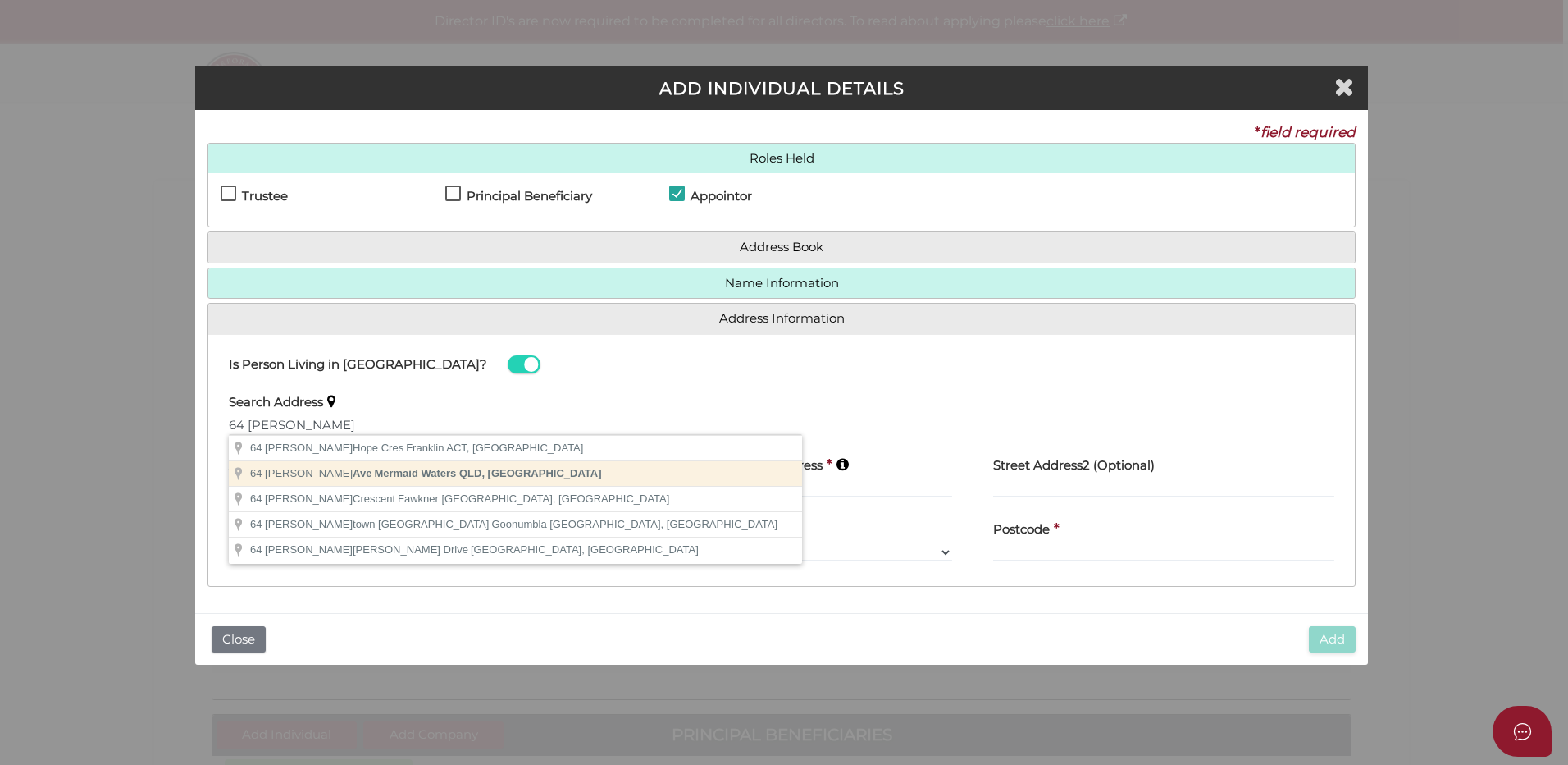
type input "64 Alec Ave, Mermaid Waters QLD, Australia"
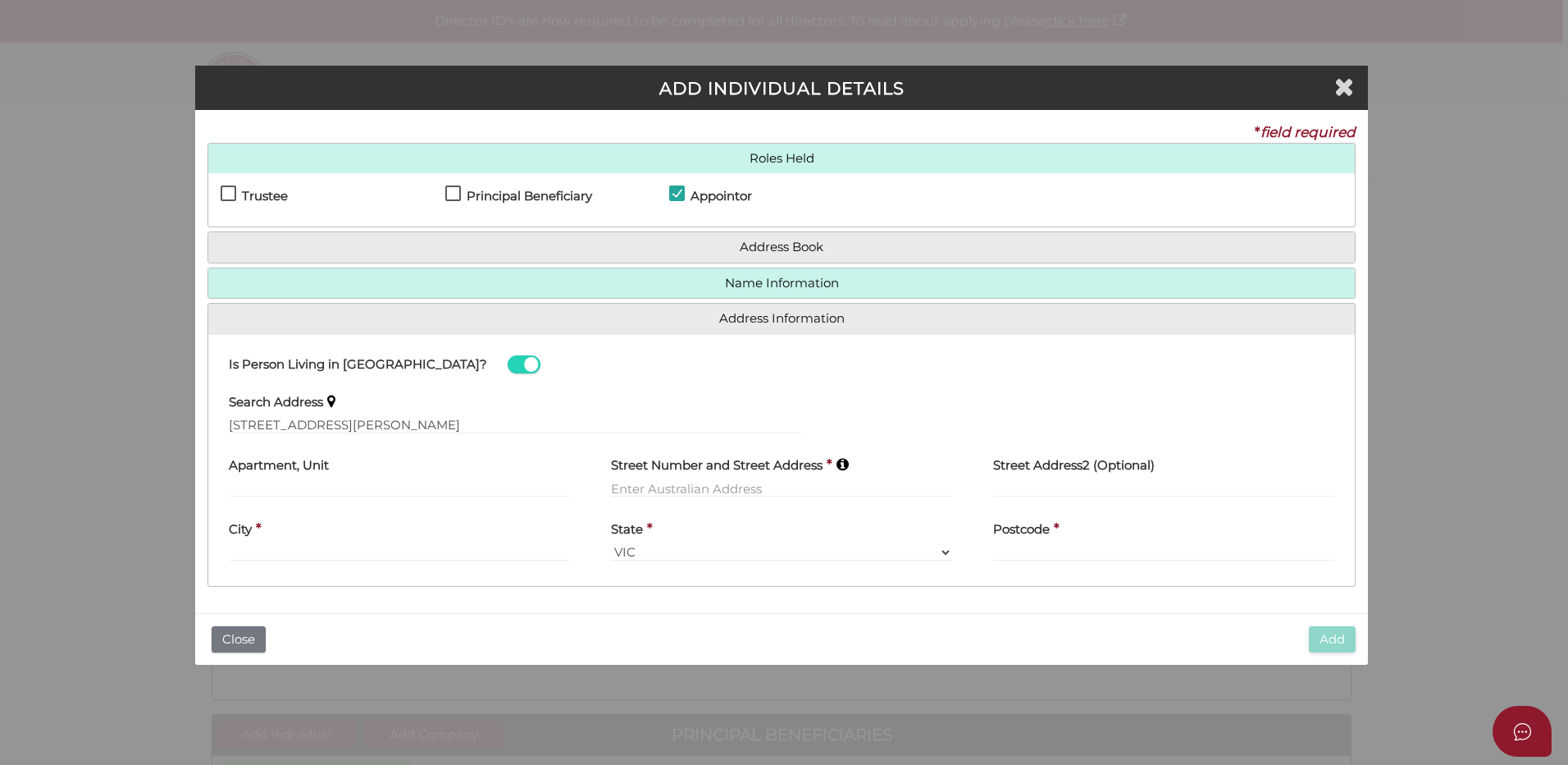
type input "64 Alec Avenue"
type input "Mermaid Waters"
select select "QLD"
type input "4218"
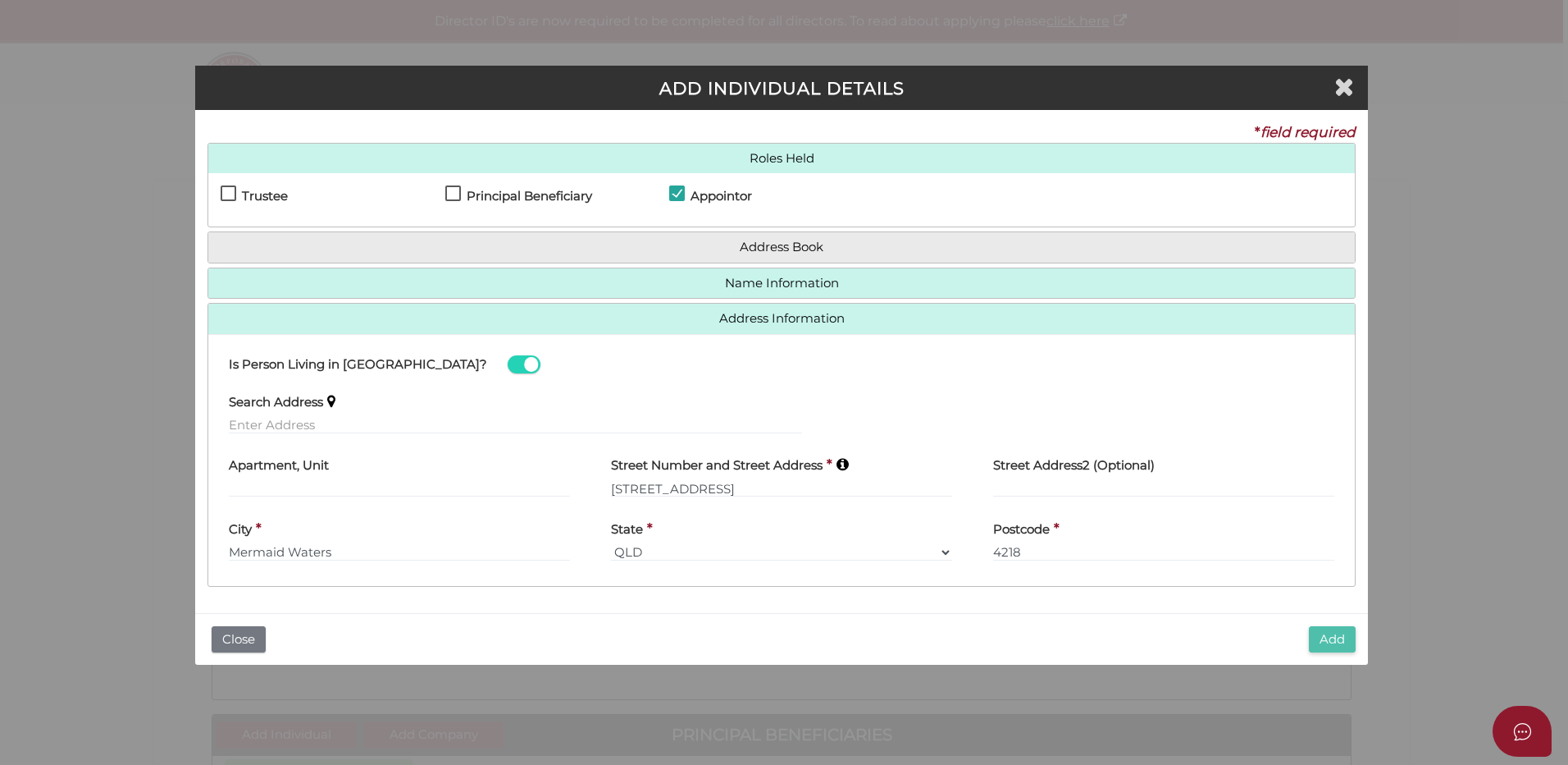
click at [1343, 640] on button "Add" at bounding box center [1332, 639] width 47 height 27
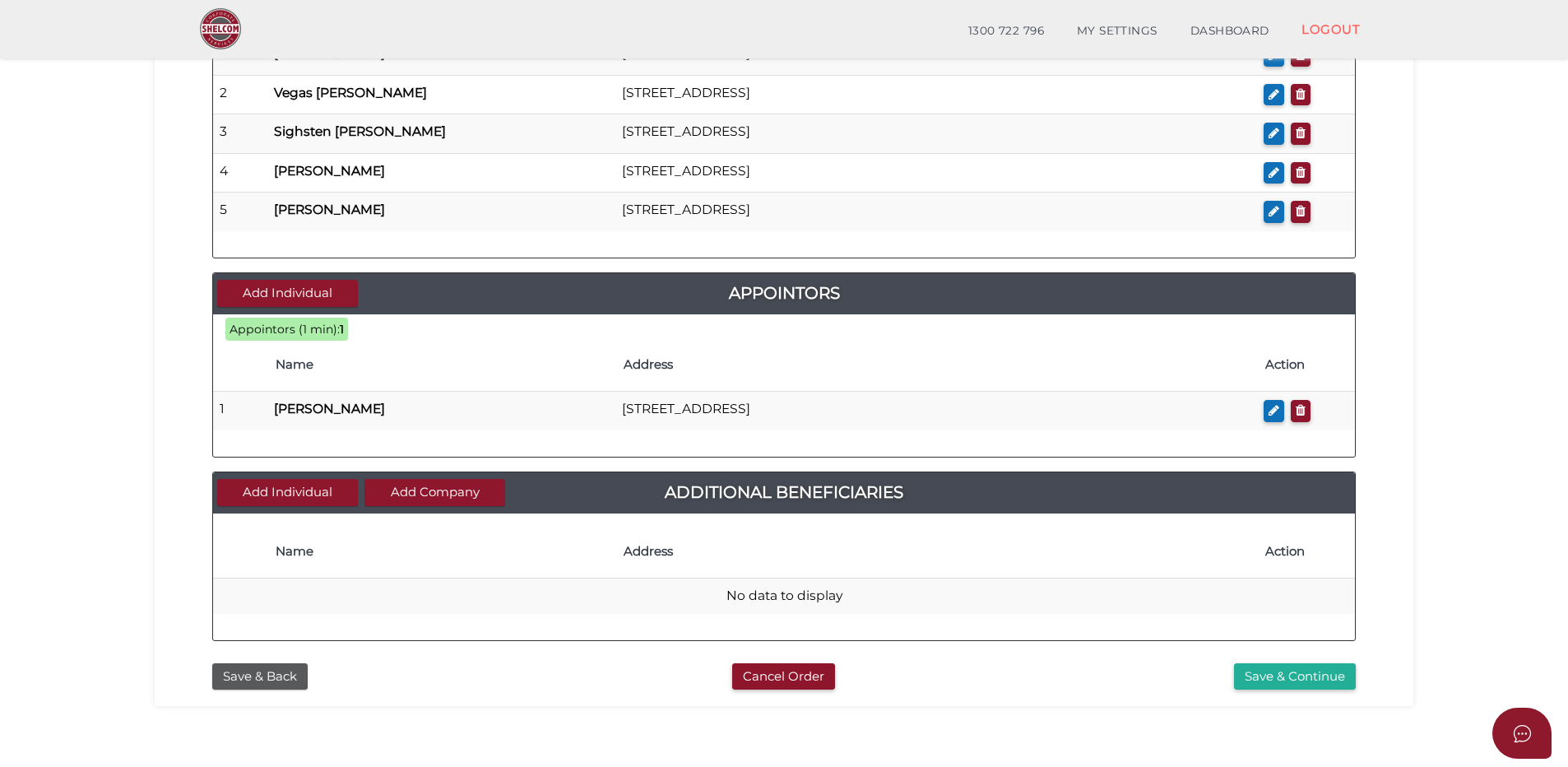
scroll to position [658, 0]
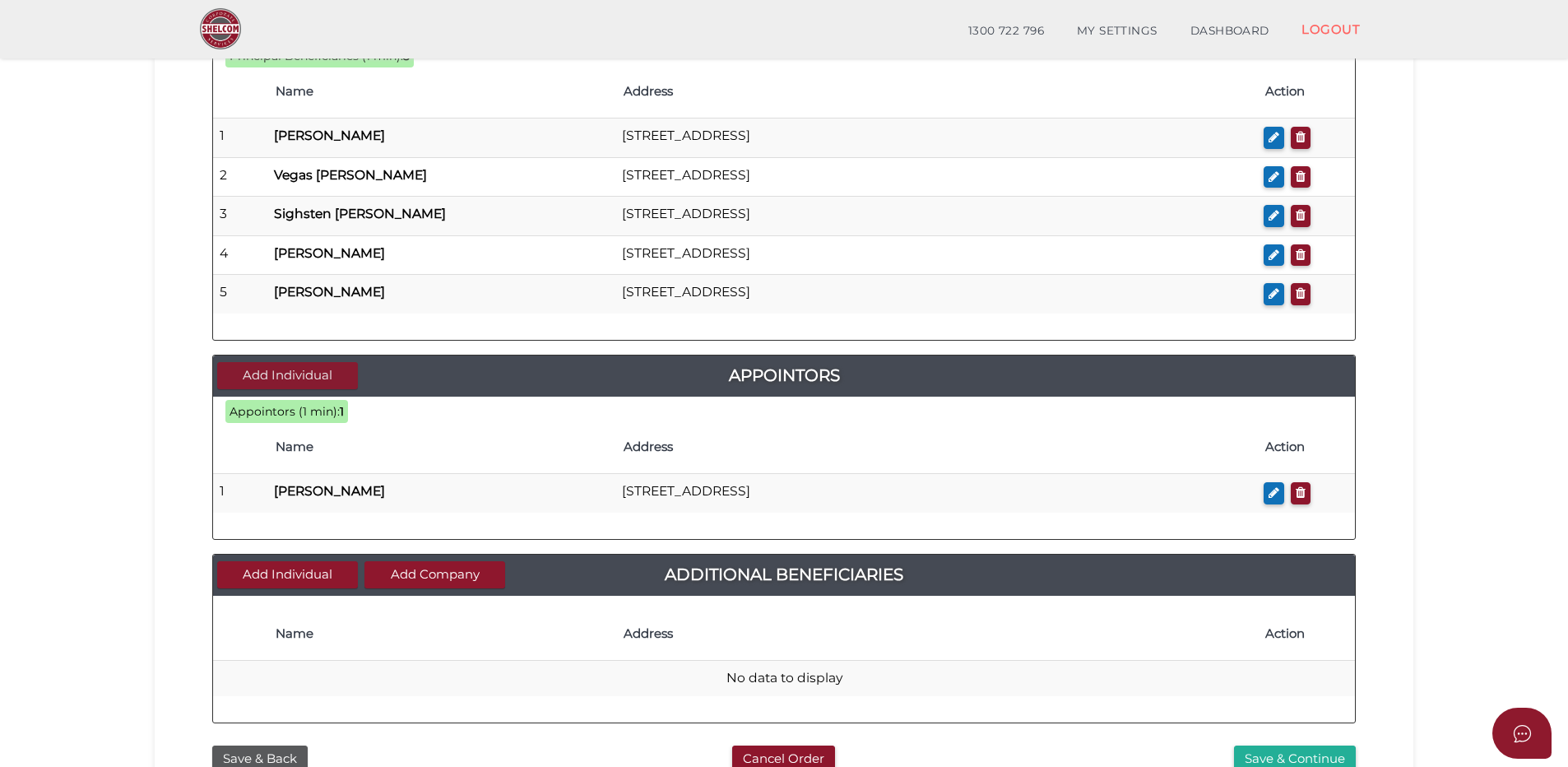
click at [278, 371] on button "Add Individual" at bounding box center [288, 376] width 140 height 27
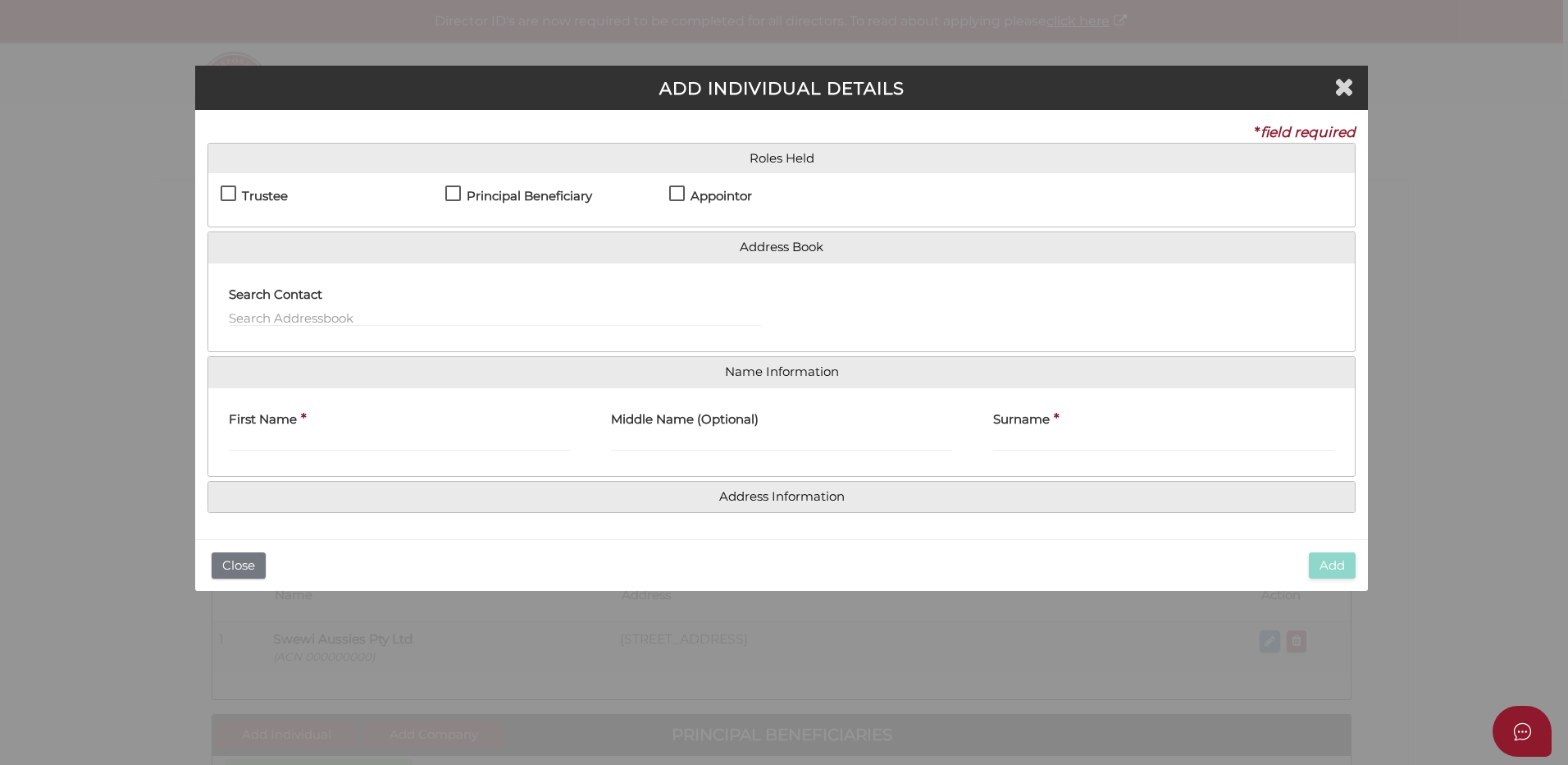
click at [679, 189] on label "Appointor" at bounding box center [710, 199] width 82 height 21
checkbox input "true"
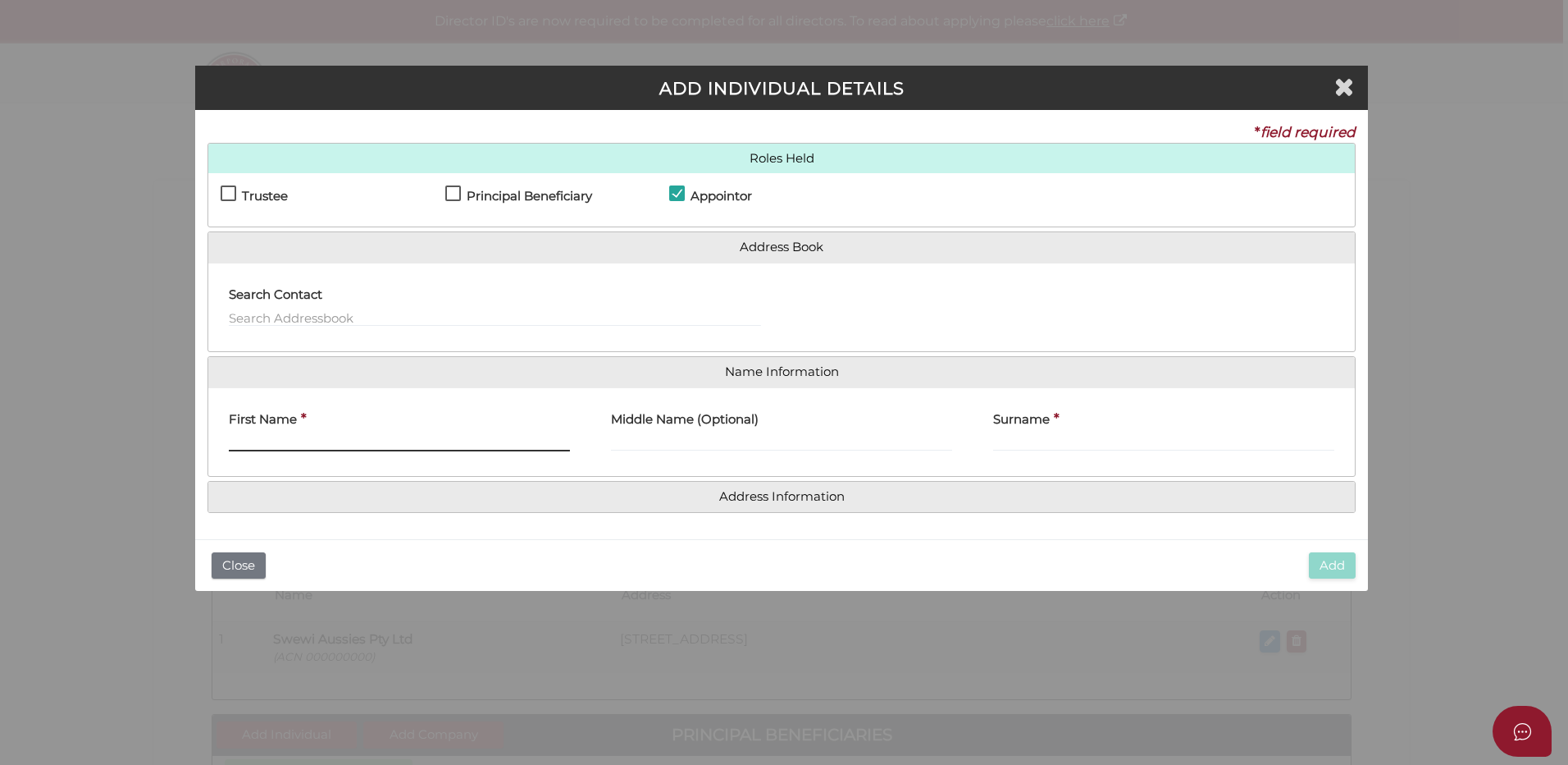
click at [258, 434] on input "First Name" at bounding box center [399, 442] width 342 height 18
click at [286, 440] on input "Frid" at bounding box center [399, 442] width 342 height 18
type input "Frida"
click at [1035, 441] on input "Surname" at bounding box center [1164, 442] width 342 height 18
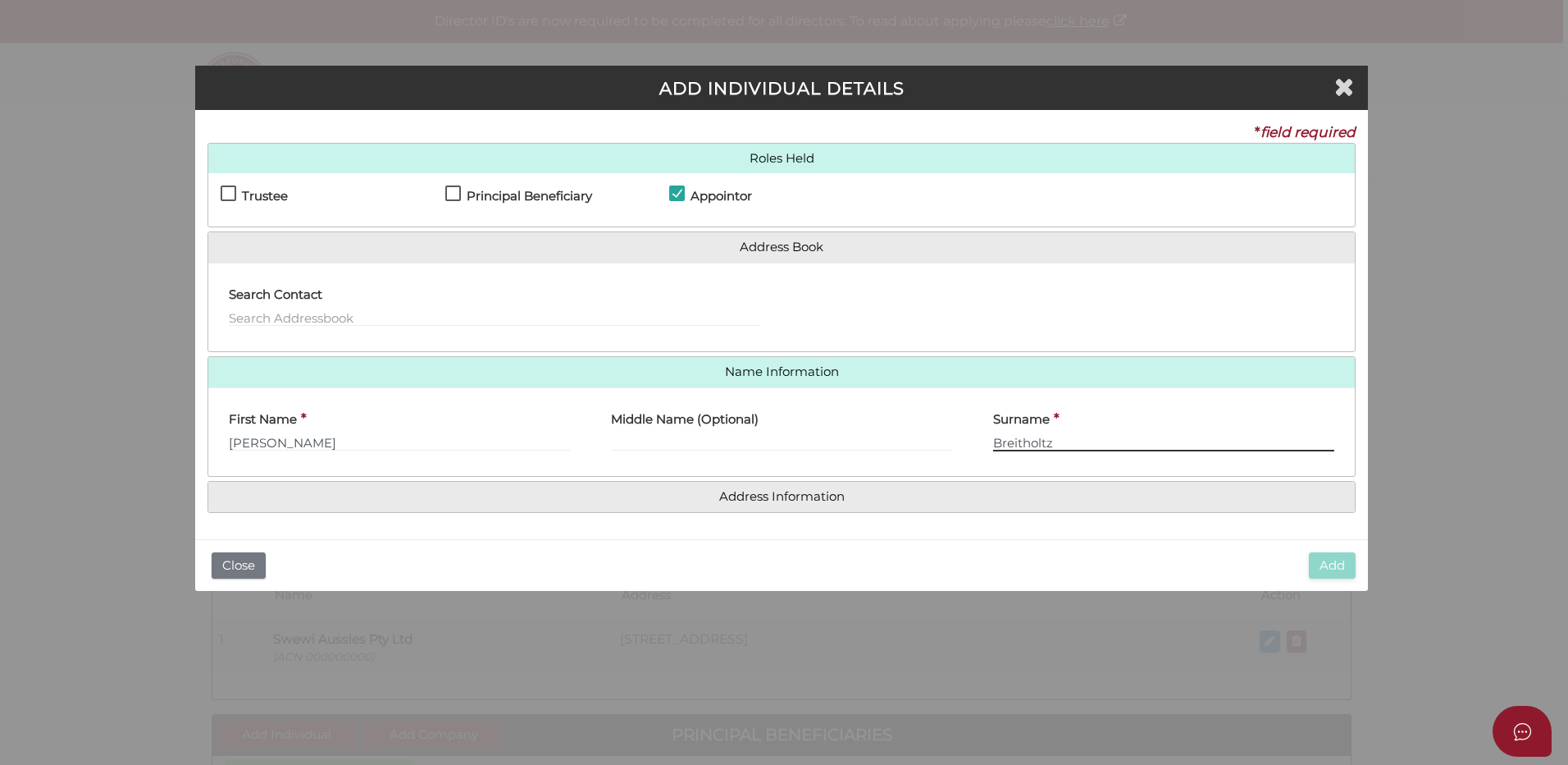
type input "Breitholtz"
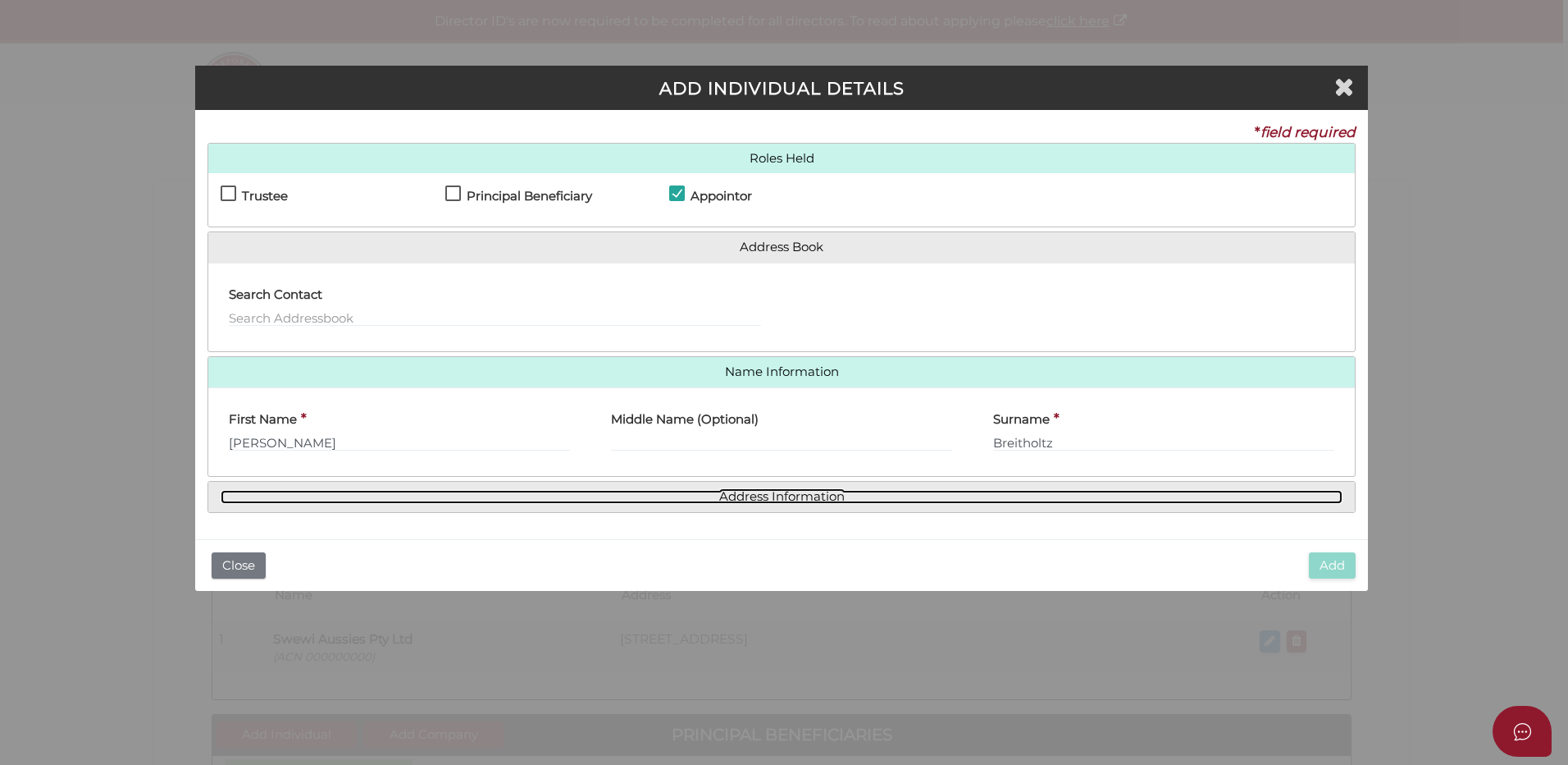
click at [773, 490] on link "Address Information" at bounding box center [781, 497] width 1122 height 14
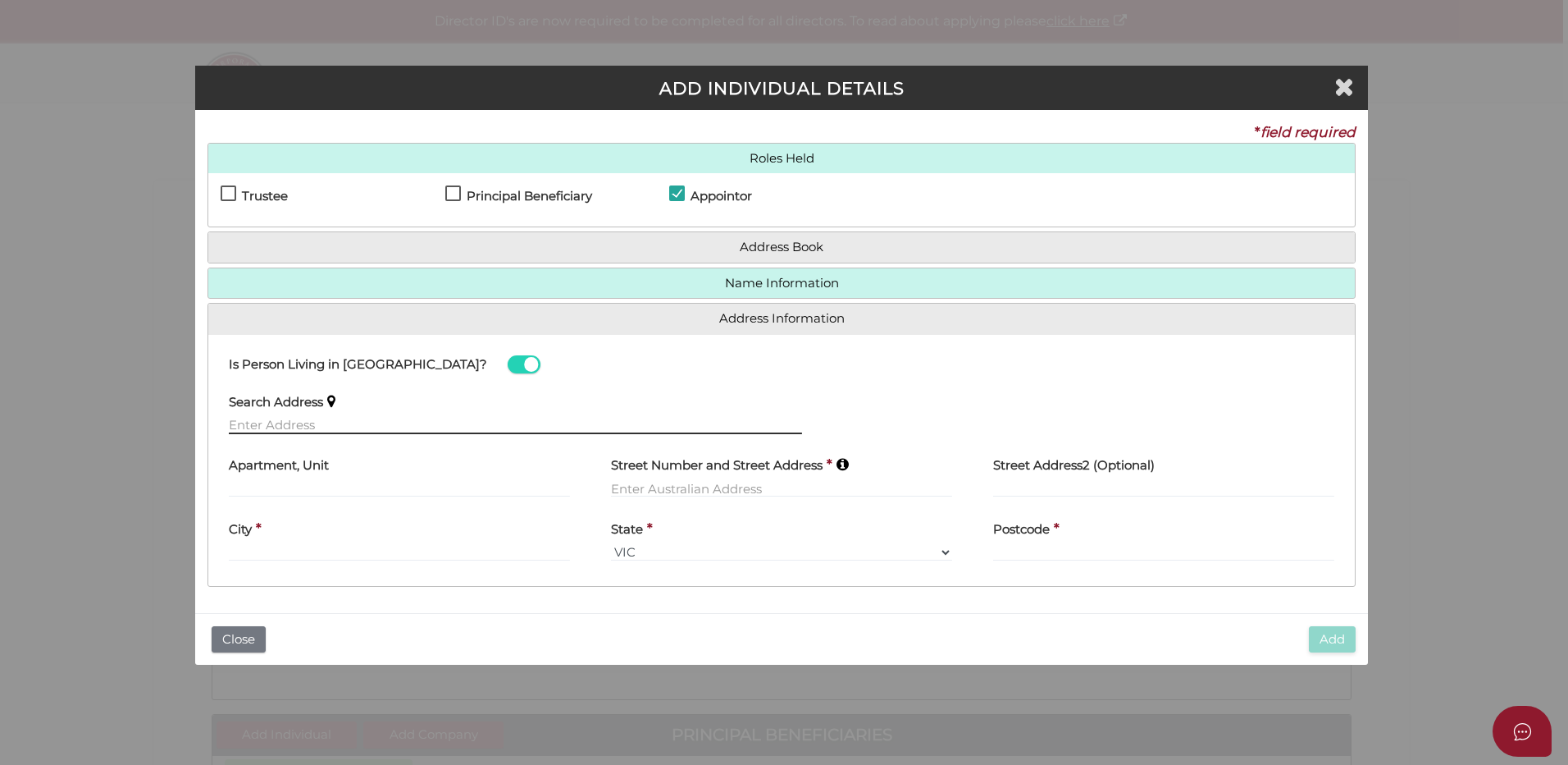
click at [273, 417] on input "text" at bounding box center [515, 425] width 573 height 18
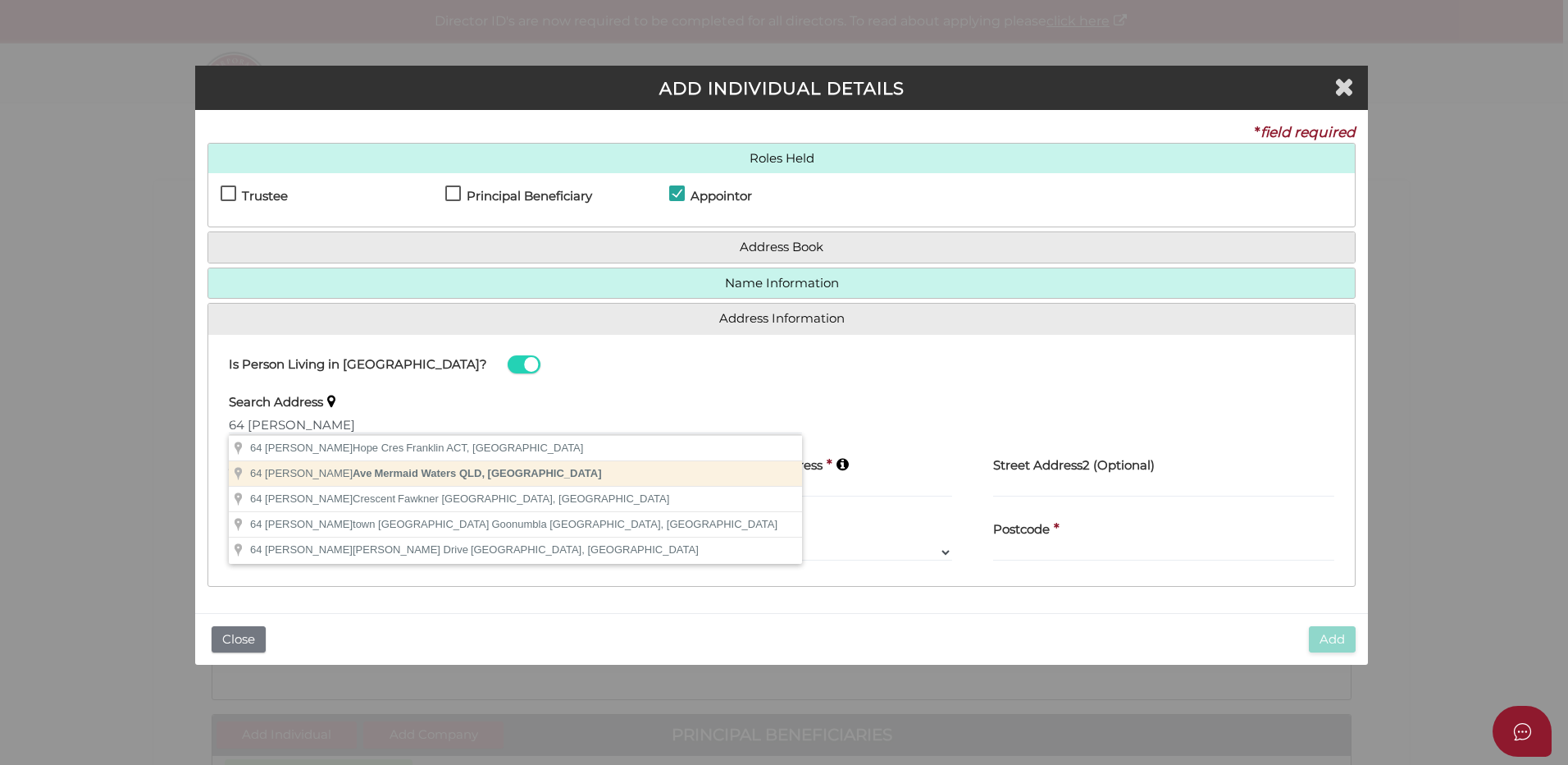
type input "64 Alec Ave, Mermaid Waters QLD, Australia"
type input "64 Alec Avenue"
type input "Mermaid Waters"
select select "QLD"
type input "4218"
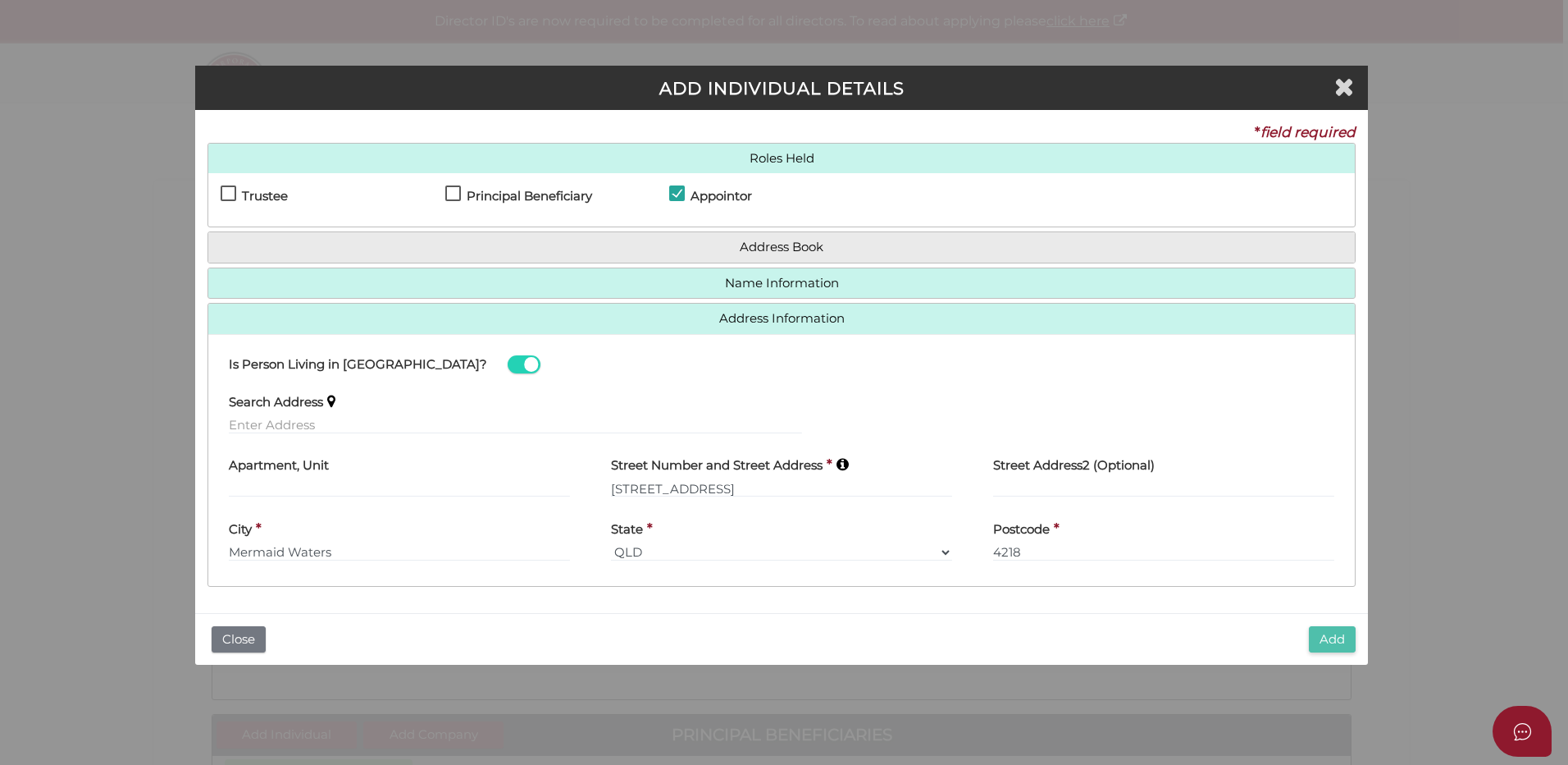
click at [1323, 637] on button "Add" at bounding box center [1332, 639] width 47 height 27
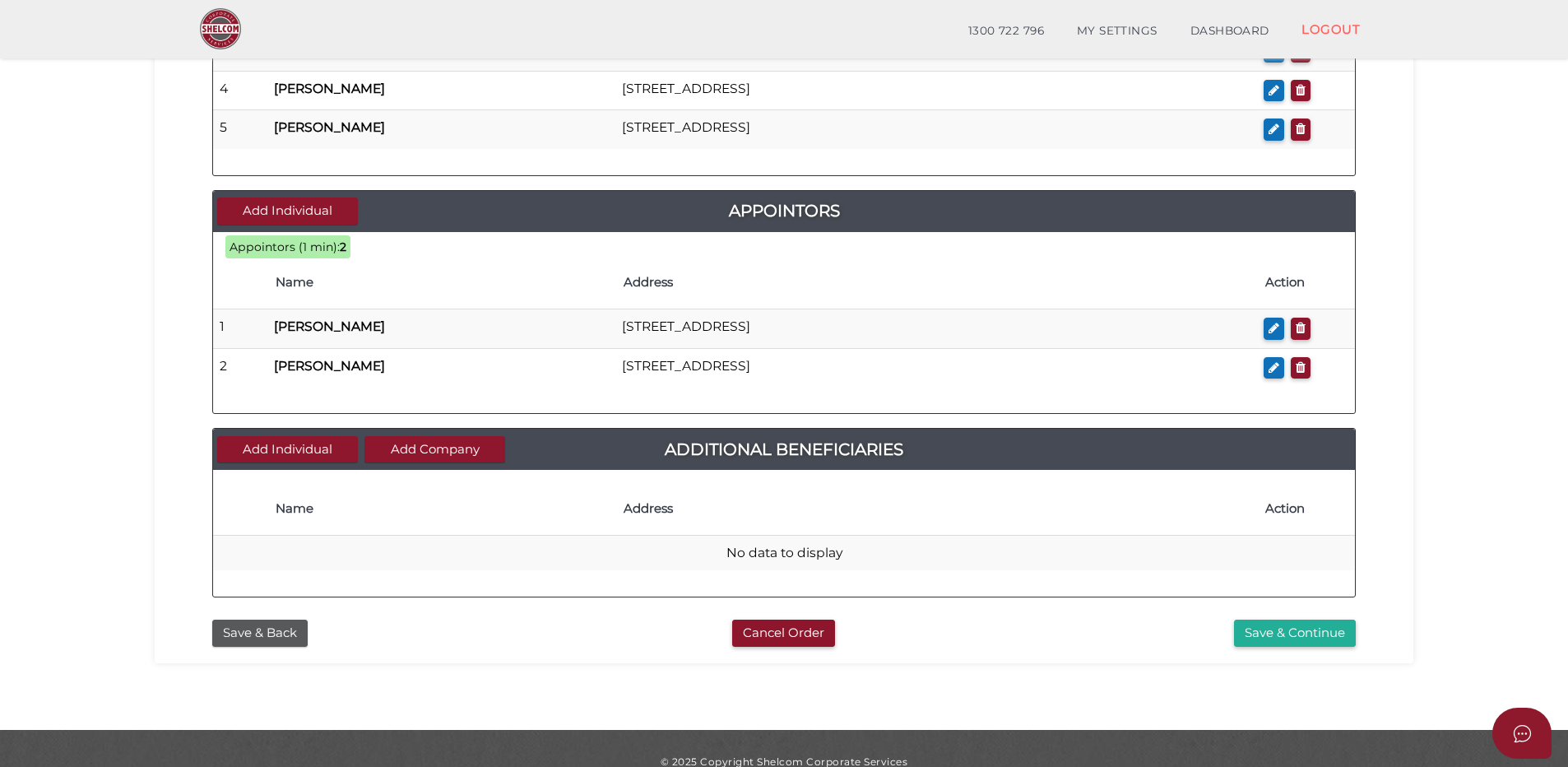
scroll to position [849, 0]
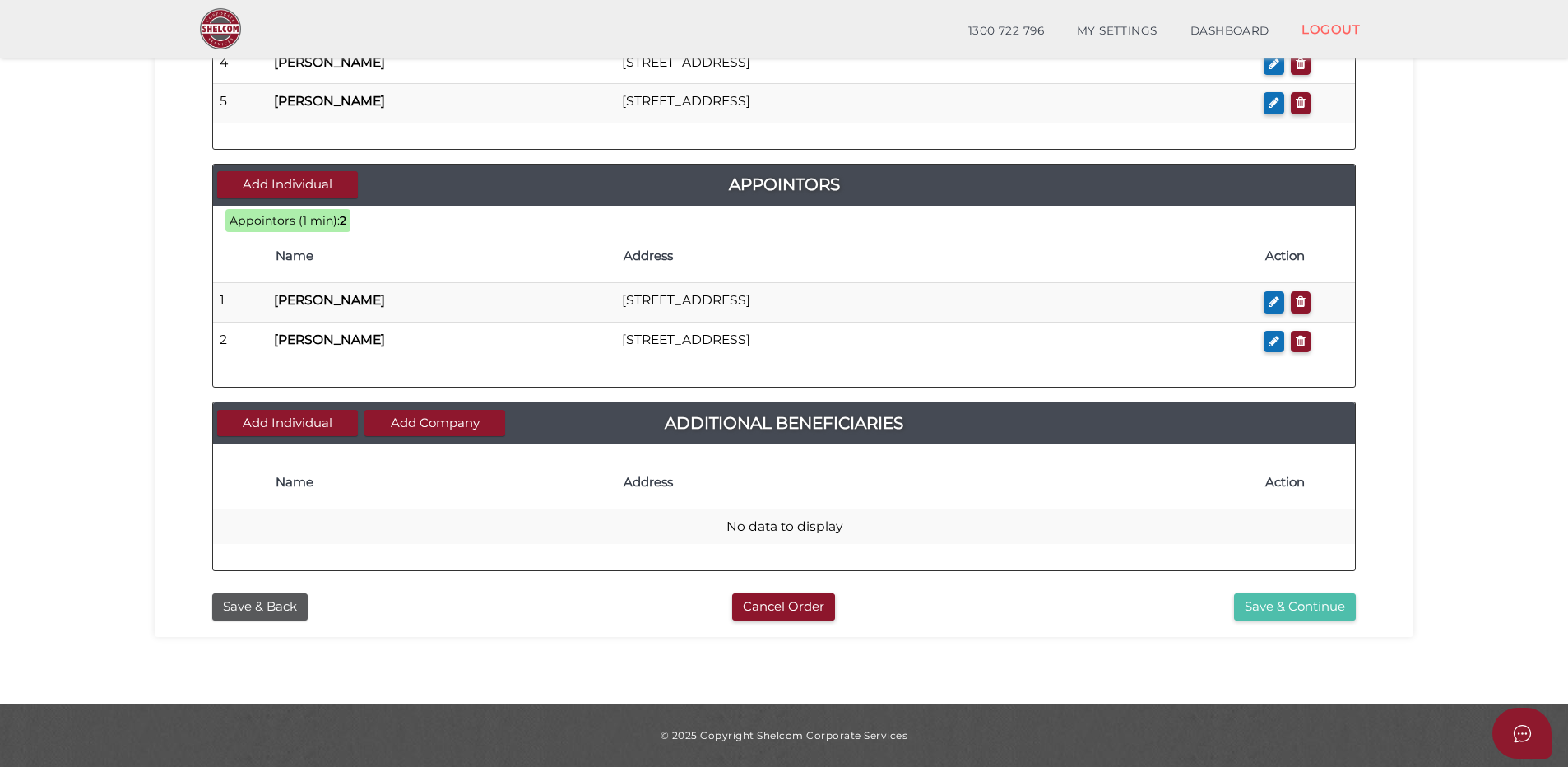
click at [1261, 600] on button "Save & Continue" at bounding box center [1294, 607] width 121 height 27
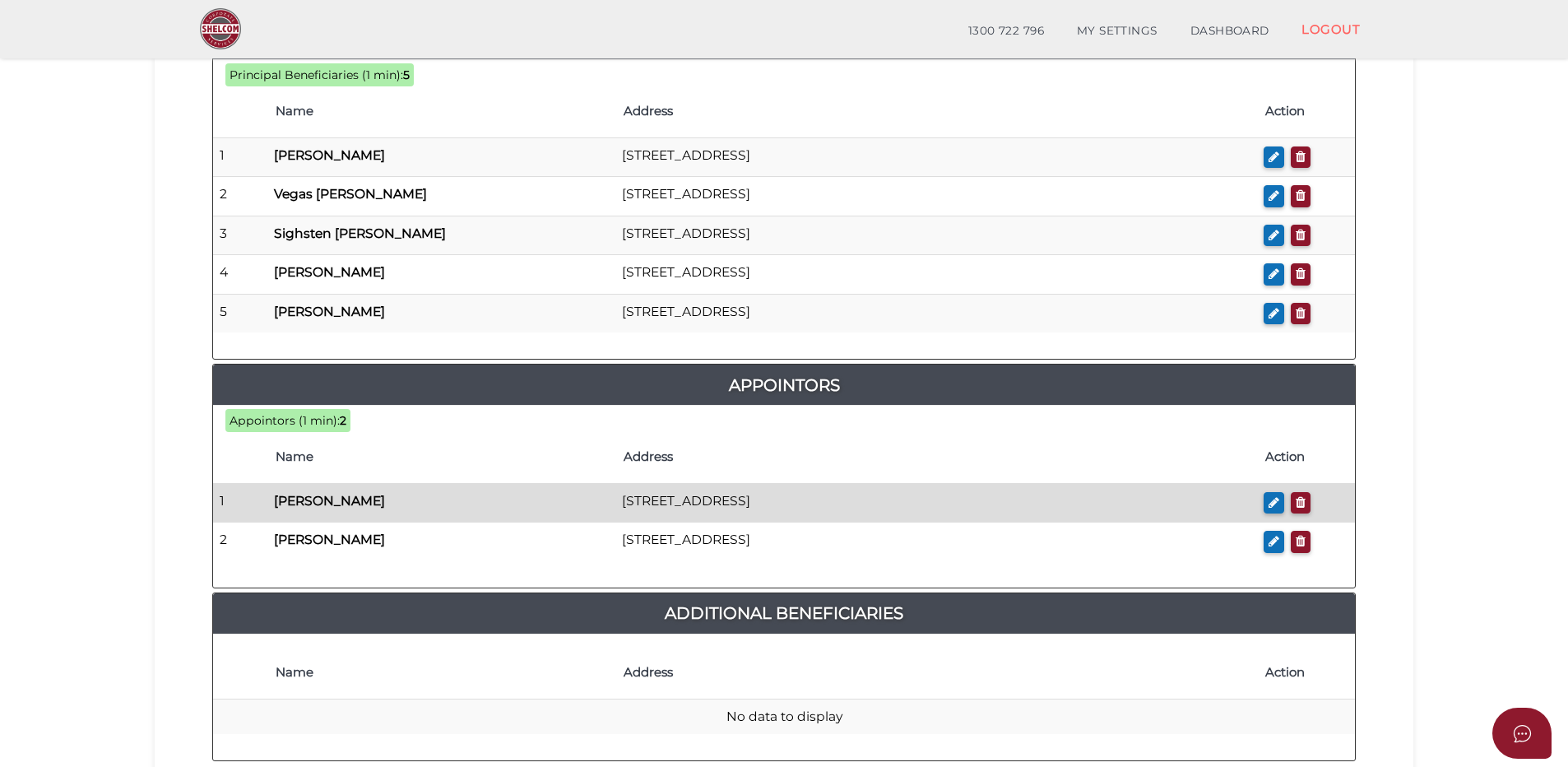
scroll to position [987, 0]
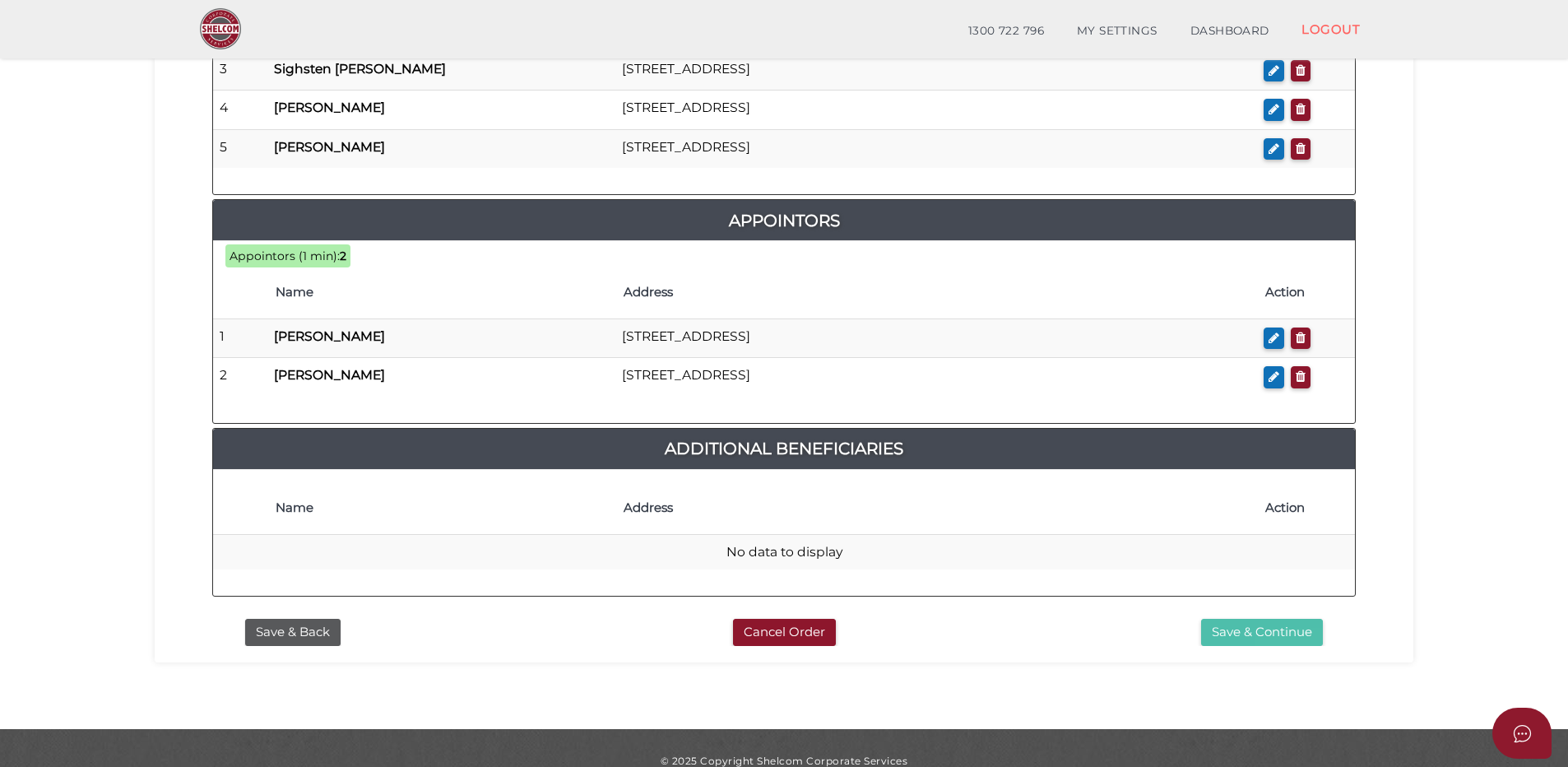
click at [1241, 630] on button "Save & Continue" at bounding box center [1261, 632] width 121 height 27
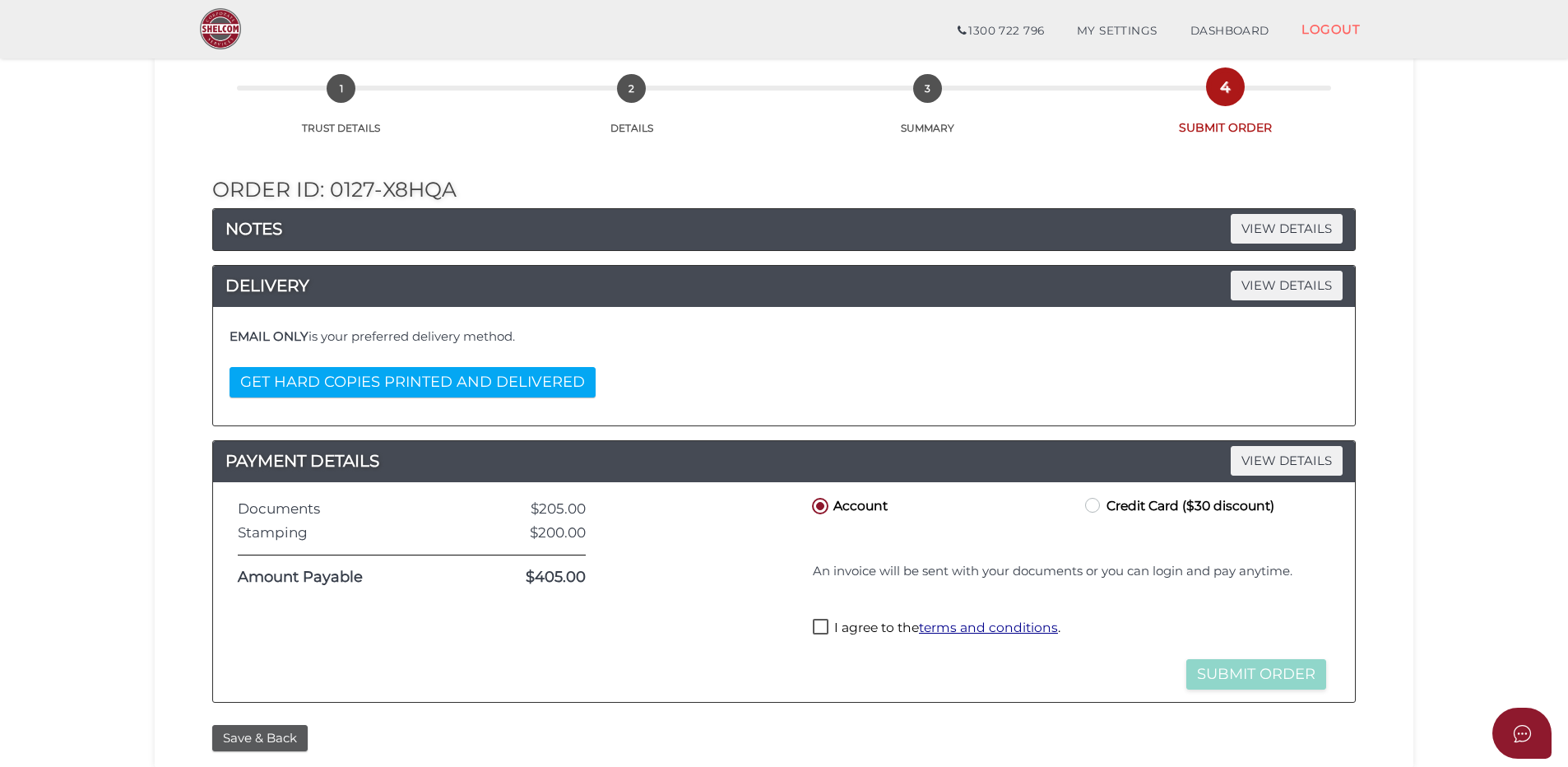
scroll to position [246, 0]
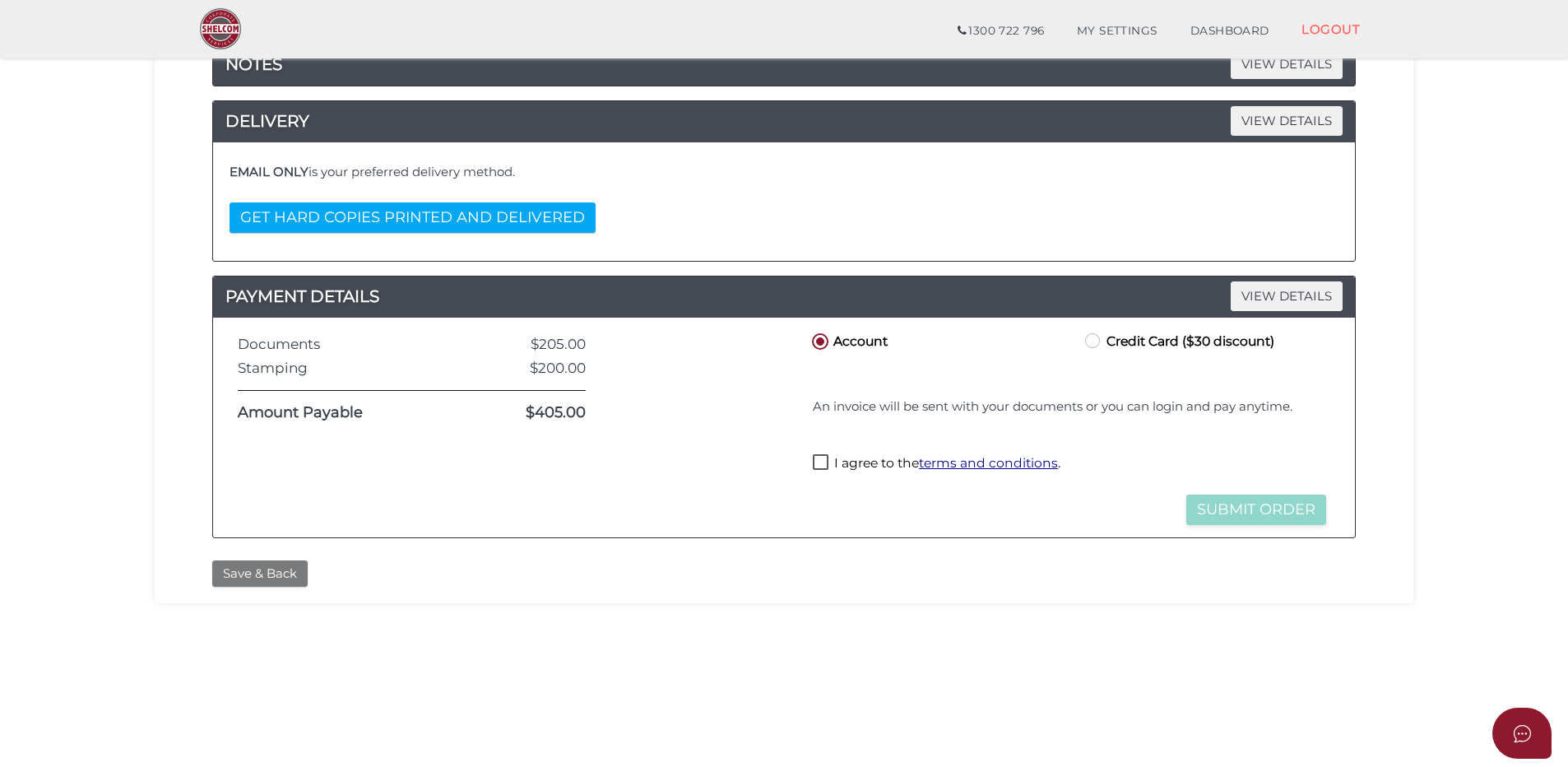
click at [247, 569] on button "Save & Back" at bounding box center [260, 574] width 95 height 27
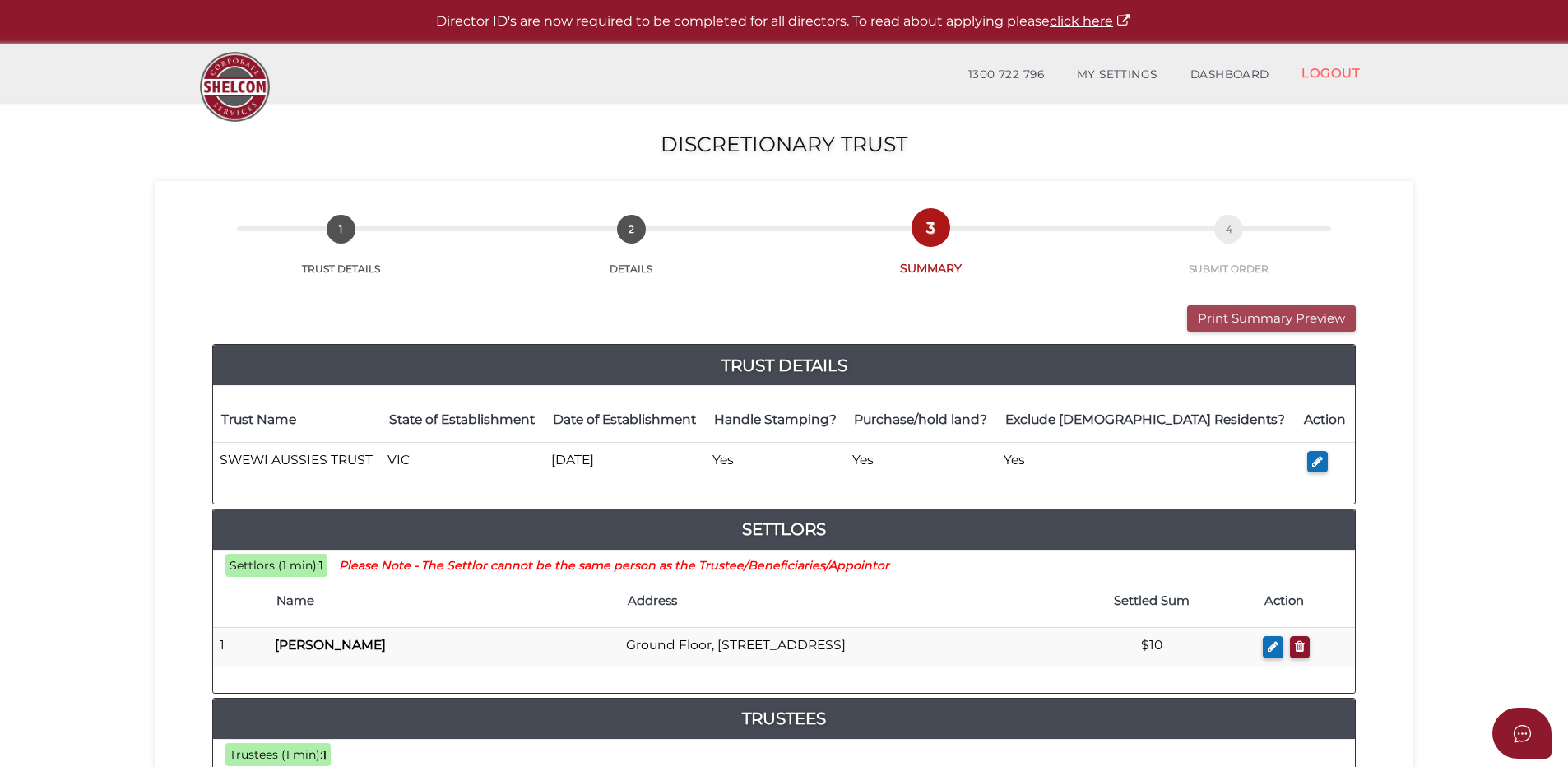
click at [1281, 316] on button "Print Summary Preview" at bounding box center [1271, 318] width 169 height 27
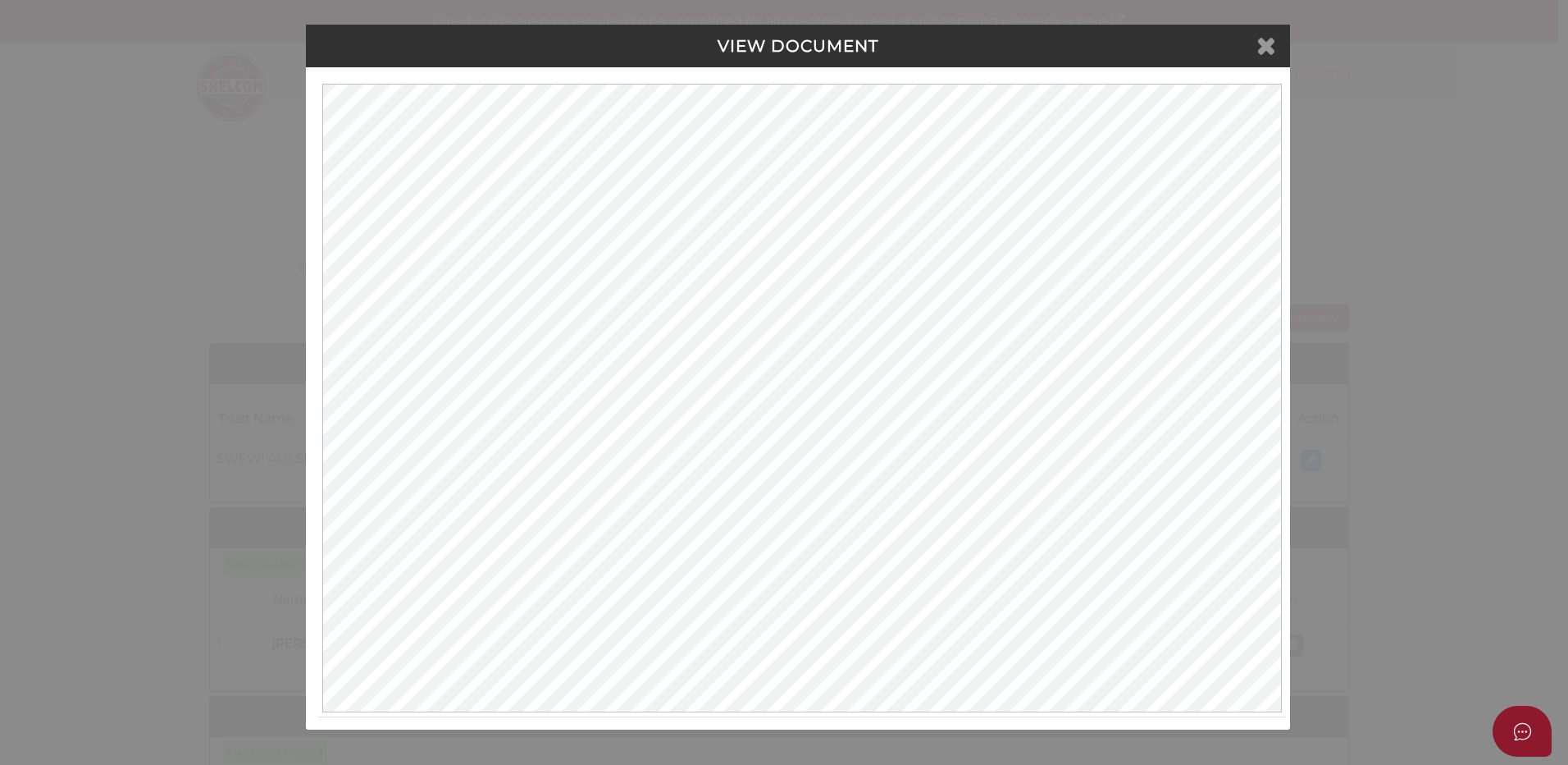
click at [1274, 48] on icon at bounding box center [1266, 45] width 20 height 24
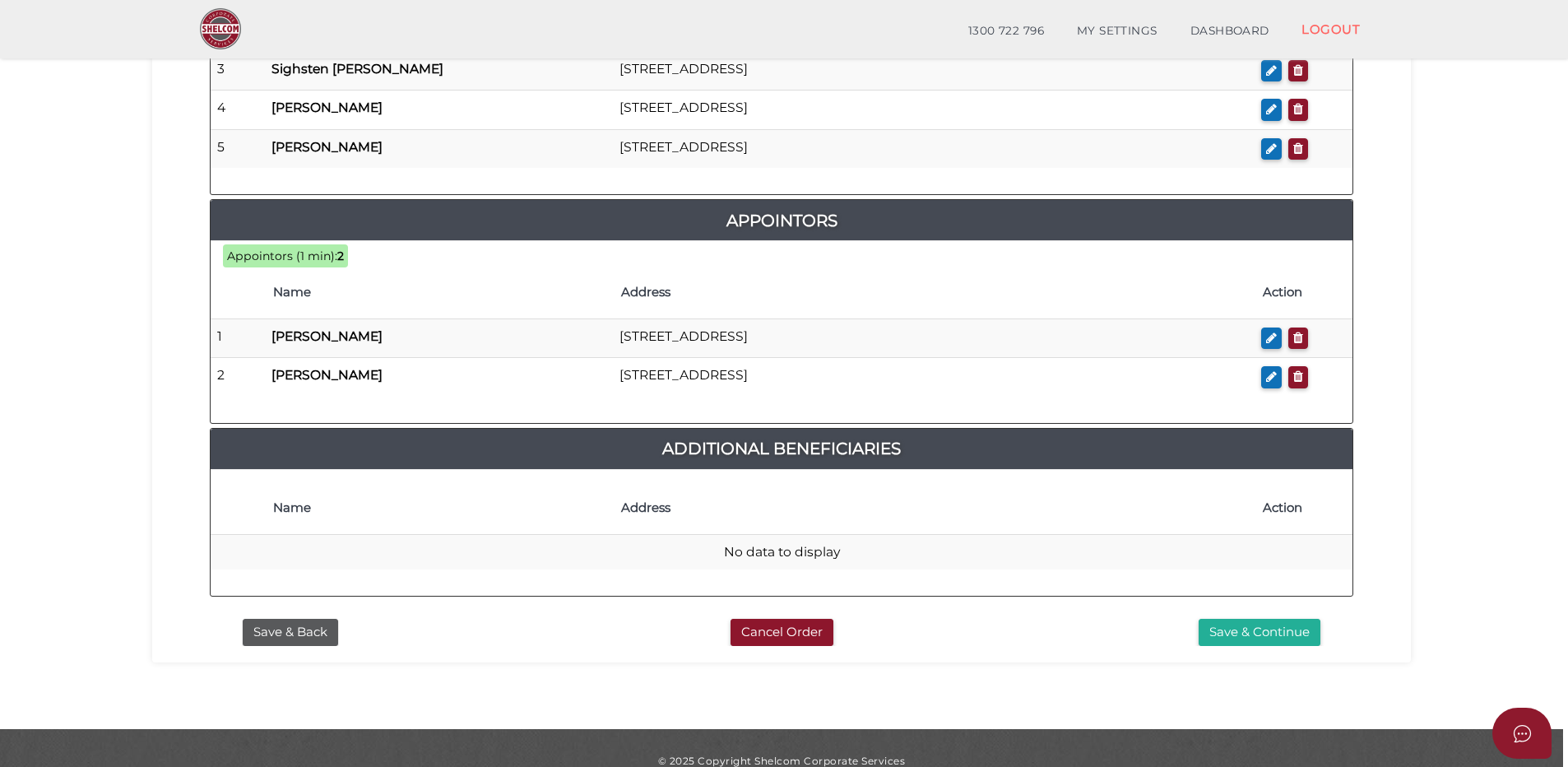
scroll to position [1013, 0]
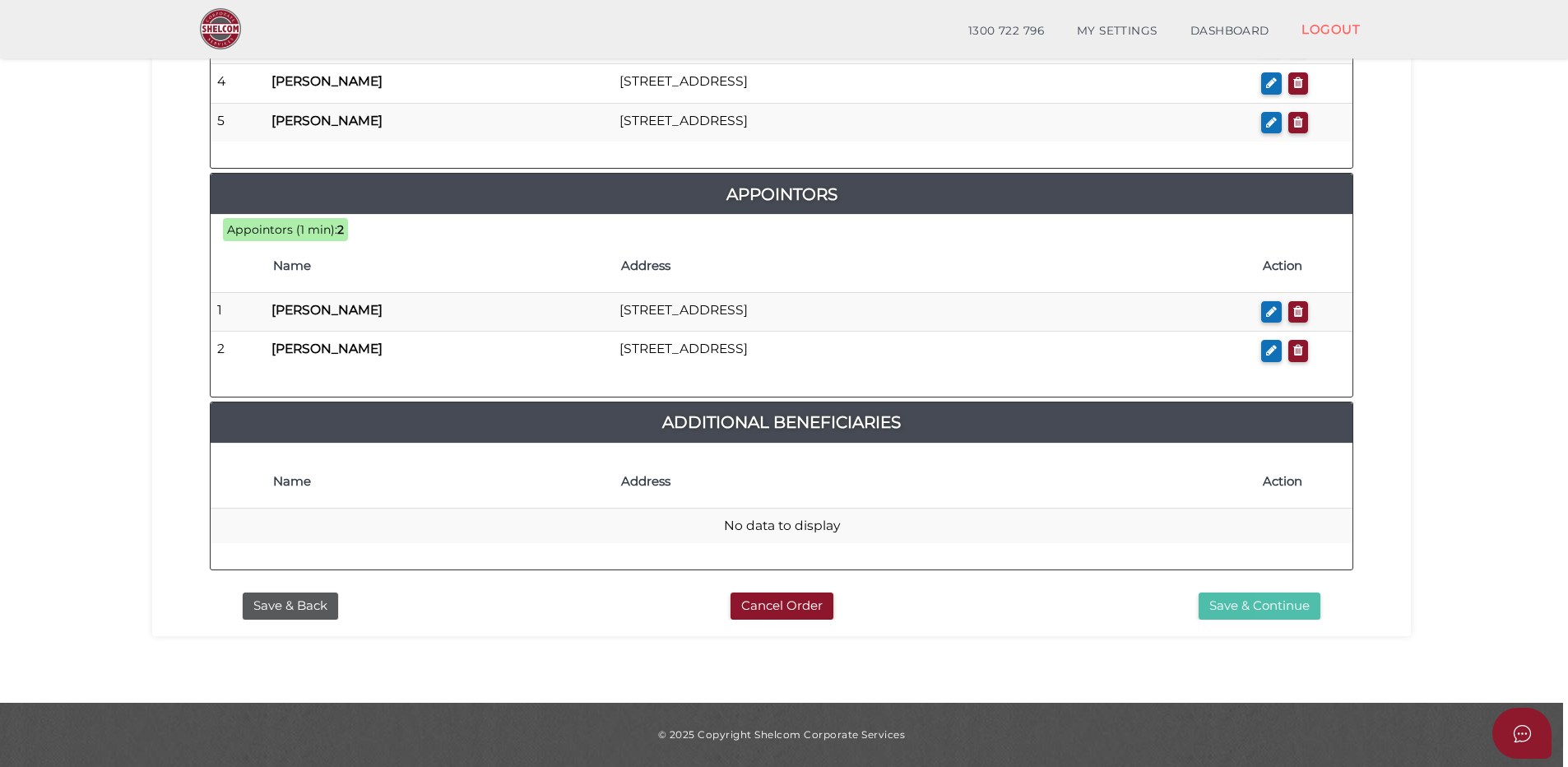
click at [1286, 610] on button "Save & Continue" at bounding box center [1259, 606] width 121 height 27
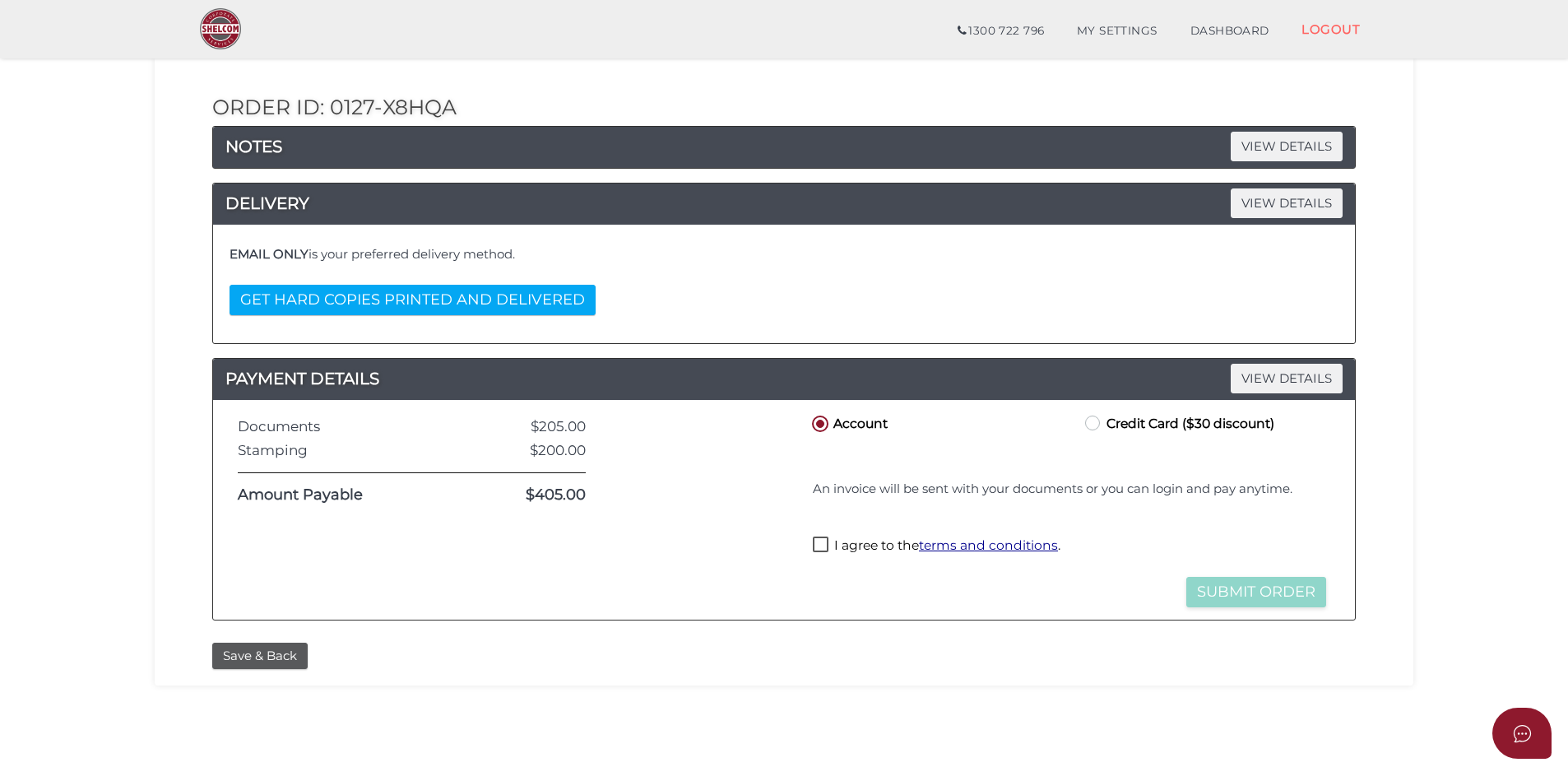
scroll to position [362, 0]
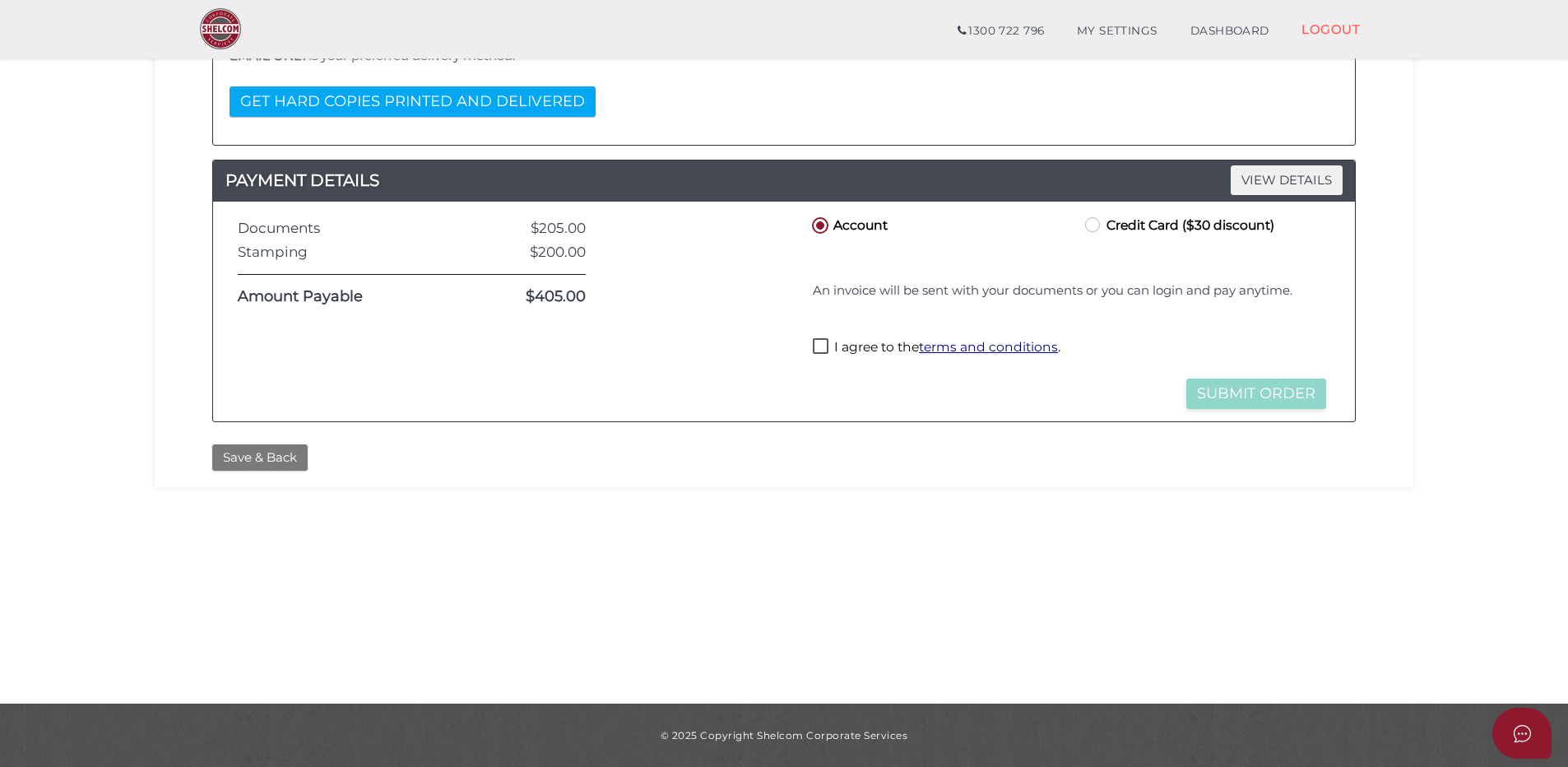
click at [245, 457] on button "Save & Back" at bounding box center [260, 458] width 95 height 27
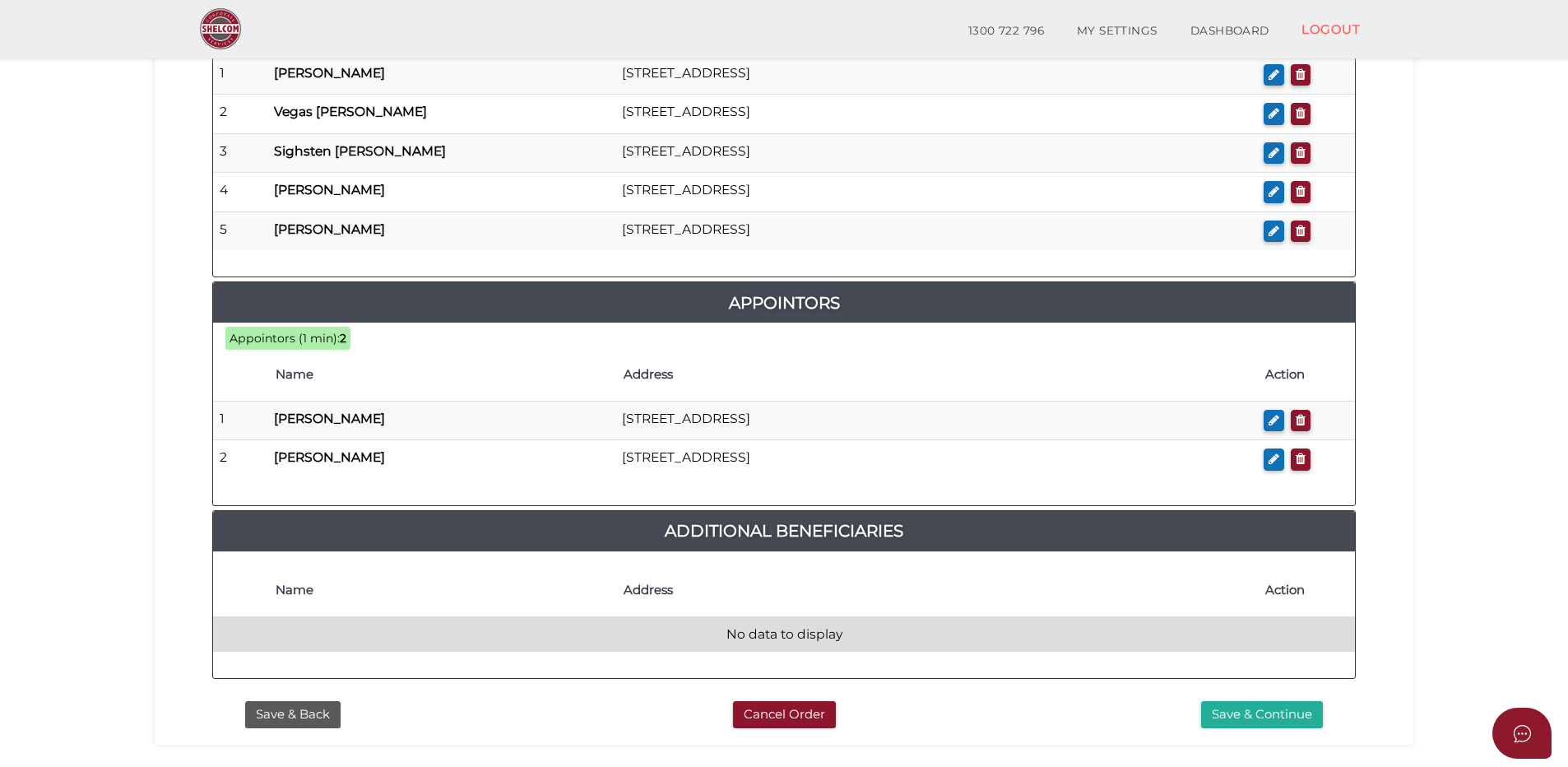
scroll to position [987, 0]
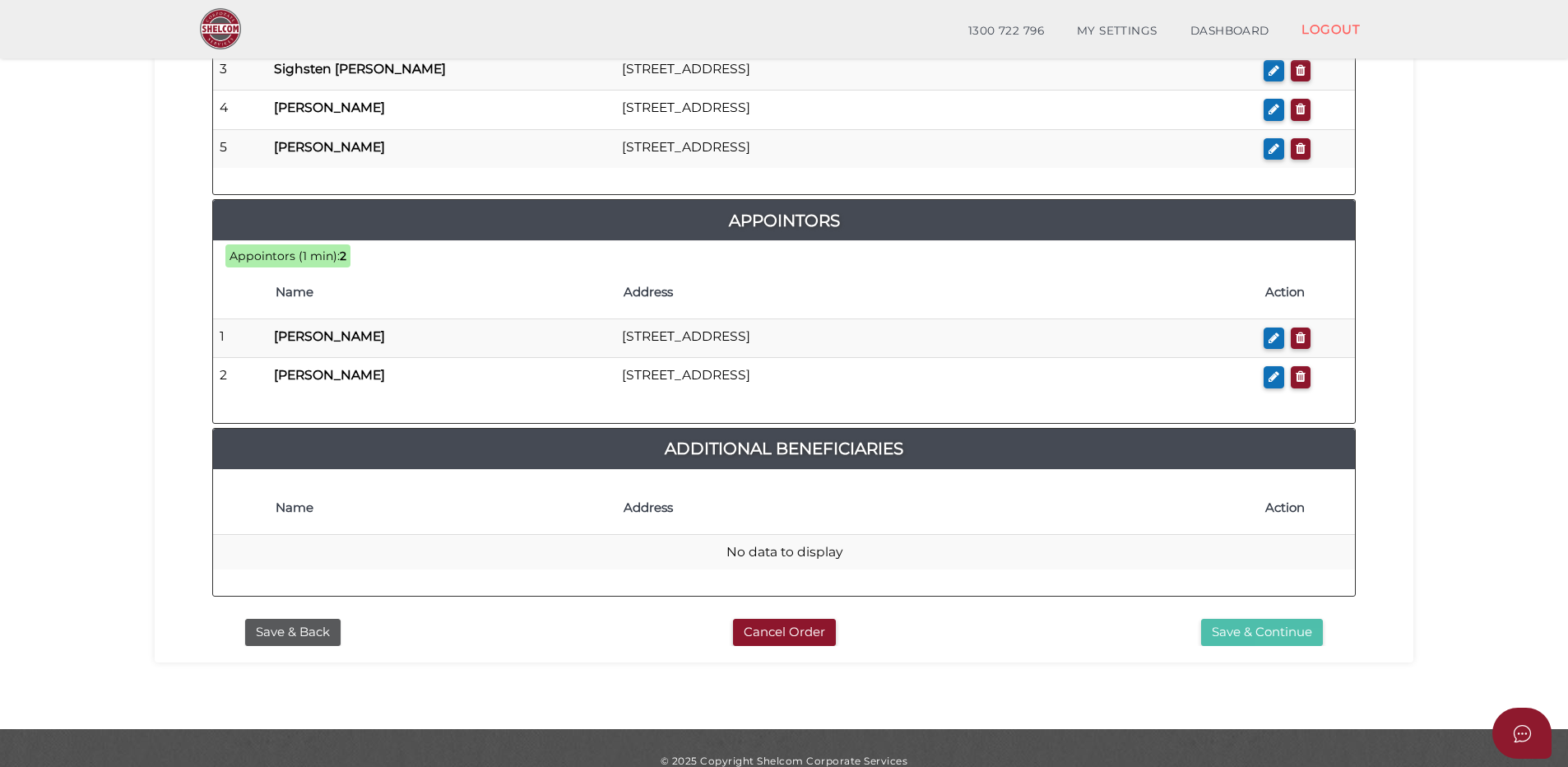
click at [1255, 629] on button "Save & Continue" at bounding box center [1261, 632] width 121 height 27
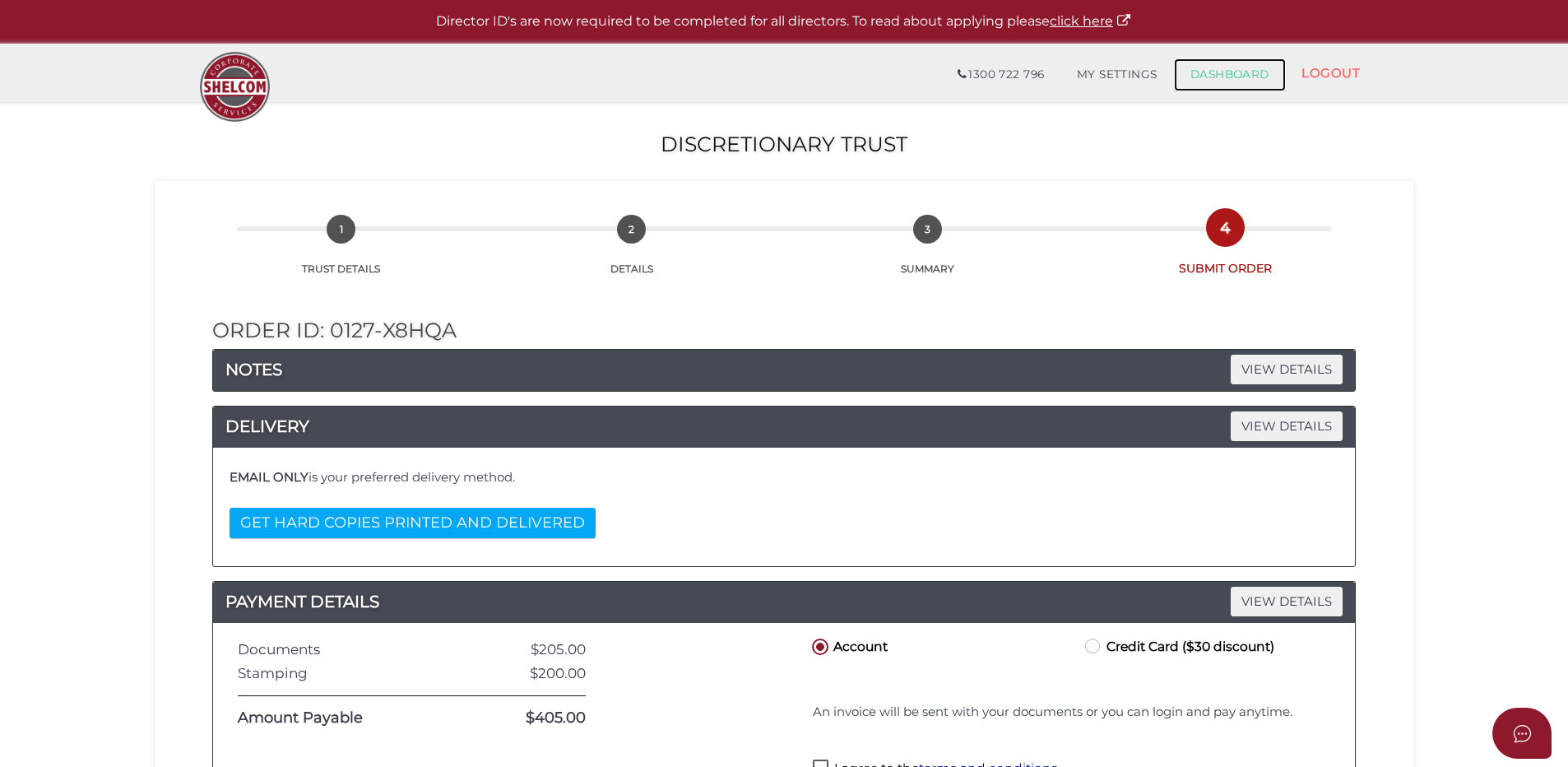
click at [1205, 73] on link "DASHBOARD" at bounding box center [1229, 75] width 111 height 33
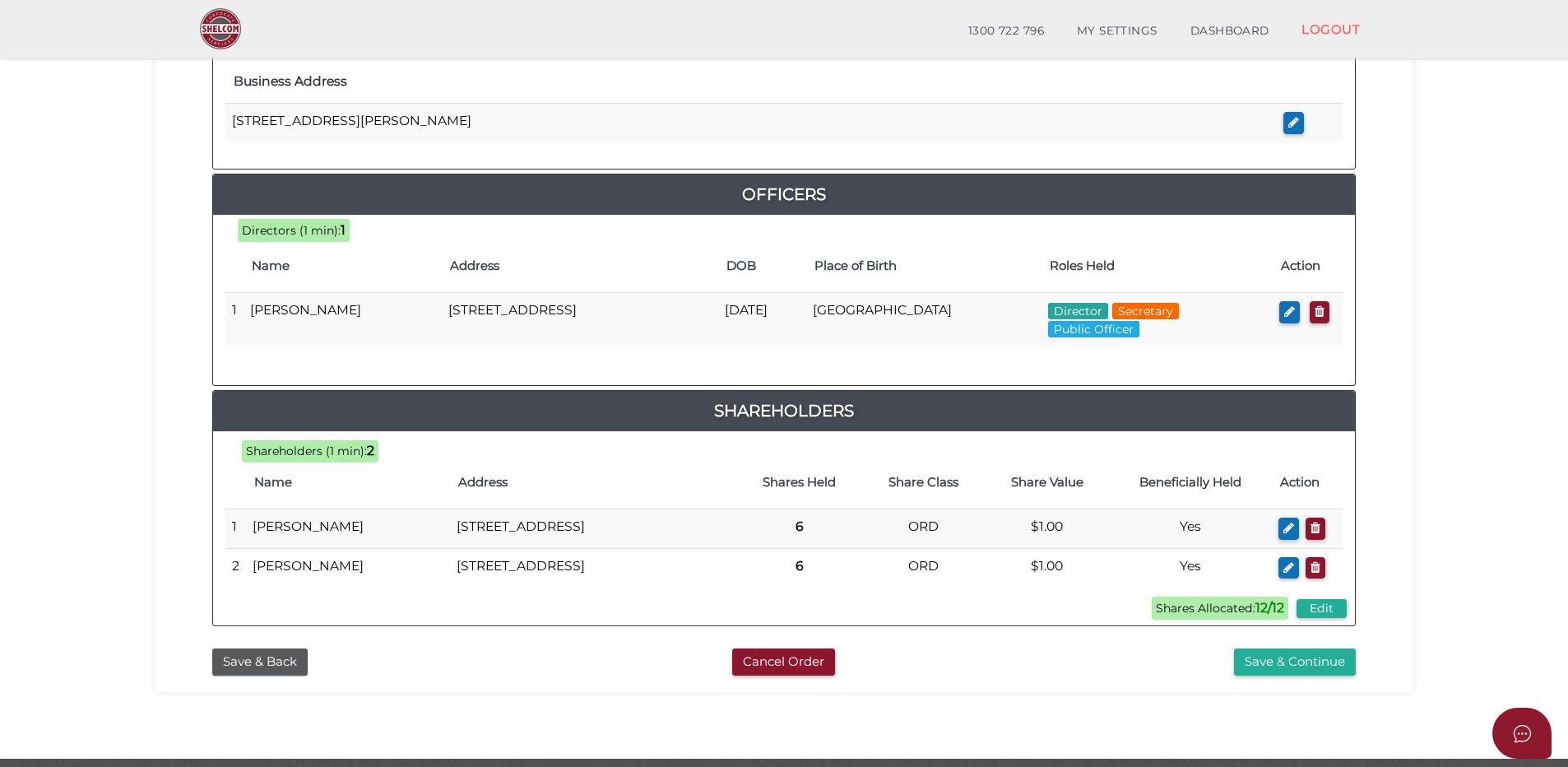
scroll to position [744, 0]
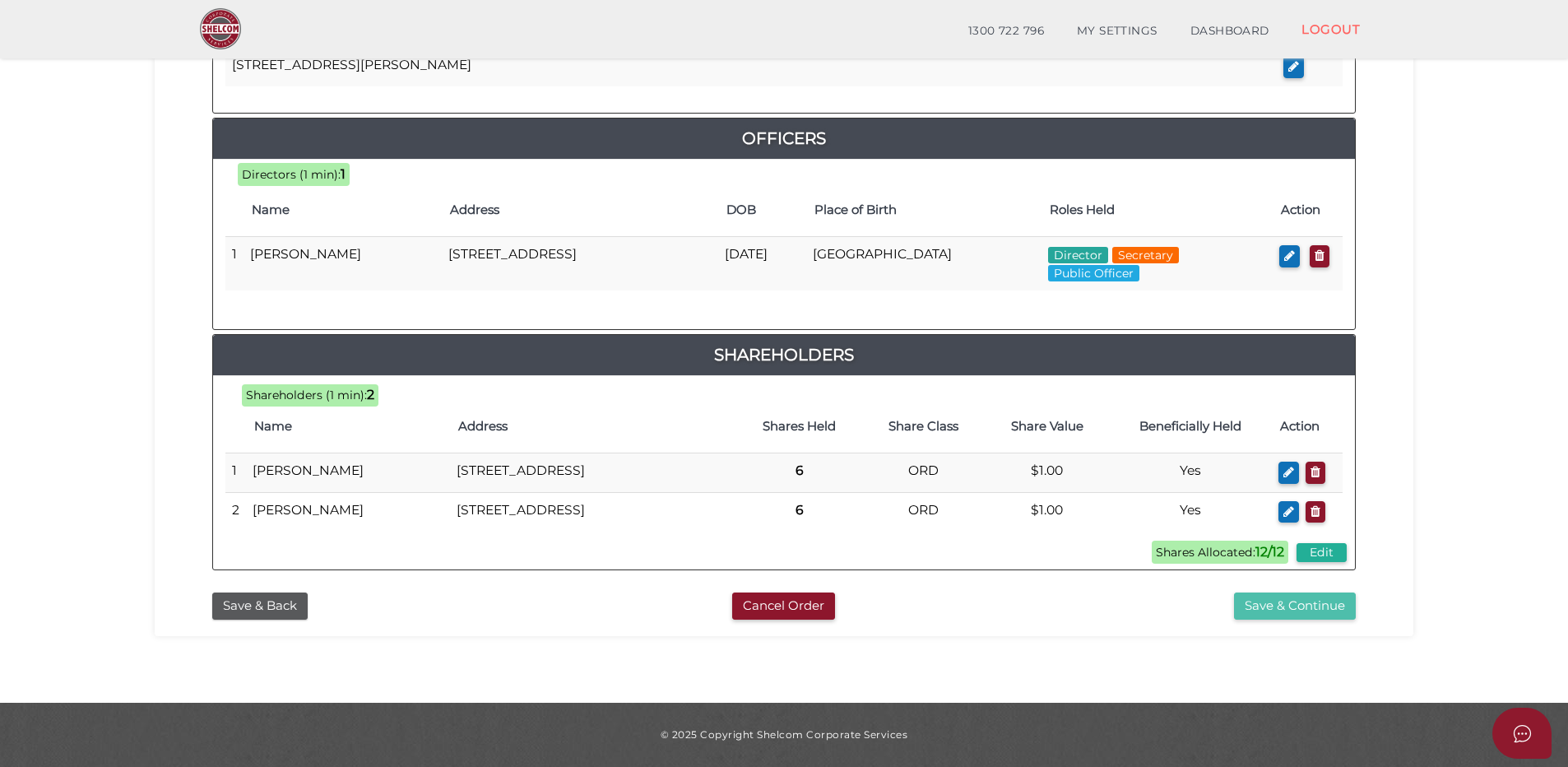
click at [1280, 606] on button "Save & Continue" at bounding box center [1294, 606] width 121 height 27
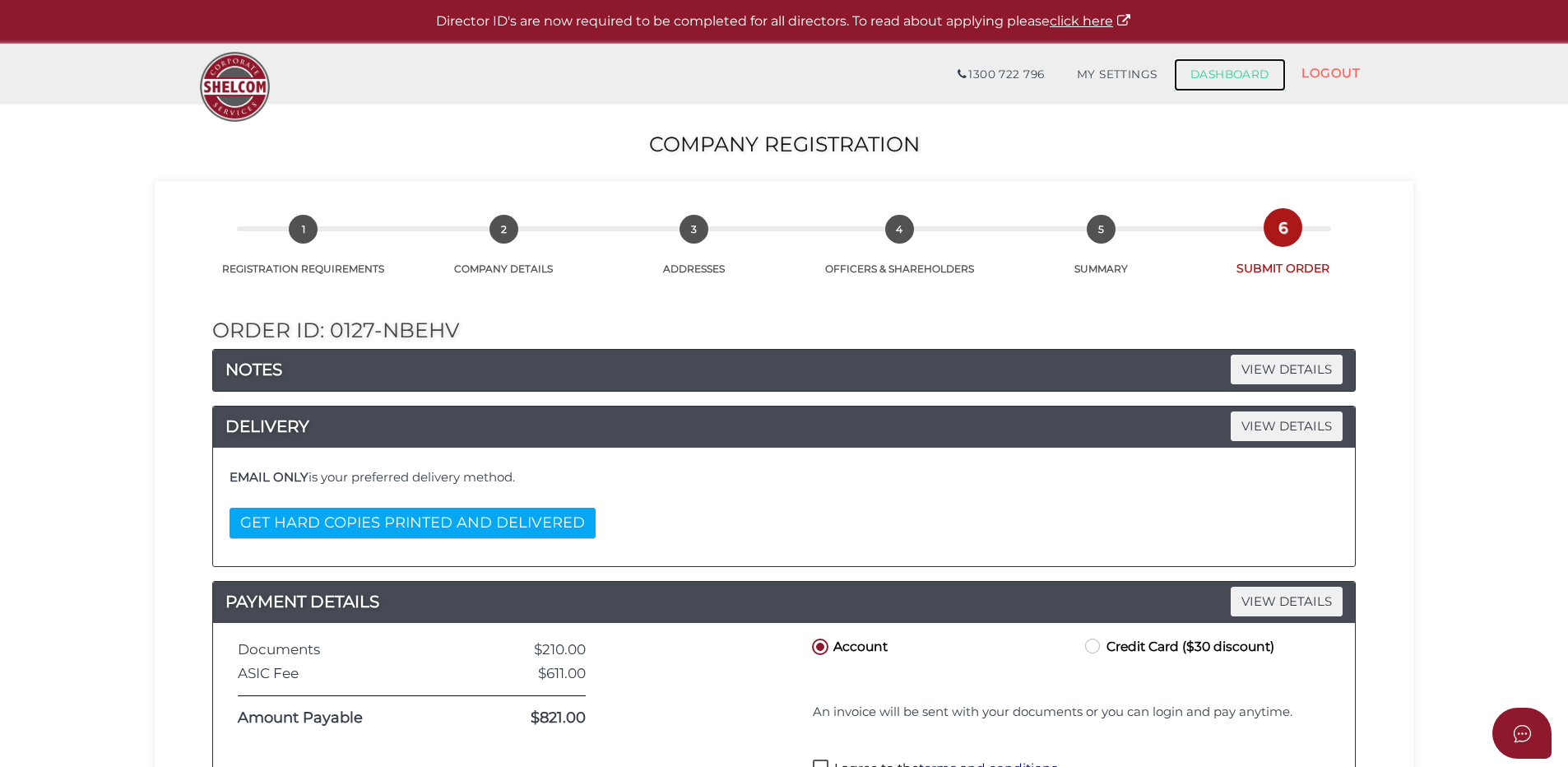
click at [1212, 68] on link "DASHBOARD" at bounding box center [1229, 75] width 111 height 33
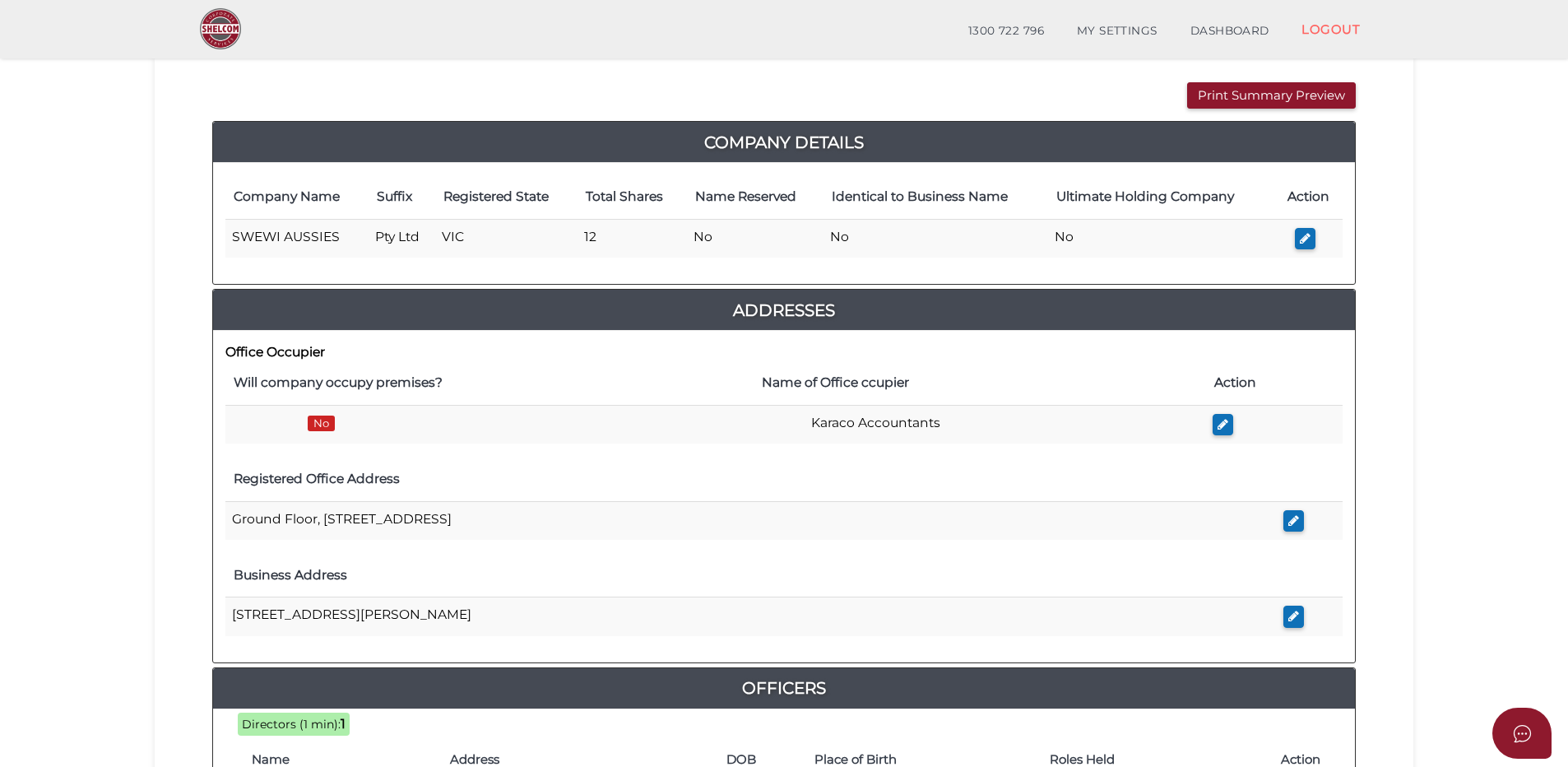
scroll to position [411, 0]
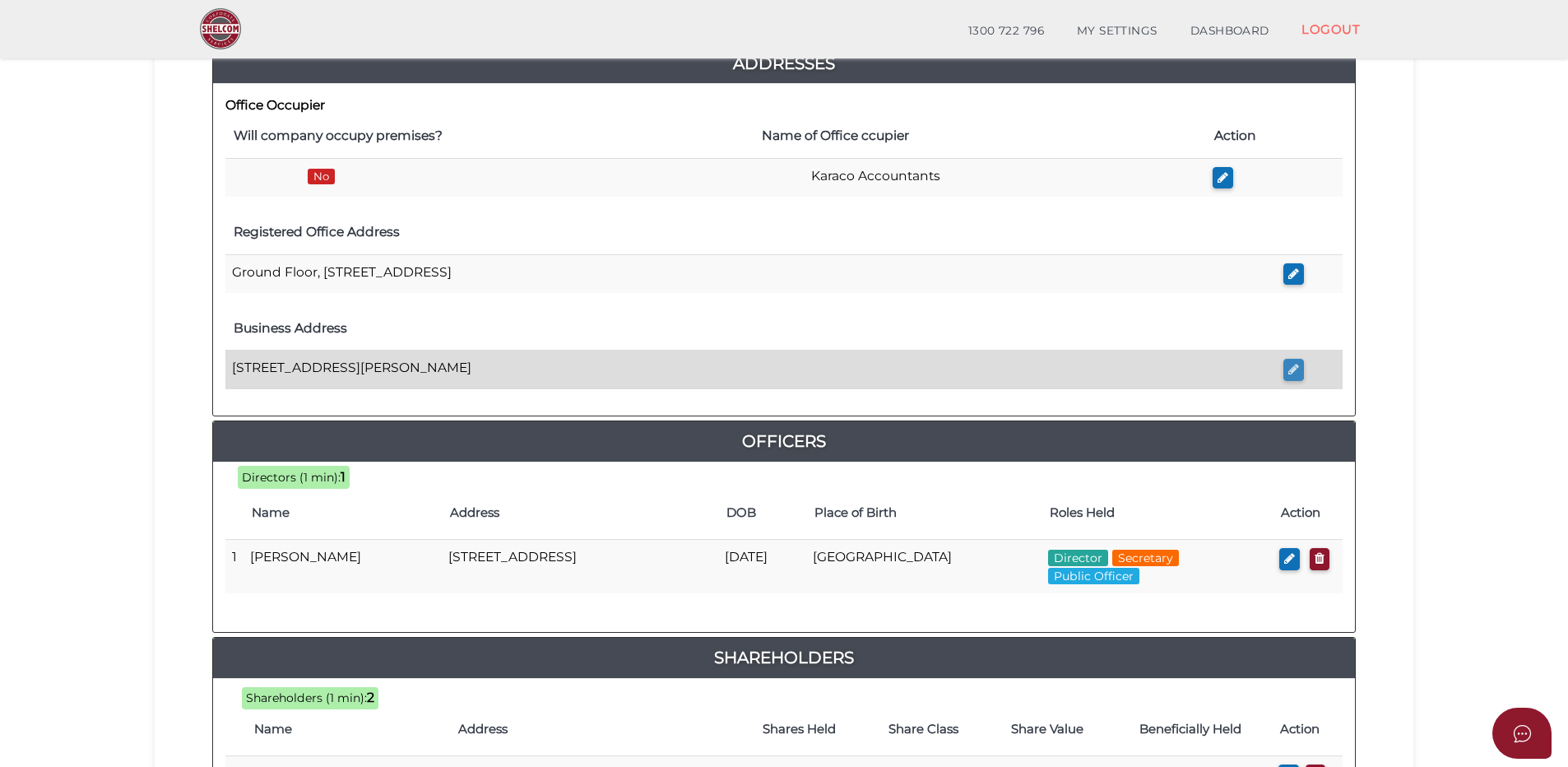
click at [1293, 367] on icon "button" at bounding box center [1294, 369] width 11 height 13
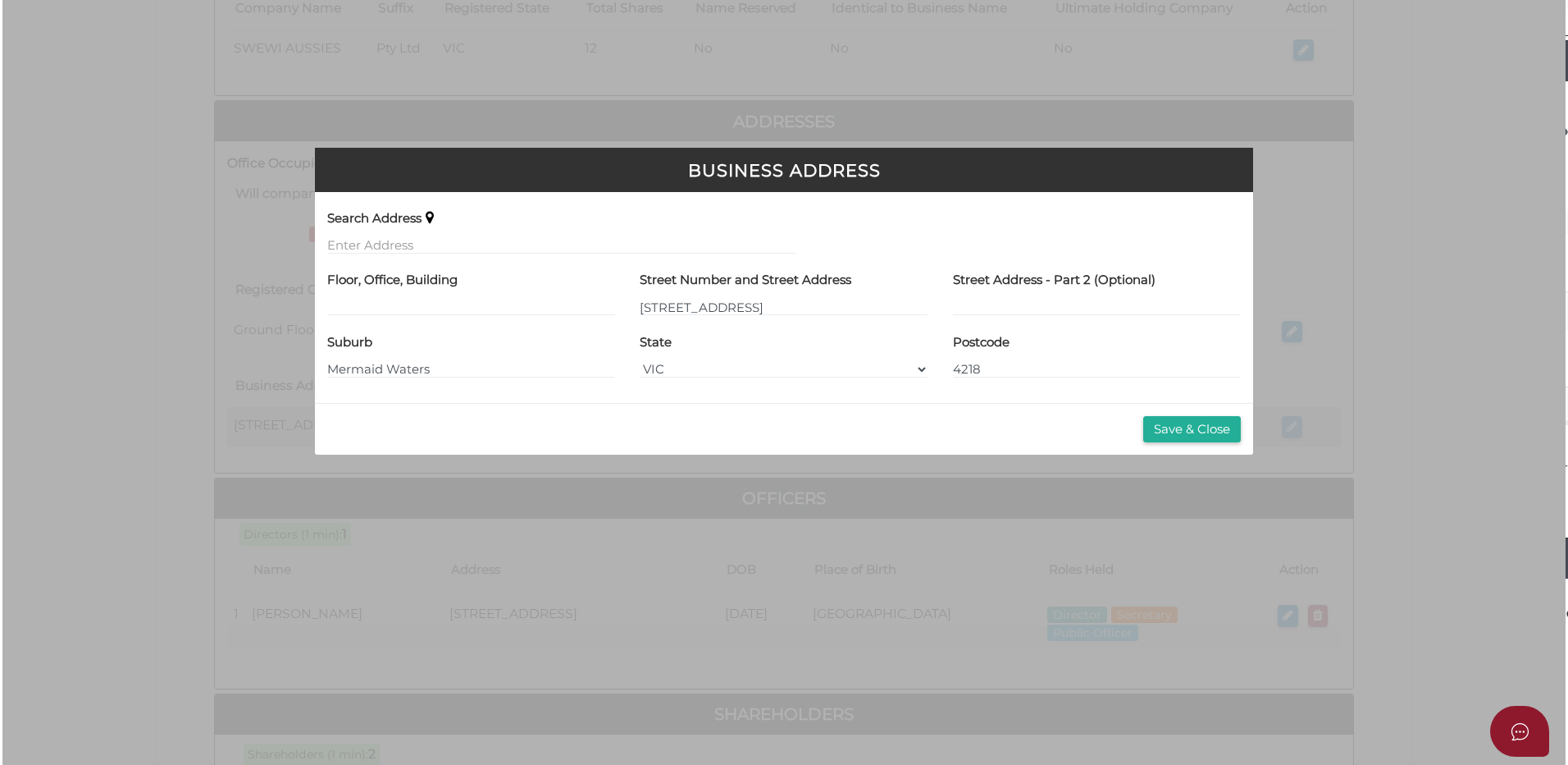
scroll to position [0, 0]
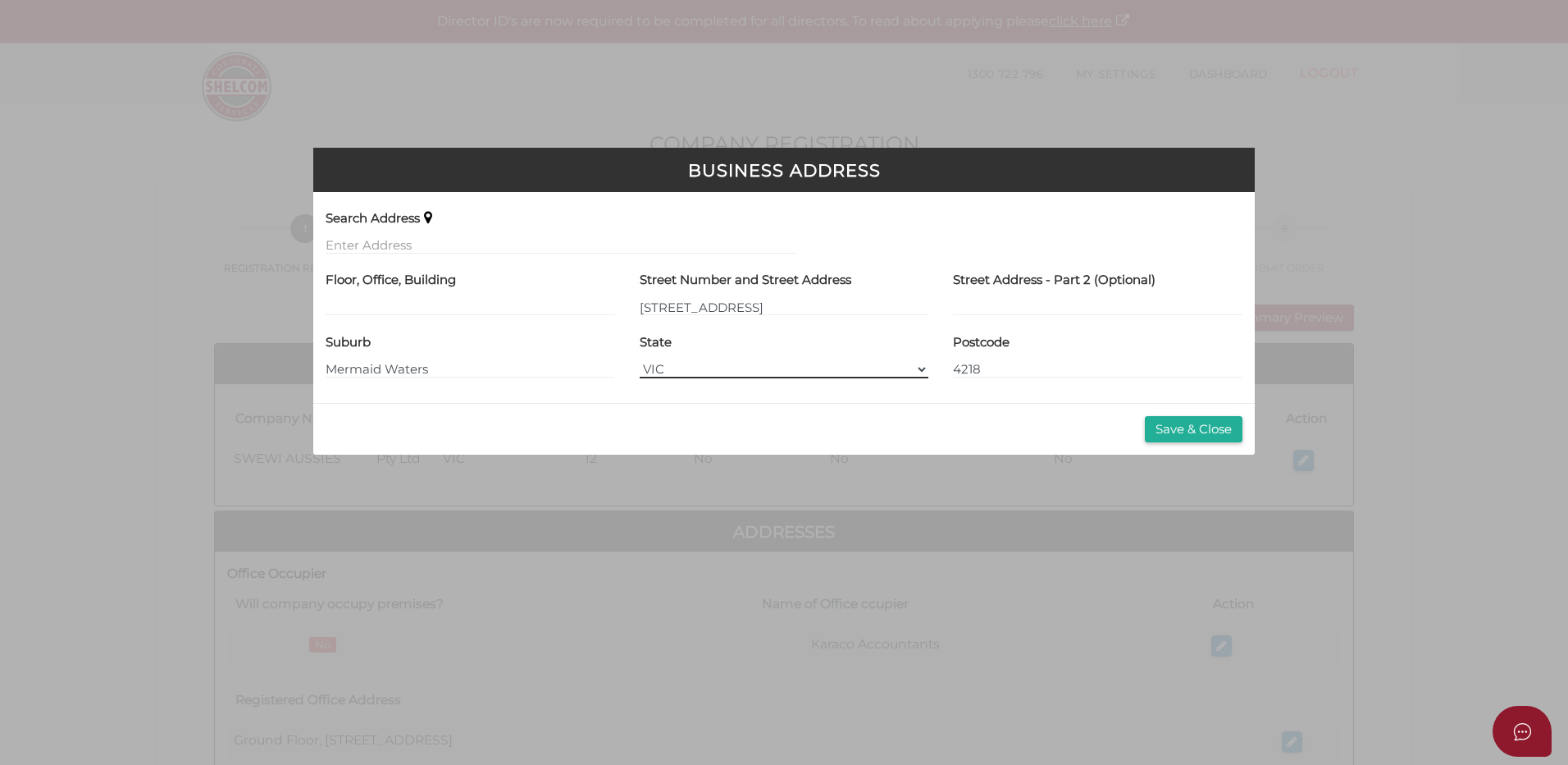
click at [923, 367] on select "VIC VIC ACT NSW NT QLD TAS WA SA" at bounding box center [784, 369] width 289 height 18
select select "QLD"
click at [640, 361] on select "VIC VIC ACT NSW NT QLD TAS WA SA" at bounding box center [784, 369] width 289 height 18
click at [1181, 419] on button "Save & Close" at bounding box center [1193, 430] width 98 height 27
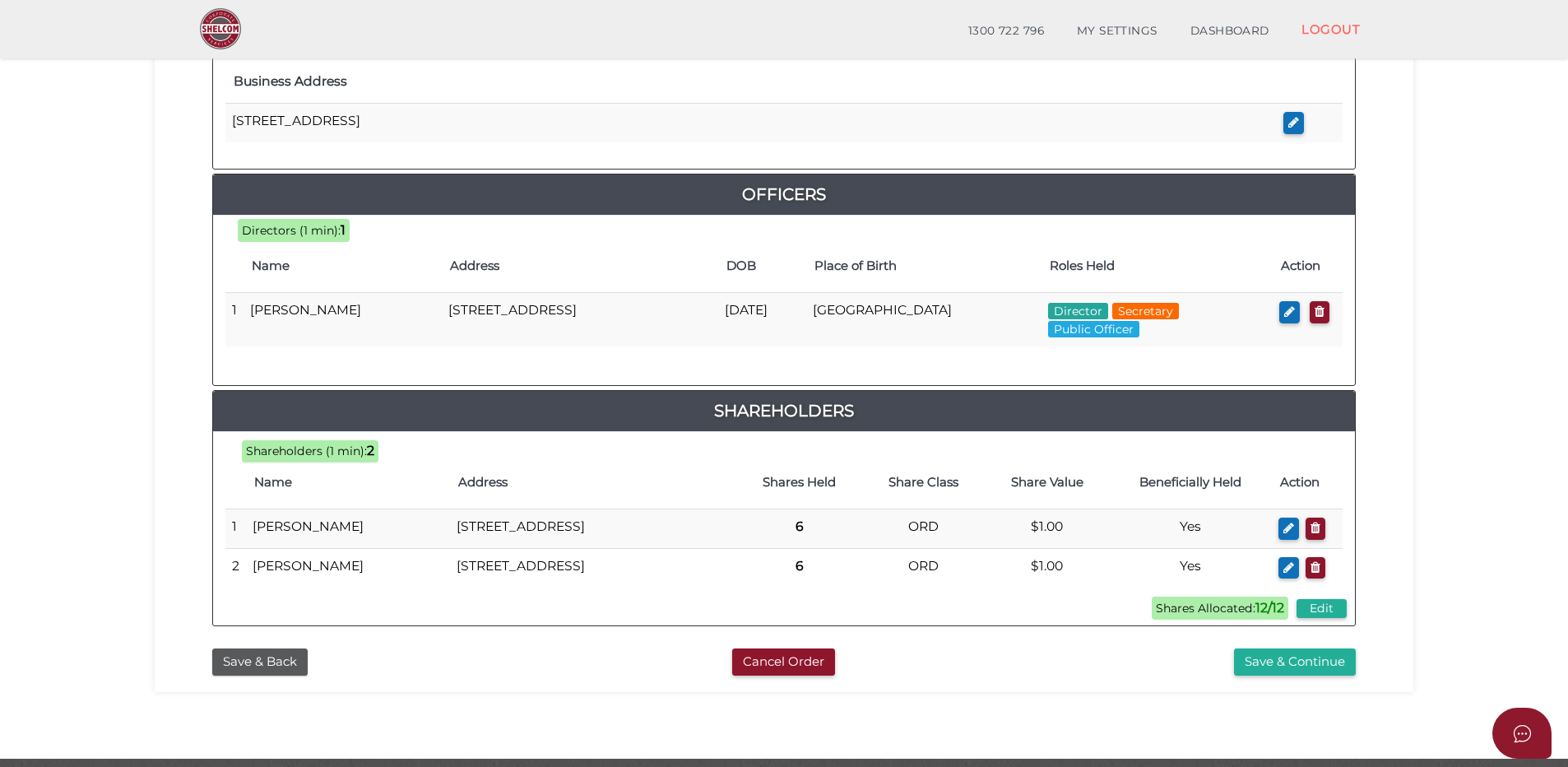
scroll to position [744, 0]
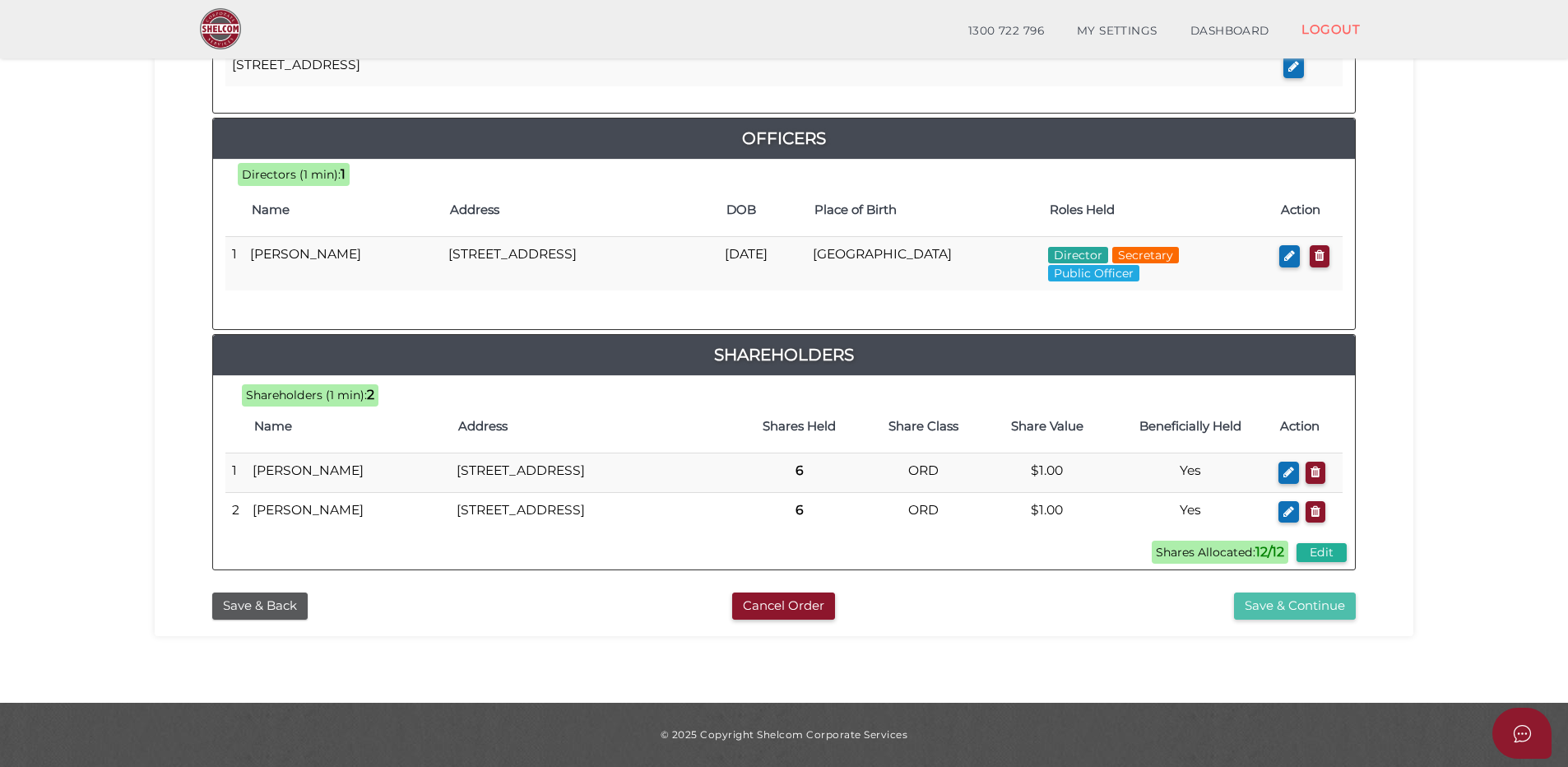
click at [1299, 599] on button "Save & Continue" at bounding box center [1294, 606] width 121 height 27
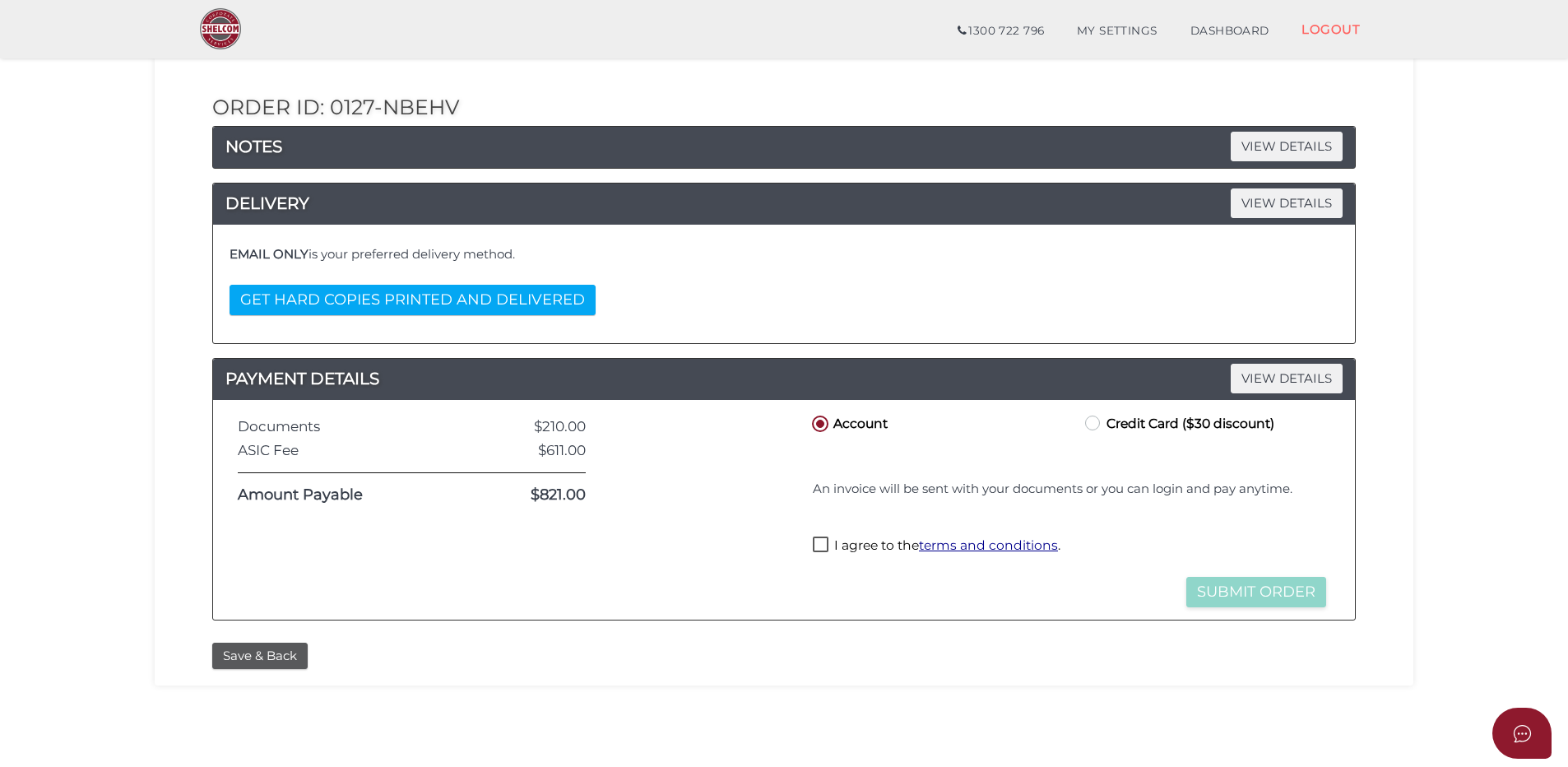
scroll to position [329, 0]
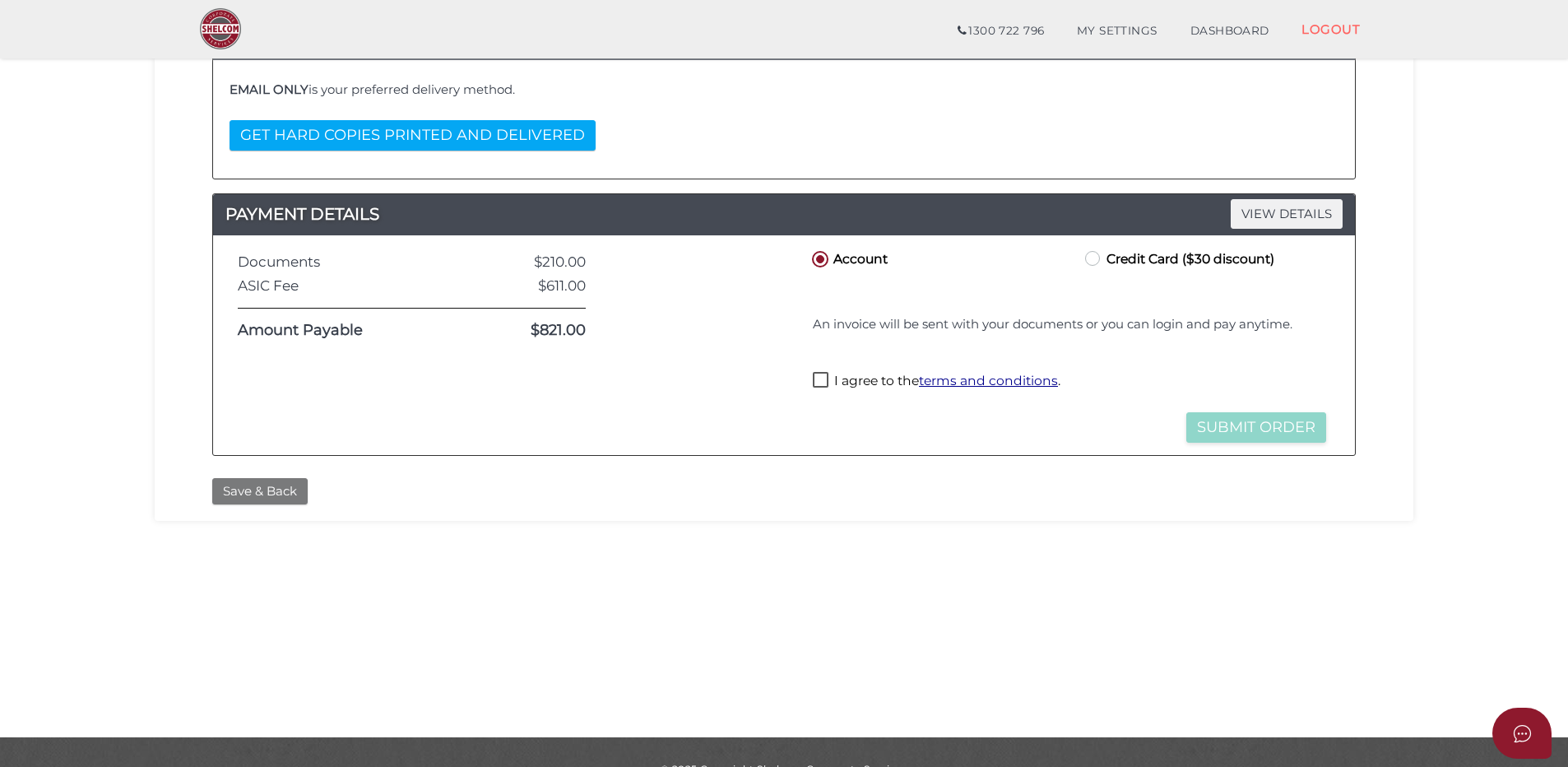
click at [244, 488] on button "Save & Back" at bounding box center [260, 491] width 95 height 27
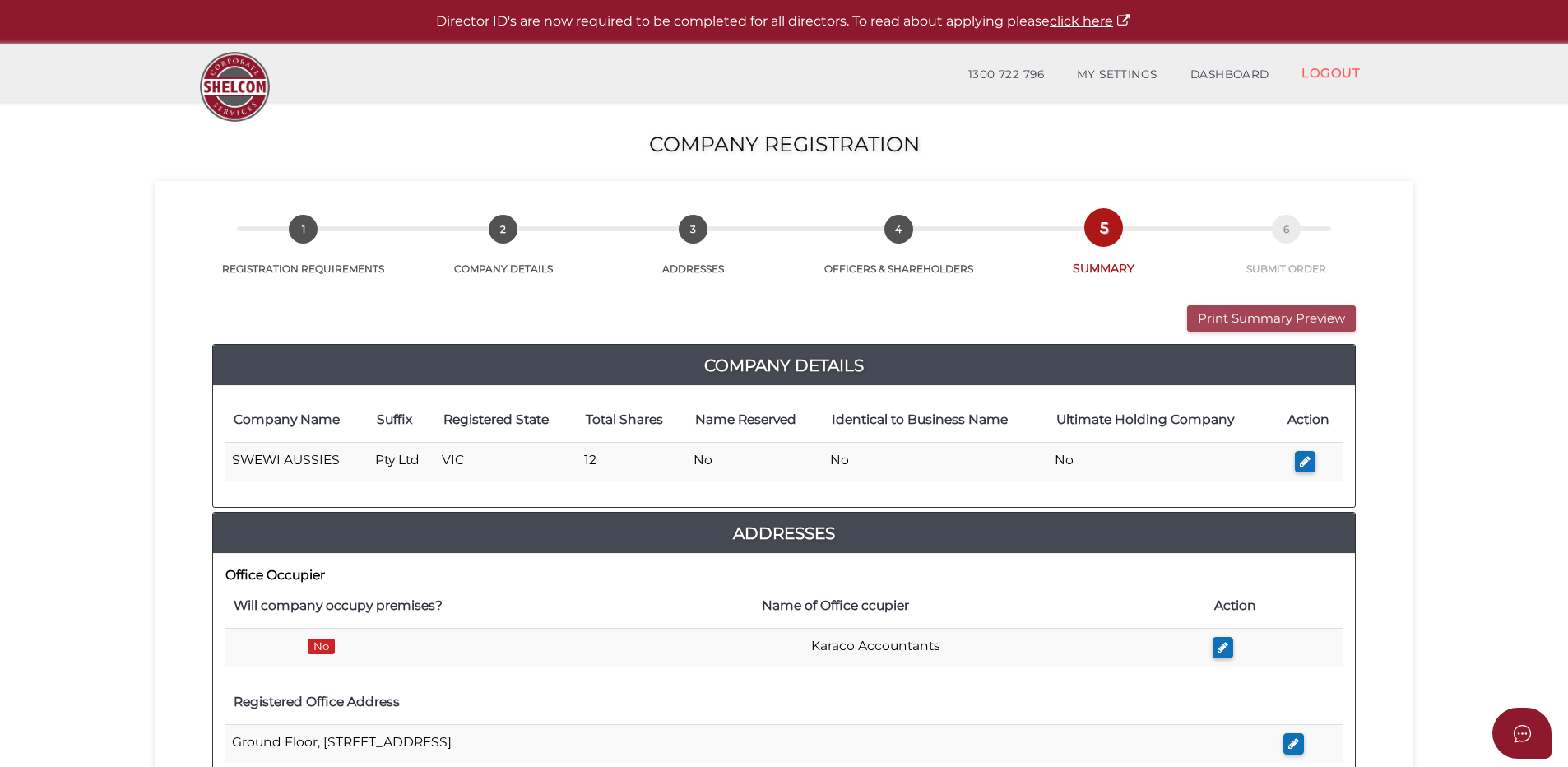
click at [1238, 313] on button "Print Summary Preview" at bounding box center [1271, 318] width 169 height 27
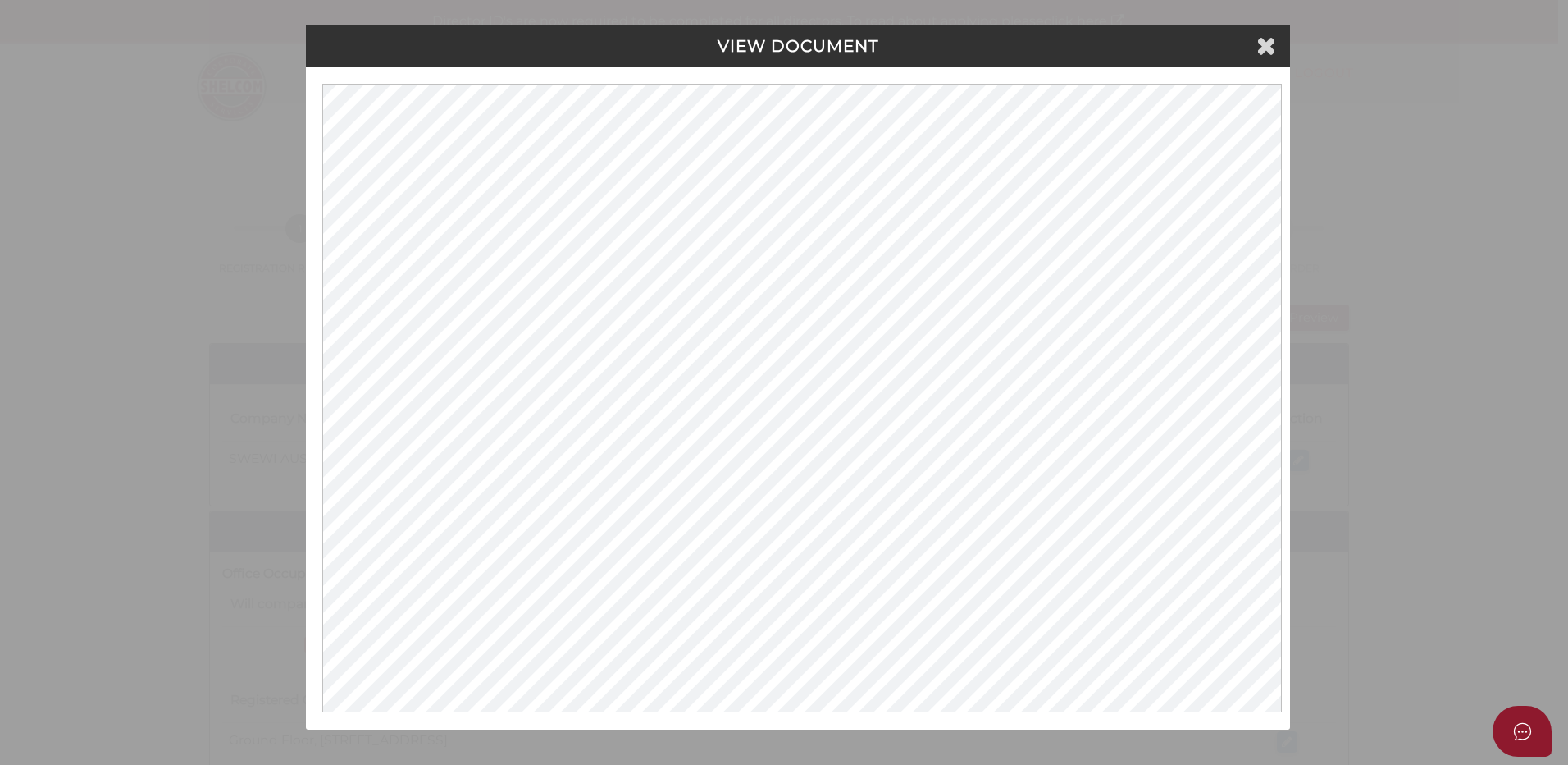
drag, startPoint x: 1395, startPoint y: 589, endPoint x: 1405, endPoint y: 573, distance: 18.9
click at [1398, 587] on div "VIEW DOCUMENT Please click here to view this document in a new tab." at bounding box center [784, 382] width 1568 height 765
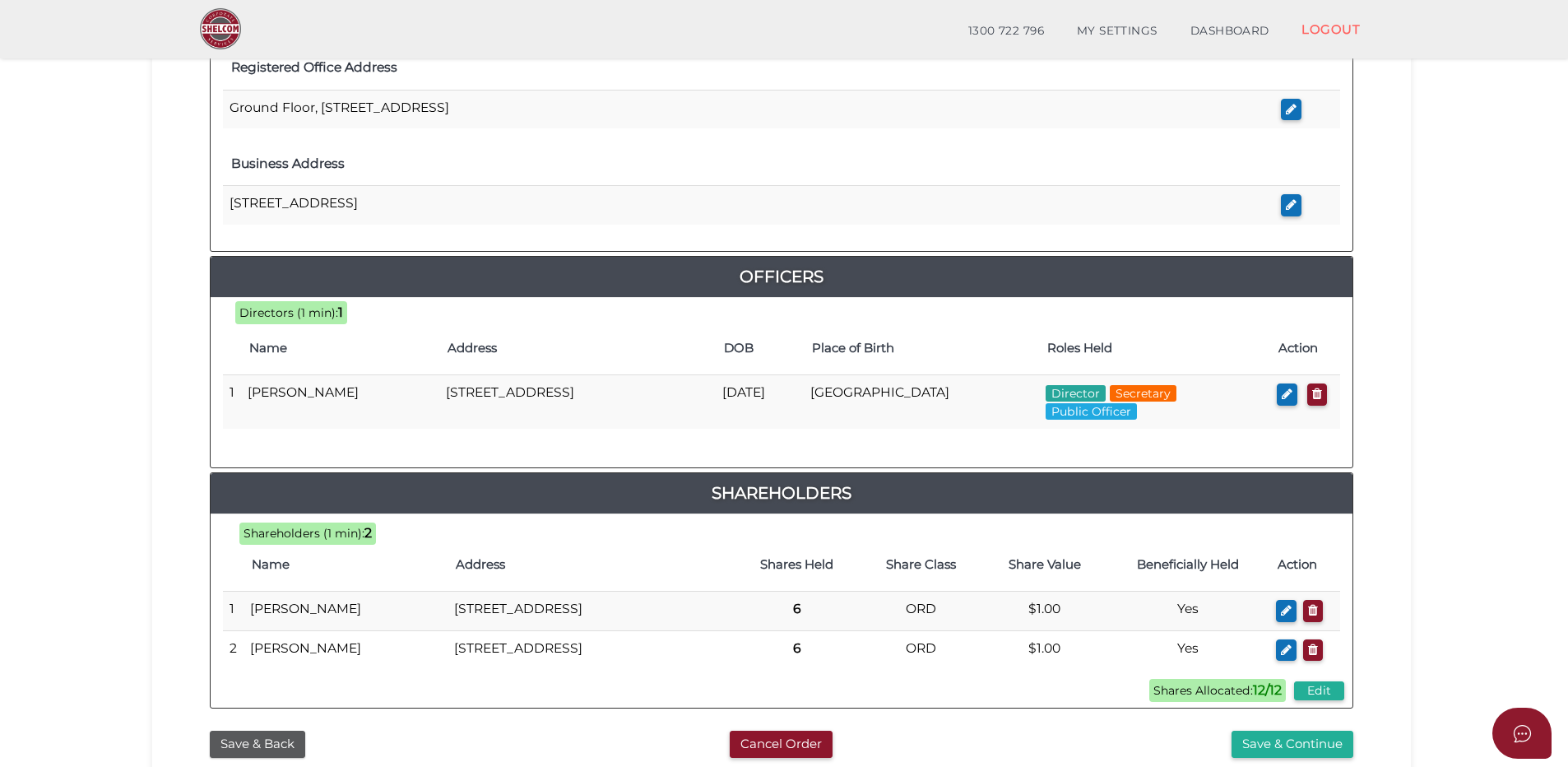
scroll to position [658, 0]
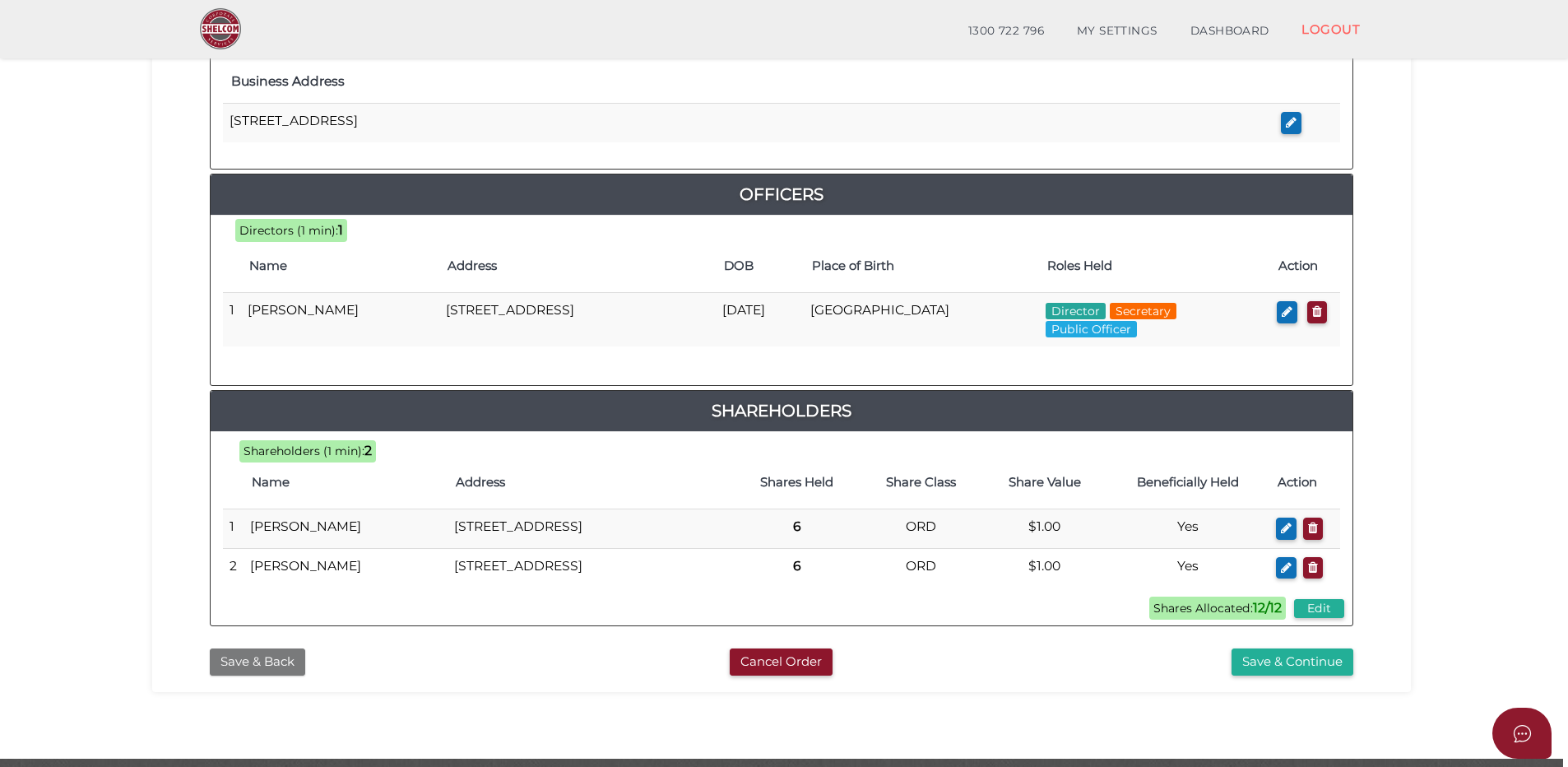
click at [253, 675] on button "Save & Back" at bounding box center [257, 662] width 95 height 27
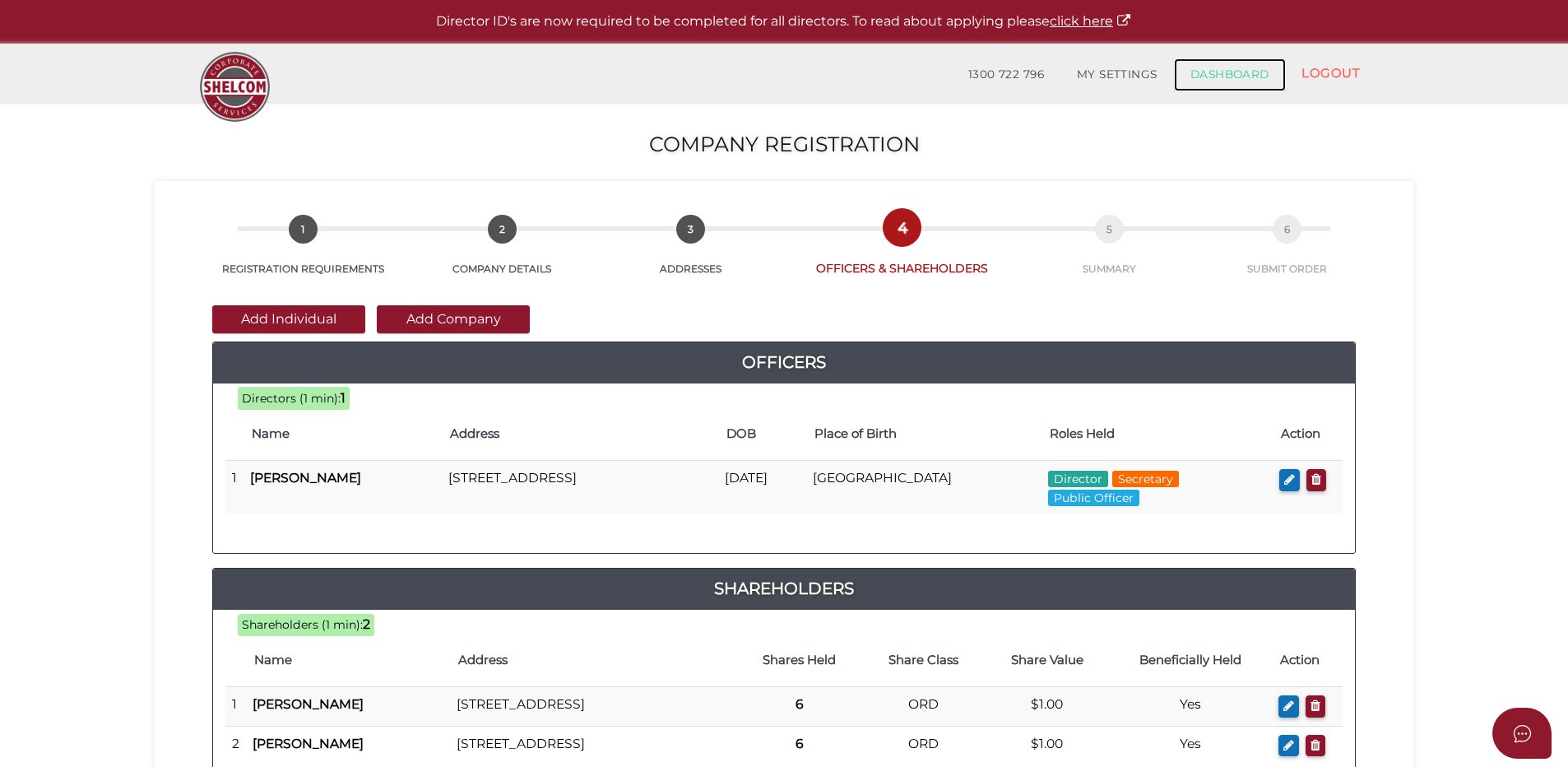
click at [1216, 67] on link "DASHBOARD" at bounding box center [1229, 75] width 111 height 33
